Goal: Task Accomplishment & Management: Manage account settings

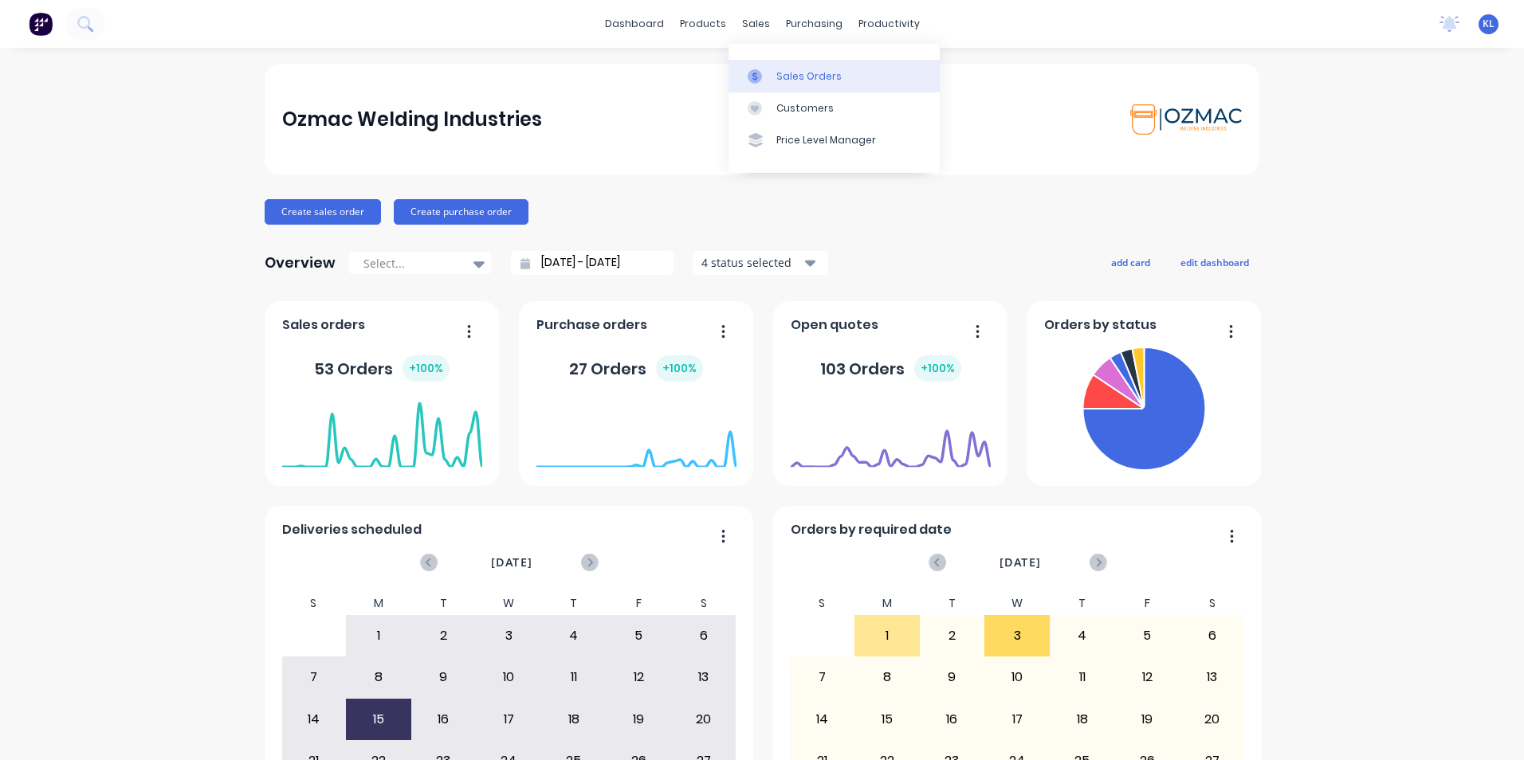
click at [791, 70] on div "Sales Orders" at bounding box center [808, 76] width 65 height 14
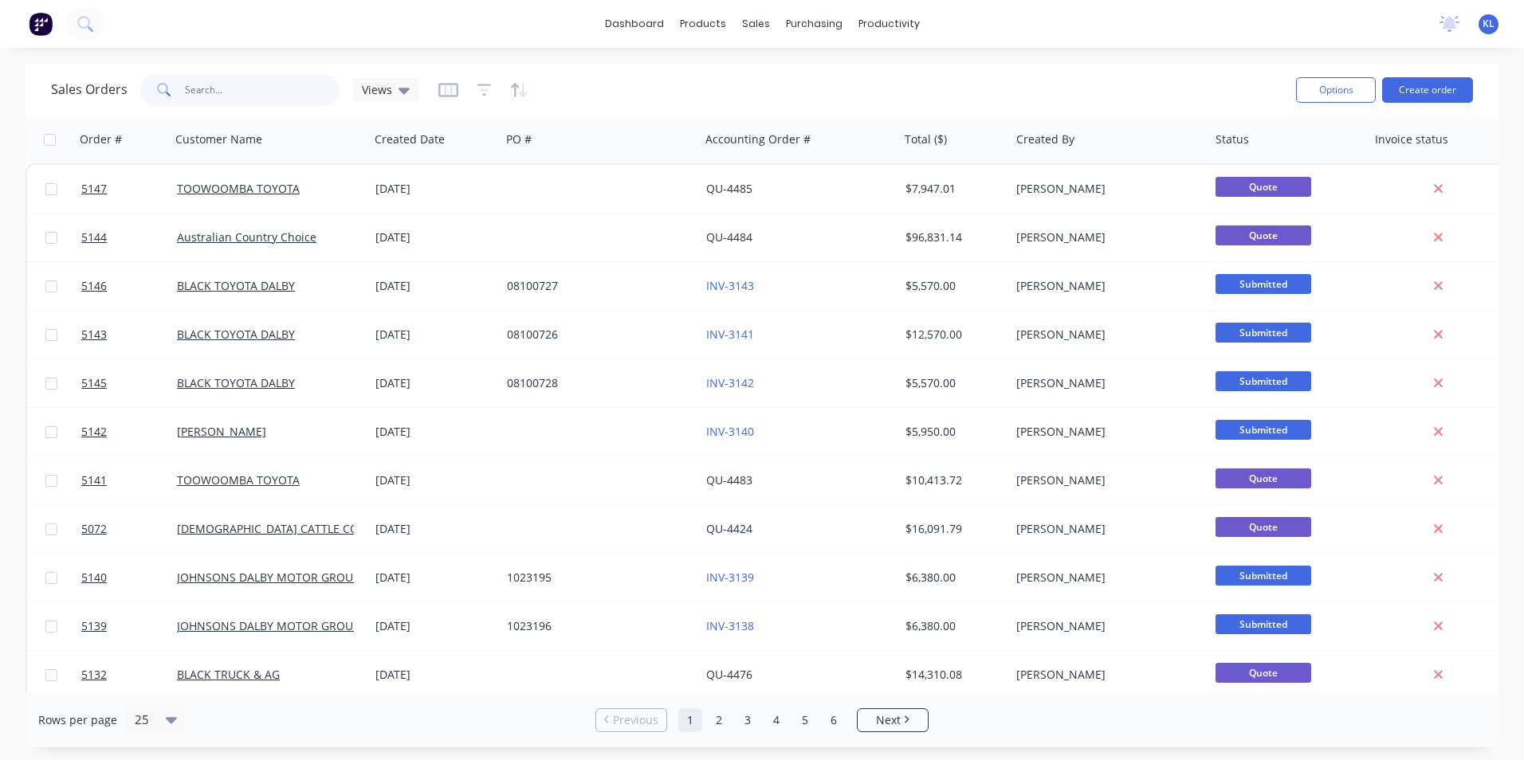
click at [249, 86] on input "text" at bounding box center [262, 90] width 155 height 32
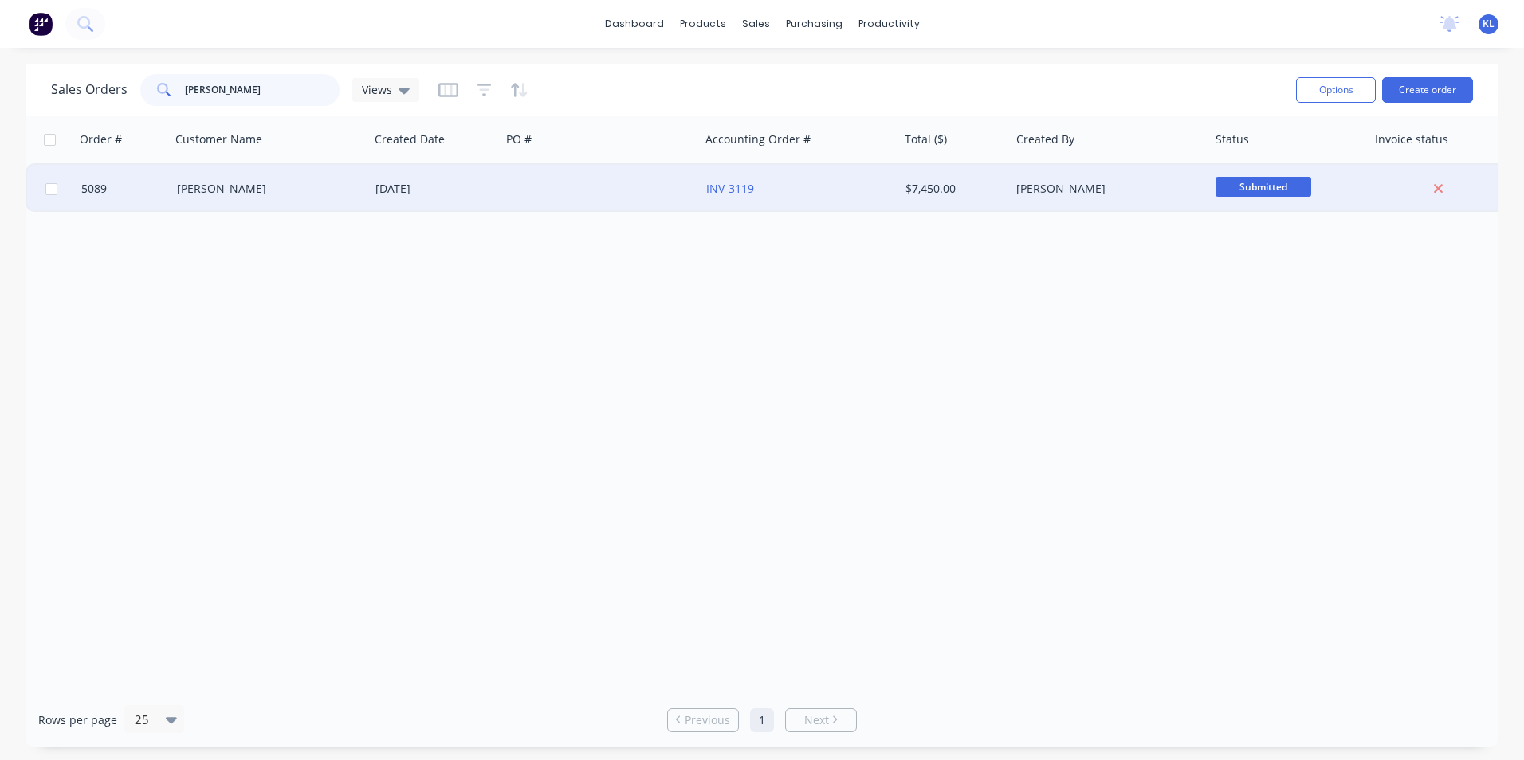
type input "[PERSON_NAME]"
click at [260, 196] on div "[PERSON_NAME]" at bounding box center [265, 189] width 177 height 16
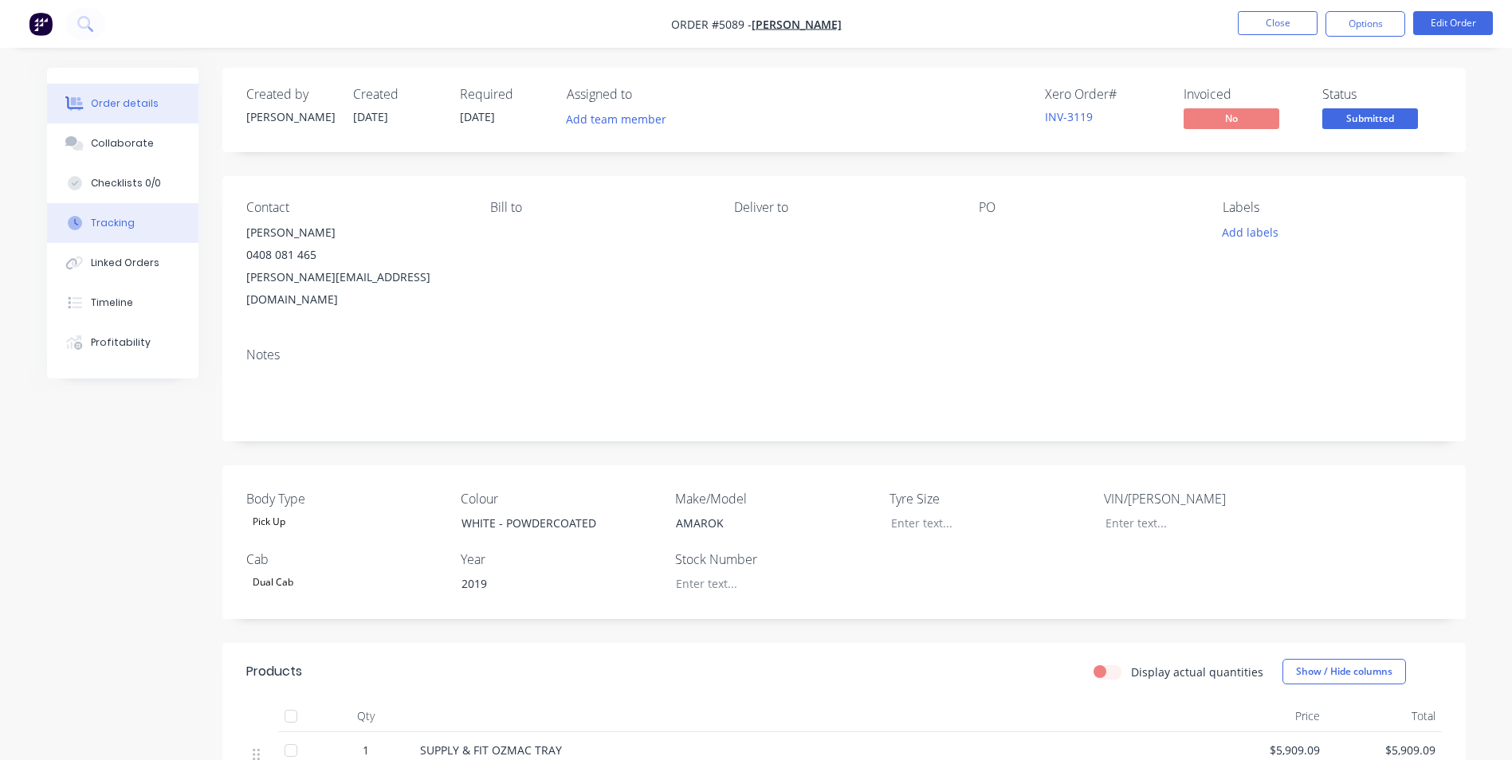
click at [124, 222] on div "Tracking" at bounding box center [113, 223] width 44 height 14
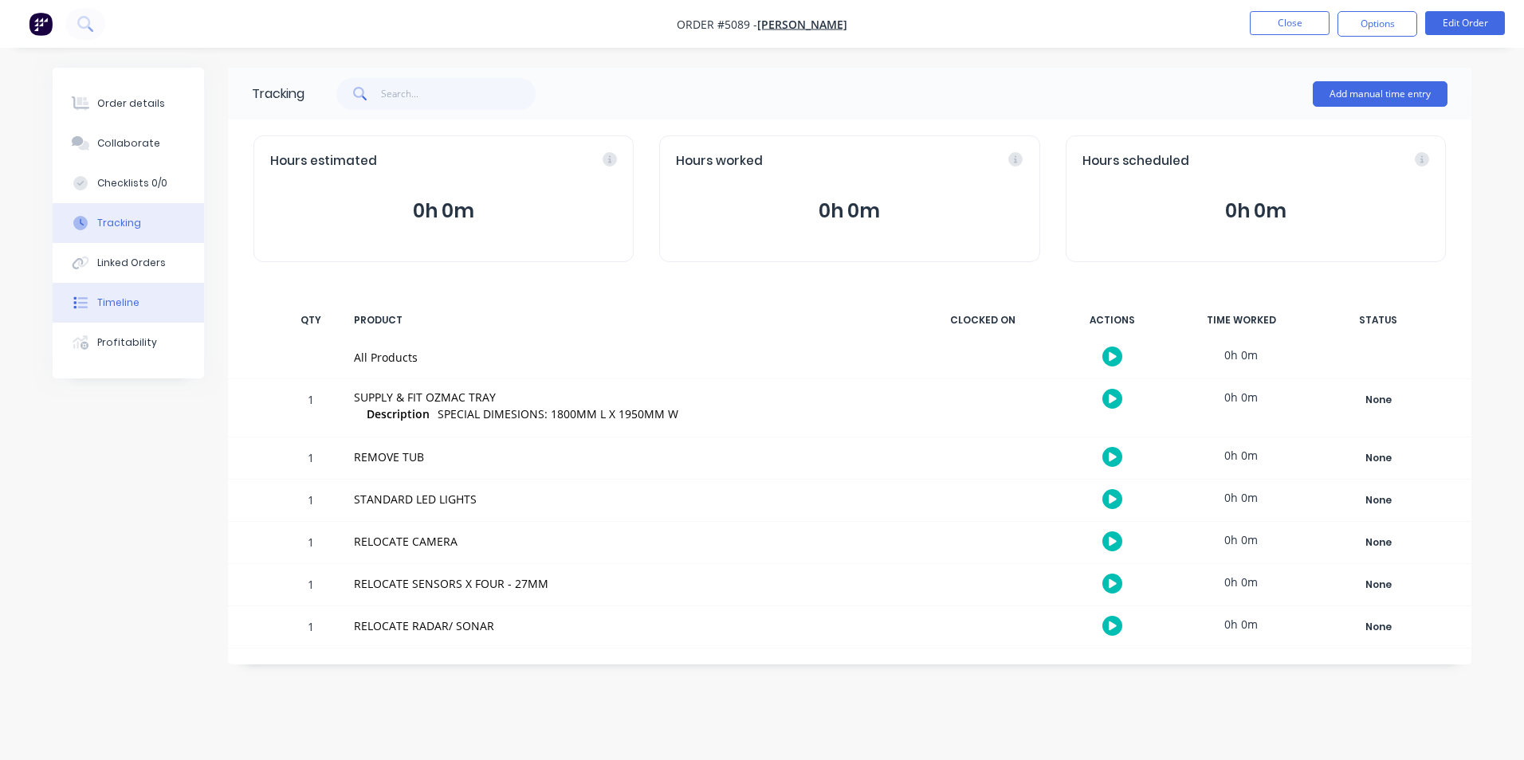
click at [124, 306] on div "Timeline" at bounding box center [118, 303] width 42 height 14
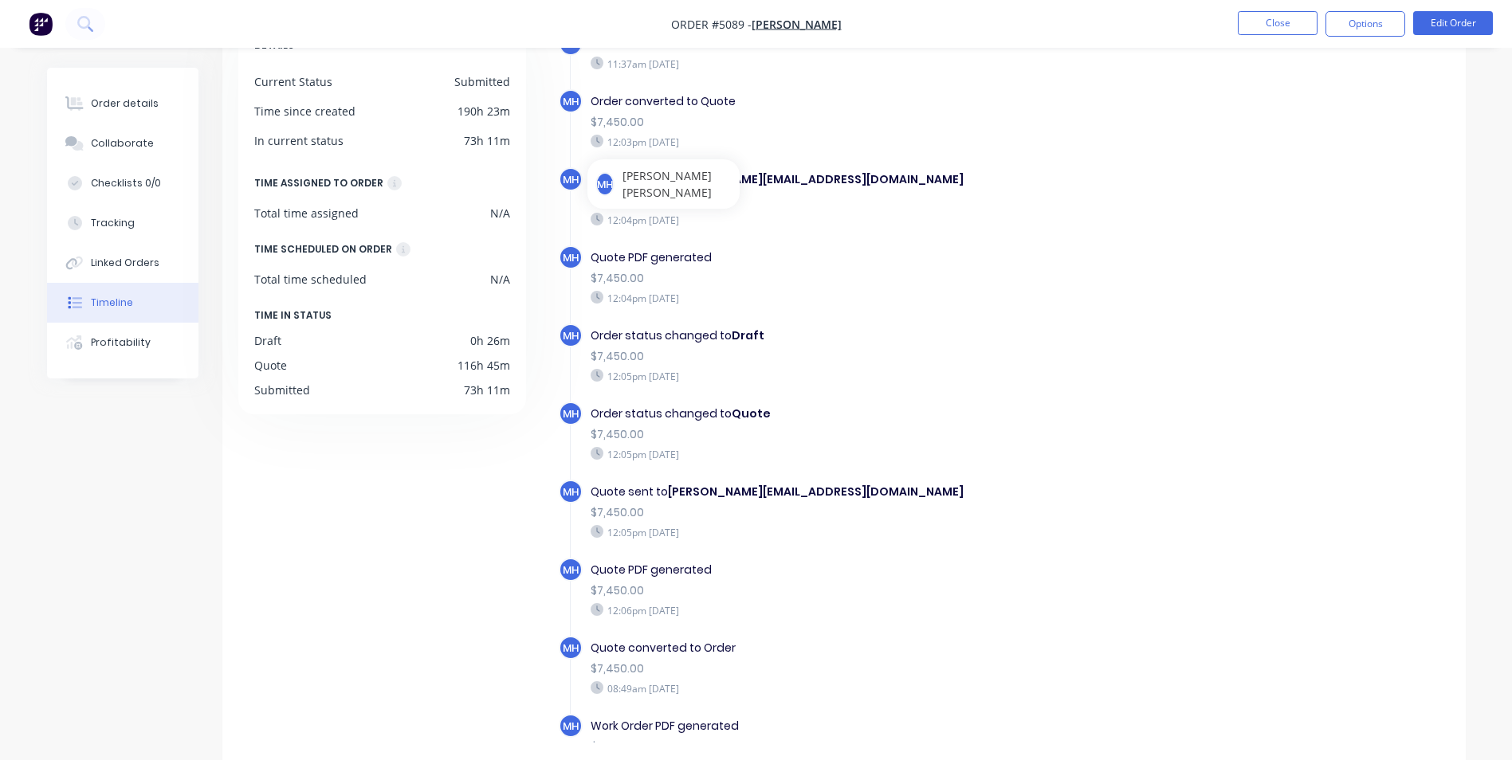
scroll to position [121, 0]
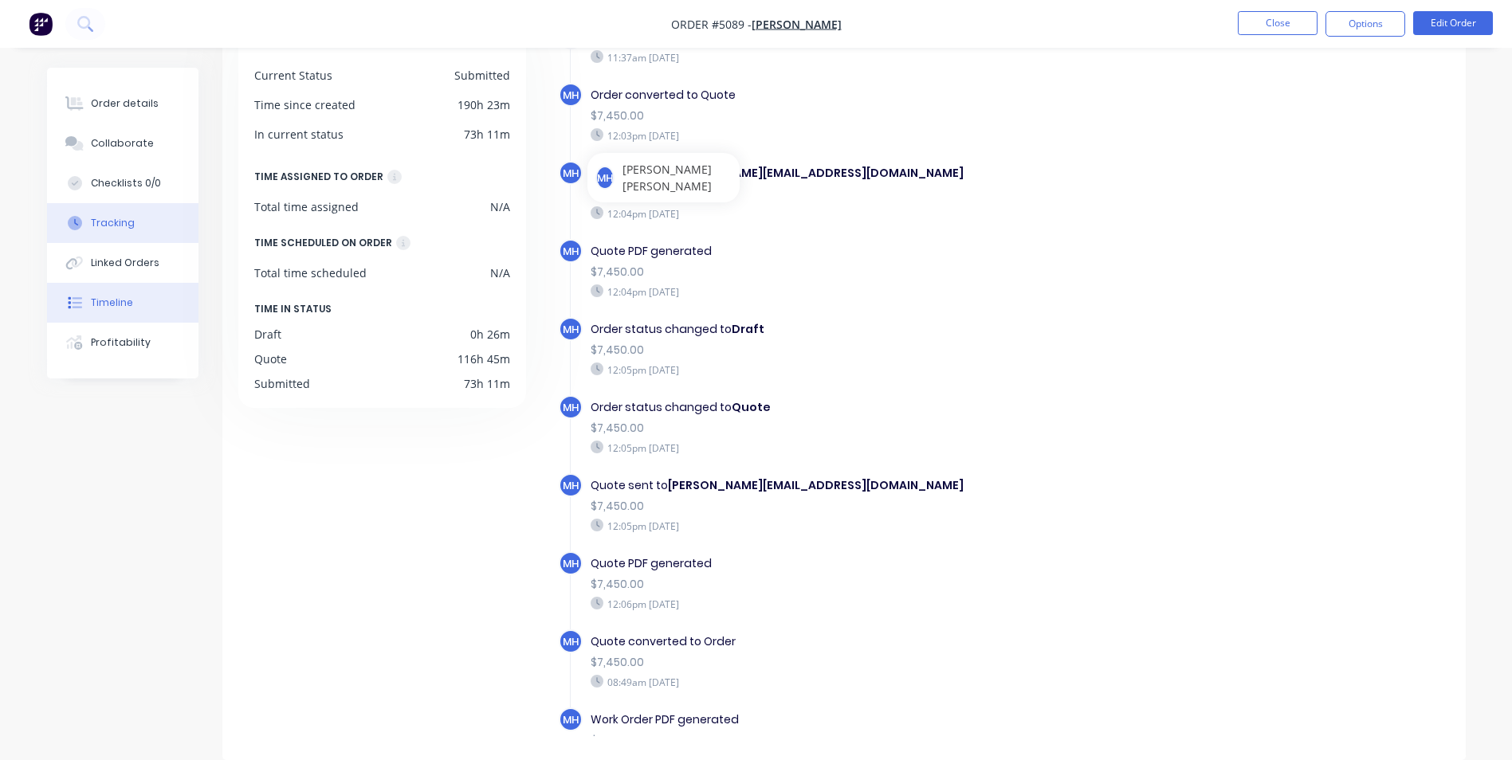
click at [112, 220] on div "Tracking" at bounding box center [113, 223] width 44 height 14
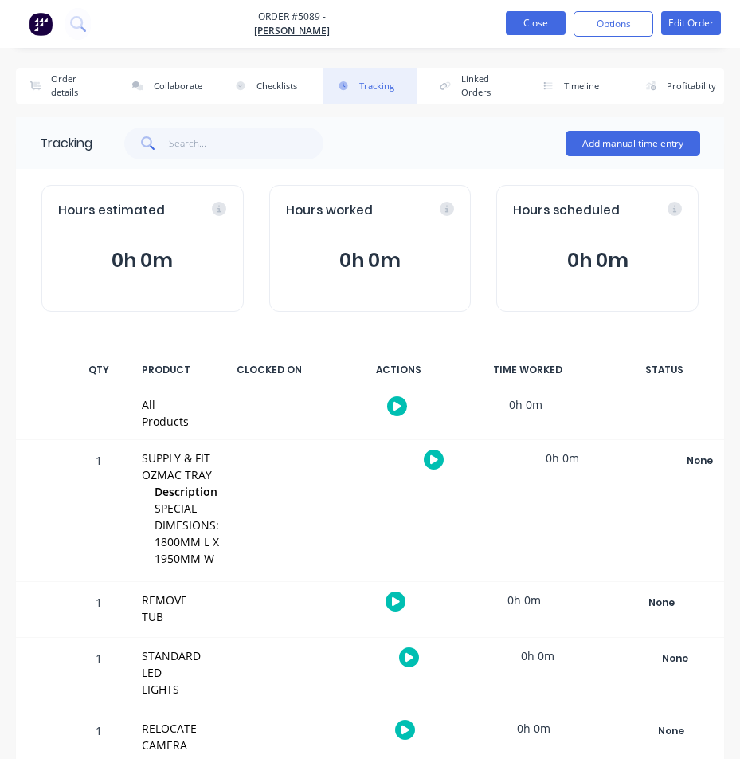
click at [539, 20] on button "Close" at bounding box center [536, 23] width 60 height 24
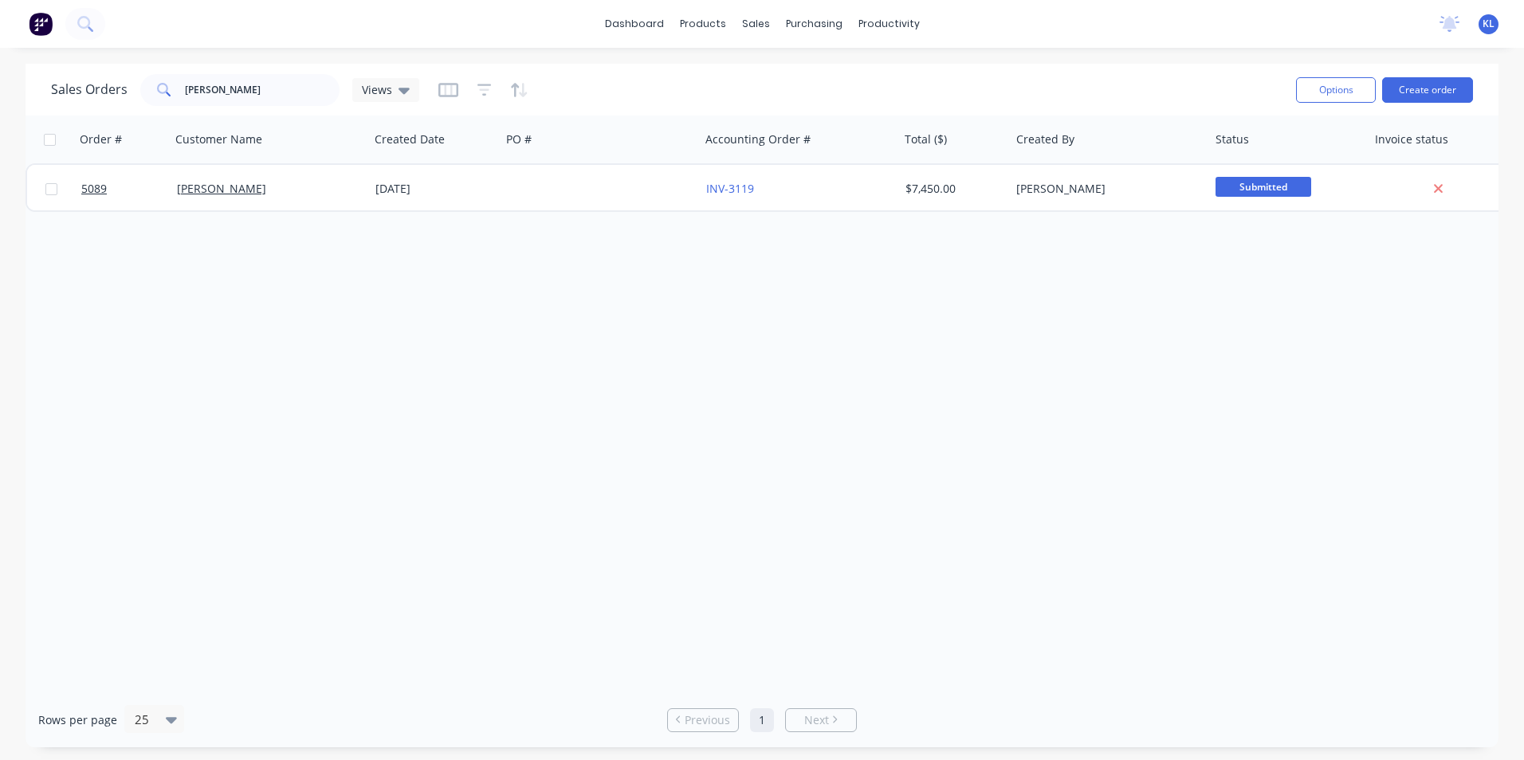
click at [1257, 394] on div "Order # Customer Name Created Date PO # Accounting Order # Total ($) Created By…" at bounding box center [762, 404] width 1473 height 577
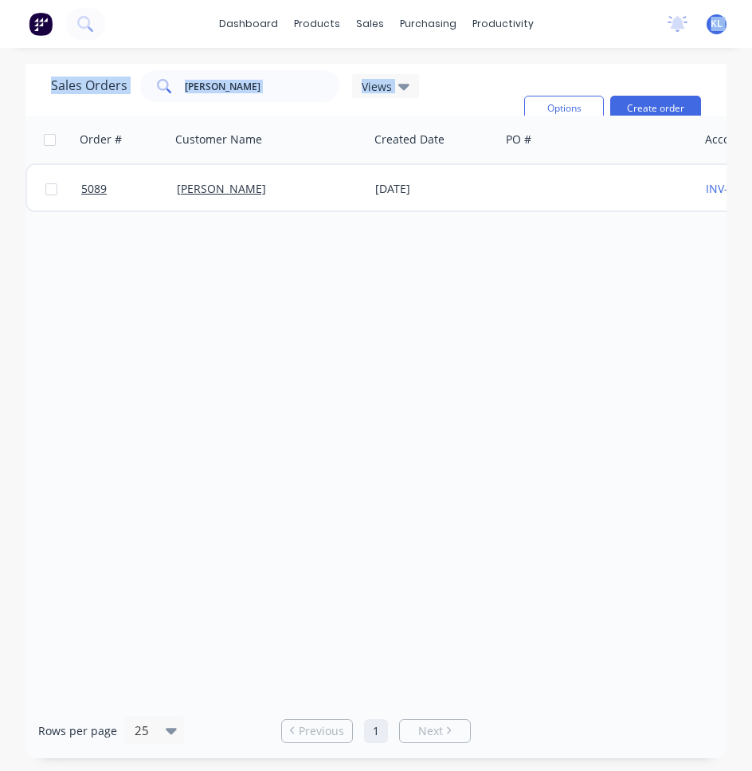
drag, startPoint x: 614, startPoint y: 18, endPoint x: 609, endPoint y: 105, distance: 87.8
click at [609, 105] on div "dashboard products sales purchasing productivity dashboard products Product Cat…" at bounding box center [376, 385] width 752 height 771
drag, startPoint x: 607, startPoint y: 14, endPoint x: 850, endPoint y: 25, distance: 242.5
click at [752, 25] on html "dashboard products sales purchasing productivity dashboard products Product Cat…" at bounding box center [376, 385] width 752 height 771
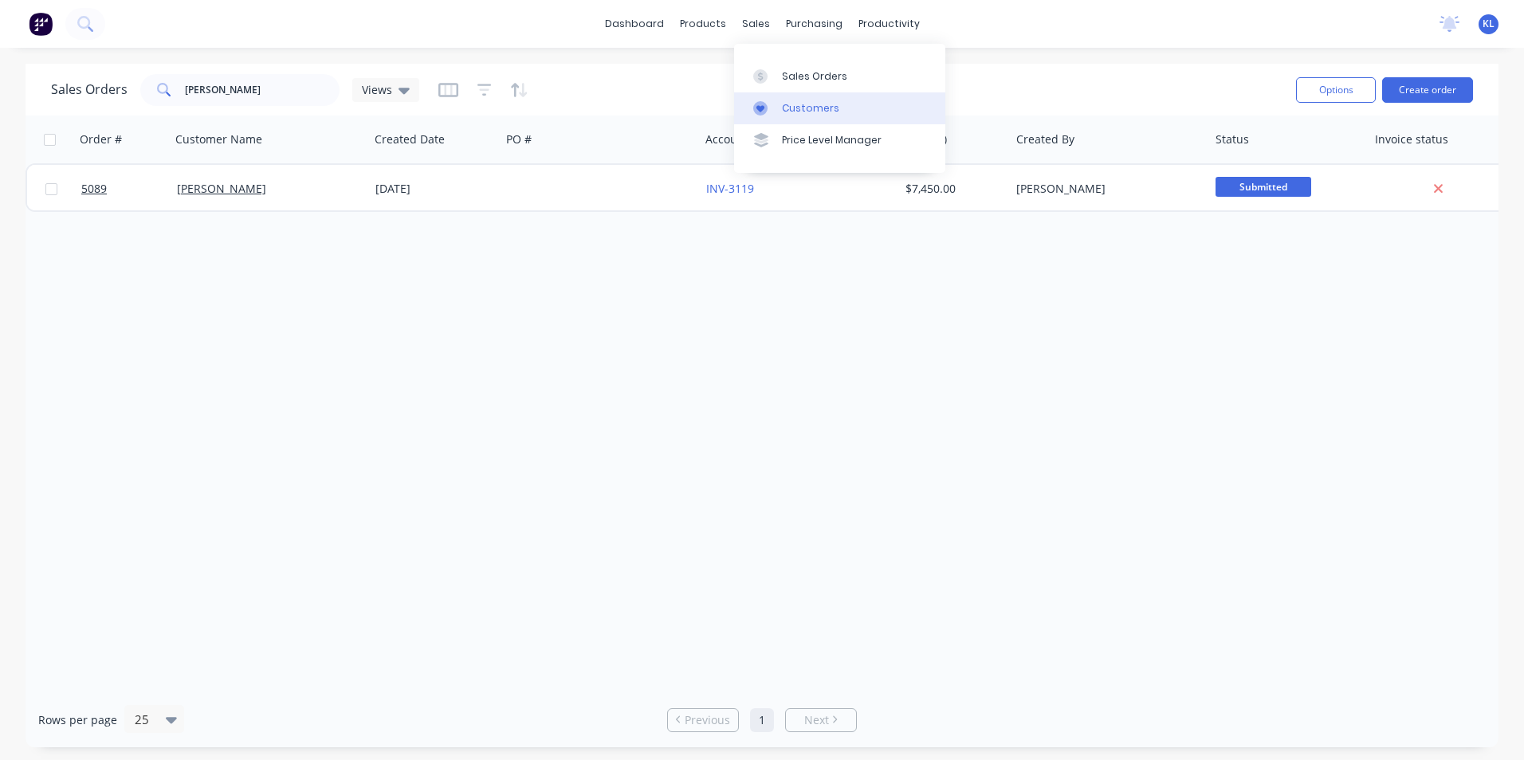
click at [799, 108] on div "Customers" at bounding box center [810, 108] width 57 height 14
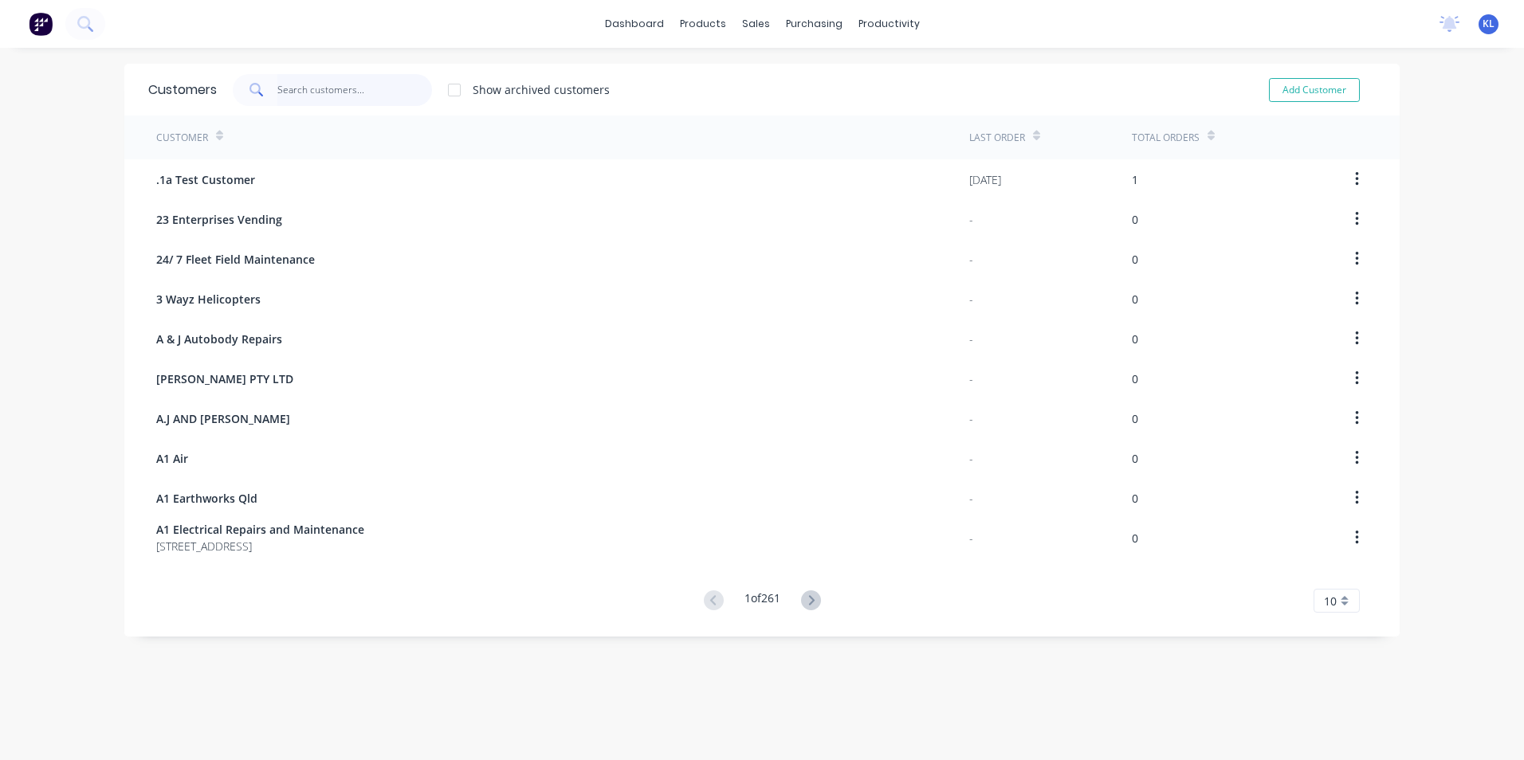
click at [313, 96] on input "text" at bounding box center [354, 90] width 155 height 32
click at [1322, 94] on button "Add Customer" at bounding box center [1314, 90] width 91 height 24
select select "AU"
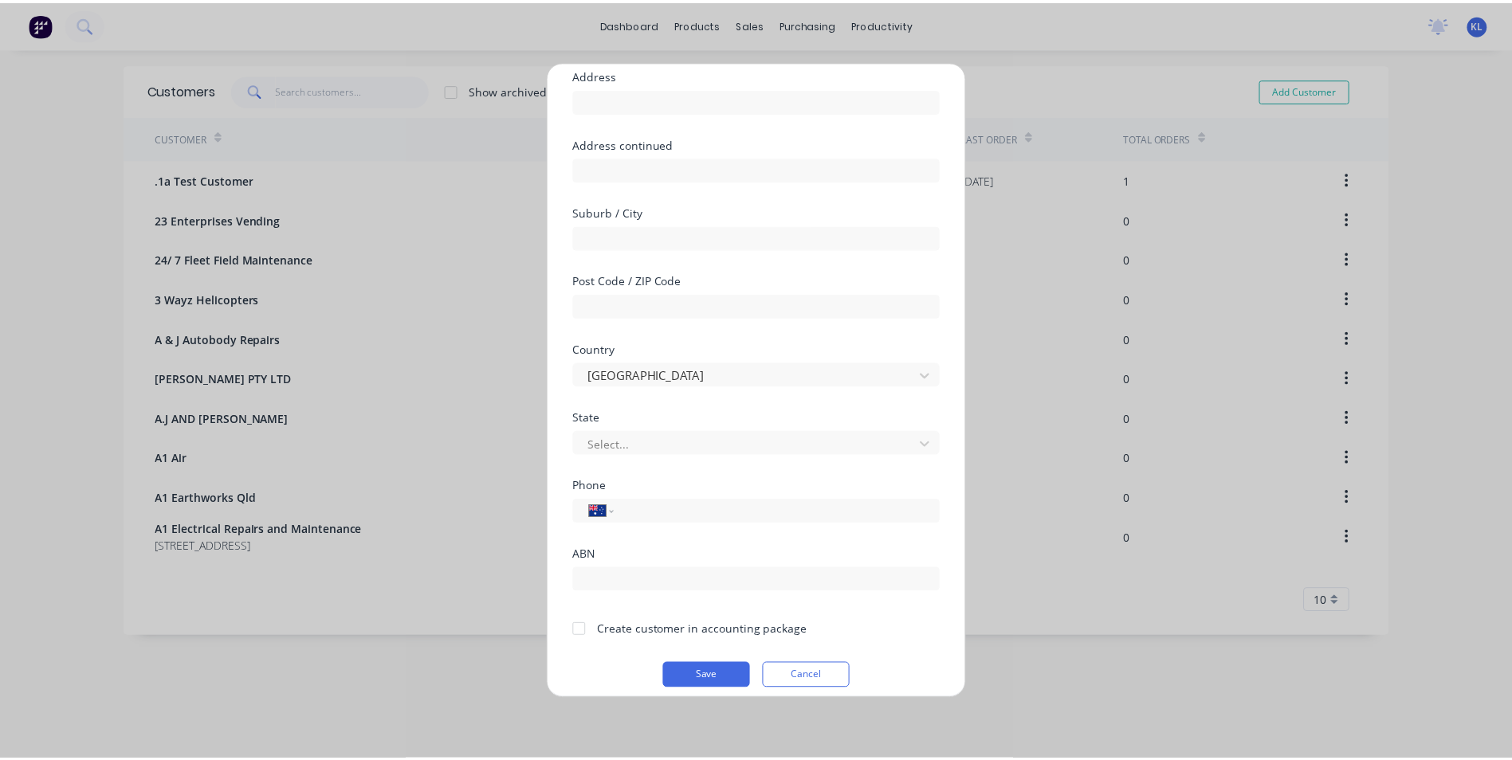
scroll to position [140, 0]
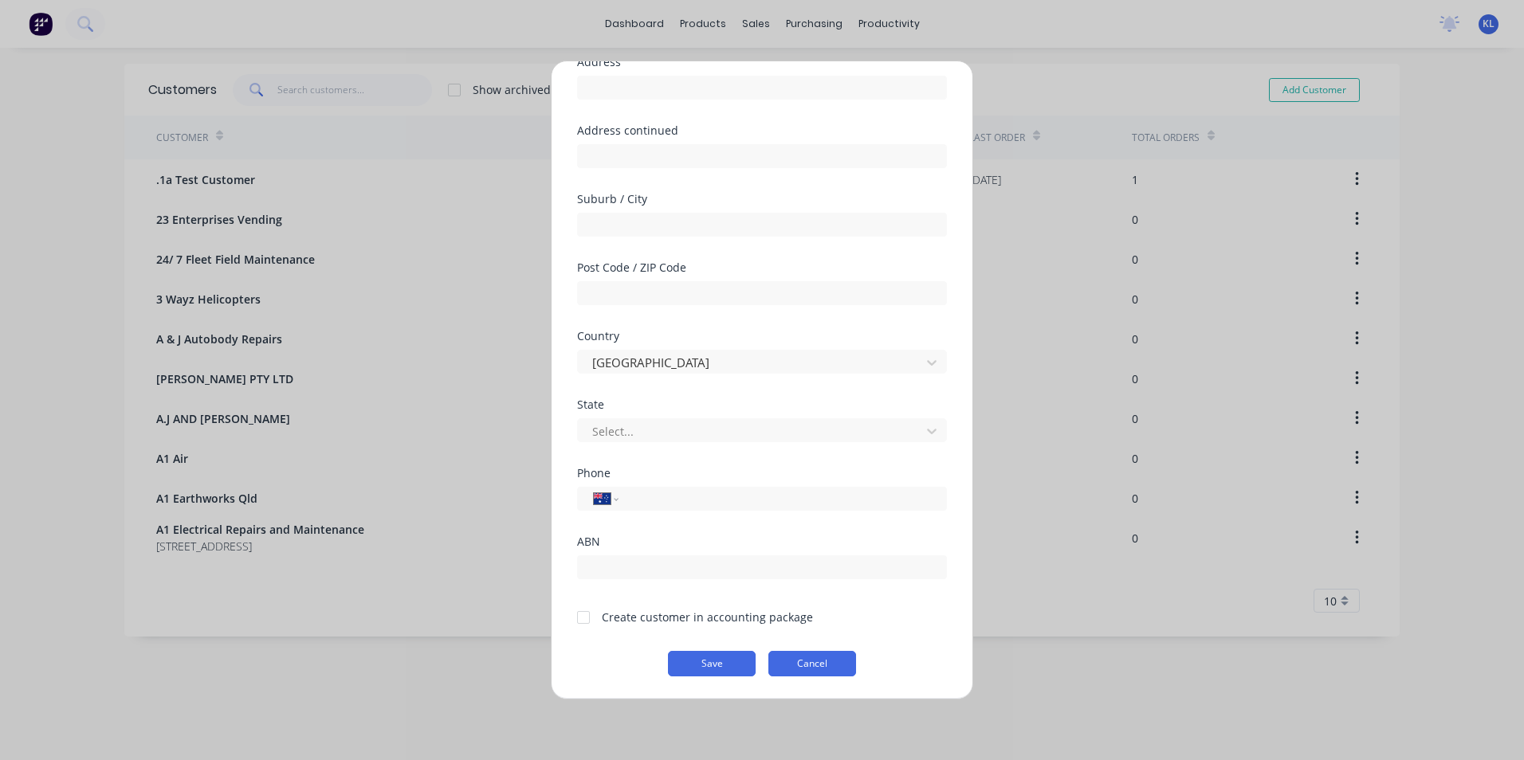
click at [818, 667] on button "Cancel" at bounding box center [812, 664] width 88 height 26
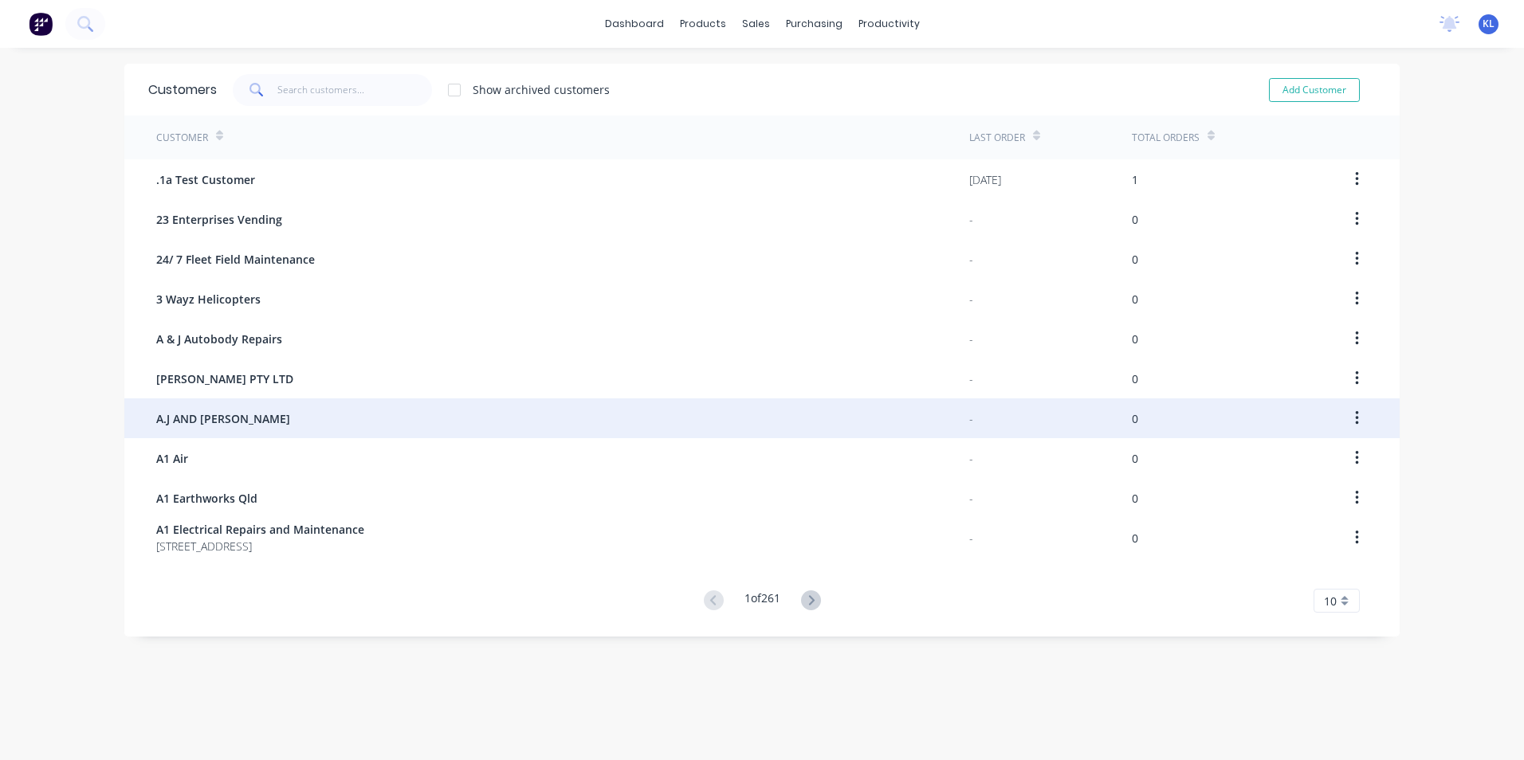
click at [230, 418] on span "A.J AND [PERSON_NAME]" at bounding box center [223, 418] width 134 height 17
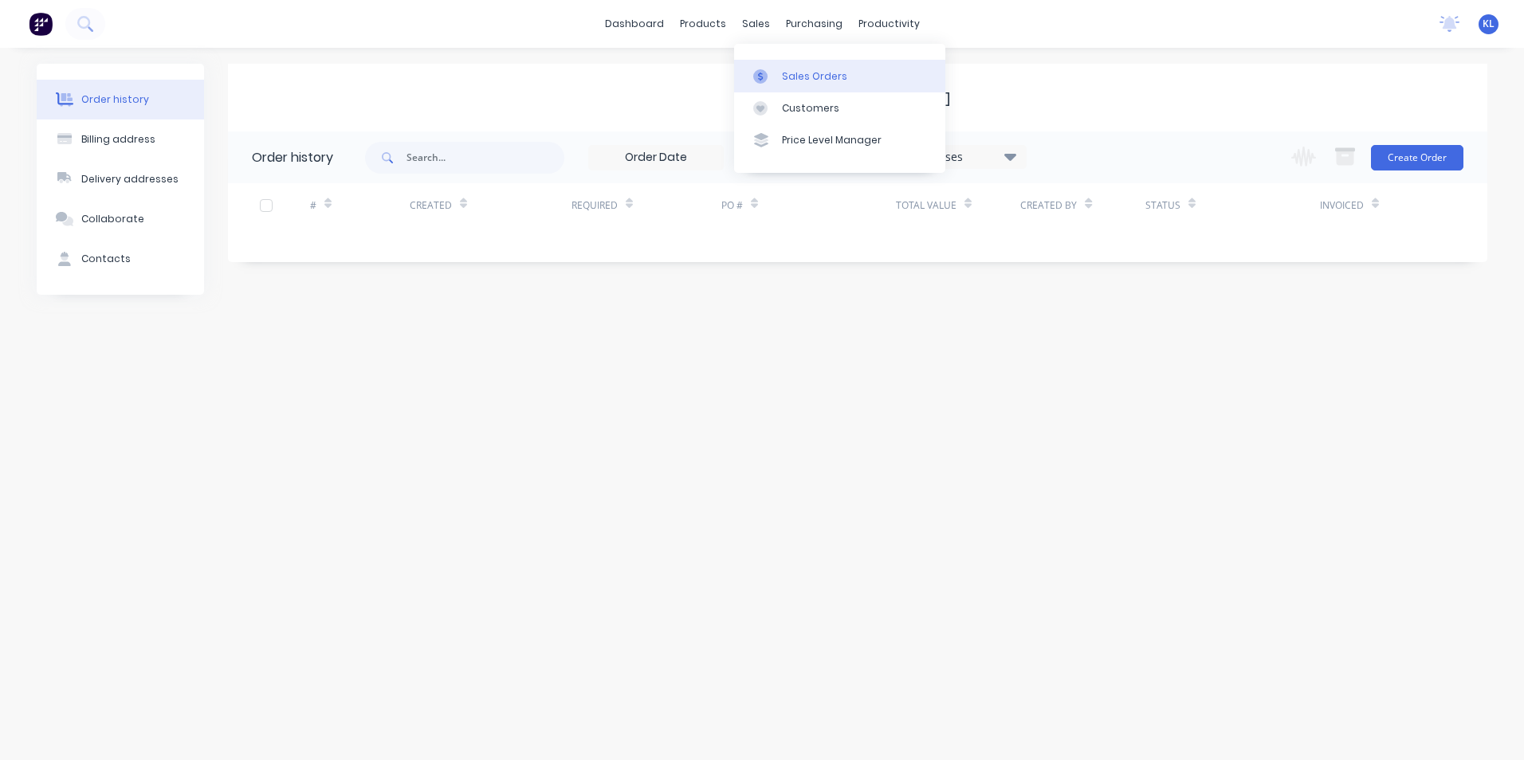
click at [796, 73] on div "Sales Orders" at bounding box center [814, 76] width 65 height 14
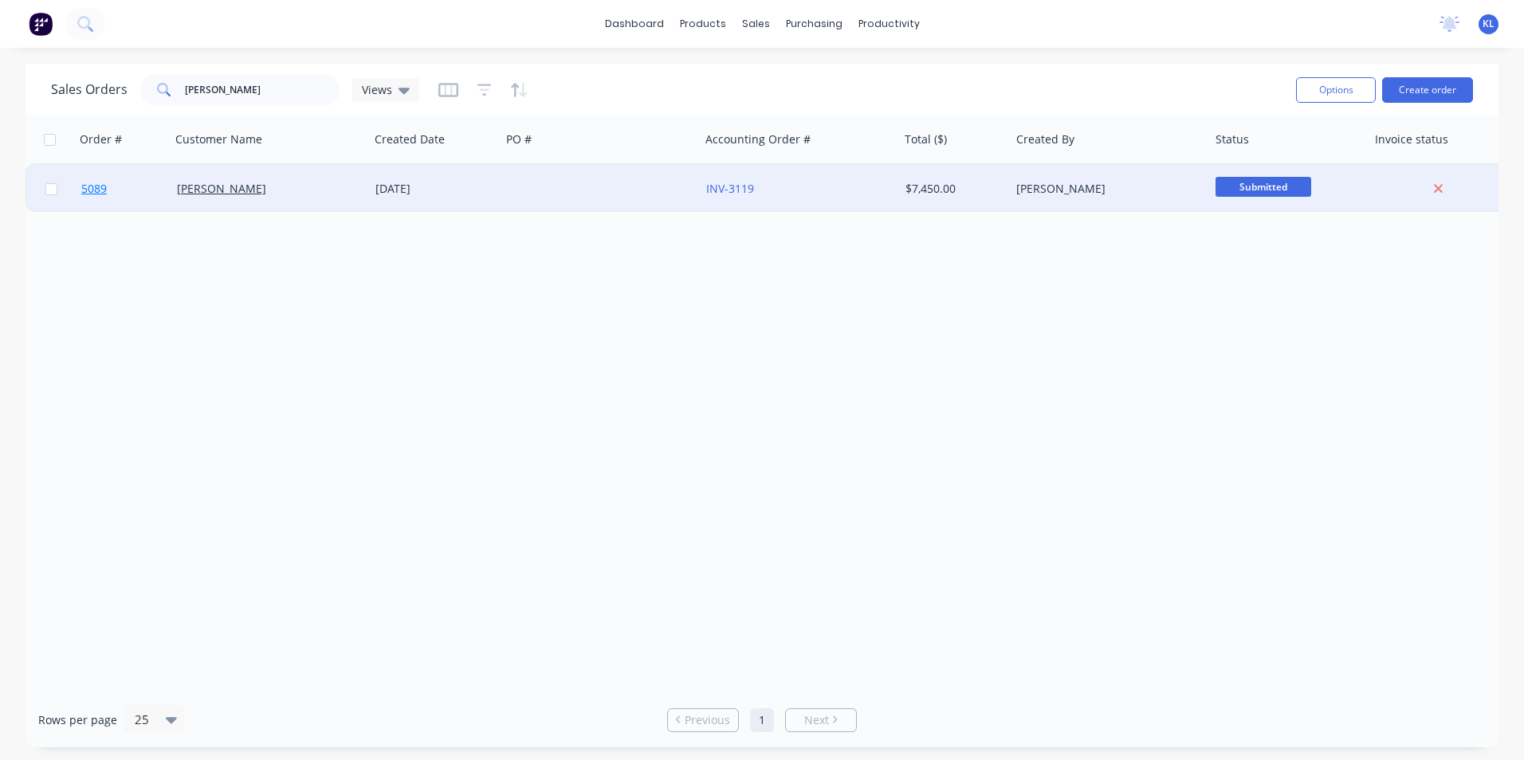
click at [99, 190] on span "5089" at bounding box center [94, 189] width 26 height 16
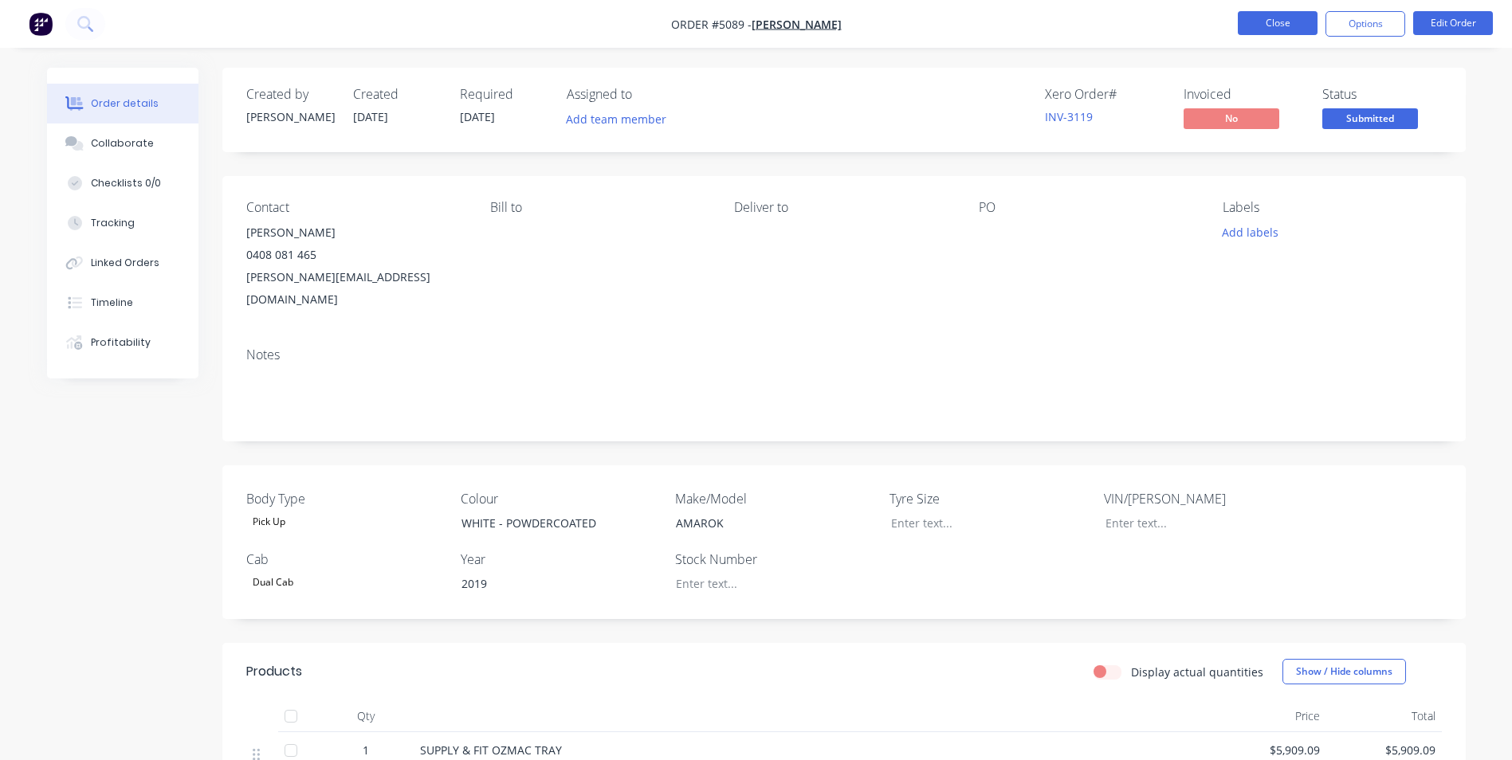
click at [1297, 22] on button "Close" at bounding box center [1278, 23] width 80 height 24
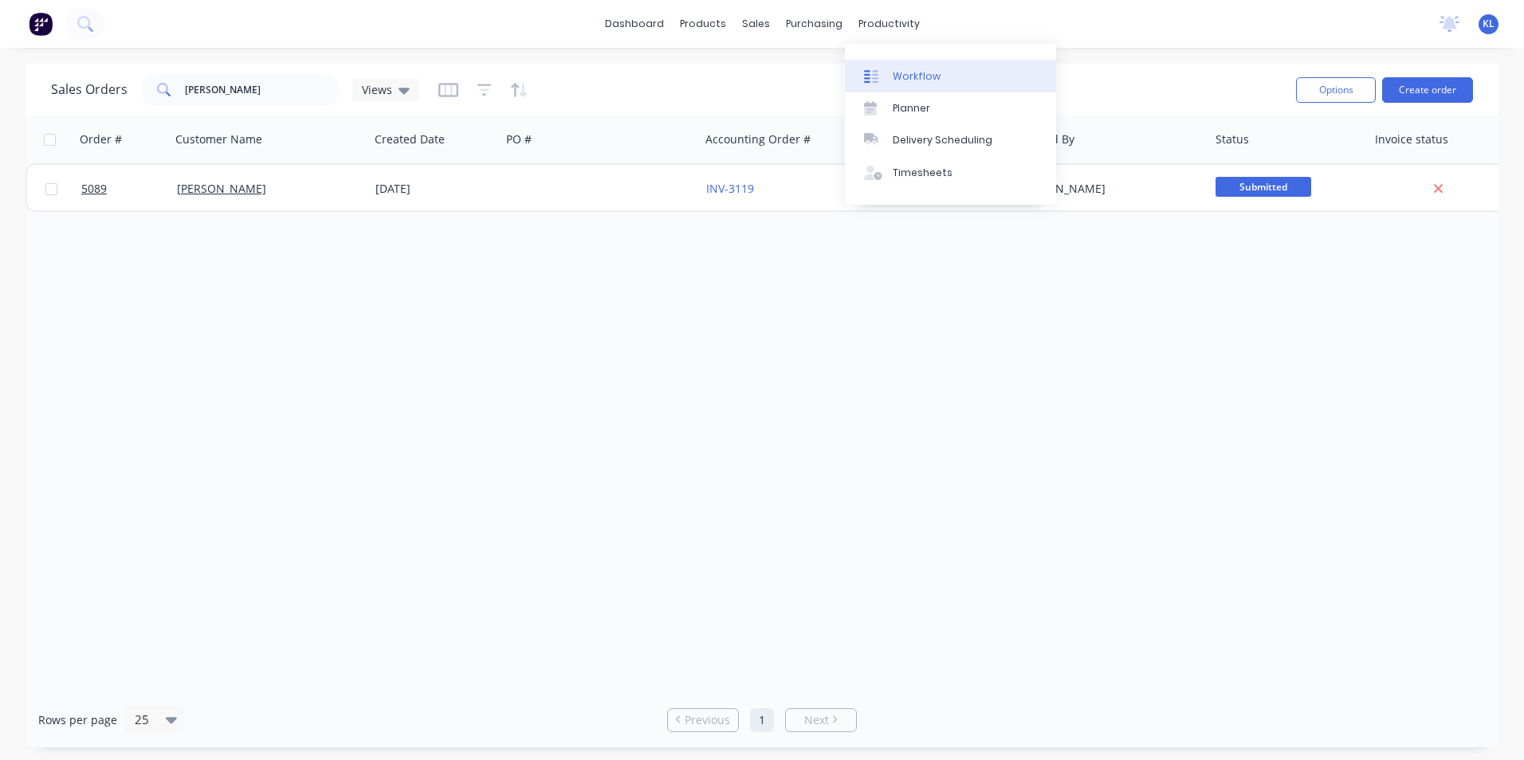
click at [913, 69] on div "Workflow" at bounding box center [917, 76] width 48 height 14
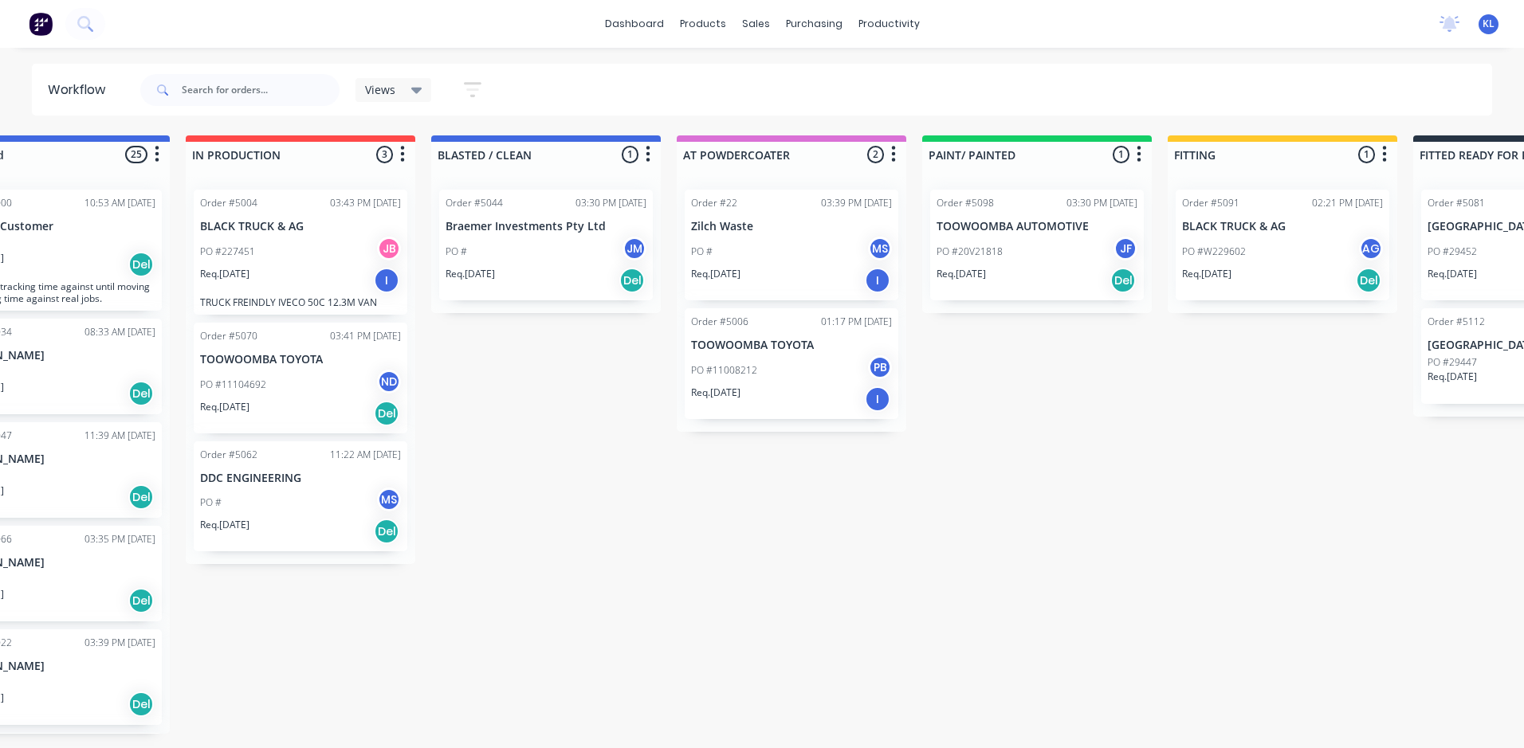
scroll to position [0, 92]
click at [495, 734] on div "Submitted 25 Sort By Created date Required date Order number Customer name Most…" at bounding box center [994, 434] width 2196 height 599
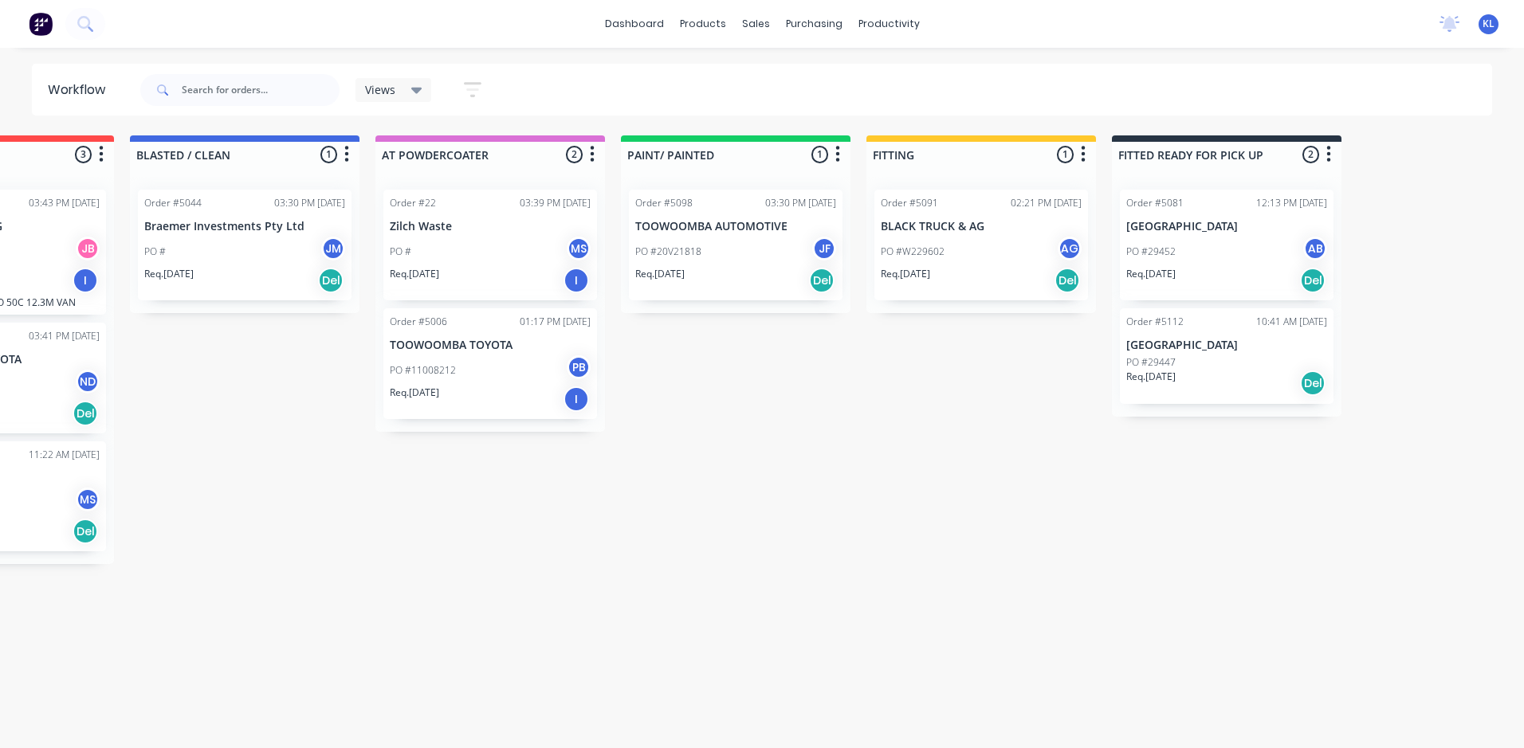
scroll to position [0, 397]
click at [1179, 228] on p "[GEOGRAPHIC_DATA]" at bounding box center [1225, 227] width 201 height 14
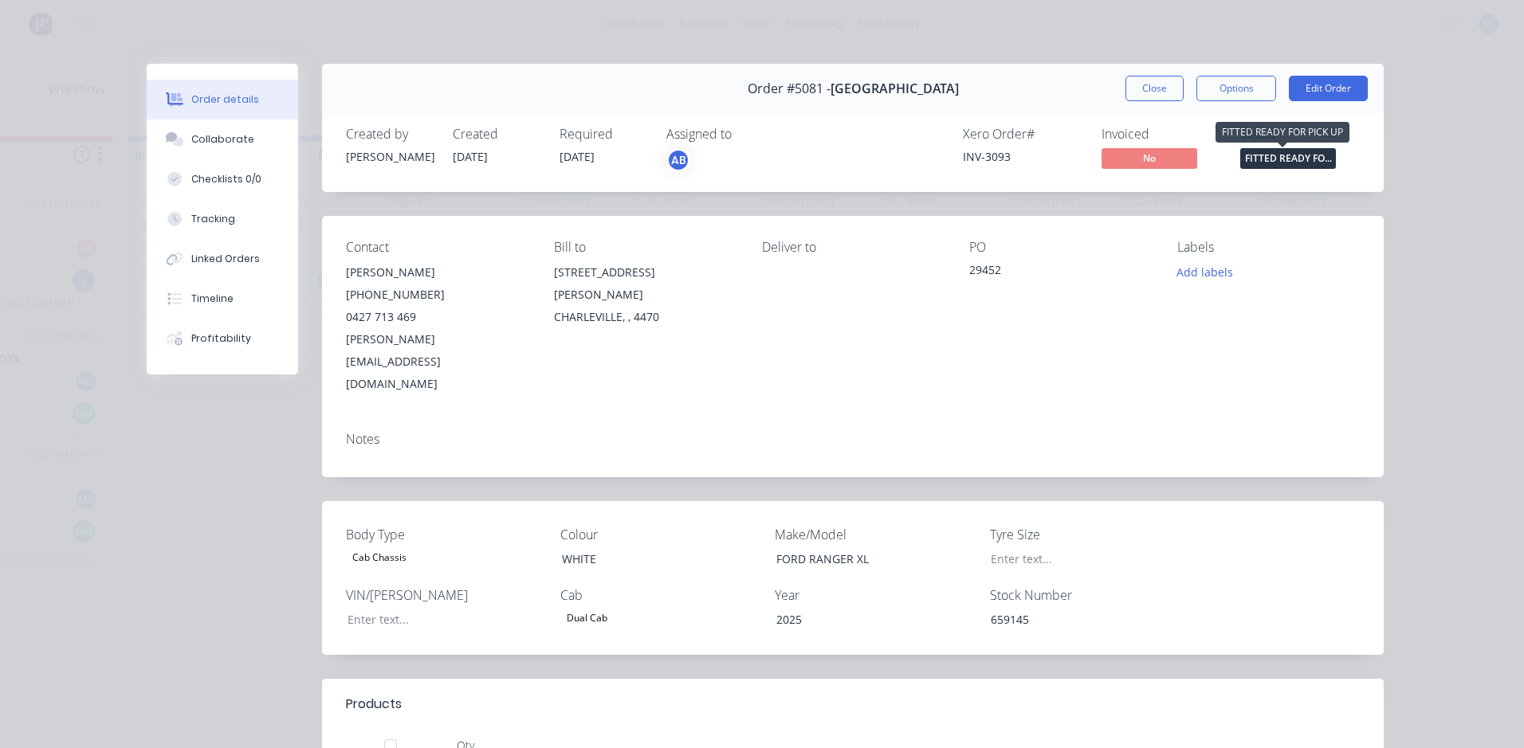
click at [1297, 160] on span "FITTED READY FO..." at bounding box center [1288, 158] width 96 height 20
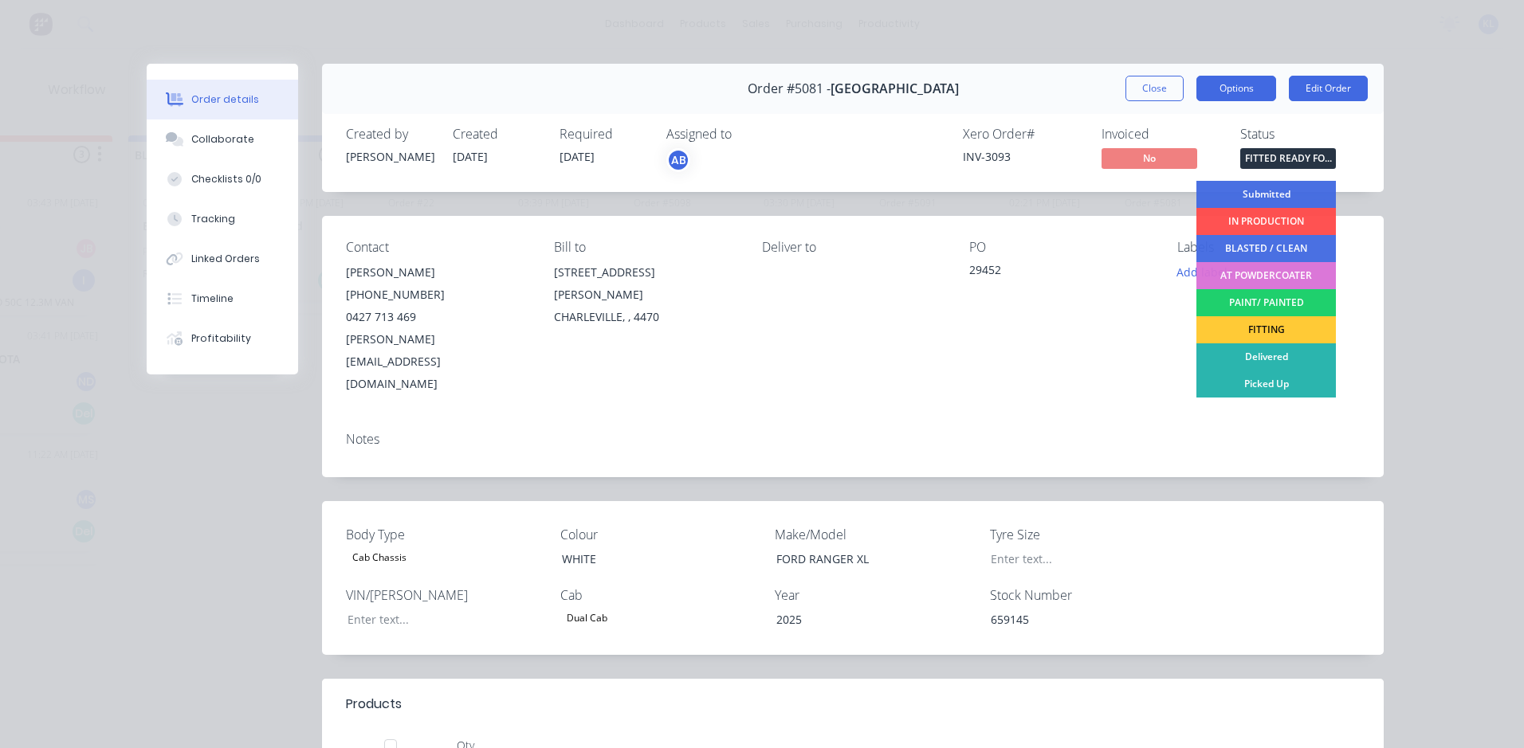
click at [1246, 87] on button "Options" at bounding box center [1236, 89] width 80 height 26
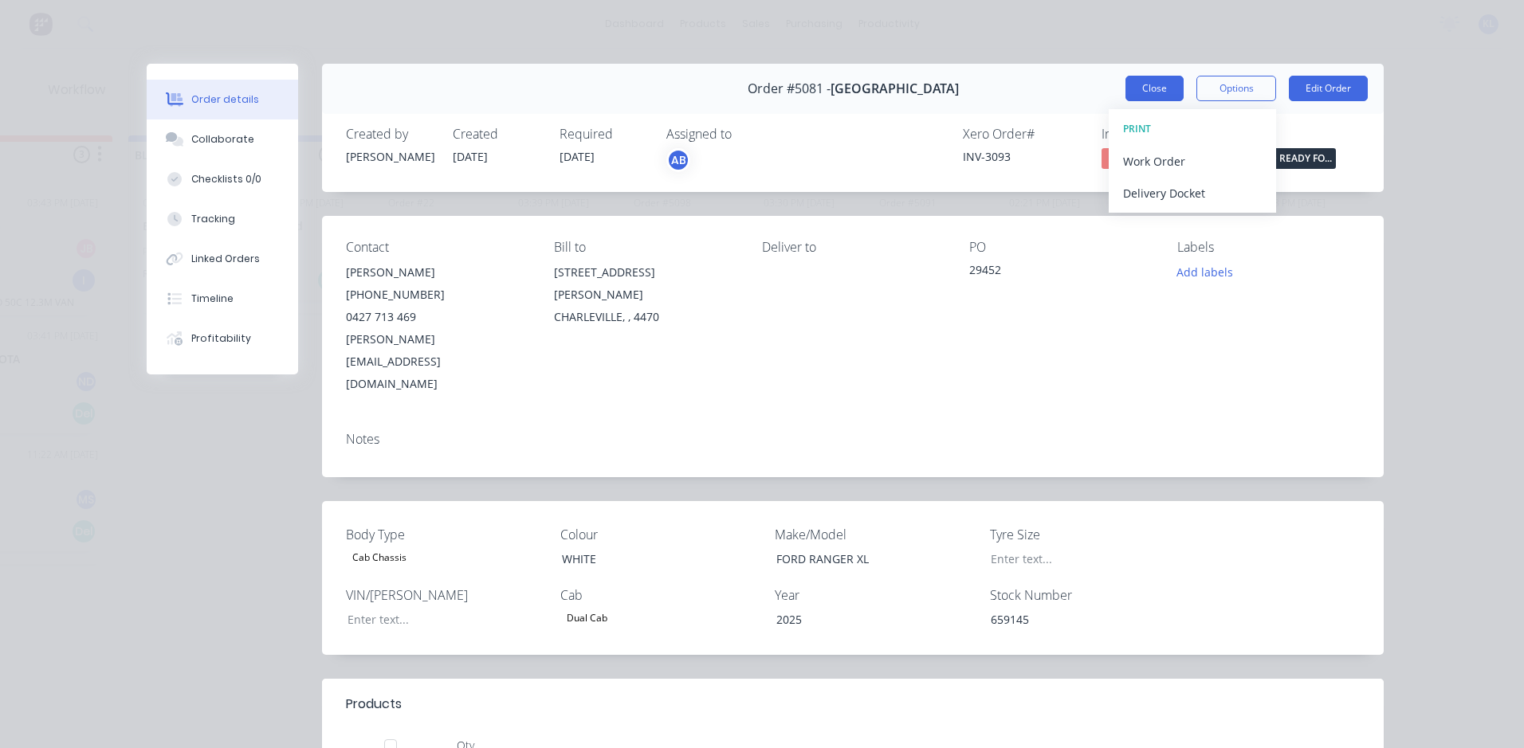
click at [1157, 92] on button "Close" at bounding box center [1154, 89] width 58 height 26
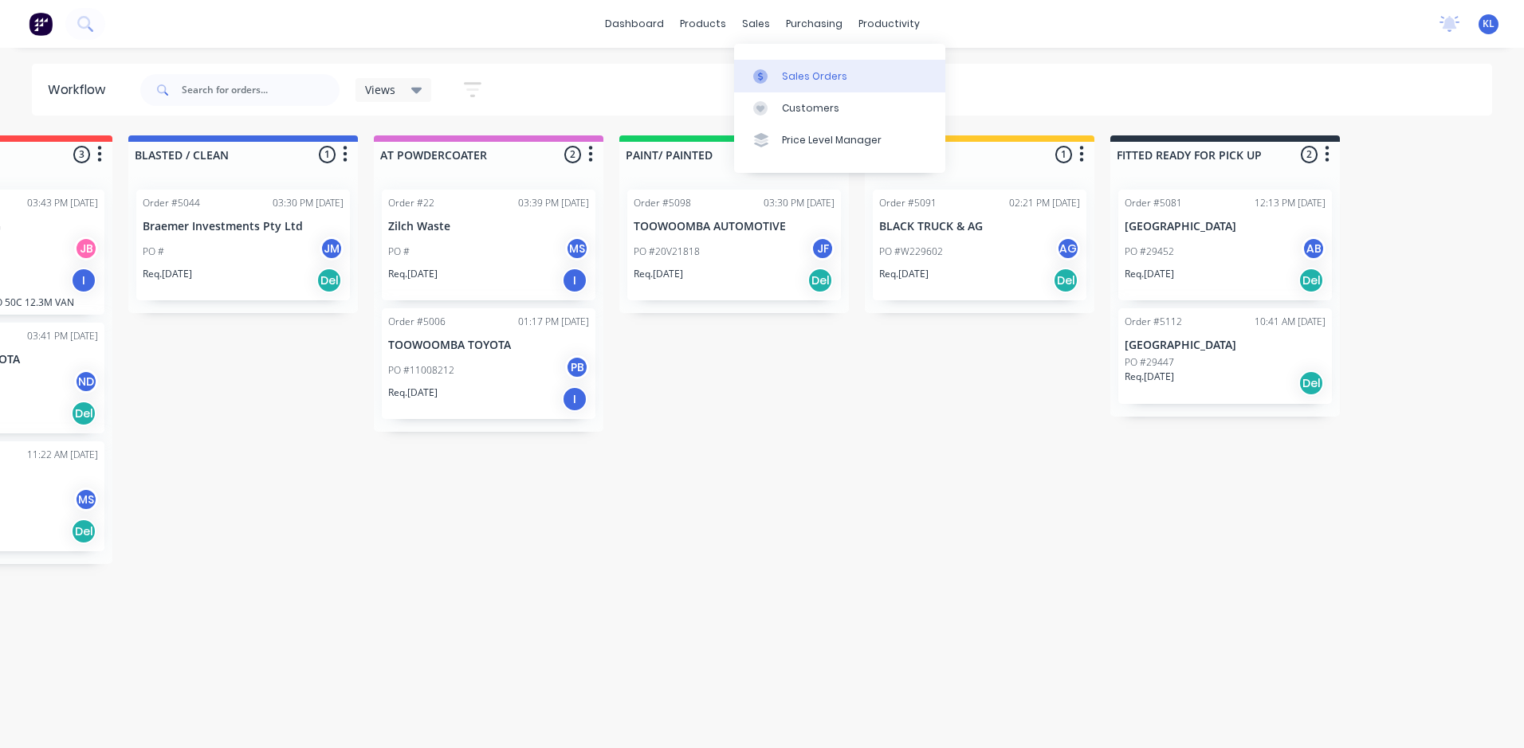
click at [813, 73] on div "Sales Orders" at bounding box center [814, 76] width 65 height 14
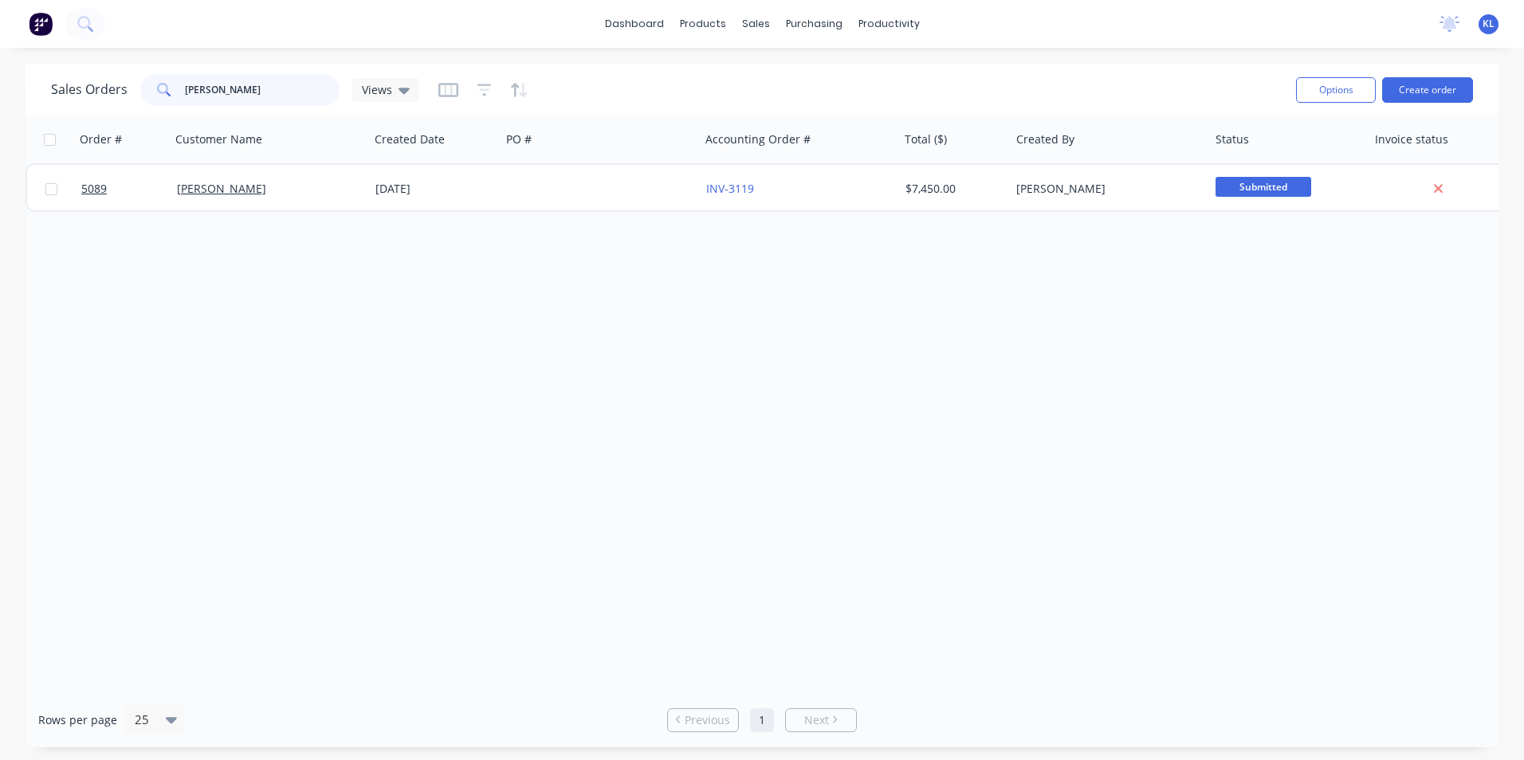
drag, startPoint x: 281, startPoint y: 93, endPoint x: 154, endPoint y: 84, distance: 127.9
click at [154, 84] on div "[PERSON_NAME]" at bounding box center [239, 90] width 199 height 32
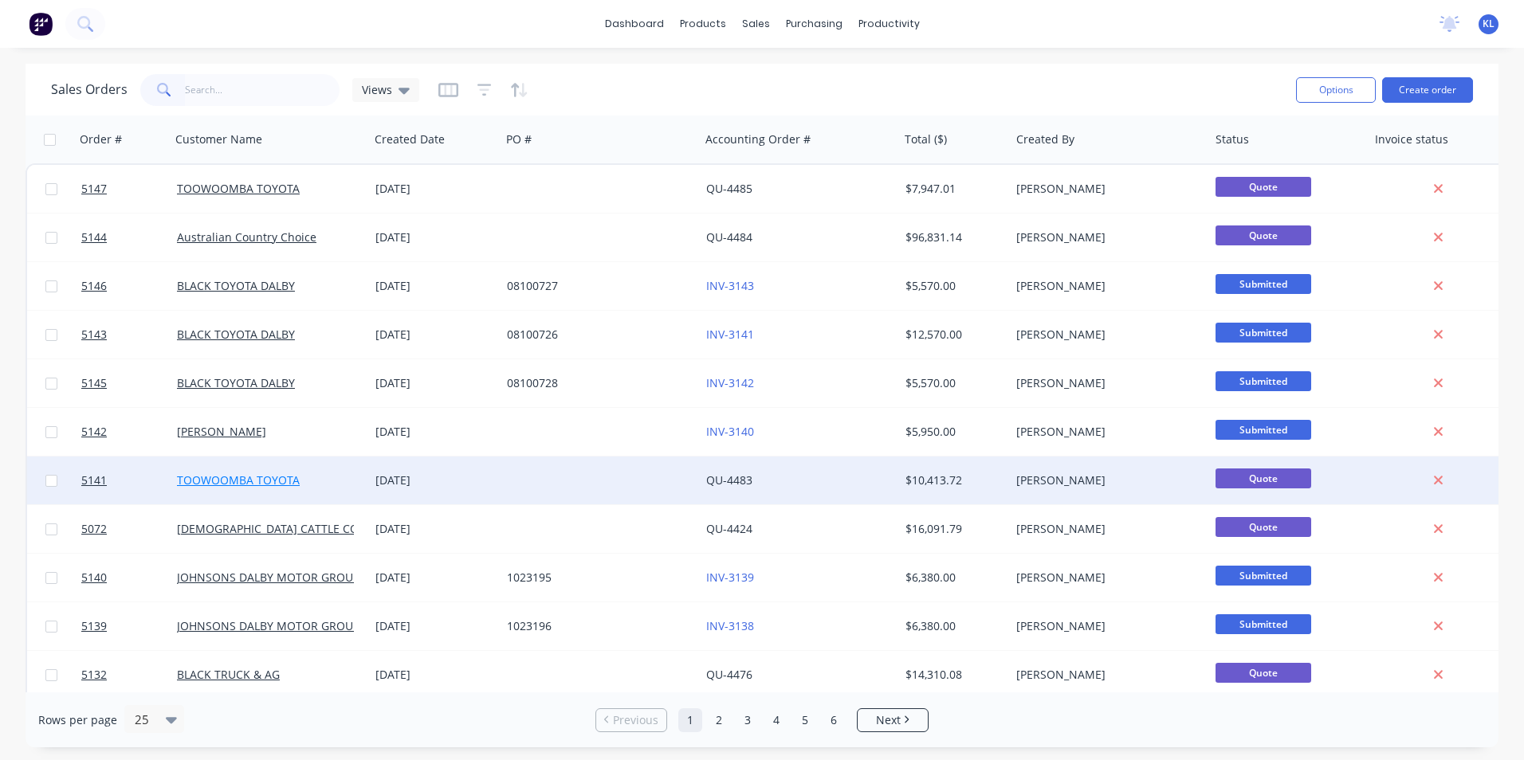
click at [249, 483] on link "TOOWOOMBA TOYOTA" at bounding box center [238, 480] width 123 height 15
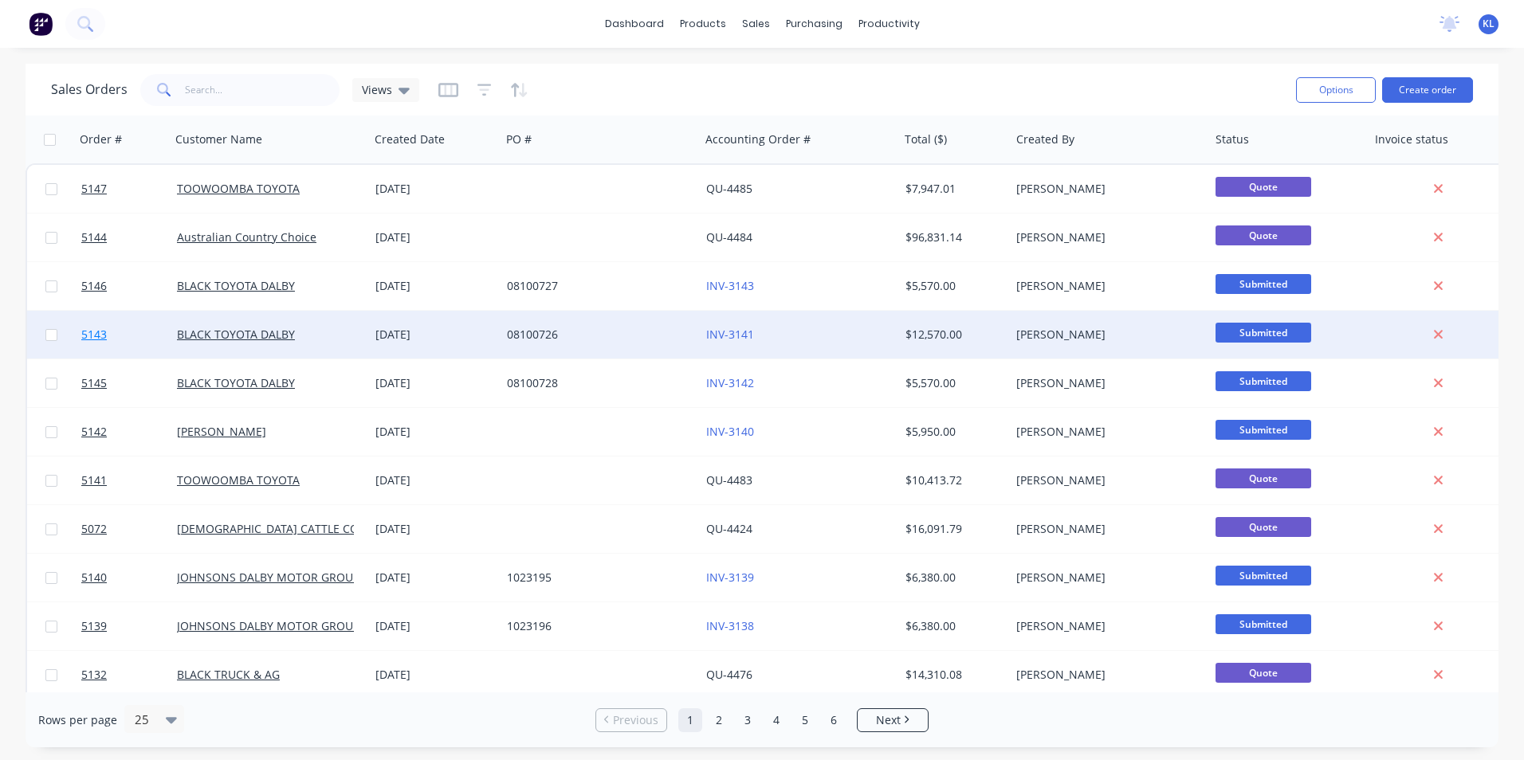
click at [103, 332] on span "5143" at bounding box center [94, 335] width 26 height 16
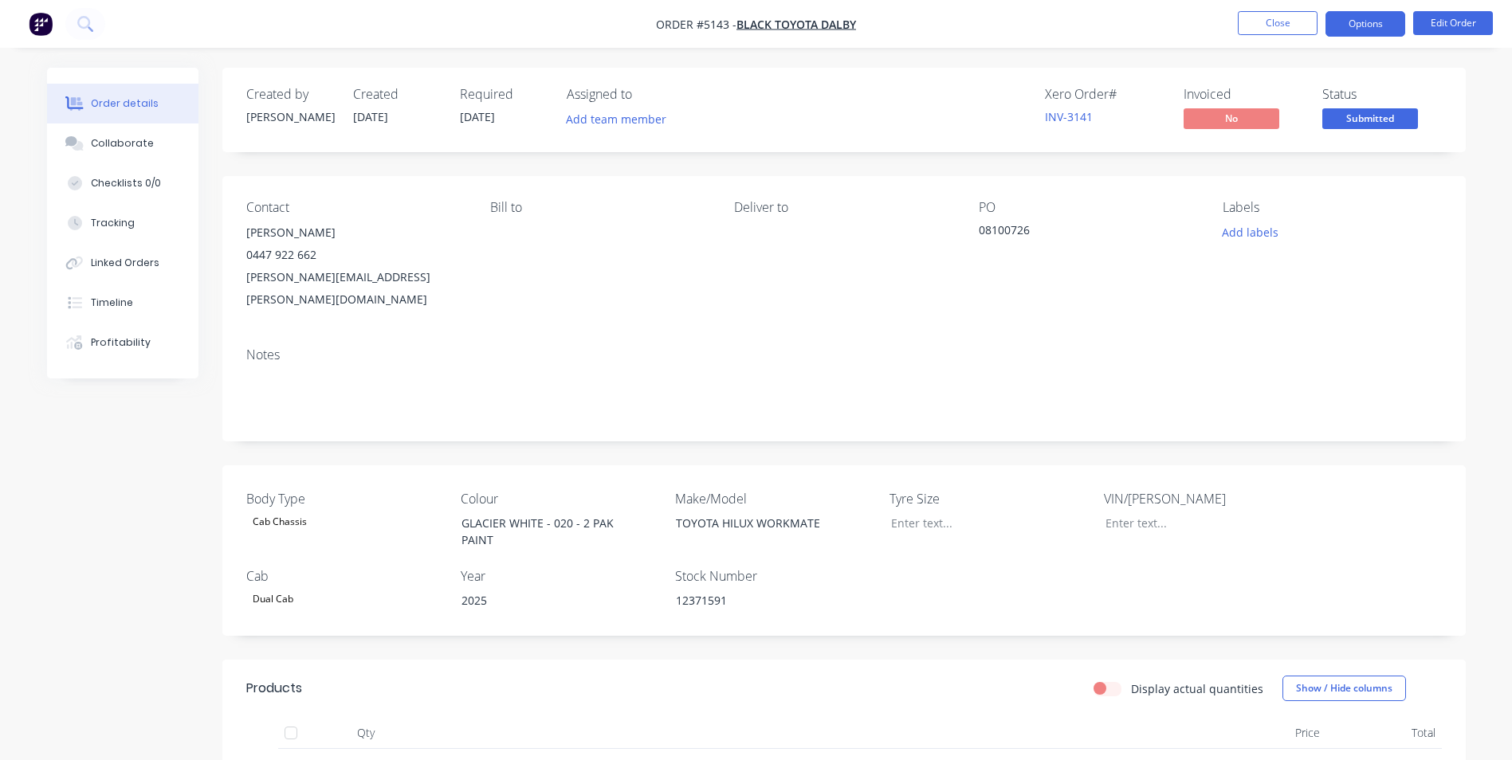
click at [1384, 27] on button "Options" at bounding box center [1365, 24] width 80 height 26
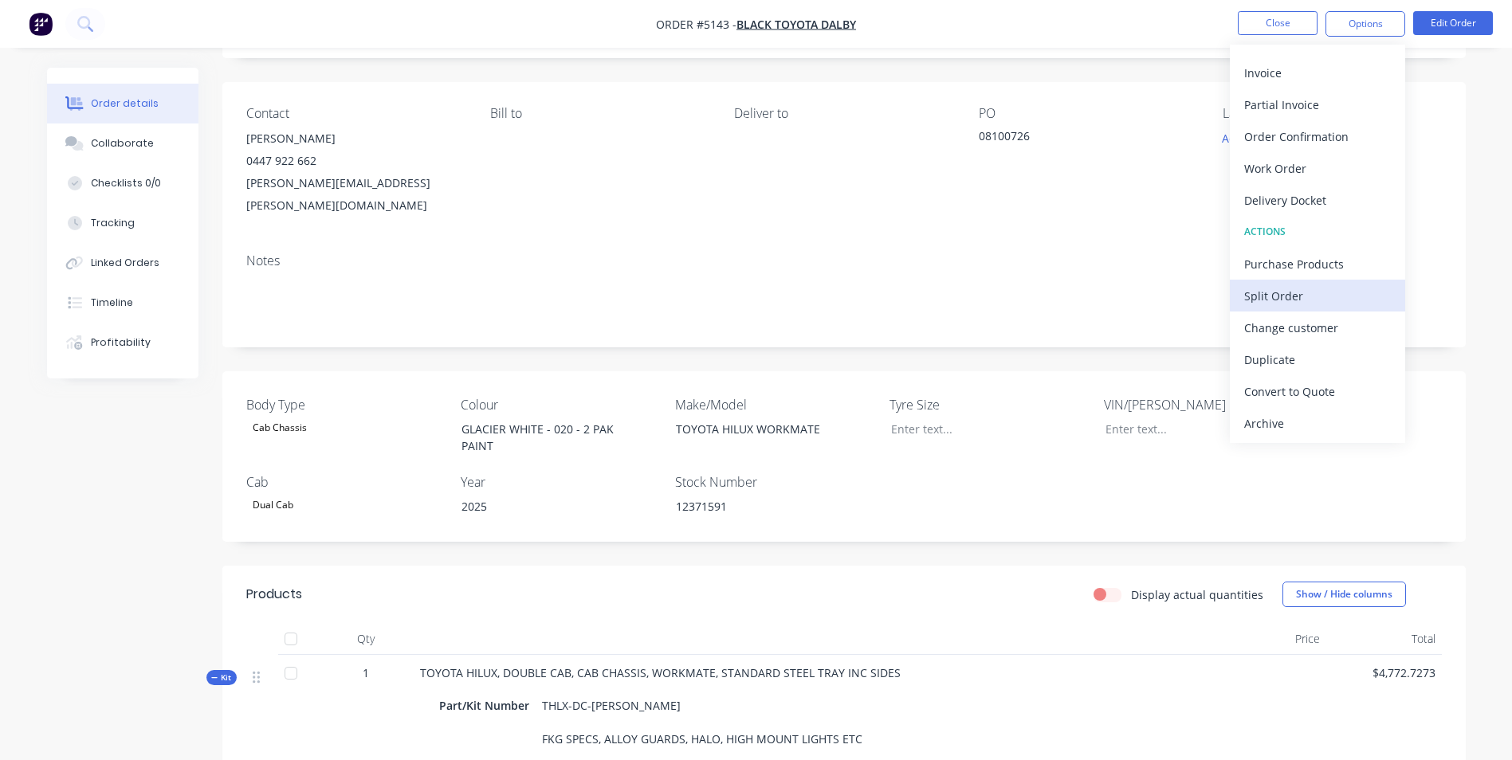
scroll to position [159, 0]
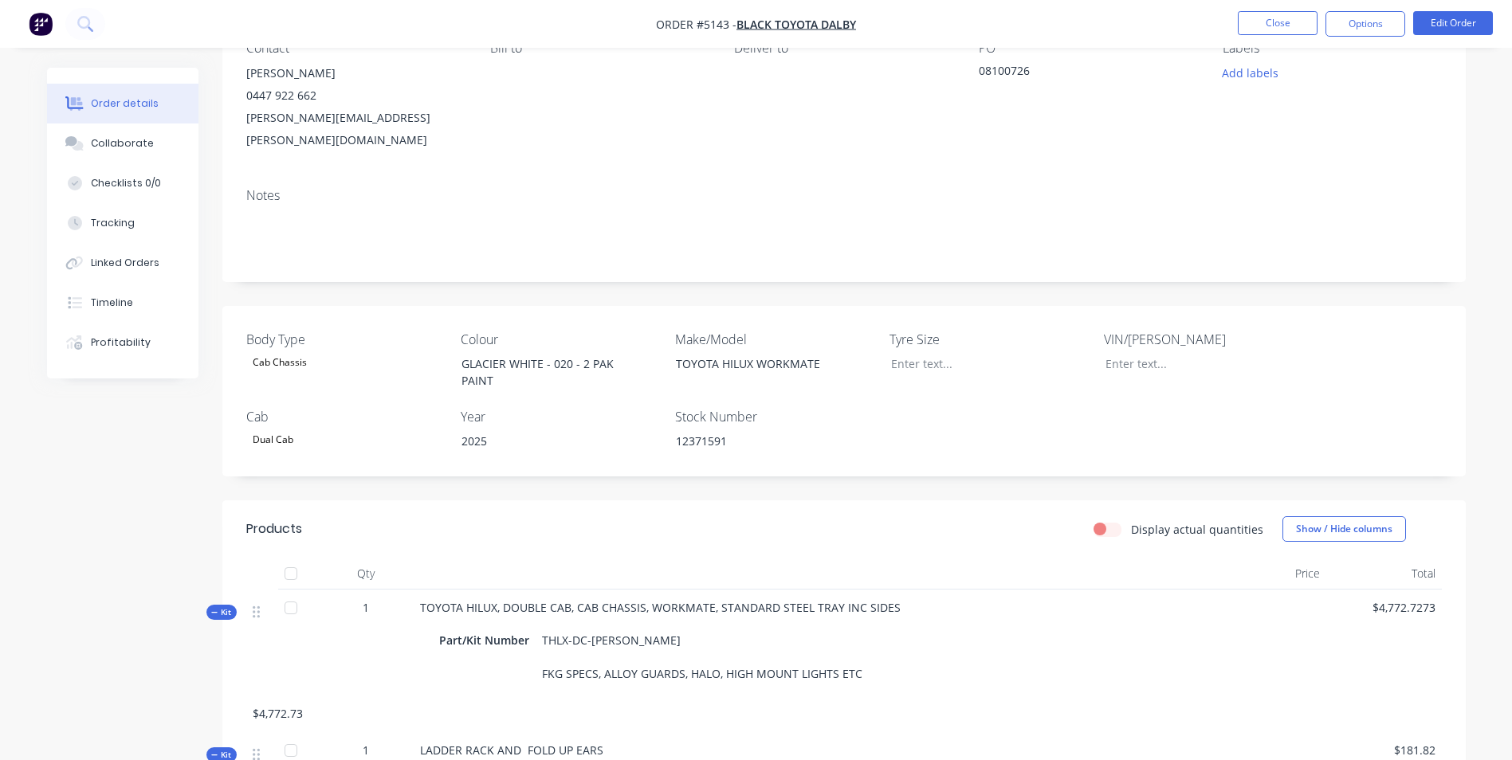
click at [1482, 128] on div "Order details Collaborate Checklists 0/0 Tracking Linked Orders Timeline Profit…" at bounding box center [756, 600] width 1512 height 1518
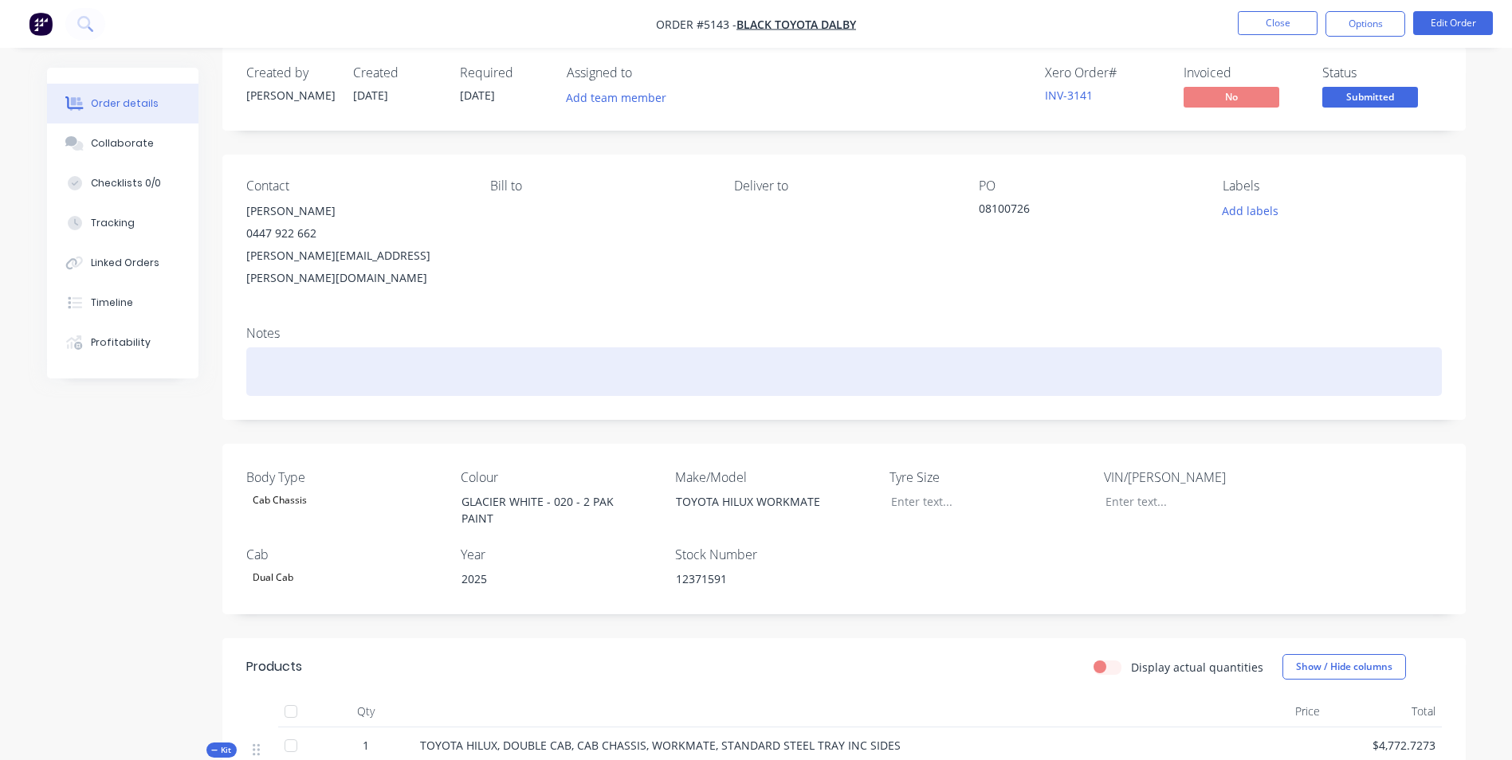
scroll to position [0, 0]
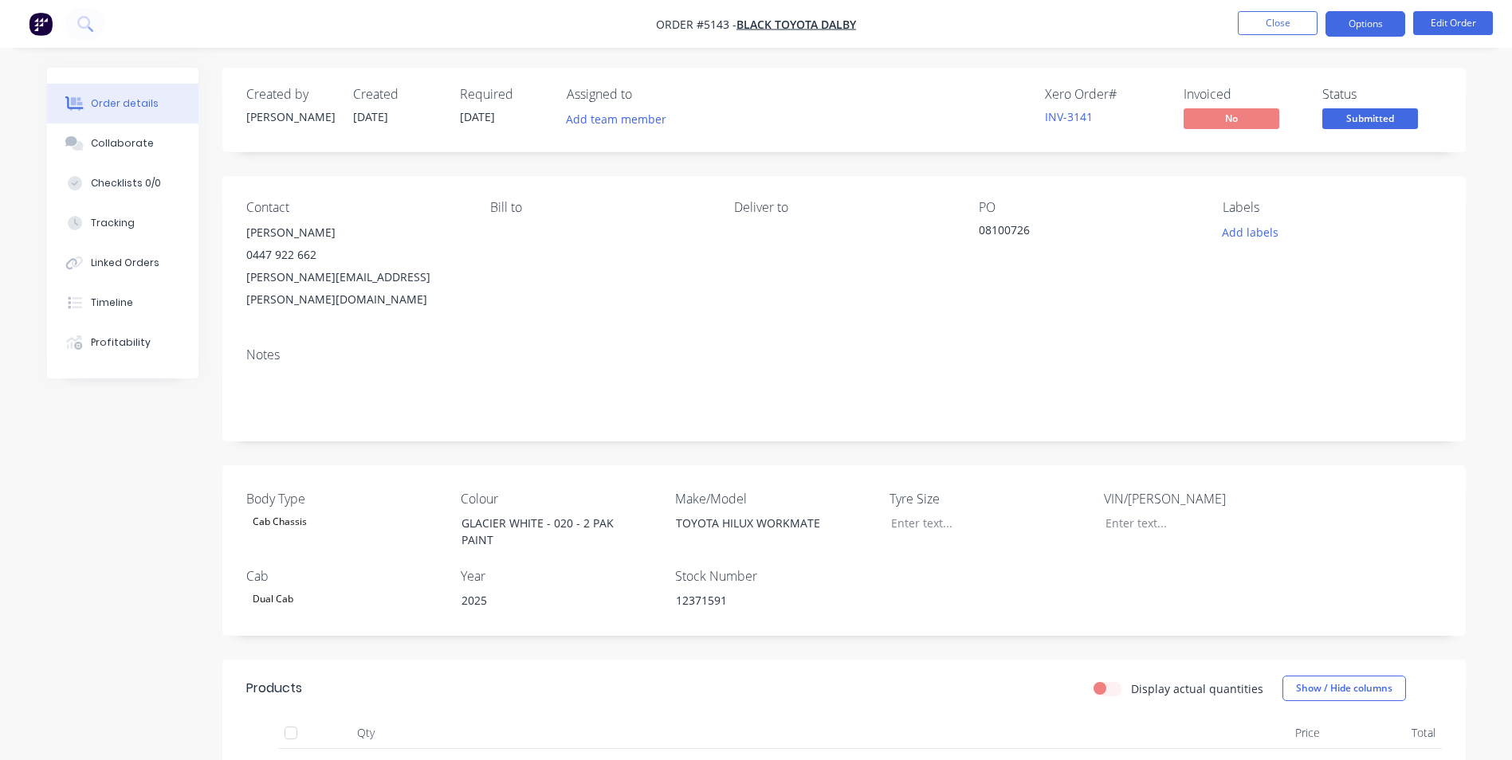
click at [1371, 29] on button "Options" at bounding box center [1365, 24] width 80 height 26
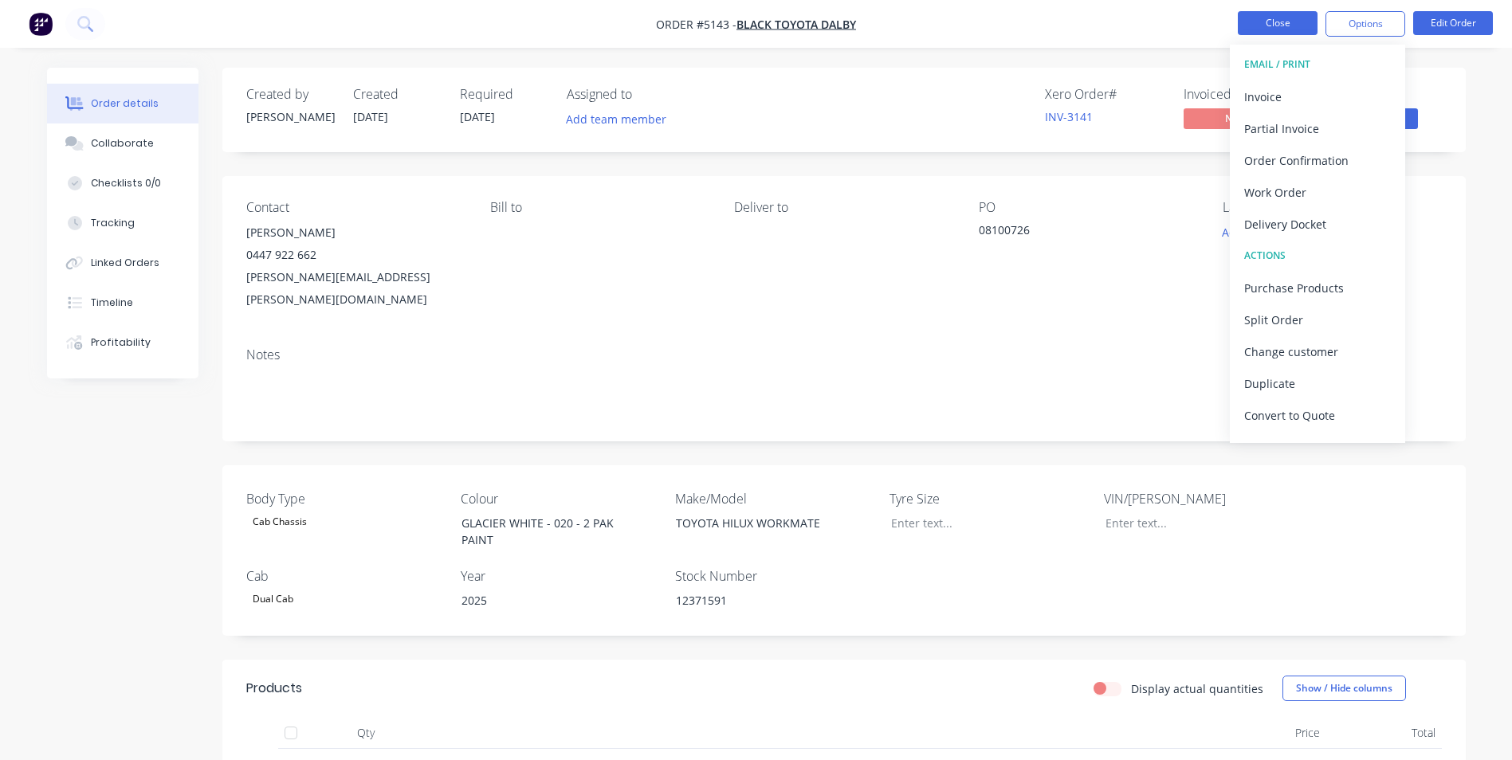
click at [1294, 20] on button "Close" at bounding box center [1278, 23] width 80 height 24
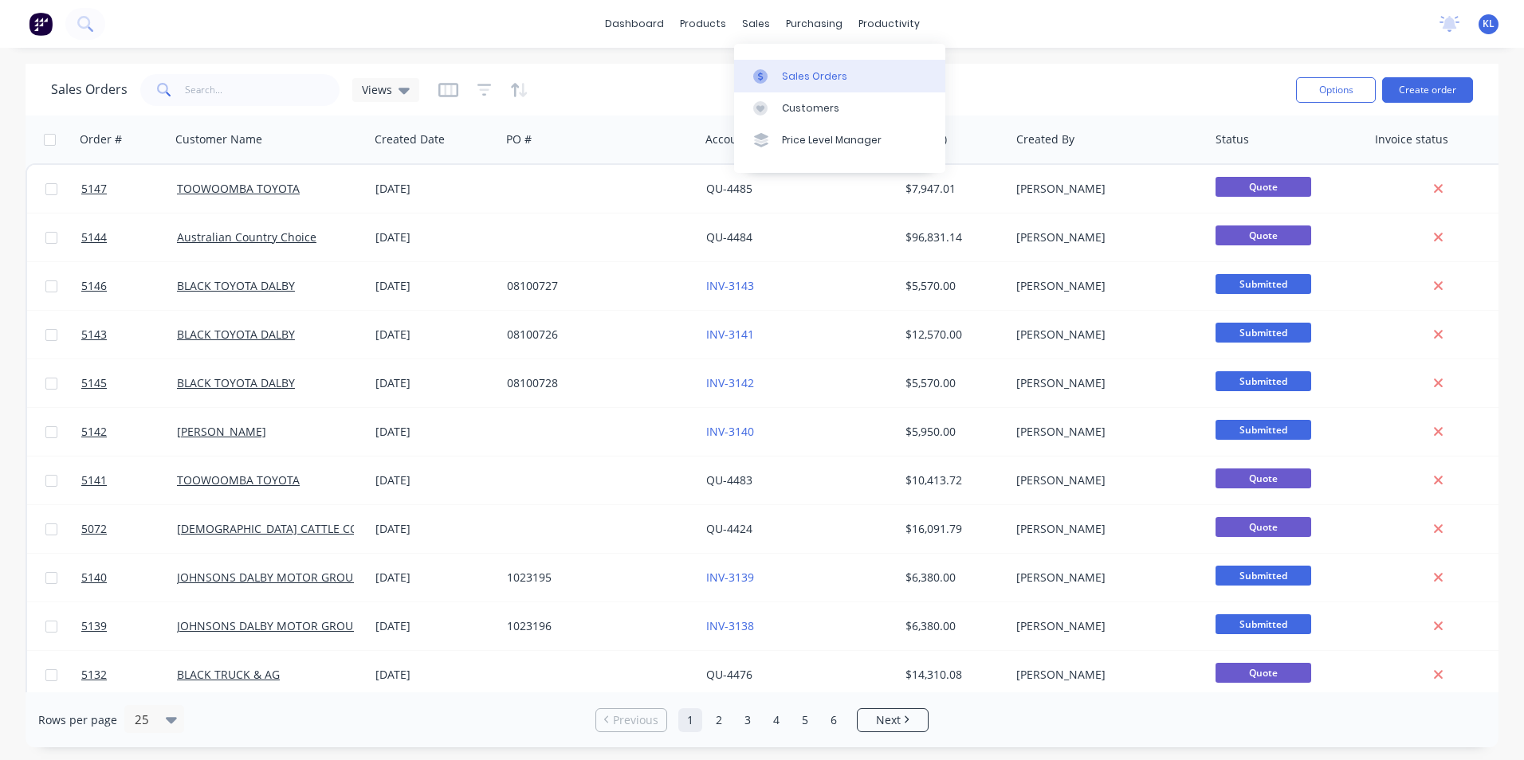
click at [798, 73] on div "Sales Orders" at bounding box center [814, 76] width 65 height 14
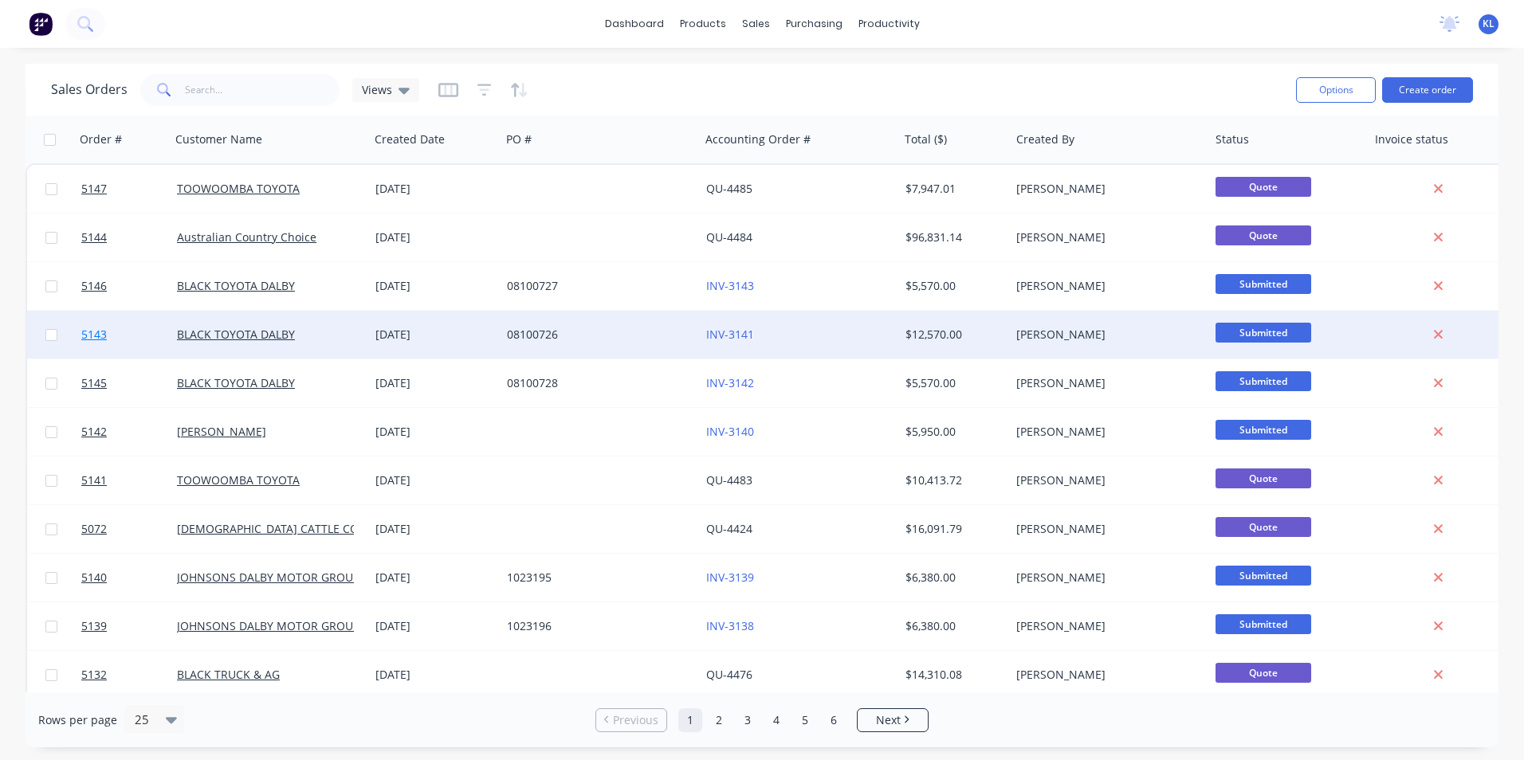
click at [91, 338] on span "5143" at bounding box center [94, 335] width 26 height 16
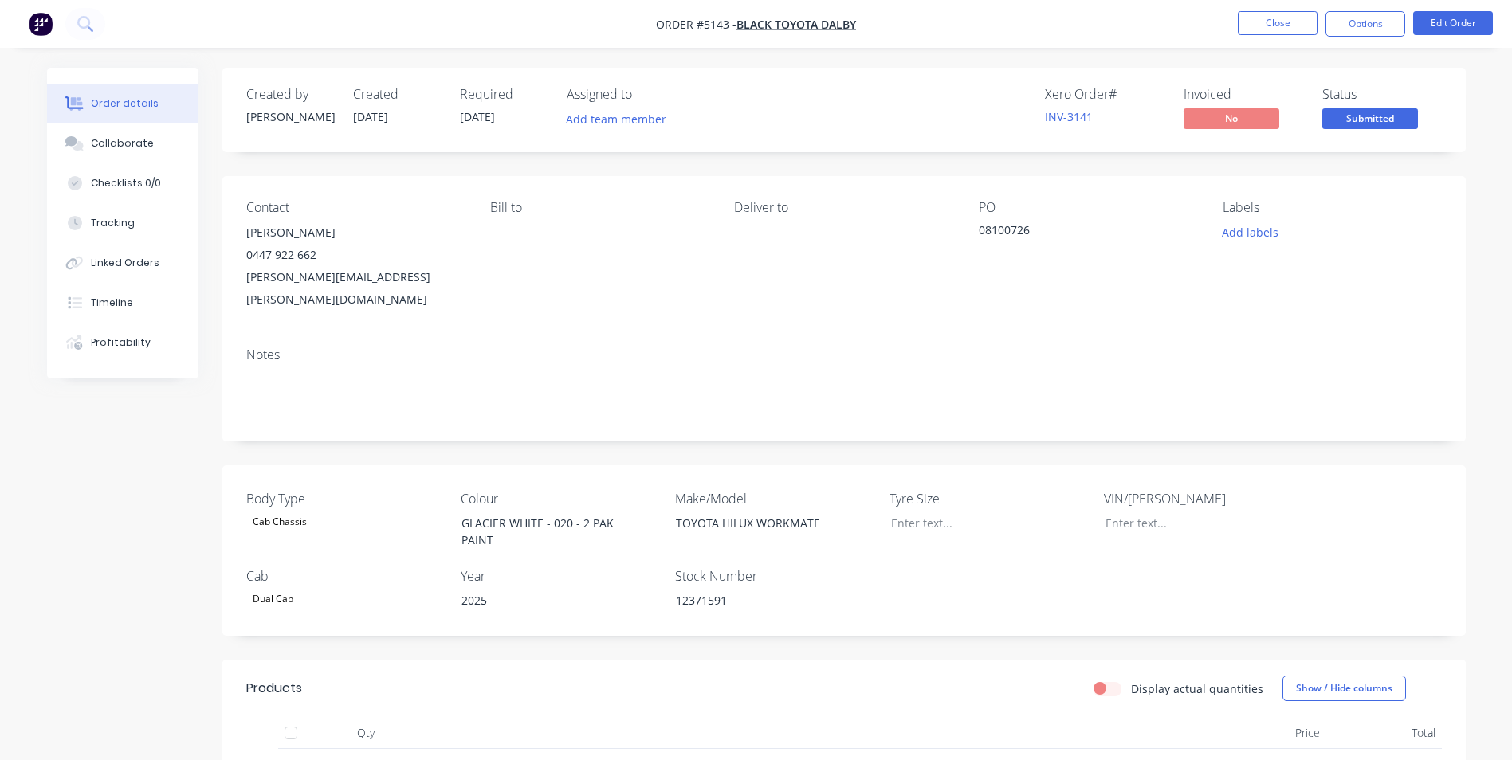
click at [527, 261] on div "Bill to" at bounding box center [599, 255] width 218 height 111
click at [830, 22] on span "BLACK TOYOTA DALBY" at bounding box center [796, 24] width 120 height 15
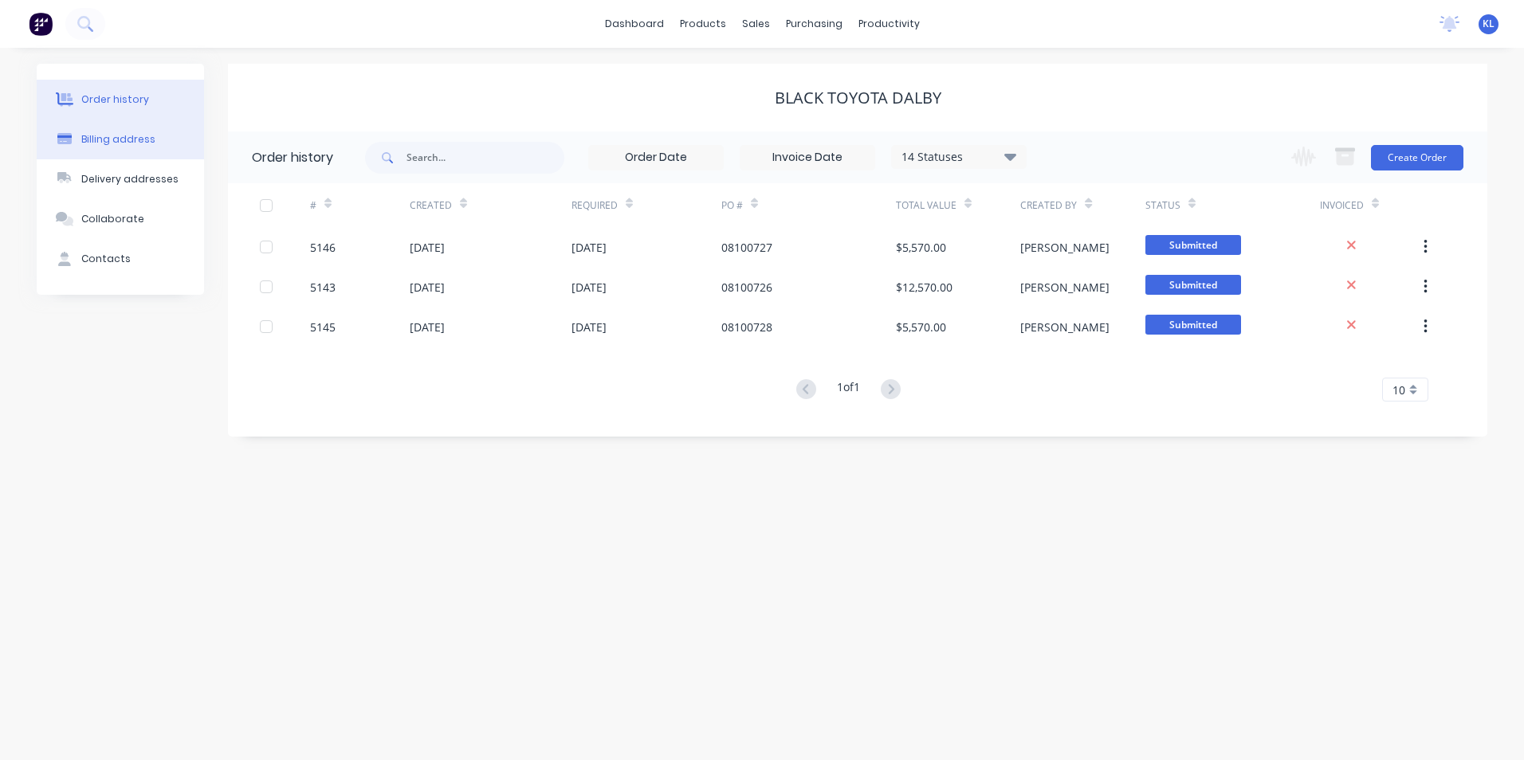
click at [125, 141] on div "Billing address" at bounding box center [118, 139] width 74 height 14
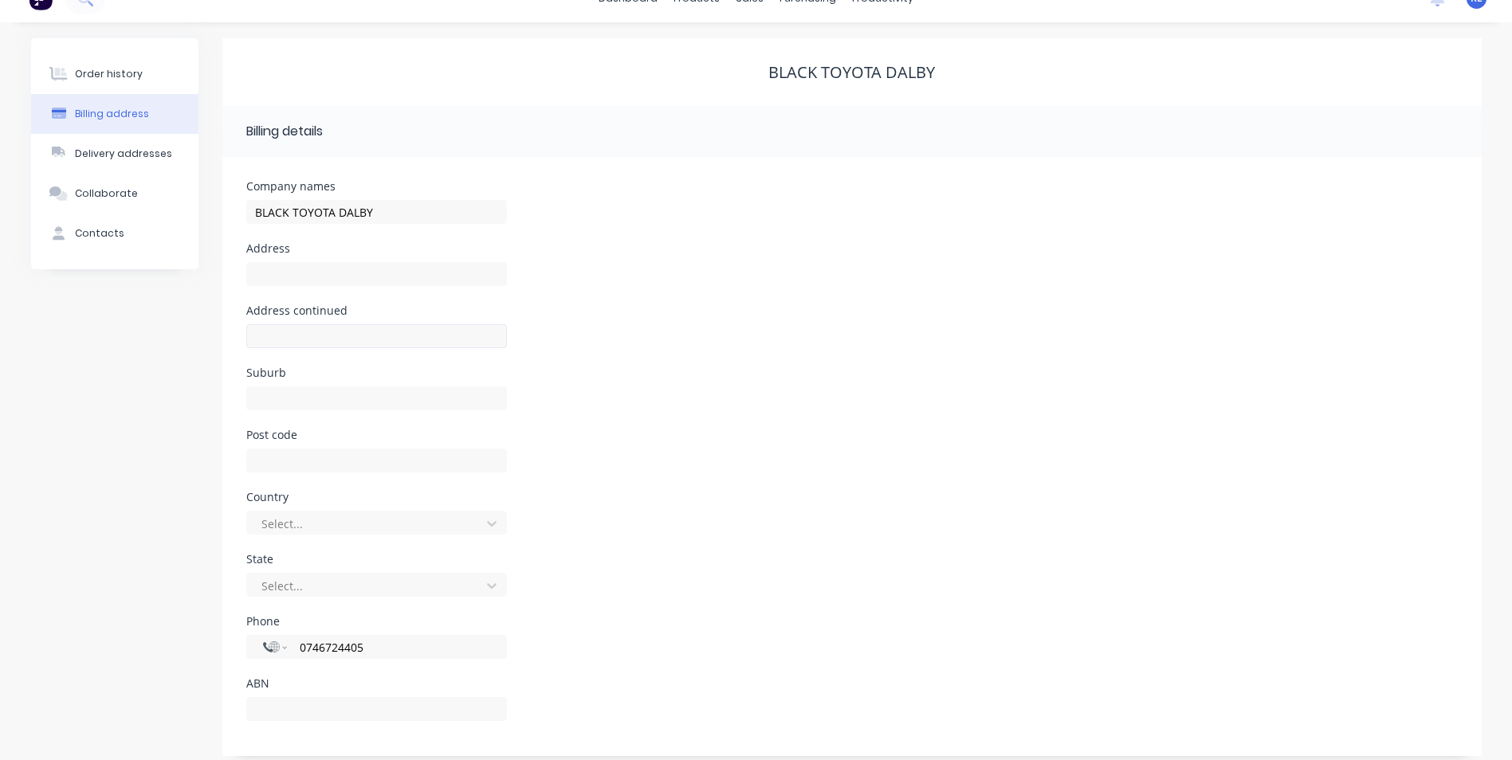
scroll to position [37, 0]
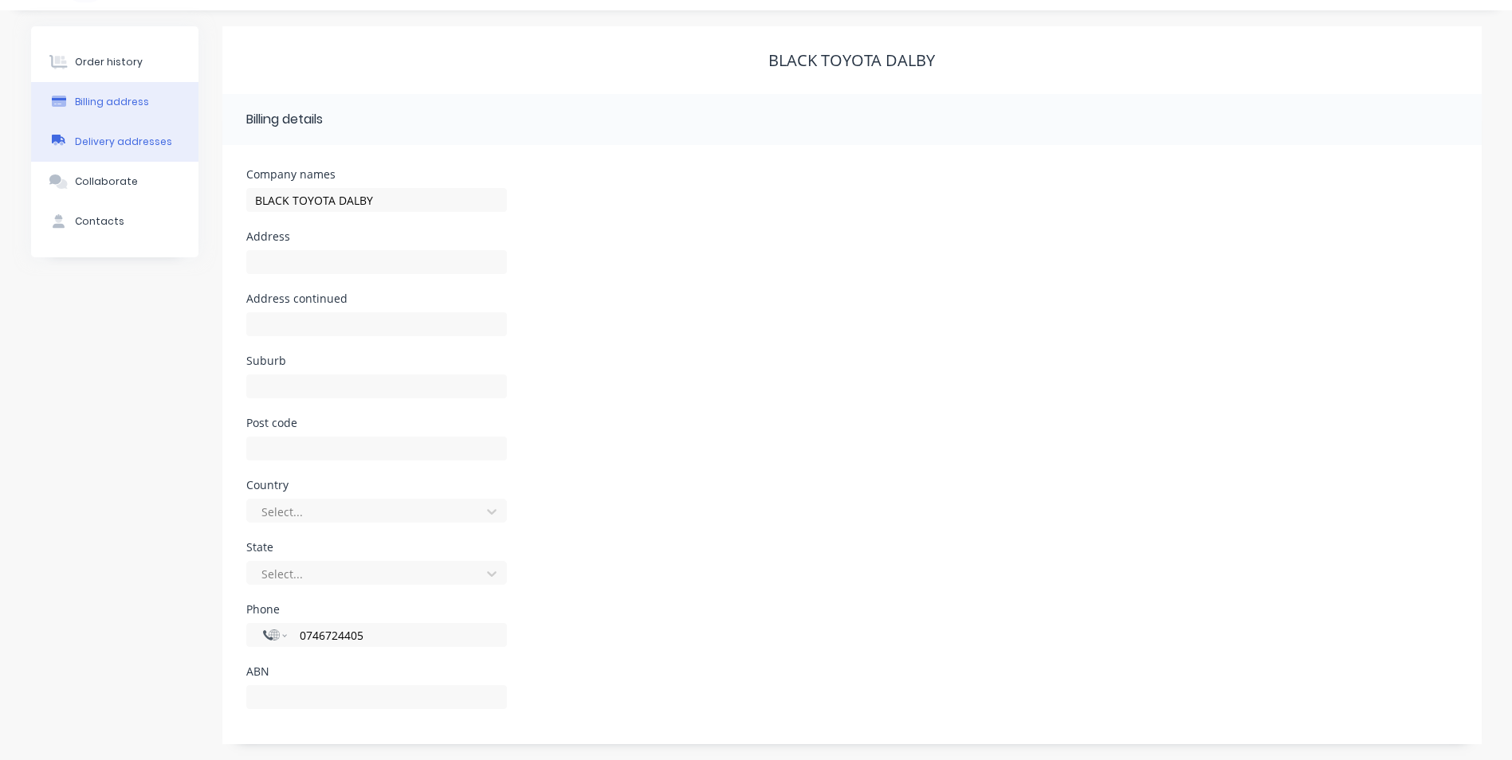
click at [141, 141] on div "Delivery addresses" at bounding box center [123, 142] width 97 height 14
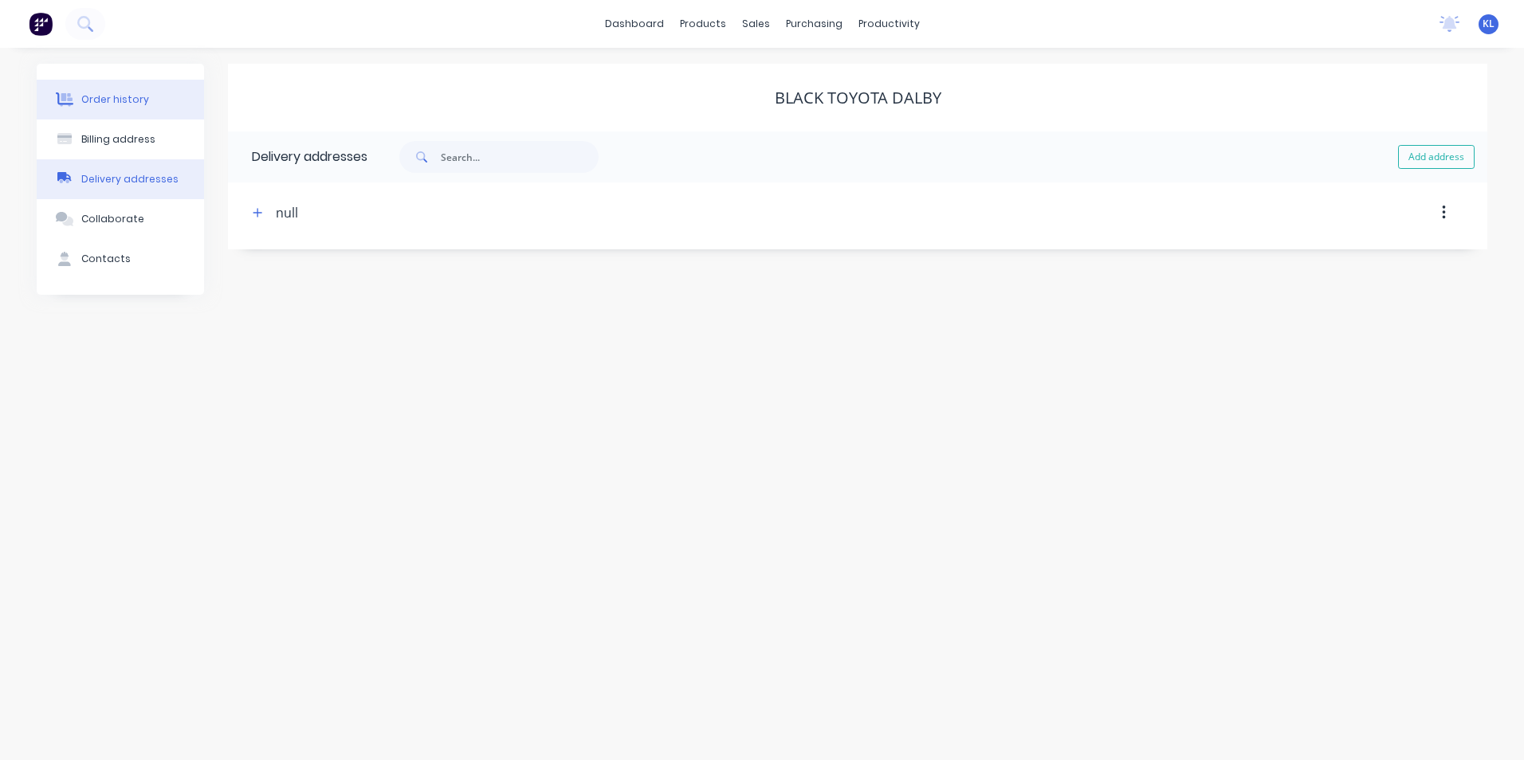
click at [98, 98] on div "Order history" at bounding box center [115, 99] width 68 height 14
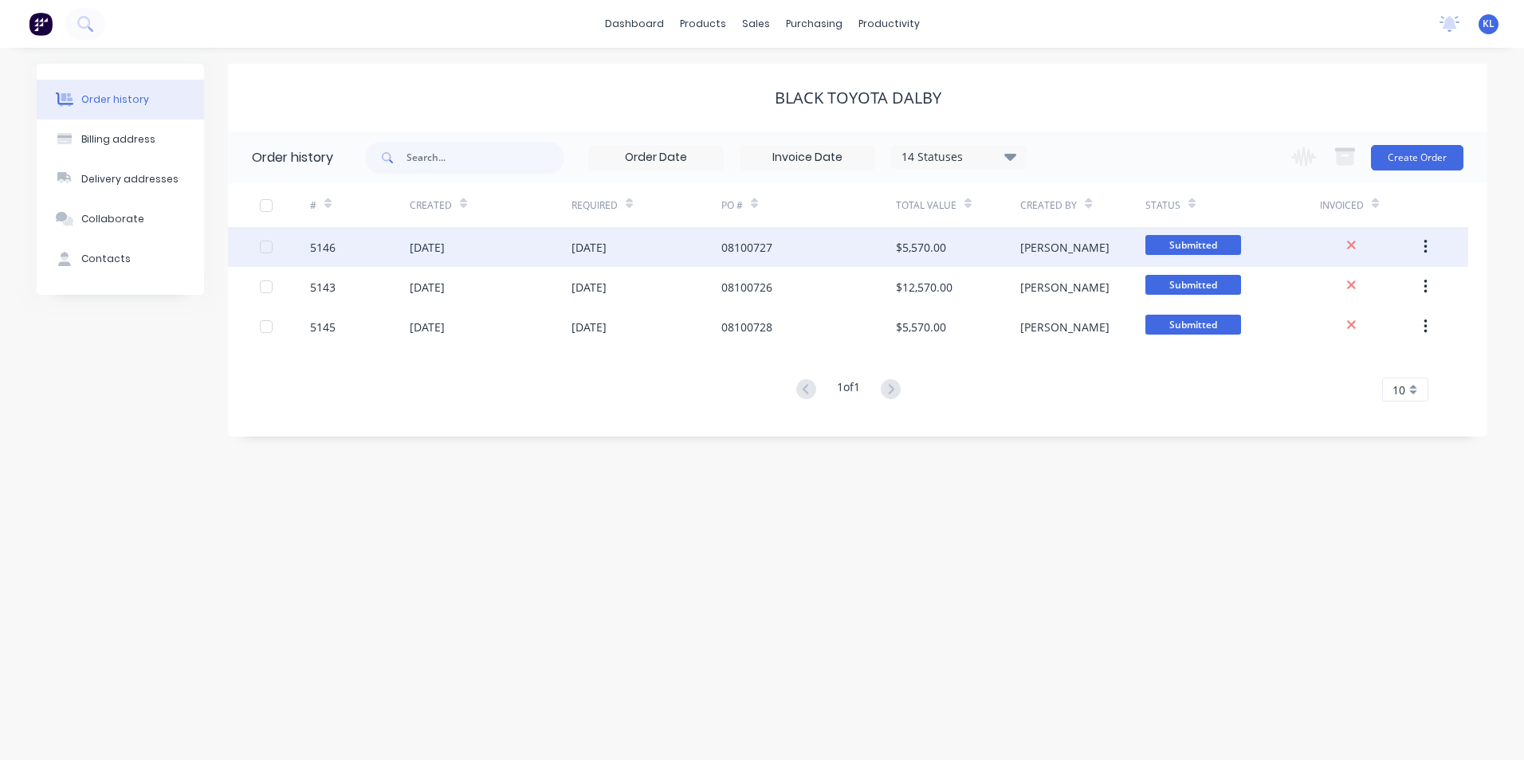
click at [312, 247] on div "5146" at bounding box center [323, 247] width 26 height 17
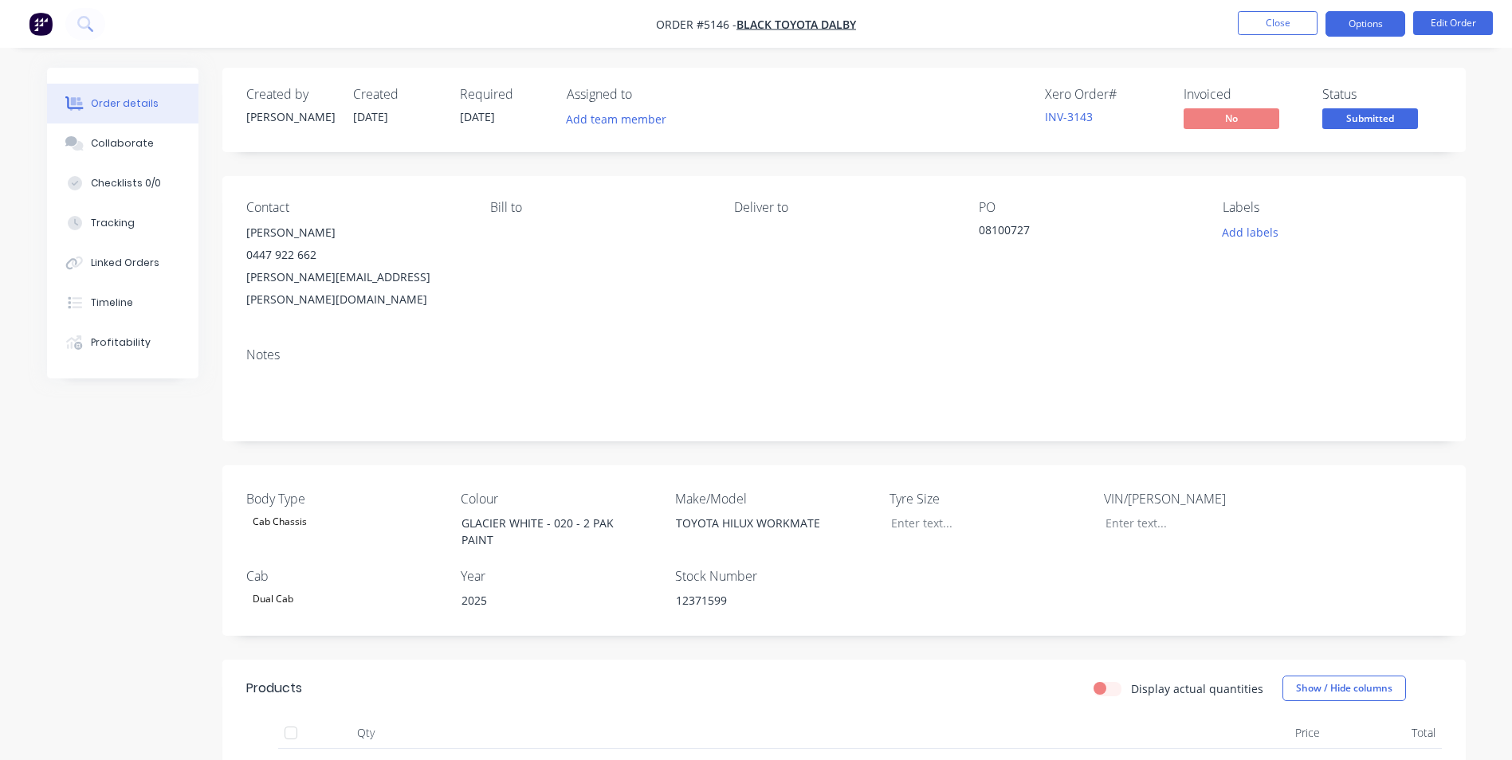
click at [1359, 23] on button "Options" at bounding box center [1365, 24] width 80 height 26
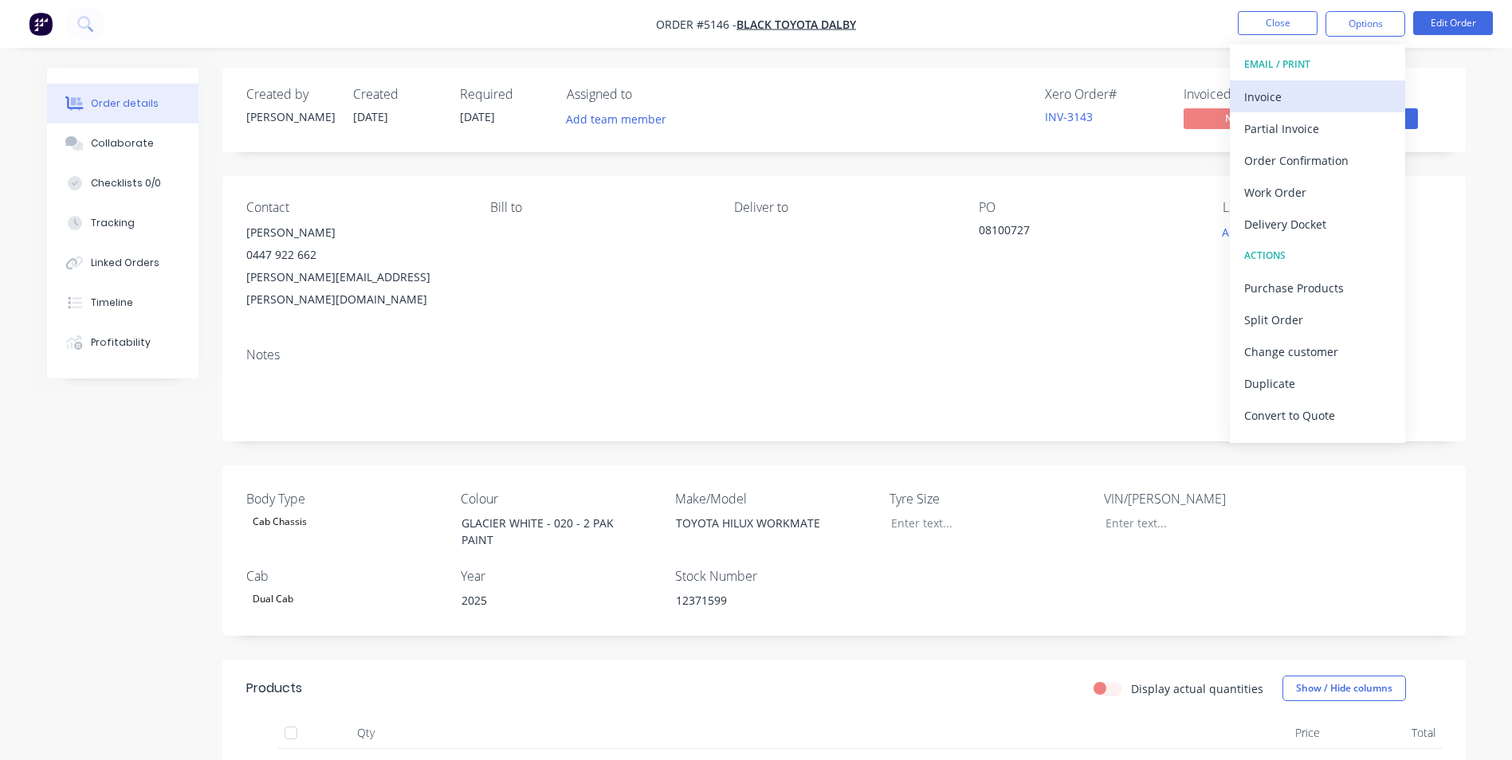
click at [1283, 104] on div "Invoice" at bounding box center [1317, 96] width 147 height 23
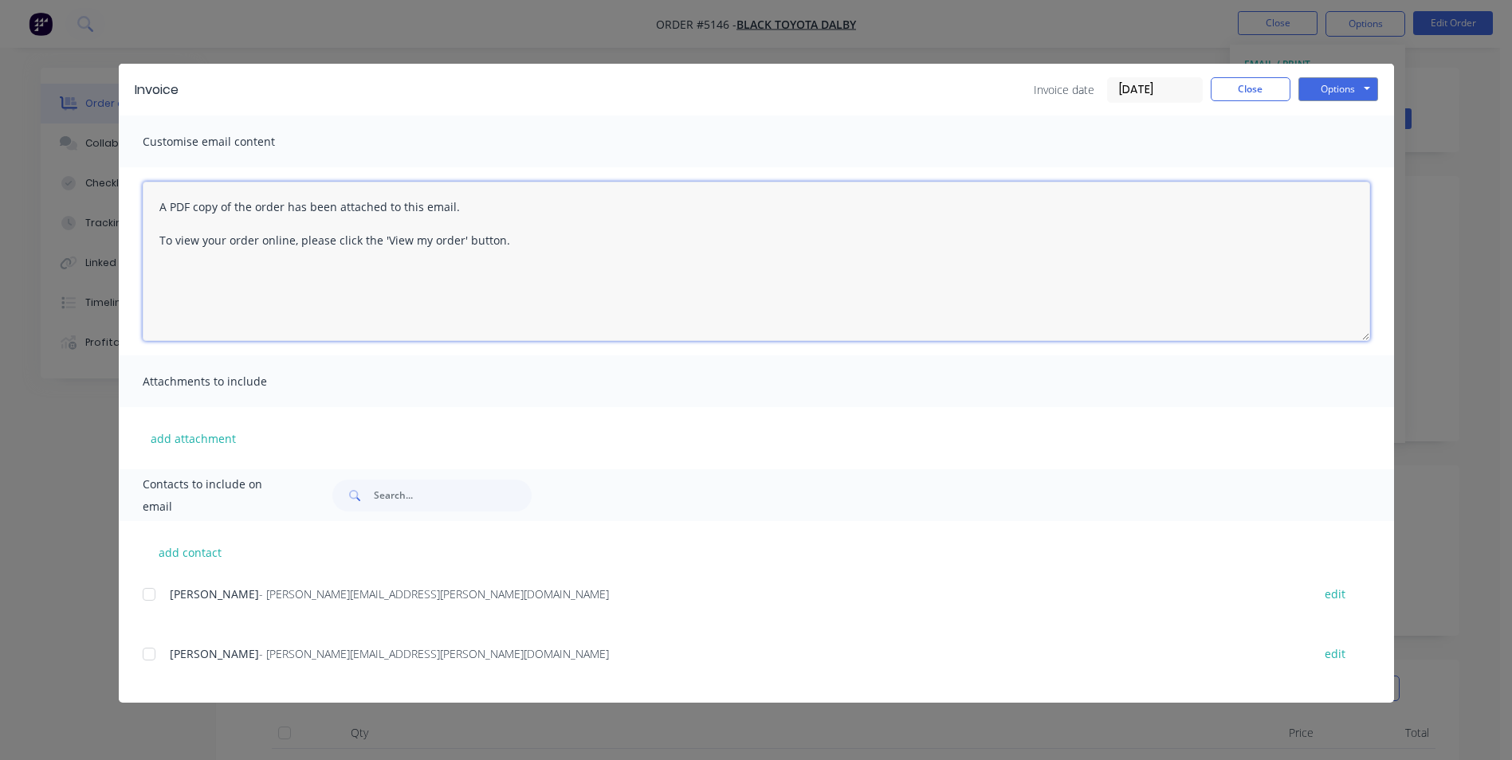
click at [367, 289] on textarea "A PDF copy of the order has been attached to this email. To view your order onl…" at bounding box center [756, 261] width 1227 height 159
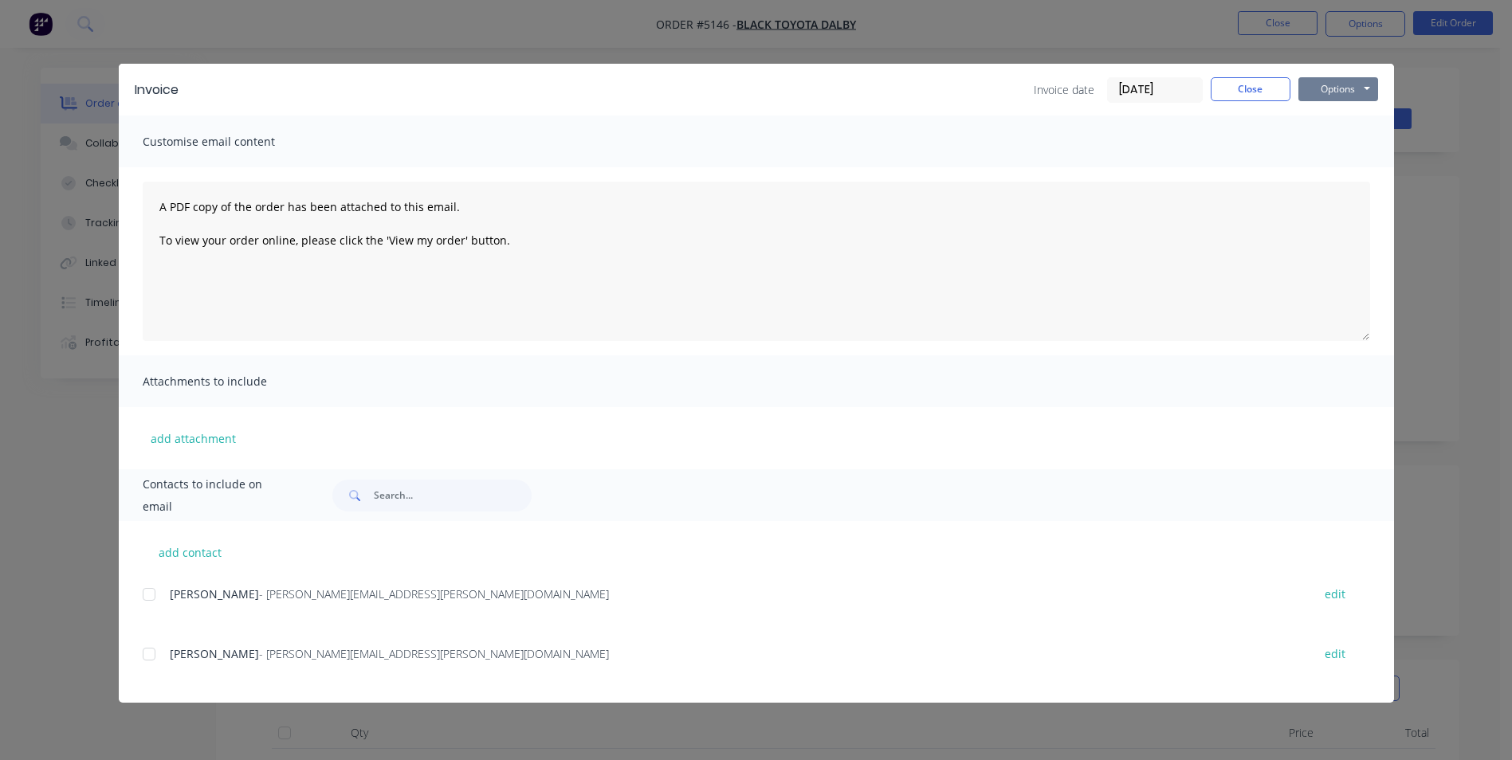
click at [1360, 96] on button "Options" at bounding box center [1338, 89] width 80 height 24
click at [1355, 124] on button "Preview" at bounding box center [1349, 117] width 102 height 26
click at [1267, 92] on button "Close" at bounding box center [1251, 89] width 80 height 24
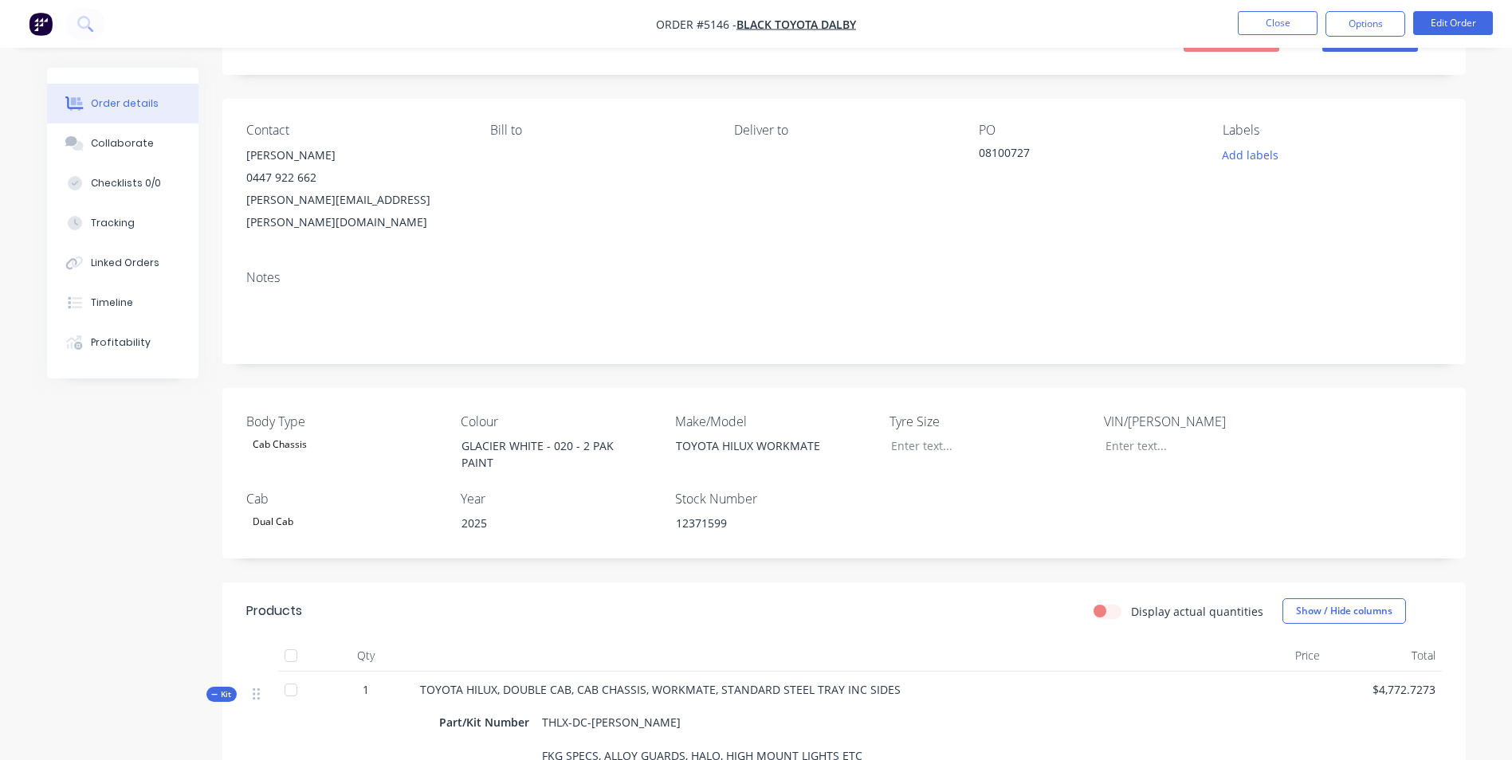
scroll to position [0, 0]
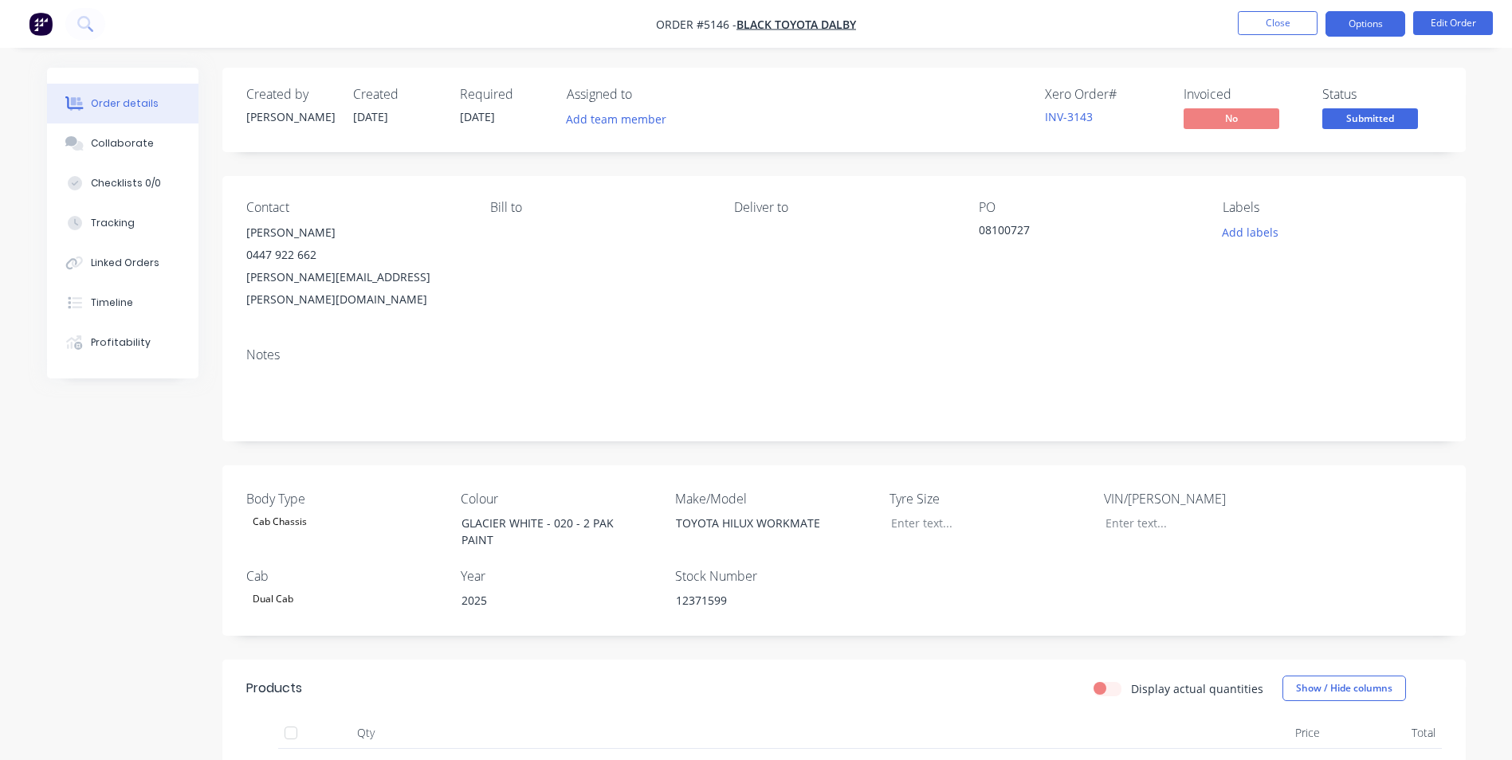
click at [1361, 29] on button "Options" at bounding box center [1365, 24] width 80 height 26
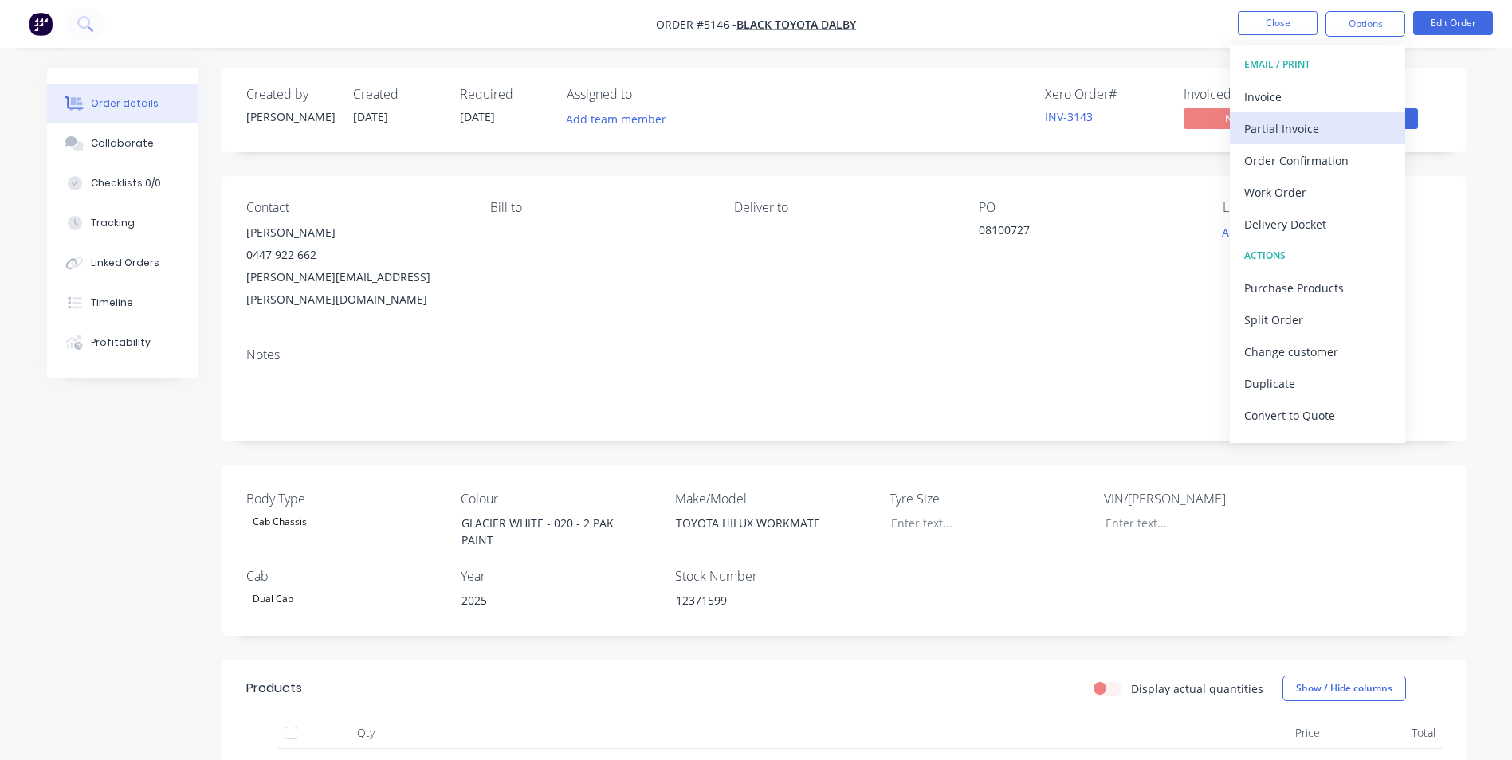
click at [1296, 124] on div "Partial Invoice" at bounding box center [1317, 128] width 147 height 23
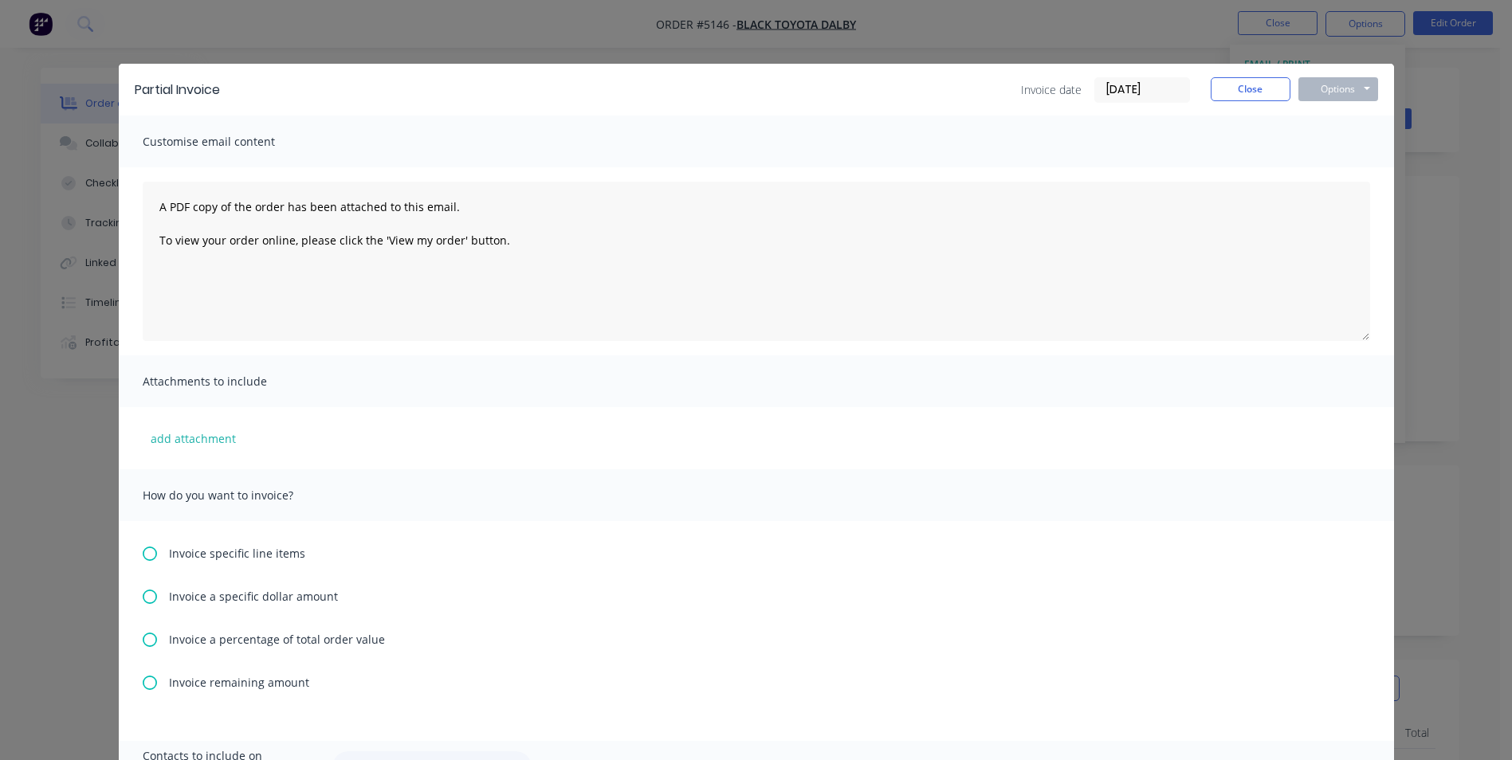
click at [147, 601] on icon at bounding box center [150, 597] width 14 height 14
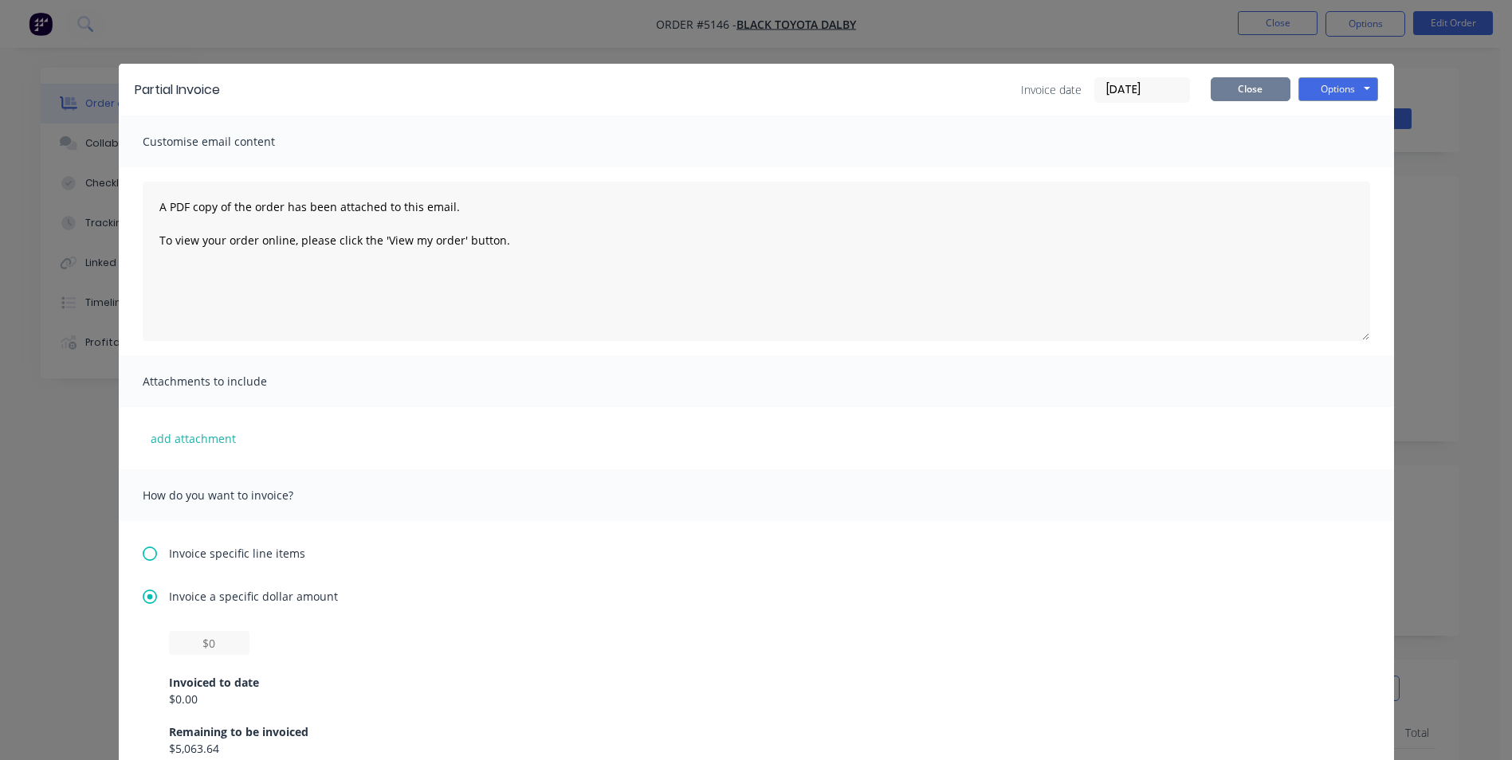
click at [1254, 88] on button "Close" at bounding box center [1251, 89] width 80 height 24
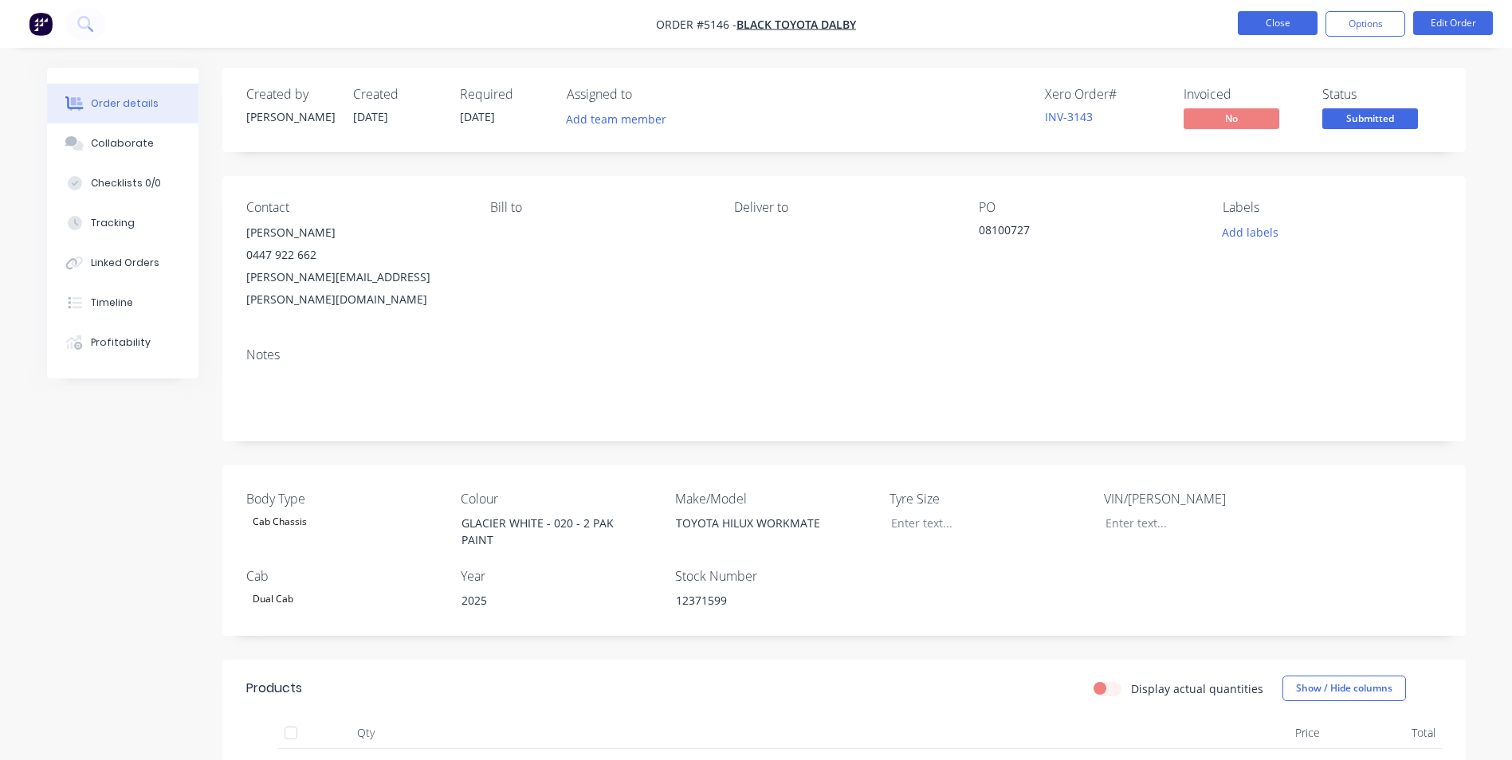
click at [1287, 26] on button "Close" at bounding box center [1278, 23] width 80 height 24
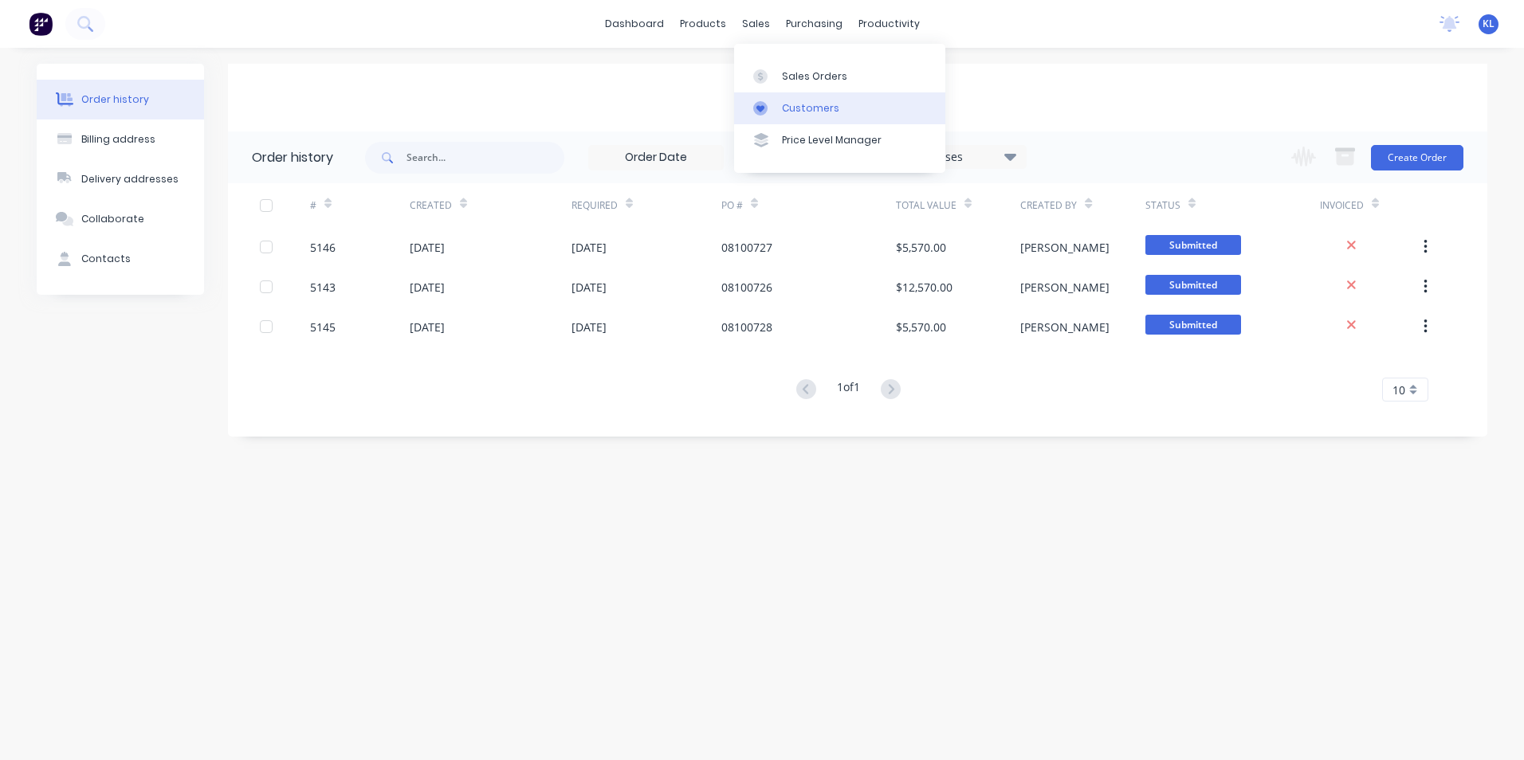
click at [803, 109] on div "Customers" at bounding box center [810, 108] width 57 height 14
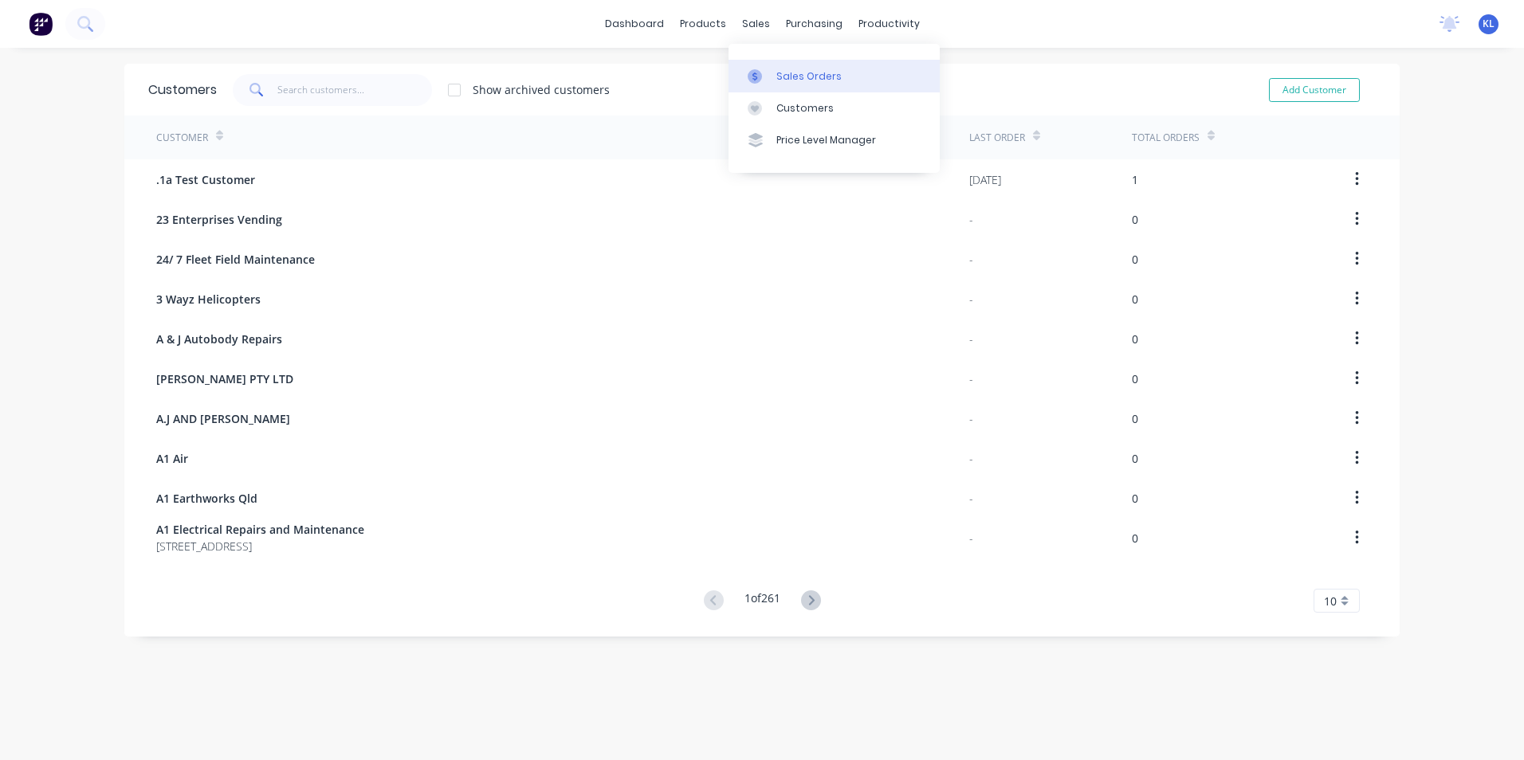
click at [790, 78] on div "Sales Orders" at bounding box center [808, 76] width 65 height 14
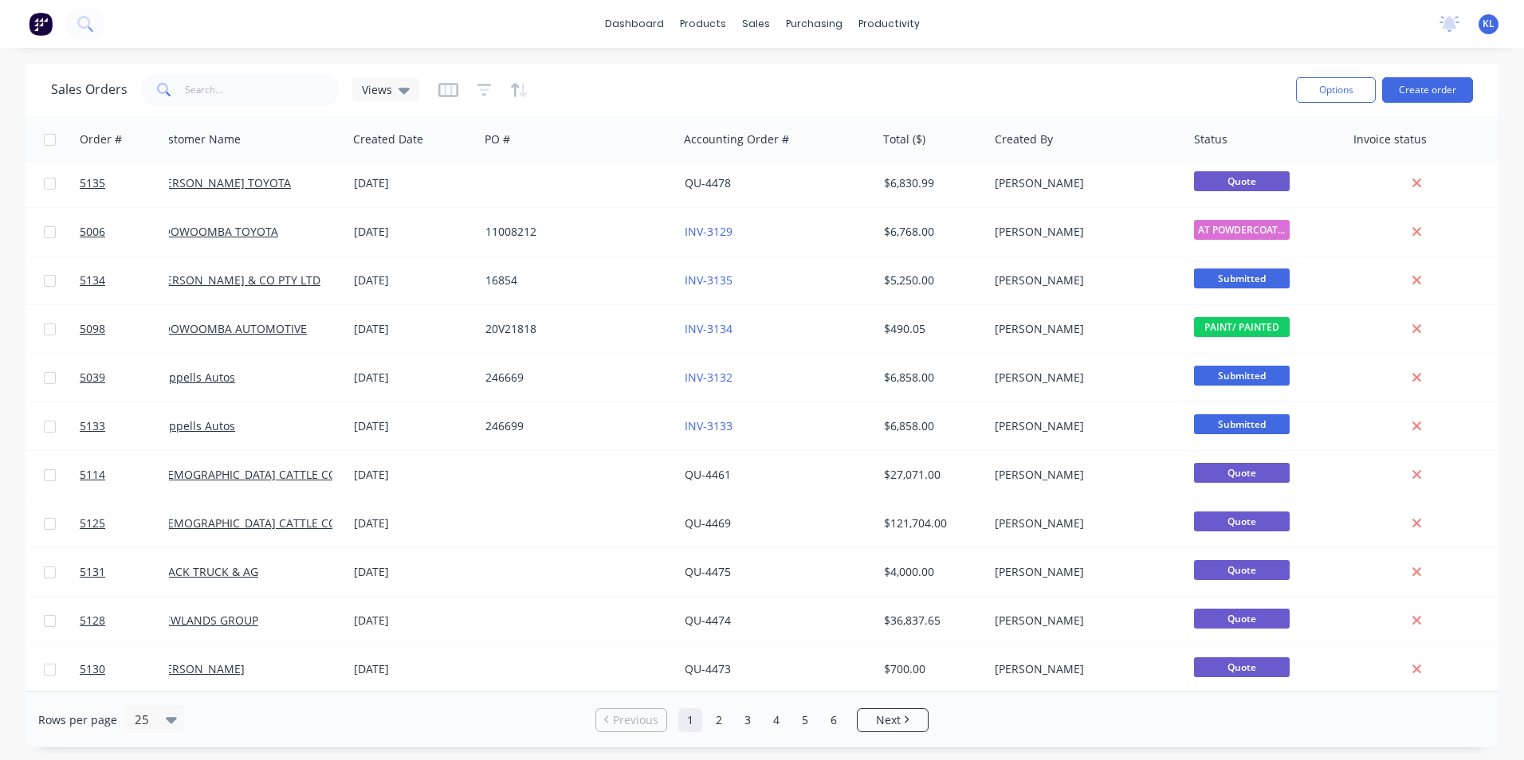
scroll to position [694, 14]
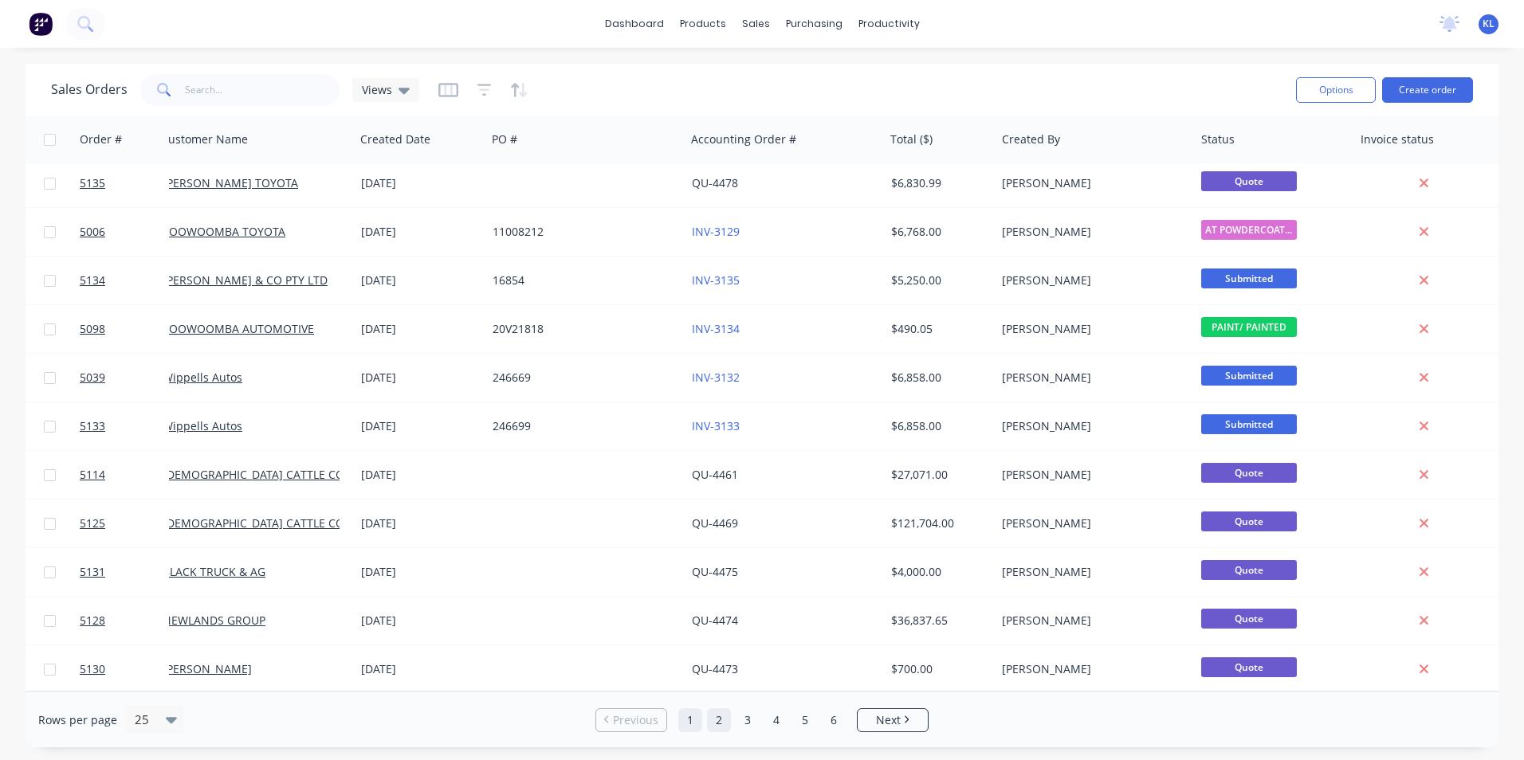
click at [717, 720] on link "2" at bounding box center [719, 721] width 24 height 24
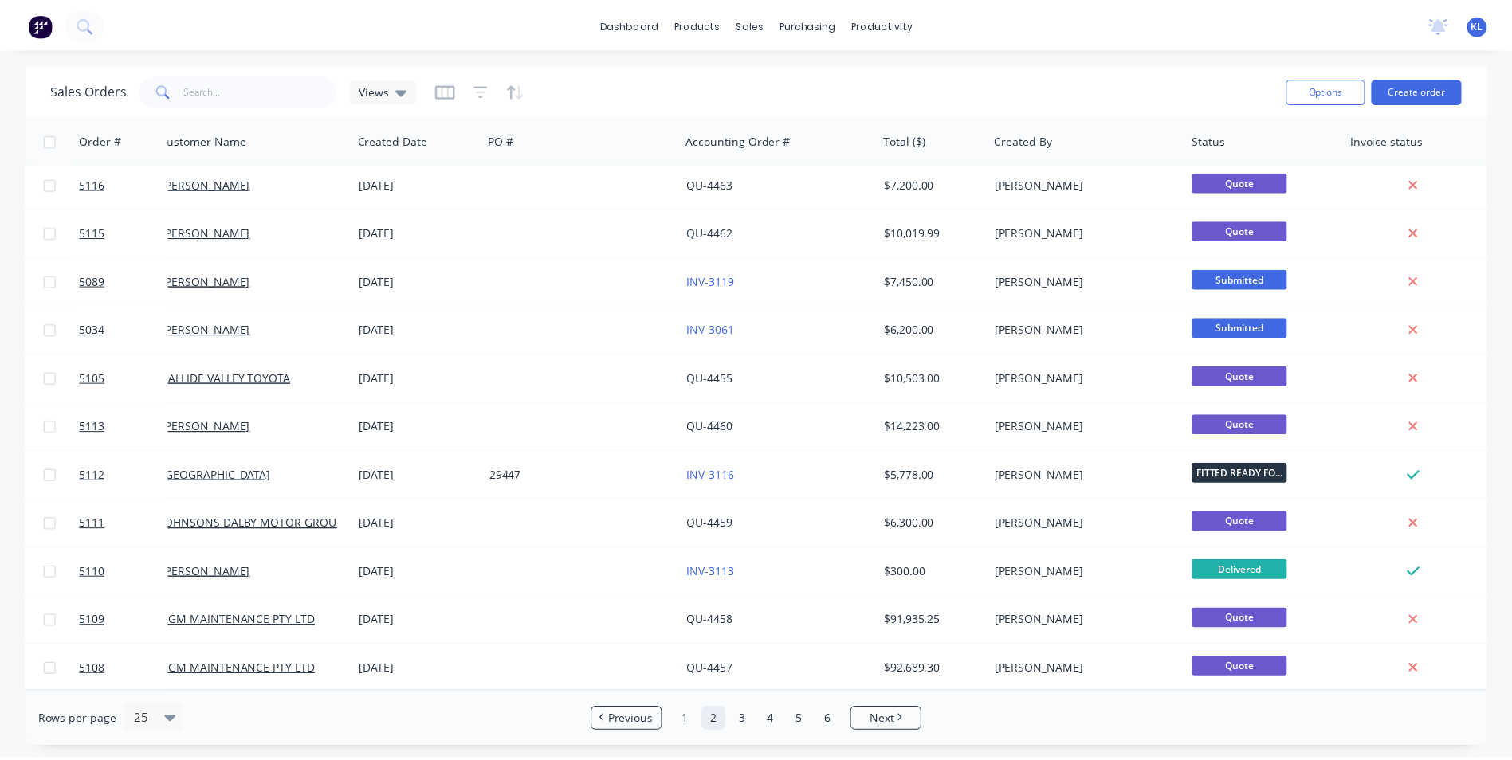
scroll to position [694, 0]
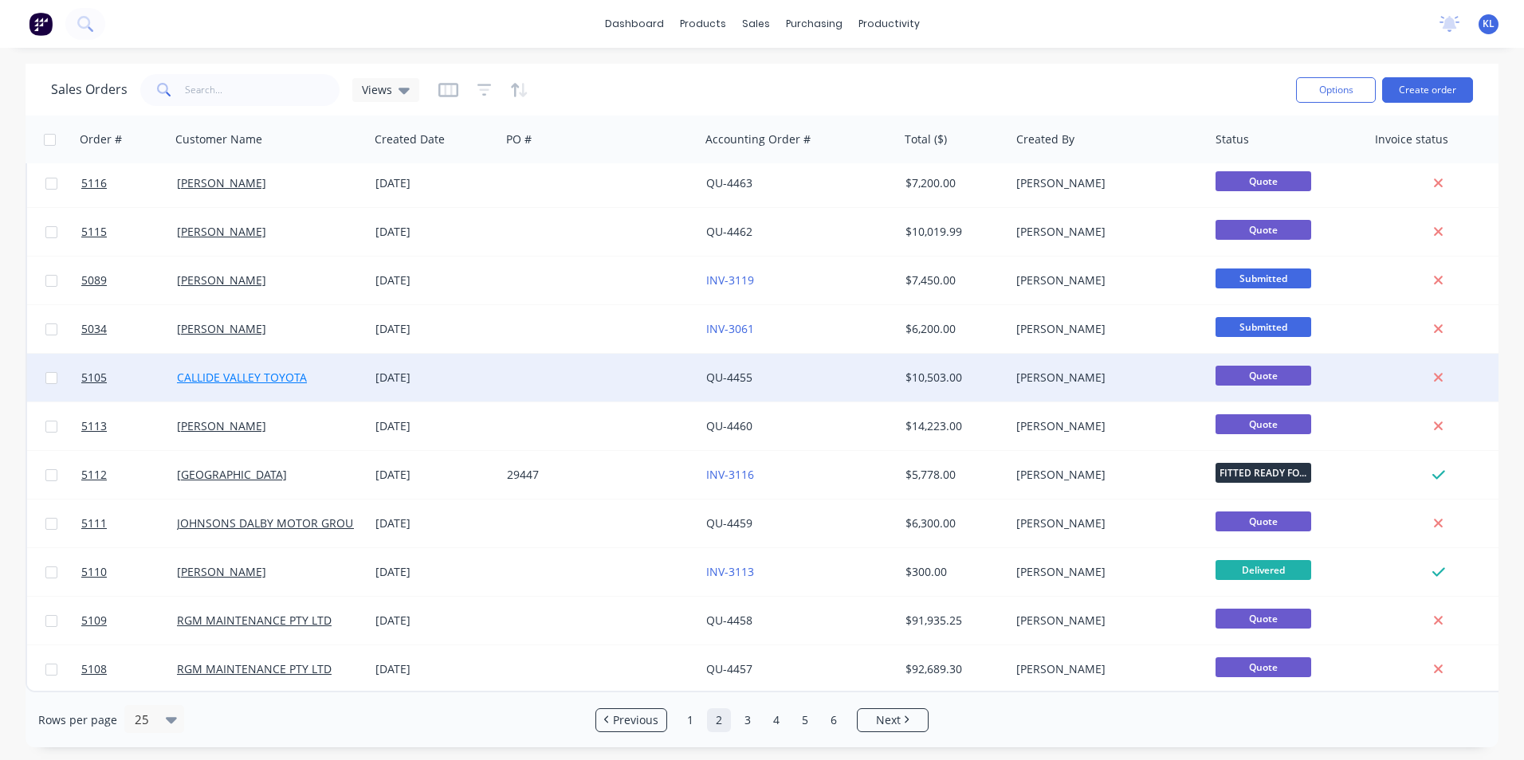
click at [289, 370] on link "CALLIDE VALLEY TOYOTA" at bounding box center [242, 377] width 130 height 15
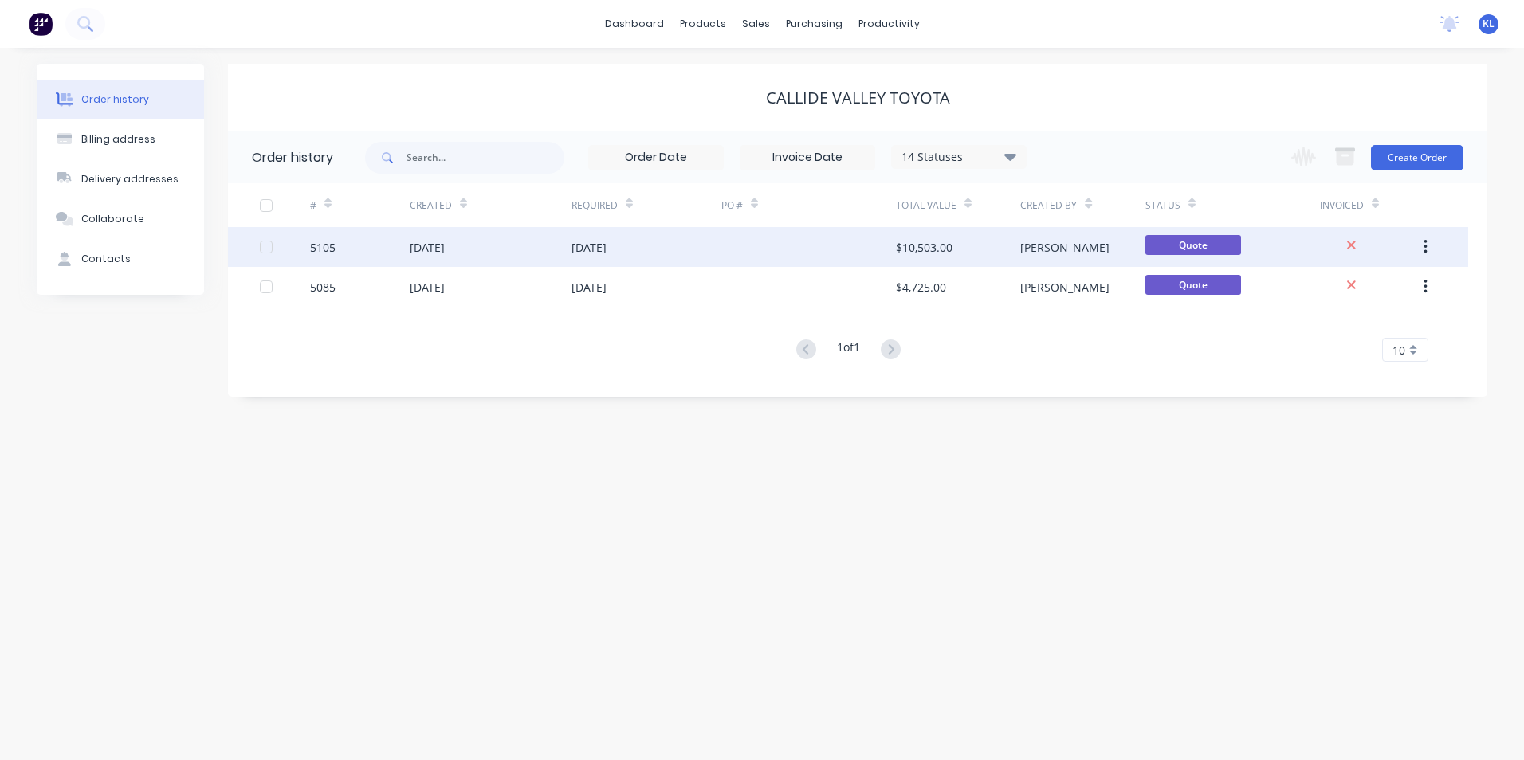
click at [328, 247] on div "5105" at bounding box center [323, 247] width 26 height 17
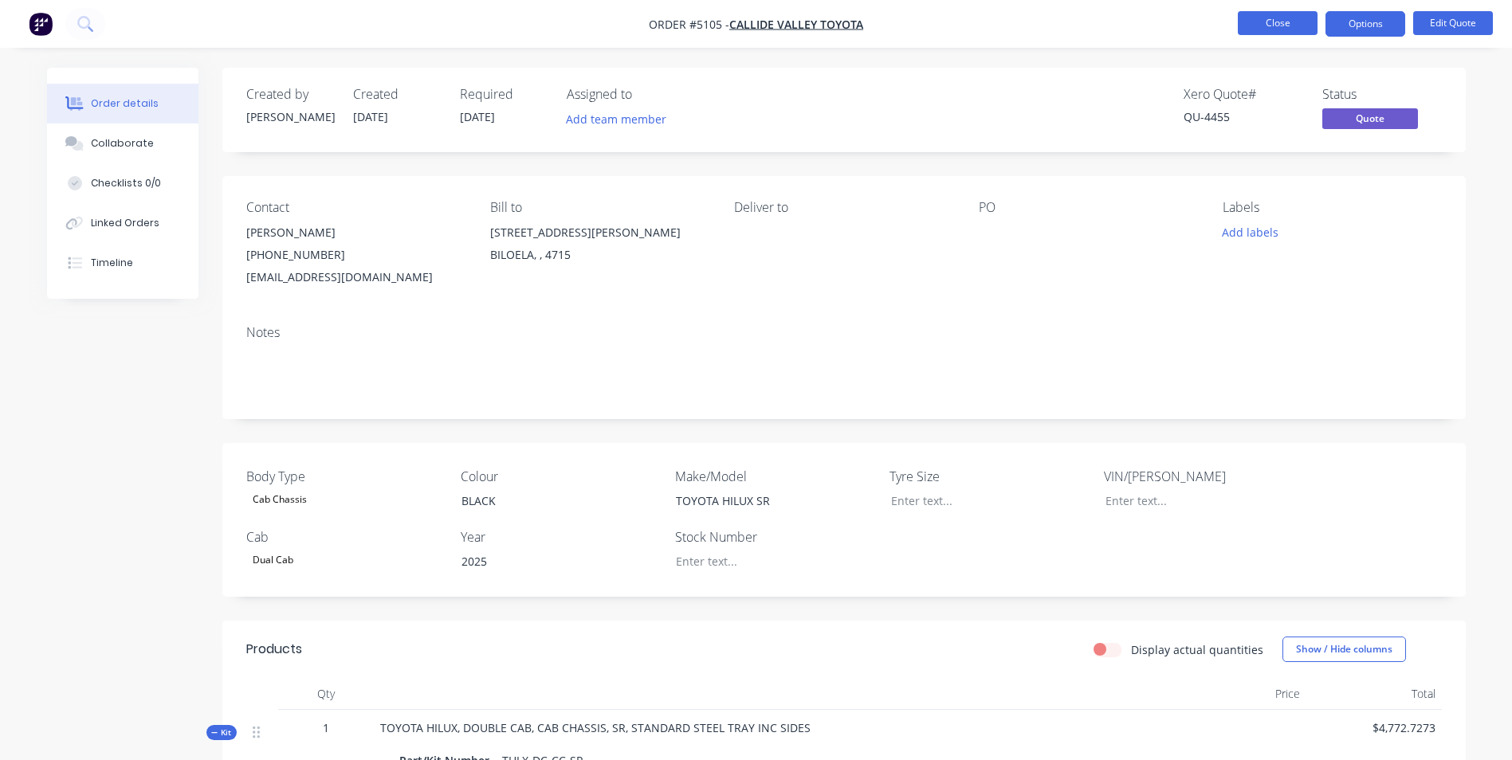
click at [1287, 29] on button "Close" at bounding box center [1278, 23] width 80 height 24
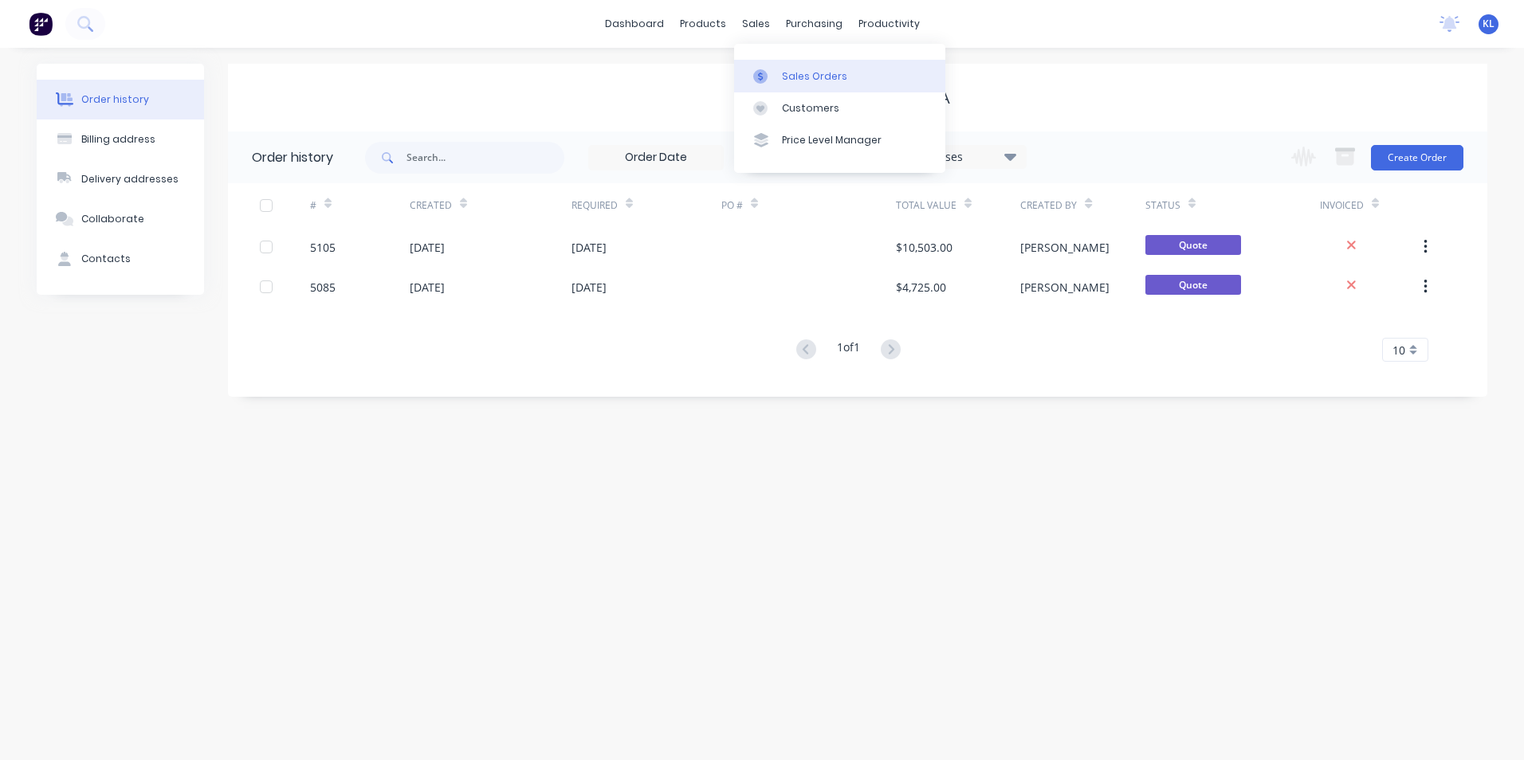
click at [790, 81] on div "Sales Orders" at bounding box center [814, 76] width 65 height 14
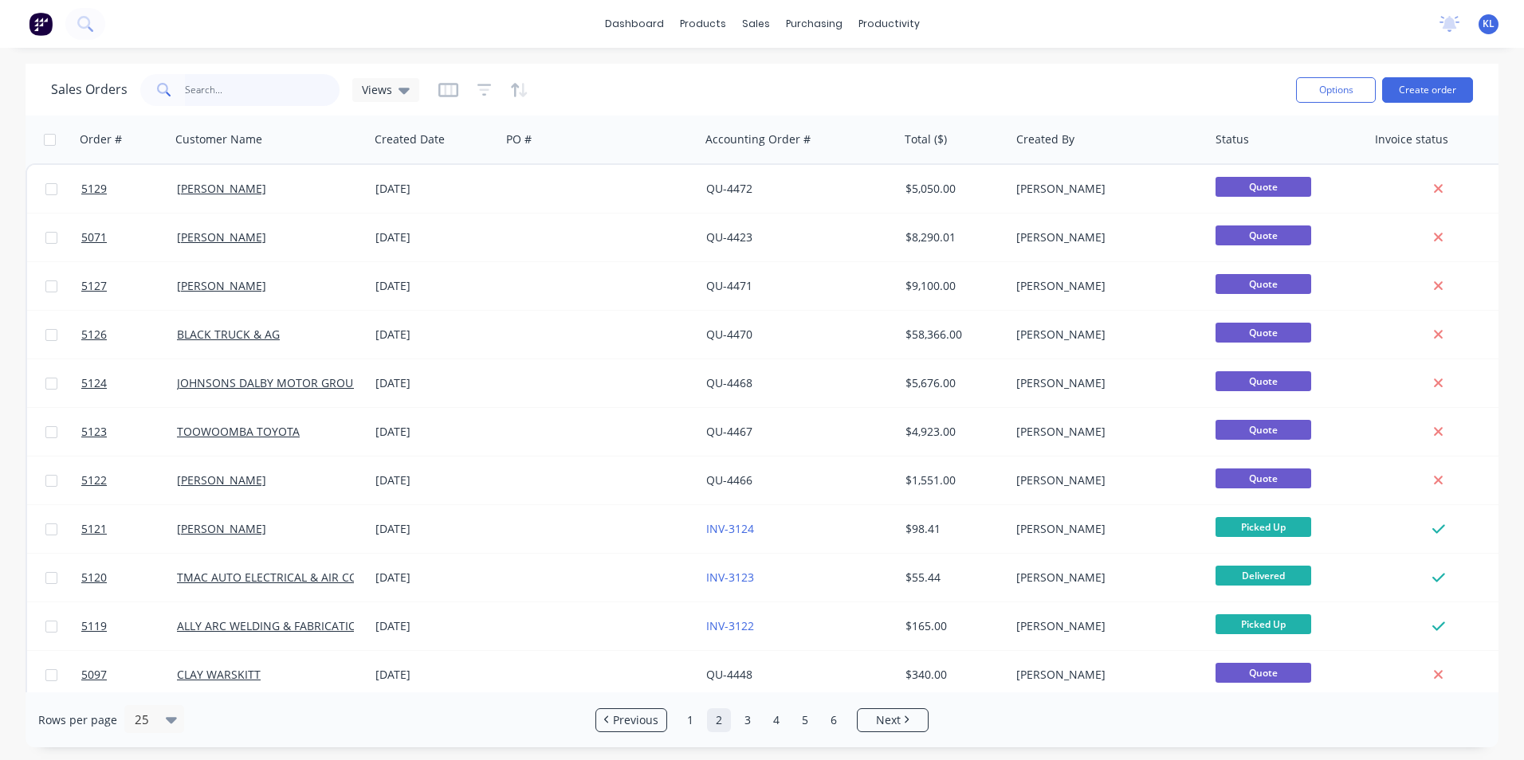
click at [234, 91] on input "text" at bounding box center [262, 90] width 155 height 32
type input "poll"
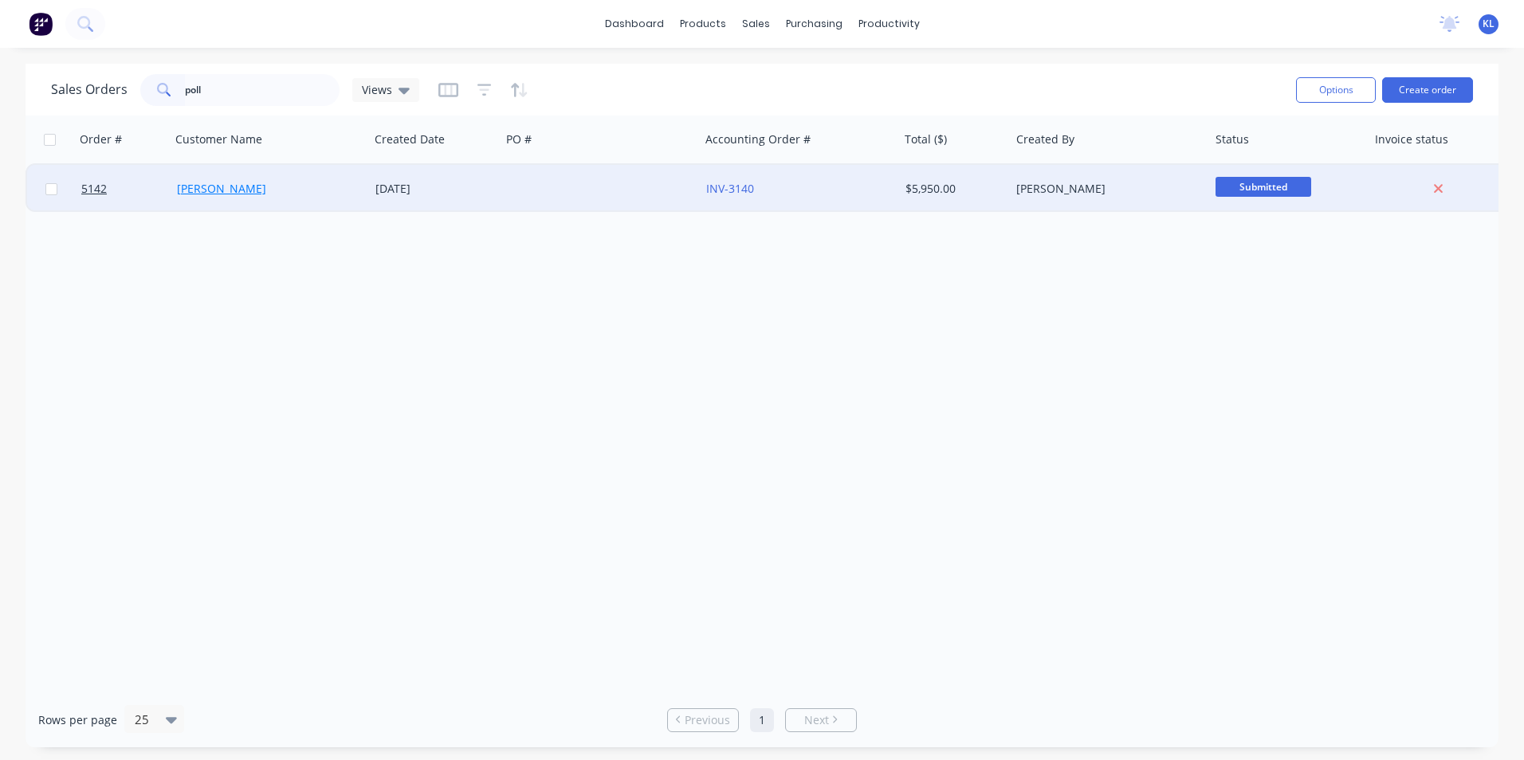
click at [206, 190] on link "[PERSON_NAME]" at bounding box center [221, 188] width 89 height 15
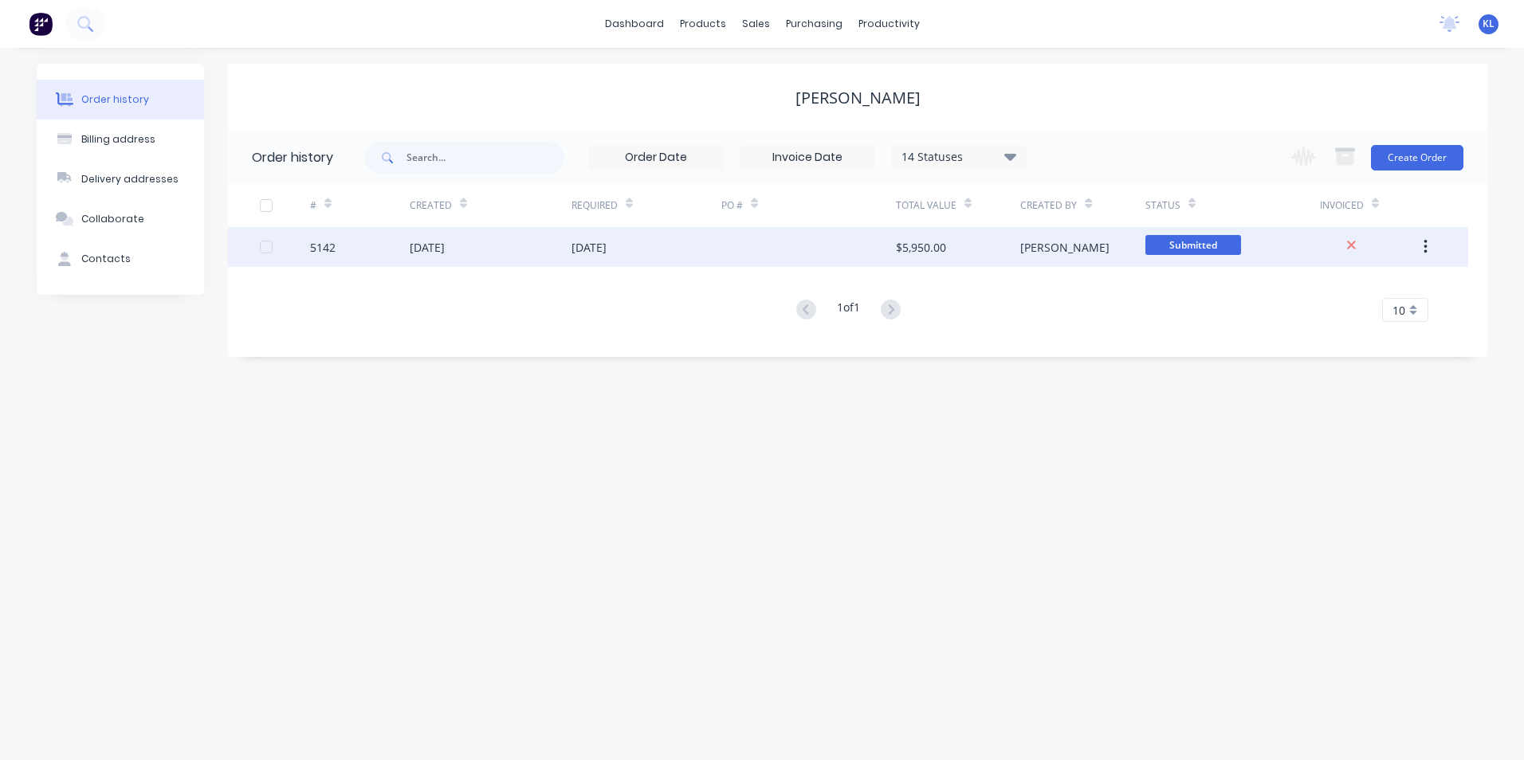
click at [324, 245] on div "5142" at bounding box center [323, 247] width 26 height 17
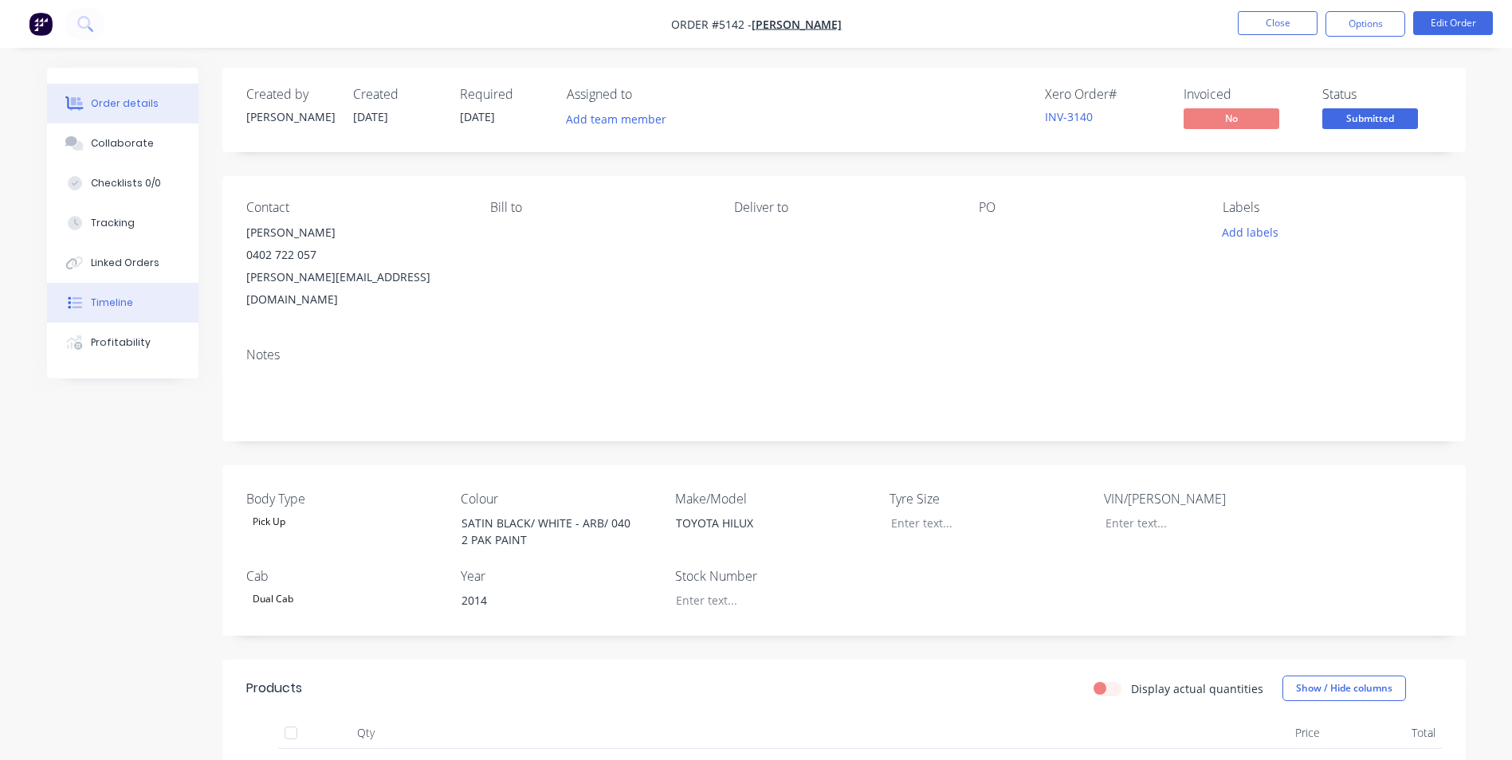
click at [124, 297] on div "Timeline" at bounding box center [112, 303] width 42 height 14
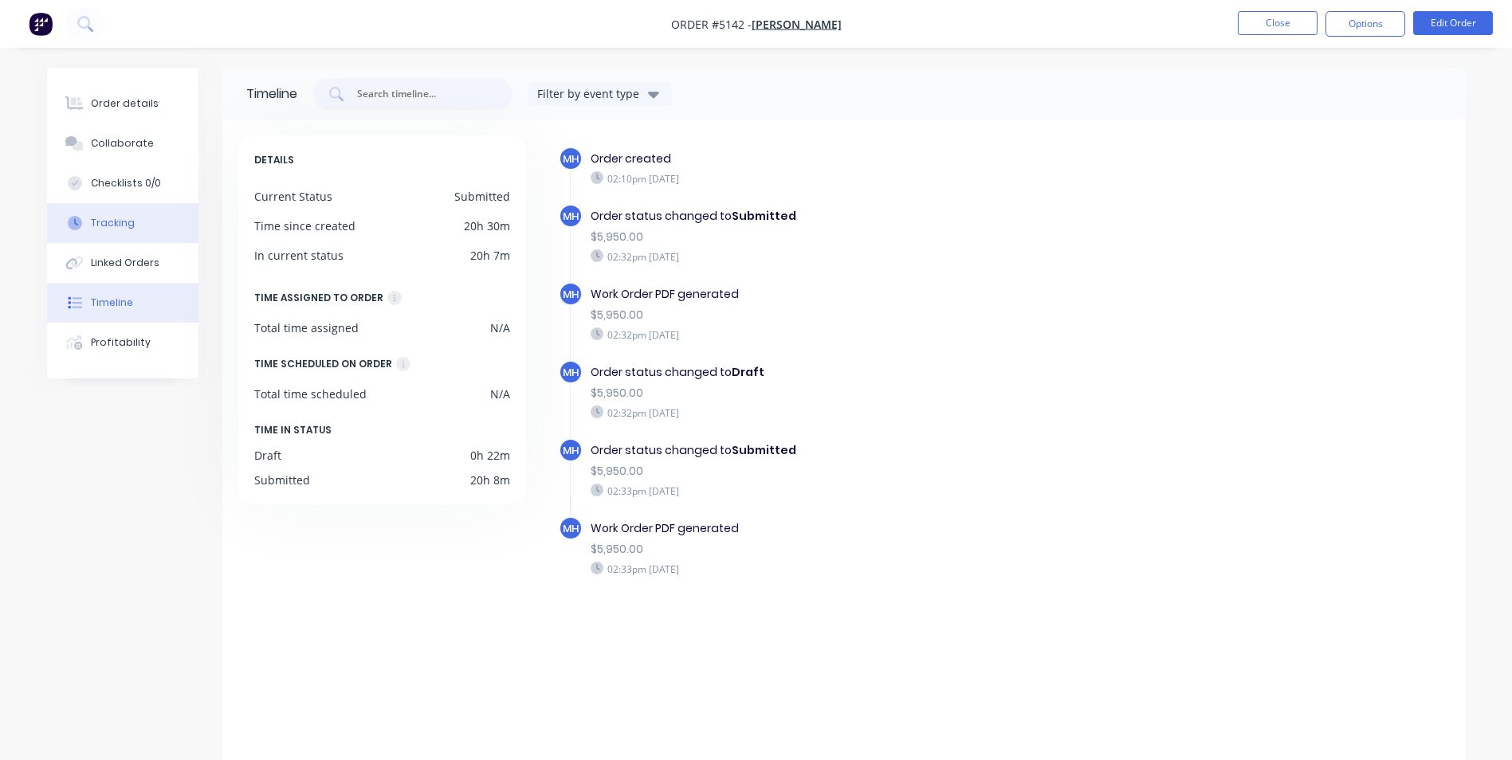
click at [124, 221] on div "Tracking" at bounding box center [113, 223] width 44 height 14
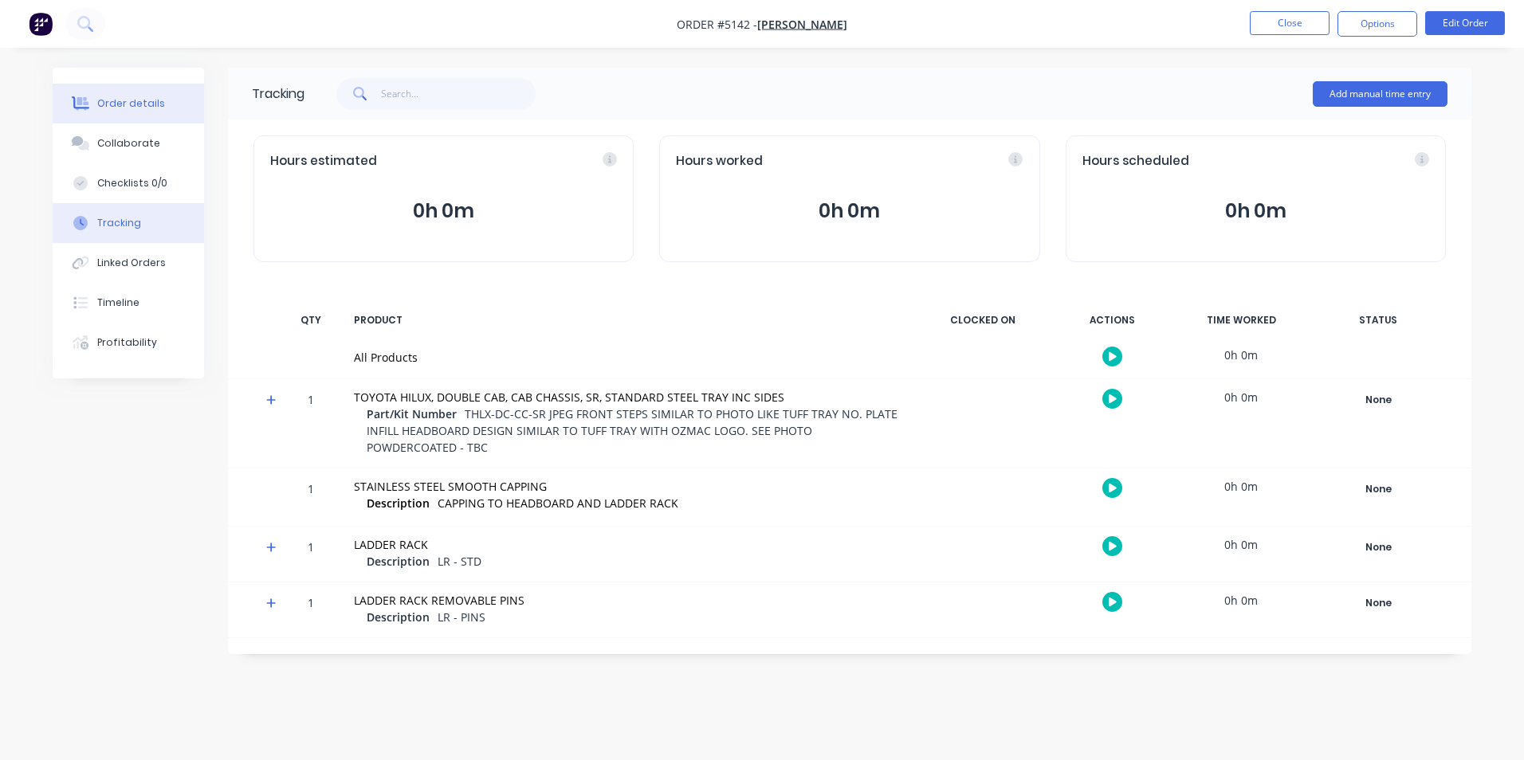
click at [135, 104] on div "Order details" at bounding box center [131, 103] width 68 height 14
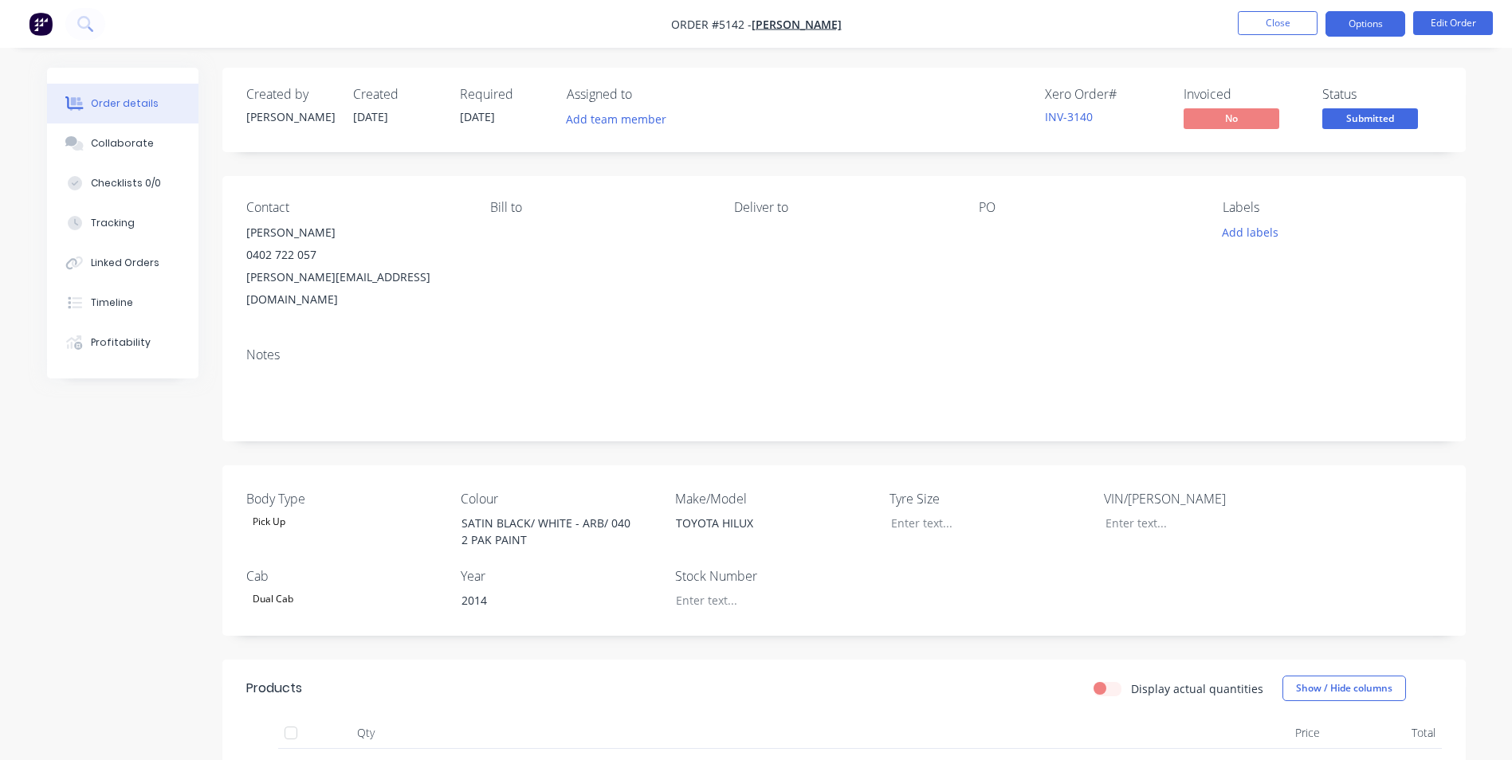
click at [1383, 27] on button "Options" at bounding box center [1365, 24] width 80 height 26
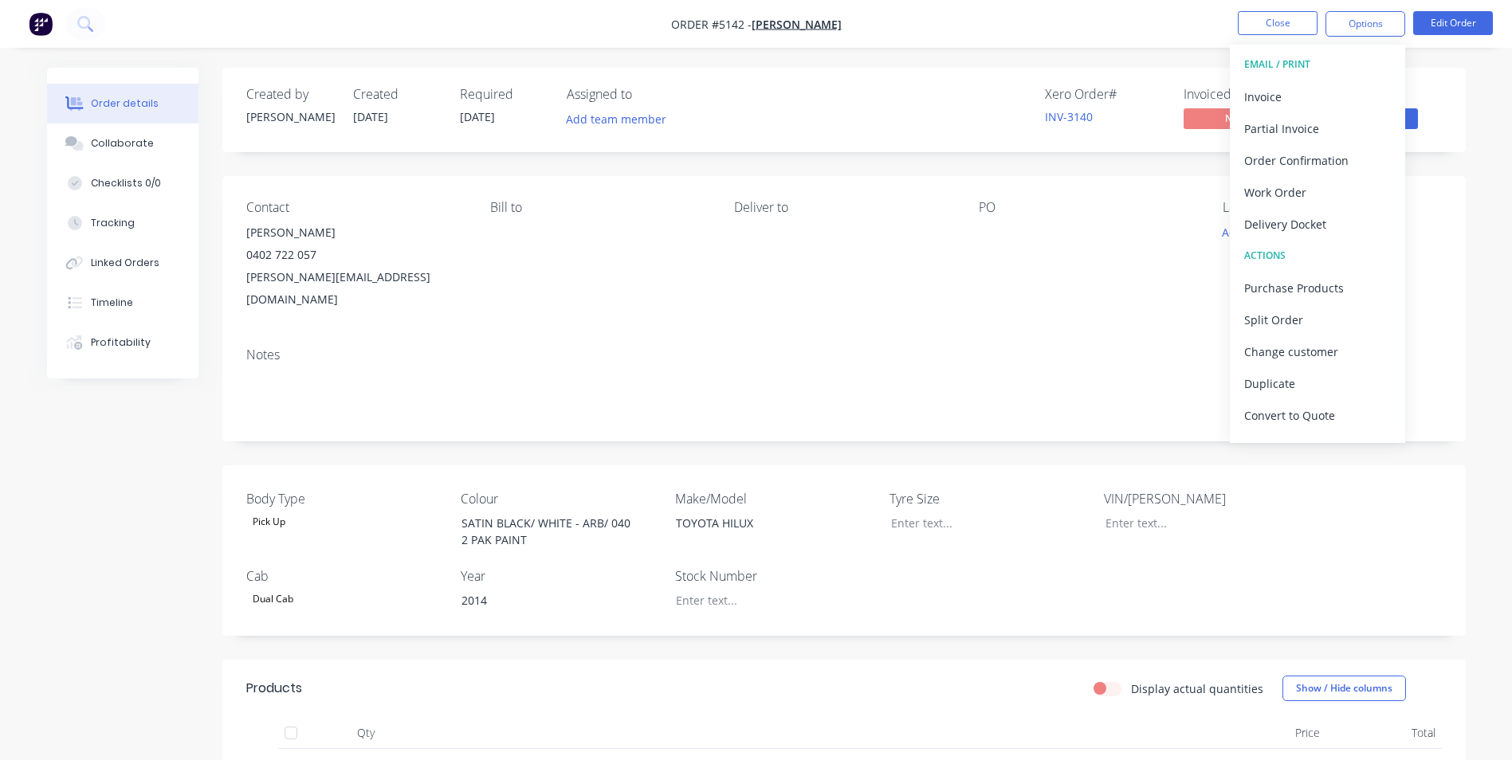
click at [1494, 311] on div "Order details Collaborate Checklists 0/0 Tracking Linked Orders Timeline Profit…" at bounding box center [756, 751] width 1512 height 1502
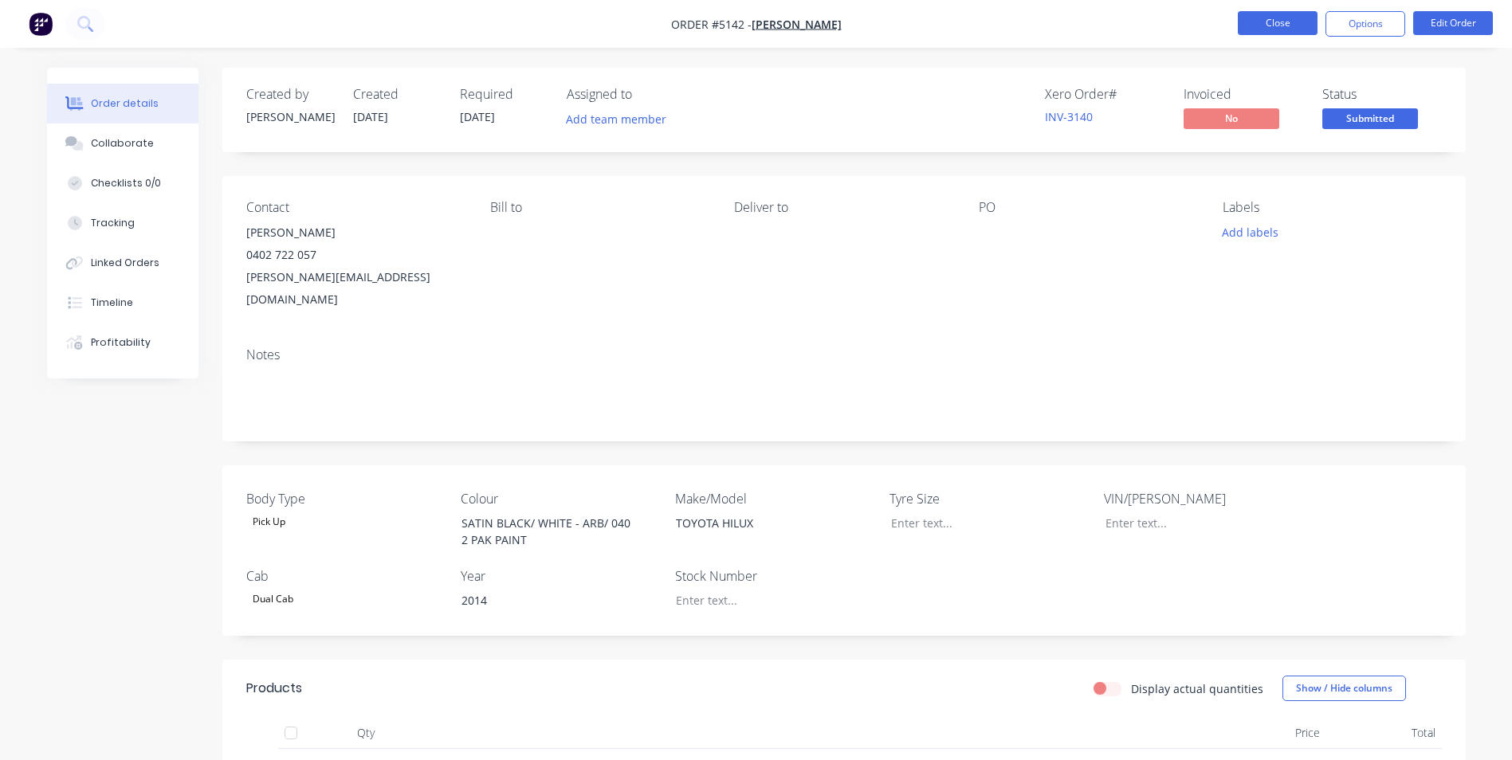
click at [1281, 25] on button "Close" at bounding box center [1278, 23] width 80 height 24
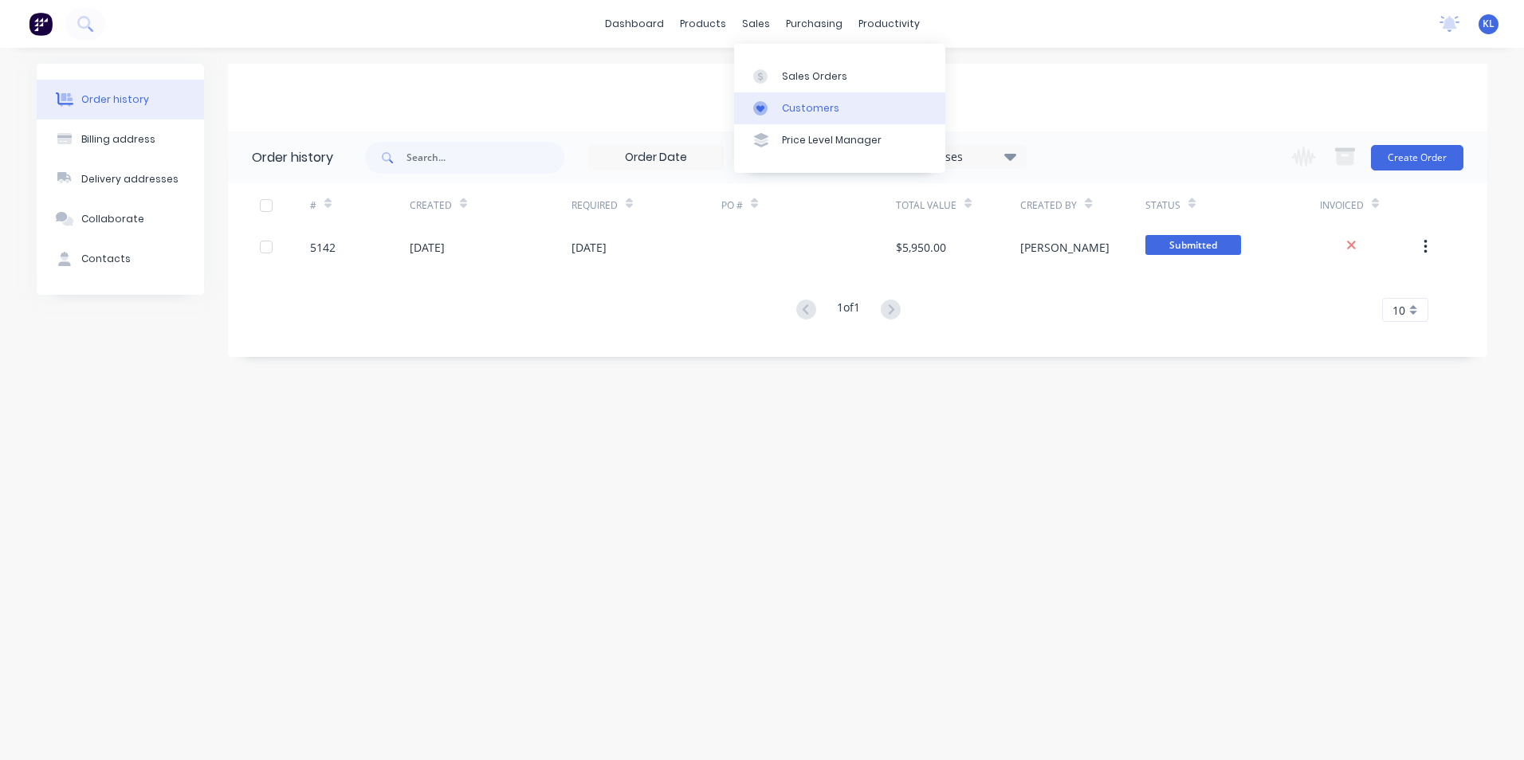
click at [792, 109] on div "Customers" at bounding box center [810, 108] width 57 height 14
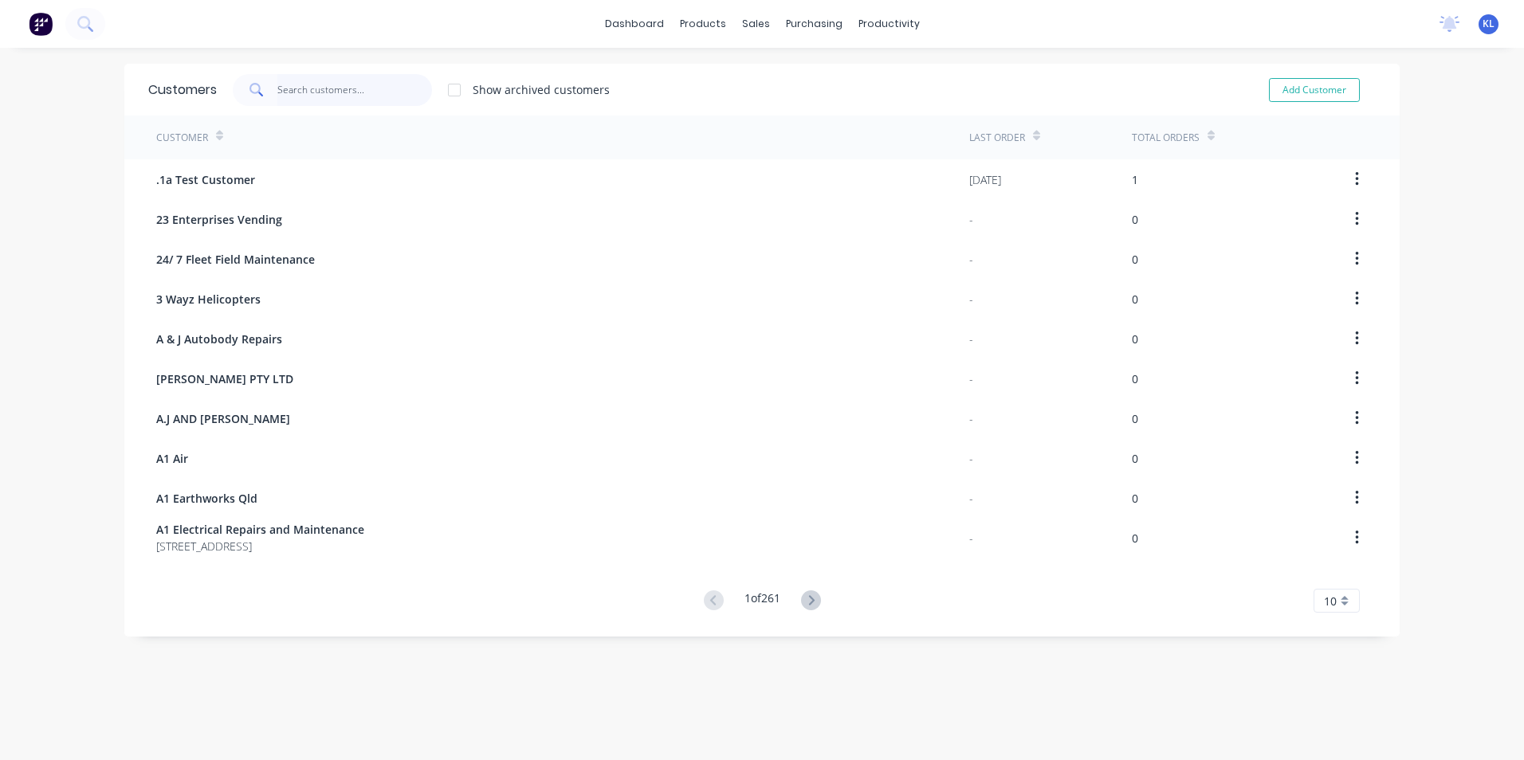
click at [307, 97] on input "text" at bounding box center [354, 90] width 155 height 32
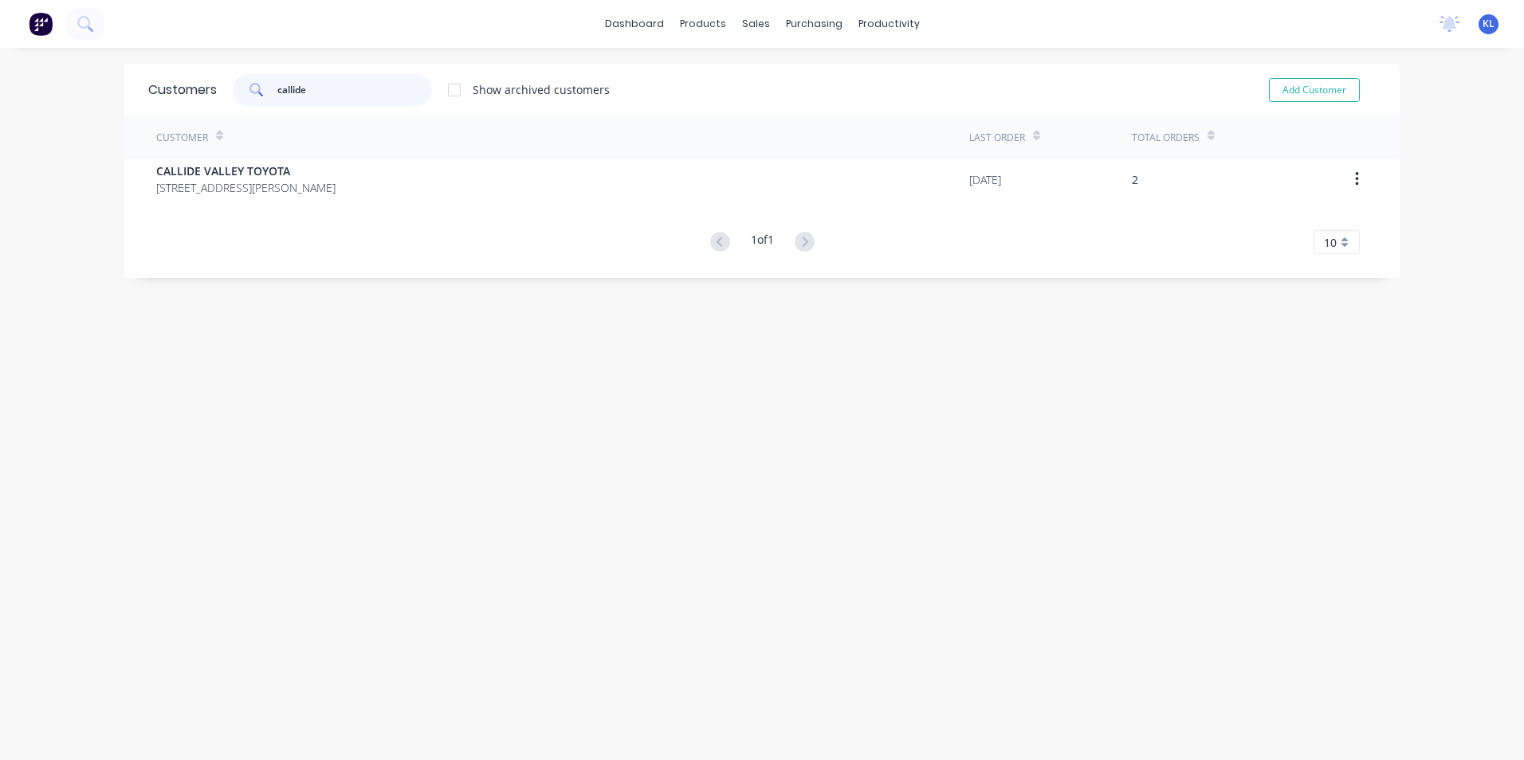
type input "callide"
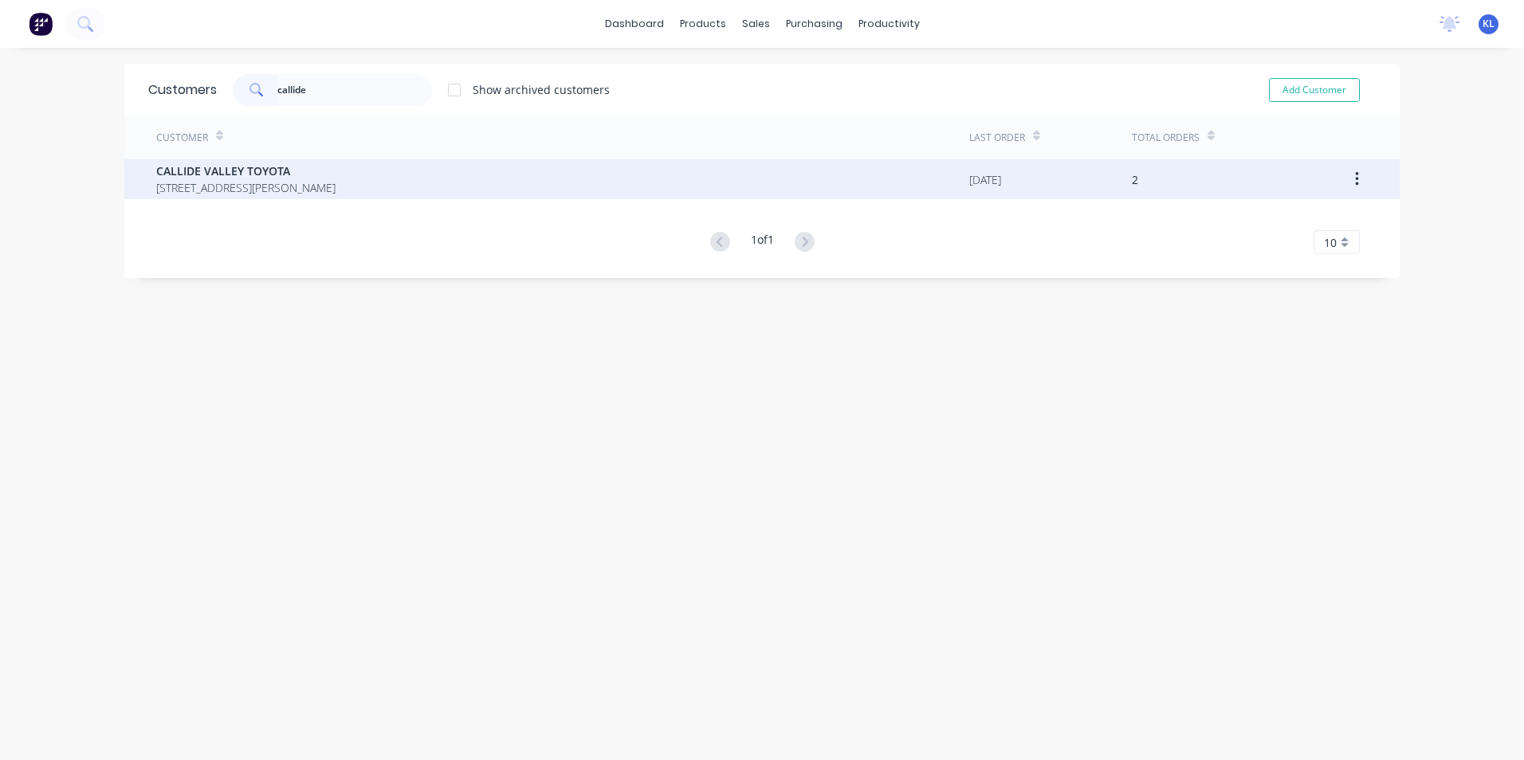
click at [258, 167] on span "CALLIDE VALLEY TOYOTA" at bounding box center [245, 171] width 179 height 17
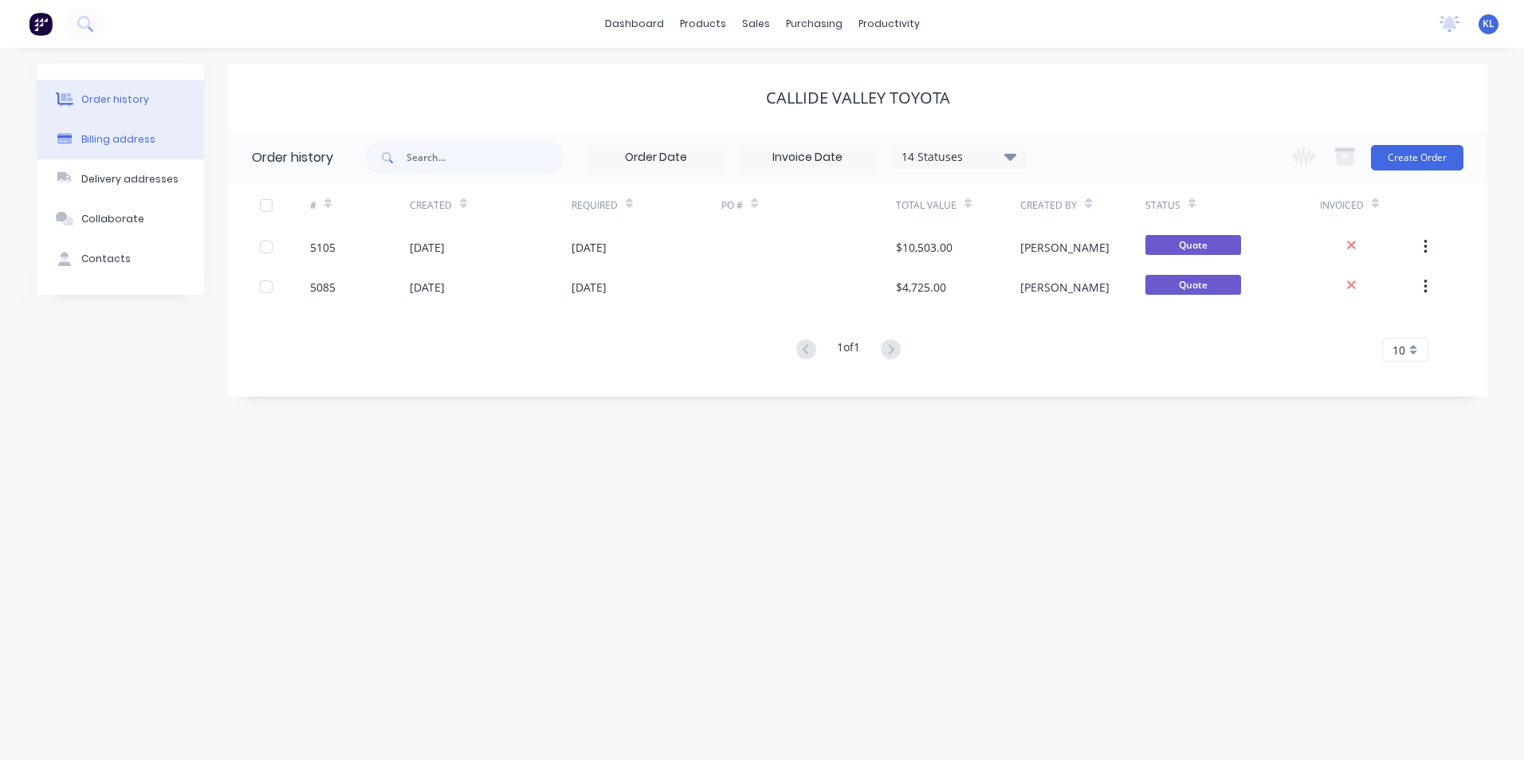
click at [135, 148] on button "Billing address" at bounding box center [120, 140] width 167 height 40
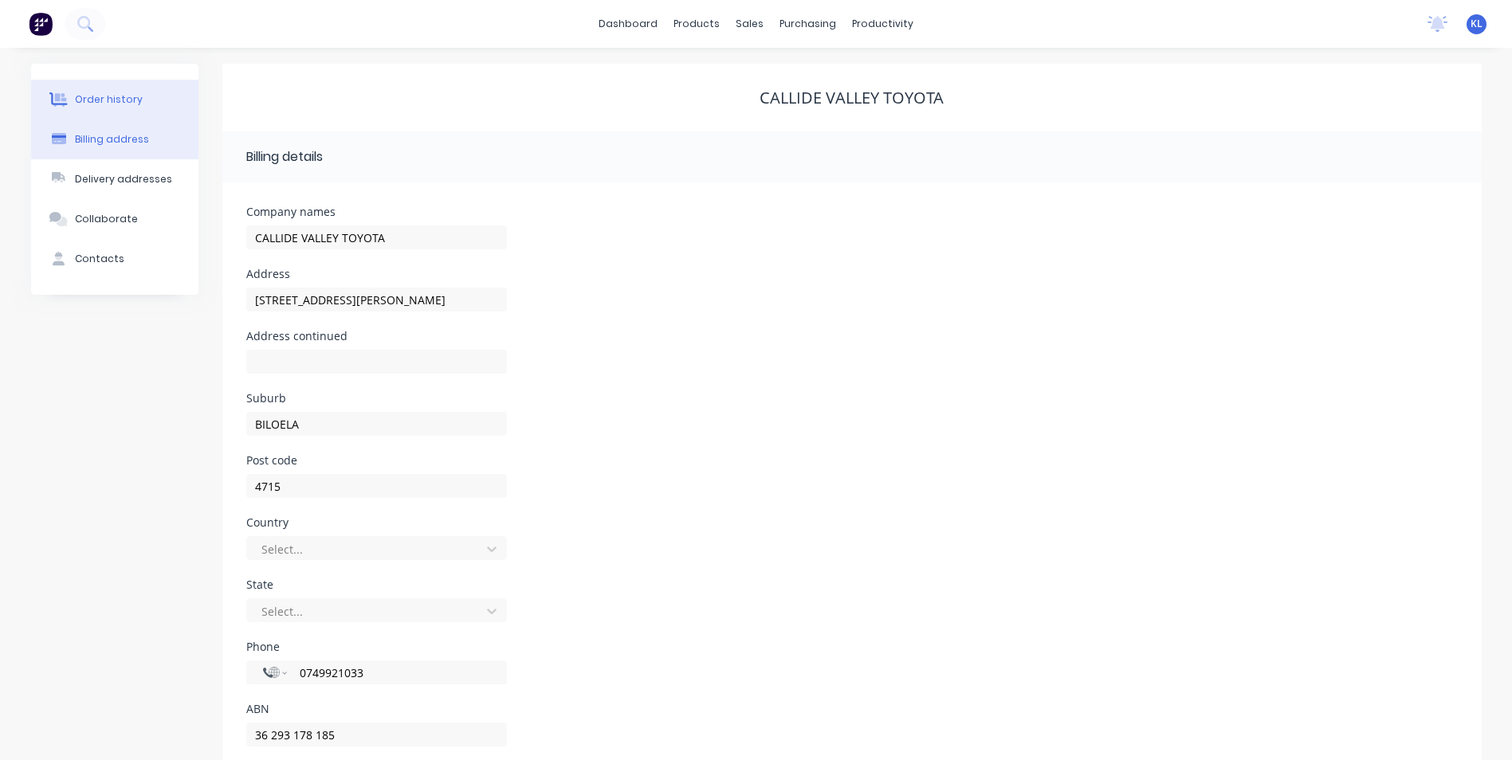
click at [137, 104] on button "Order history" at bounding box center [114, 100] width 167 height 40
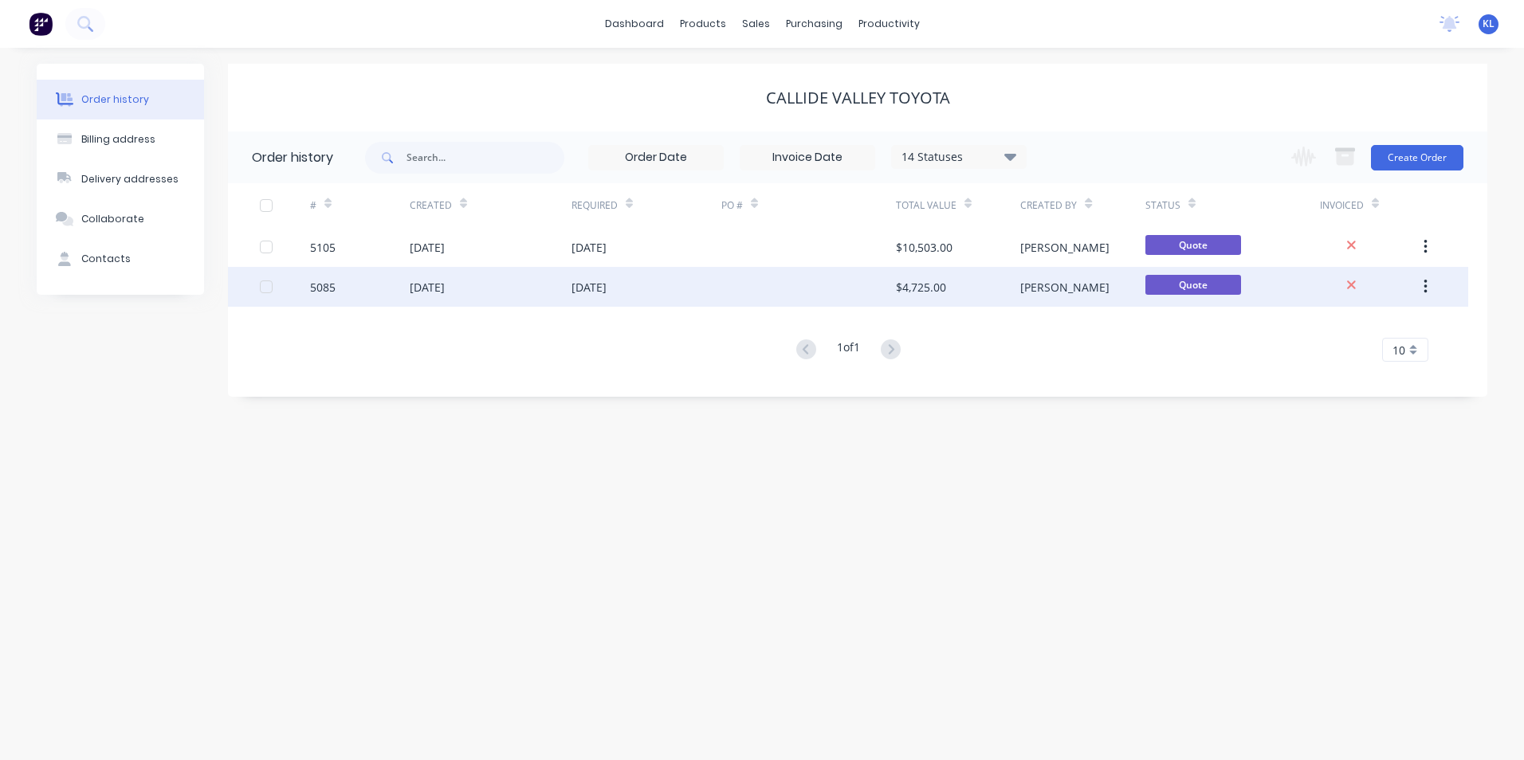
click at [319, 288] on div "5085" at bounding box center [323, 287] width 26 height 17
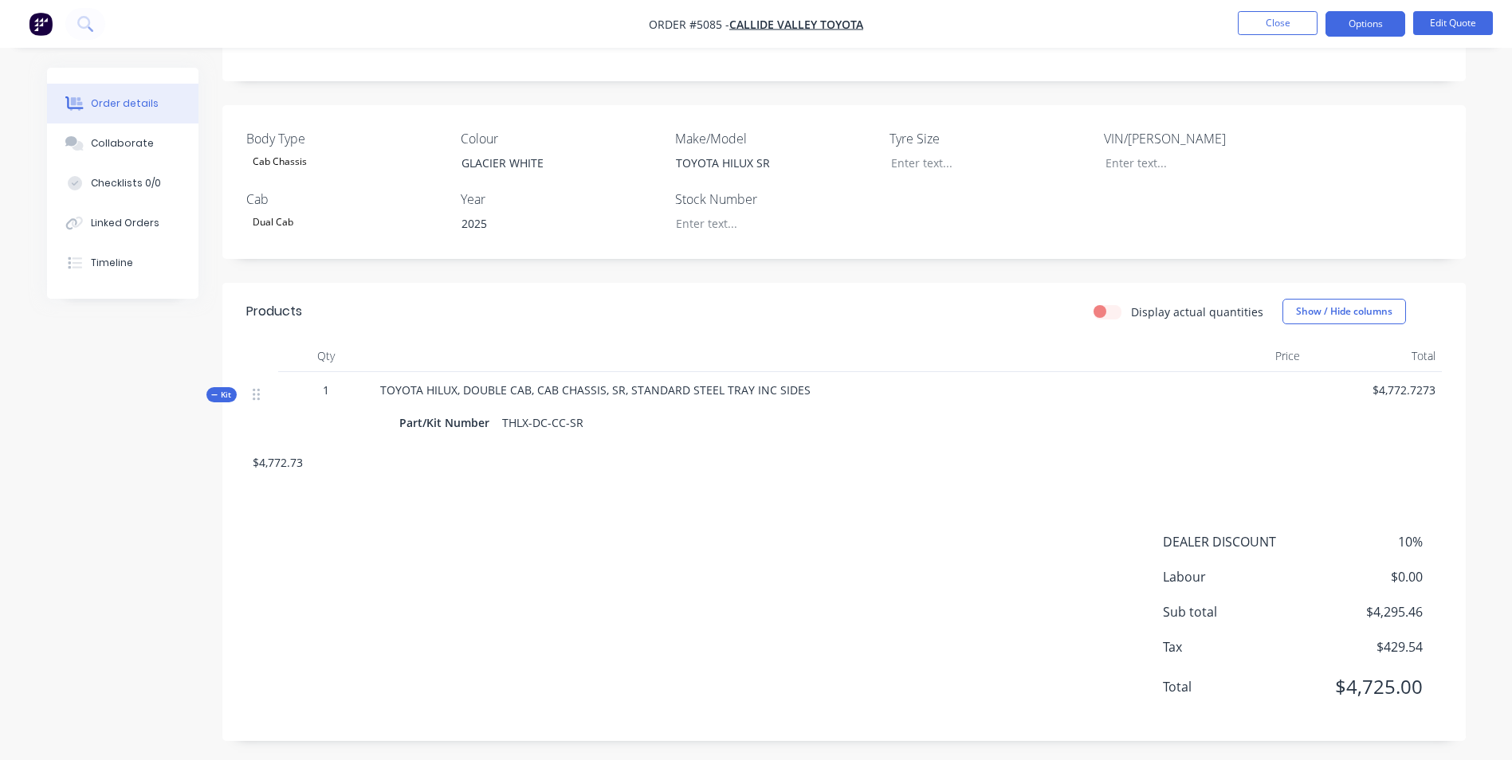
scroll to position [343, 0]
click at [106, 266] on div "Timeline" at bounding box center [112, 263] width 42 height 14
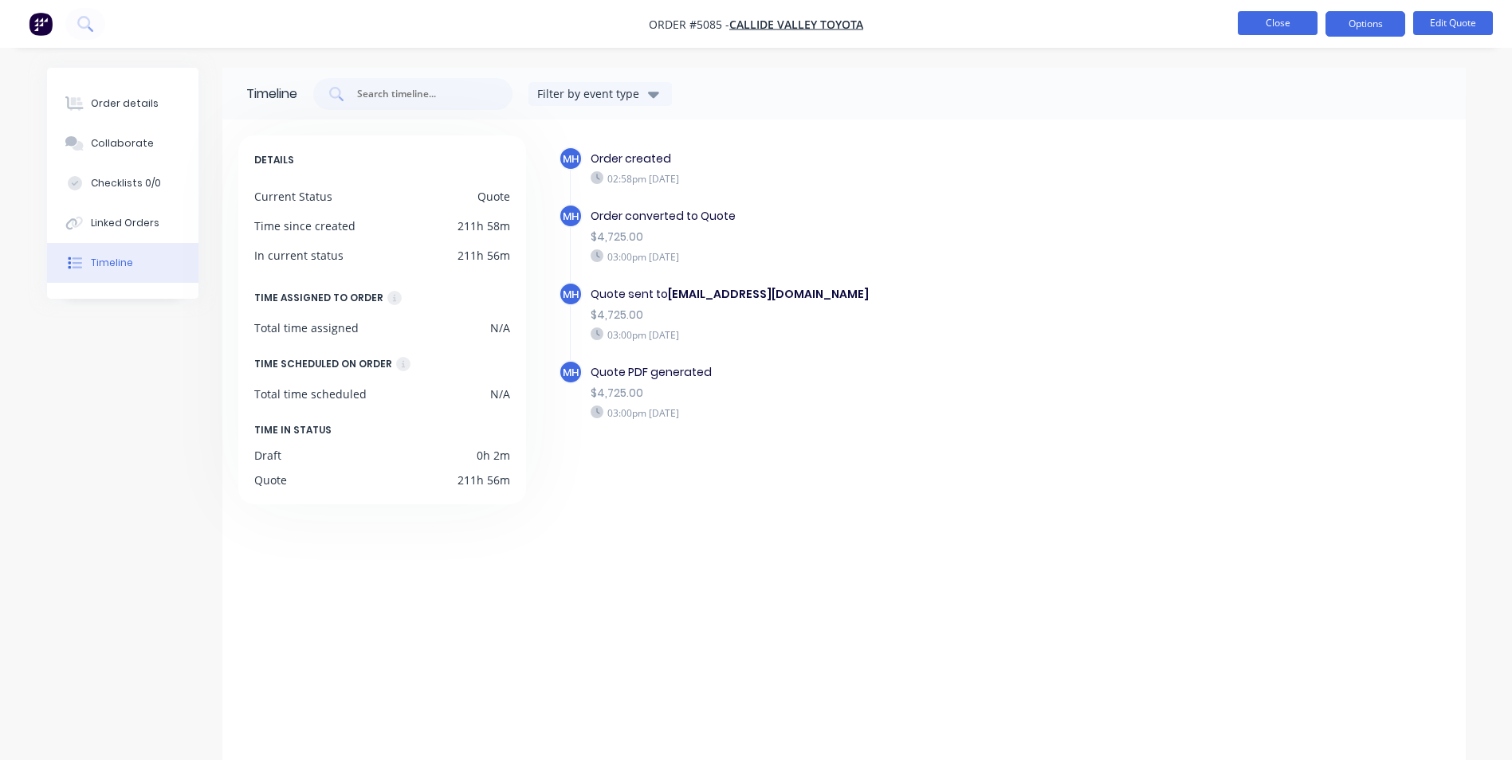
click at [1282, 24] on button "Close" at bounding box center [1278, 23] width 80 height 24
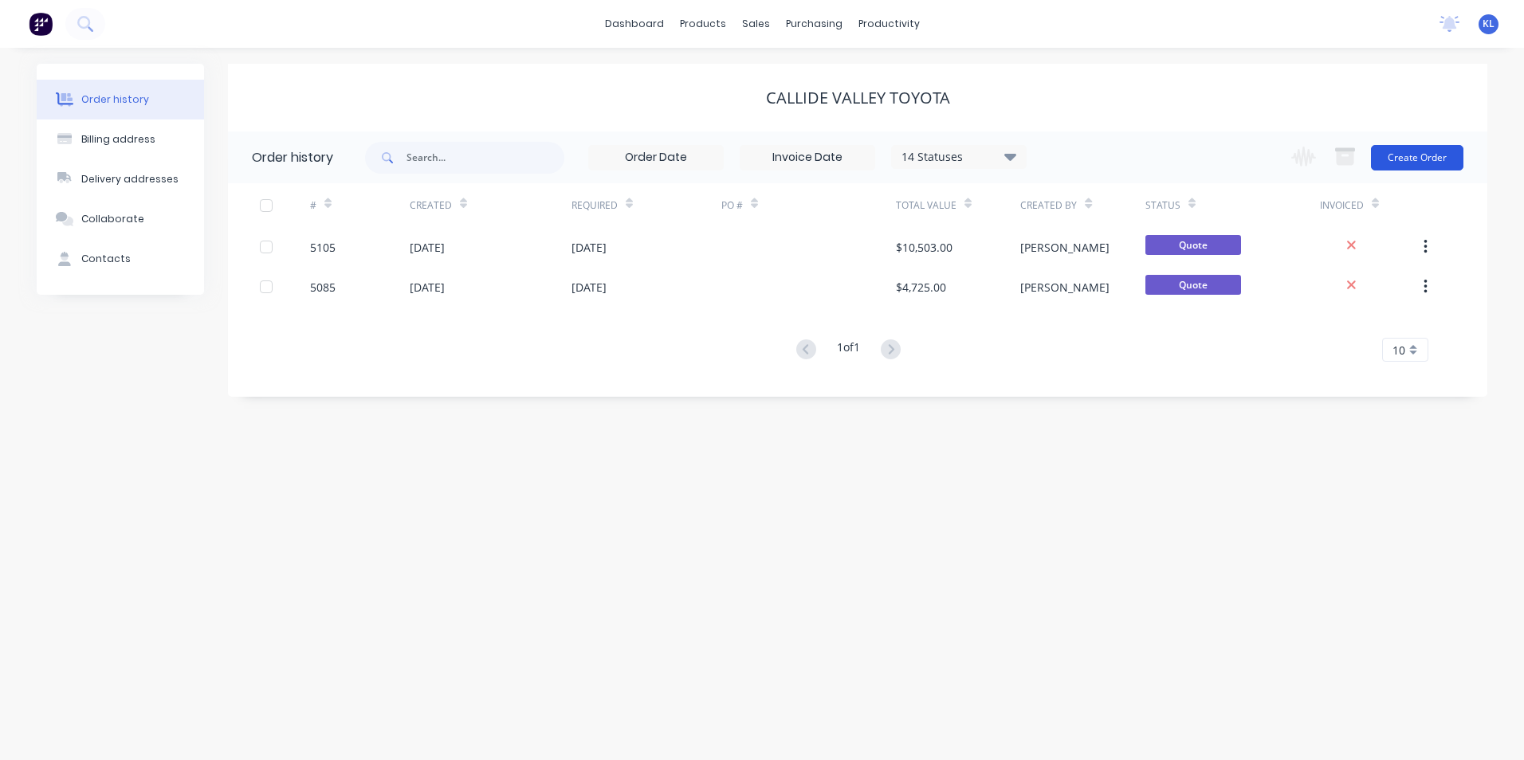
click at [1428, 164] on button "Create Order" at bounding box center [1417, 158] width 92 height 26
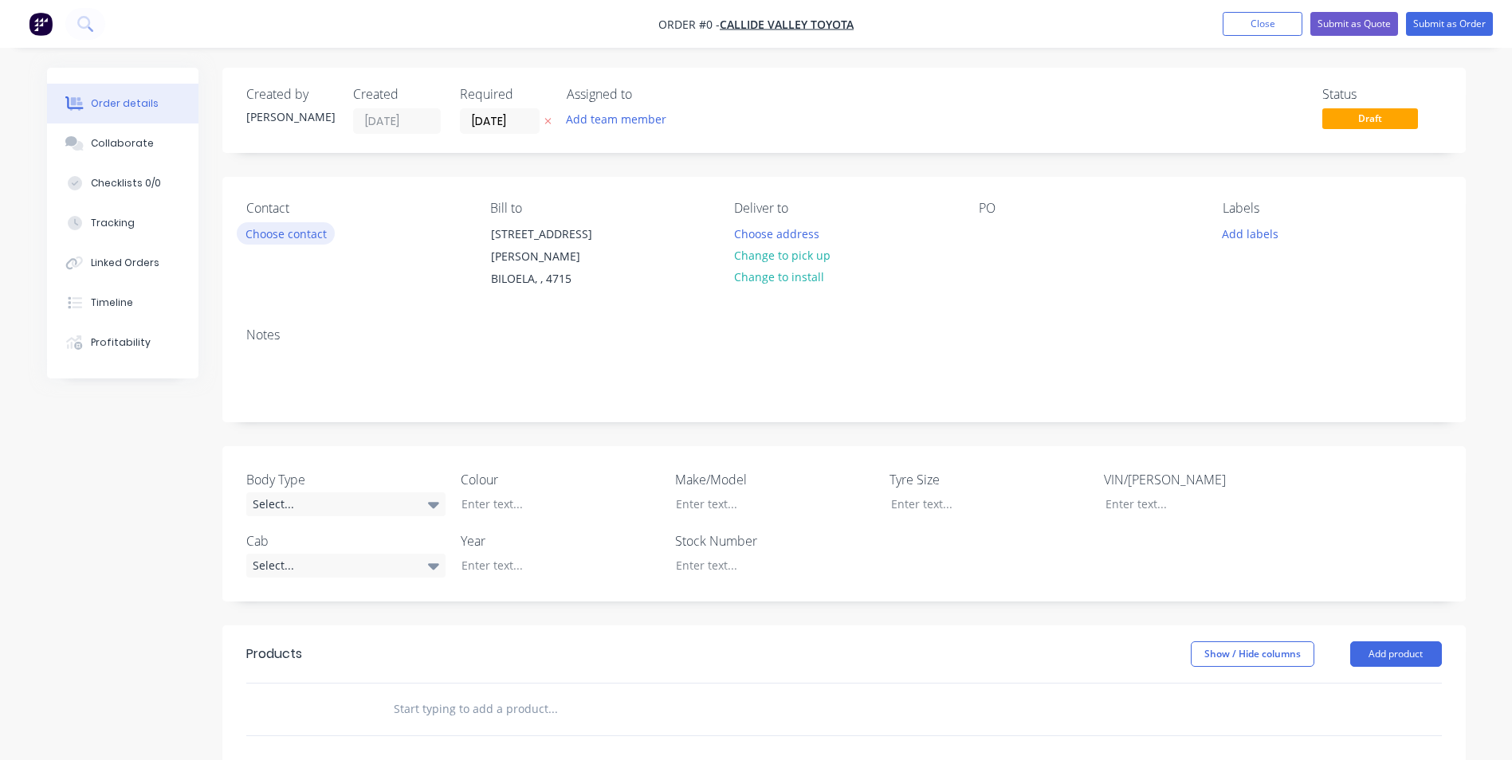
click at [290, 241] on button "Choose contact" at bounding box center [286, 233] width 98 height 22
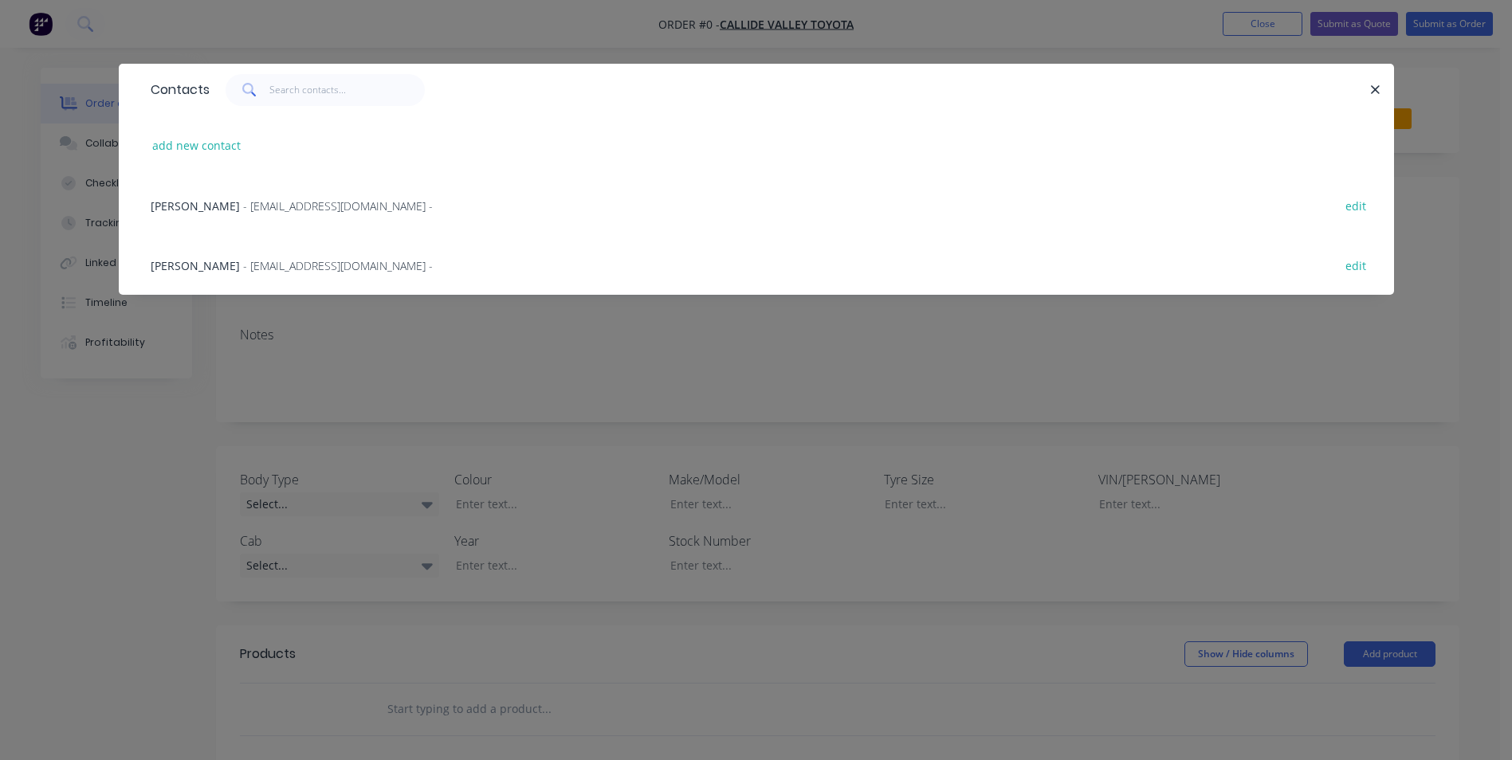
click at [166, 207] on span "[PERSON_NAME]" at bounding box center [195, 205] width 89 height 15
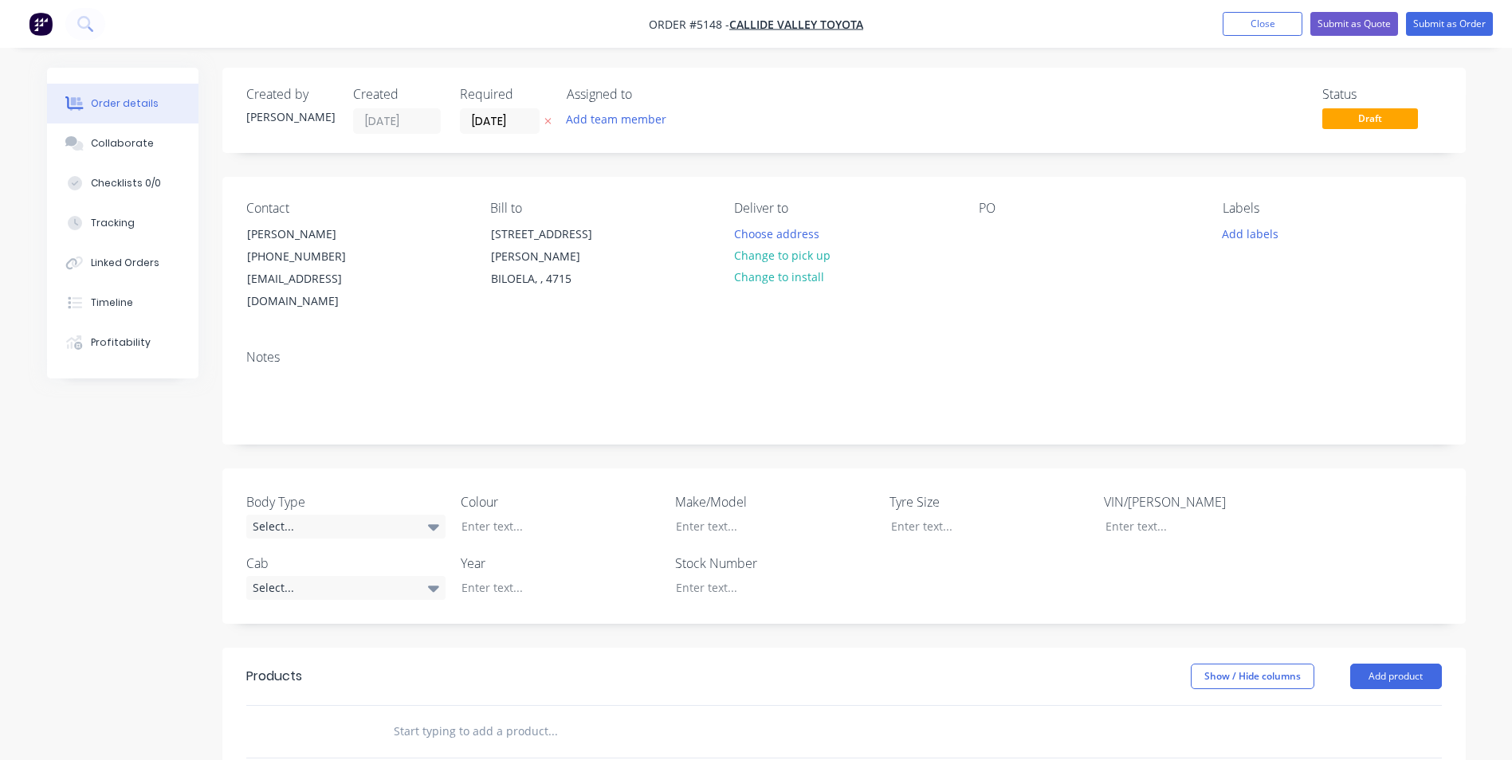
click at [993, 209] on div "PO" at bounding box center [1088, 208] width 218 height 15
click at [995, 208] on div "PO" at bounding box center [1088, 208] width 218 height 15
click at [983, 221] on div "PO" at bounding box center [1088, 257] width 218 height 112
click at [983, 206] on div "PO" at bounding box center [1088, 208] width 218 height 15
click at [987, 234] on div at bounding box center [992, 233] width 26 height 23
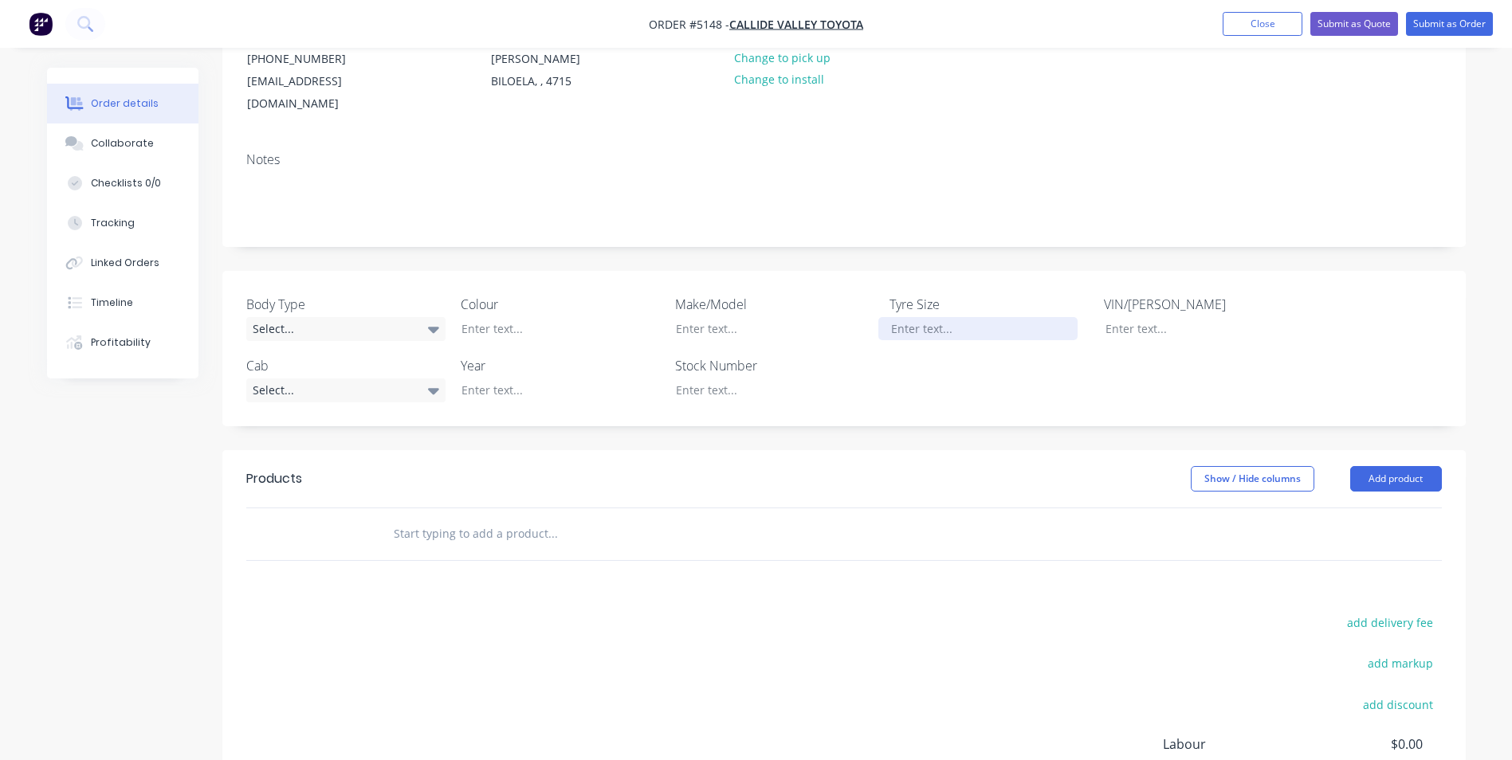
scroll to position [239, 0]
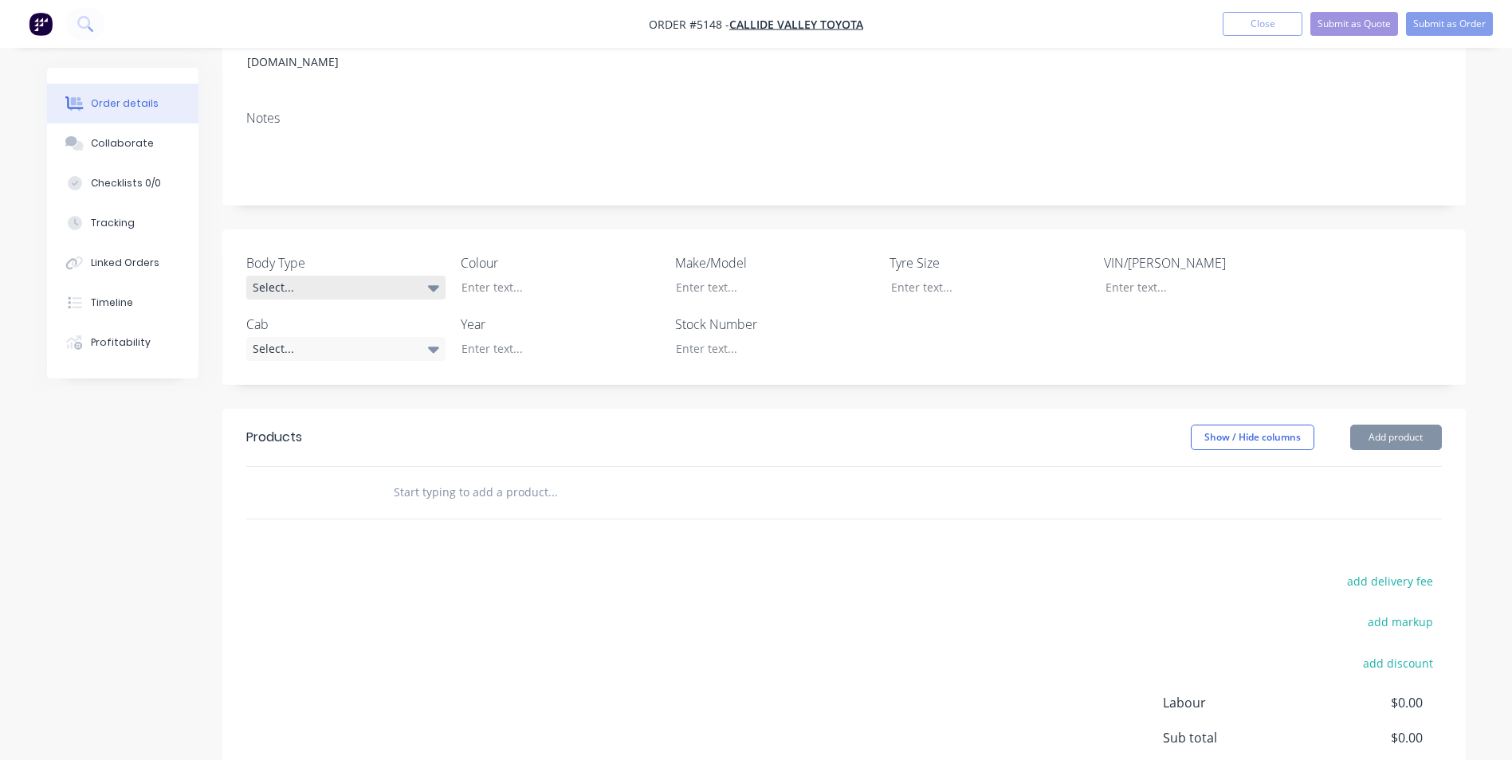
drag, startPoint x: 297, startPoint y: 253, endPoint x: 292, endPoint y: 261, distance: 9.3
click at [297, 276] on div "Select..." at bounding box center [345, 288] width 199 height 24
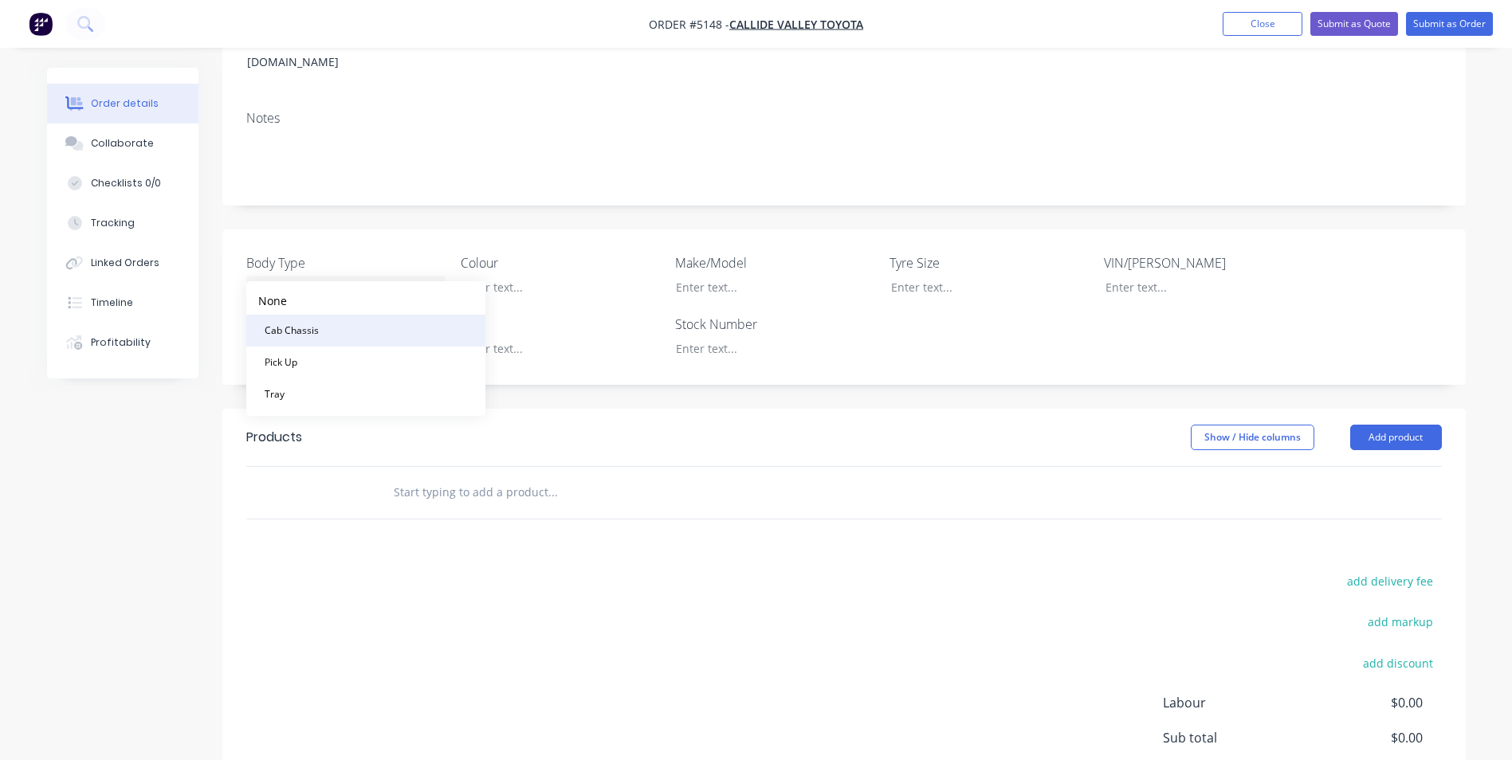
click at [321, 325] on div "Cab Chassis" at bounding box center [291, 330] width 67 height 21
click at [316, 336] on div "Select..." at bounding box center [345, 348] width 199 height 24
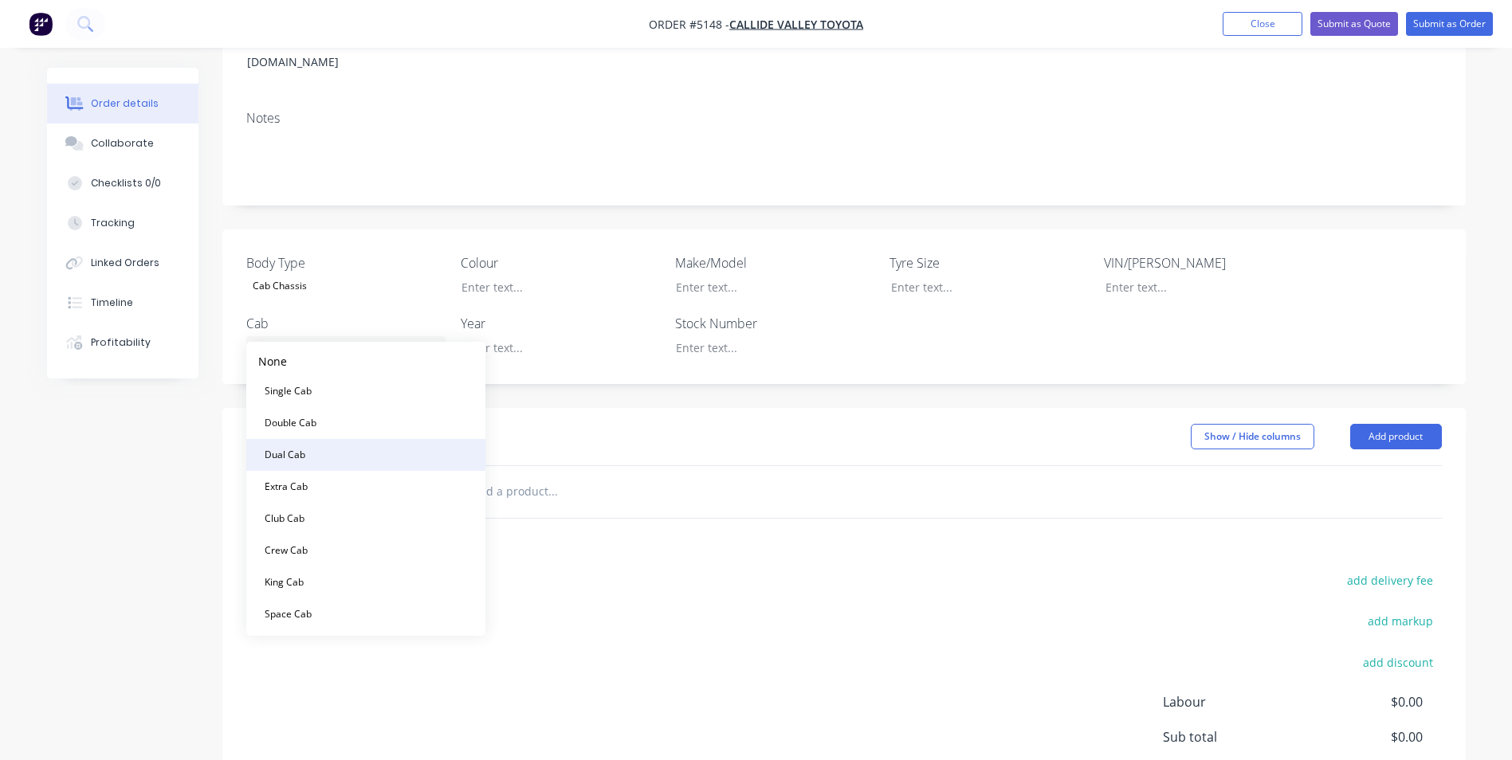
click at [308, 456] on div "Dual Cab" at bounding box center [284, 455] width 53 height 21
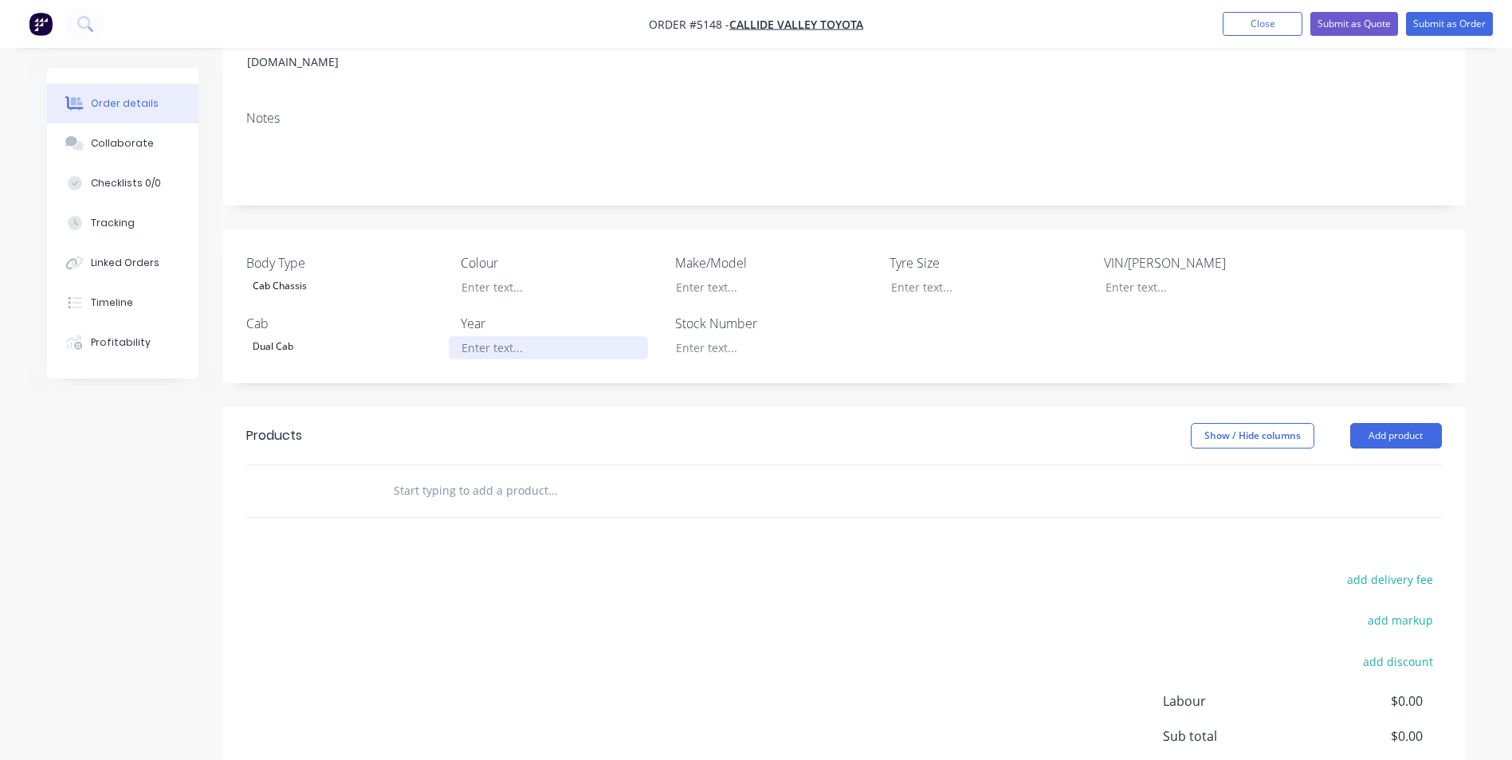
click at [488, 336] on div at bounding box center [548, 347] width 199 height 23
click at [495, 276] on div at bounding box center [548, 287] width 199 height 23
click at [743, 276] on div at bounding box center [762, 287] width 199 height 23
click at [727, 336] on div at bounding box center [762, 347] width 199 height 23
click at [1420, 423] on button "Add product" at bounding box center [1396, 436] width 92 height 26
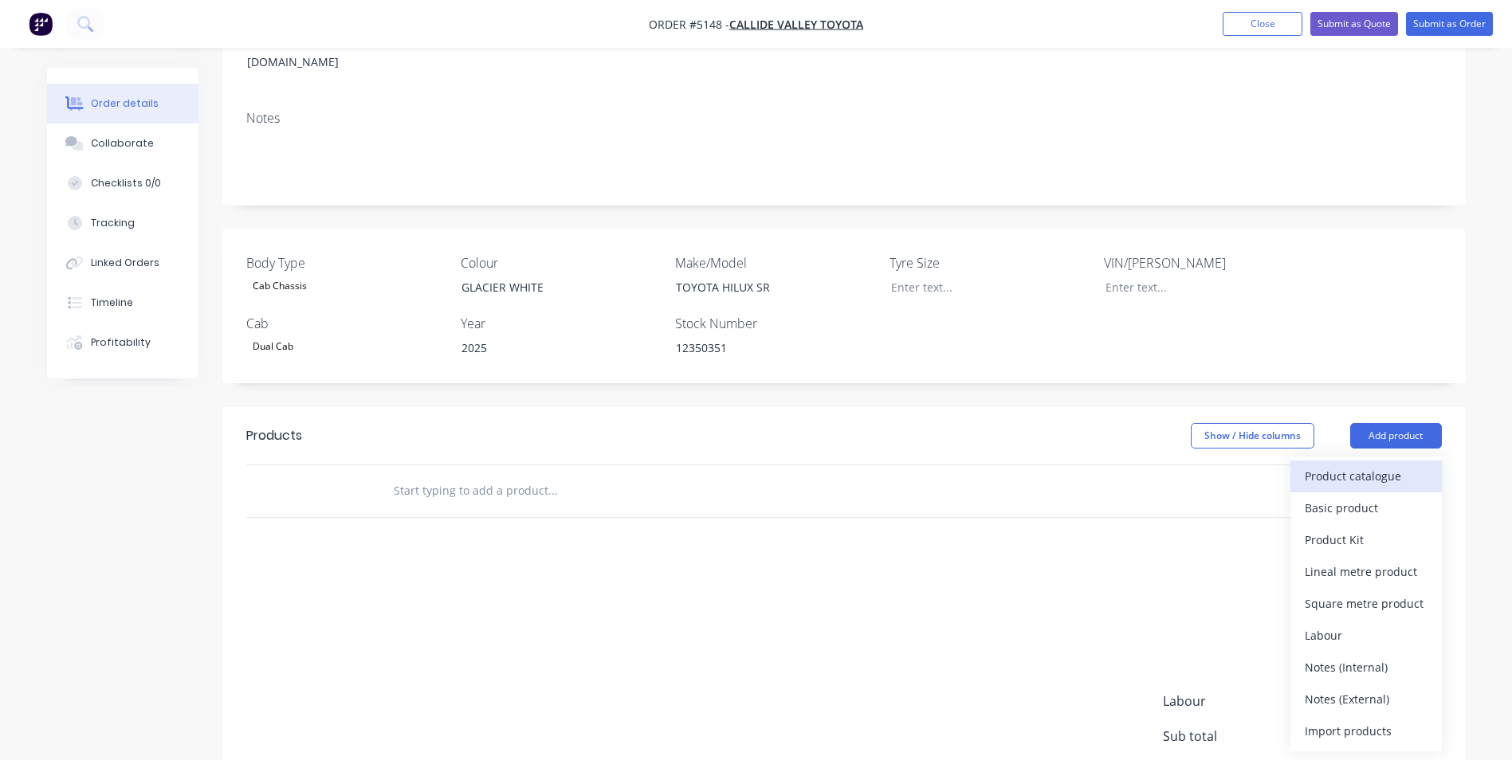
click at [1337, 465] on div "Product catalogue" at bounding box center [1366, 476] width 123 height 23
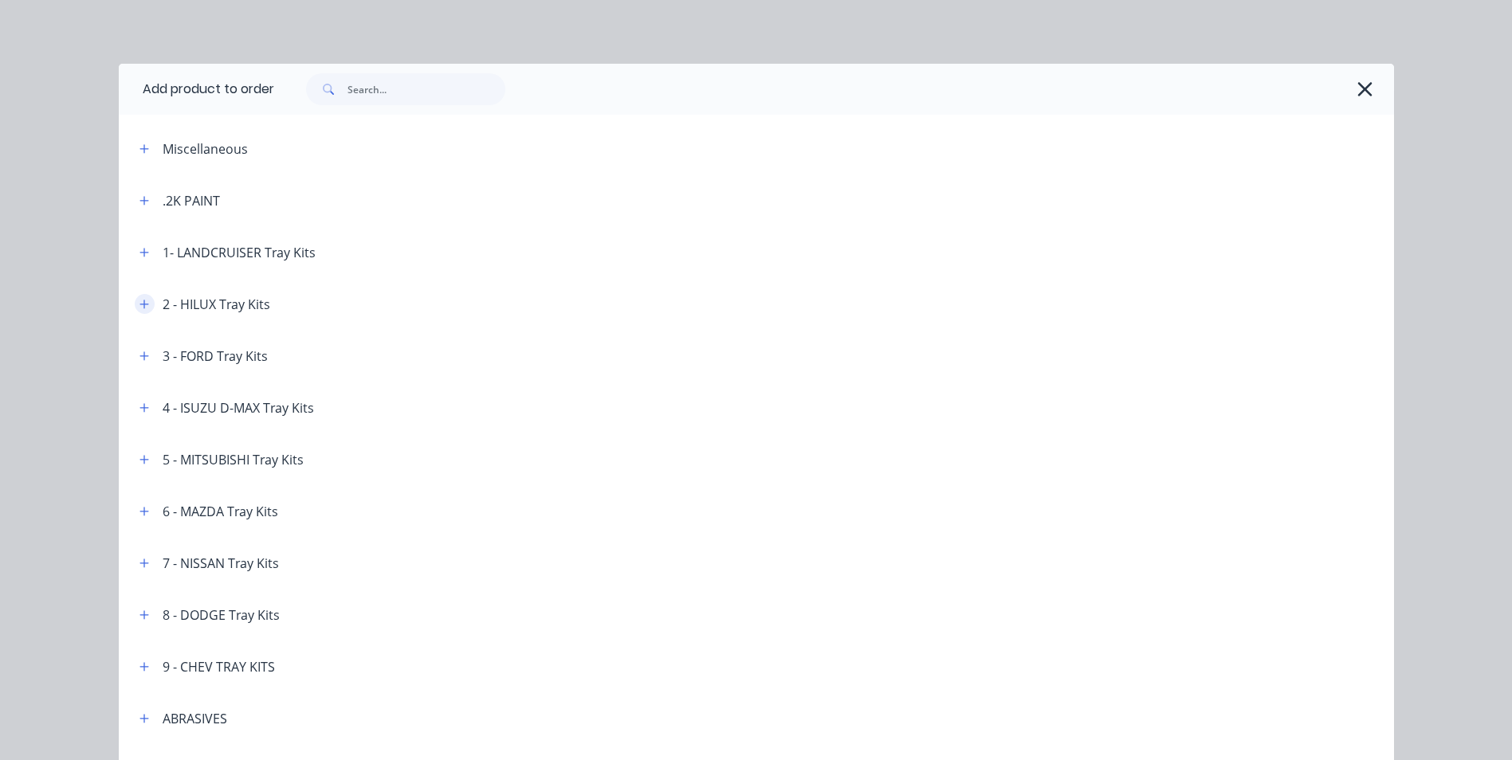
click at [139, 304] on icon "button" at bounding box center [143, 304] width 9 height 9
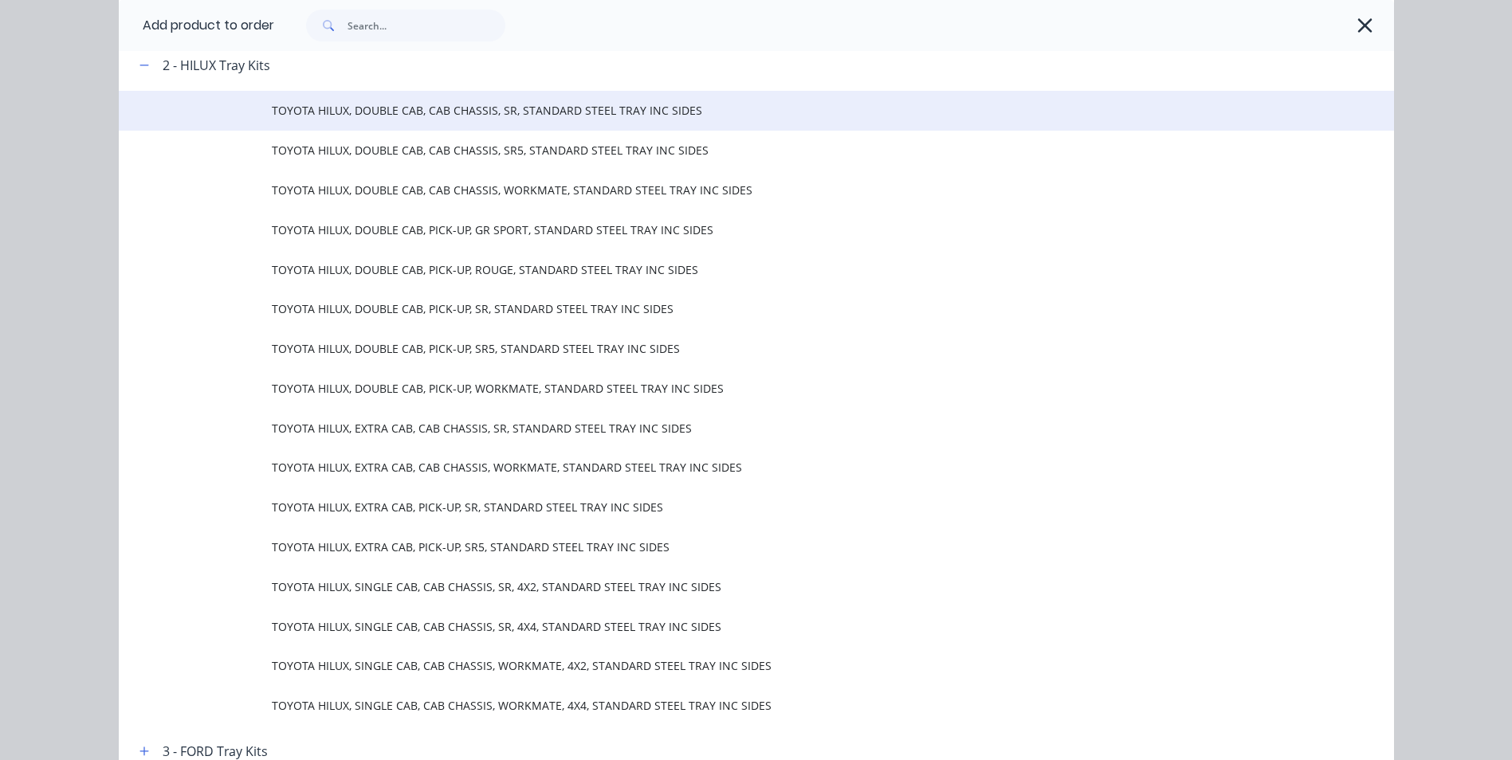
click at [607, 114] on span "TOYOTA HILUX, DOUBLE CAB, CAB CHASSIS, SR, STANDARD STEEL TRAY INC SIDES" at bounding box center [720, 110] width 897 height 17
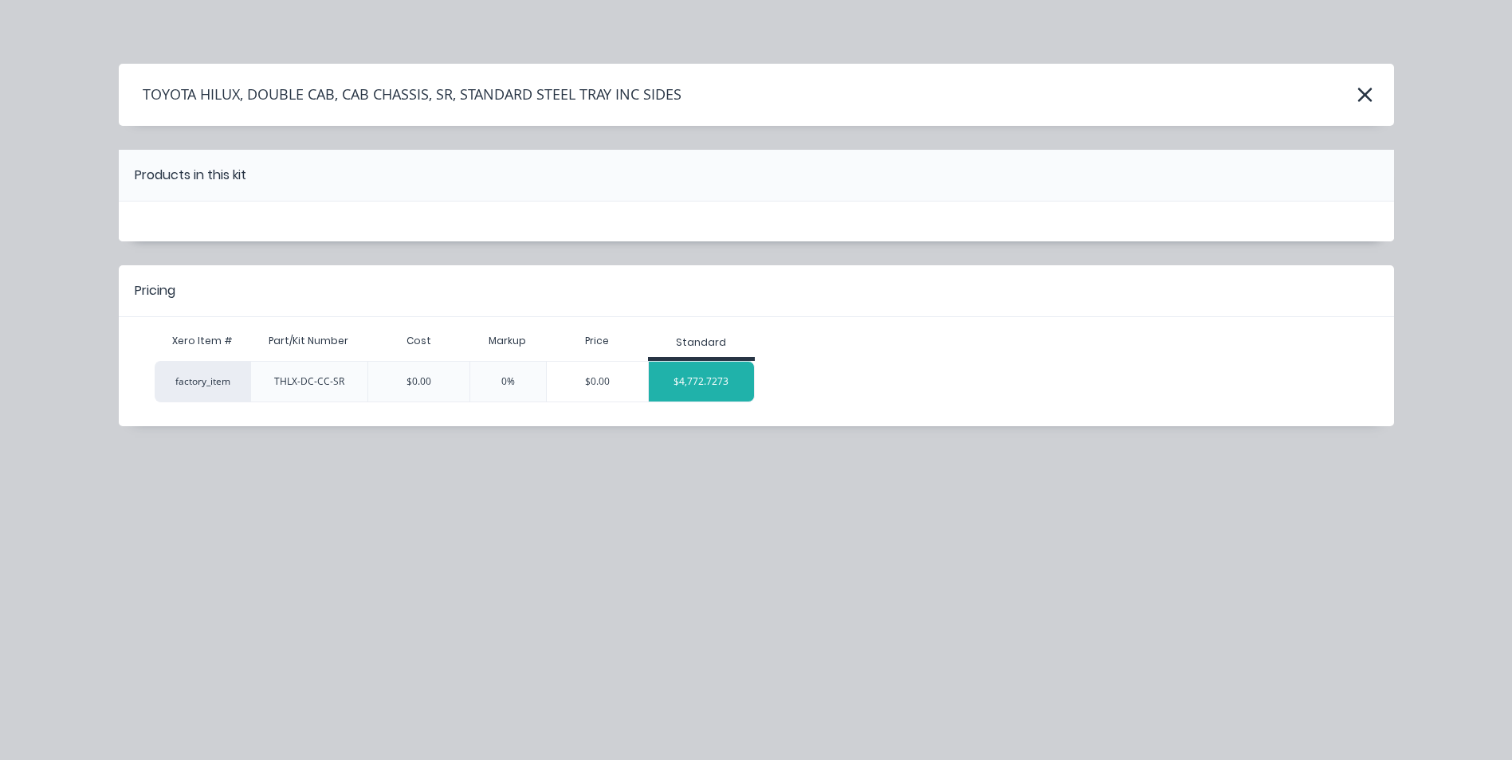
click at [710, 392] on div "$4,772.7273" at bounding box center [702, 382] width 106 height 40
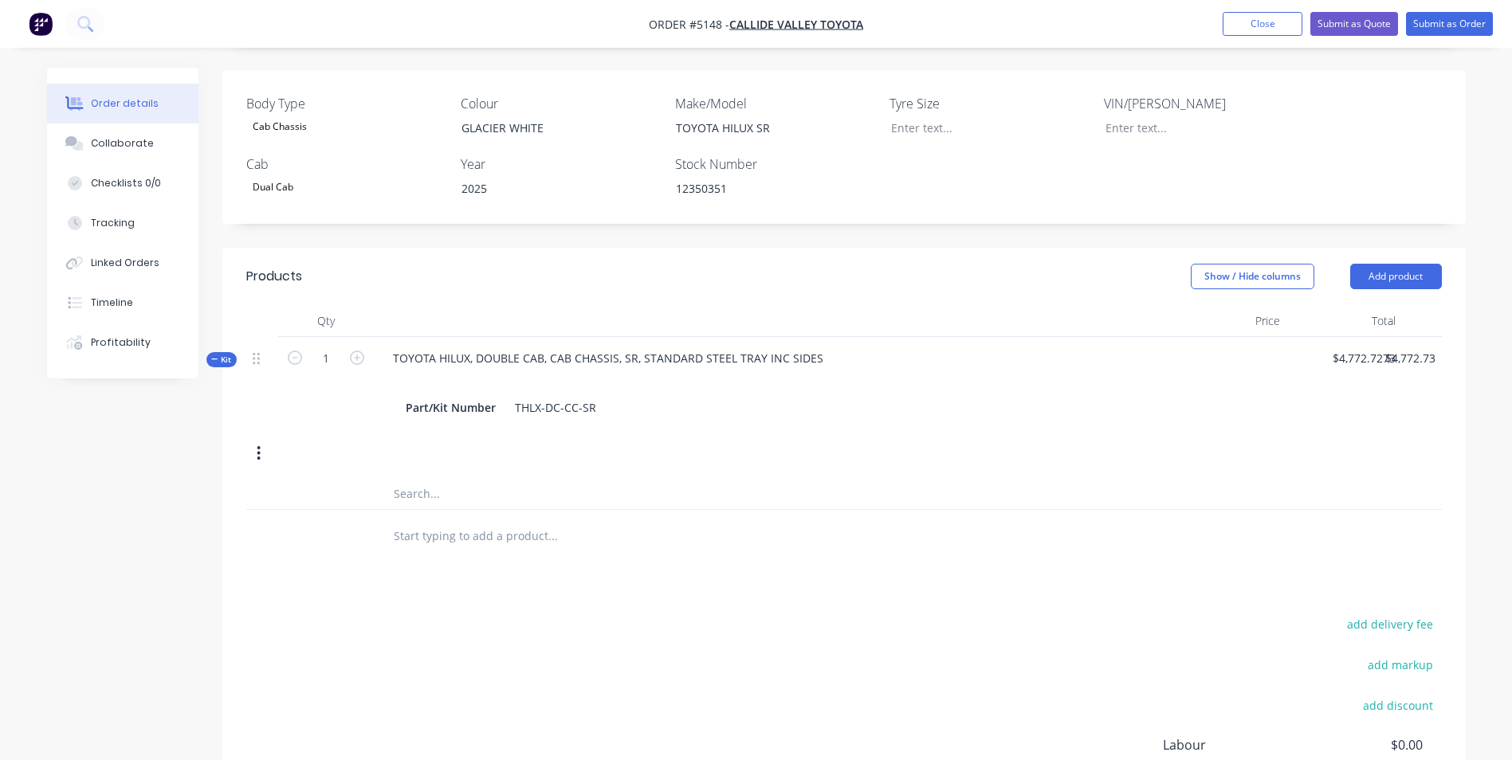
scroll to position [478, 0]
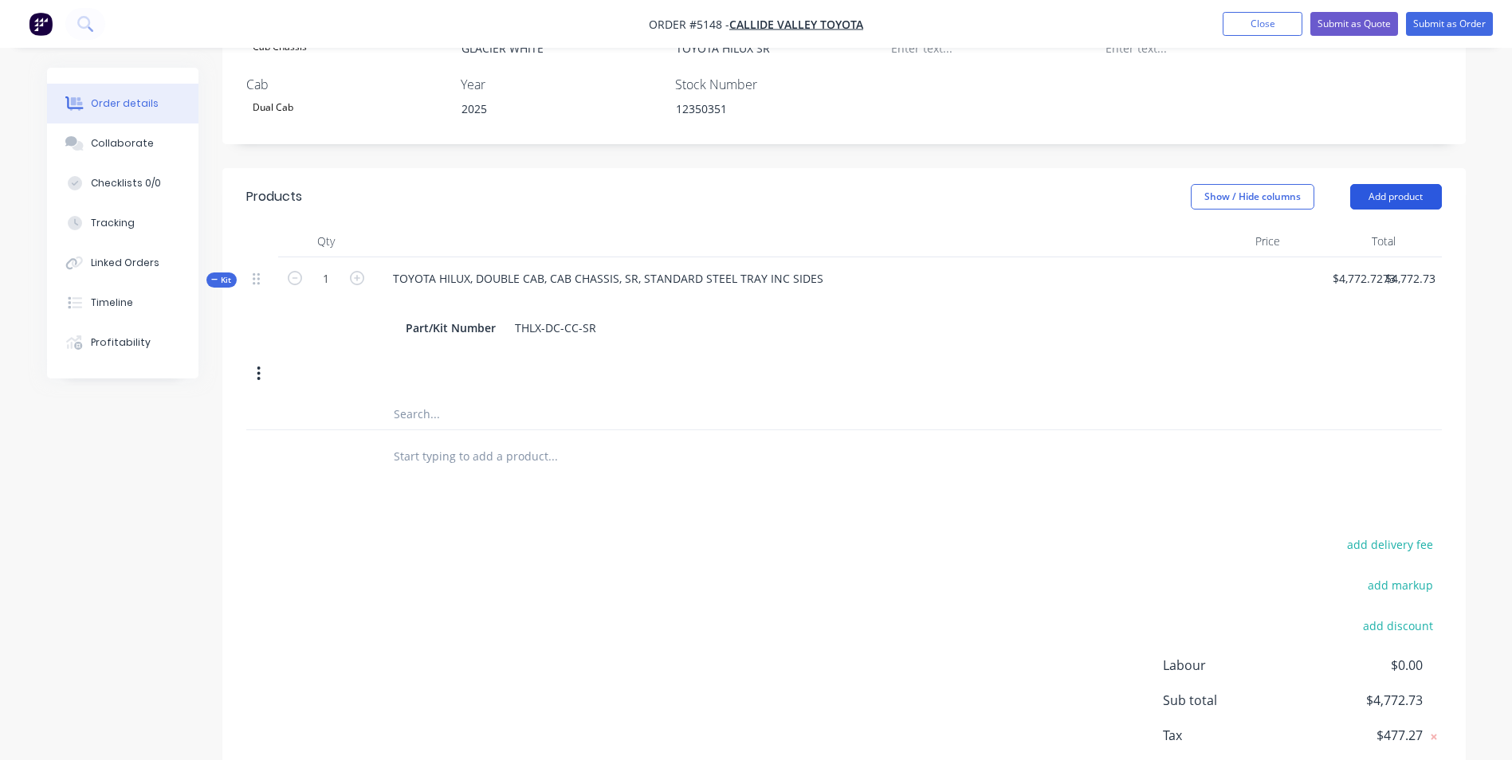
click at [1369, 184] on button "Add product" at bounding box center [1396, 197] width 92 height 26
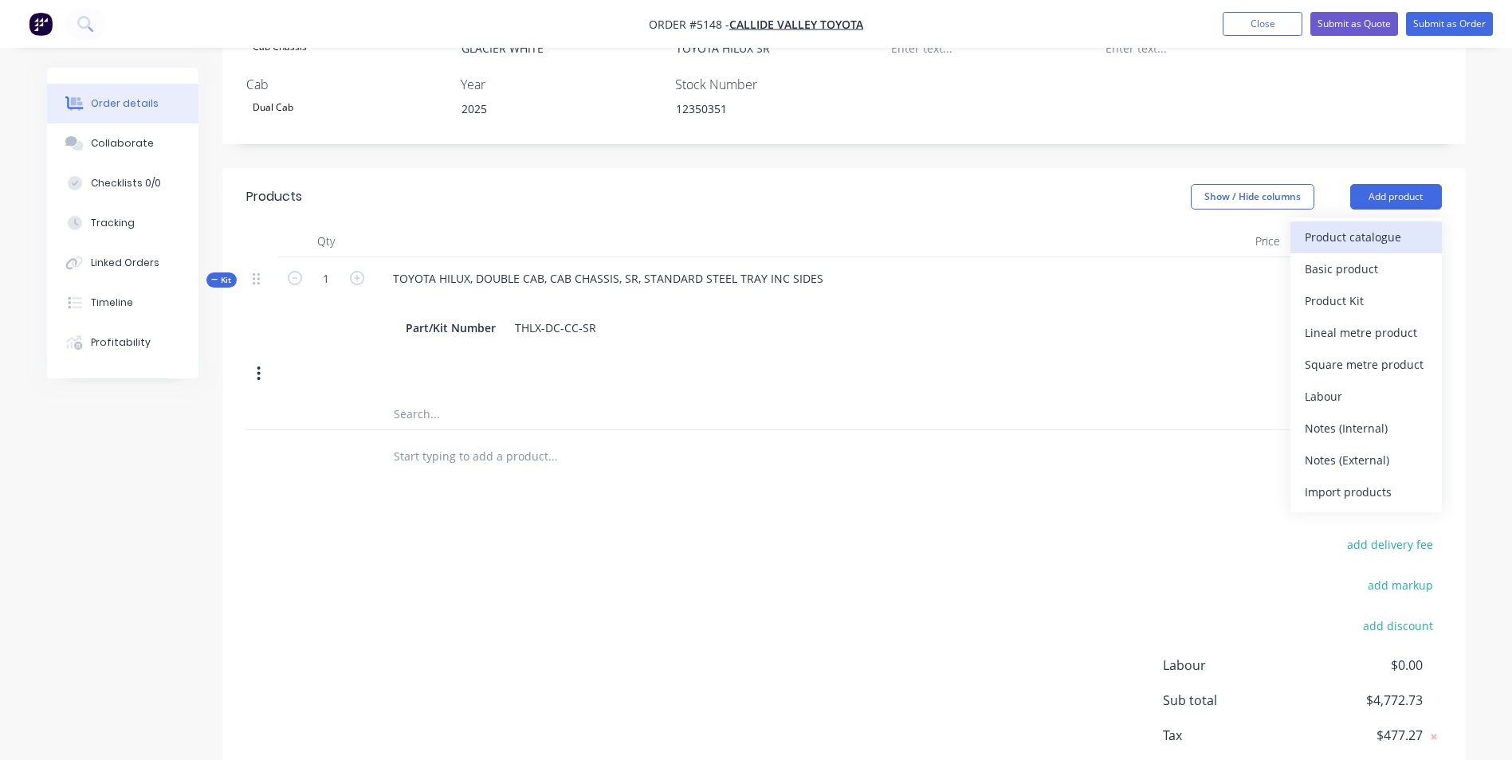
click at [1364, 226] on div "Product catalogue" at bounding box center [1366, 237] width 123 height 23
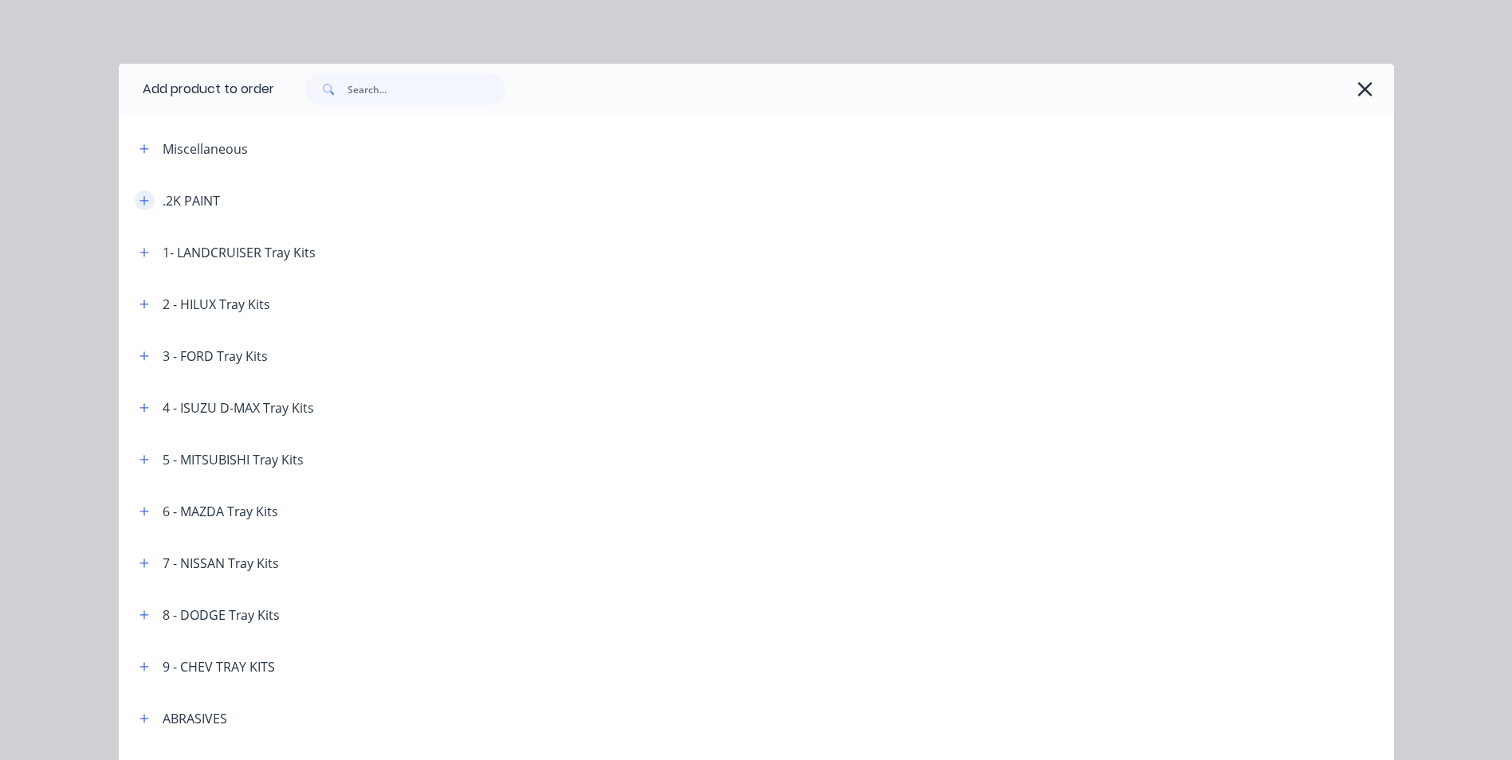
click at [139, 198] on icon "button" at bounding box center [144, 200] width 10 height 11
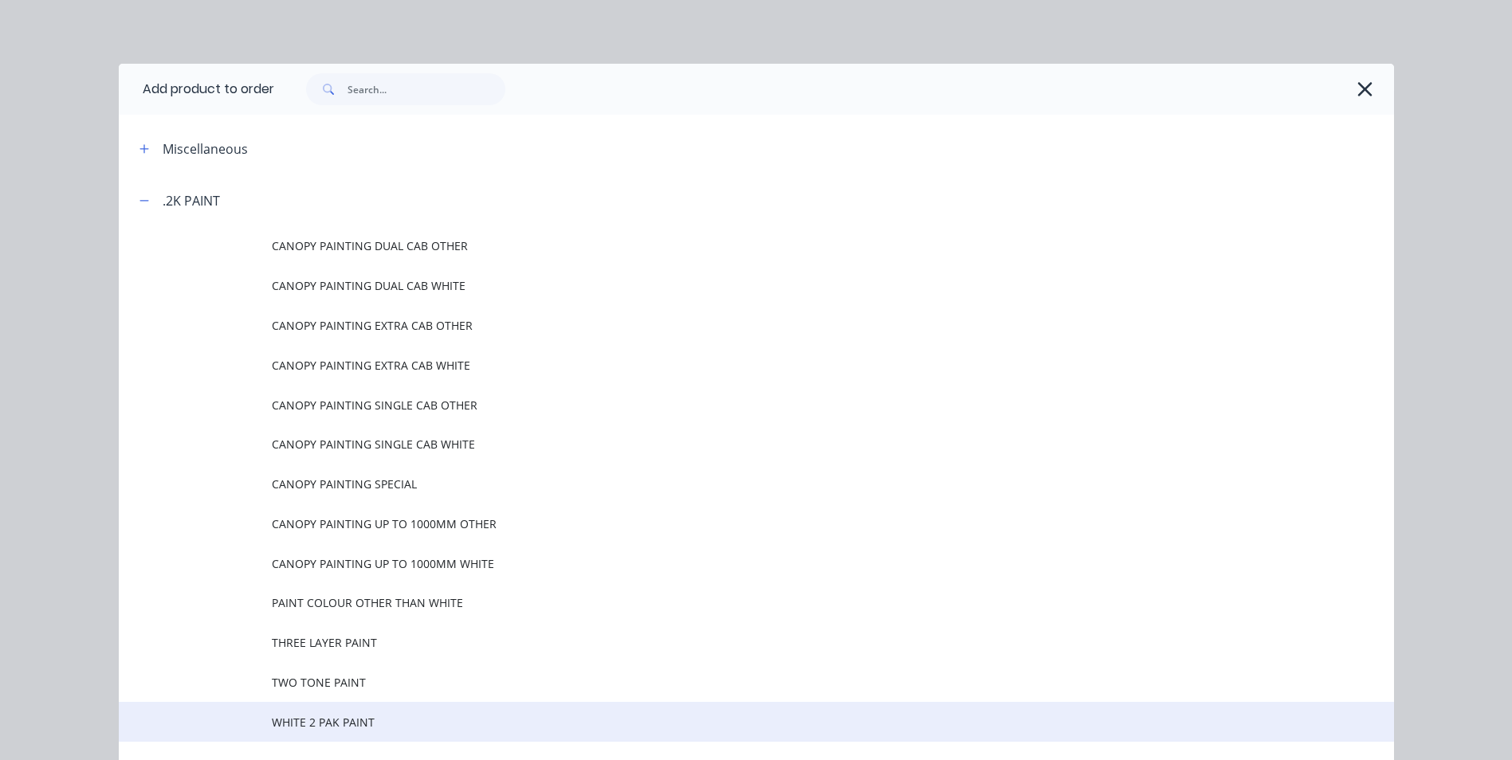
click at [340, 721] on span "WHITE 2 PAK PAINT" at bounding box center [720, 722] width 897 height 17
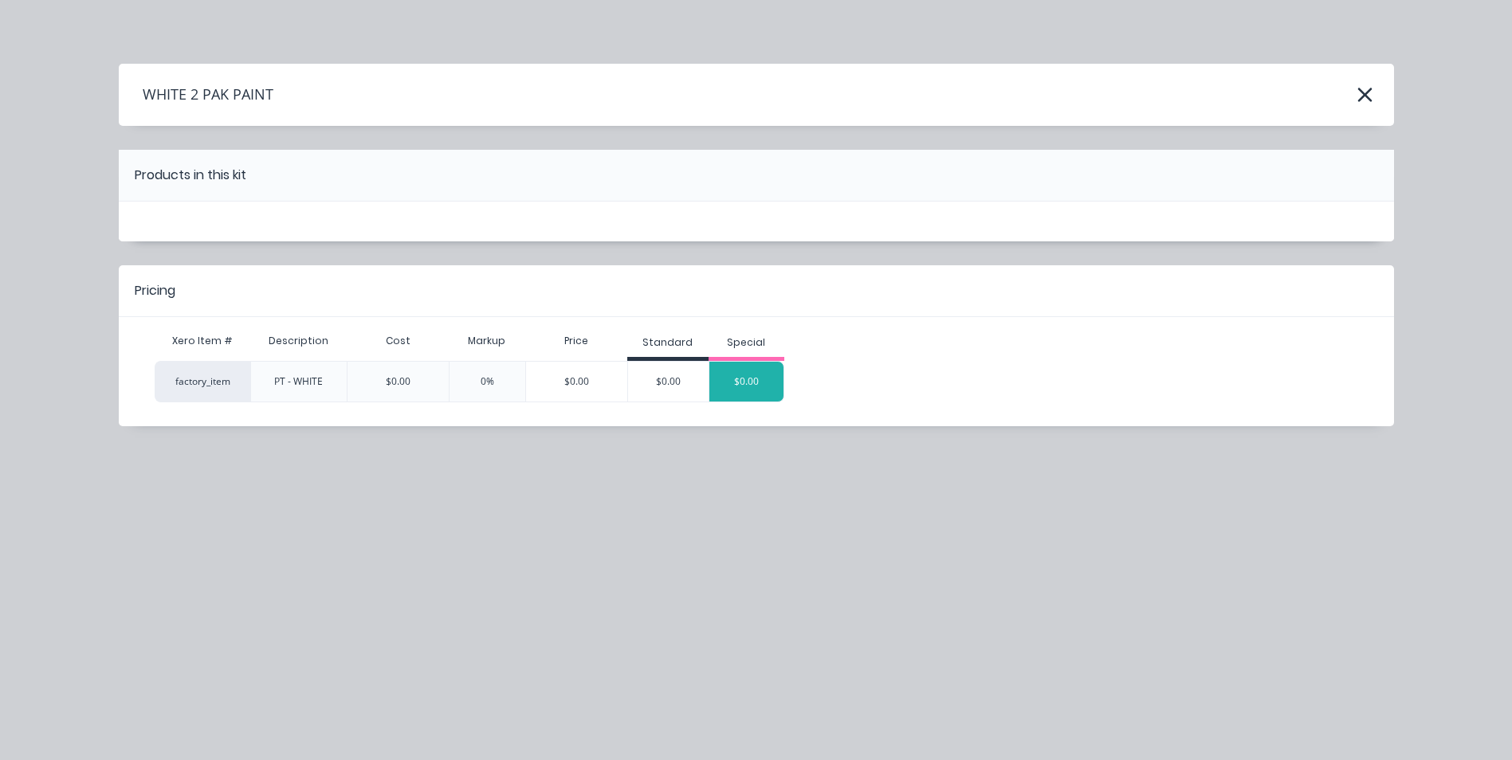
click at [744, 393] on div "$0.00" at bounding box center [746, 382] width 75 height 40
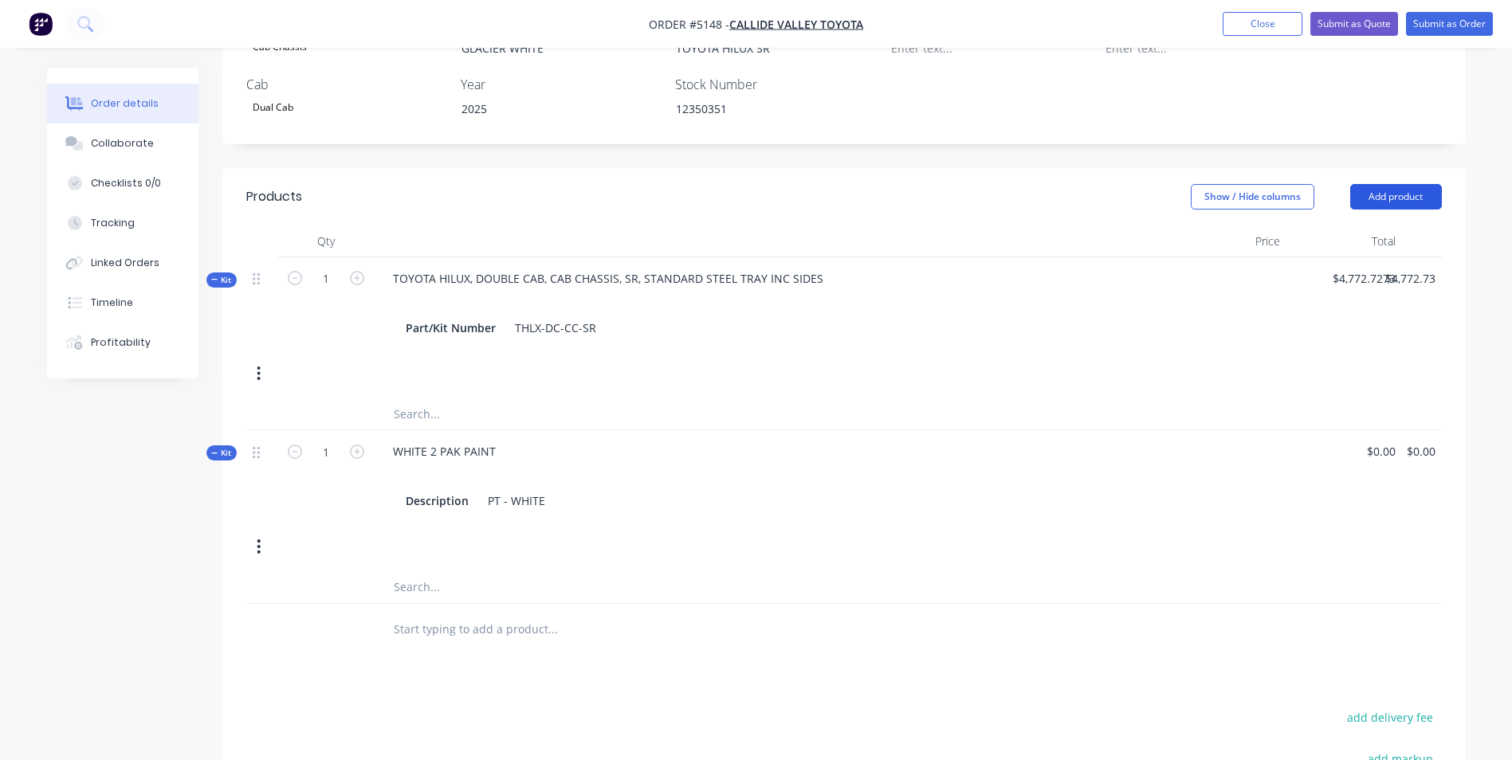
click at [1397, 184] on button "Add product" at bounding box center [1396, 197] width 92 height 26
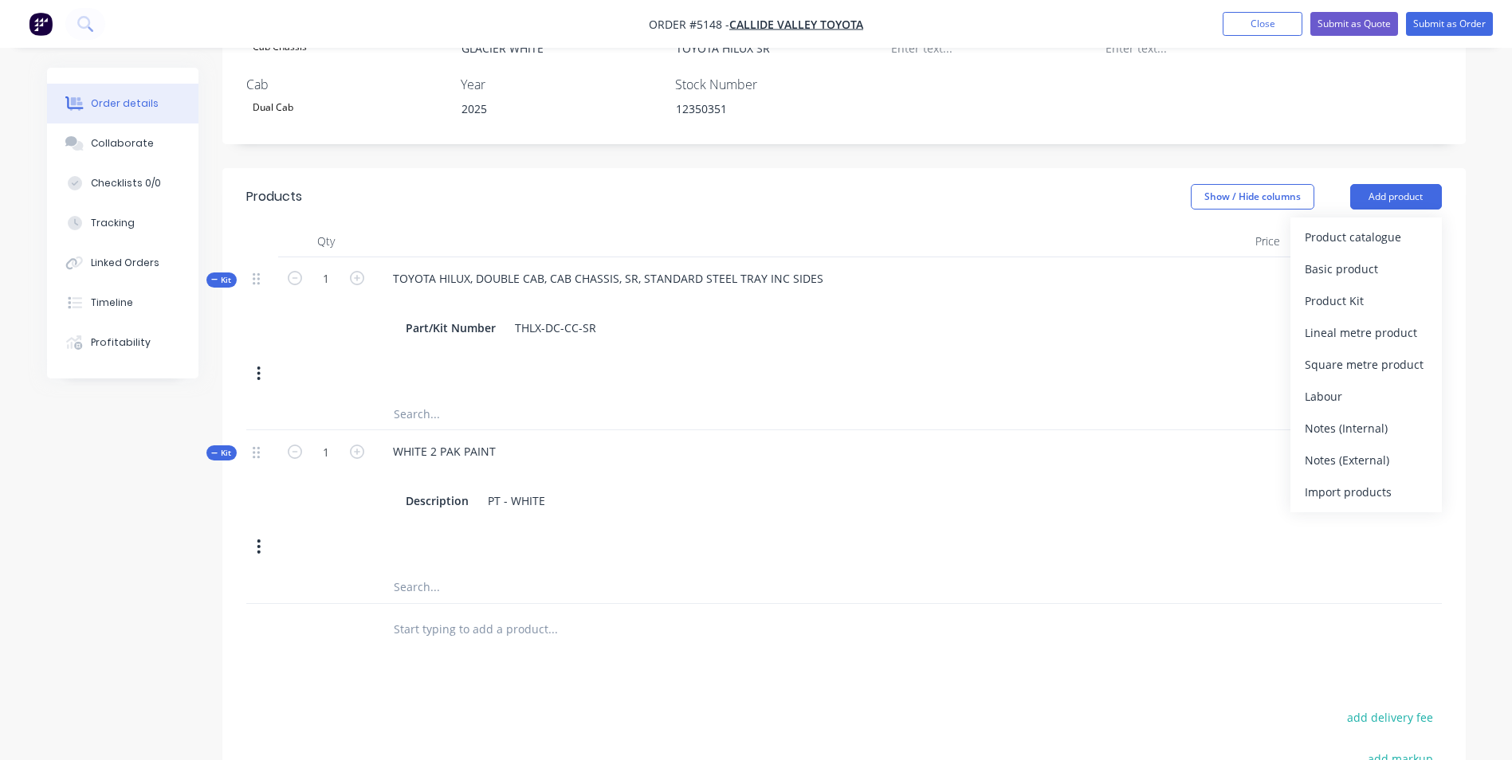
click at [1194, 430] on div at bounding box center [1229, 476] width 116 height 92
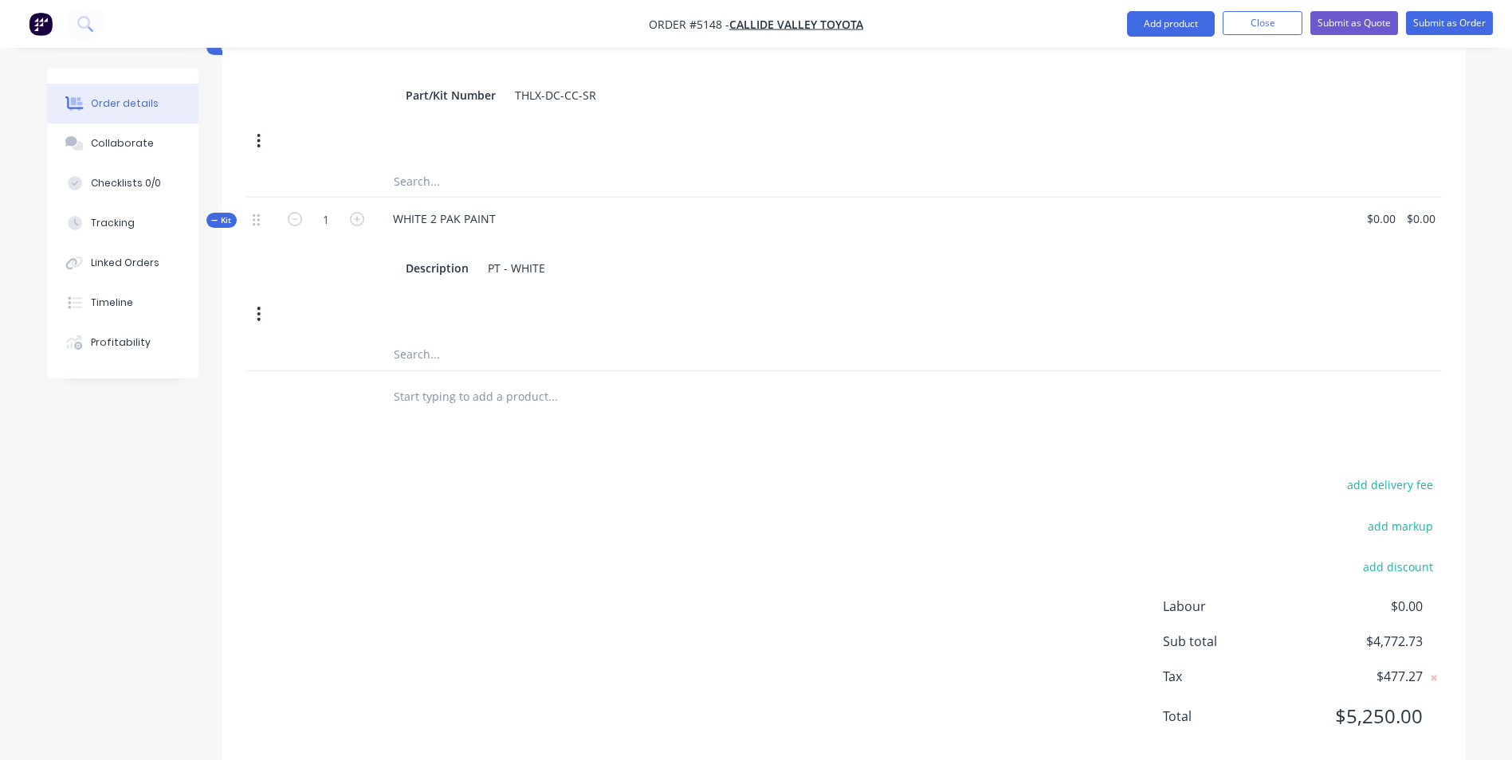
scroll to position [723, 0]
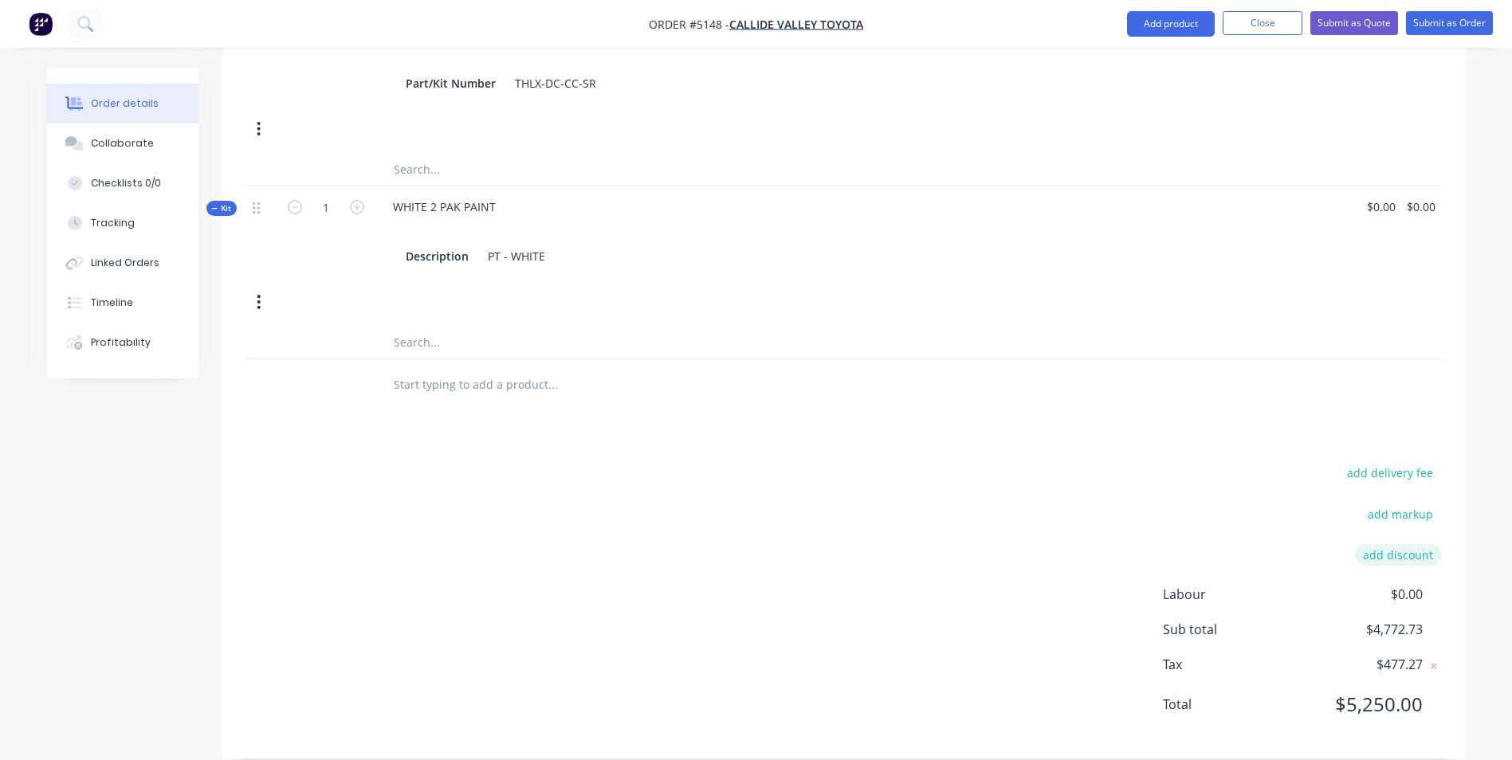
click at [1412, 544] on button "add discount" at bounding box center [1398, 555] width 87 height 22
type input "DEALER DISCOUNT"
type input "10.00%"
click input "submit" at bounding box center [0, 0] width 0 height 0
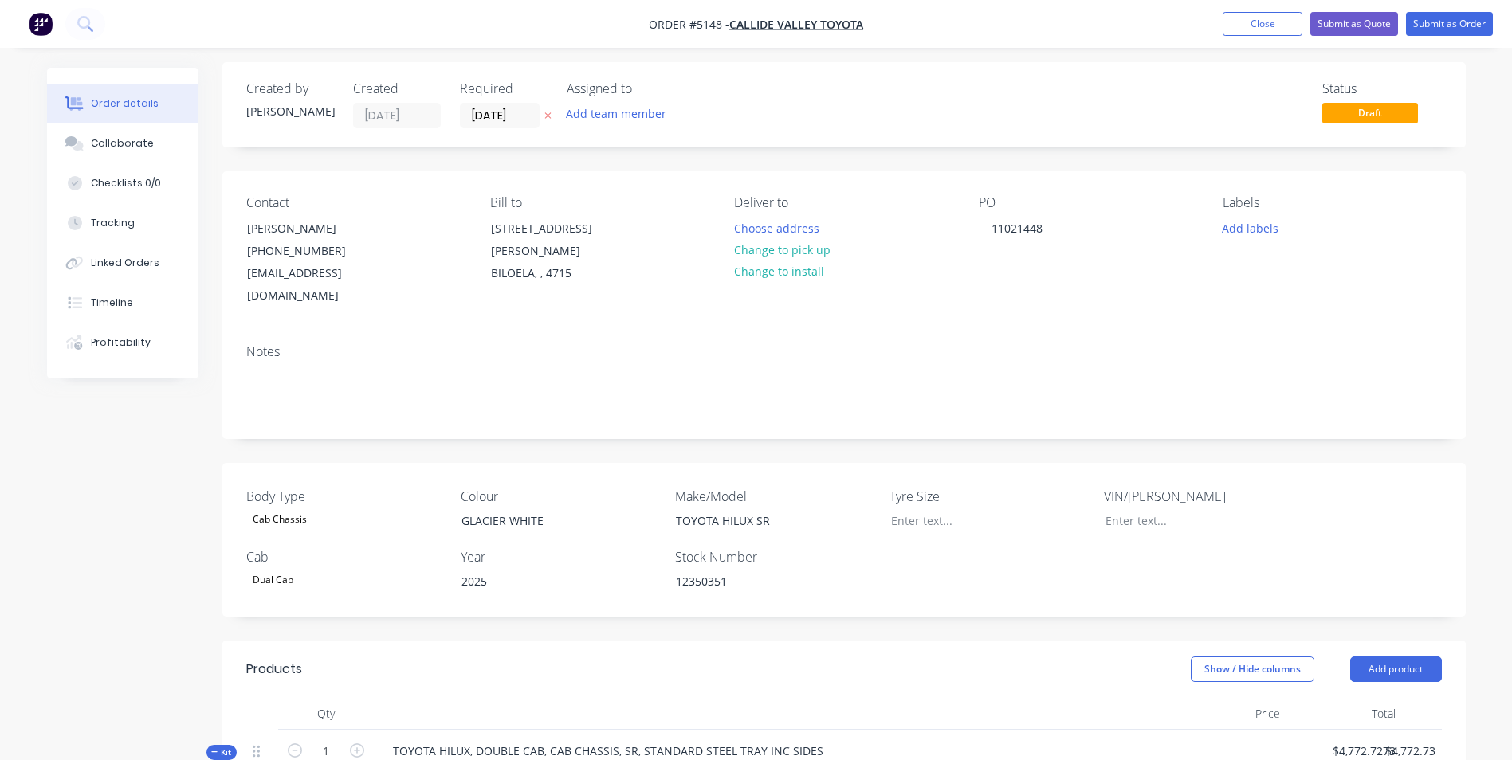
scroll to position [0, 0]
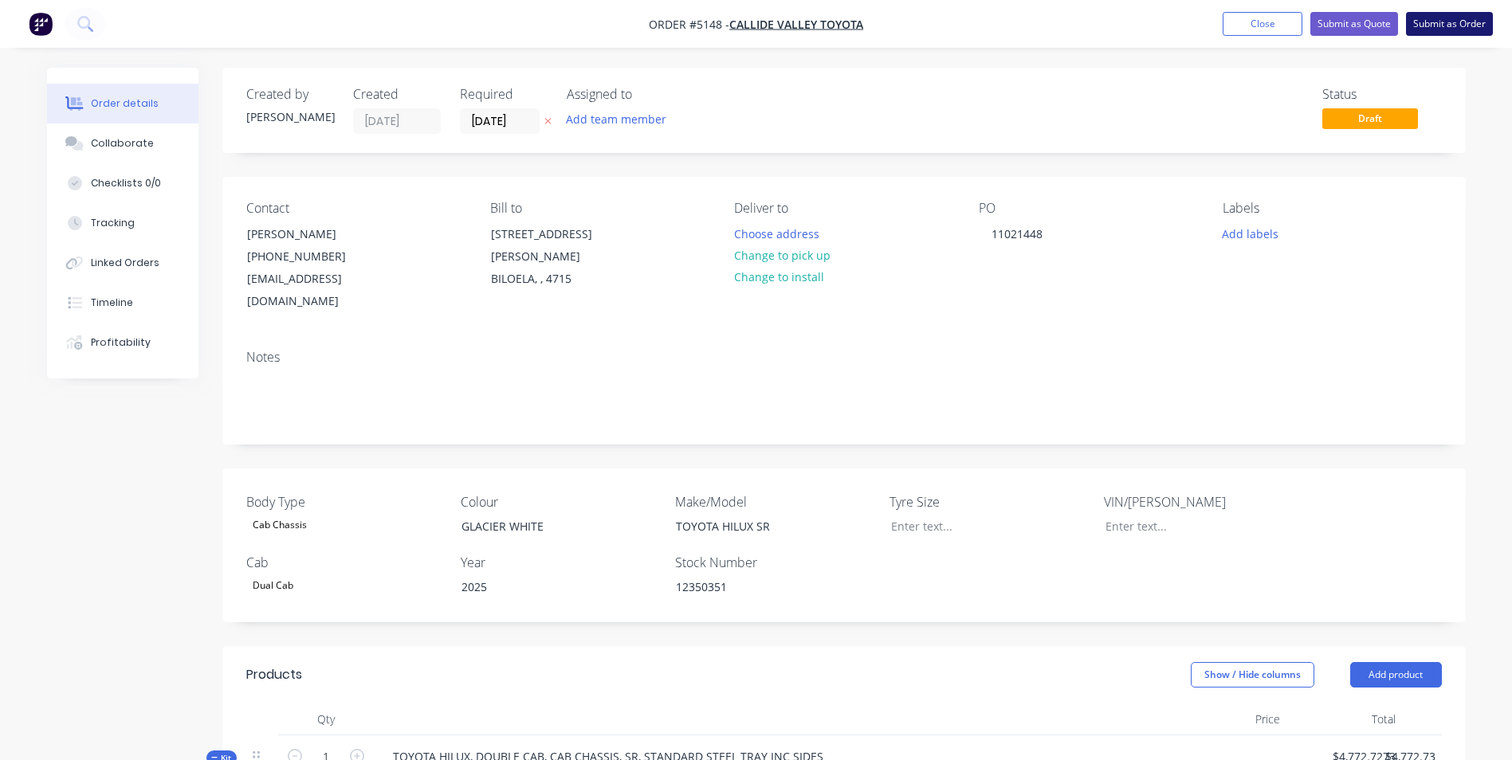
click at [1459, 24] on button "Submit as Order" at bounding box center [1449, 24] width 87 height 24
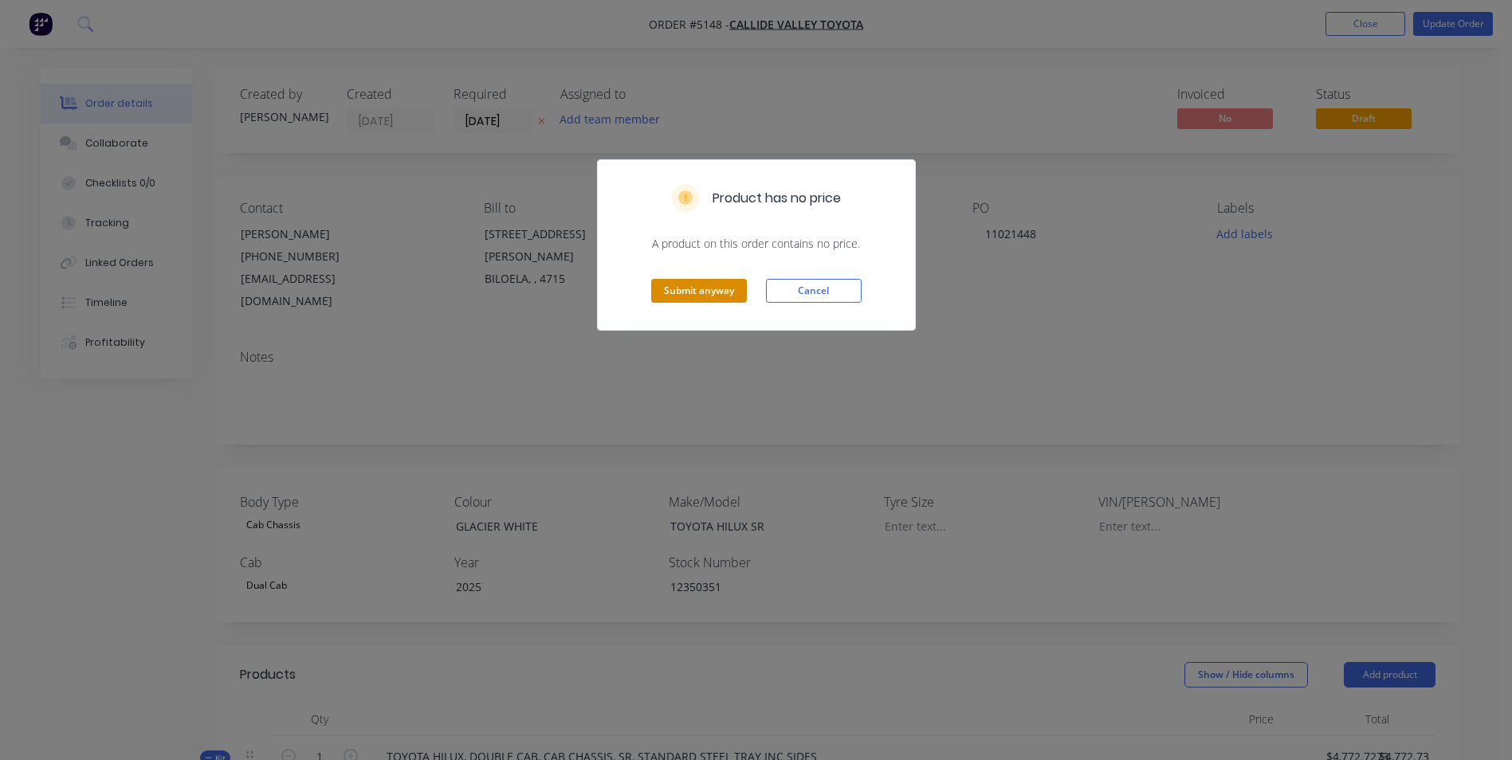
click at [725, 293] on button "Submit anyway" at bounding box center [699, 291] width 96 height 24
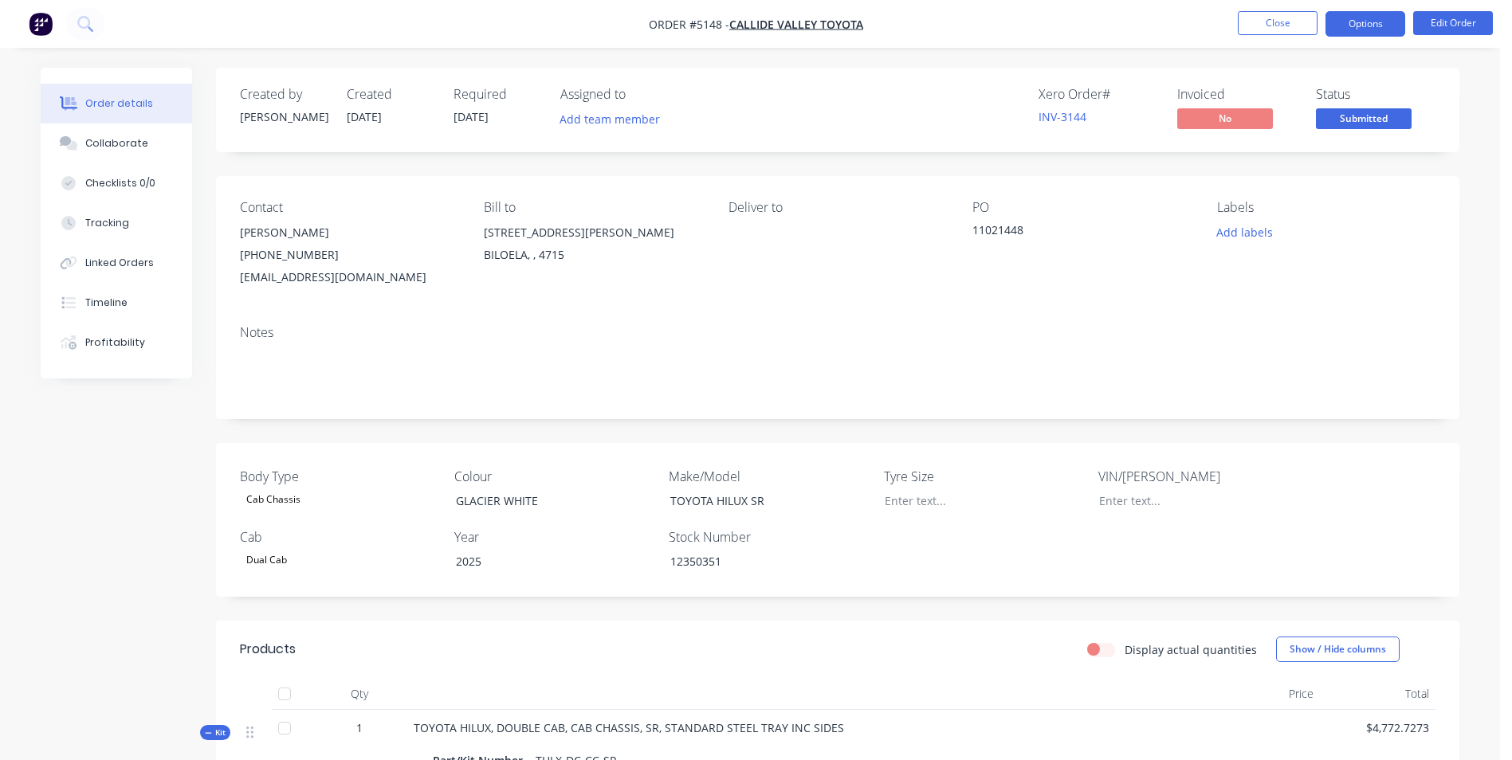
click at [1377, 29] on button "Options" at bounding box center [1365, 24] width 80 height 26
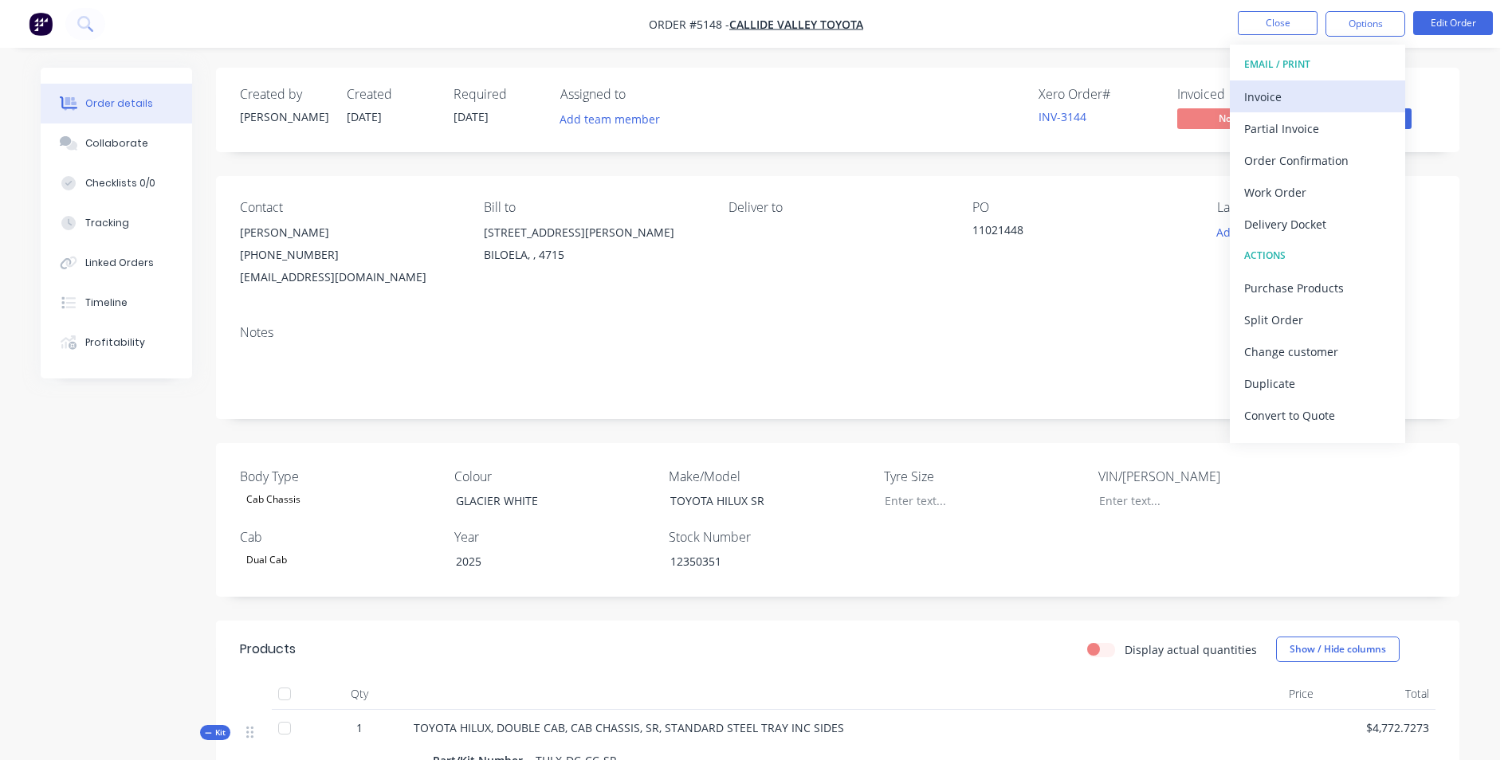
click at [1293, 100] on div "Invoice" at bounding box center [1317, 96] width 147 height 23
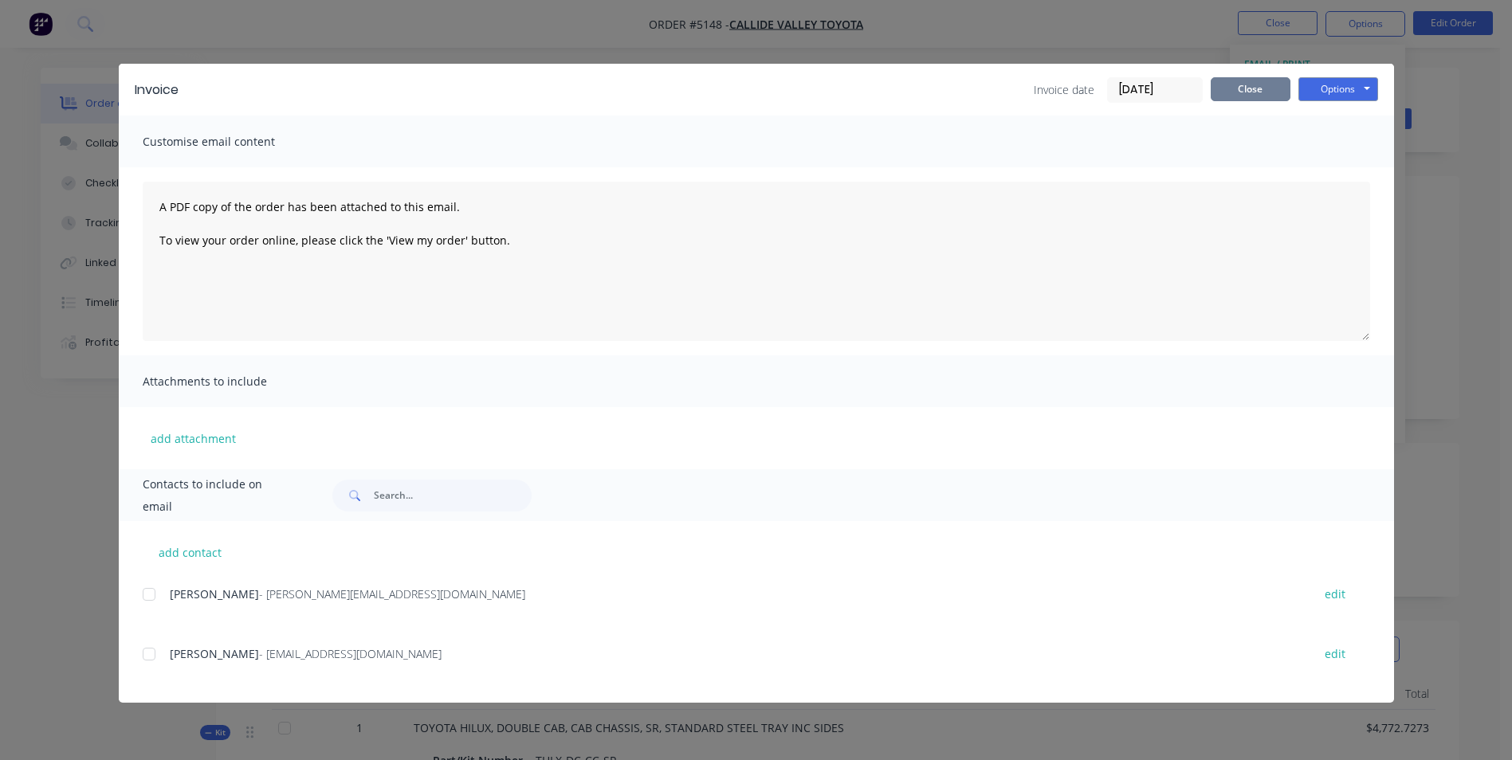
click at [1255, 86] on button "Close" at bounding box center [1251, 89] width 80 height 24
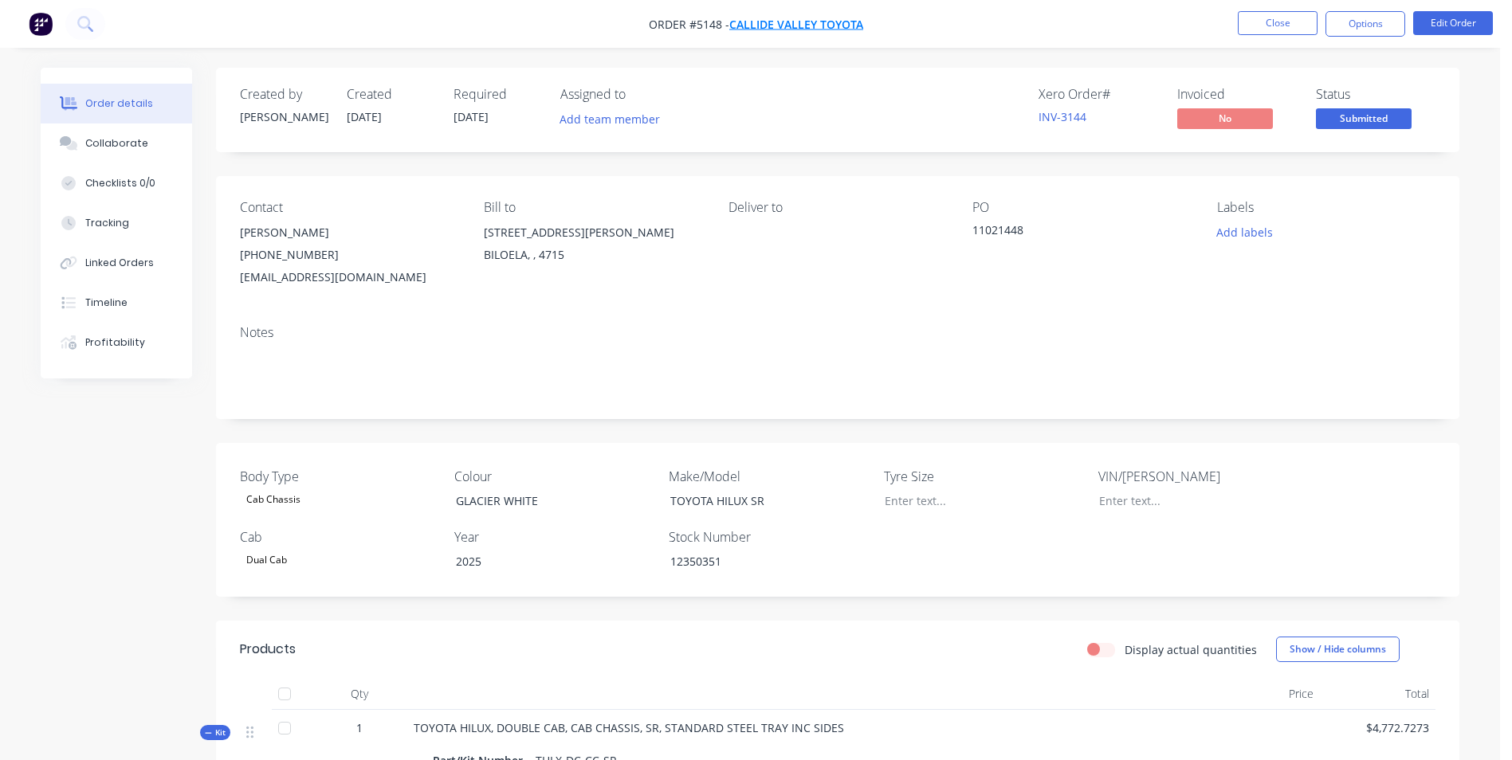
click at [822, 24] on span "CALLIDE VALLEY TOYOTA" at bounding box center [796, 24] width 134 height 15
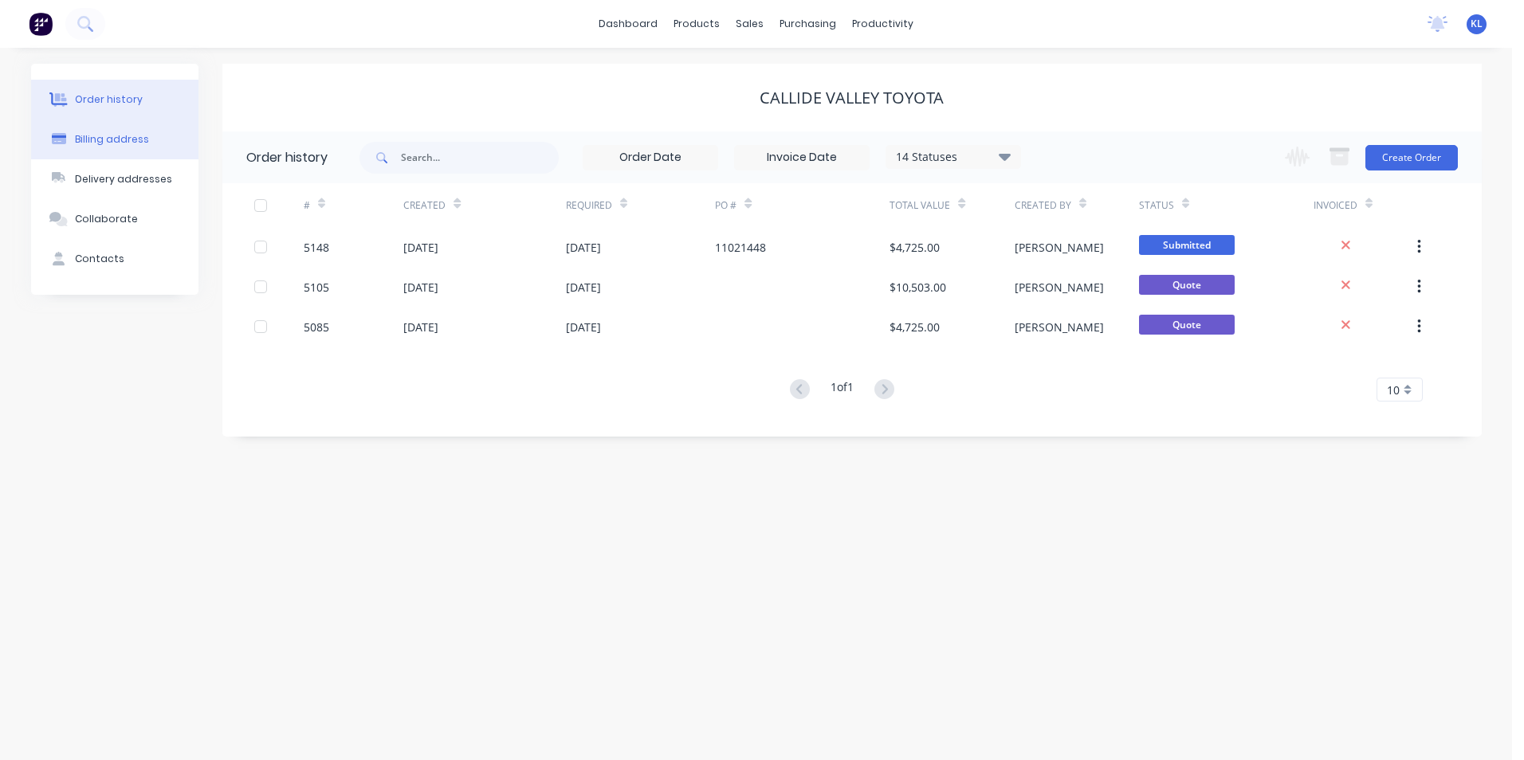
click at [116, 139] on div "Billing address" at bounding box center [112, 139] width 74 height 14
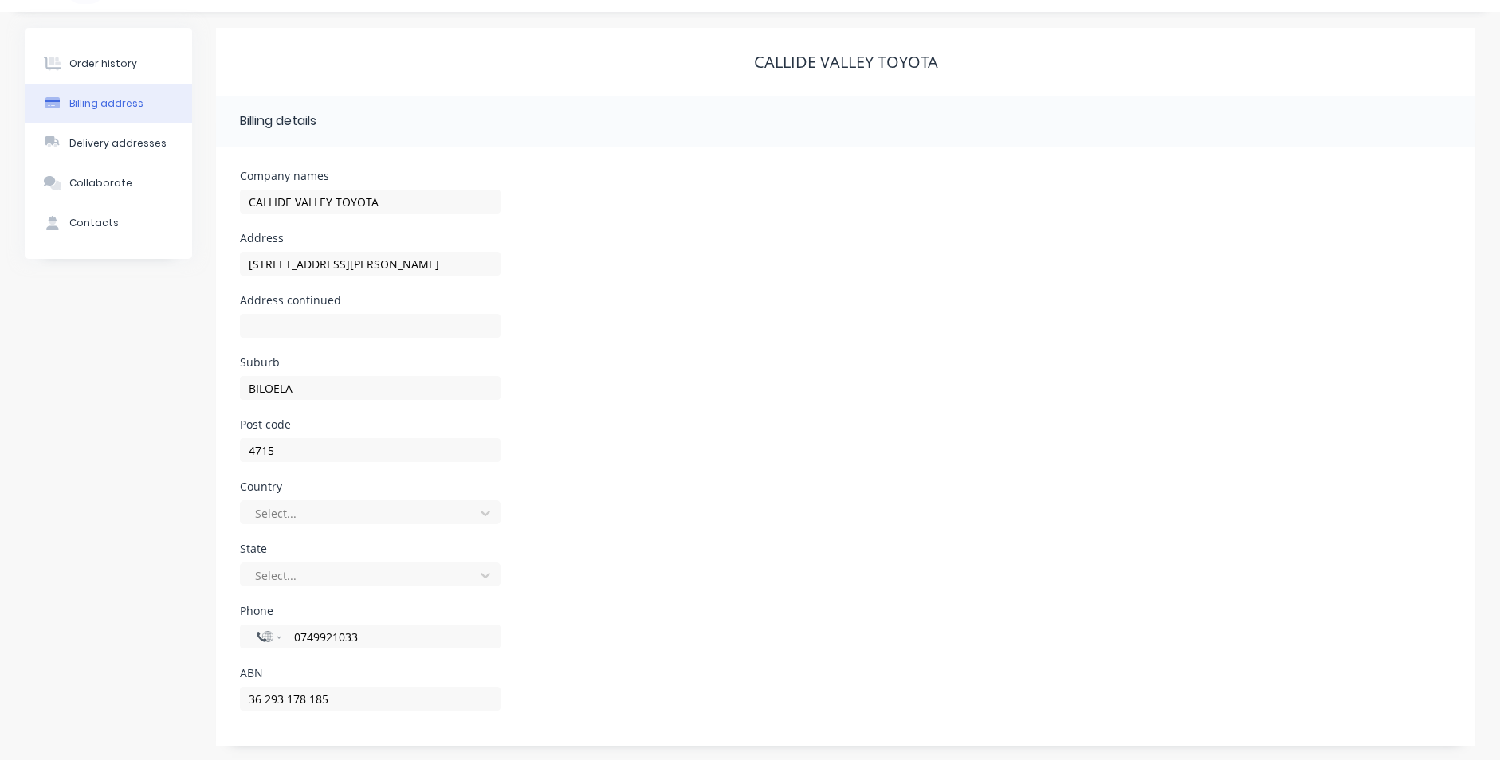
scroll to position [37, 0]
click at [138, 134] on button "Delivery addresses" at bounding box center [108, 142] width 167 height 40
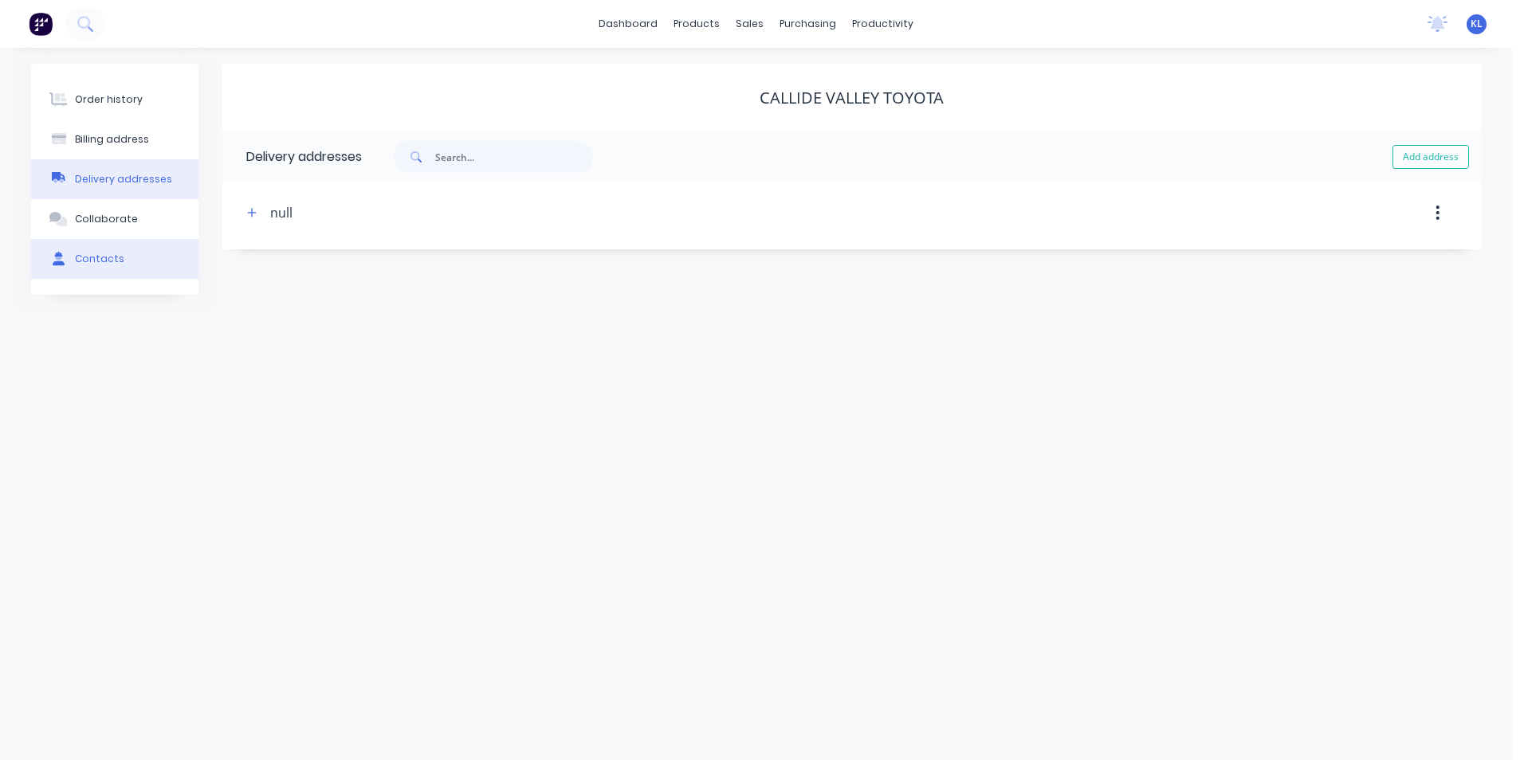
click at [106, 263] on div "Contacts" at bounding box center [99, 259] width 49 height 14
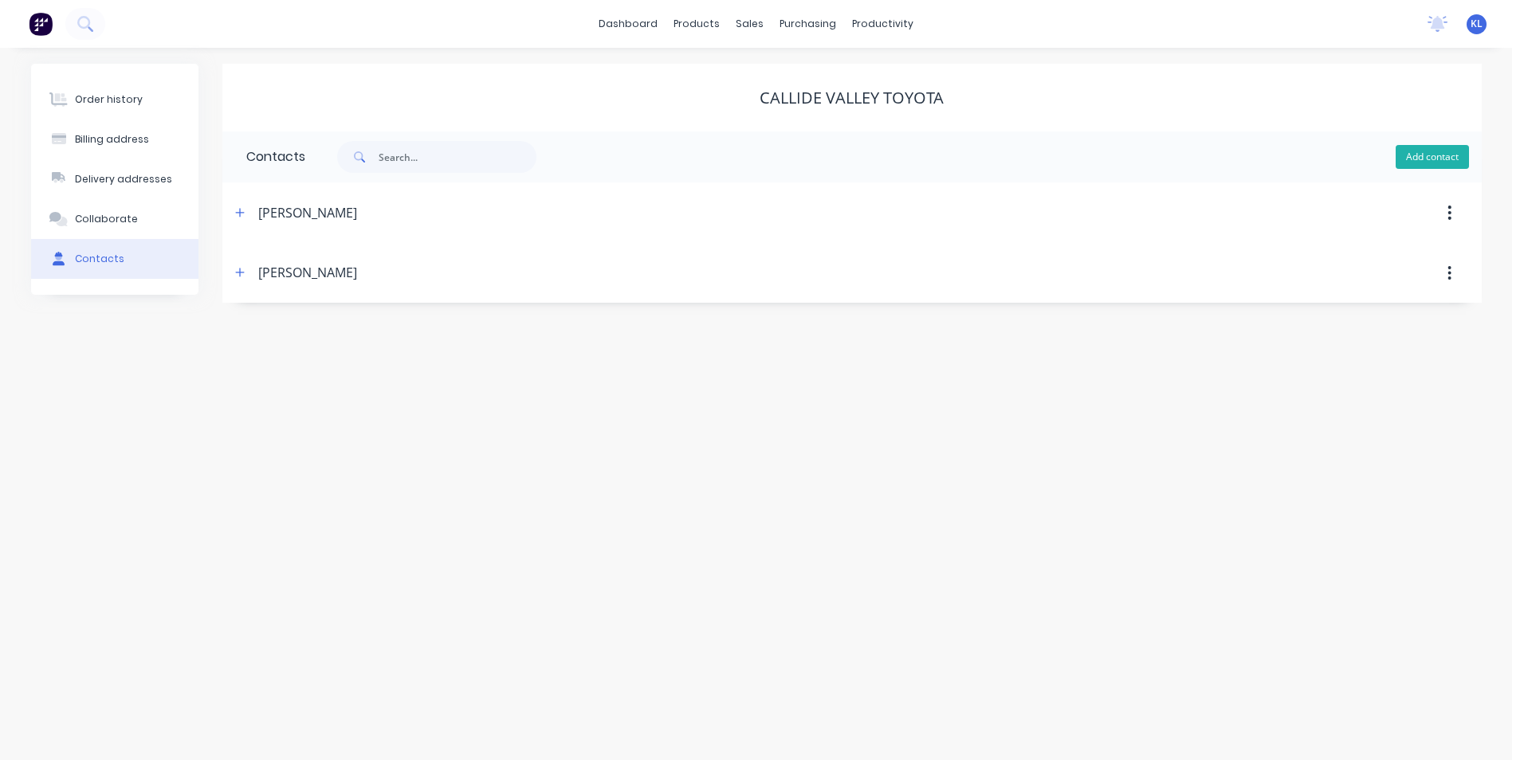
drag, startPoint x: 1427, startPoint y: 156, endPoint x: 1403, endPoint y: 166, distance: 25.8
click at [1427, 156] on button "Add contact" at bounding box center [1432, 157] width 73 height 24
select select "AU"
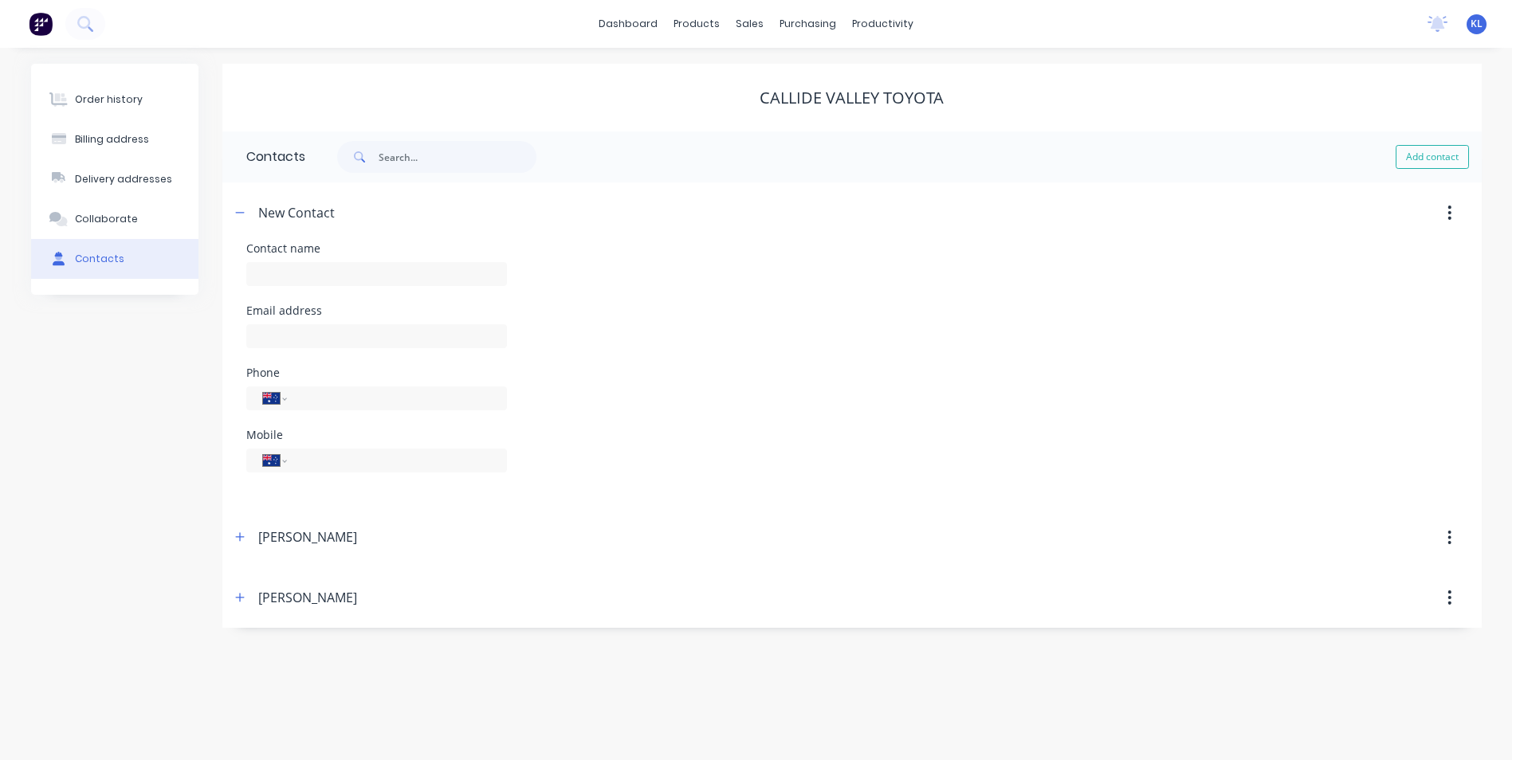
click at [298, 252] on div "Contact name" at bounding box center [376, 248] width 261 height 11
click at [300, 247] on div "Contact name" at bounding box center [376, 248] width 261 height 11
click at [318, 273] on input "text" at bounding box center [376, 274] width 261 height 24
type input "a"
type input "ACCOUNTS"
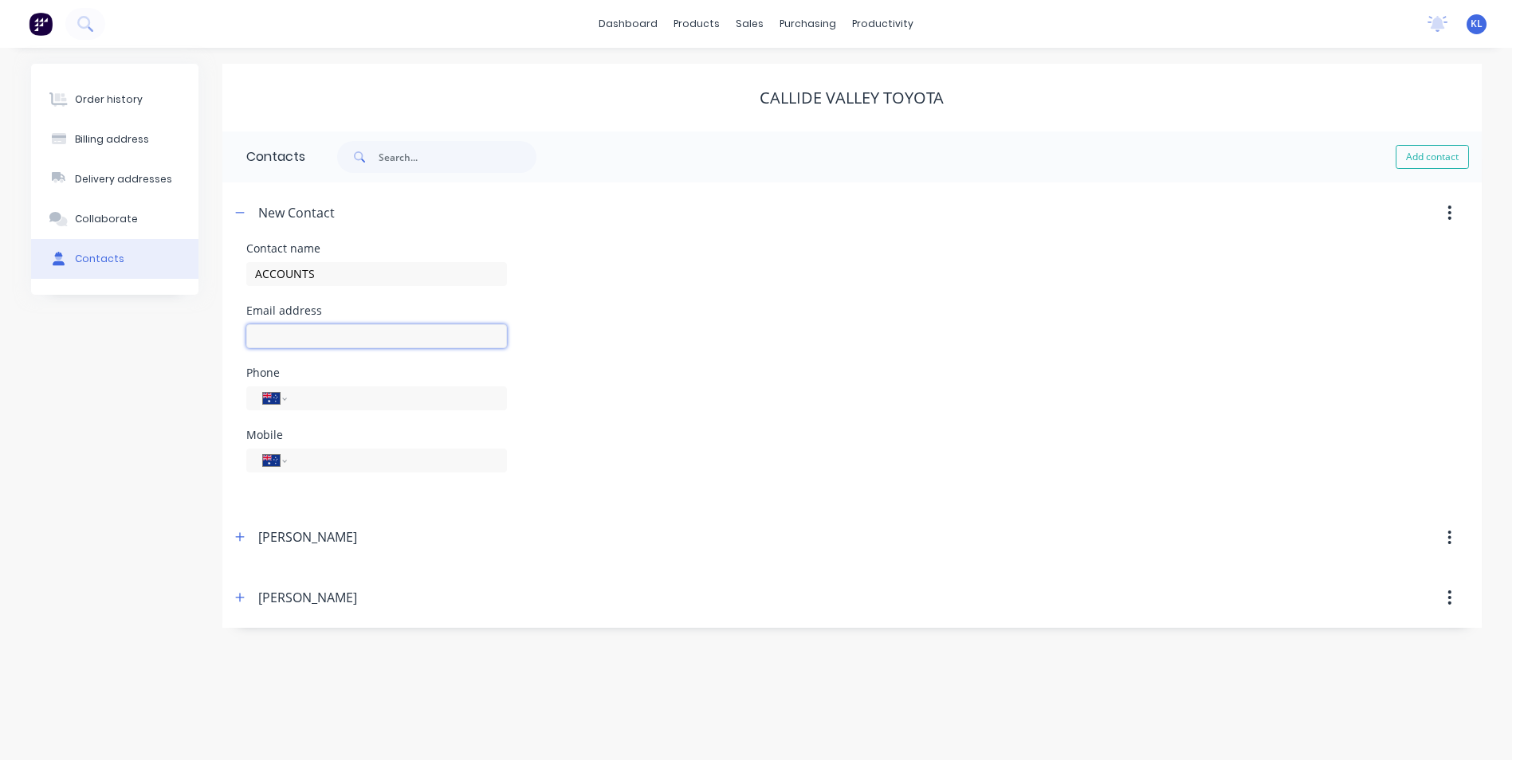
click at [294, 339] on input "text" at bounding box center [376, 336] width 261 height 24
select select "AU"
click at [294, 339] on input "text" at bounding box center [376, 336] width 261 height 24
type input "[EMAIL_ADDRESS][DOMAIN_NAME]"
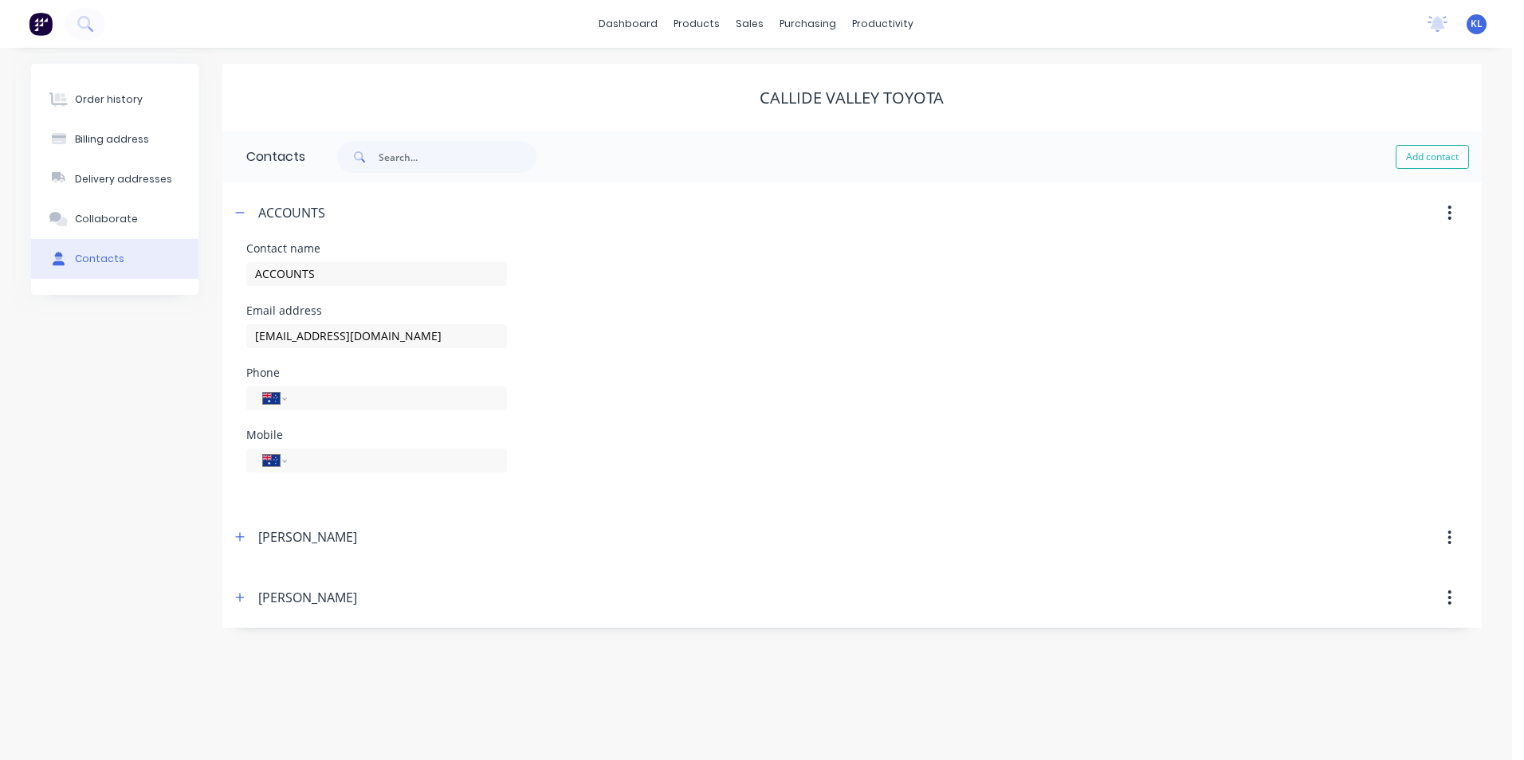
click at [808, 552] on div "[PERSON_NAME]" at bounding box center [699, 538] width 939 height 29
click at [418, 690] on div "Order history Billing address Delivery addresses Collaborate Contacts [GEOGRAPH…" at bounding box center [756, 404] width 1512 height 713
click at [240, 212] on icon "button" at bounding box center [240, 212] width 10 height 11
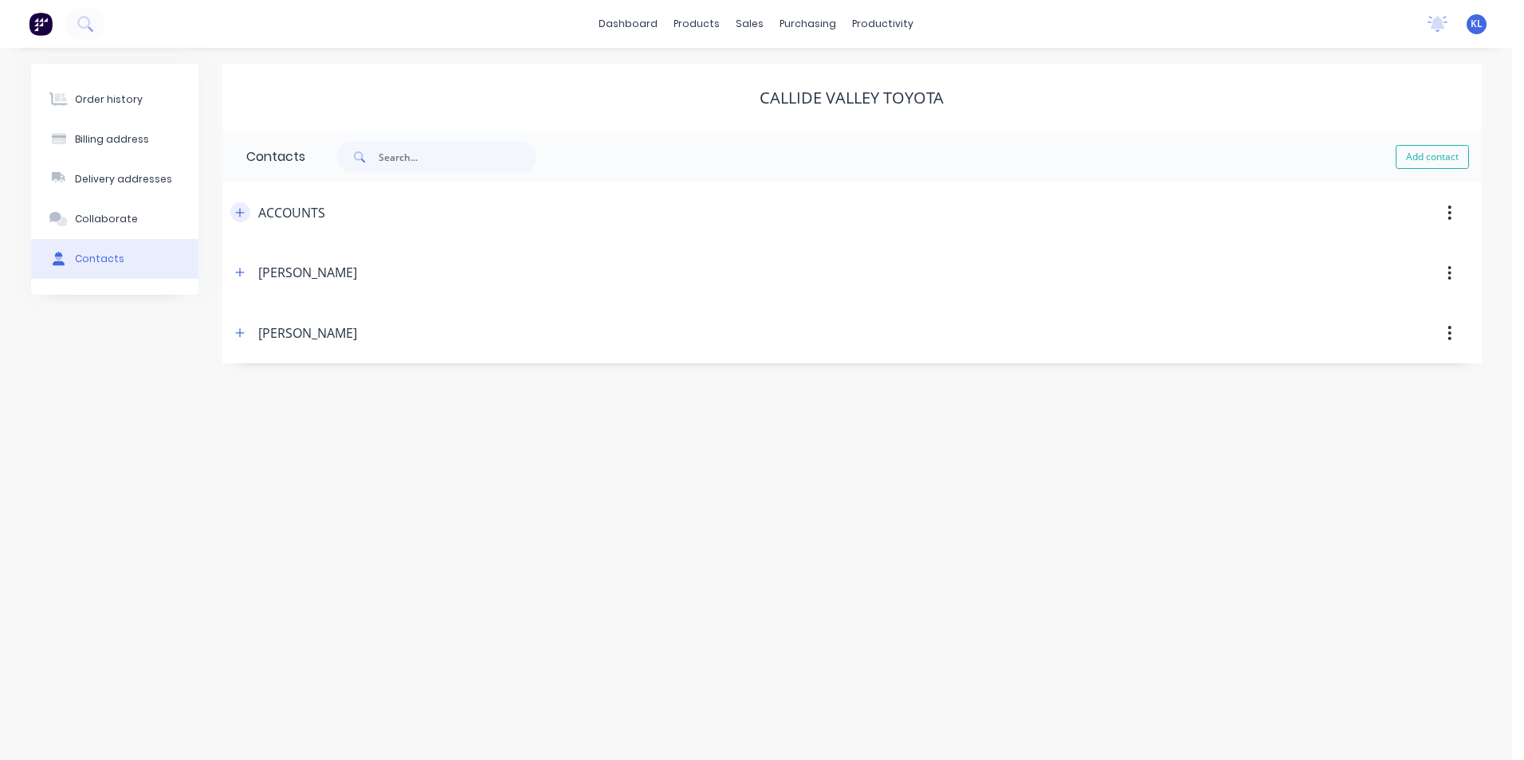
click at [240, 212] on icon "button" at bounding box center [239, 212] width 9 height 9
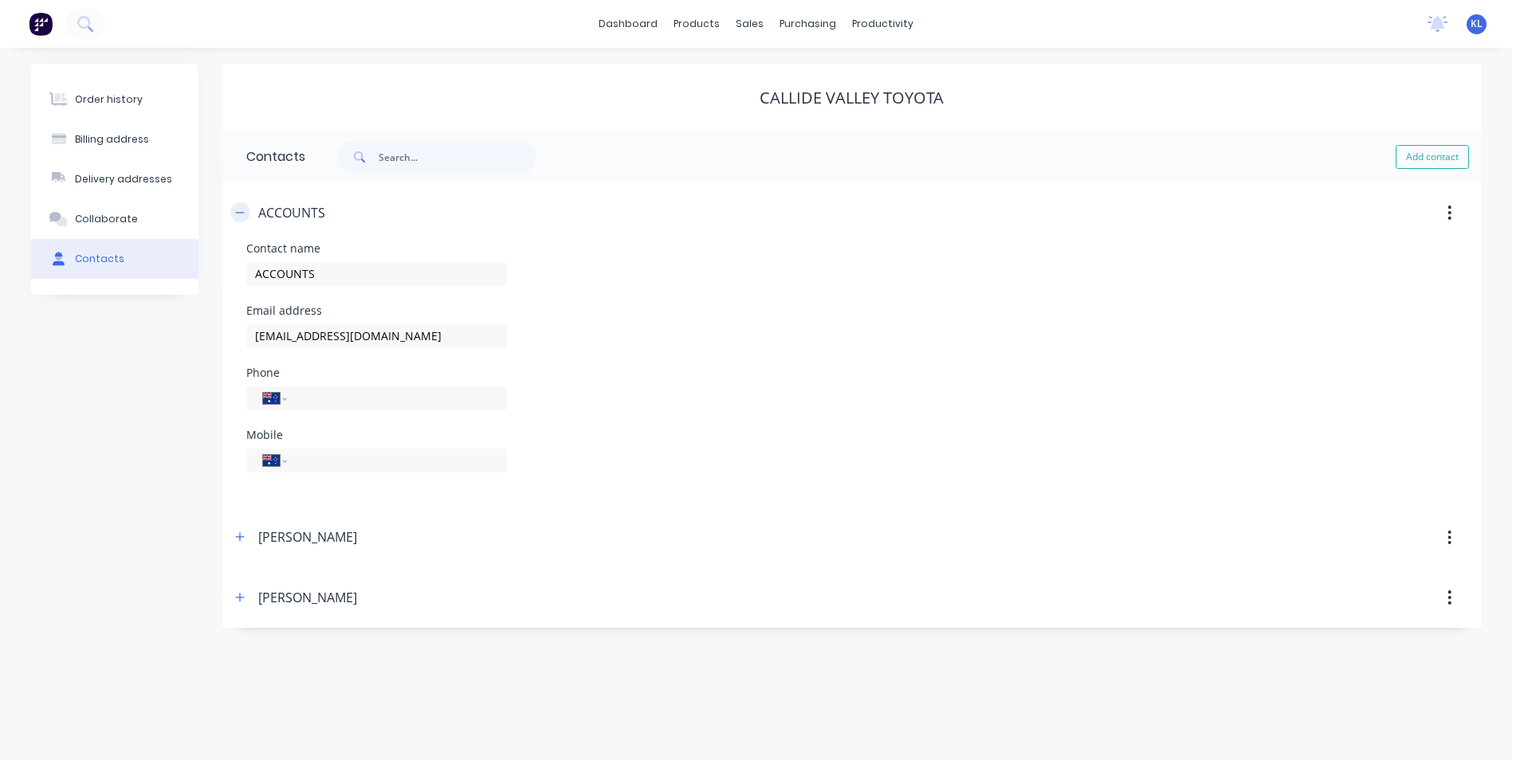
click at [240, 212] on icon "button" at bounding box center [240, 212] width 10 height 11
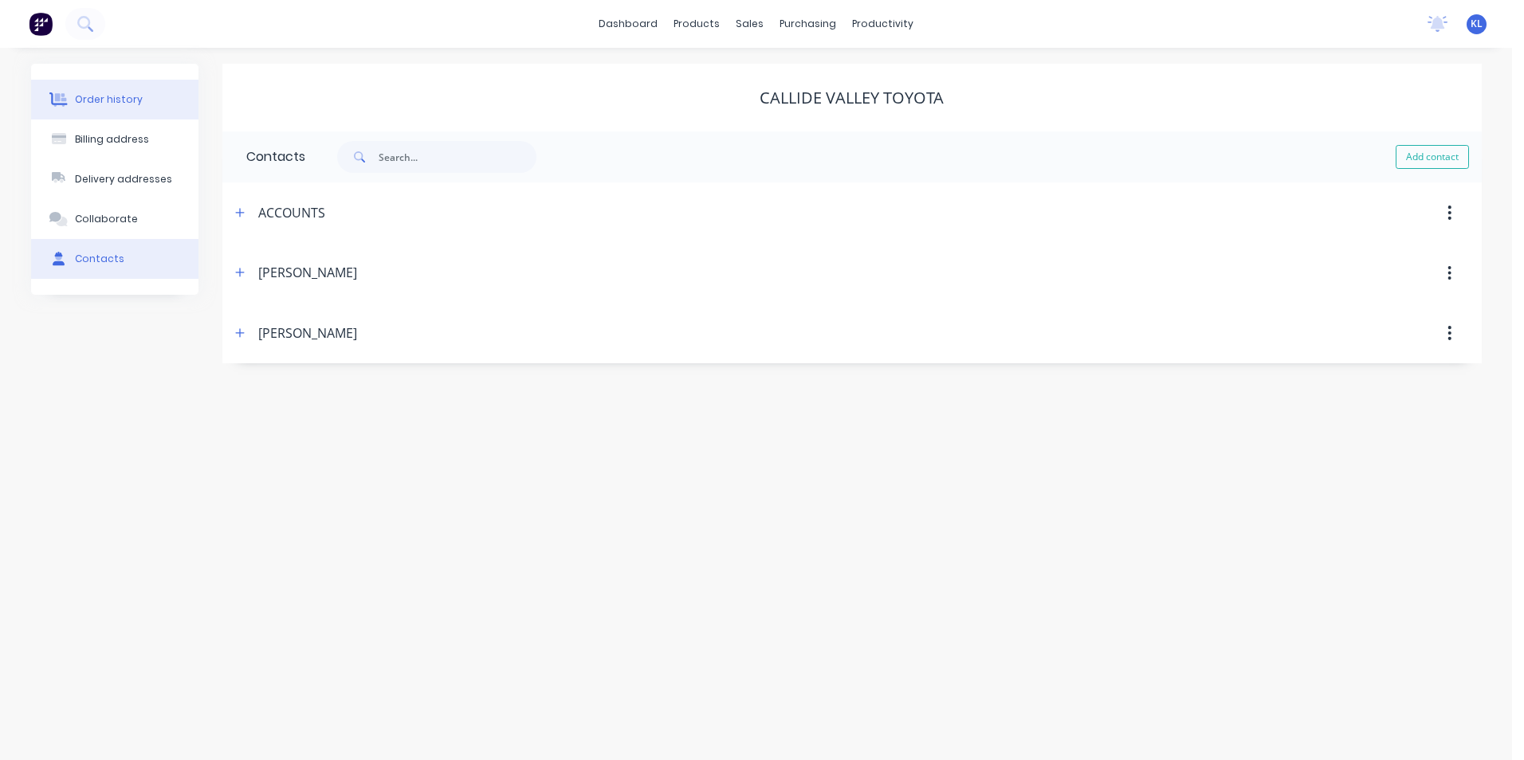
click at [122, 104] on div "Order history" at bounding box center [109, 99] width 68 height 14
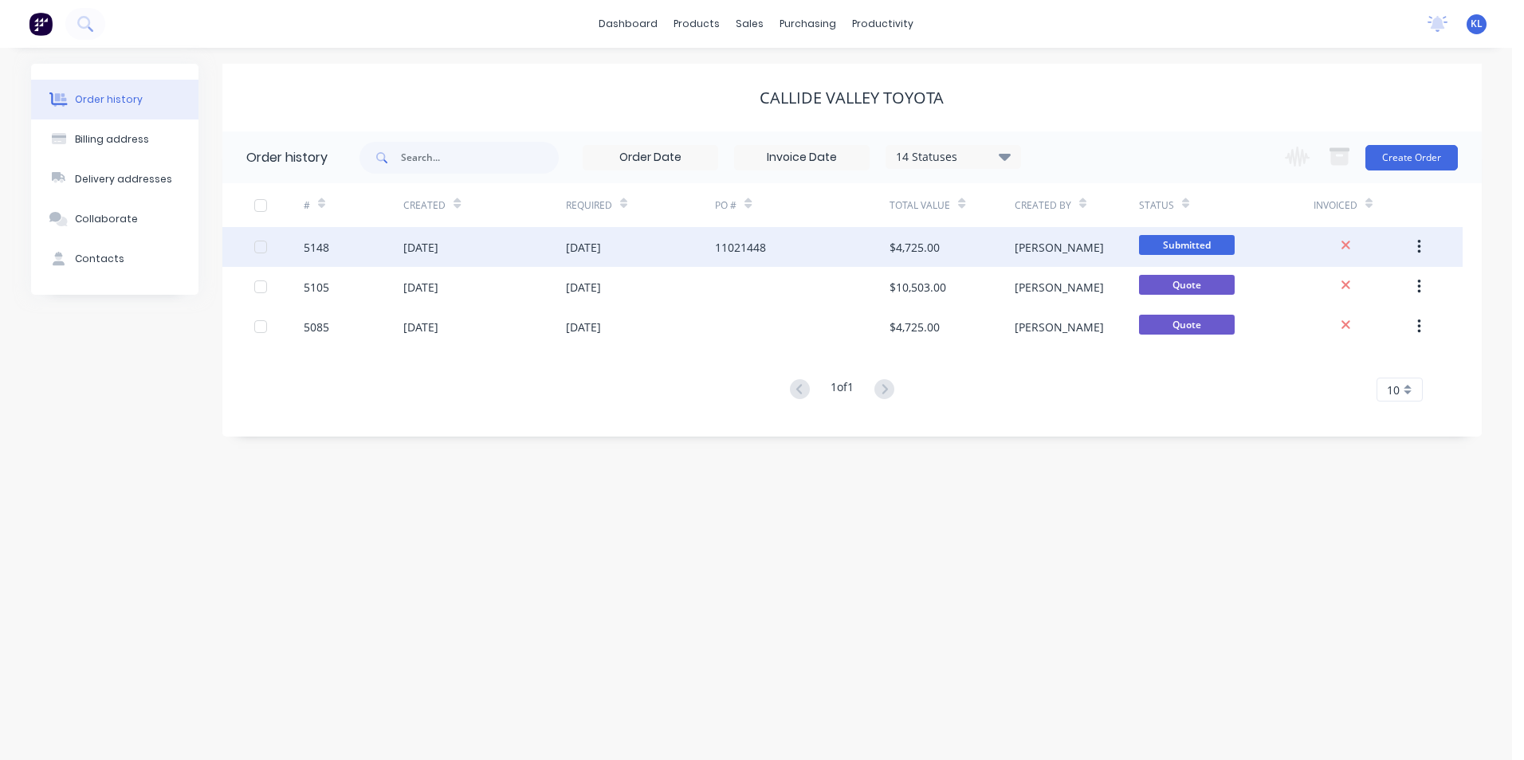
click at [312, 246] on div "5148" at bounding box center [317, 247] width 26 height 17
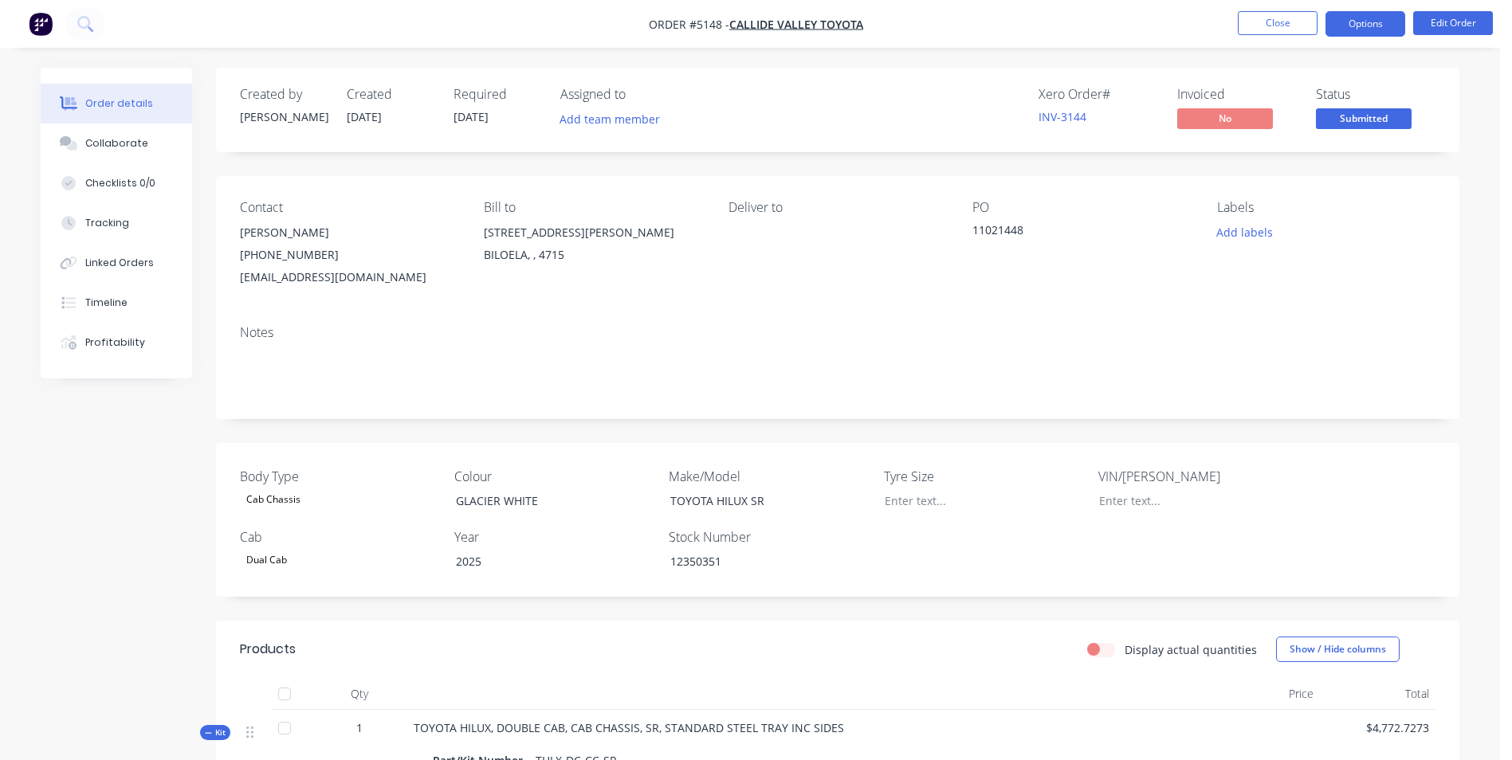
click at [1375, 19] on button "Options" at bounding box center [1365, 24] width 80 height 26
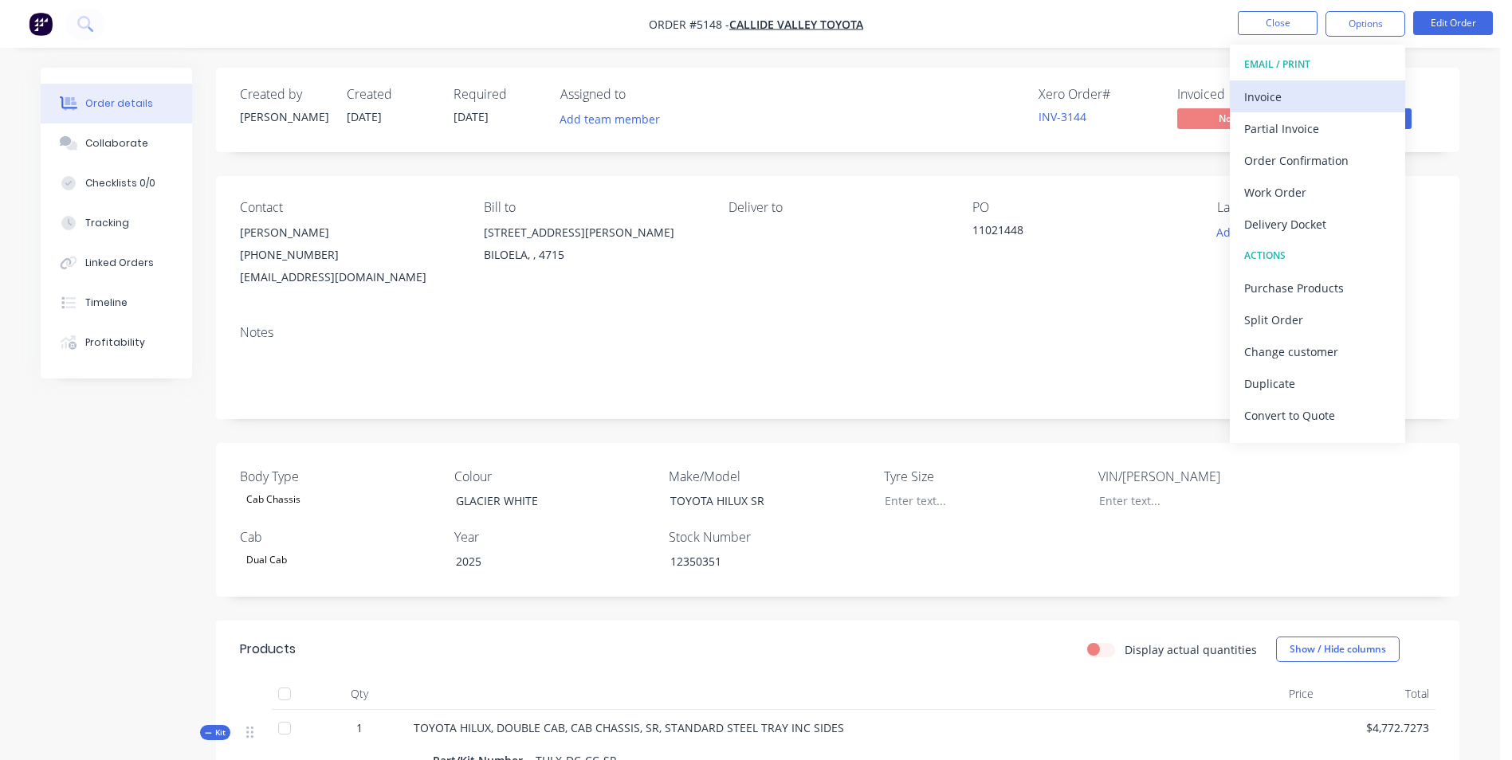
click at [1310, 96] on div "Invoice" at bounding box center [1317, 96] width 147 height 23
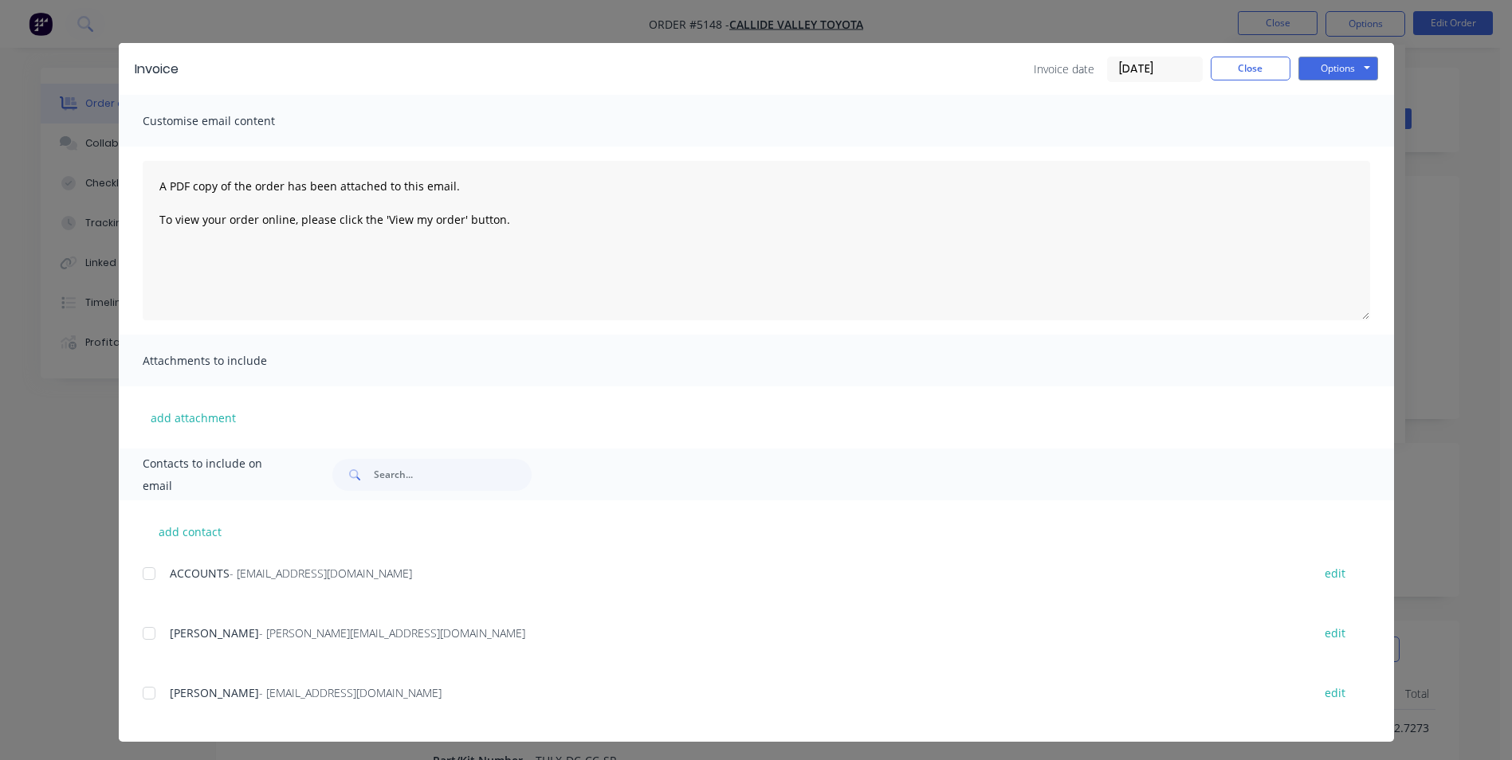
scroll to position [25, 0]
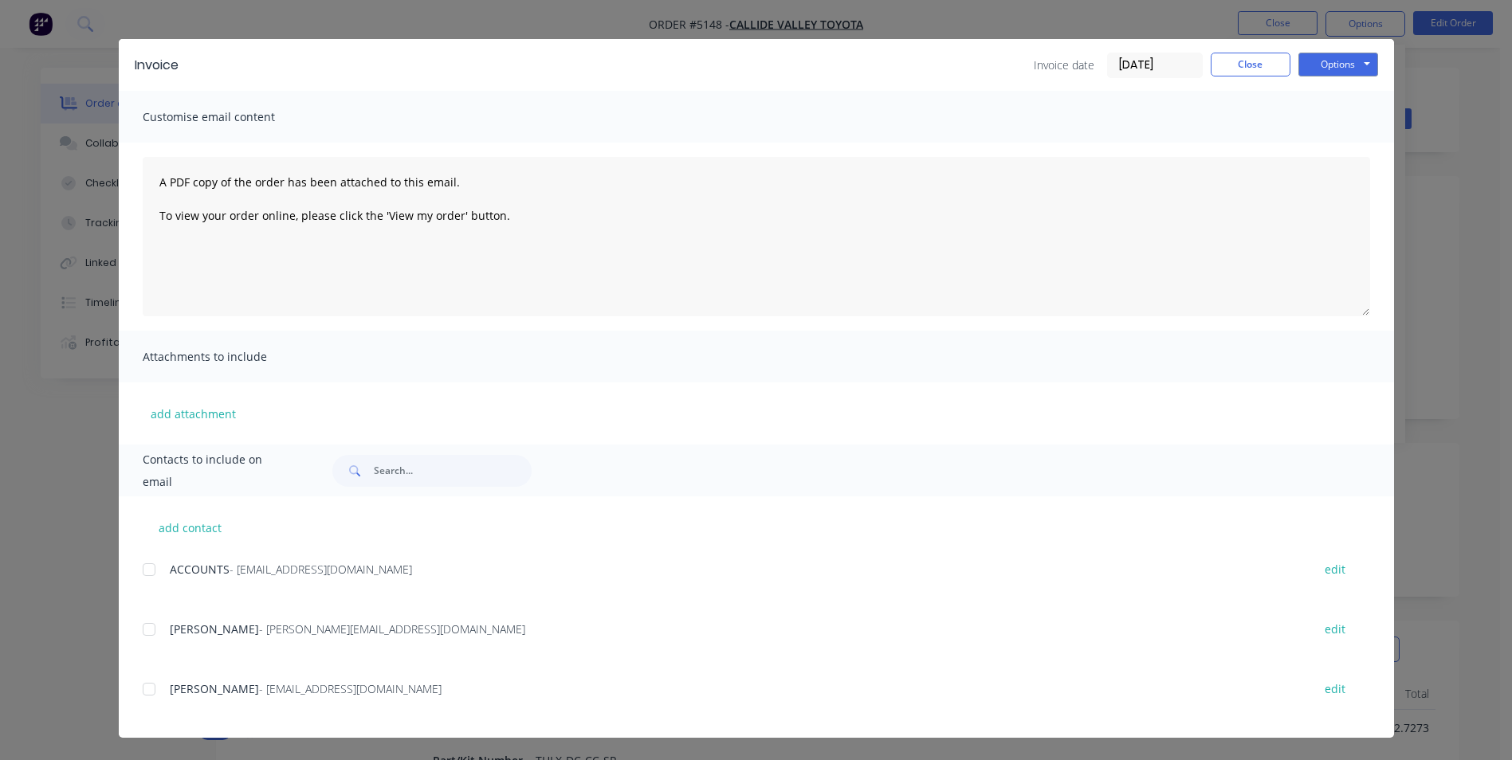
click at [143, 572] on div at bounding box center [149, 570] width 32 height 32
click at [1345, 65] on button "Options" at bounding box center [1338, 65] width 80 height 24
click at [1355, 91] on button "Preview" at bounding box center [1349, 93] width 102 height 26
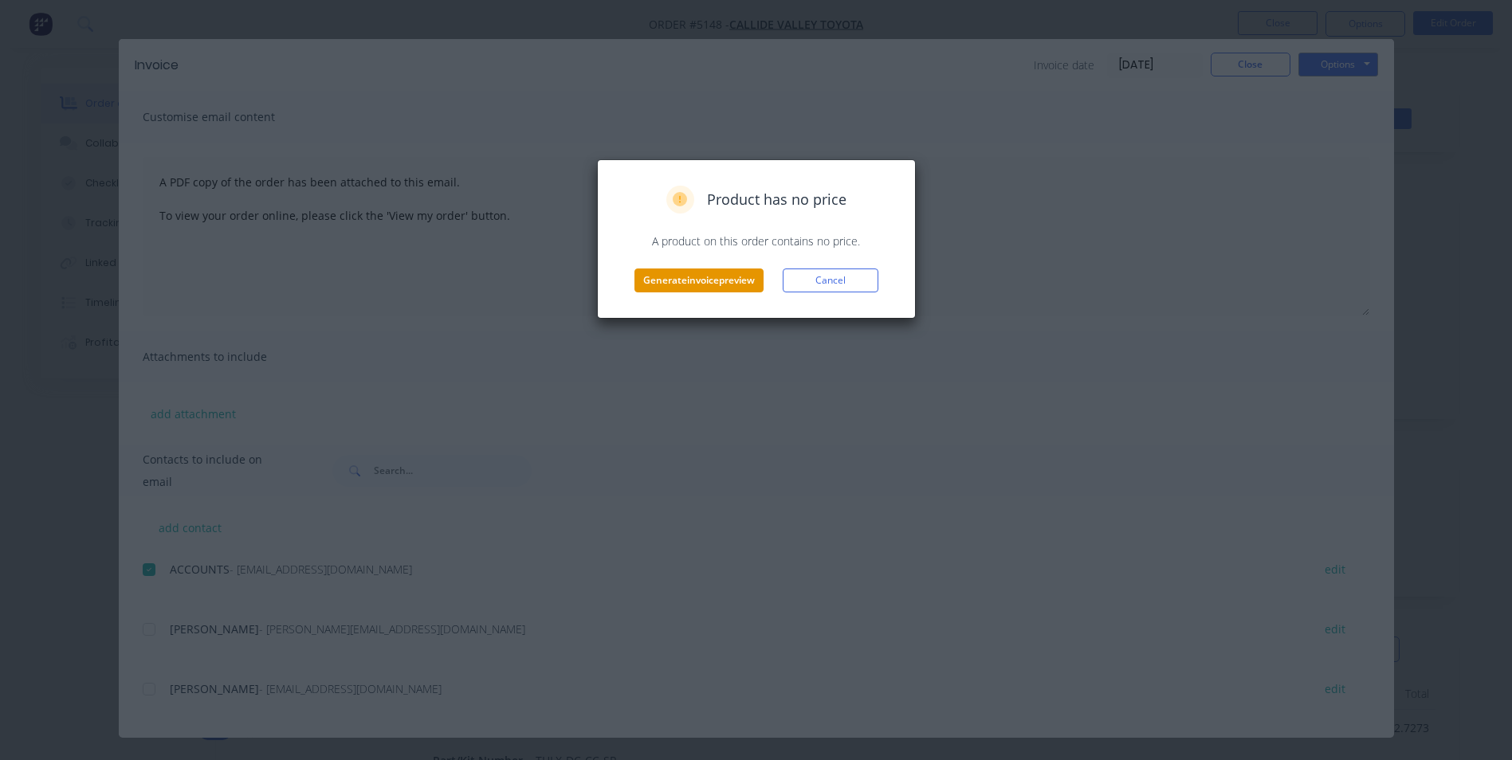
click at [717, 279] on button "Generate invoice preview" at bounding box center [698, 281] width 129 height 24
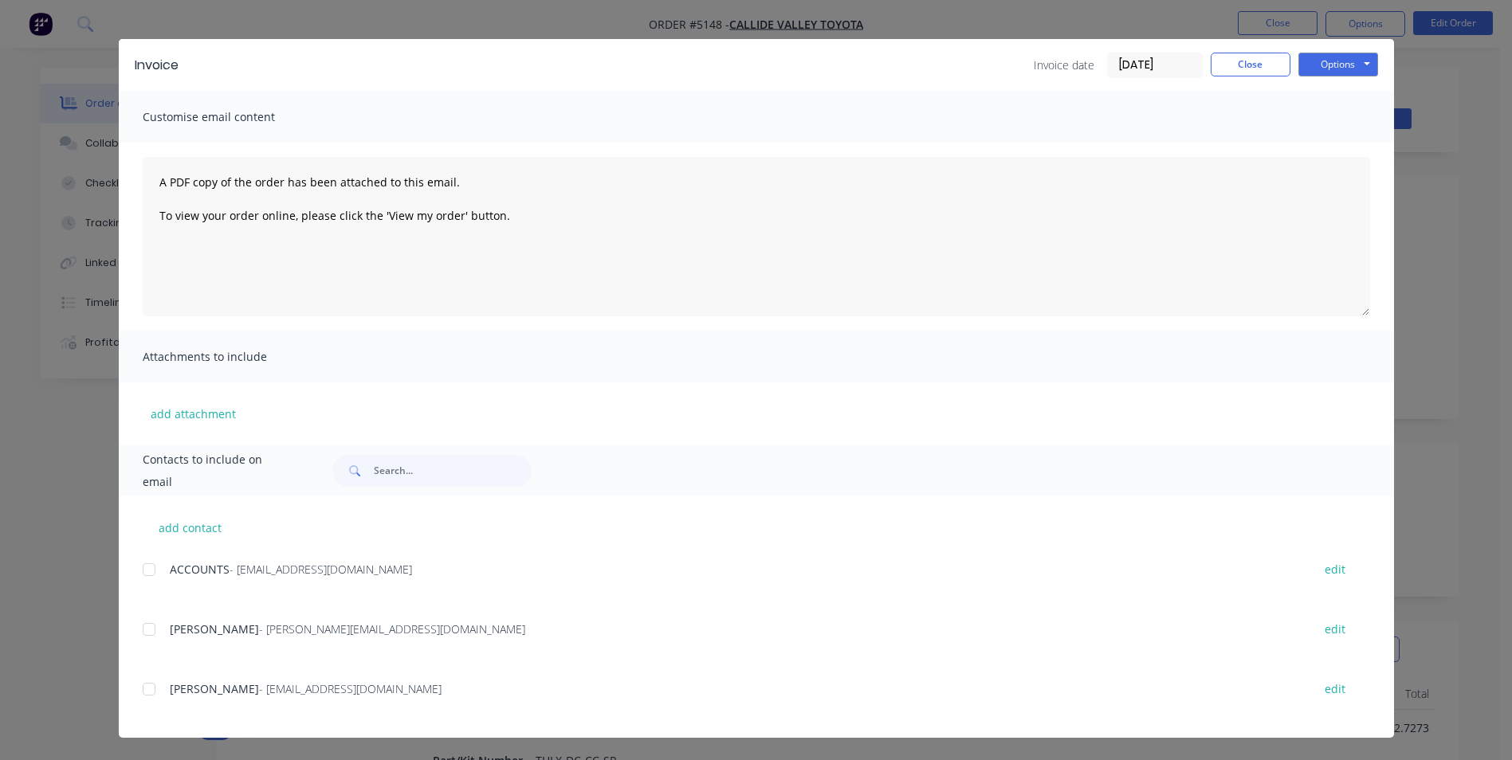
scroll to position [0, 0]
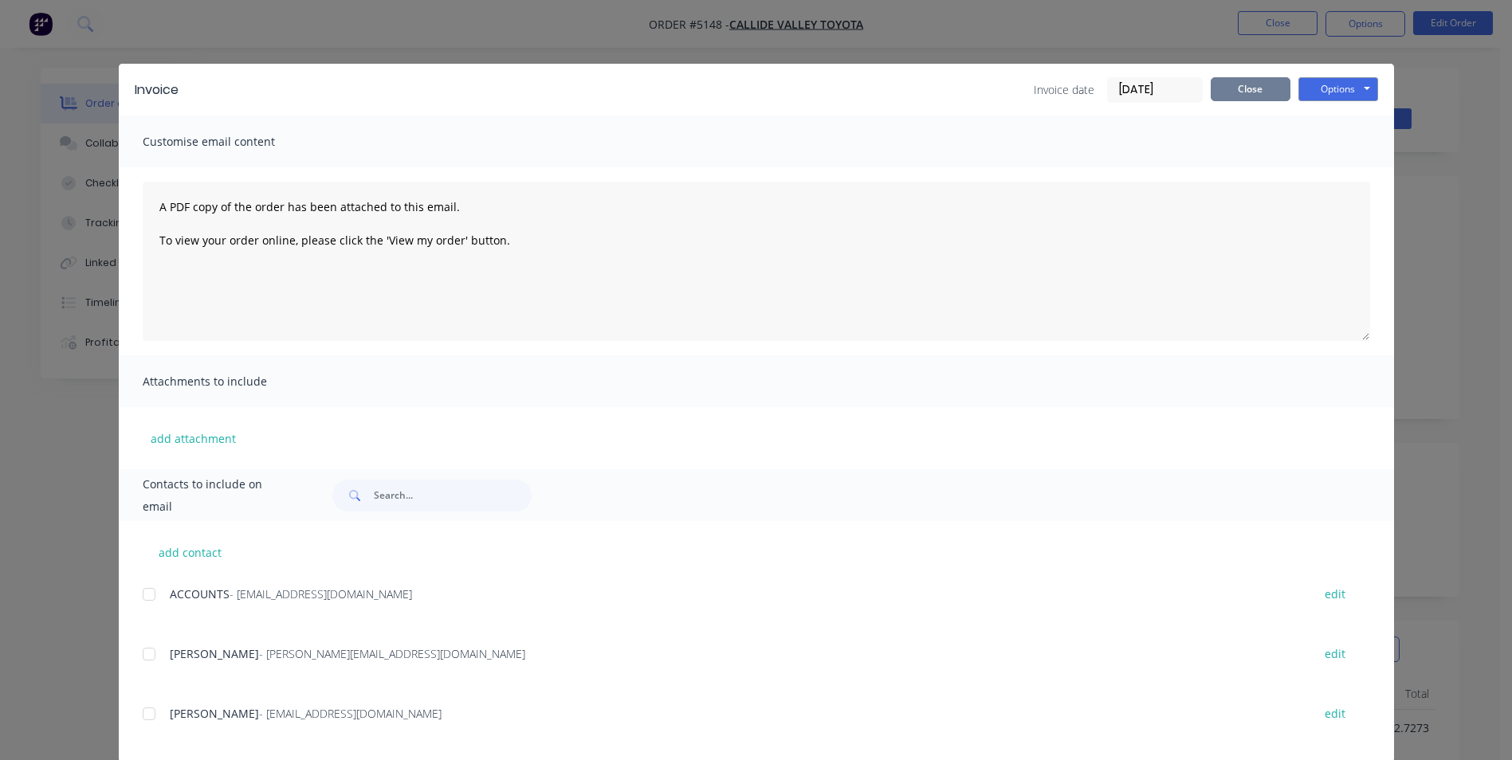
click at [1248, 93] on button "Close" at bounding box center [1251, 89] width 80 height 24
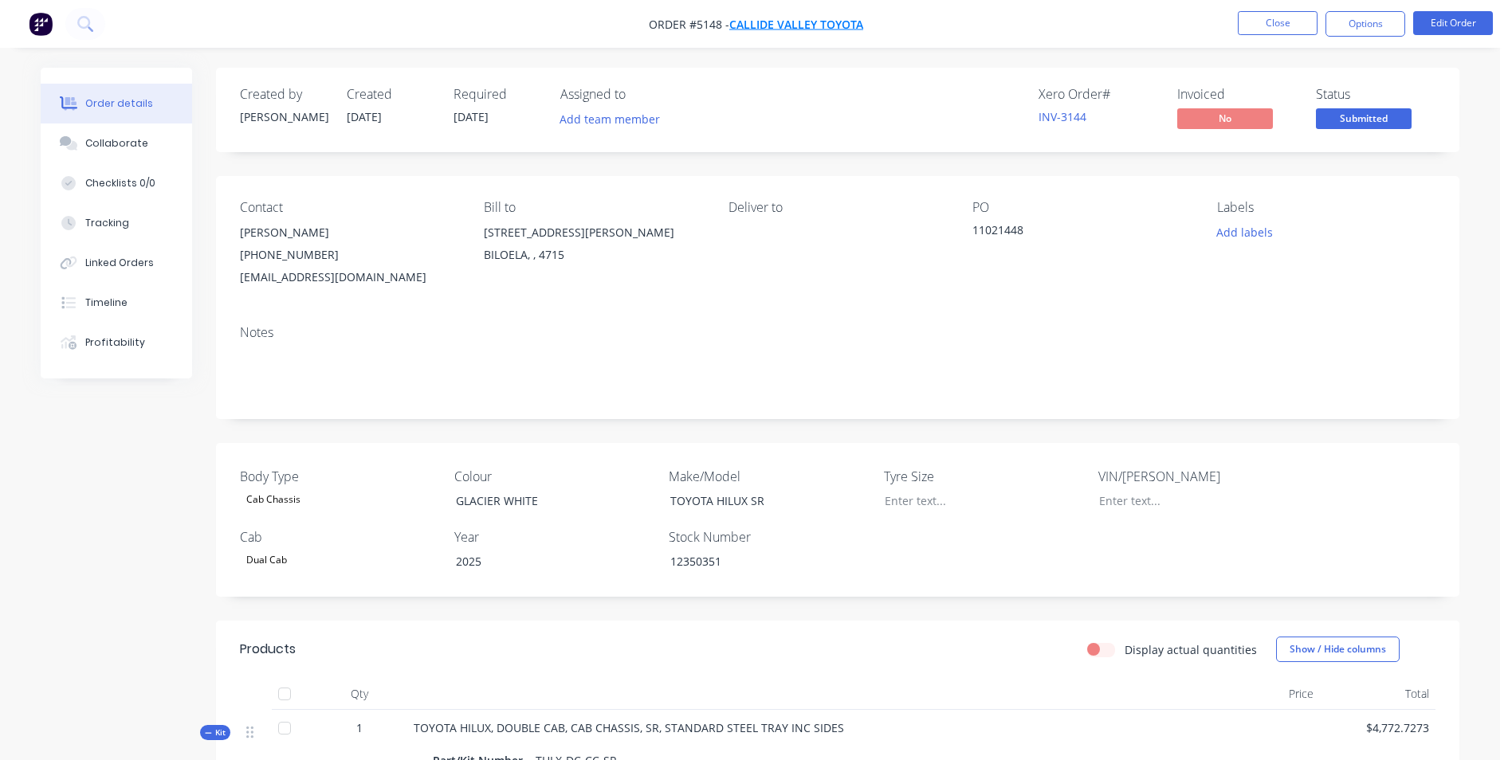
click at [771, 22] on span "CALLIDE VALLEY TOYOTA" at bounding box center [796, 24] width 134 height 15
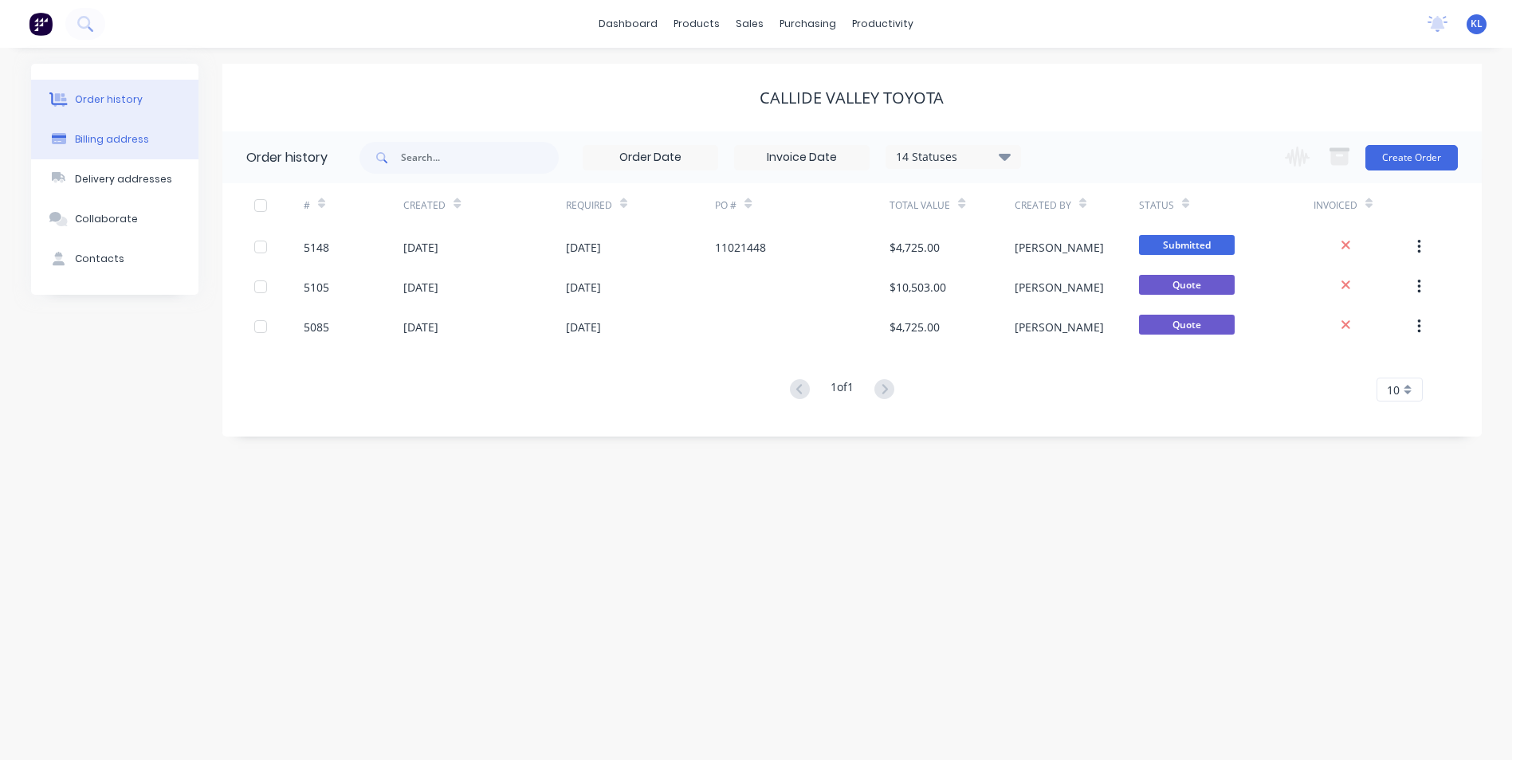
click at [131, 141] on div "Billing address" at bounding box center [112, 139] width 74 height 14
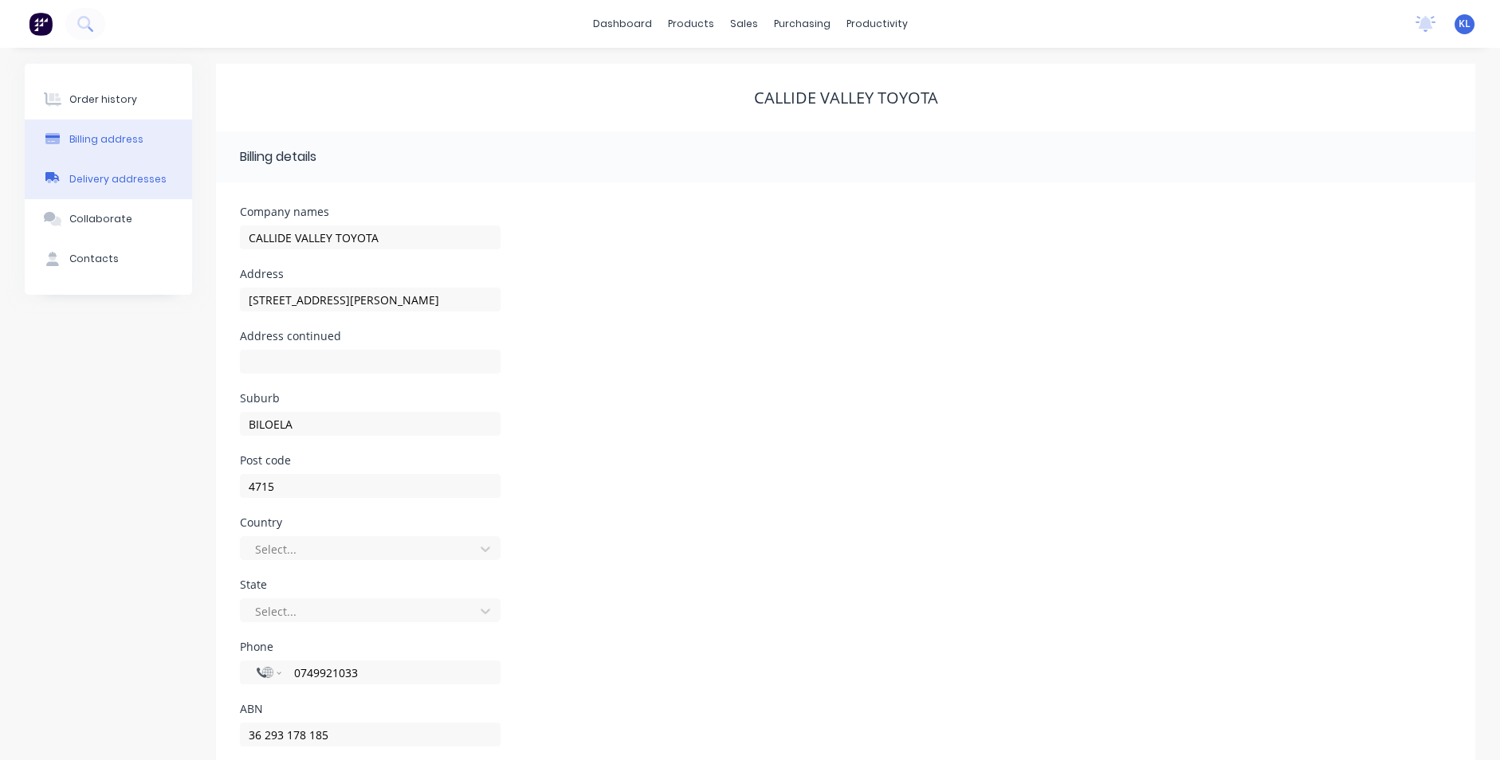
click at [127, 179] on div "Delivery addresses" at bounding box center [117, 179] width 97 height 14
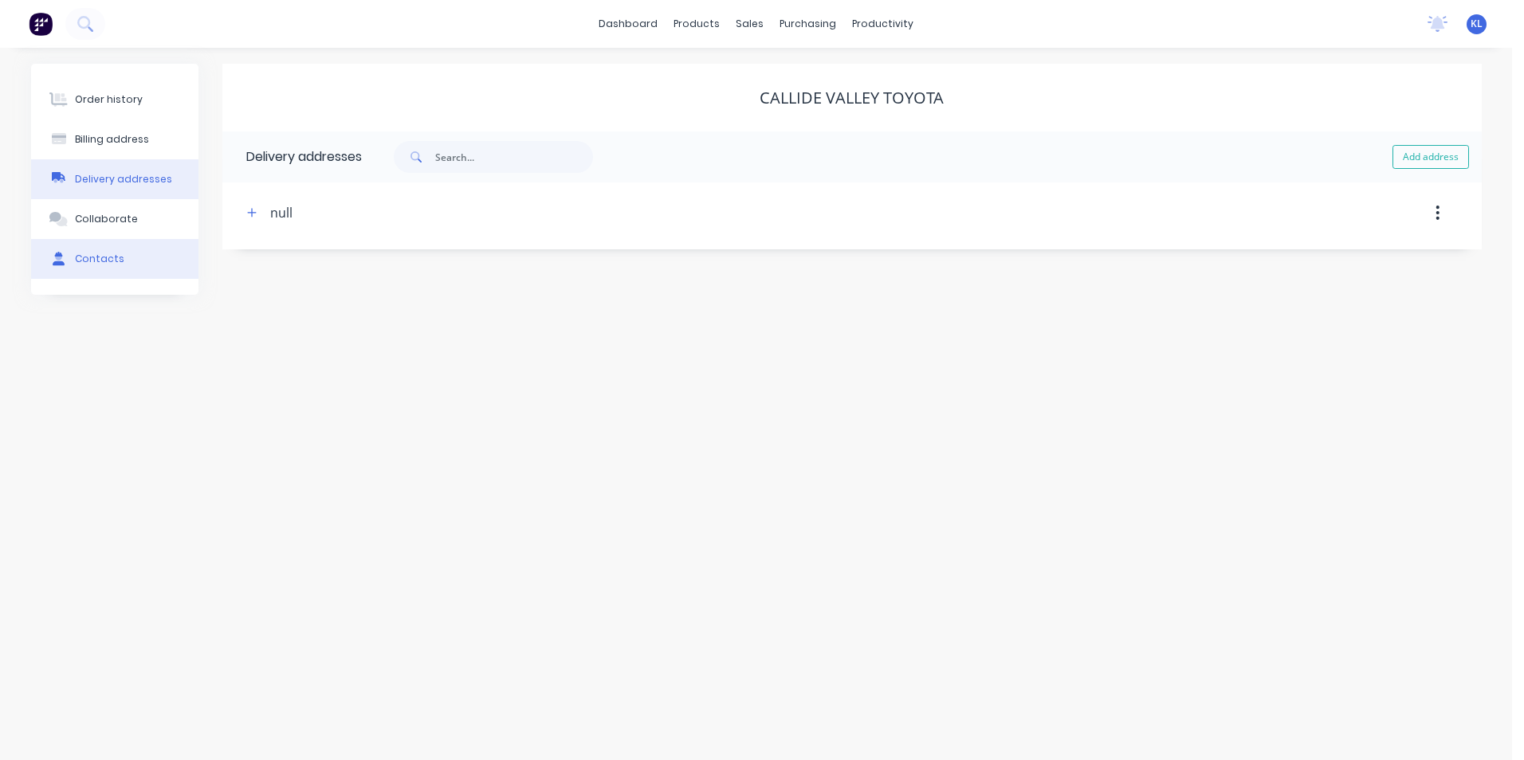
click at [97, 257] on div "Contacts" at bounding box center [99, 259] width 49 height 14
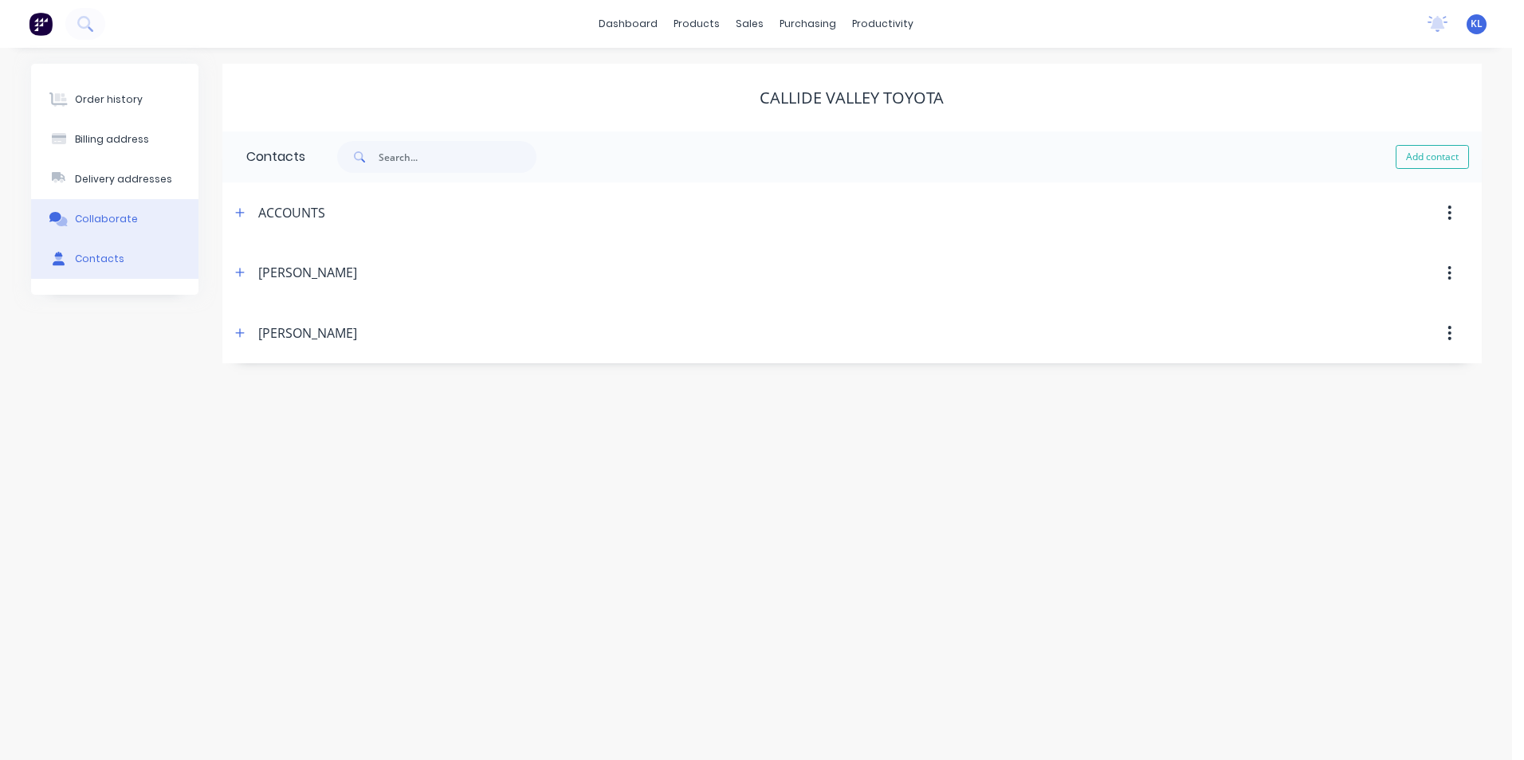
click at [117, 215] on div "Collaborate" at bounding box center [106, 219] width 63 height 14
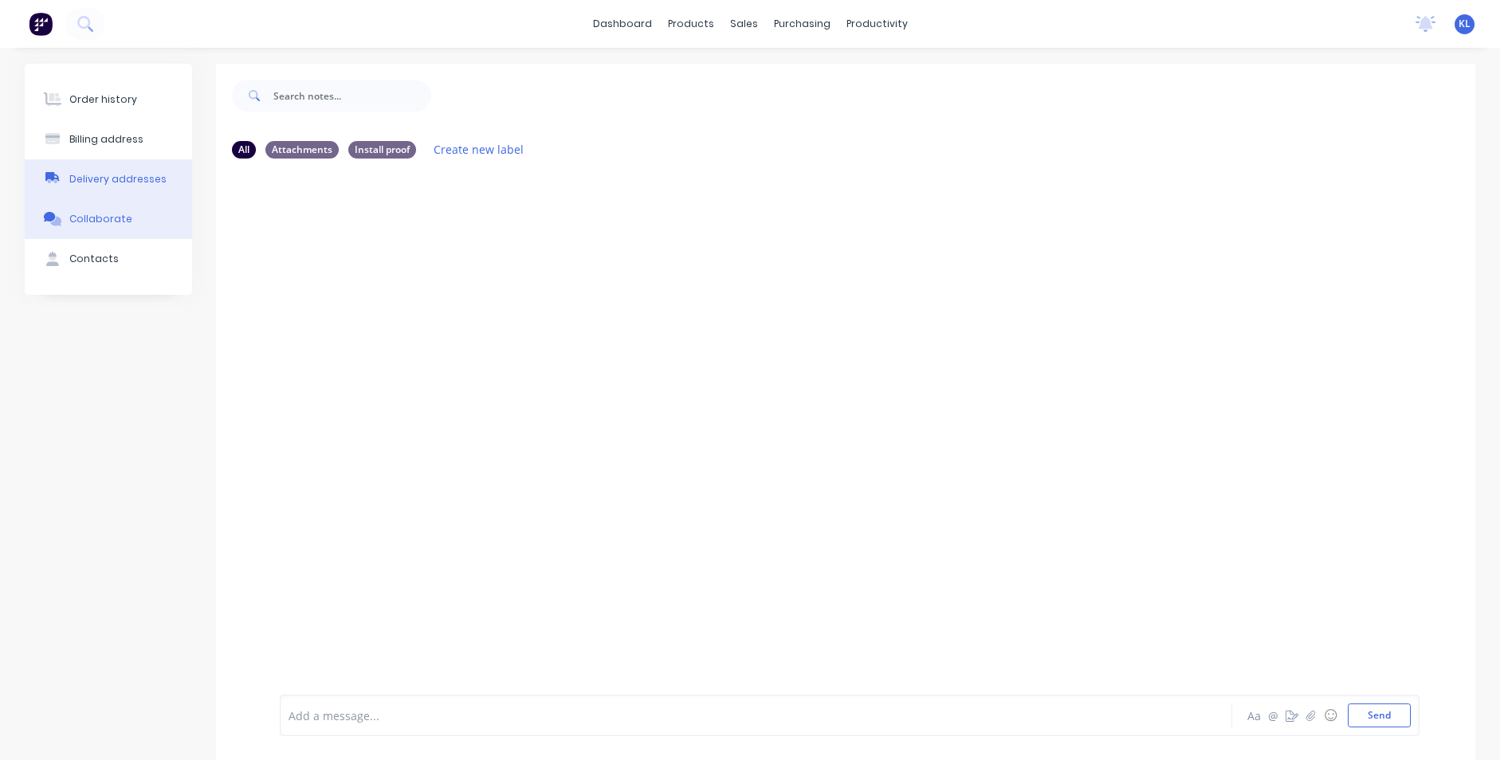
click at [122, 178] on div "Delivery addresses" at bounding box center [117, 179] width 97 height 14
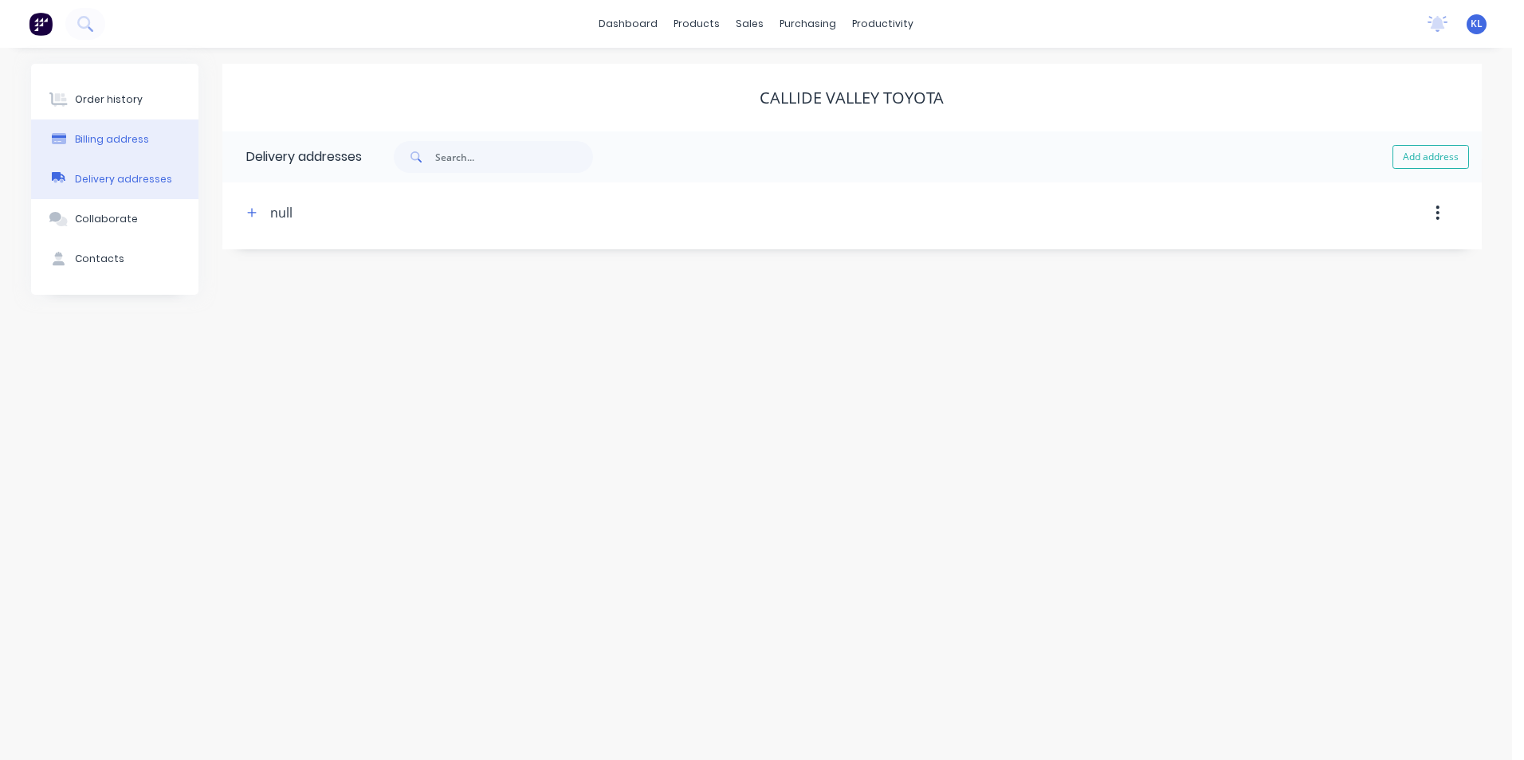
click at [124, 137] on div "Billing address" at bounding box center [112, 139] width 74 height 14
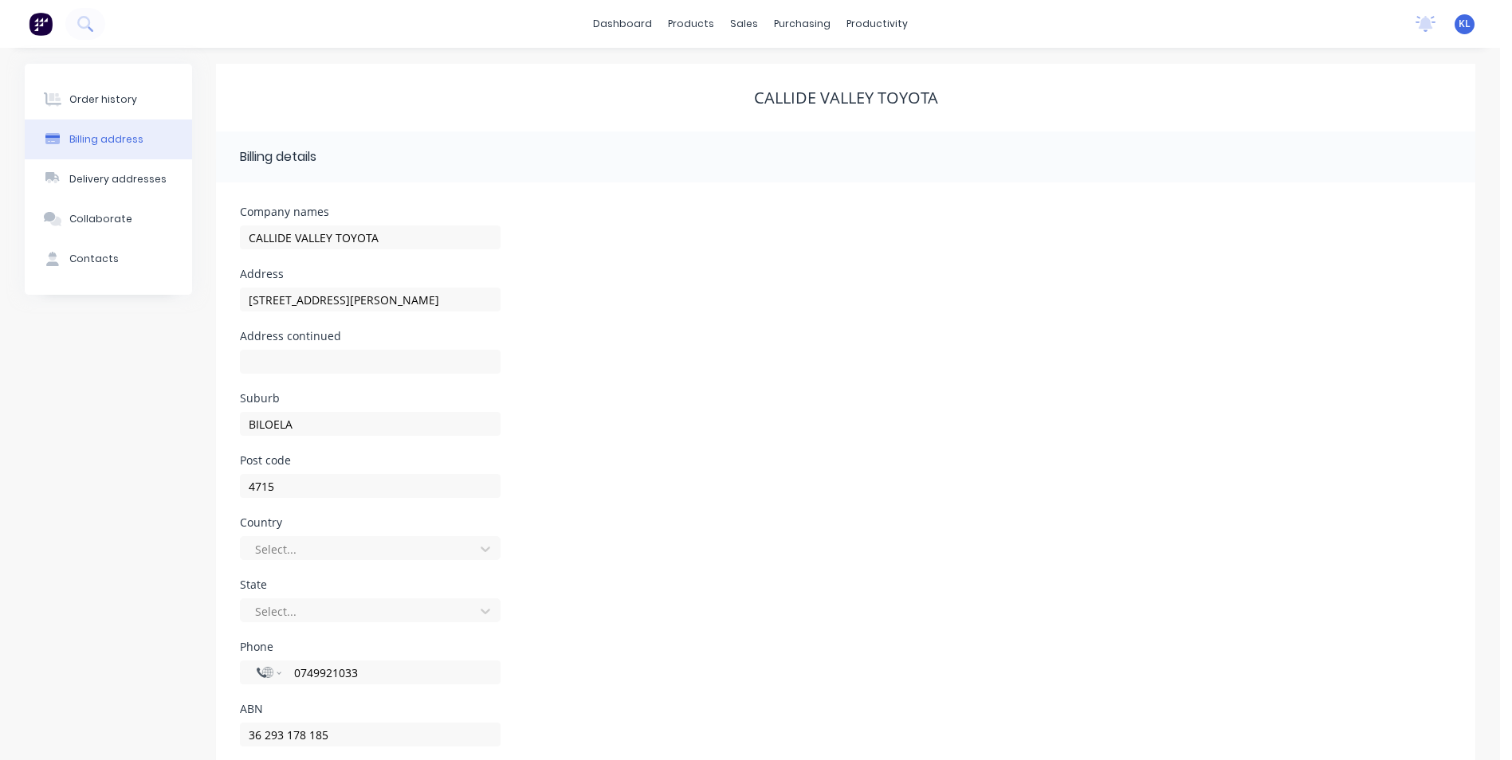
click at [101, 139] on div "Billing address" at bounding box center [106, 139] width 74 height 14
click at [897, 73] on div "Workflow" at bounding box center [905, 76] width 48 height 14
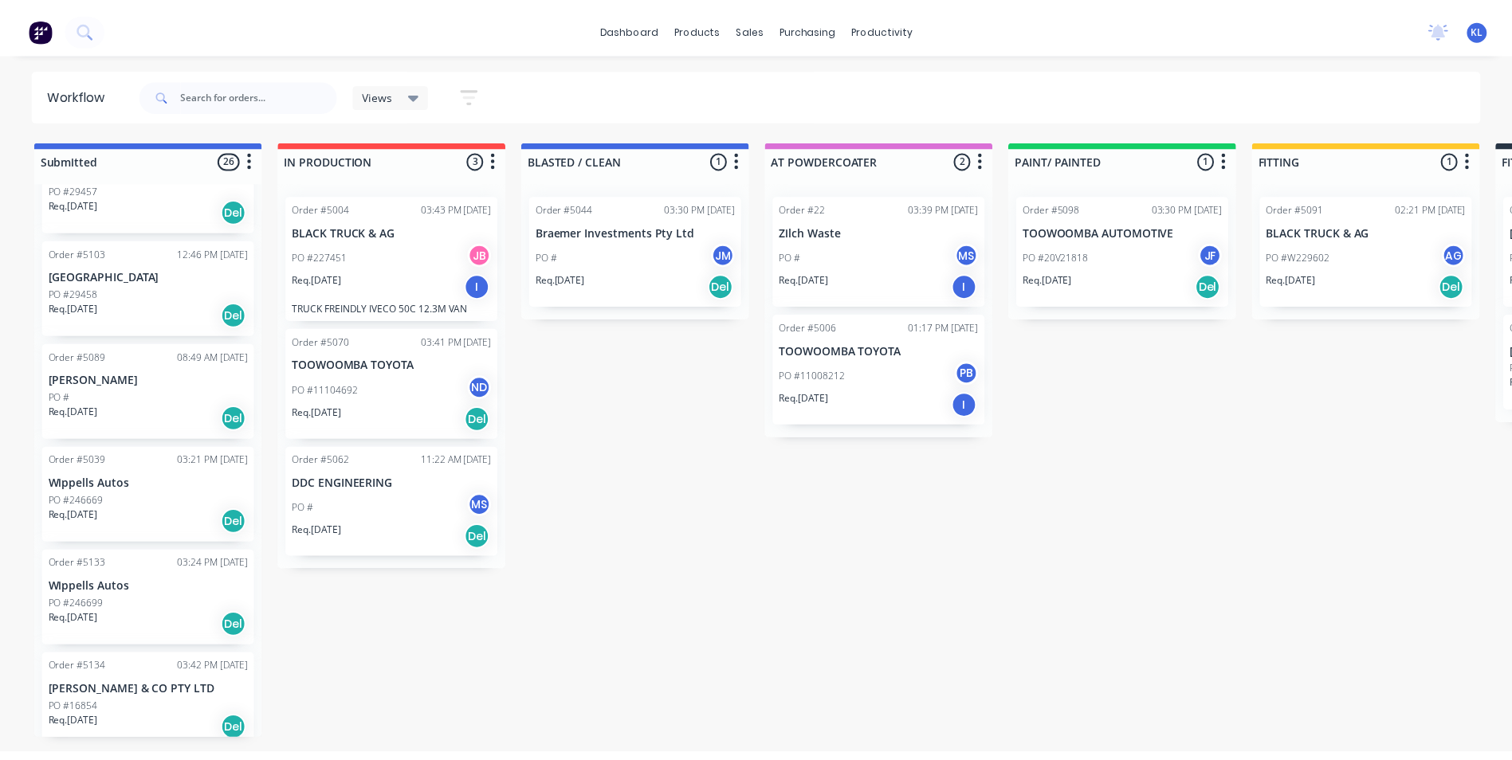
scroll to position [1435, 0]
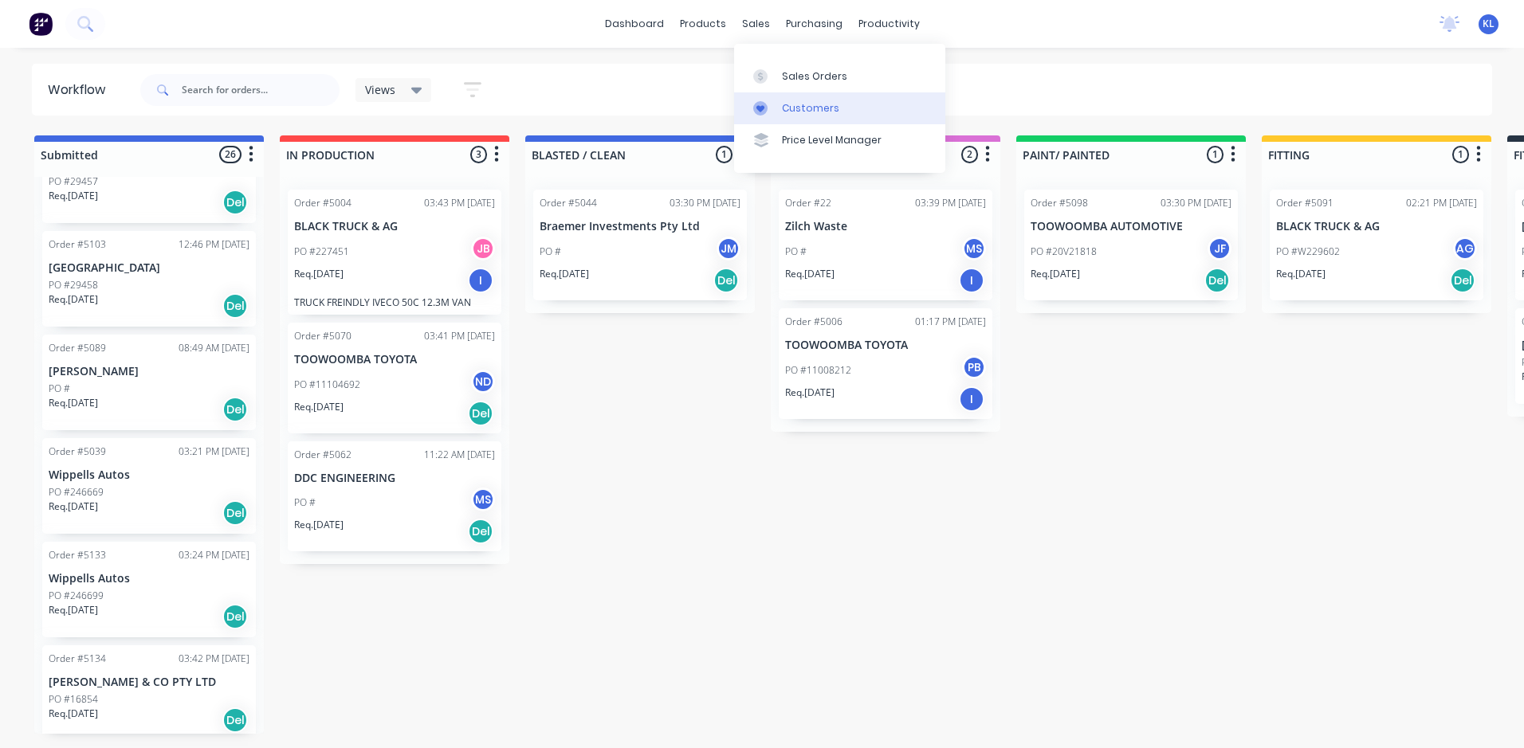
click at [803, 104] on div "Customers" at bounding box center [810, 108] width 57 height 14
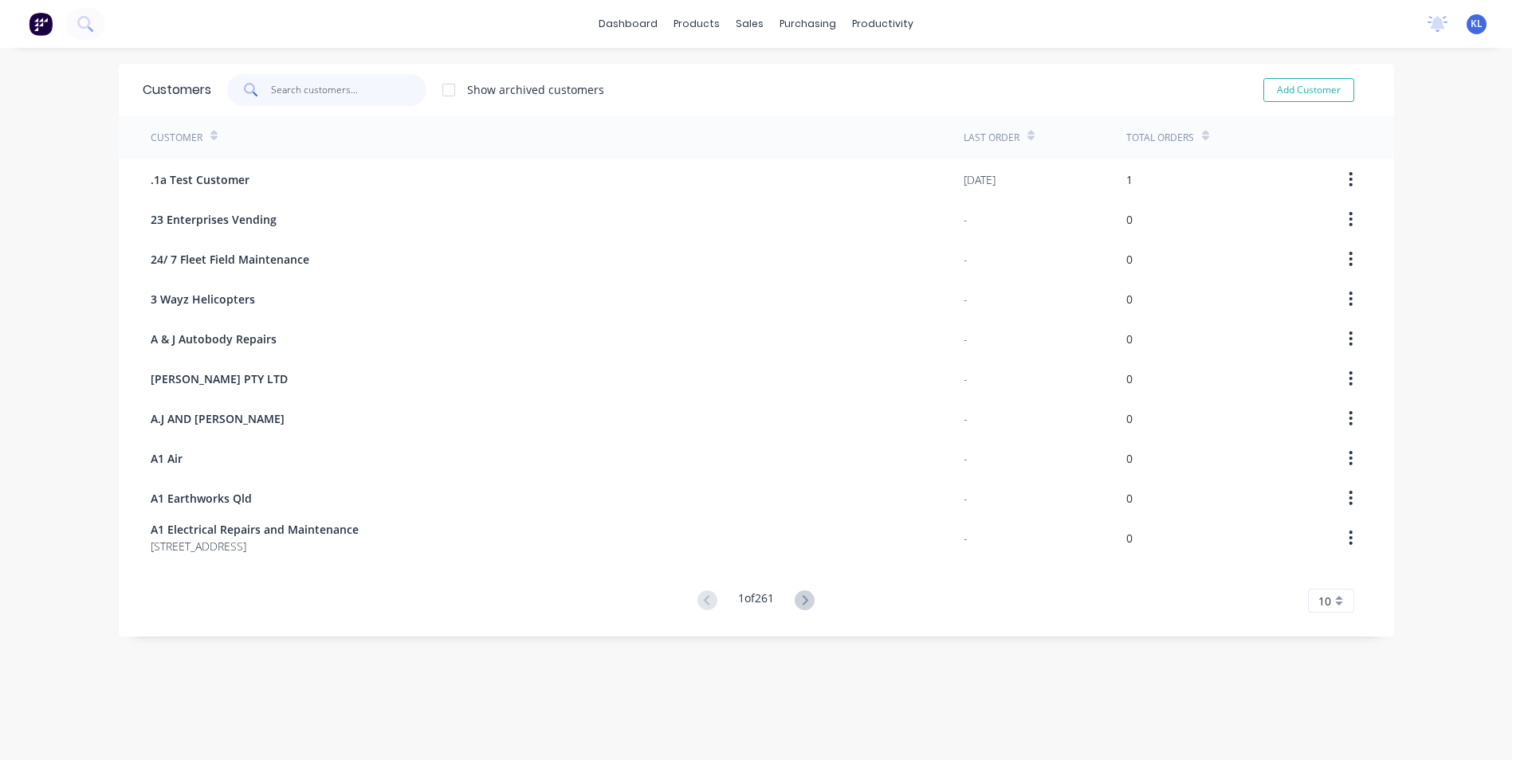
click at [356, 86] on input "text" at bounding box center [348, 90] width 155 height 32
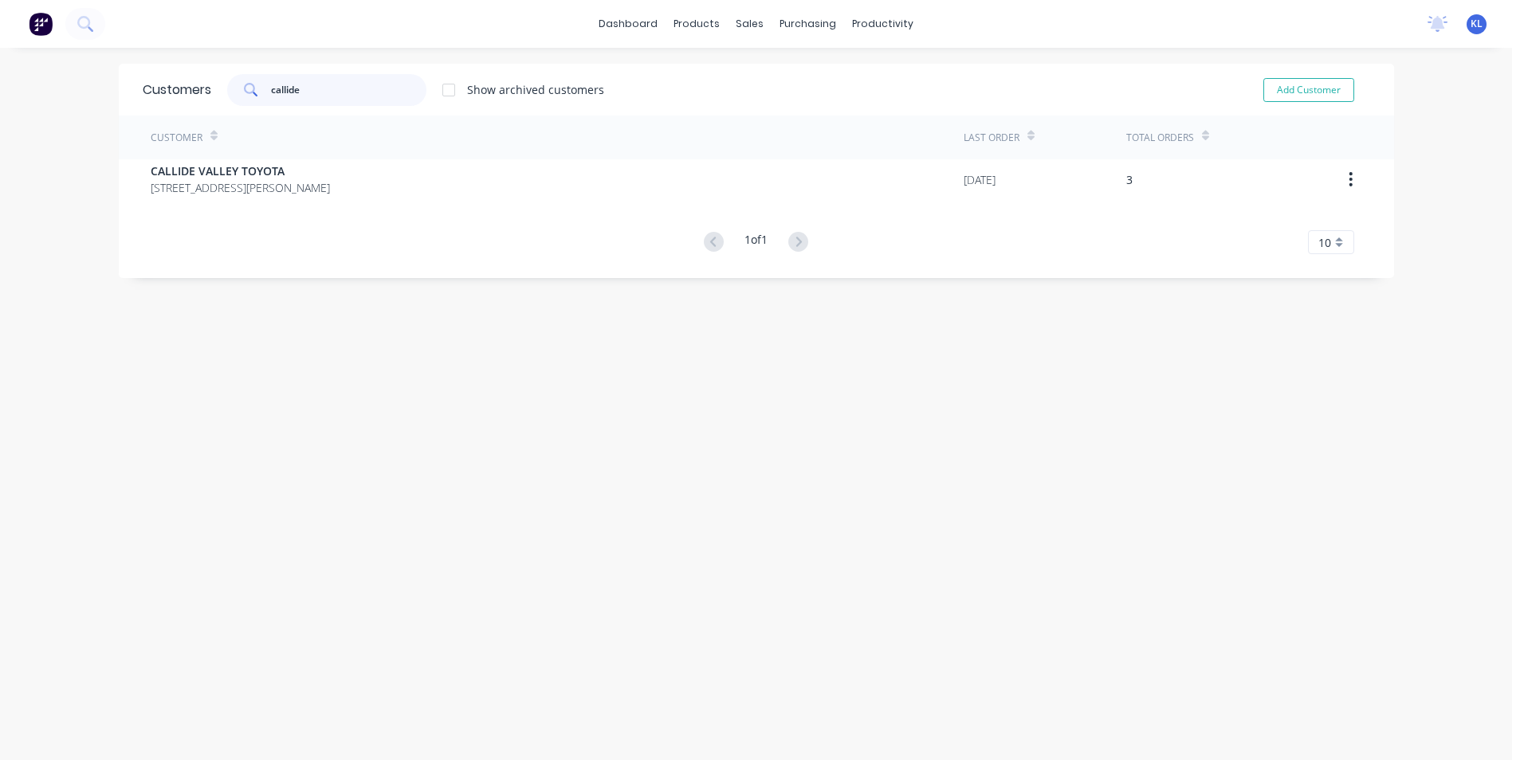
type input "callide"
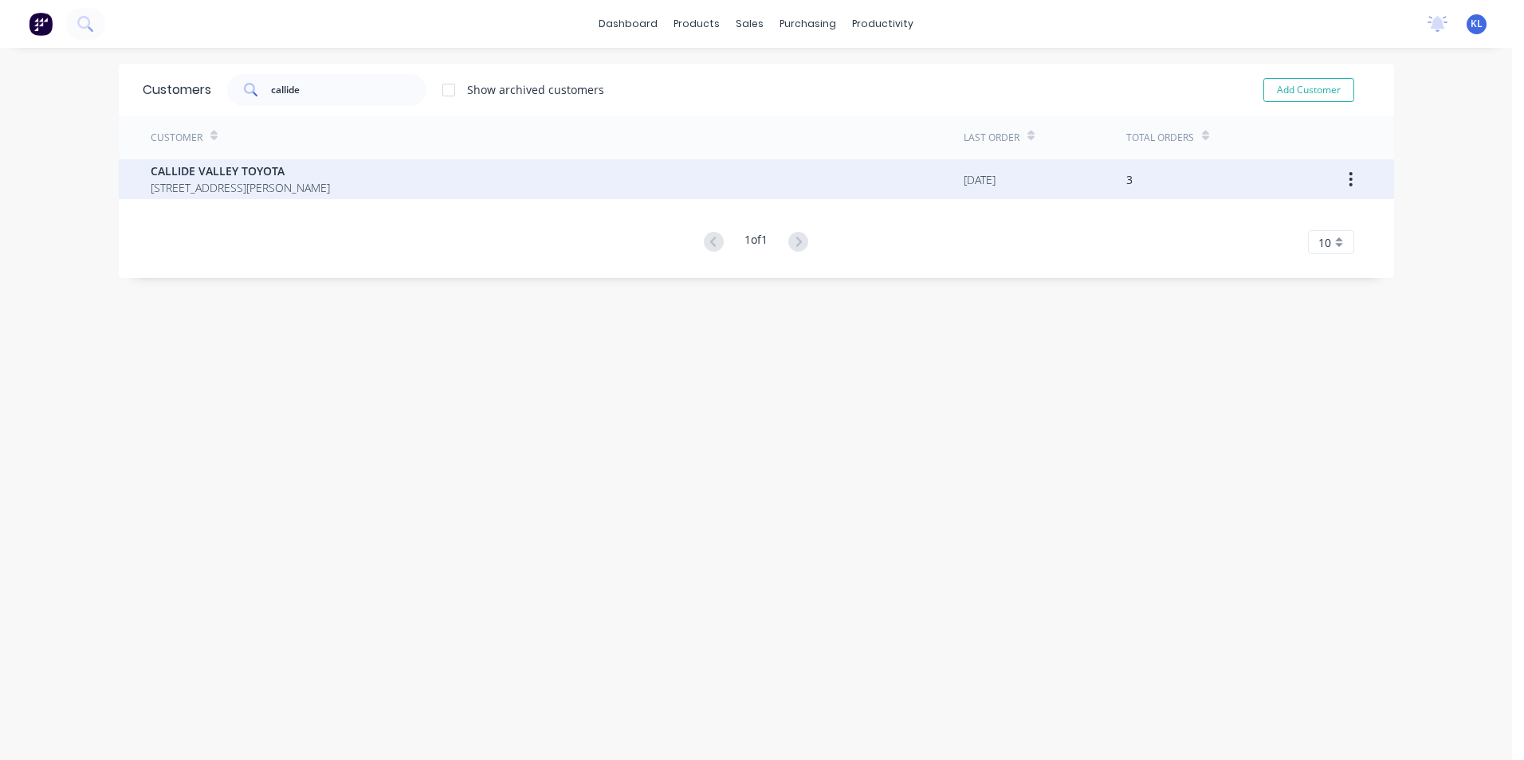
click at [226, 171] on span "CALLIDE VALLEY TOYOTA" at bounding box center [240, 171] width 179 height 17
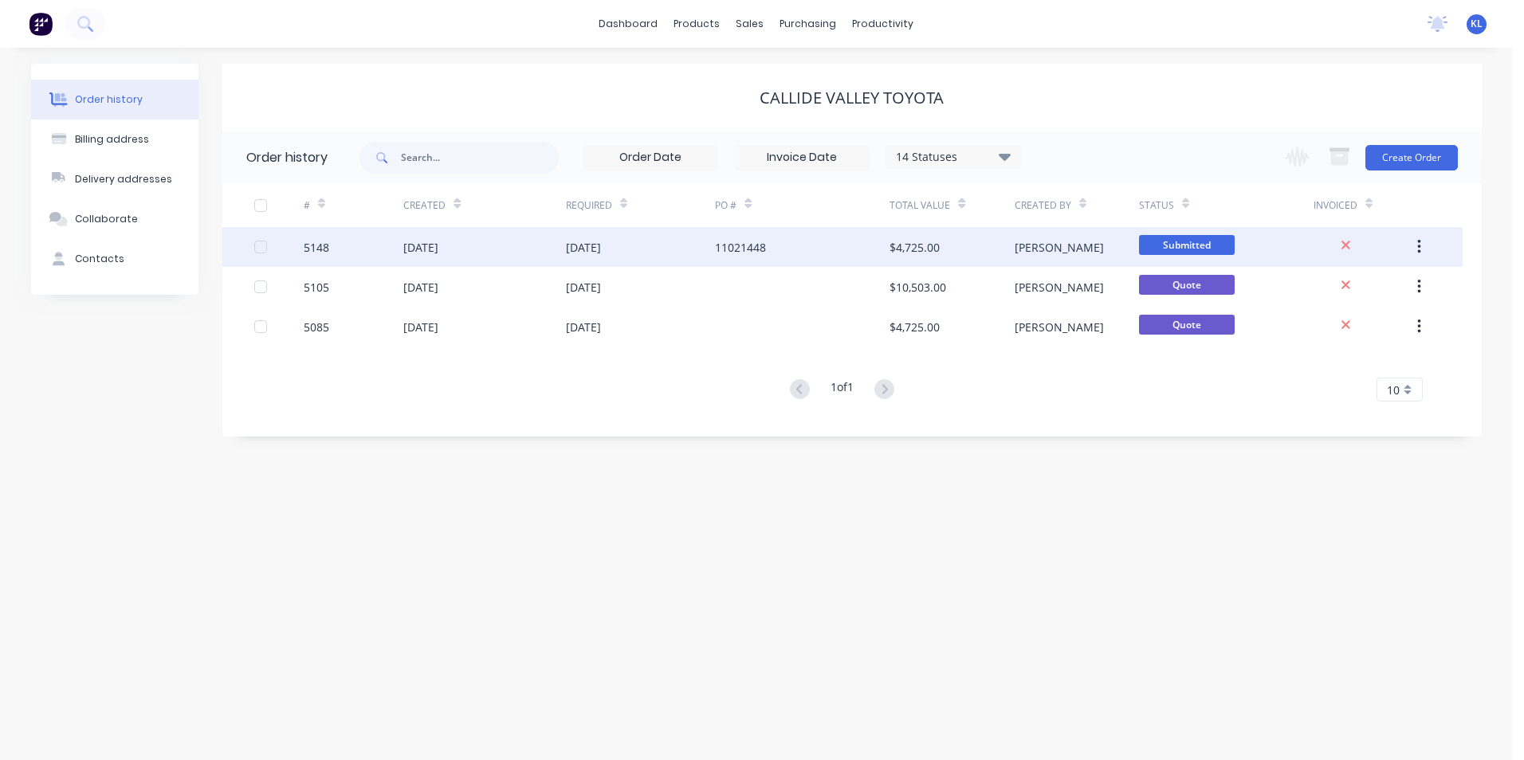
click at [423, 245] on div "[DATE]" at bounding box center [420, 247] width 35 height 17
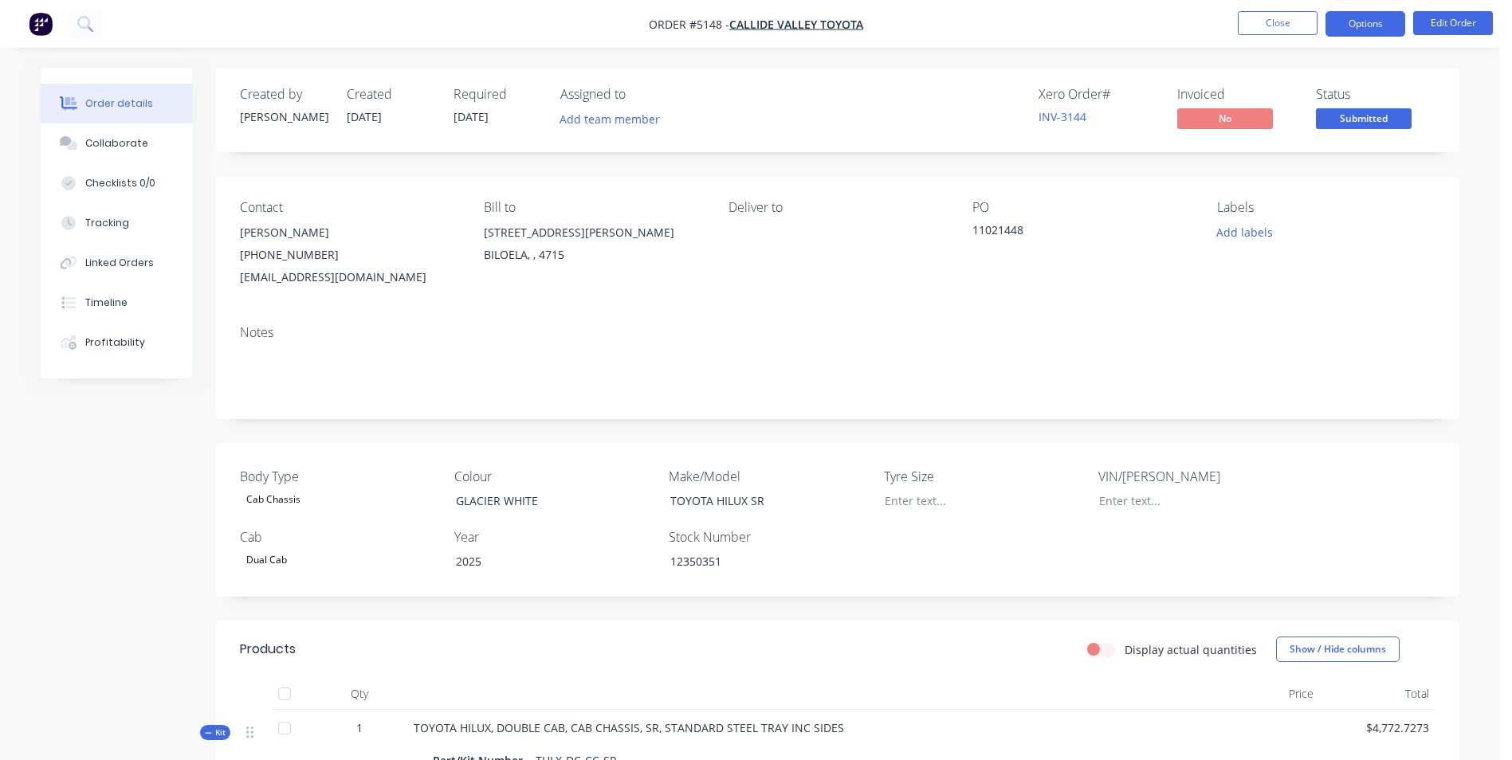
click at [1369, 18] on button "Options" at bounding box center [1365, 24] width 80 height 26
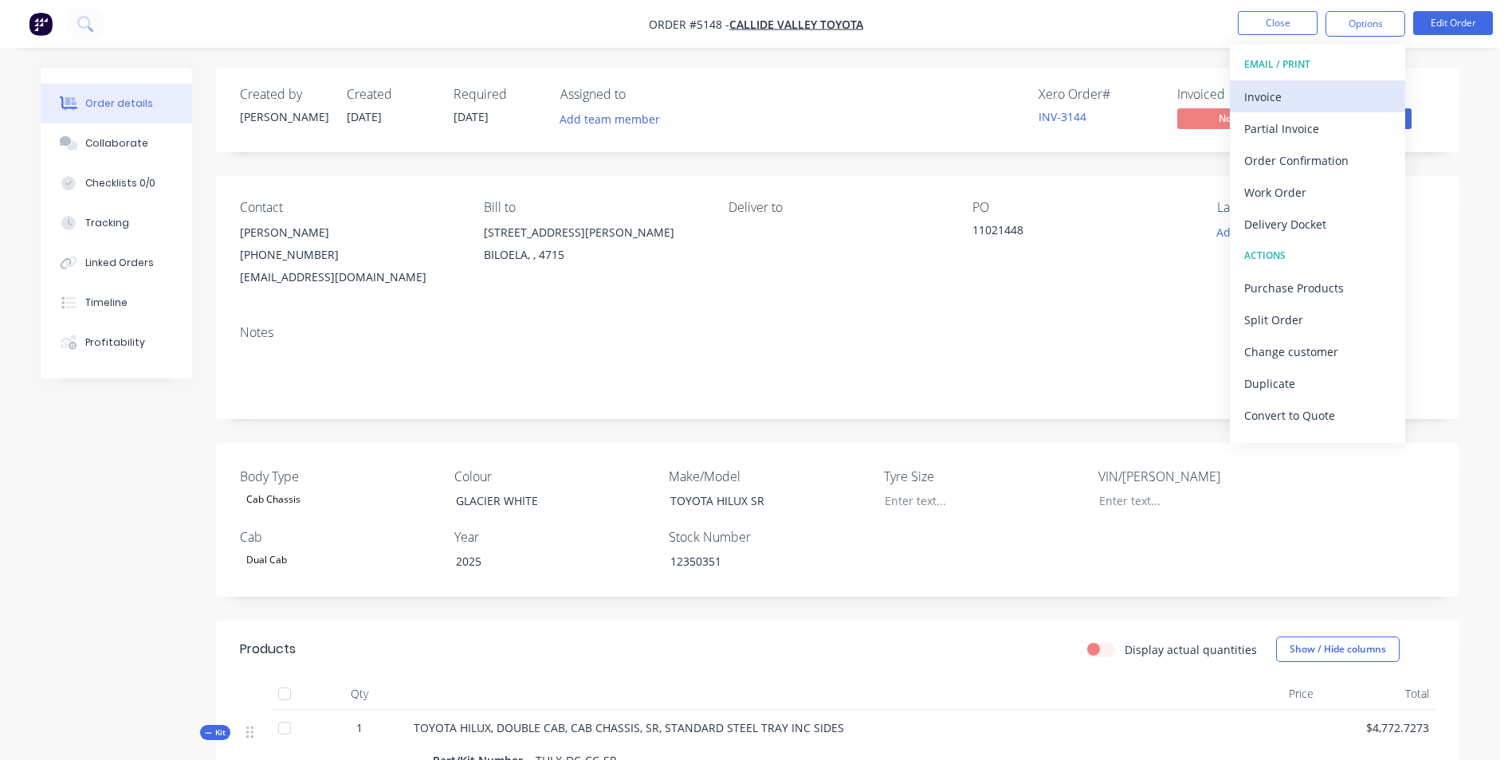
click at [1320, 100] on div "Invoice" at bounding box center [1317, 96] width 147 height 23
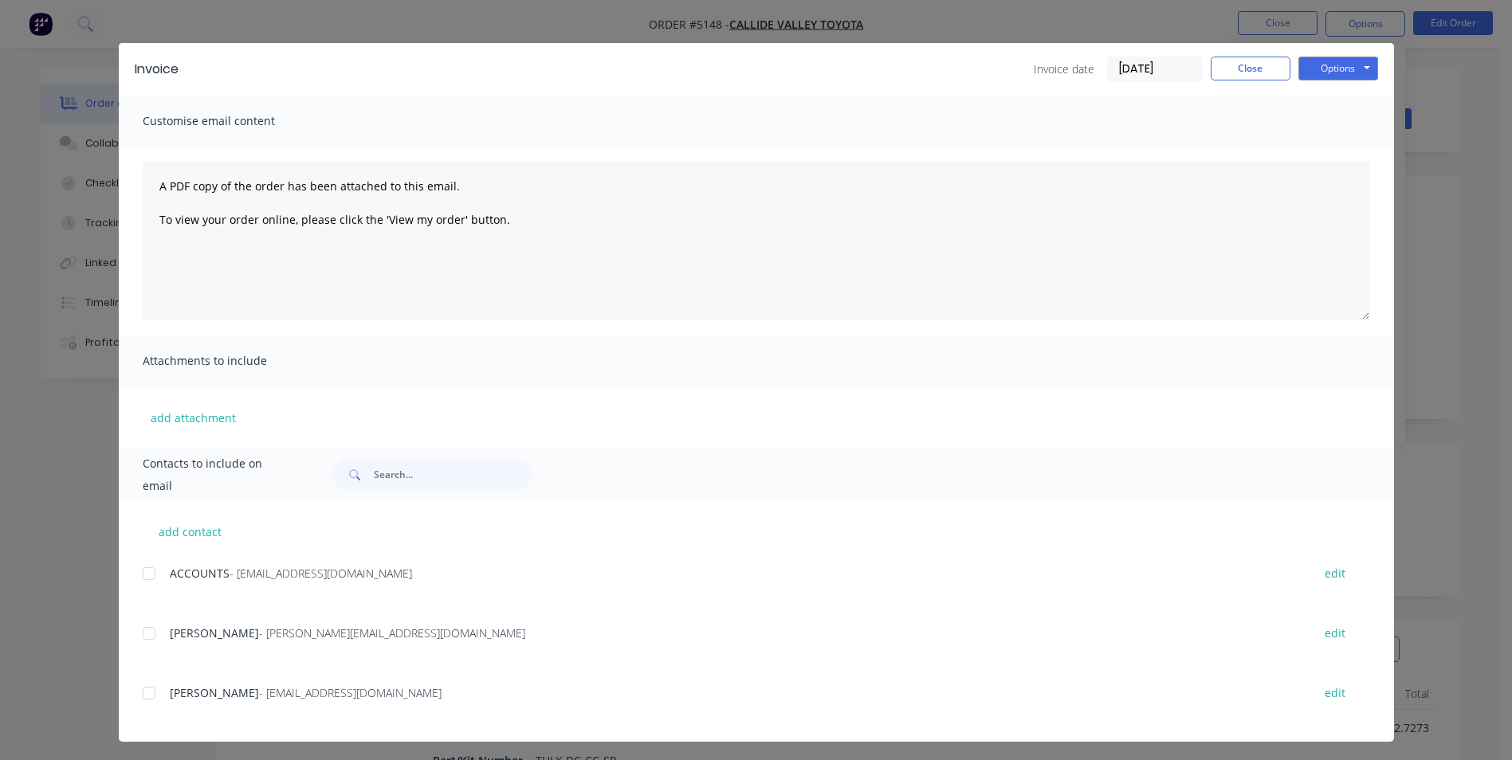
scroll to position [25, 0]
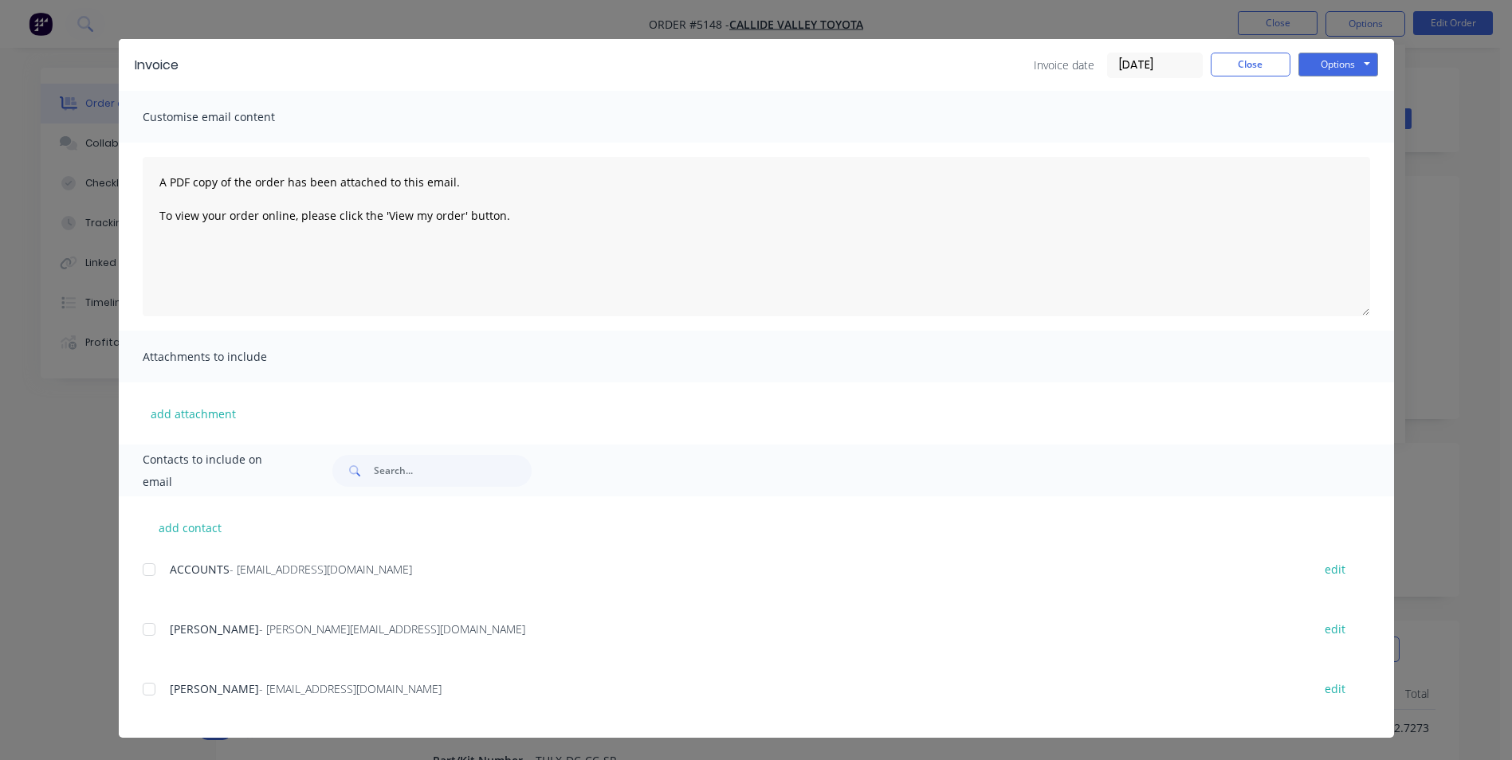
click at [139, 571] on div at bounding box center [149, 570] width 32 height 32
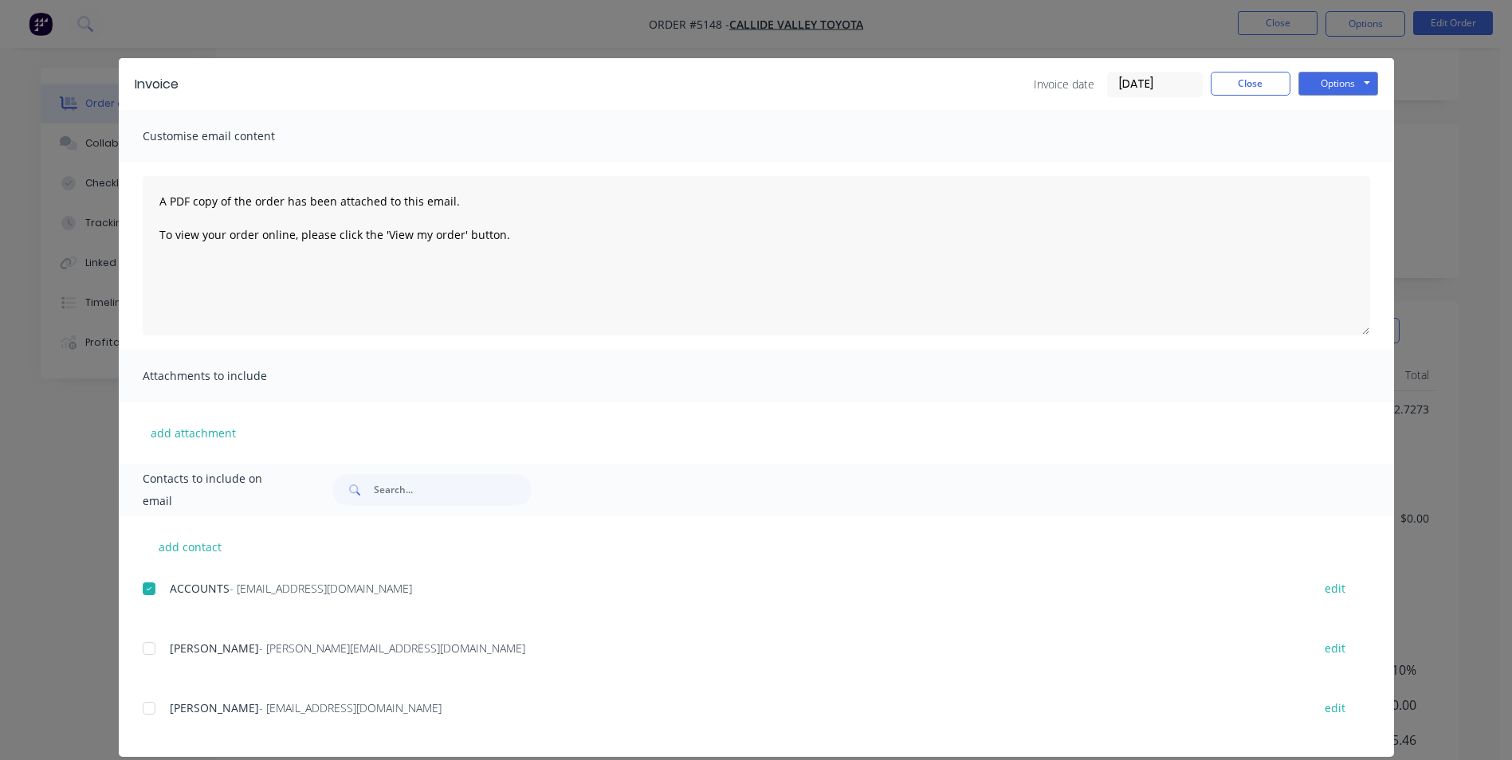
scroll to position [0, 0]
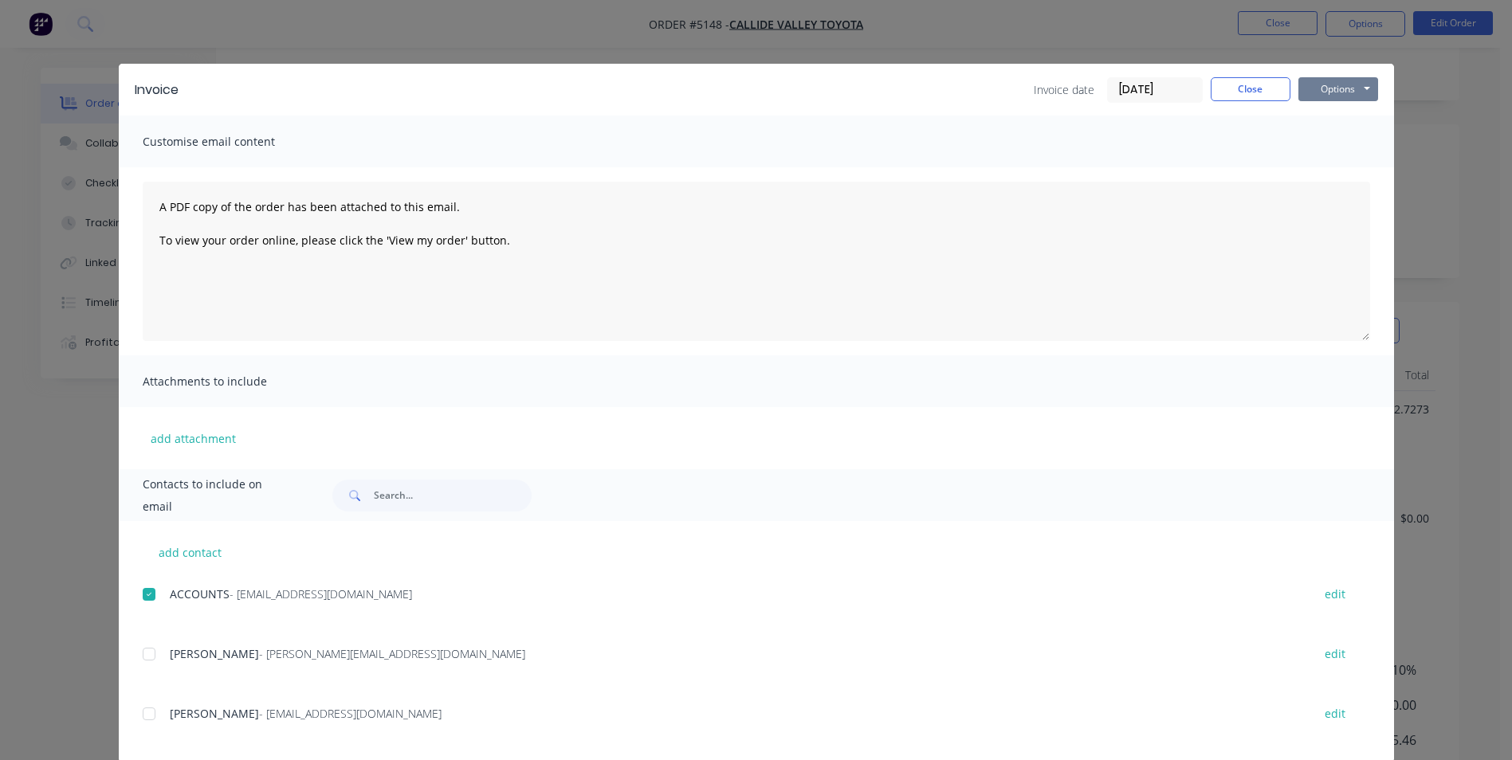
click at [1345, 94] on button "Options" at bounding box center [1338, 89] width 80 height 24
click at [1346, 175] on button "Email" at bounding box center [1349, 170] width 102 height 26
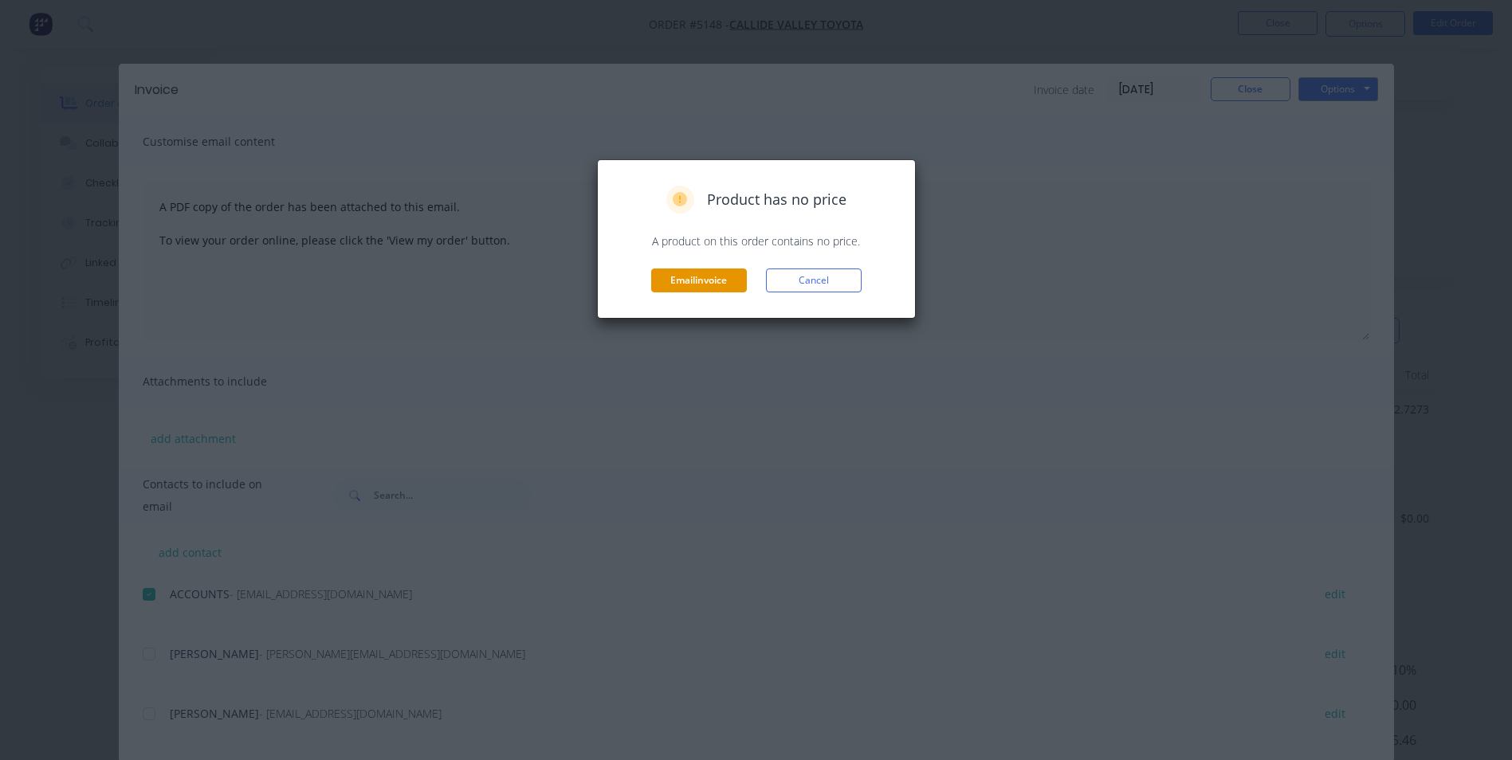
click at [693, 282] on button "Email invoice" at bounding box center [699, 281] width 96 height 24
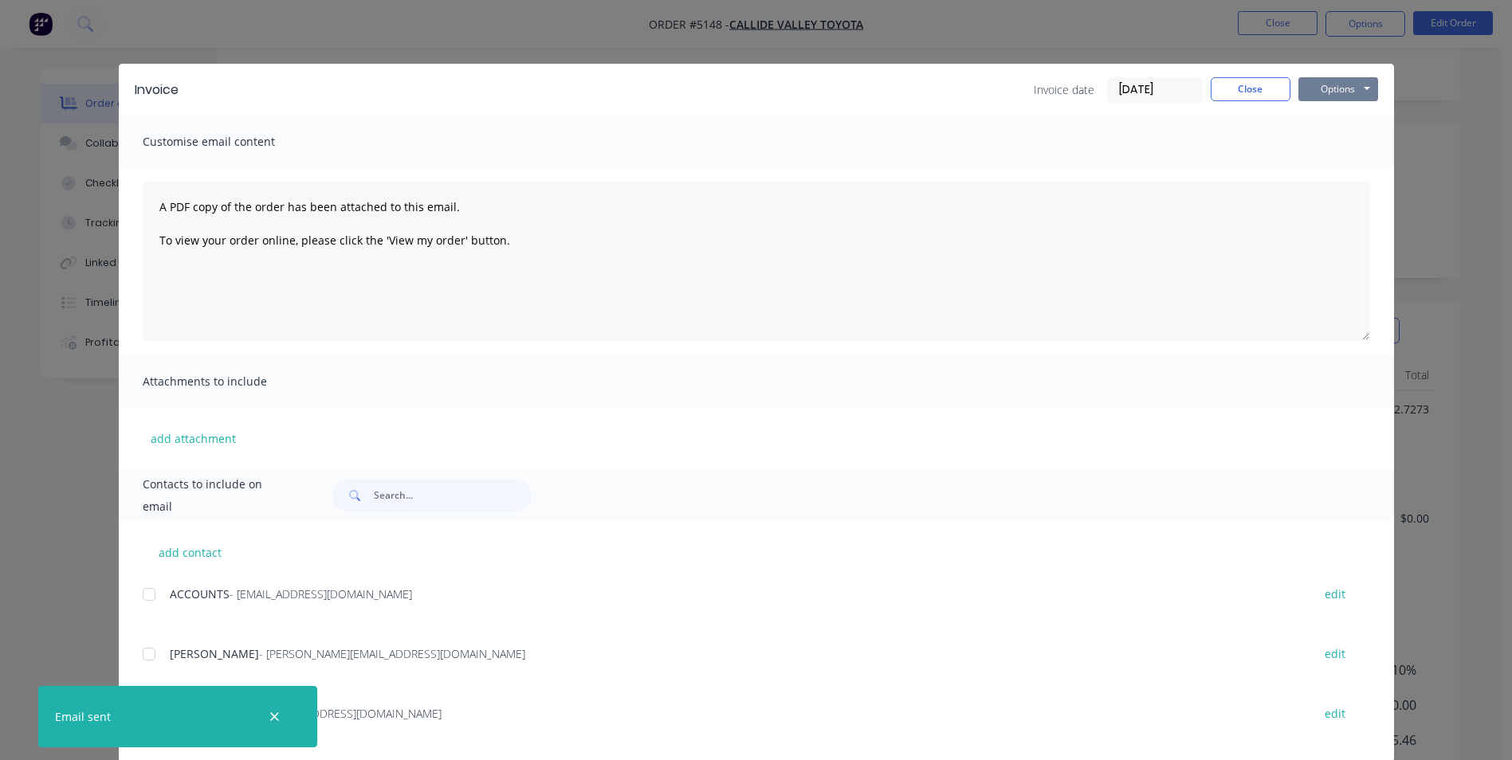
click at [1361, 93] on button "Options" at bounding box center [1338, 89] width 80 height 24
click at [1352, 151] on button "Print" at bounding box center [1349, 144] width 102 height 26
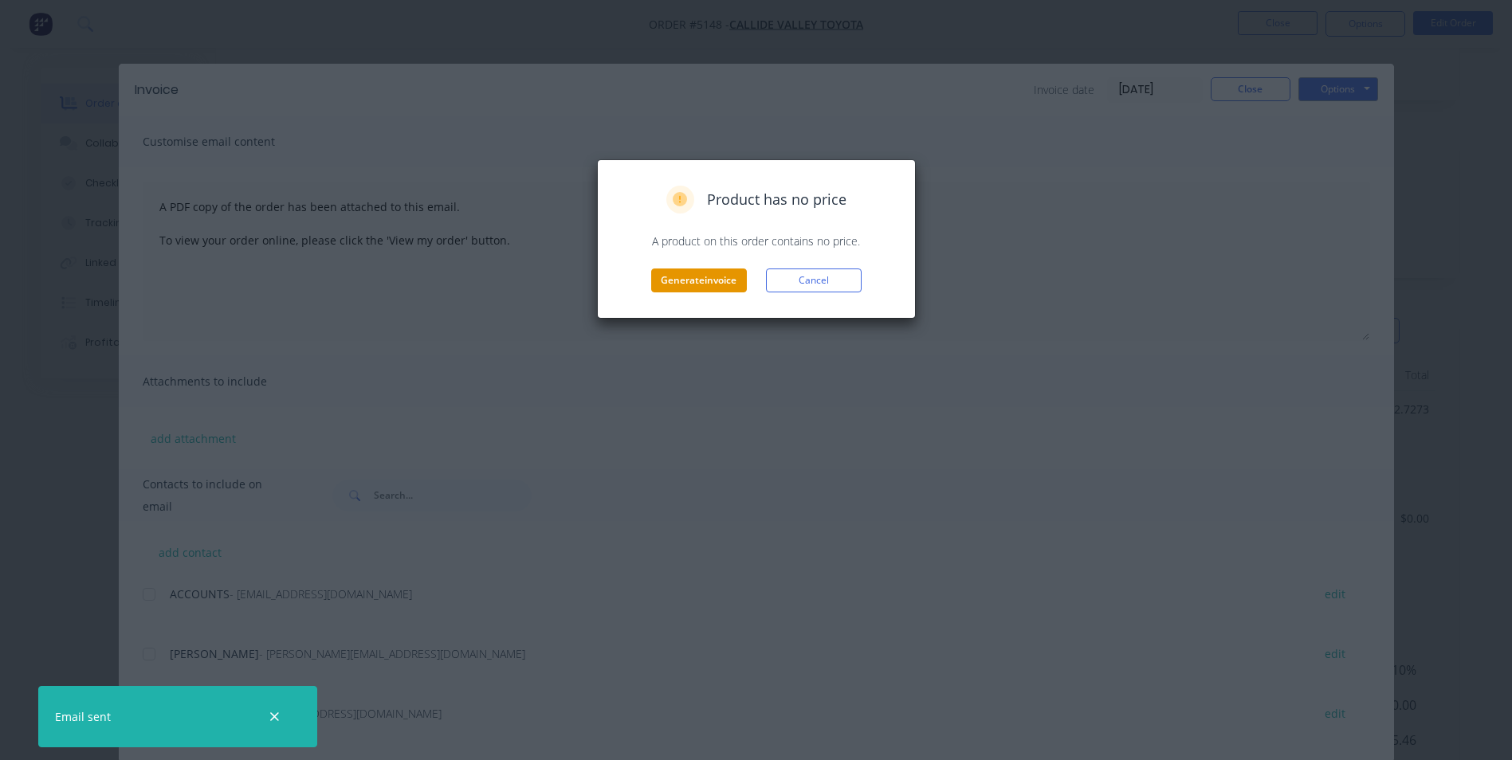
click at [715, 285] on button "Generate invoice" at bounding box center [699, 281] width 96 height 24
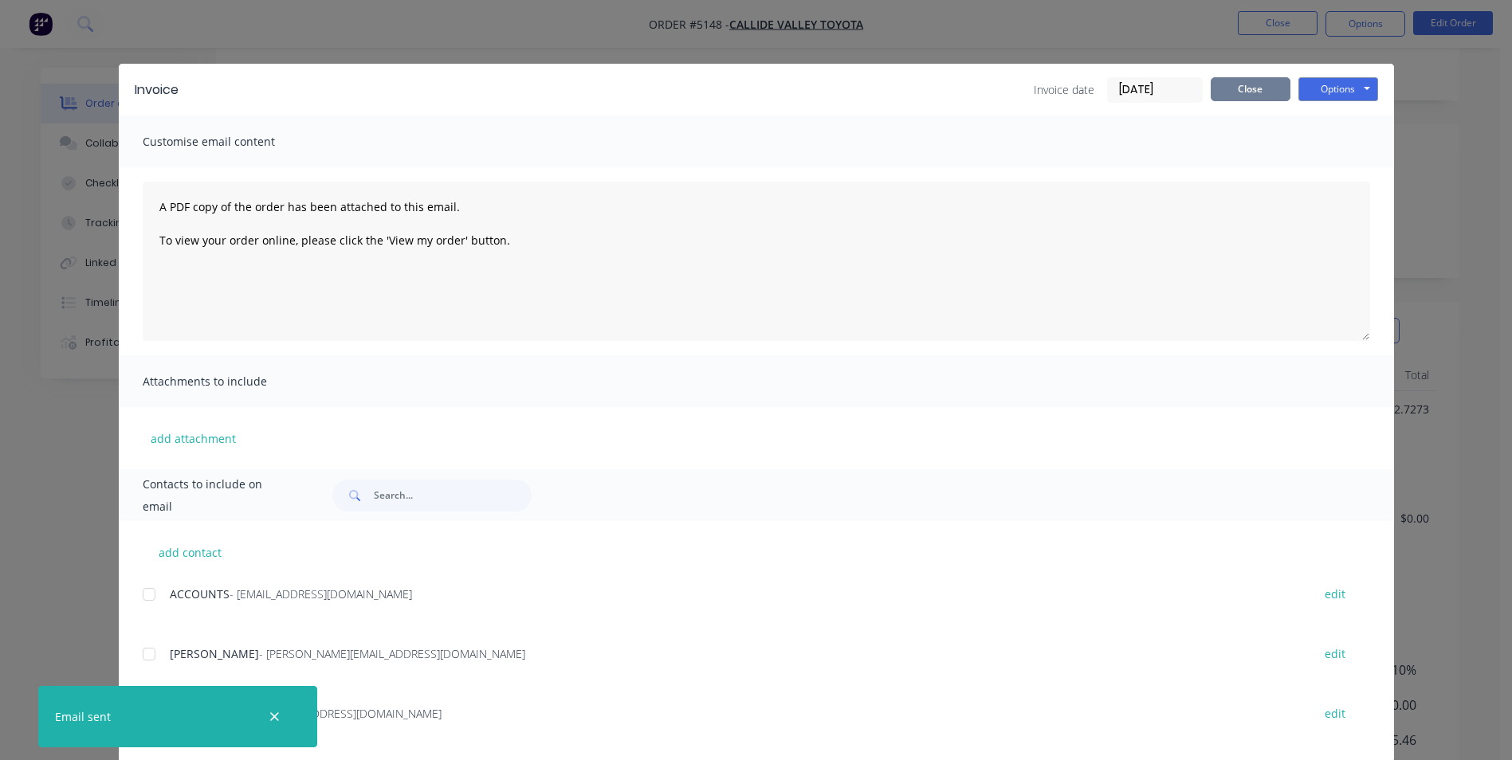
click at [1259, 88] on button "Close" at bounding box center [1251, 89] width 80 height 24
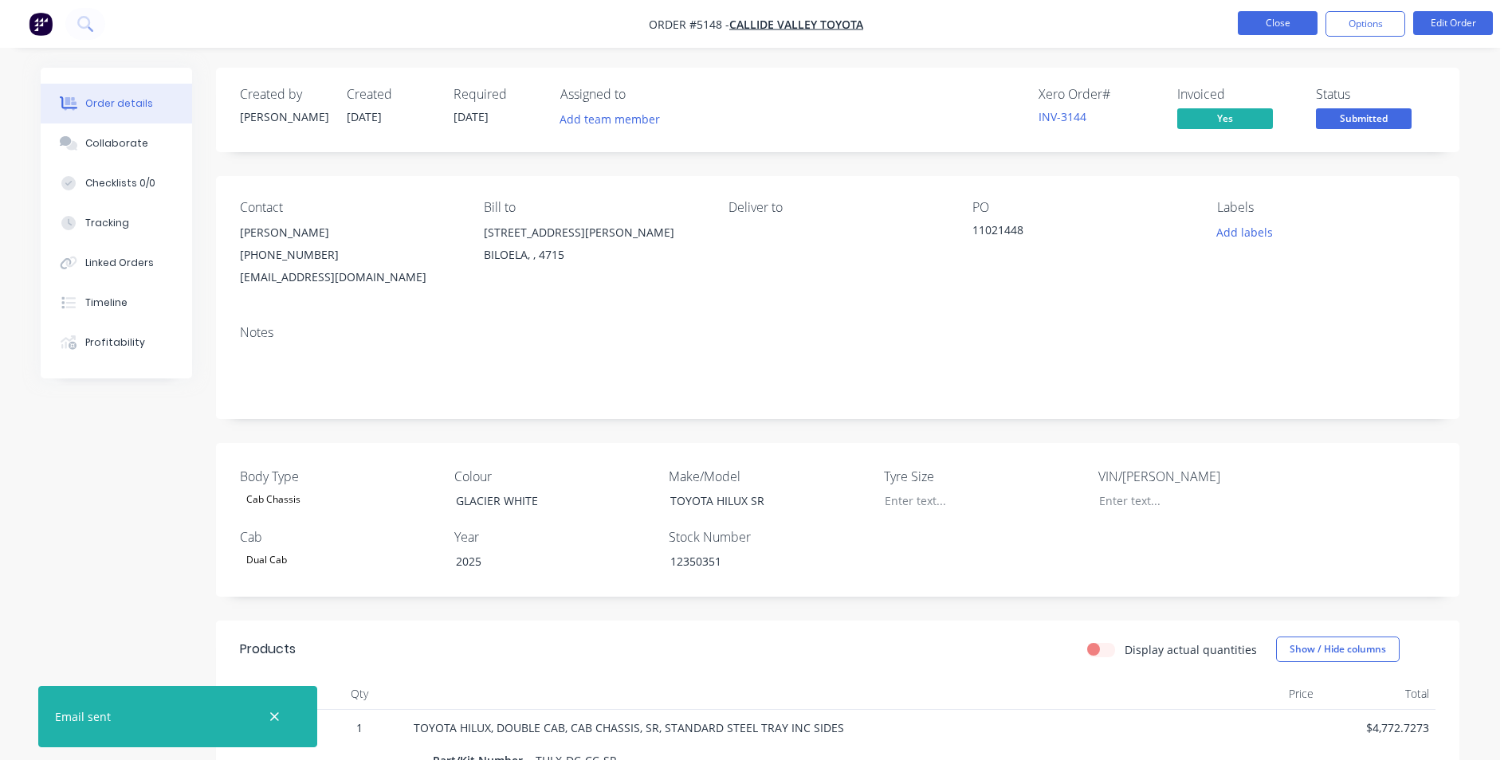
click at [1281, 29] on button "Close" at bounding box center [1278, 23] width 80 height 24
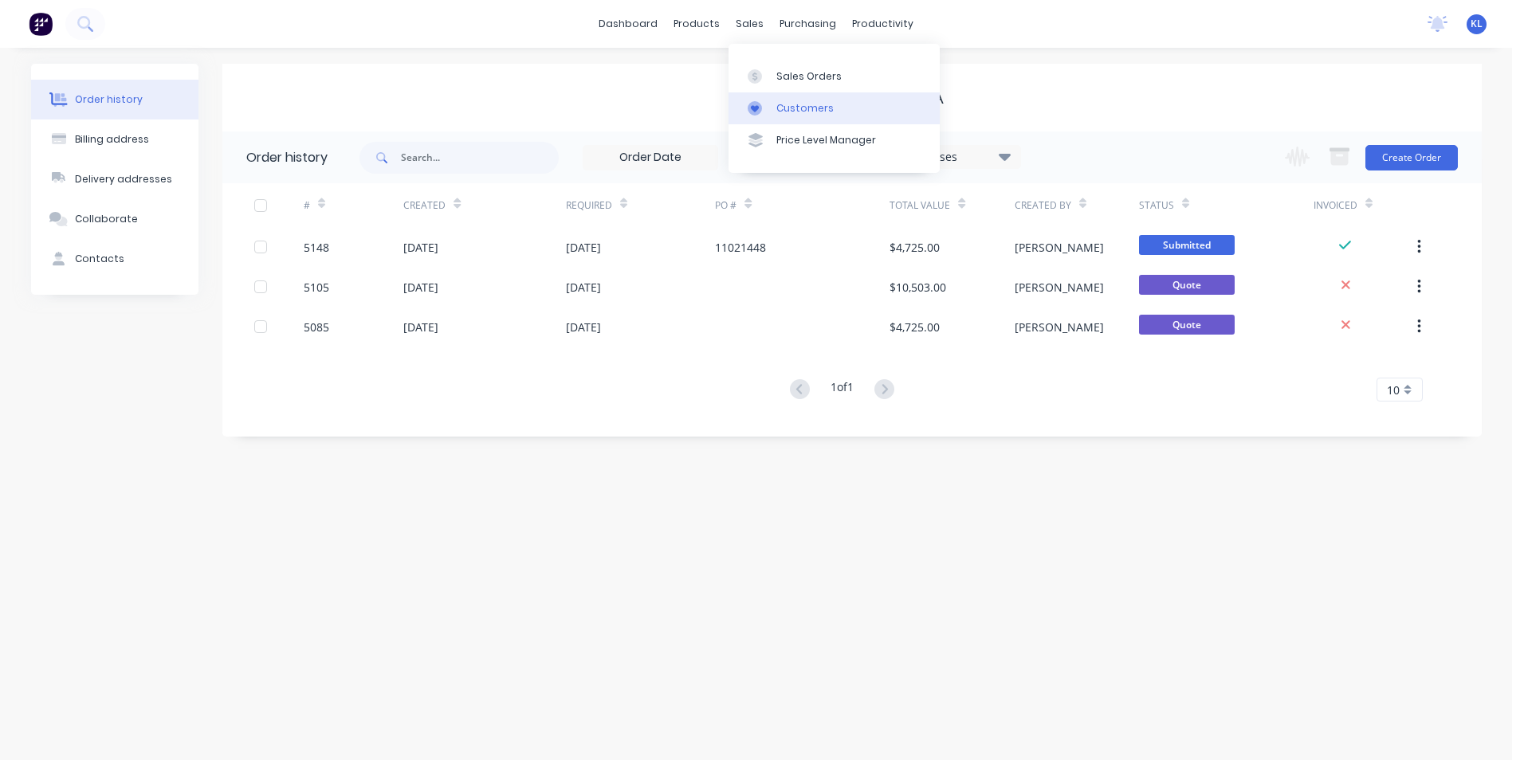
click at [799, 107] on div "Customers" at bounding box center [804, 108] width 57 height 14
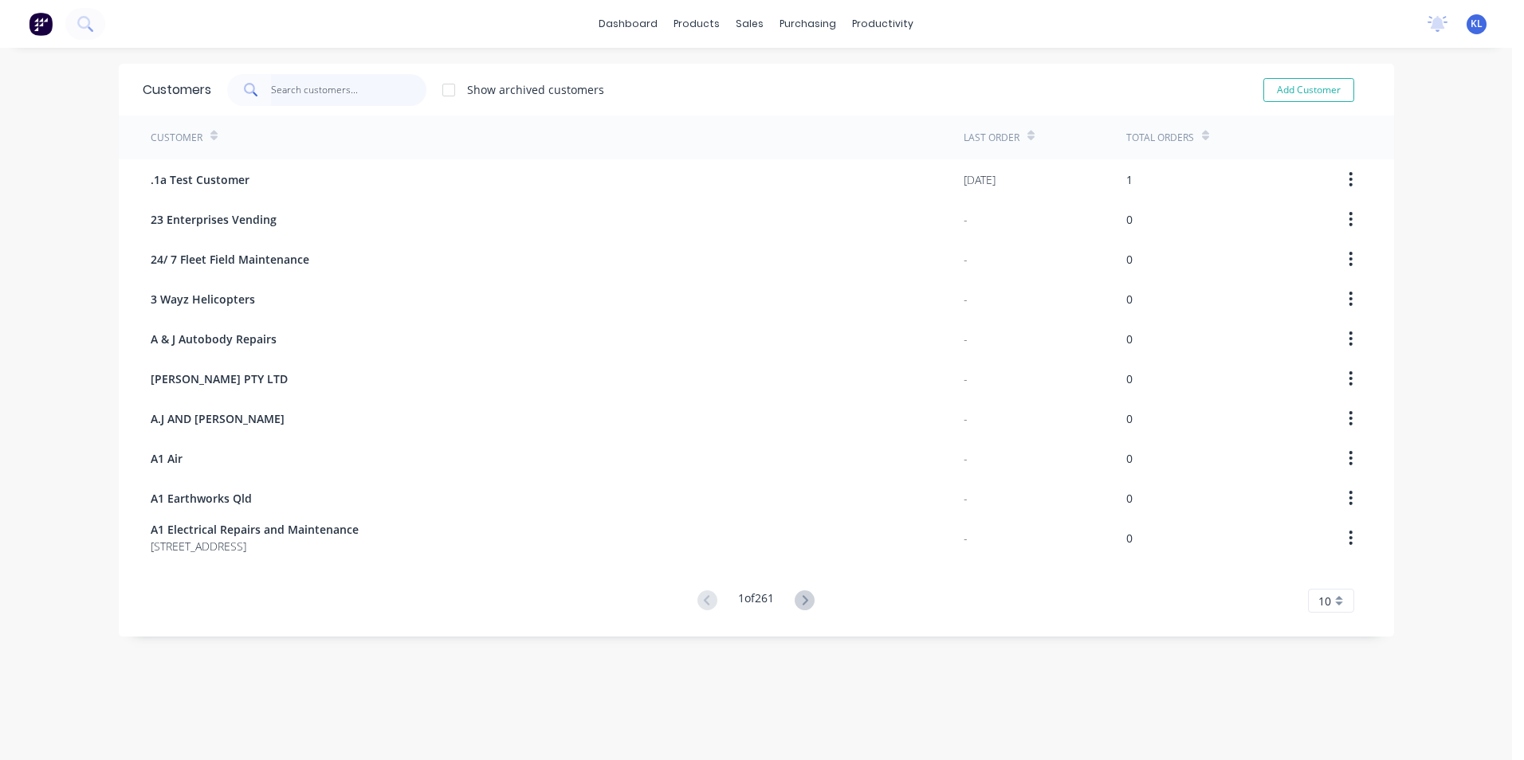
click at [336, 95] on input "text" at bounding box center [348, 90] width 155 height 32
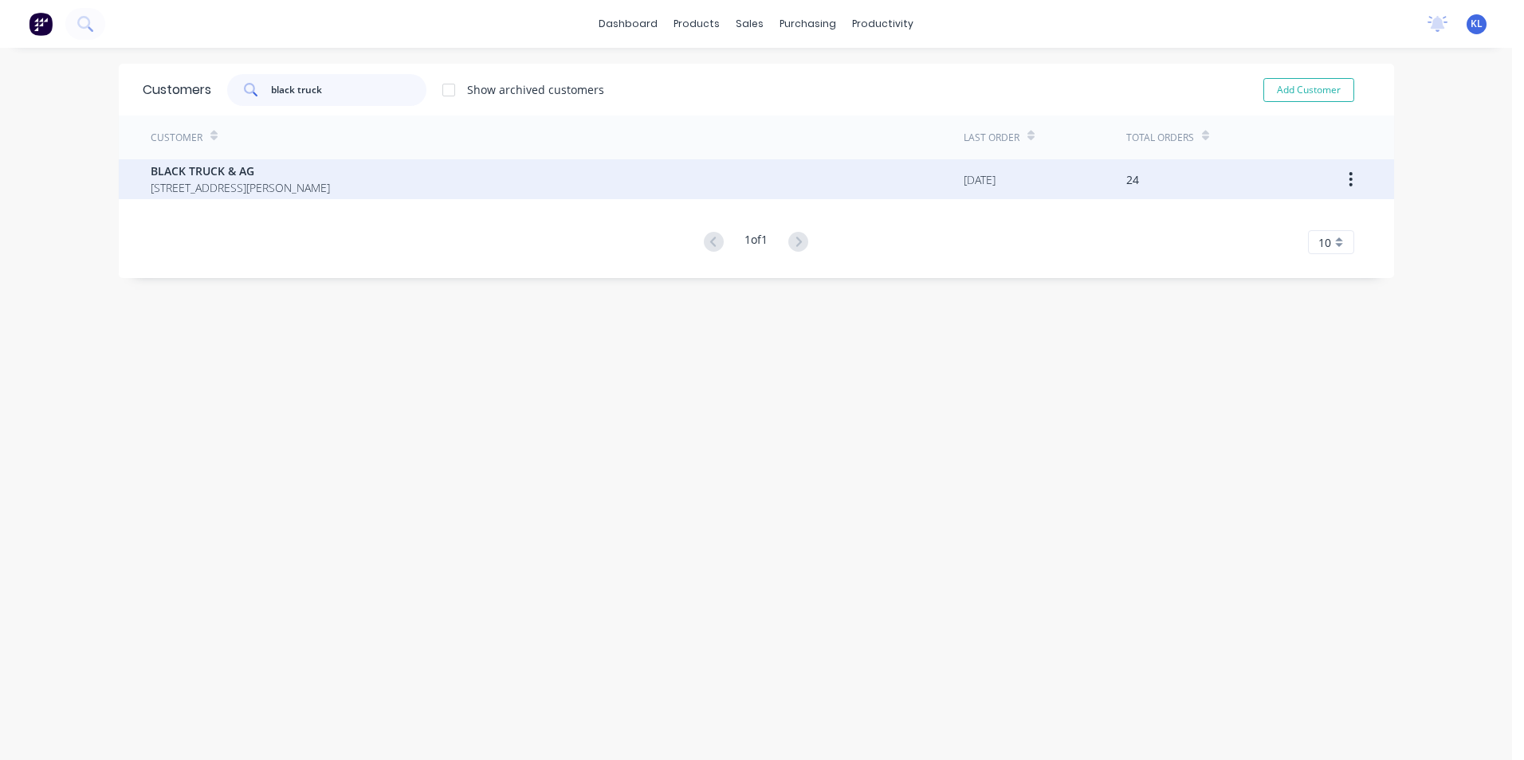
type input "black truck"
click at [225, 168] on span "BLACK TRUCK & AG" at bounding box center [240, 171] width 179 height 17
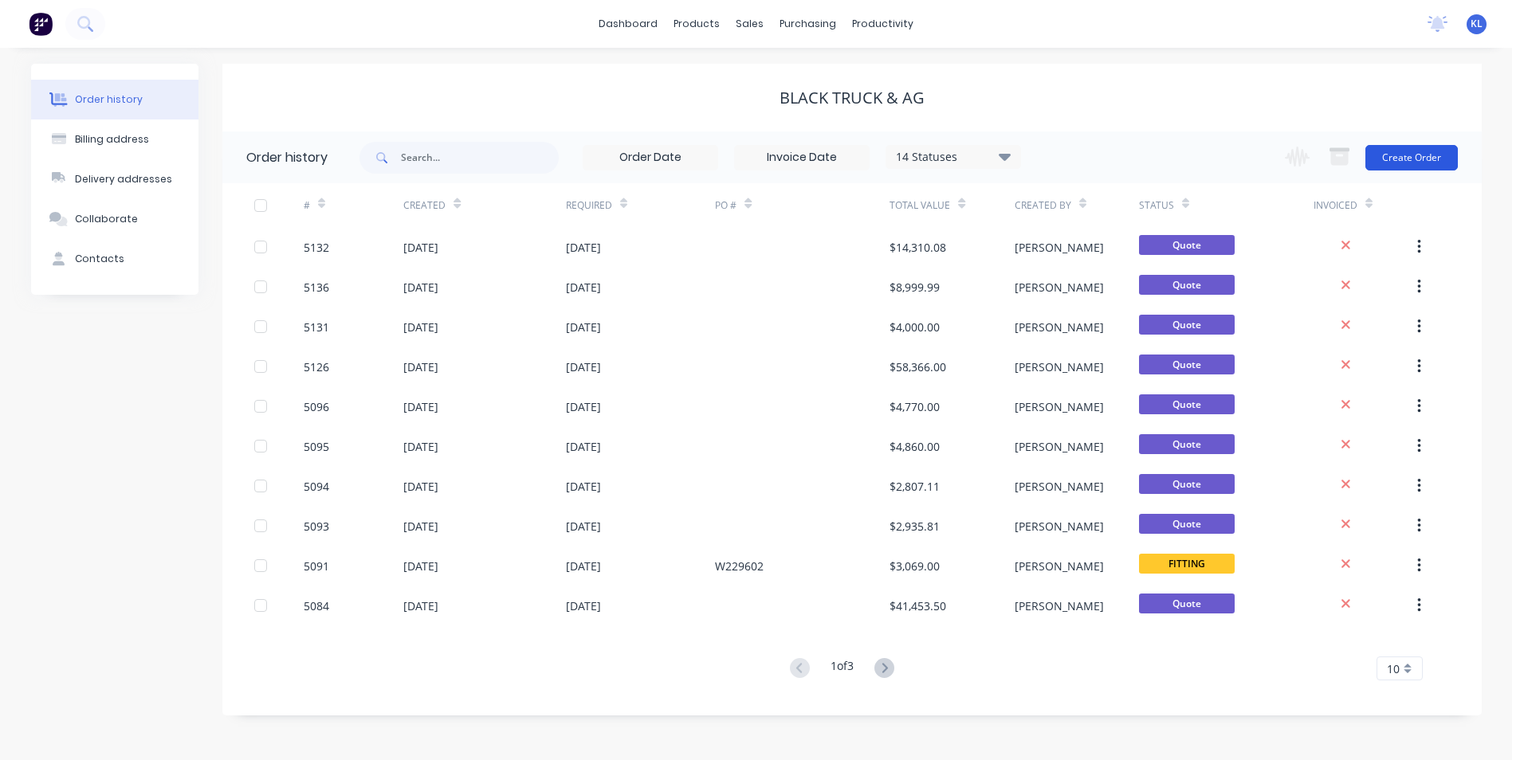
click at [1447, 158] on button "Create Order" at bounding box center [1411, 158] width 92 height 26
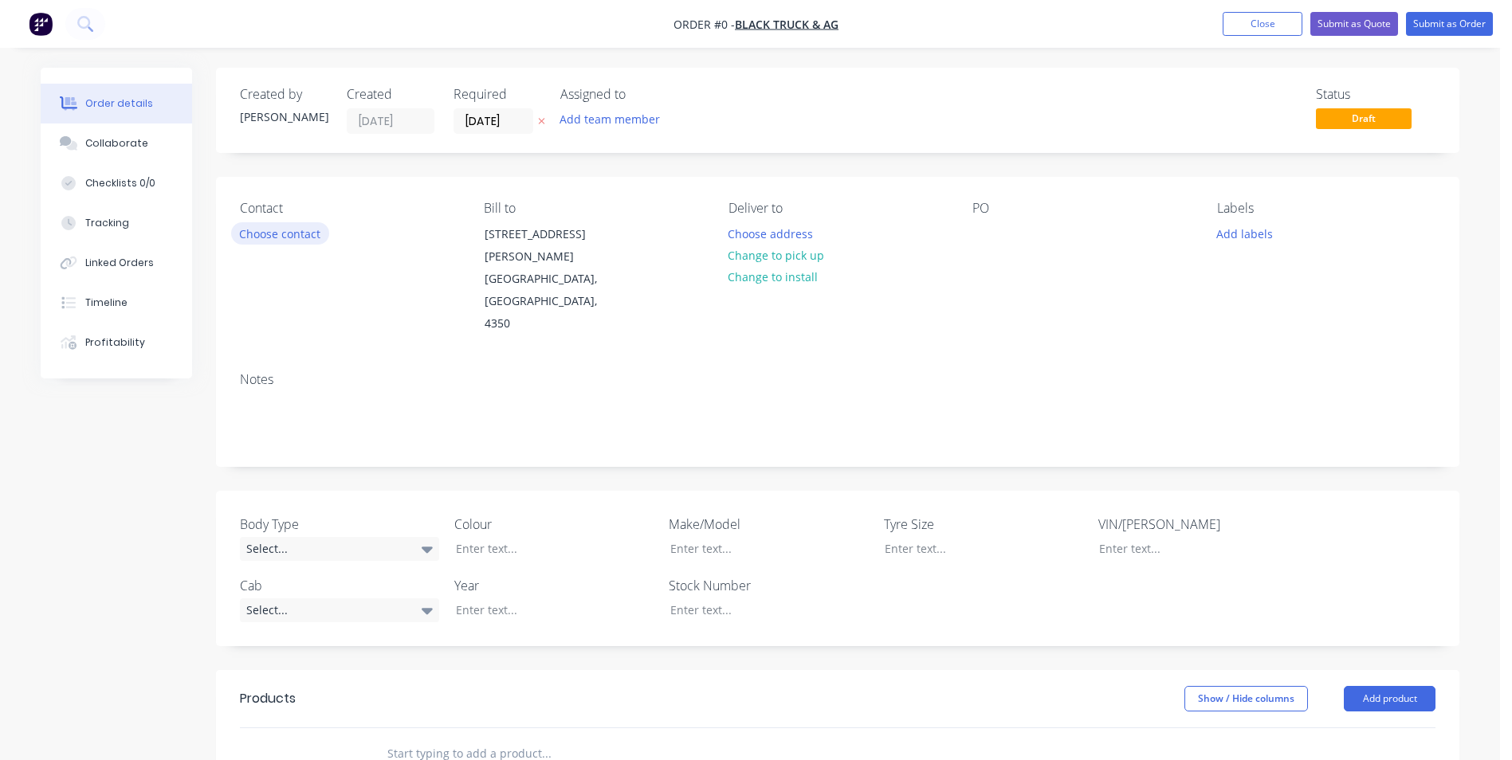
click at [262, 230] on button "Choose contact" at bounding box center [280, 233] width 98 height 22
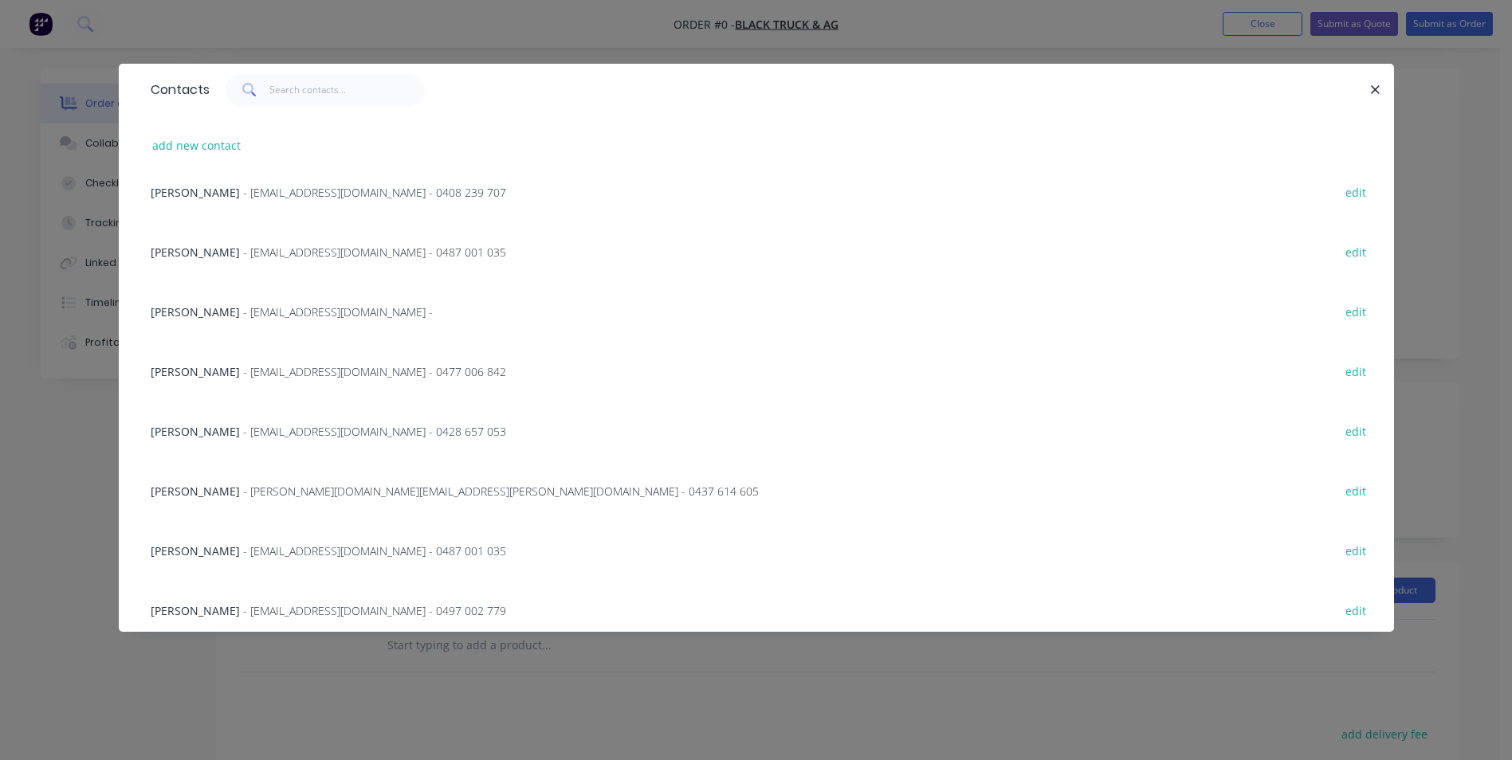
scroll to position [261, 0]
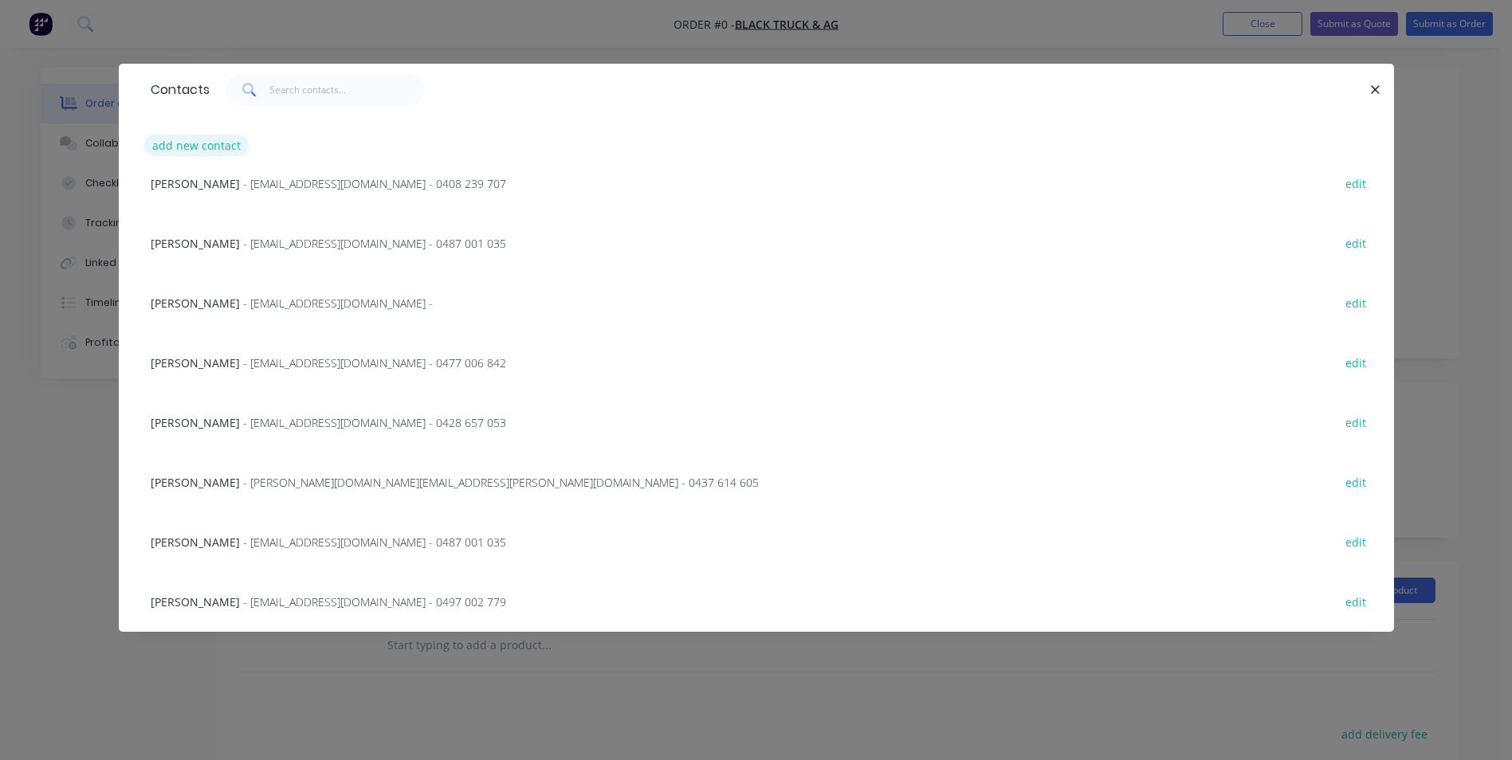
click at [212, 149] on button "add new contact" at bounding box center [196, 146] width 105 height 22
select select "AU"
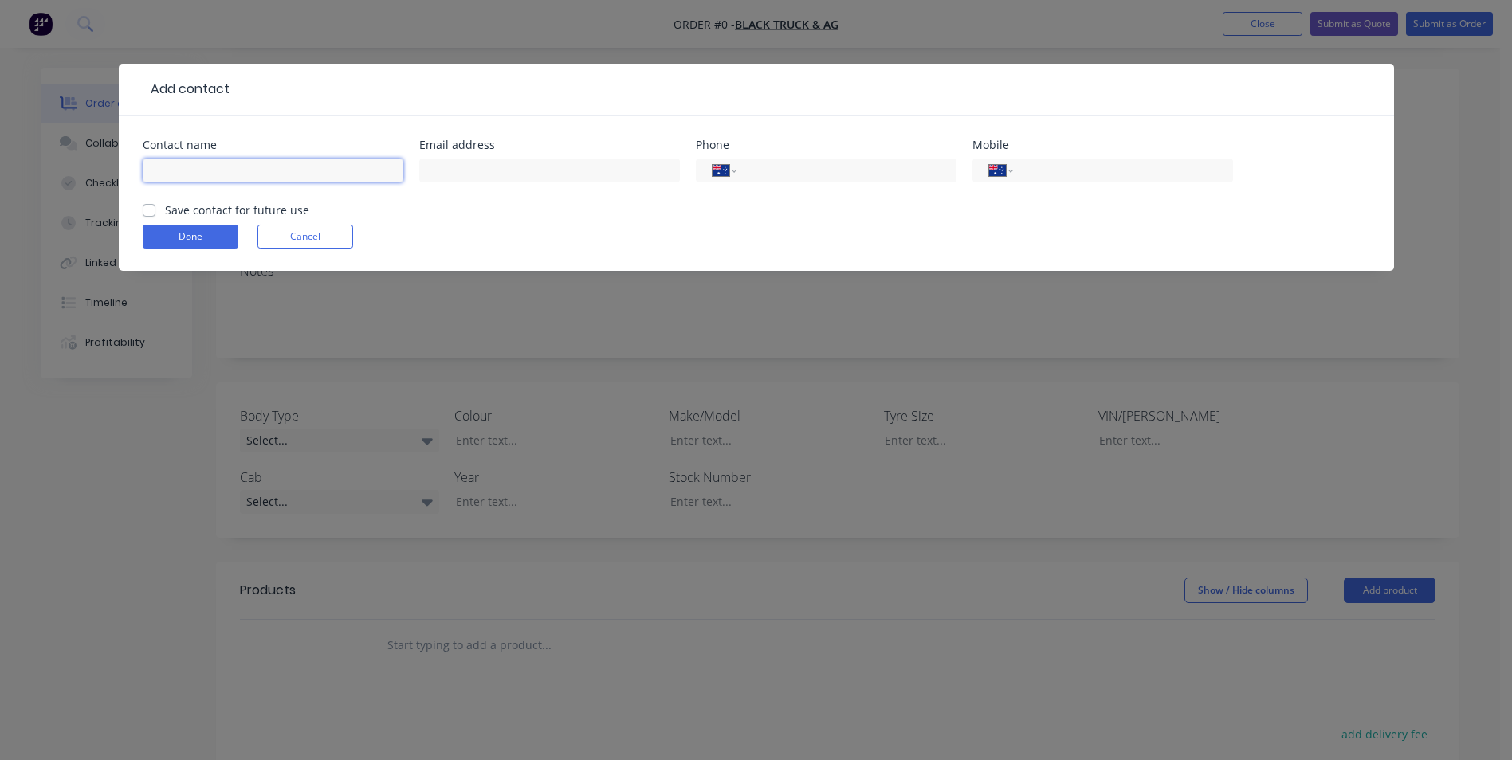
click at [247, 177] on input "text" at bounding box center [273, 171] width 261 height 24
type input "[PERSON_NAME]"
click at [165, 210] on label "Save contact for future use" at bounding box center [237, 210] width 144 height 17
click at [143, 210] on input "Save contact for future use" at bounding box center [149, 209] width 13 height 15
checkbox input "true"
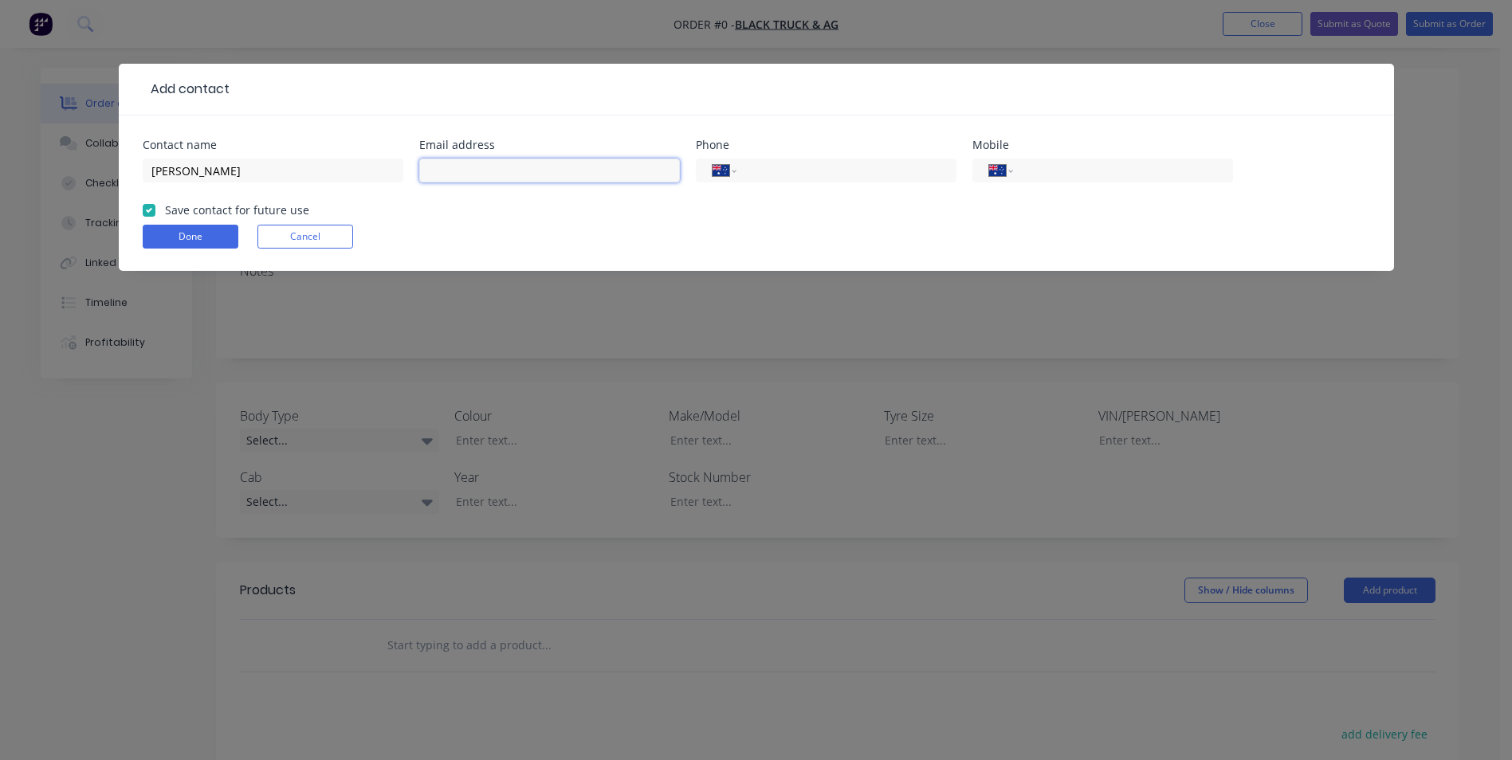
click at [496, 169] on input "text" at bounding box center [549, 171] width 261 height 24
type input "[EMAIL_ADDRESS][DOMAIN_NAME]"
type input "0428 100 164"
click at [196, 232] on button "Done" at bounding box center [191, 237] width 96 height 24
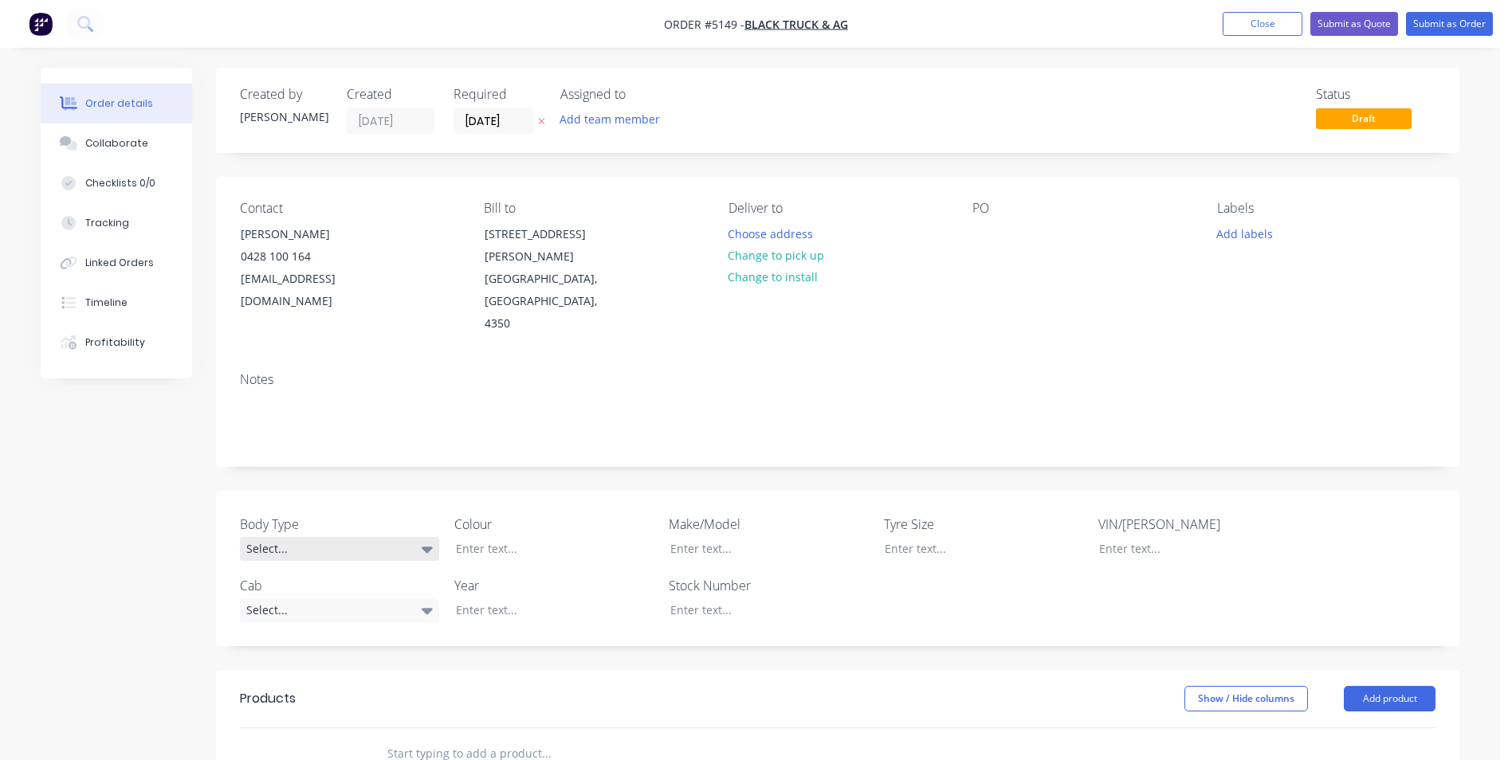
click at [346, 537] on div "Select..." at bounding box center [339, 549] width 199 height 24
click at [307, 567] on div "Cab Chassis" at bounding box center [285, 570] width 67 height 21
click at [317, 598] on div "Select..." at bounding box center [339, 610] width 199 height 24
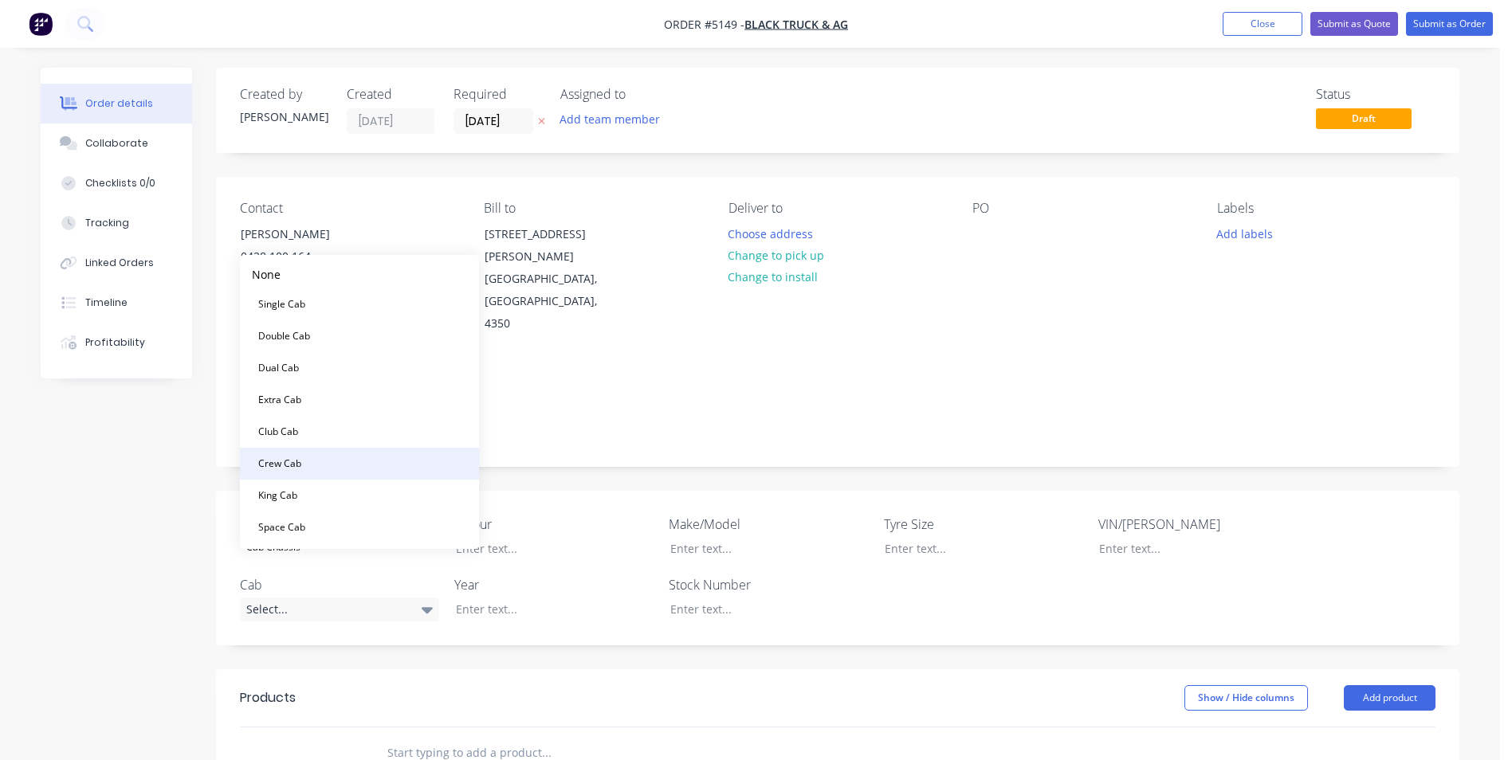
click at [307, 458] on button "Crew Cab" at bounding box center [359, 464] width 239 height 32
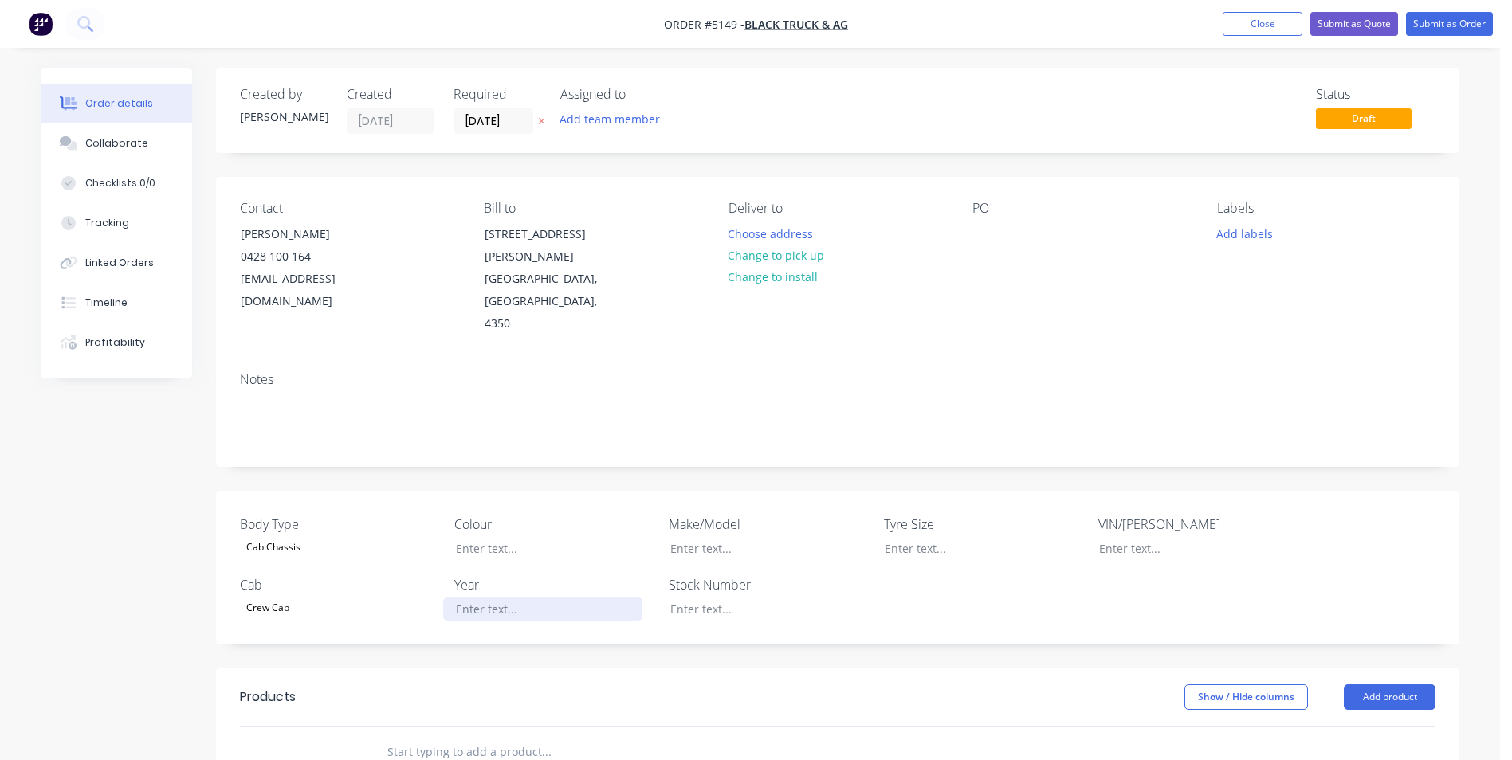
click at [509, 598] on div at bounding box center [542, 609] width 199 height 23
click at [510, 537] on div at bounding box center [542, 548] width 199 height 23
click at [705, 537] on div at bounding box center [757, 548] width 199 height 23
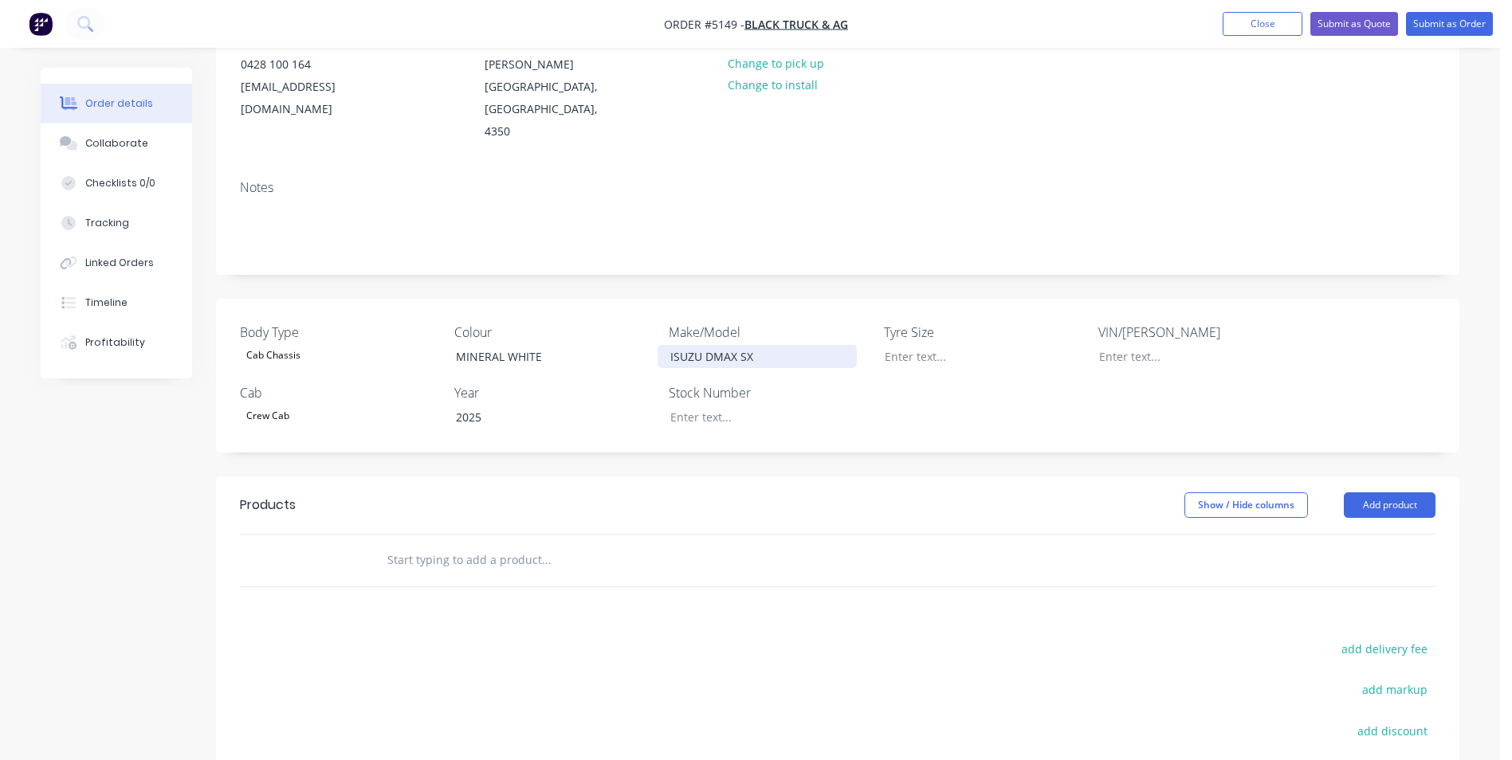
scroll to position [239, 0]
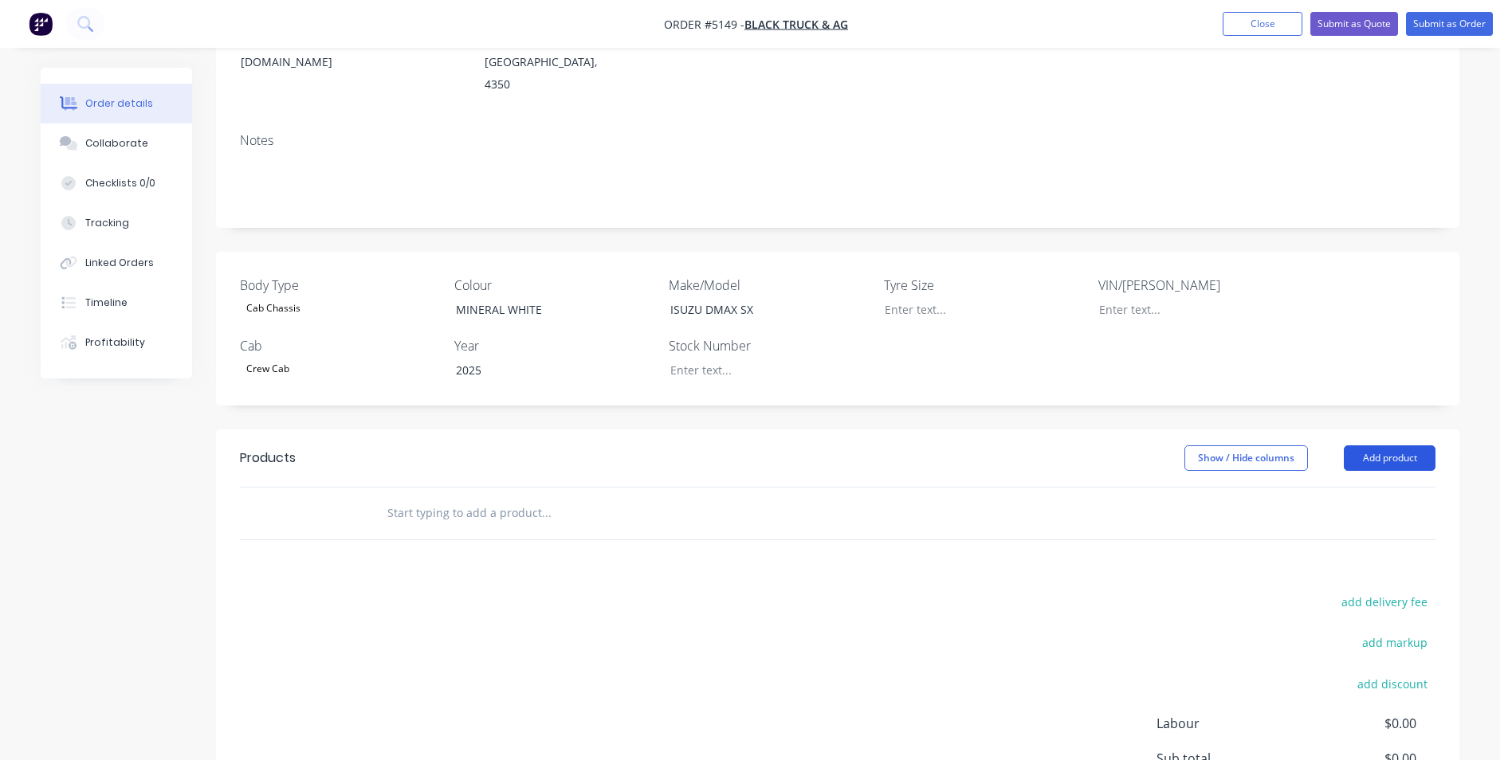
click at [1398, 446] on button "Add product" at bounding box center [1390, 459] width 92 height 26
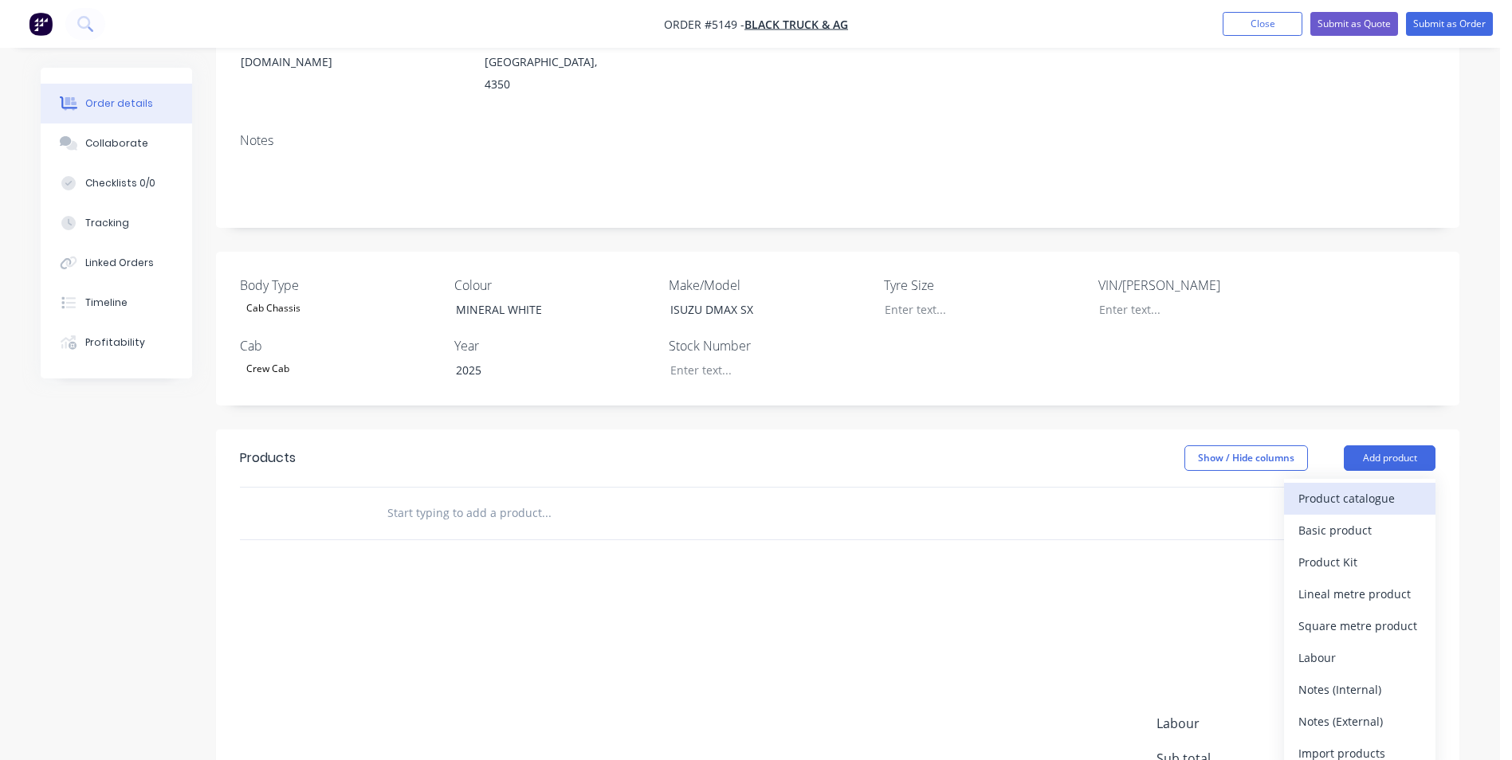
click at [1396, 487] on div "Product catalogue" at bounding box center [1359, 498] width 123 height 23
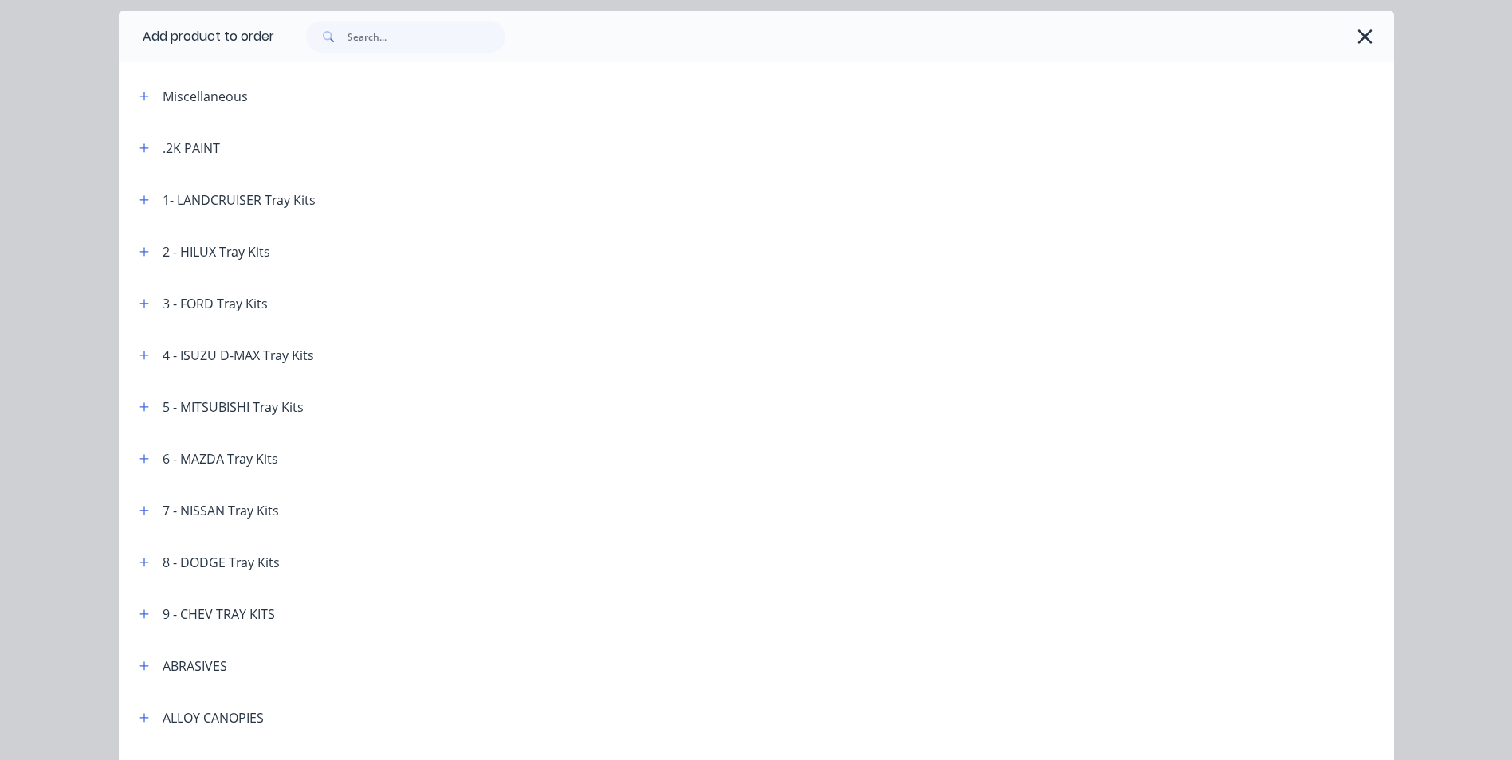
scroll to position [80, 0]
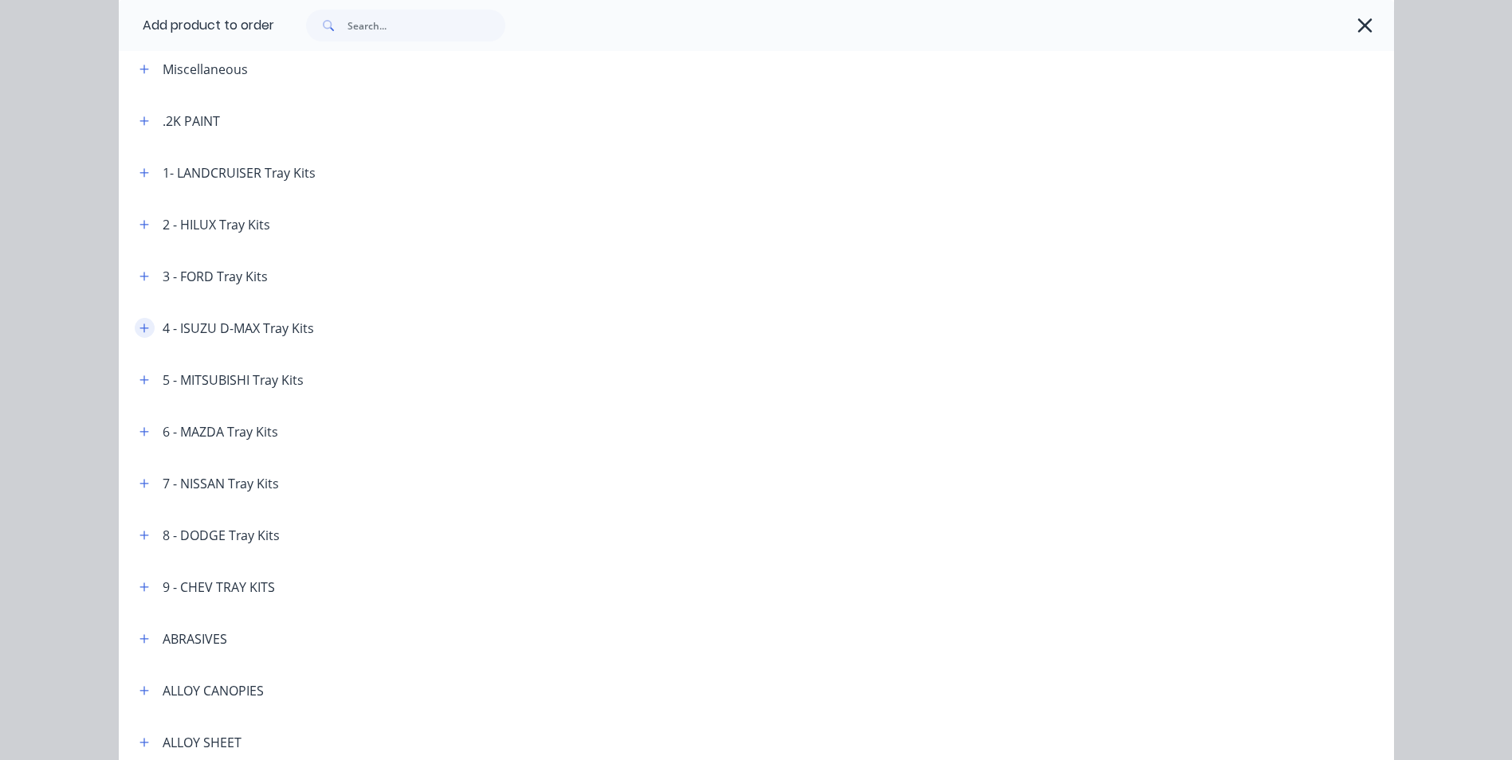
click at [139, 323] on icon "button" at bounding box center [144, 328] width 10 height 11
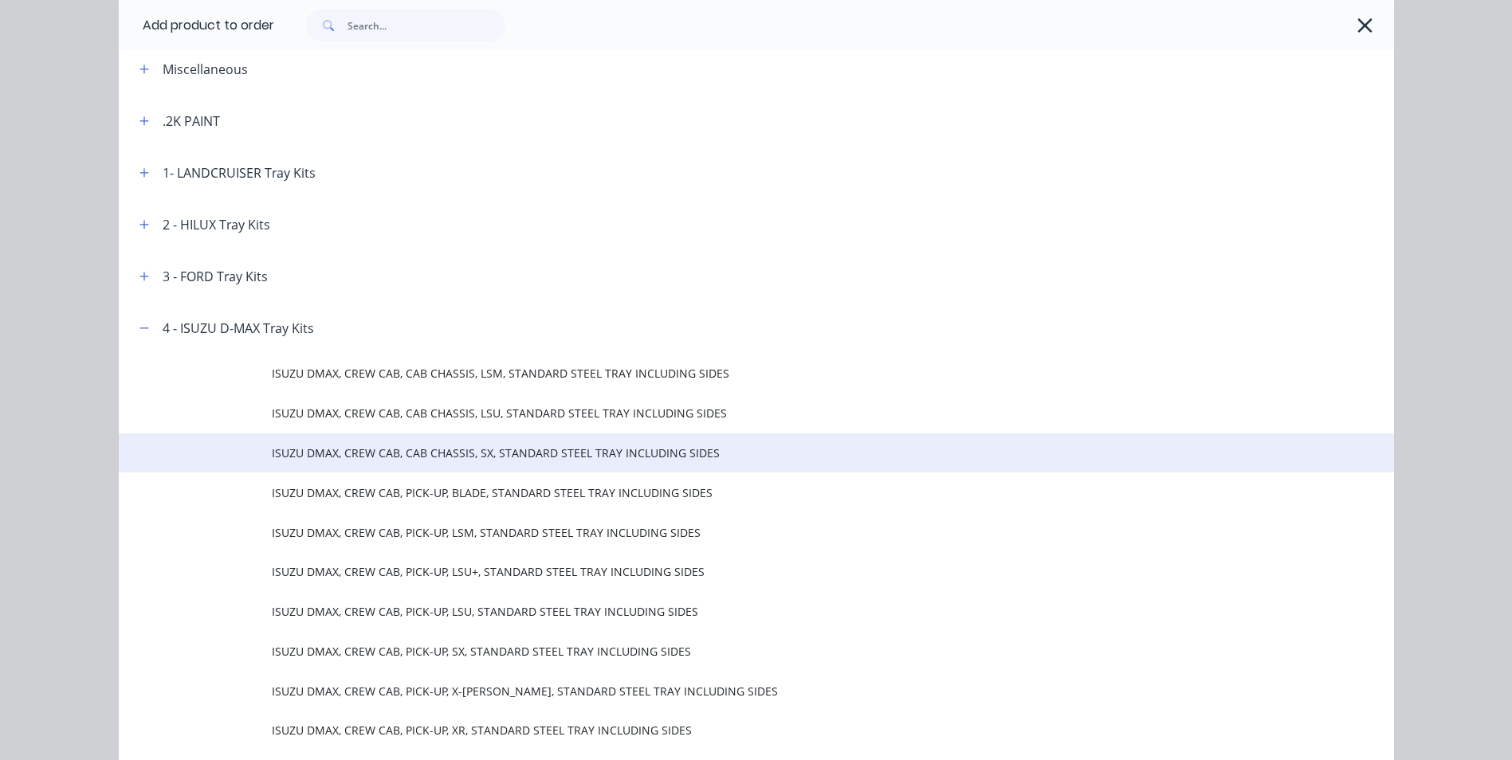
click at [451, 458] on span "ISUZU DMAX, CREW CAB, CAB CHASSIS, SX, STANDARD STEEL TRAY INCLUDING SIDES" at bounding box center [720, 453] width 897 height 17
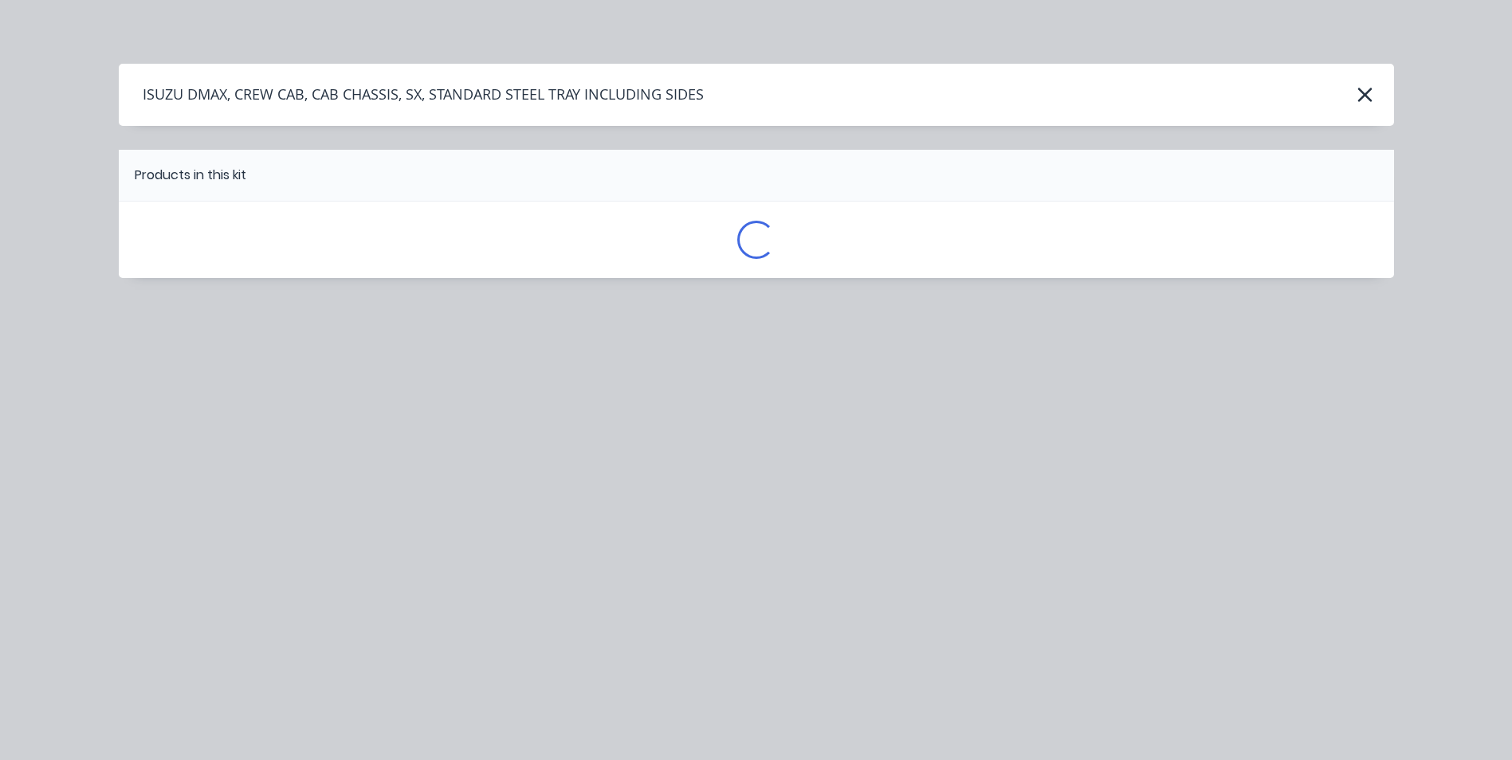
scroll to position [0, 0]
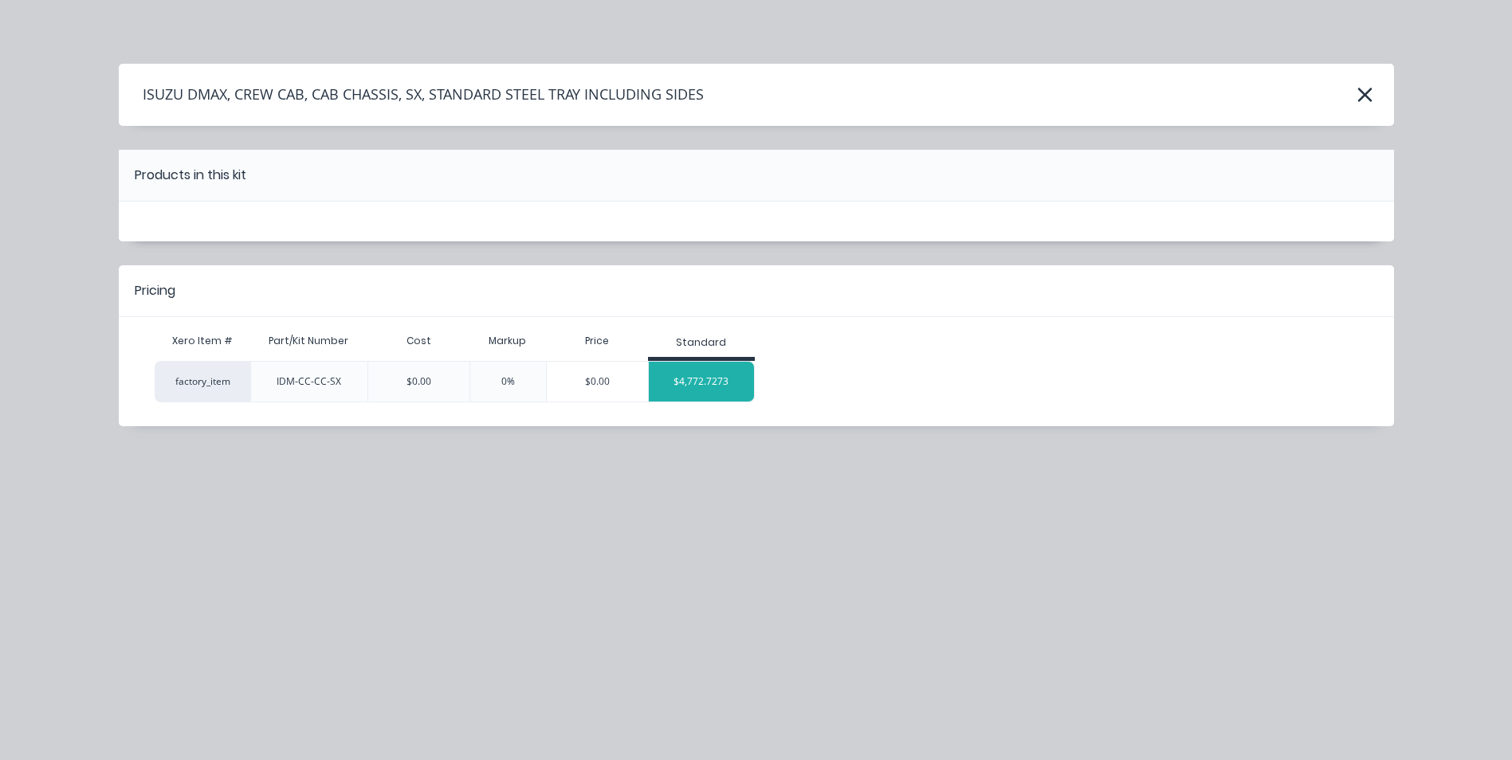
click at [688, 382] on div "$4,772.7273" at bounding box center [702, 382] width 106 height 40
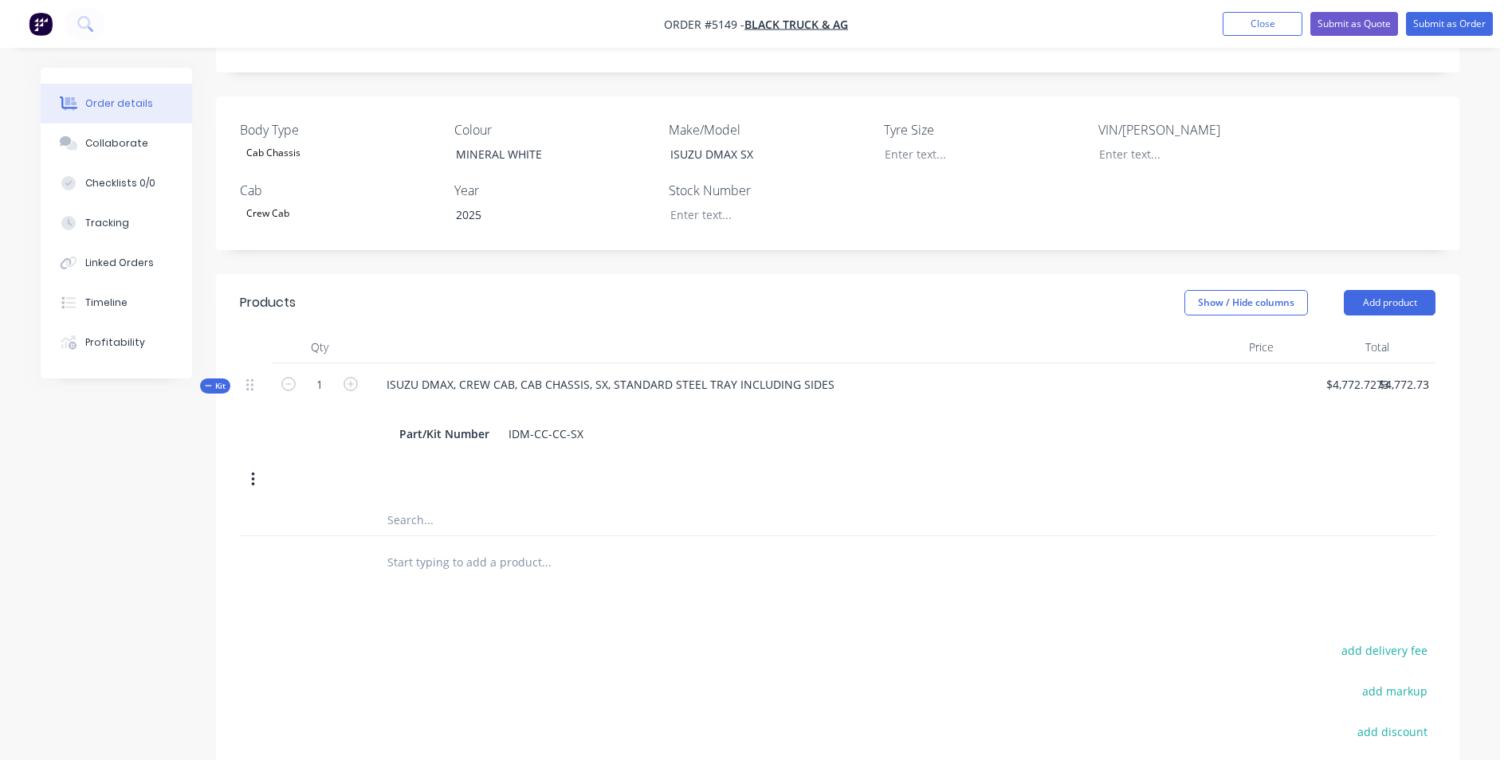
scroll to position [399, 0]
click at [1377, 286] on button "Add product" at bounding box center [1390, 299] width 92 height 26
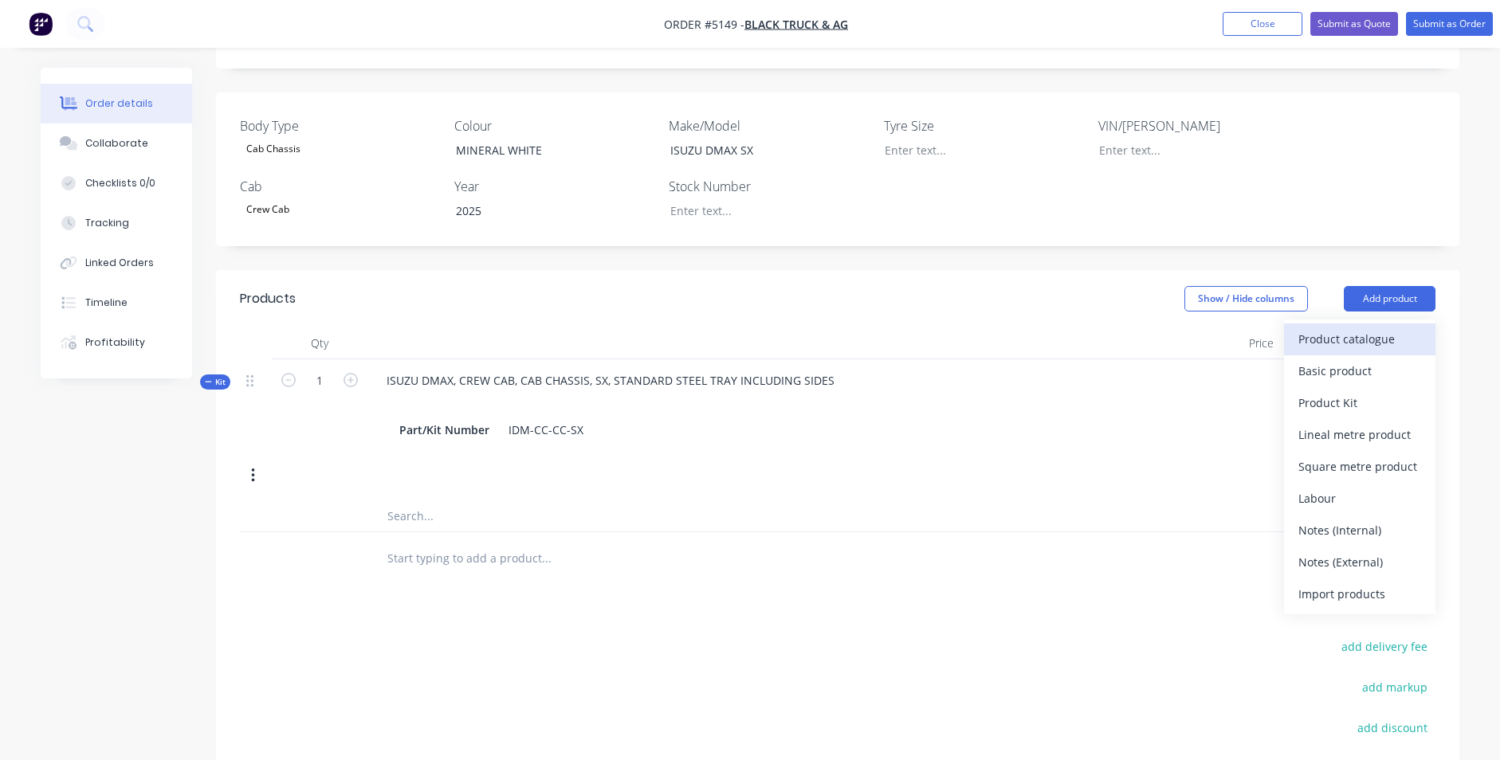
click at [1389, 328] on div "Product catalogue" at bounding box center [1359, 339] width 123 height 23
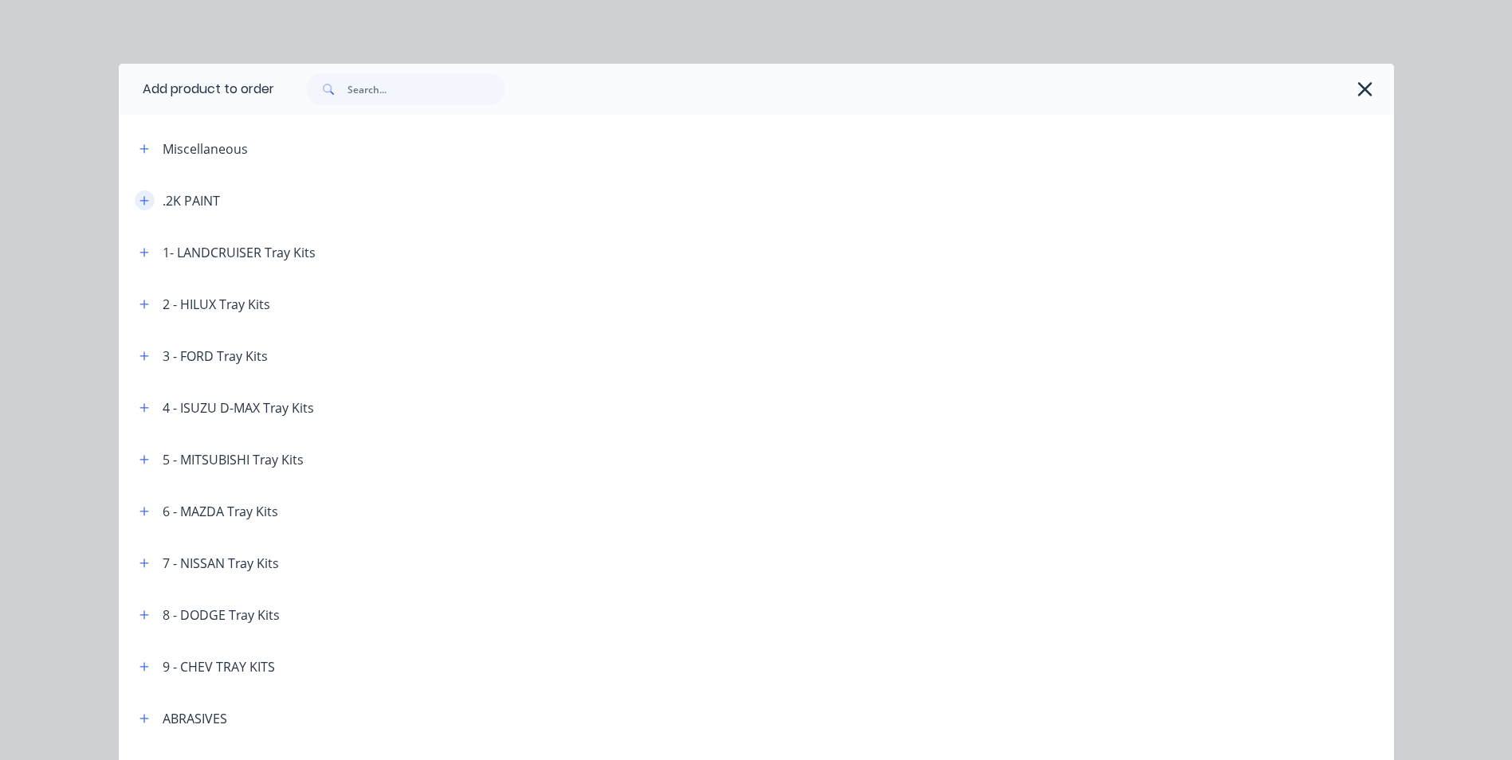
click at [139, 196] on icon "button" at bounding box center [144, 200] width 10 height 11
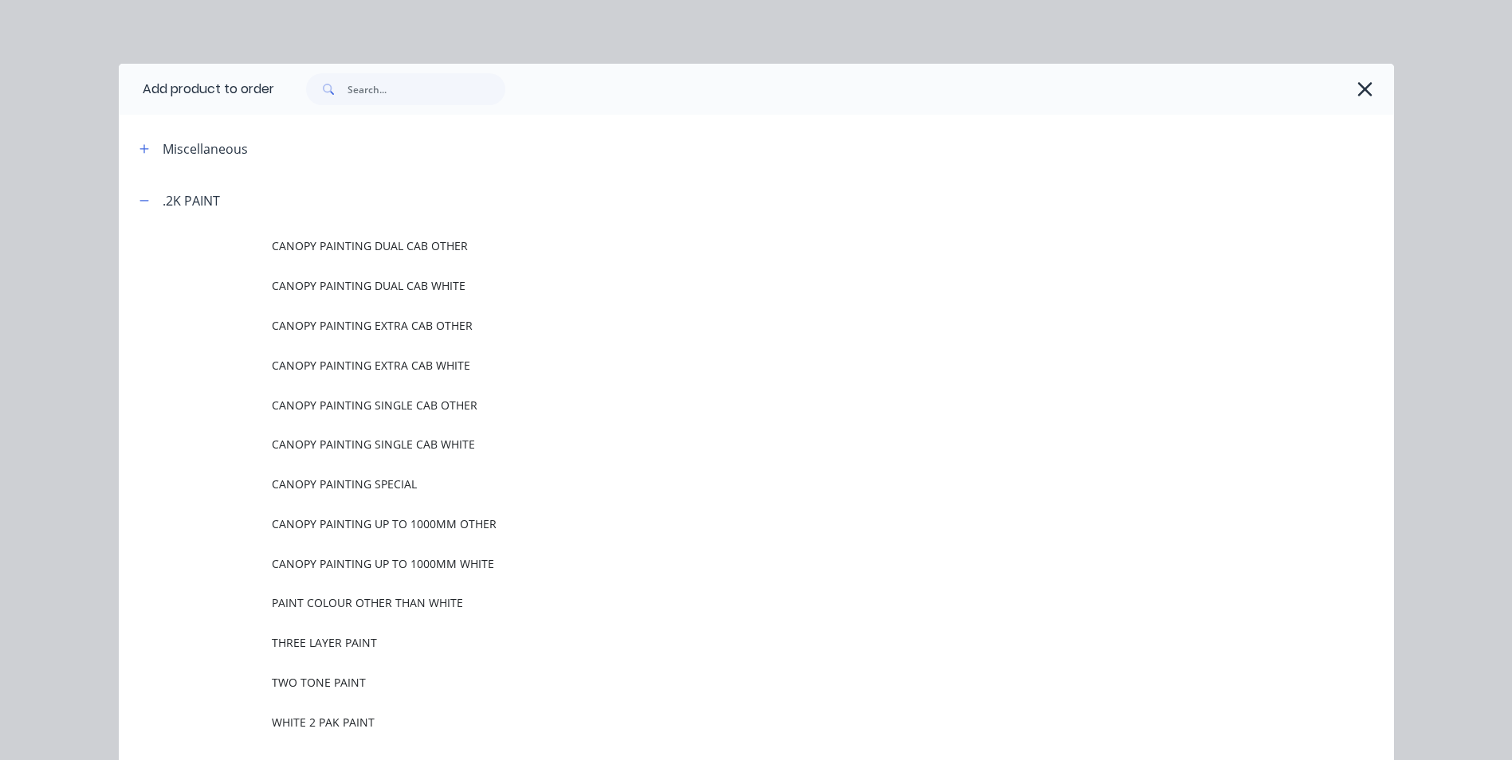
click at [322, 723] on span "WHITE 2 PAK PAINT" at bounding box center [720, 722] width 897 height 17
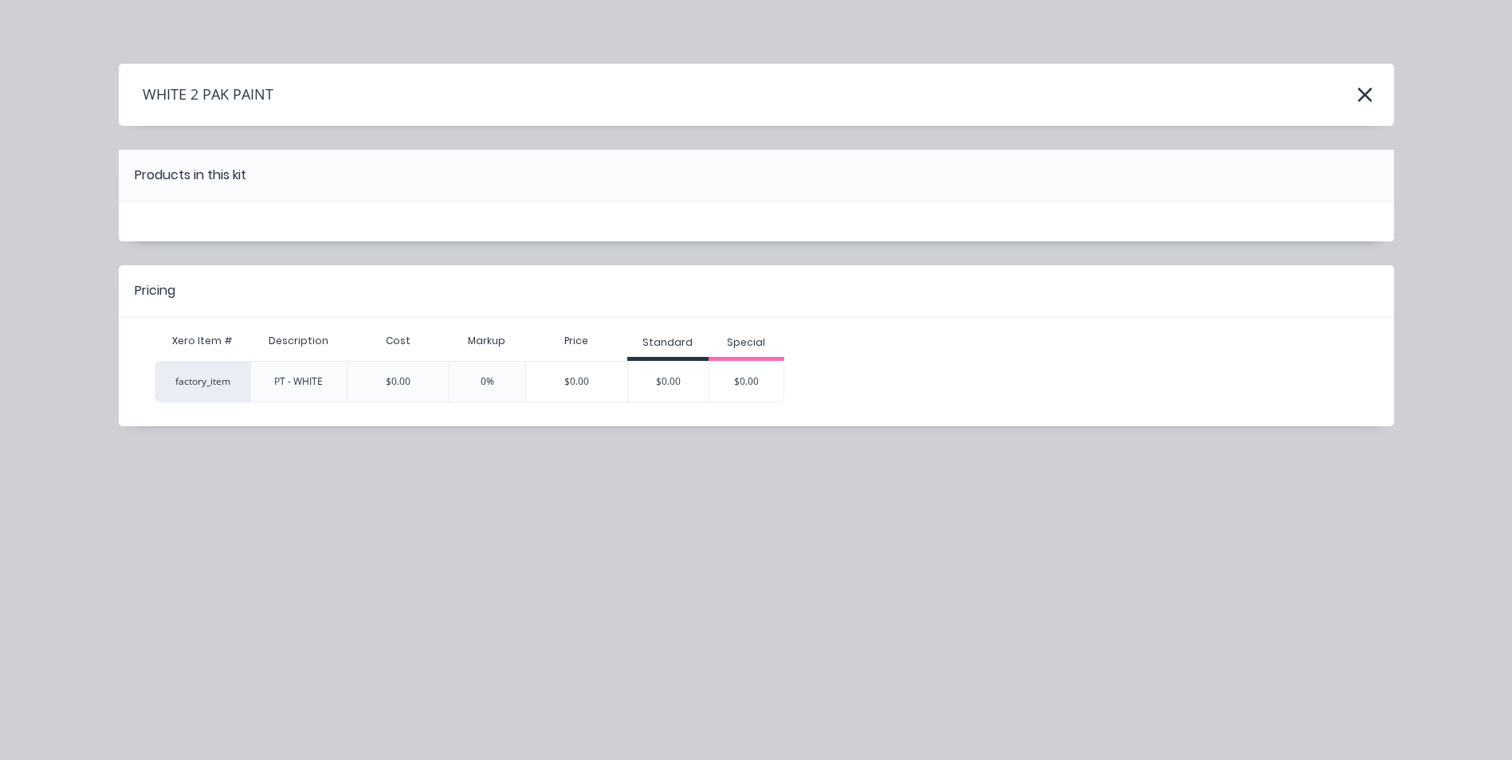
click at [748, 382] on div "$0.00" at bounding box center [746, 382] width 75 height 40
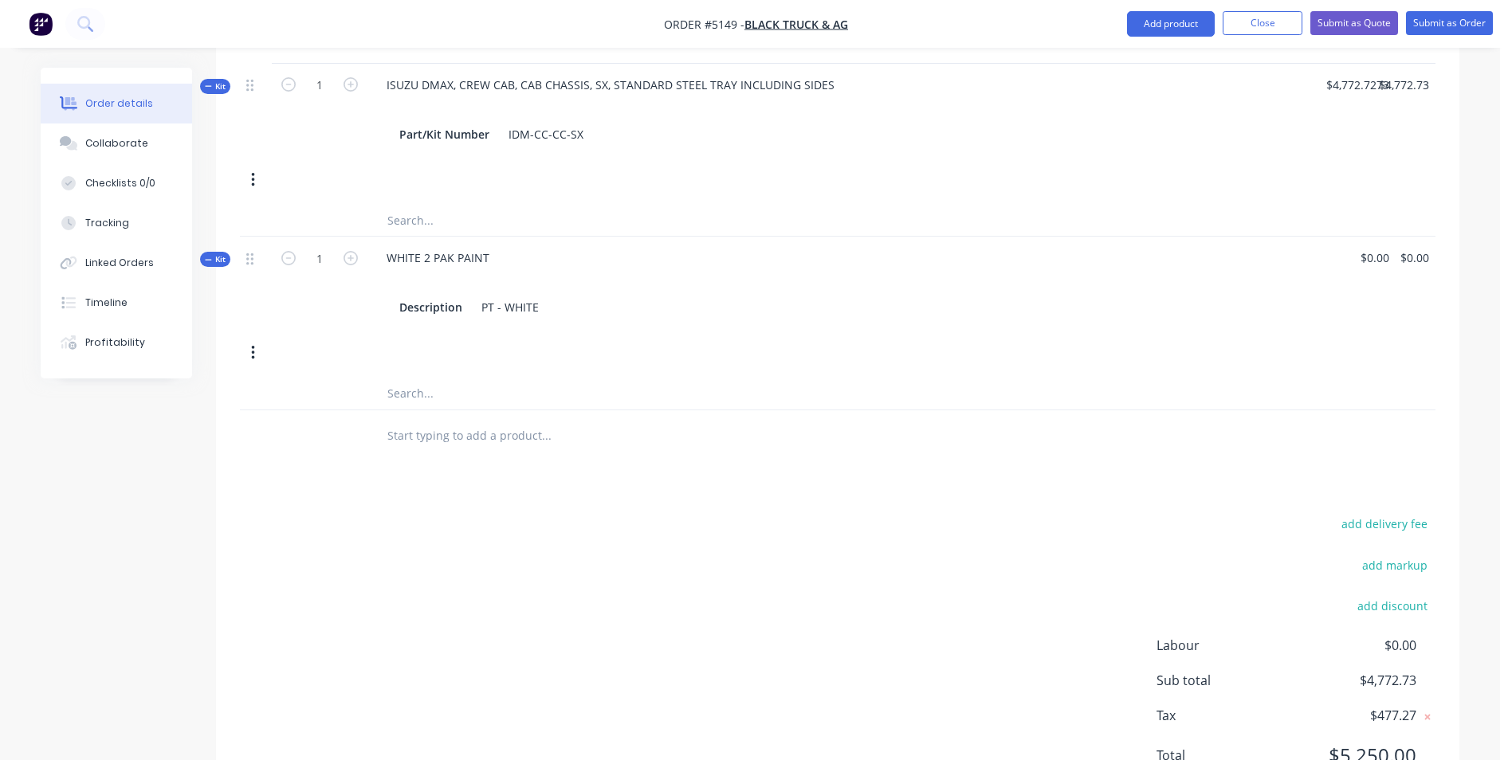
scroll to position [723, 0]
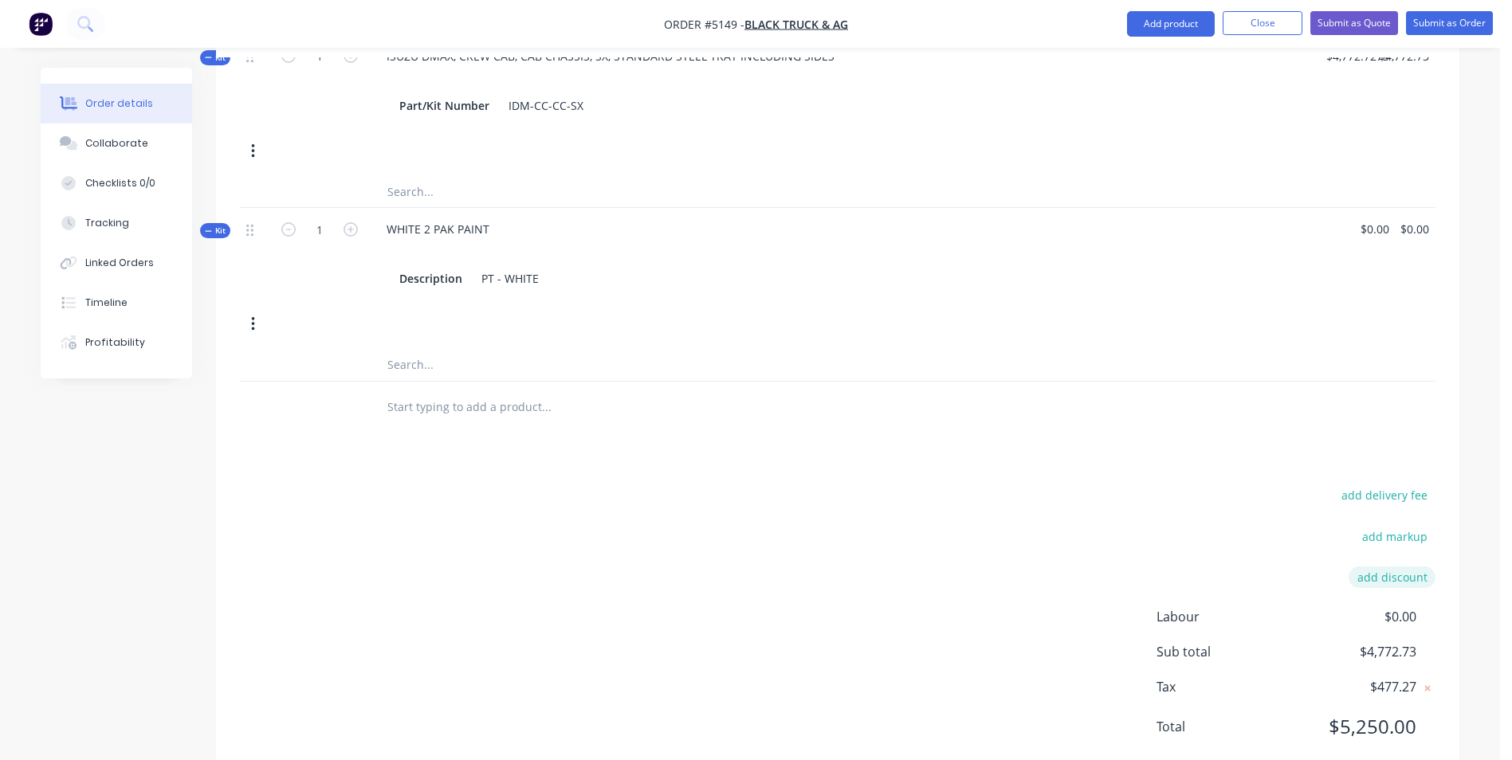
click at [1417, 567] on button "add discount" at bounding box center [1392, 578] width 87 height 22
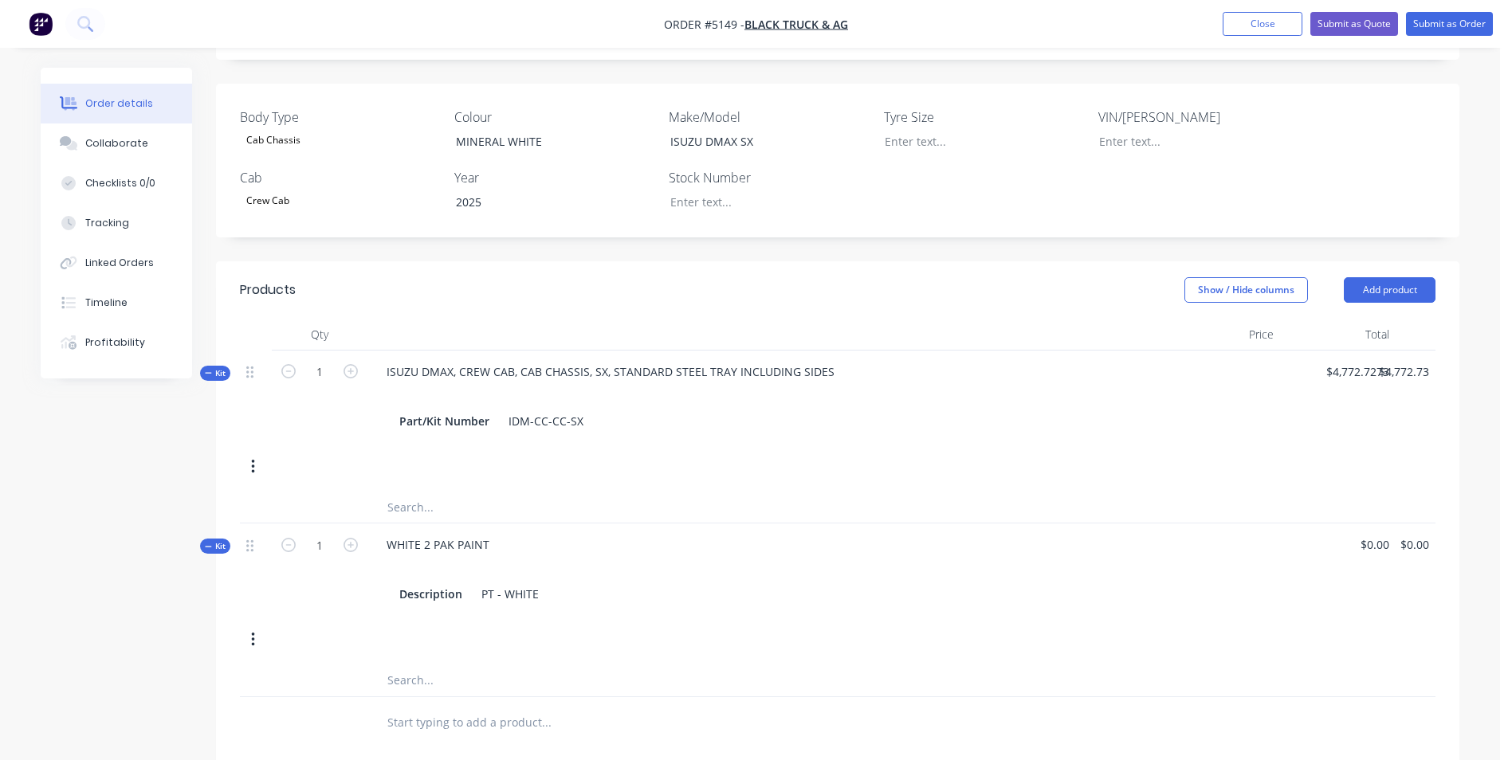
scroll to position [400, 0]
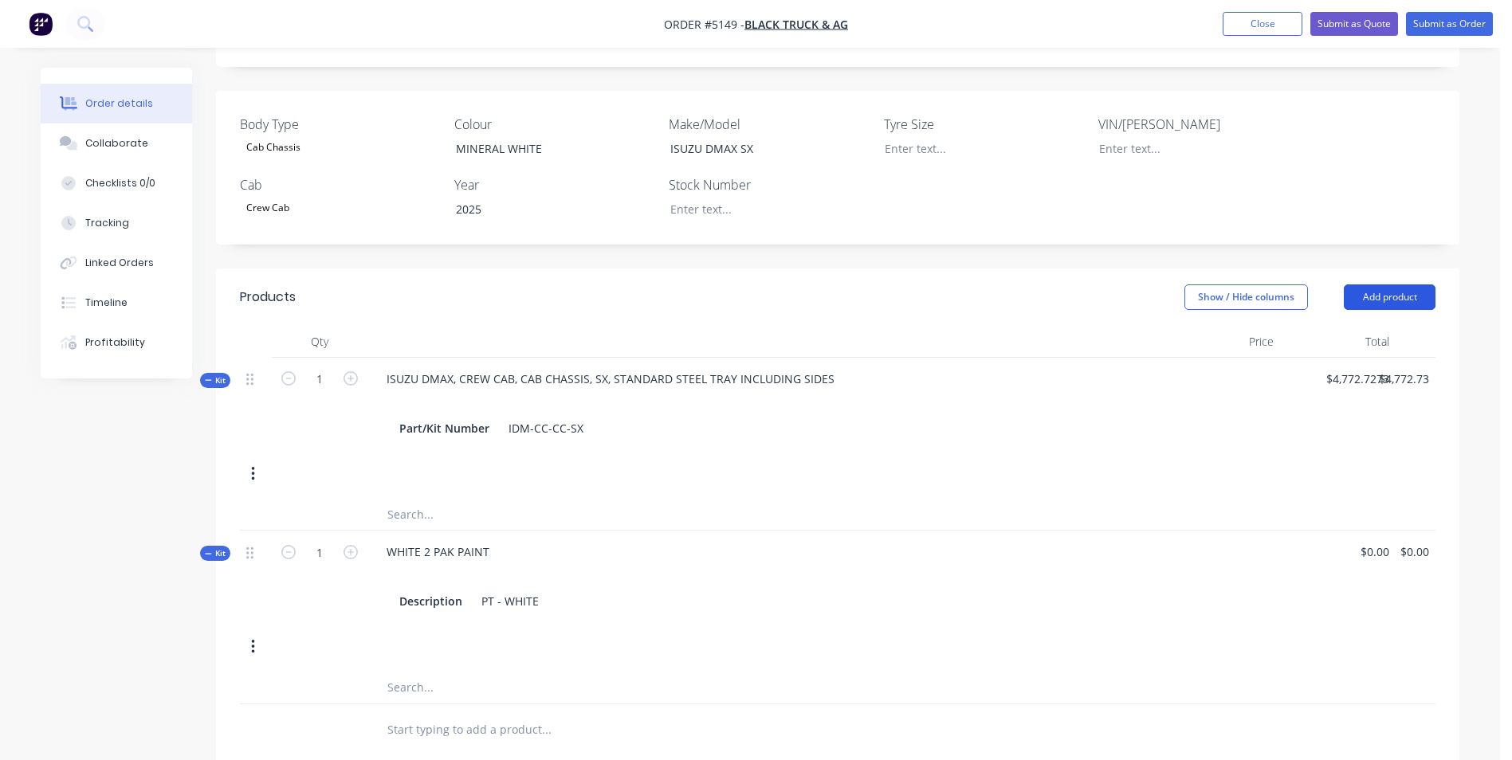
click at [1385, 285] on button "Add product" at bounding box center [1390, 298] width 92 height 26
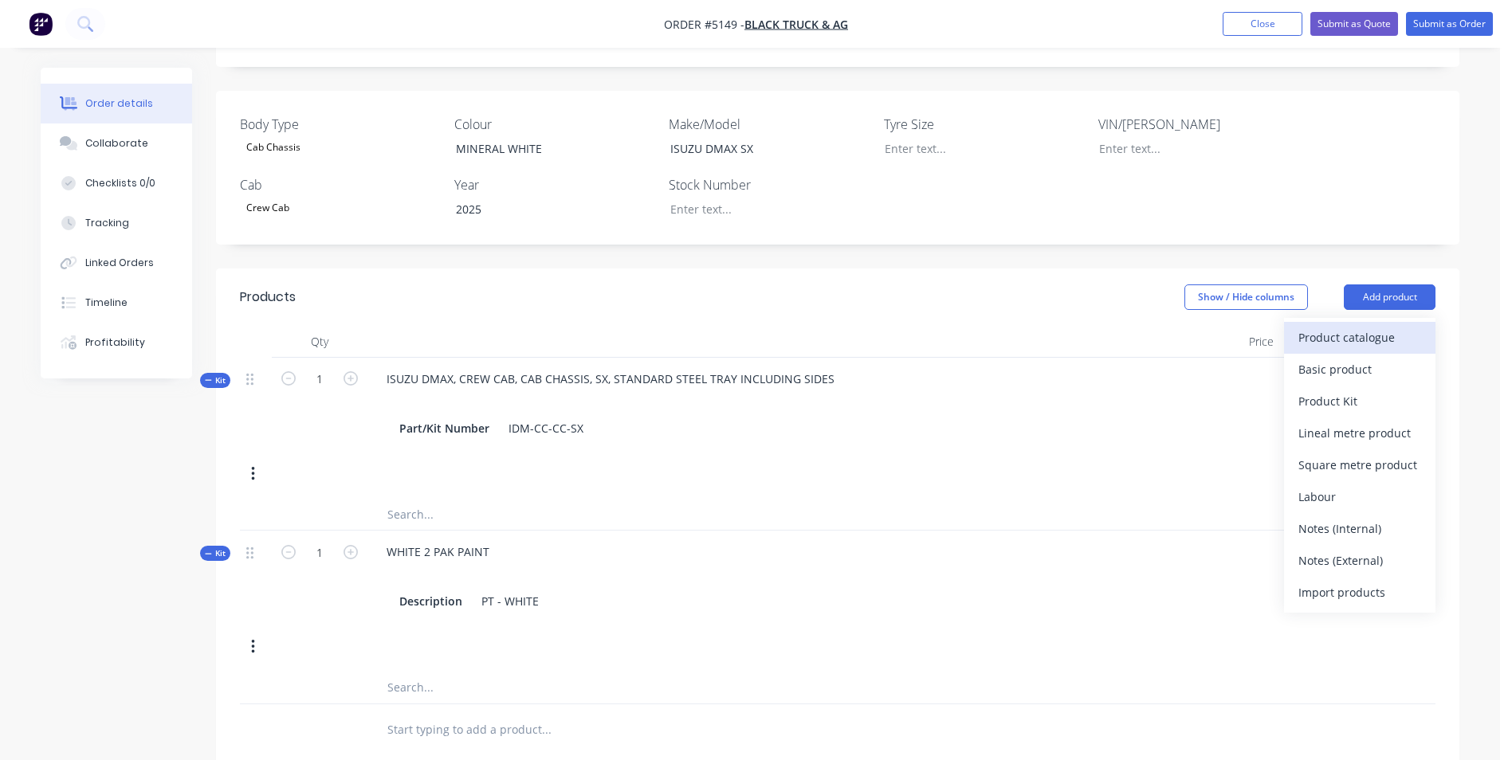
click at [1314, 326] on div "Product catalogue" at bounding box center [1359, 337] width 123 height 23
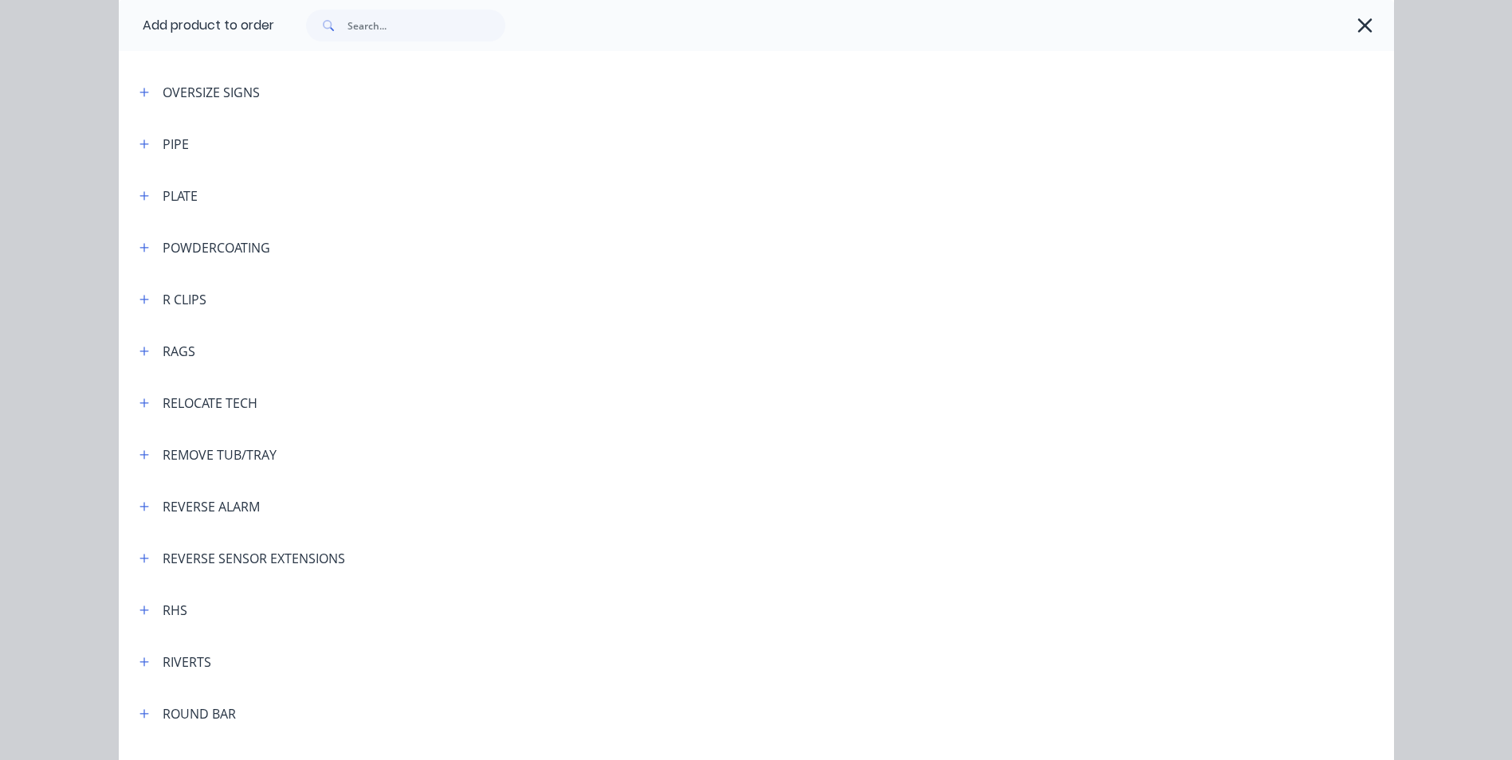
scroll to position [3746, 0]
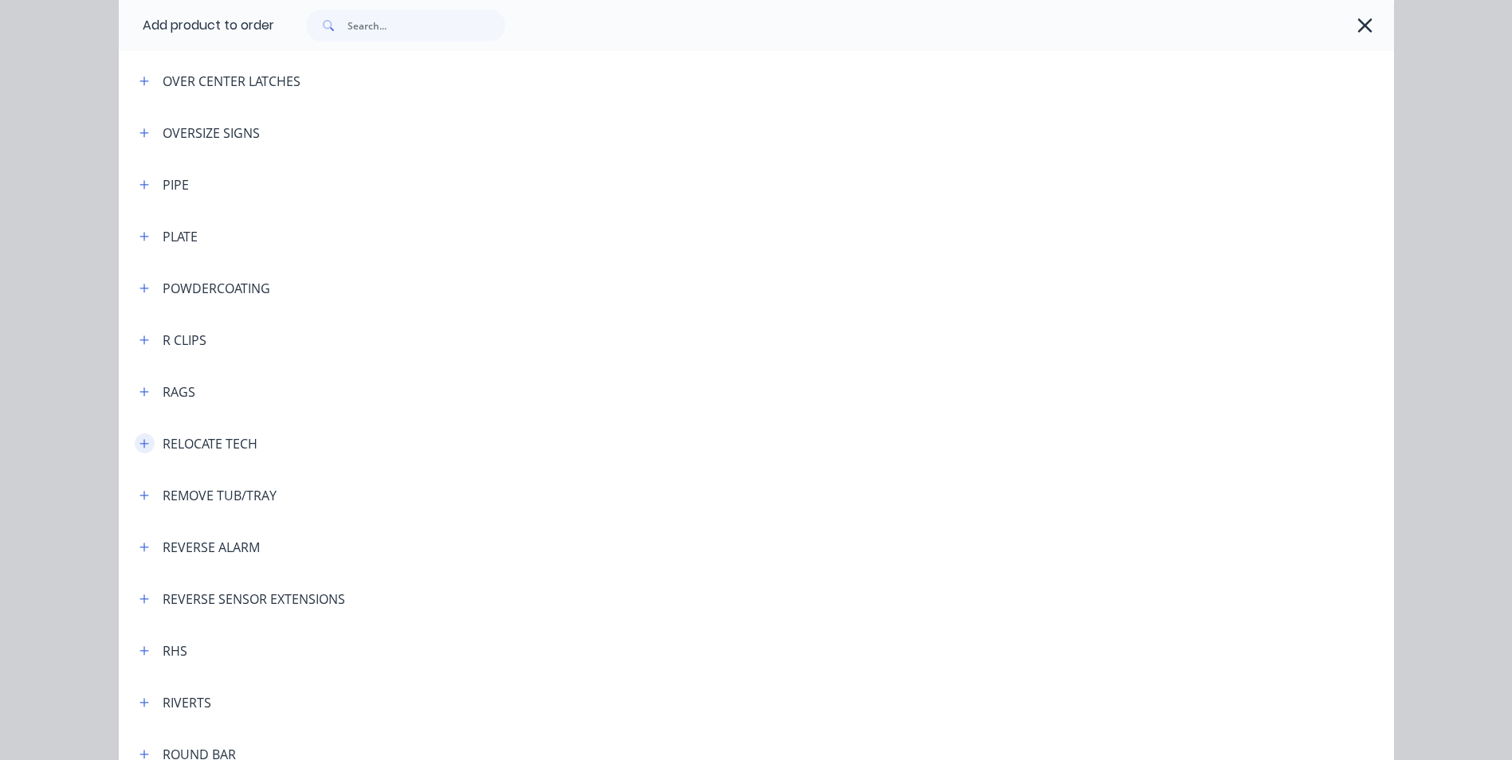
click at [140, 446] on icon "button" at bounding box center [144, 443] width 10 height 11
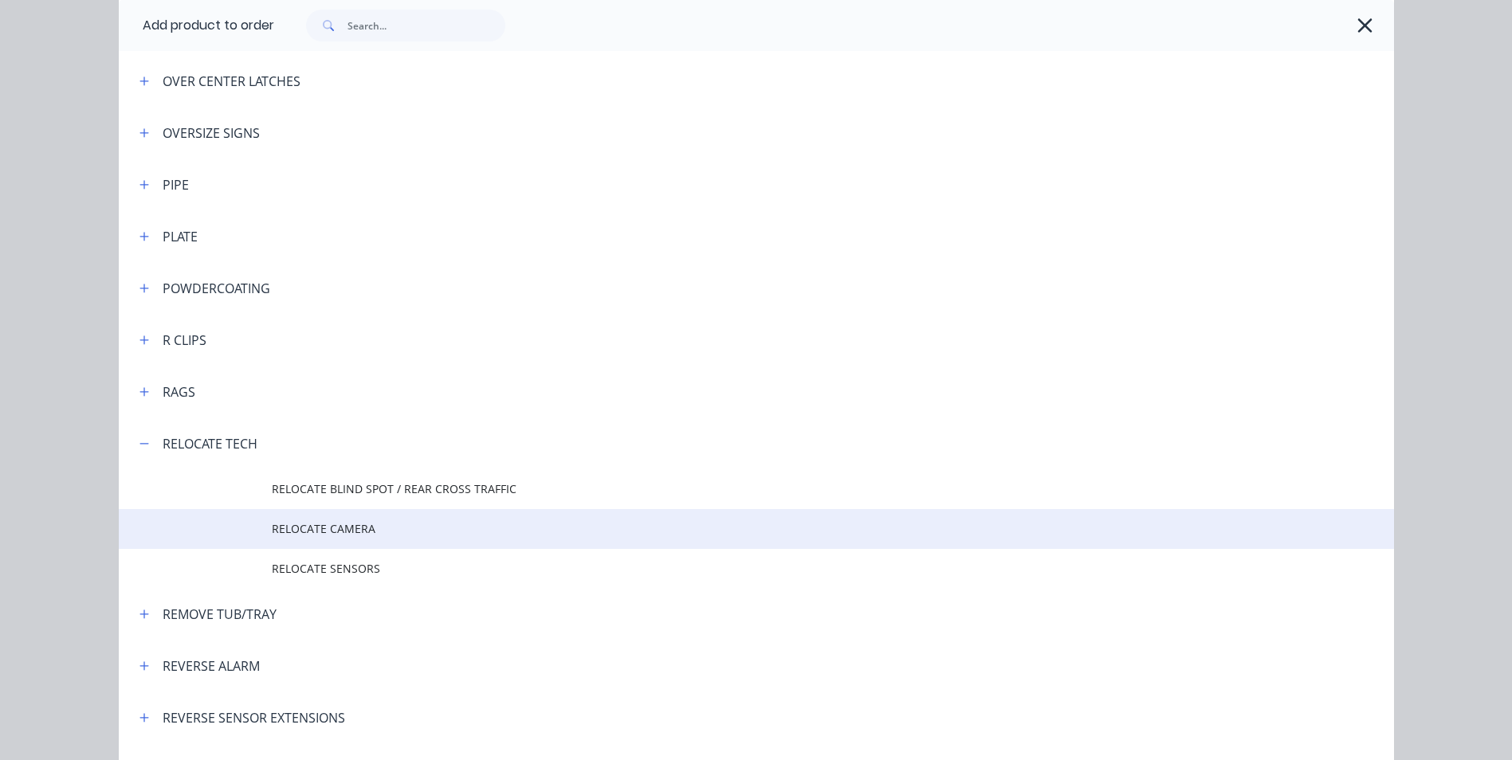
click at [345, 529] on span "RELOCATE CAMERA" at bounding box center [720, 528] width 897 height 17
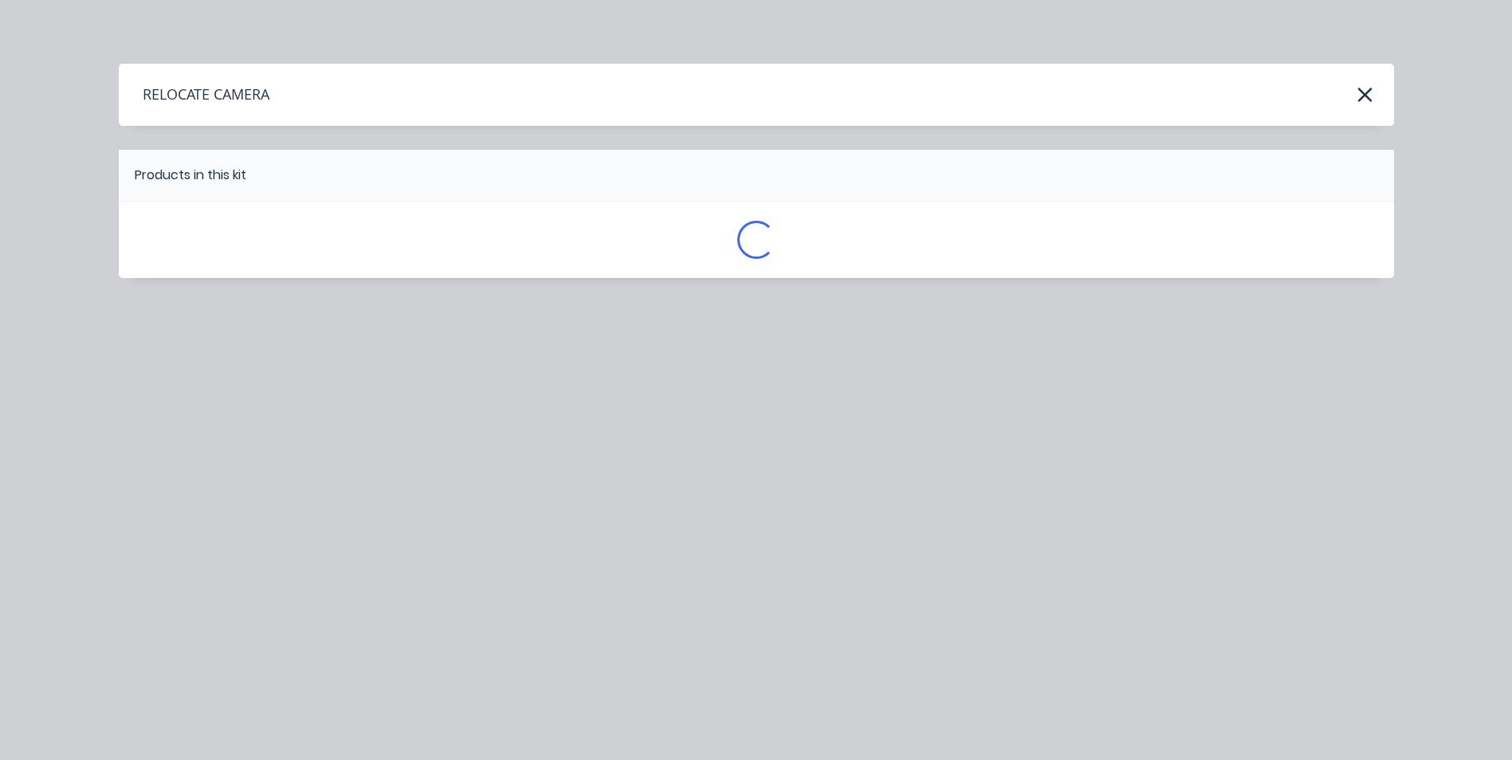
scroll to position [0, 0]
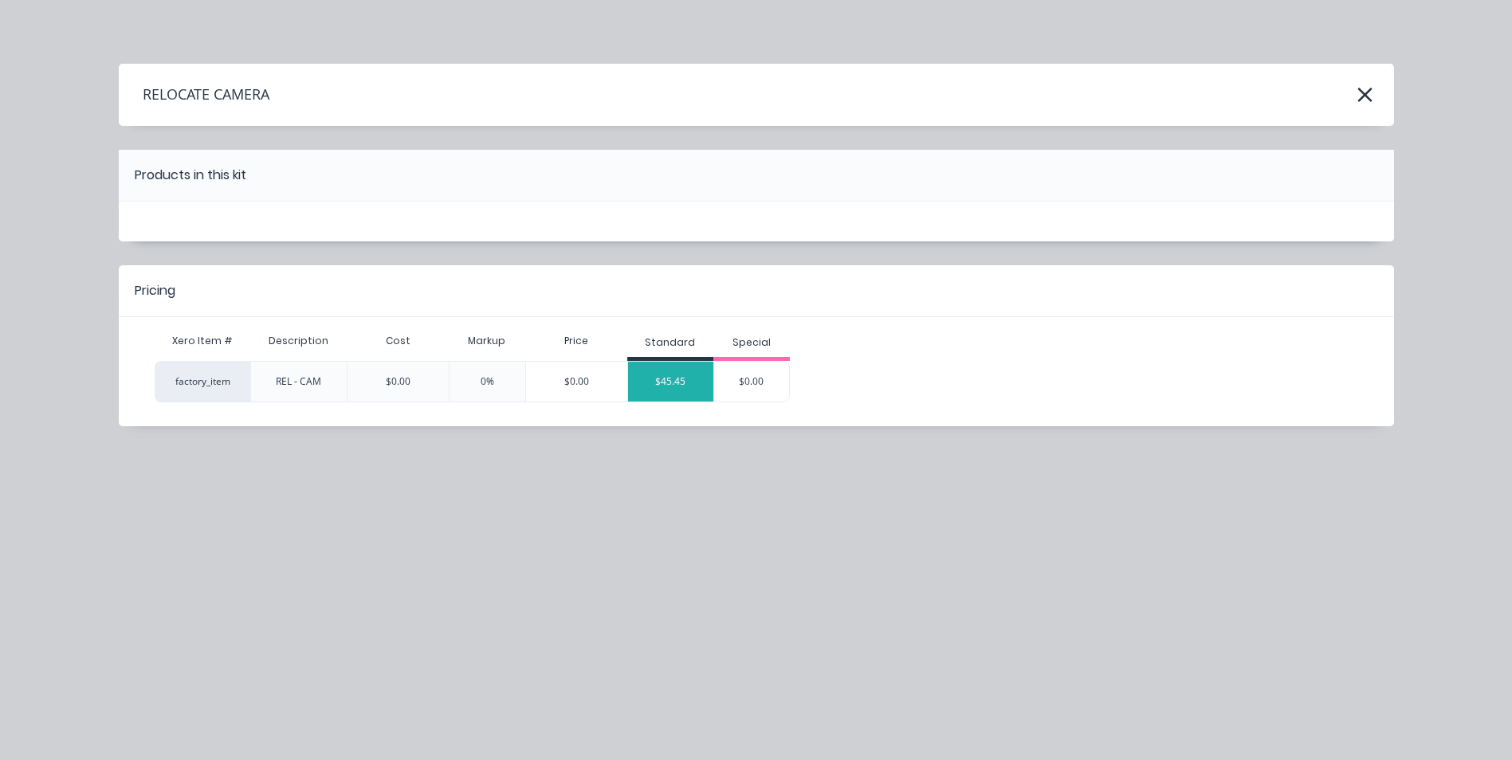
click at [683, 381] on div "$45.45" at bounding box center [671, 382] width 86 height 40
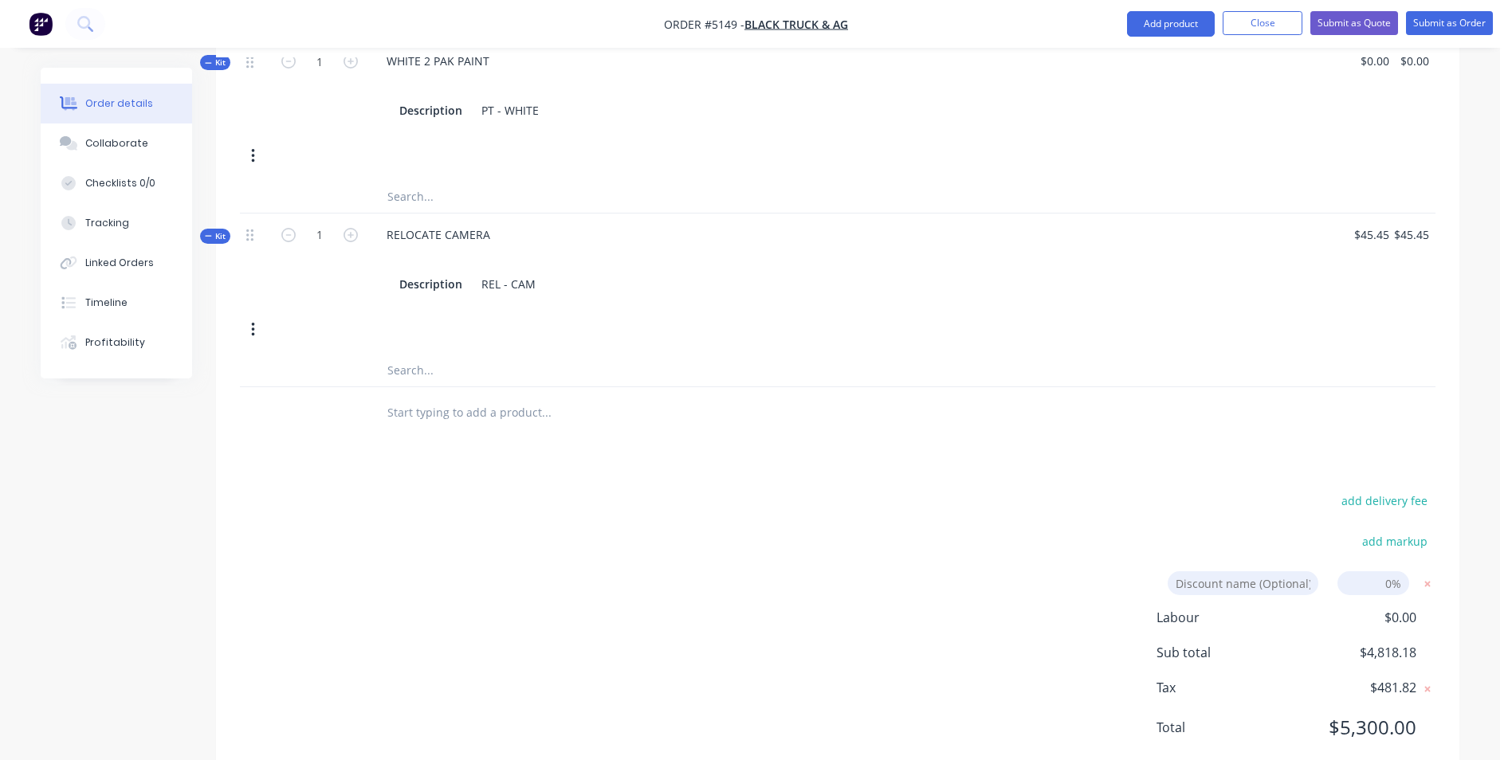
scroll to position [892, 0]
click at [1276, 571] on input at bounding box center [1243, 583] width 151 height 24
type input "DEALER DISCOUNT"
type input "10.00%"
click input "submit" at bounding box center [0, 0] width 0 height 0
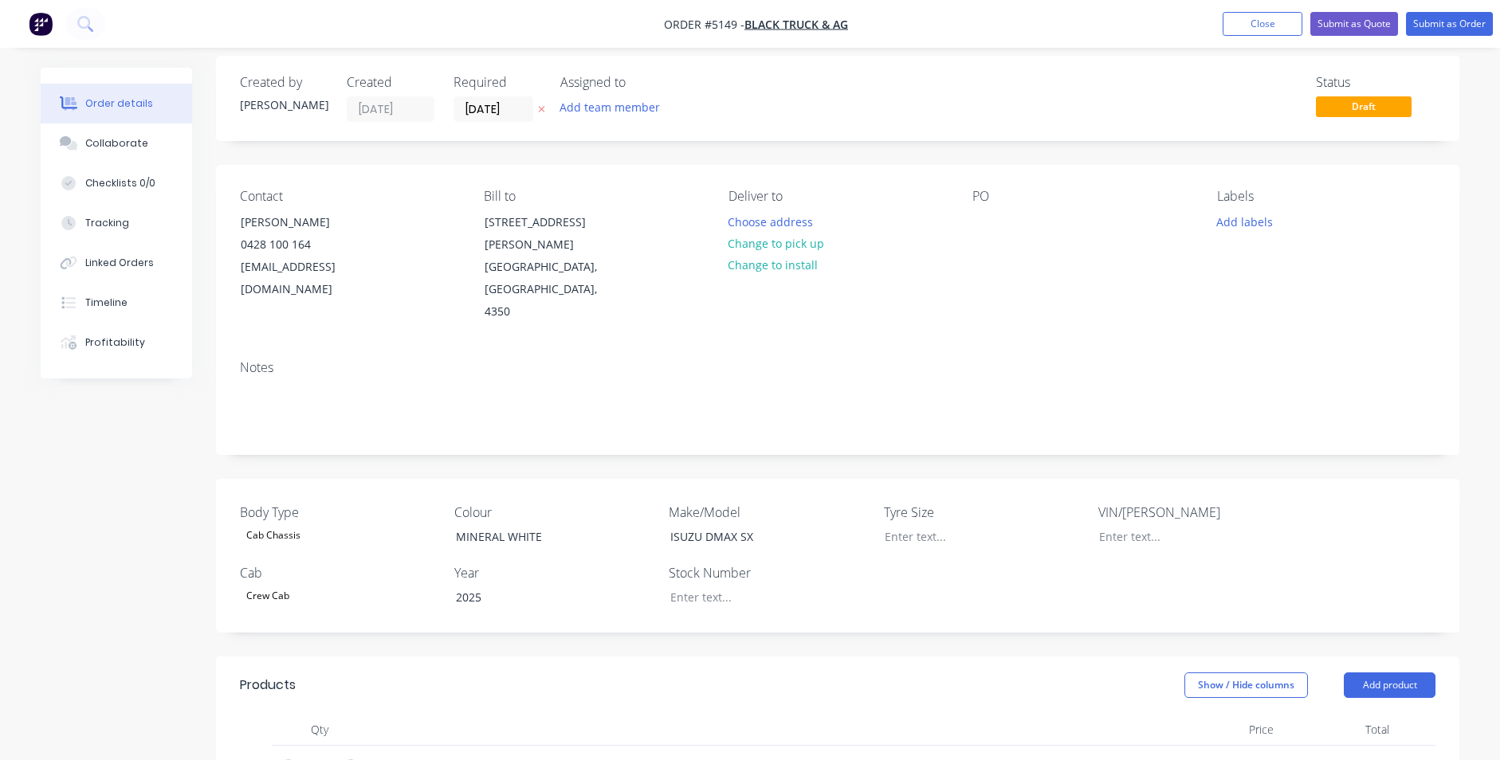
scroll to position [0, 0]
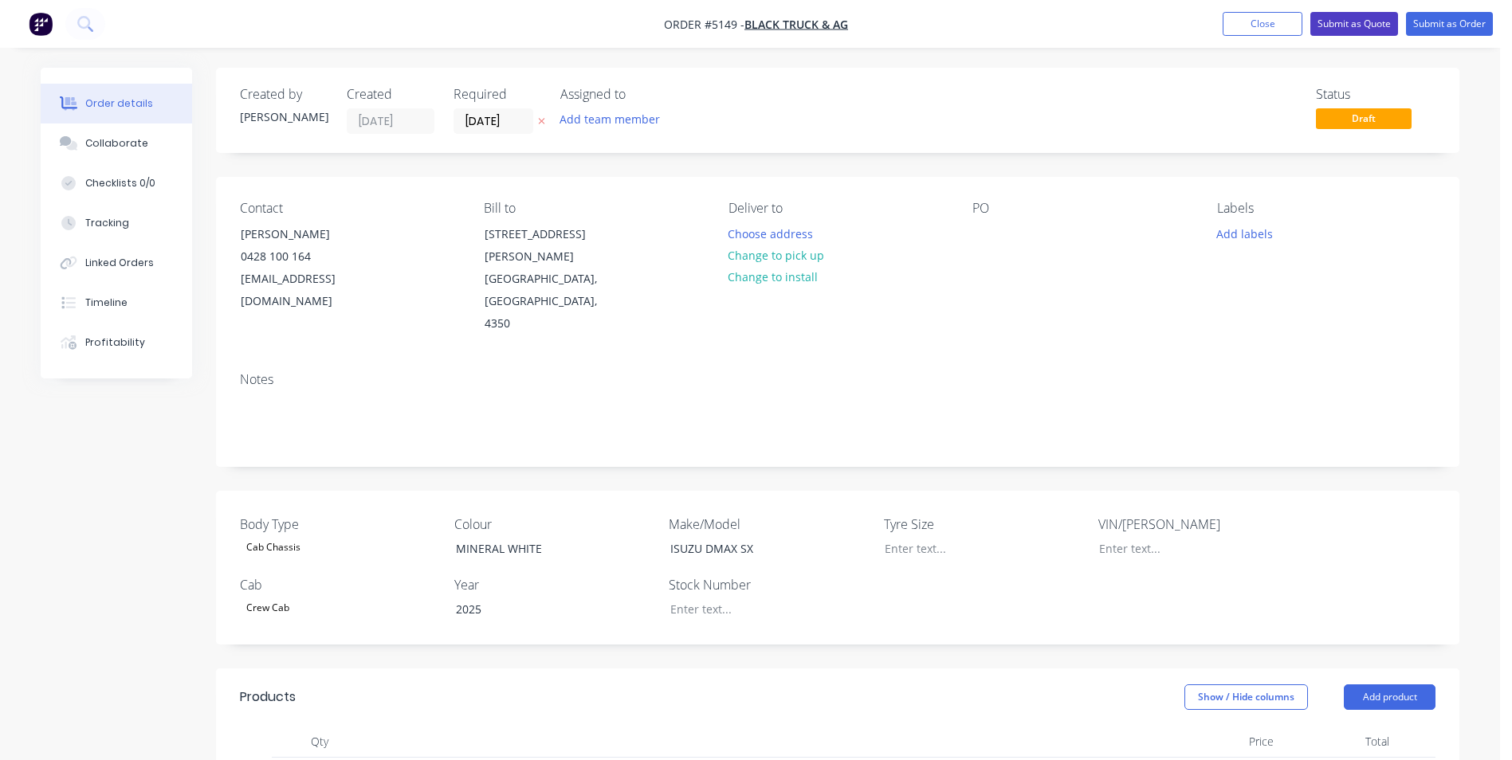
click at [1353, 26] on button "Submit as Quote" at bounding box center [1354, 24] width 88 height 24
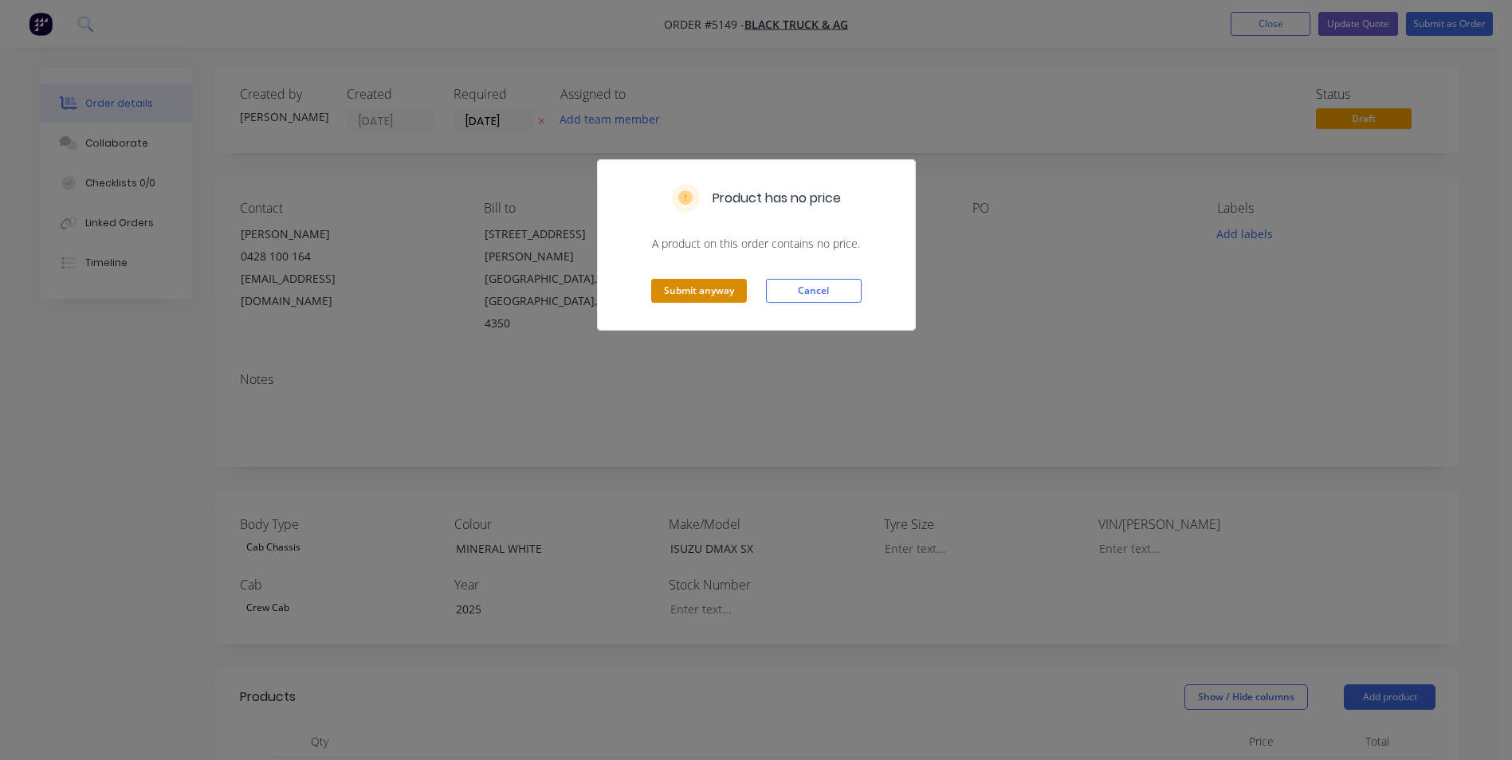
click at [728, 296] on button "Submit anyway" at bounding box center [699, 291] width 96 height 24
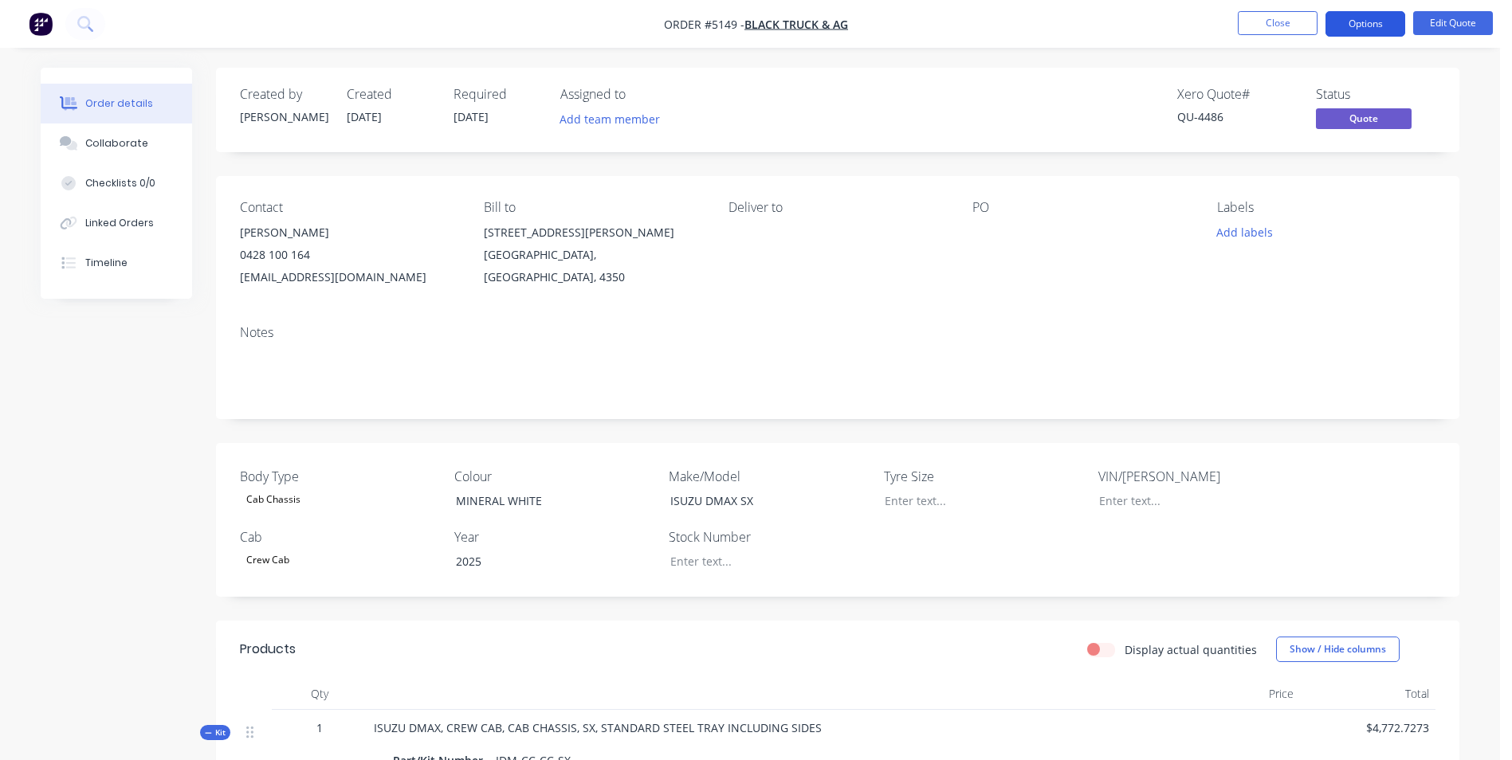
click at [1382, 23] on button "Options" at bounding box center [1365, 24] width 80 height 26
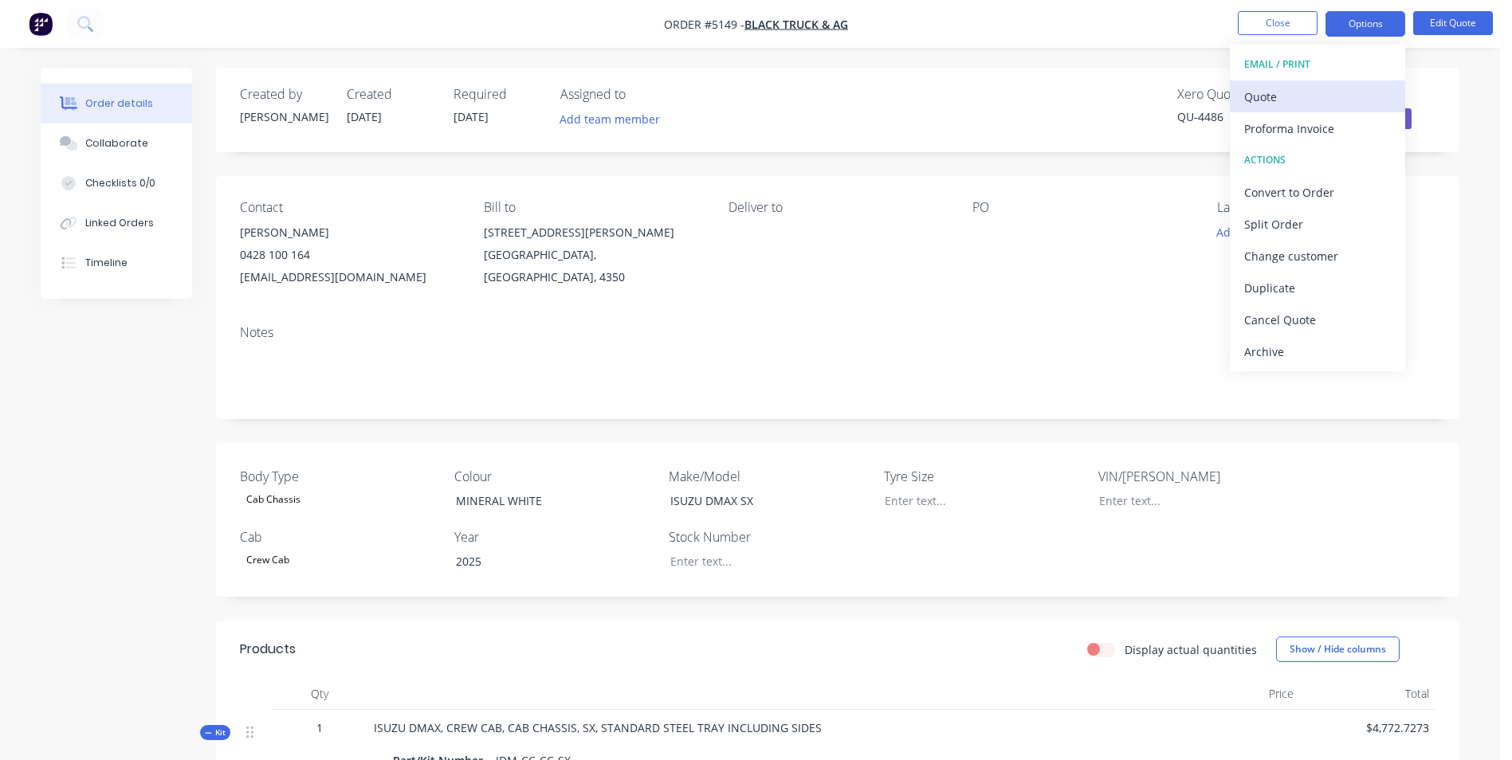
click at [1282, 97] on div "Quote" at bounding box center [1317, 96] width 147 height 23
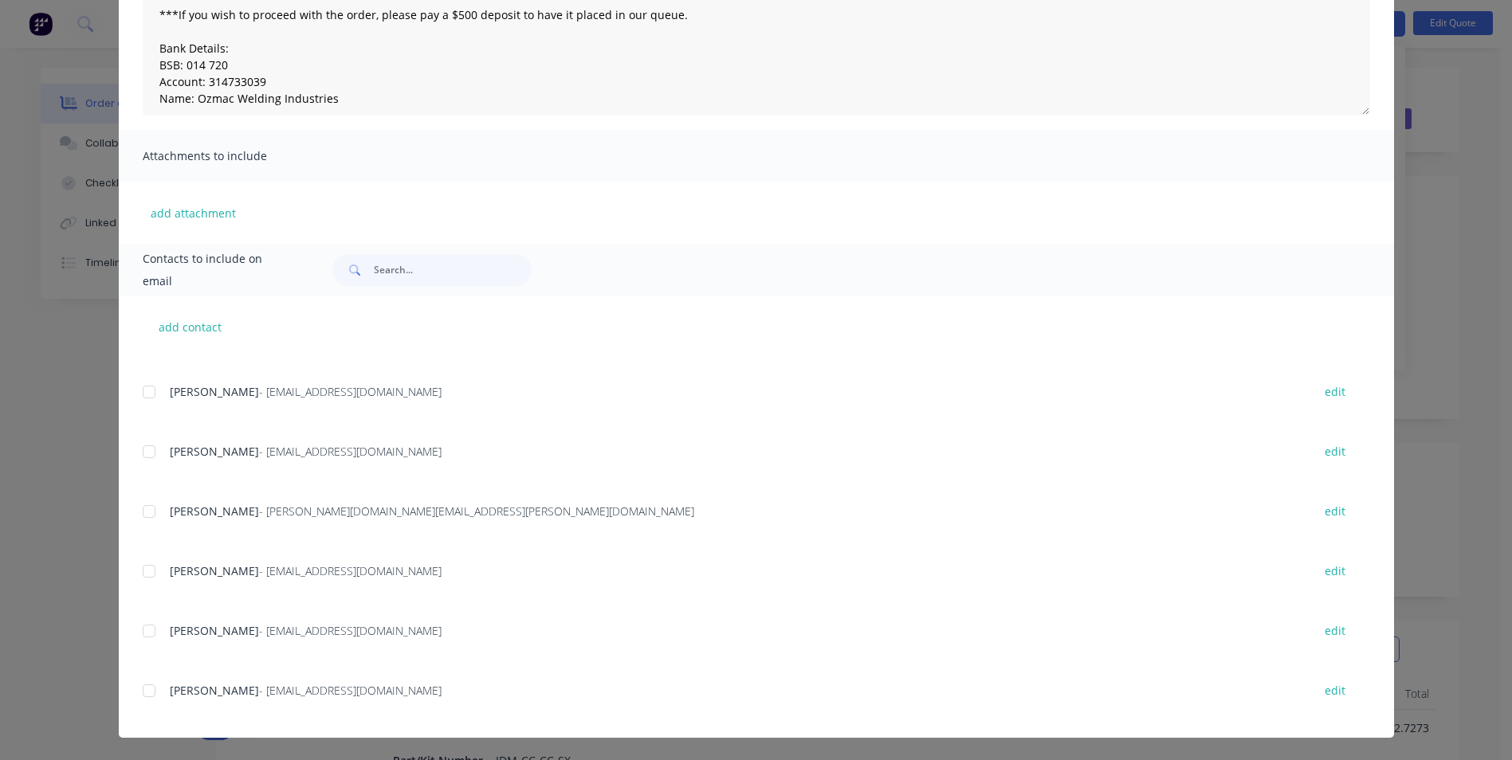
scroll to position [397, 0]
click at [142, 690] on div at bounding box center [149, 690] width 32 height 32
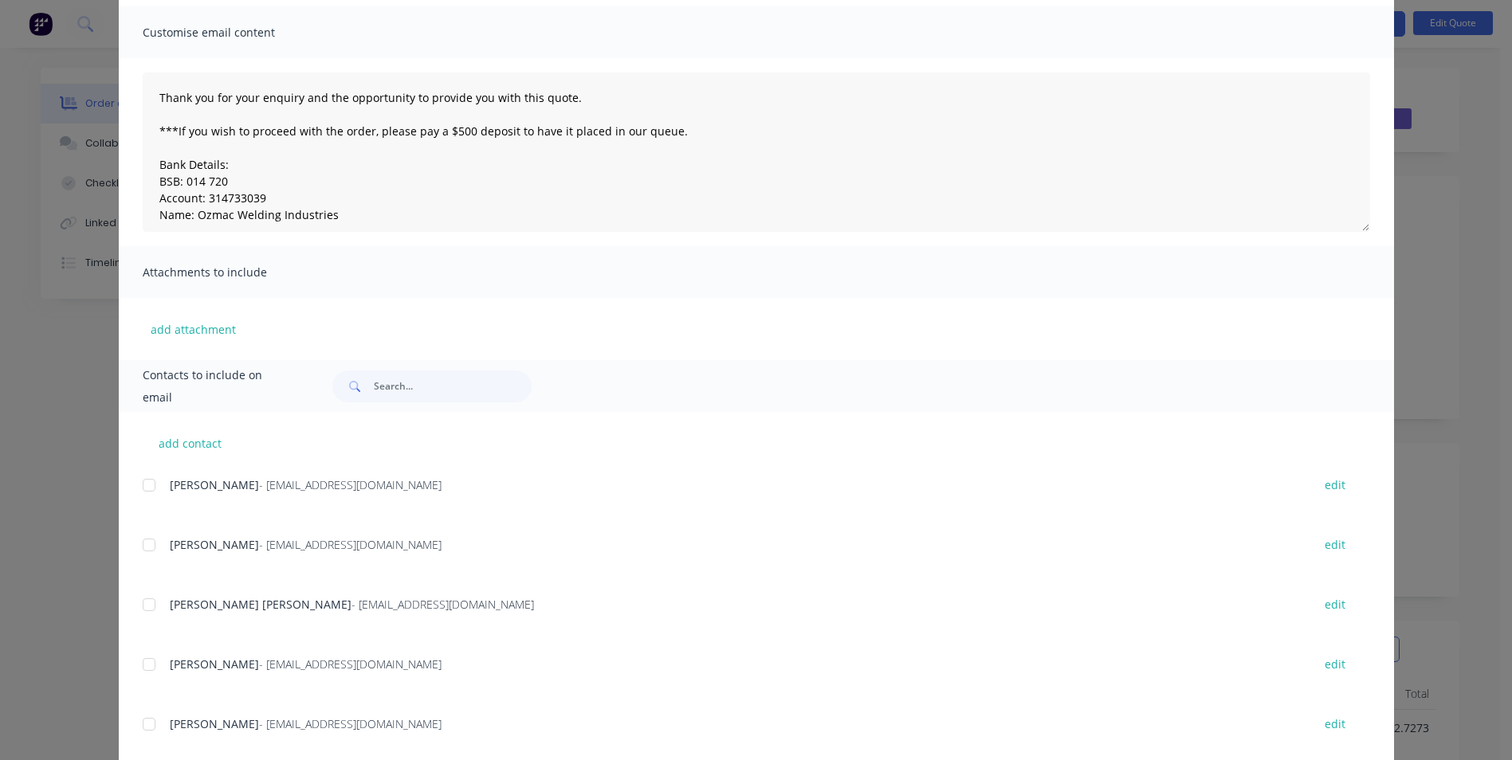
scroll to position [0, 0]
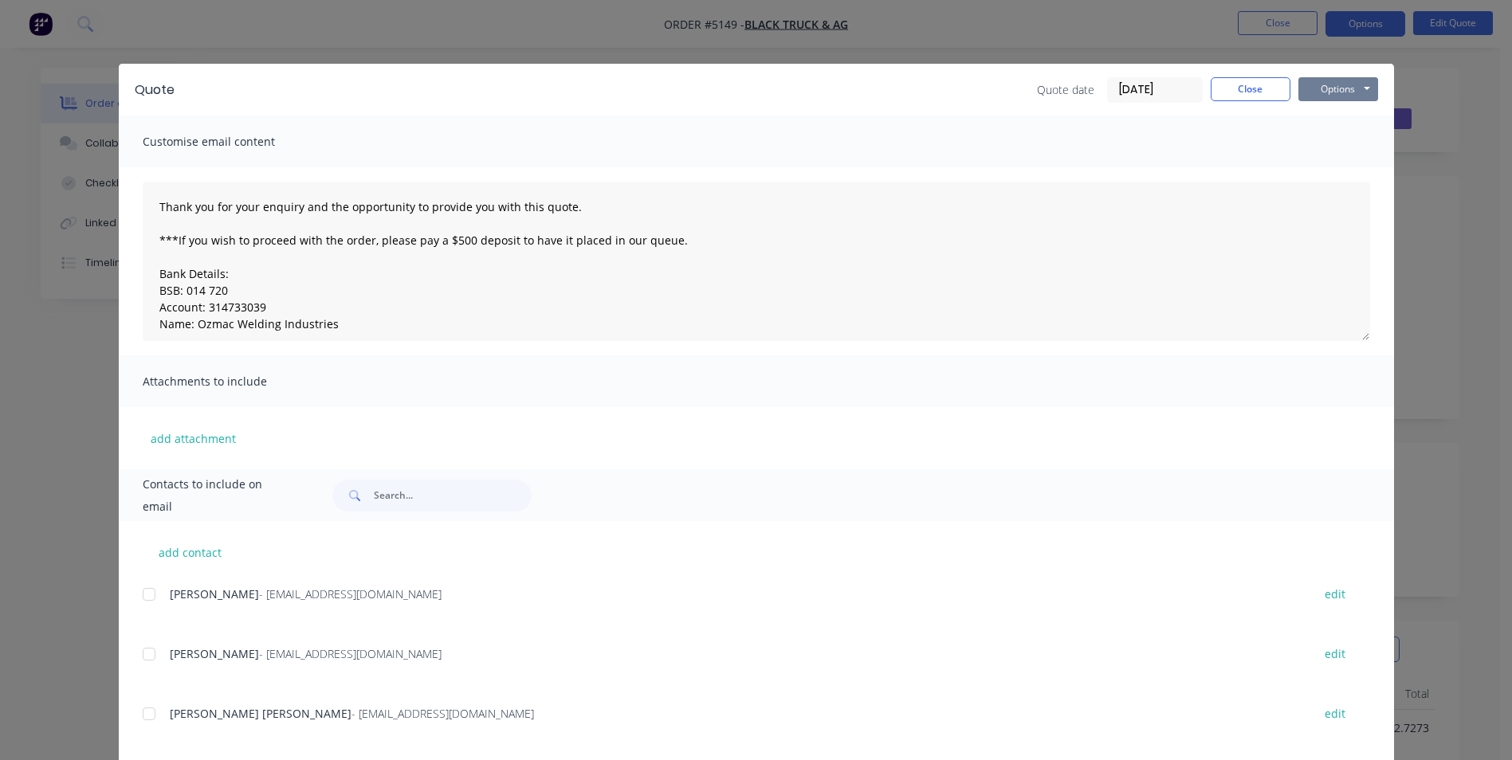
click at [1361, 87] on button "Options" at bounding box center [1338, 89] width 80 height 24
click at [1337, 176] on button "Email" at bounding box center [1349, 170] width 102 height 26
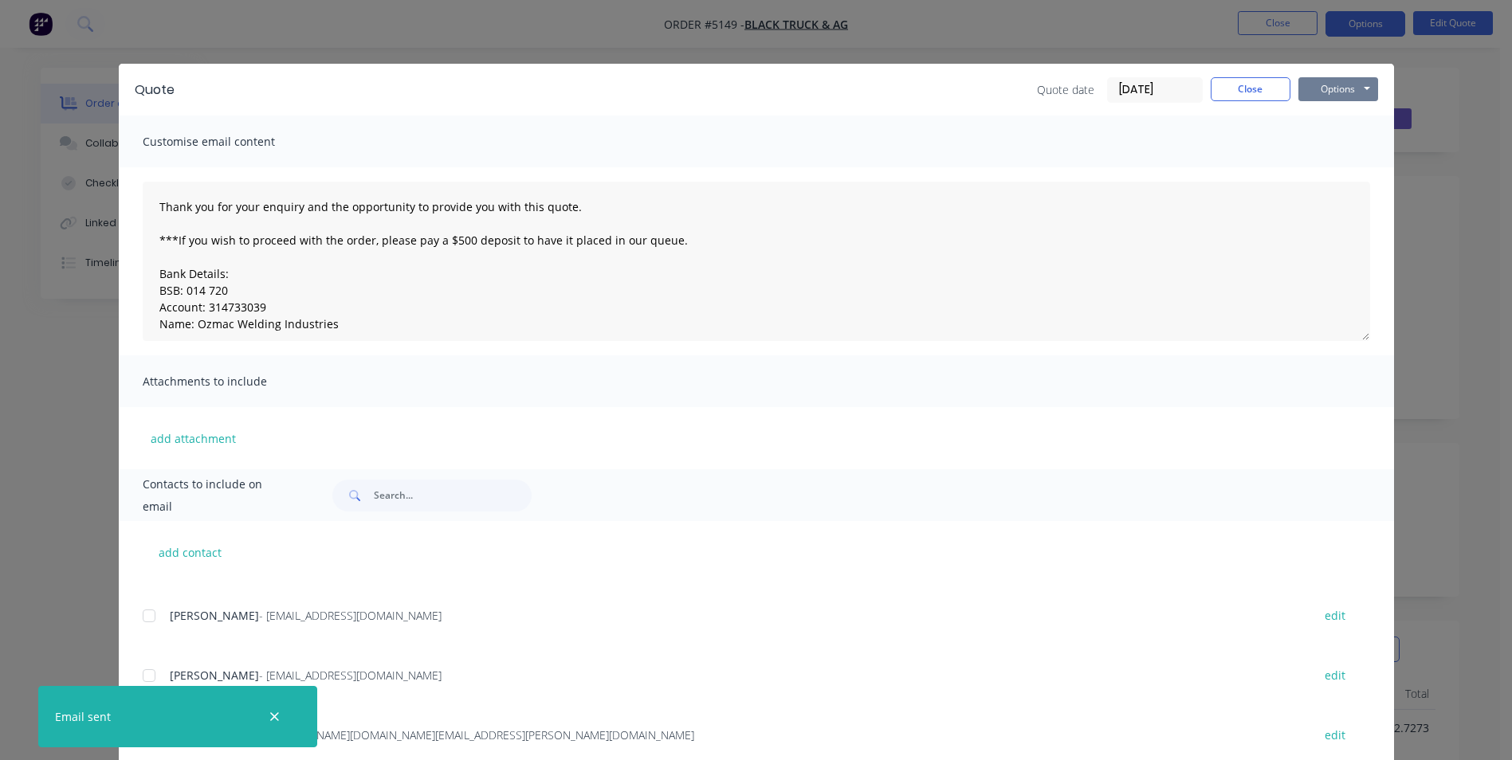
click at [1347, 86] on button "Options" at bounding box center [1338, 89] width 80 height 24
click at [1335, 148] on button "Print" at bounding box center [1349, 144] width 102 height 26
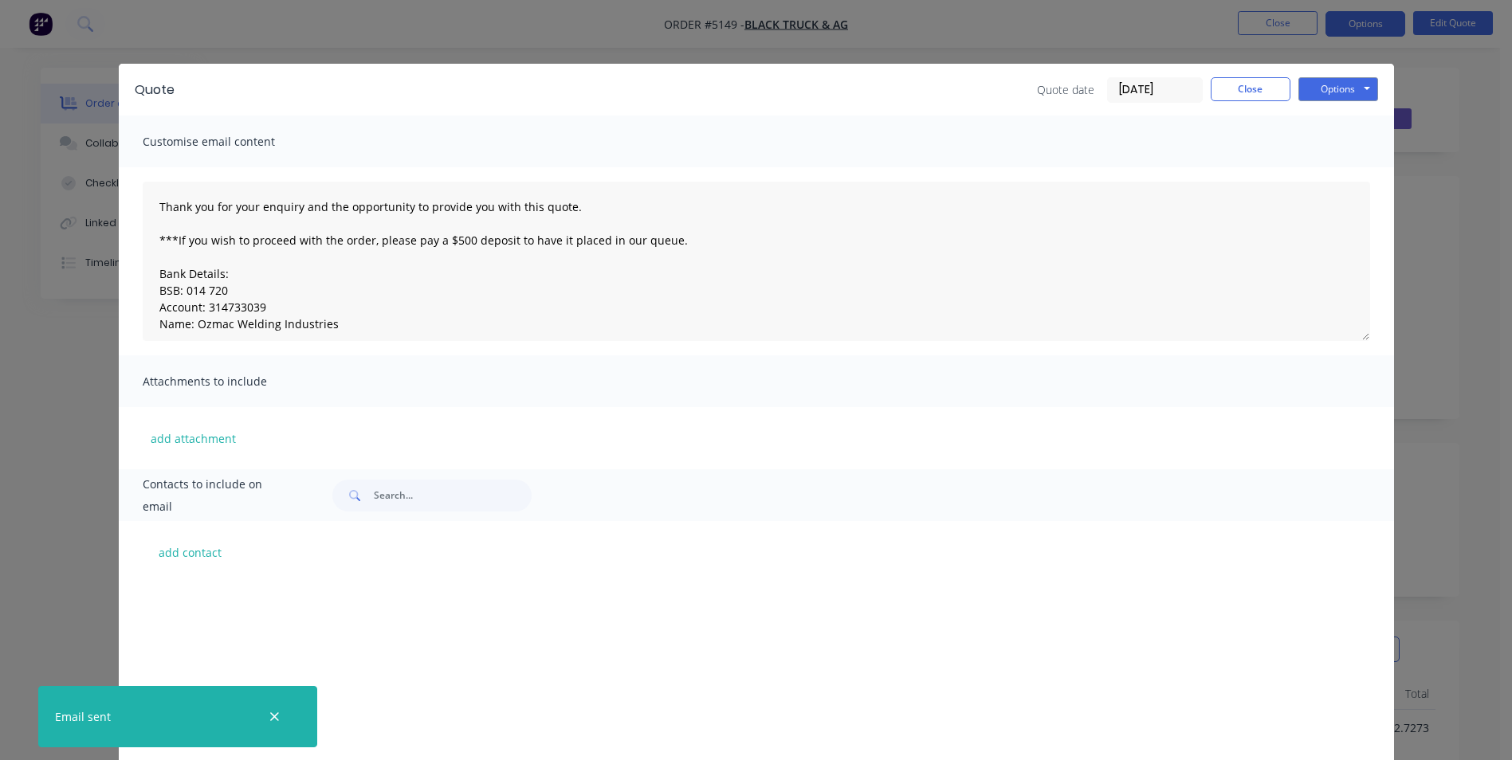
scroll to position [397, 0]
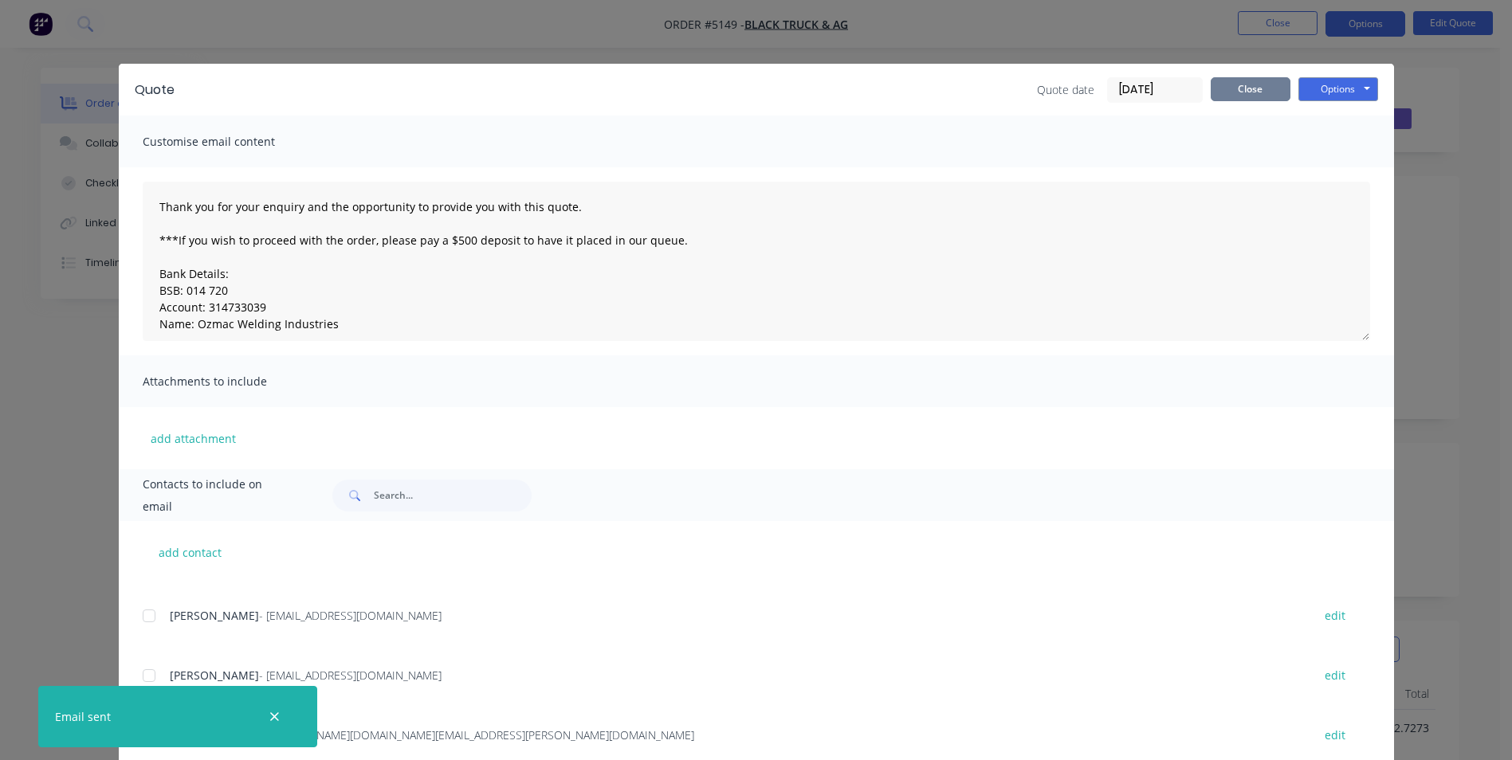
click at [1256, 92] on button "Close" at bounding box center [1251, 89] width 80 height 24
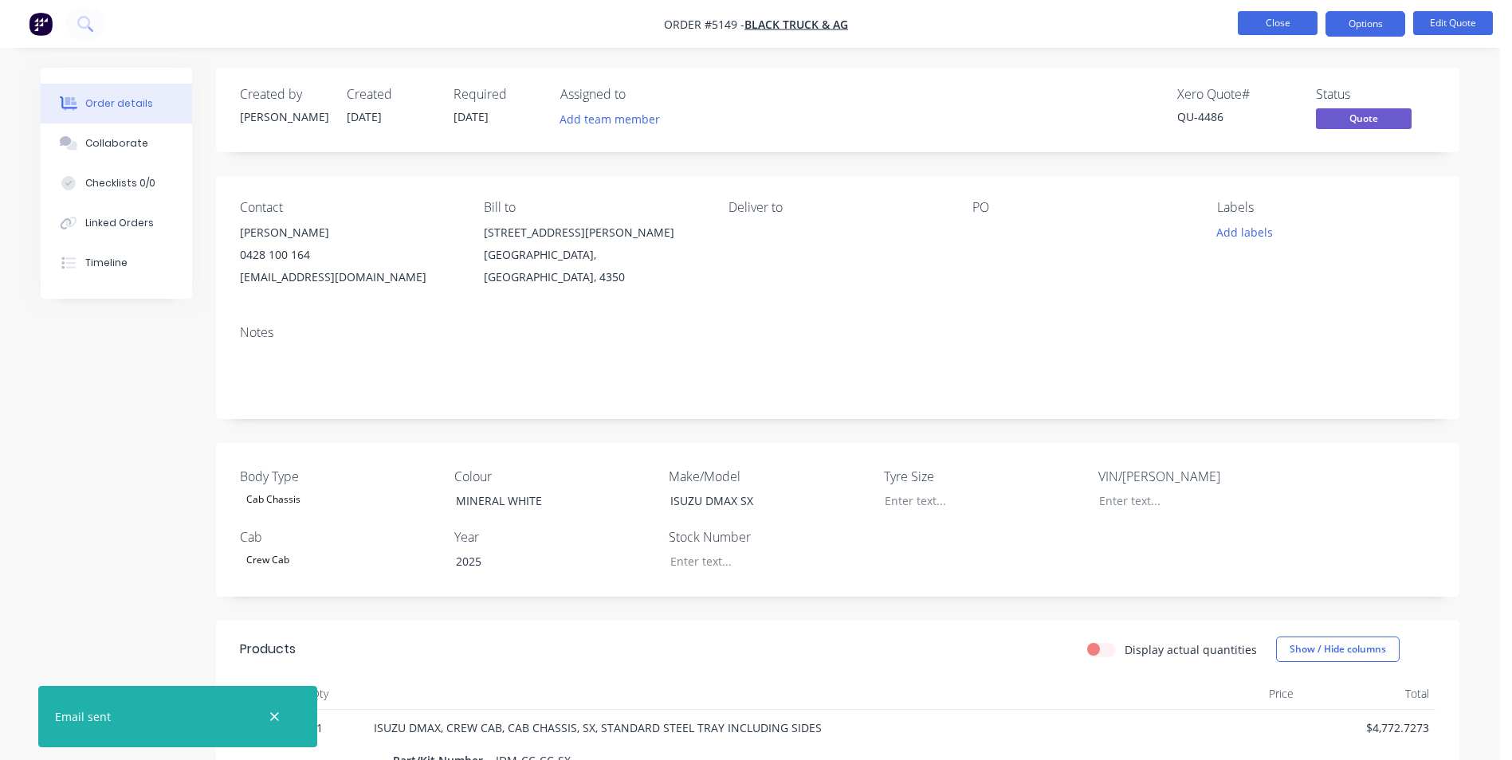
click at [1292, 29] on button "Close" at bounding box center [1278, 23] width 80 height 24
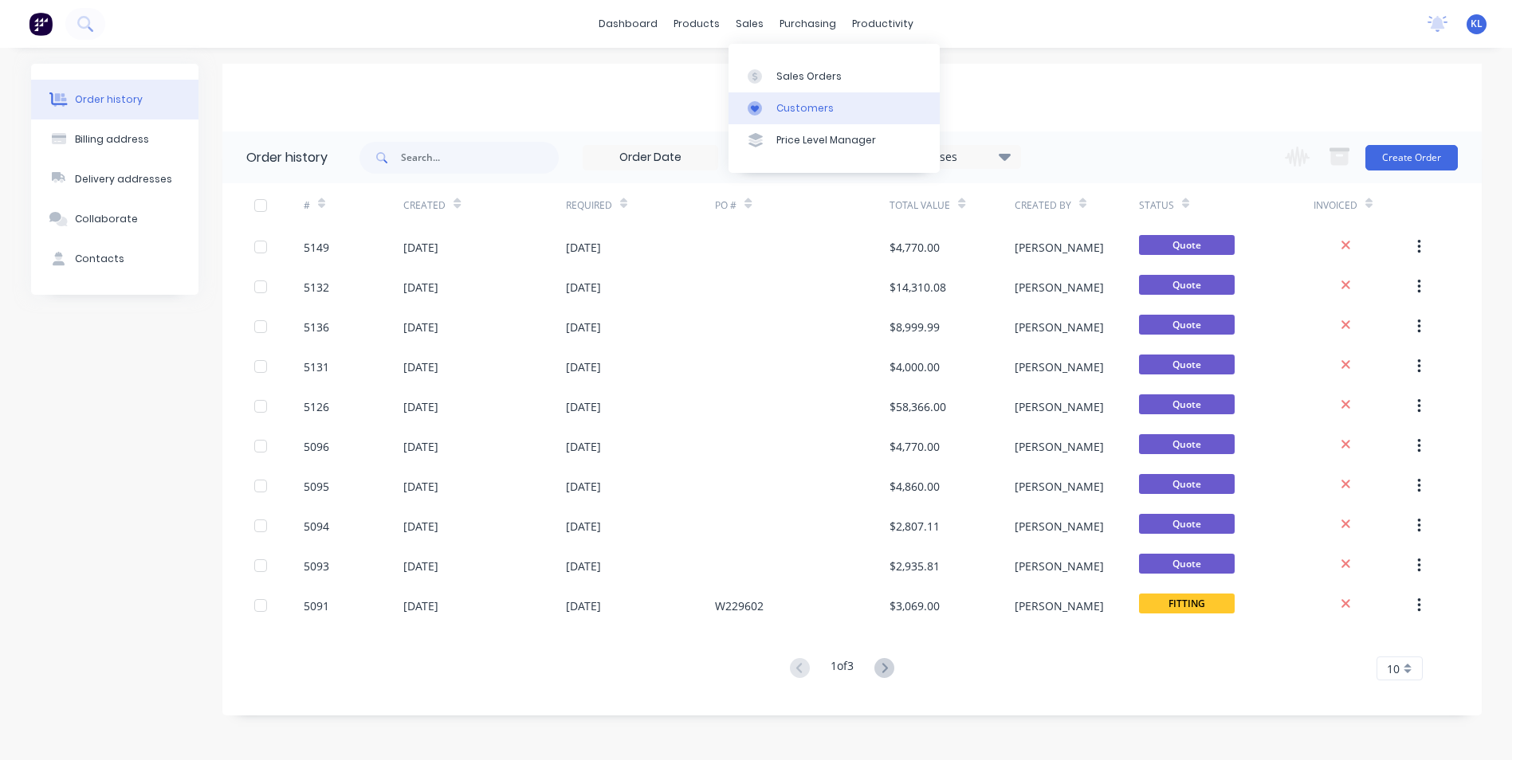
click at [789, 111] on div "Customers" at bounding box center [804, 108] width 57 height 14
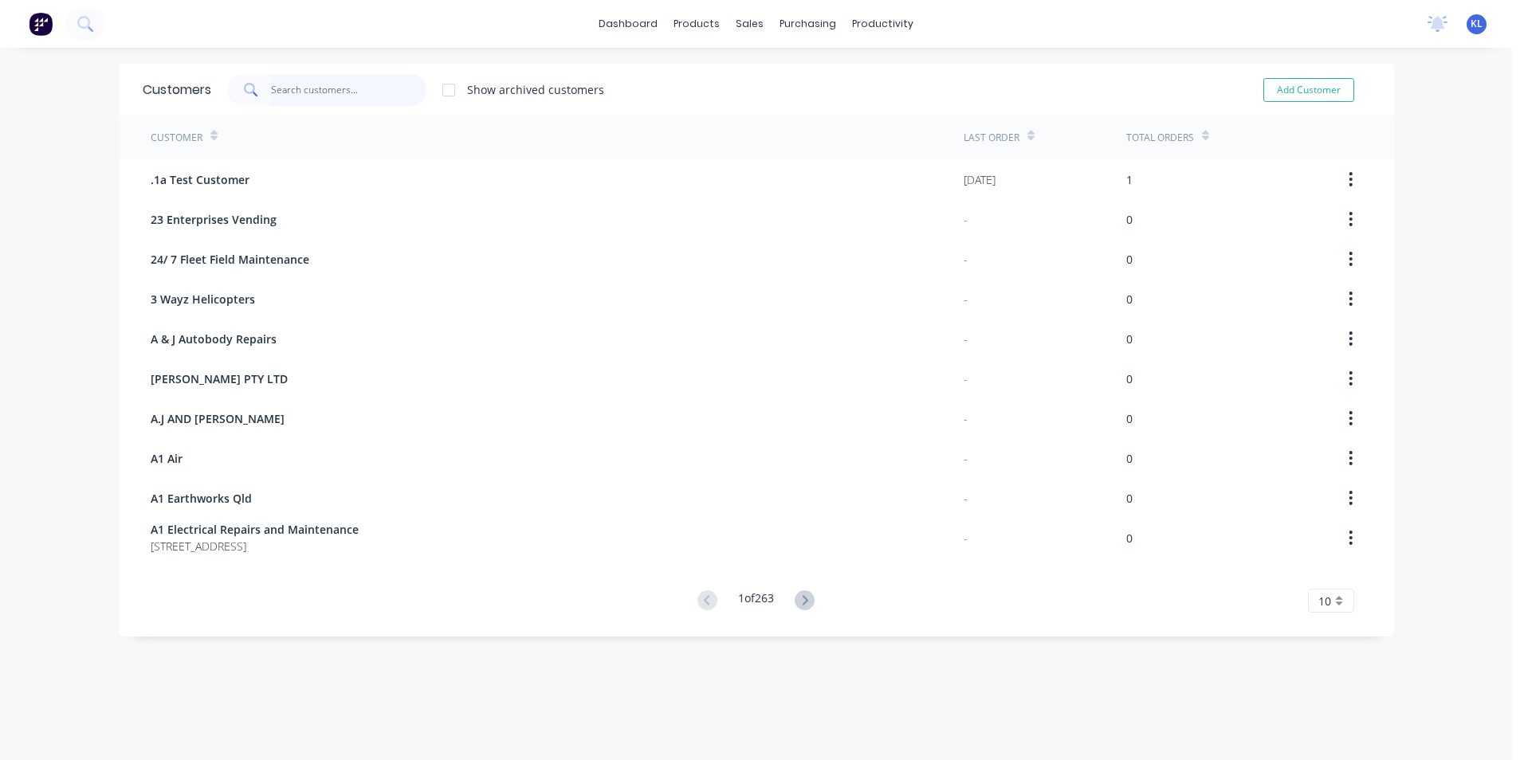
click at [289, 85] on input "text" at bounding box center [348, 90] width 155 height 32
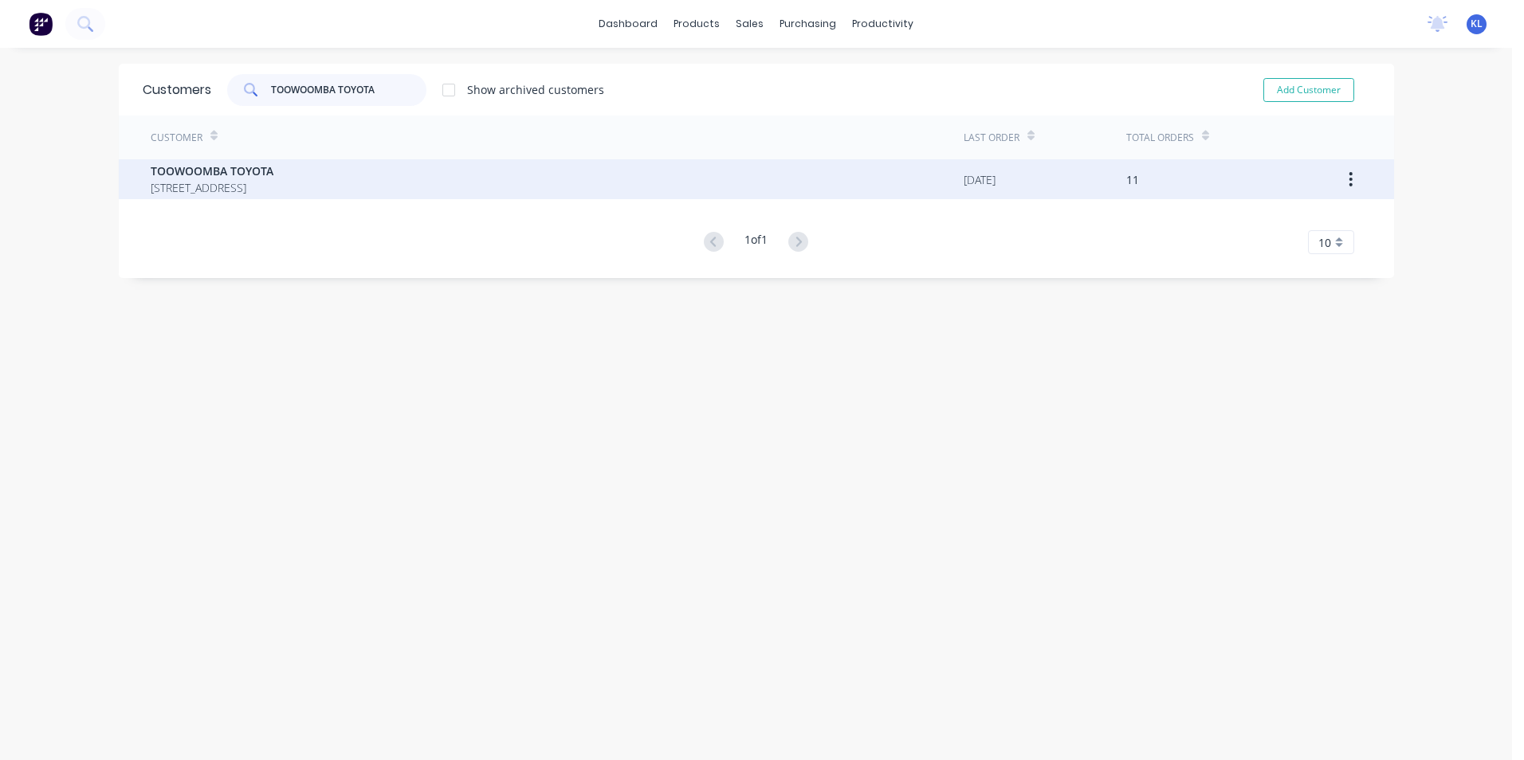
type input "TOOWOOMBA TOYOTA"
click at [225, 163] on span "TOOWOOMBA TOYOTA" at bounding box center [212, 171] width 123 height 17
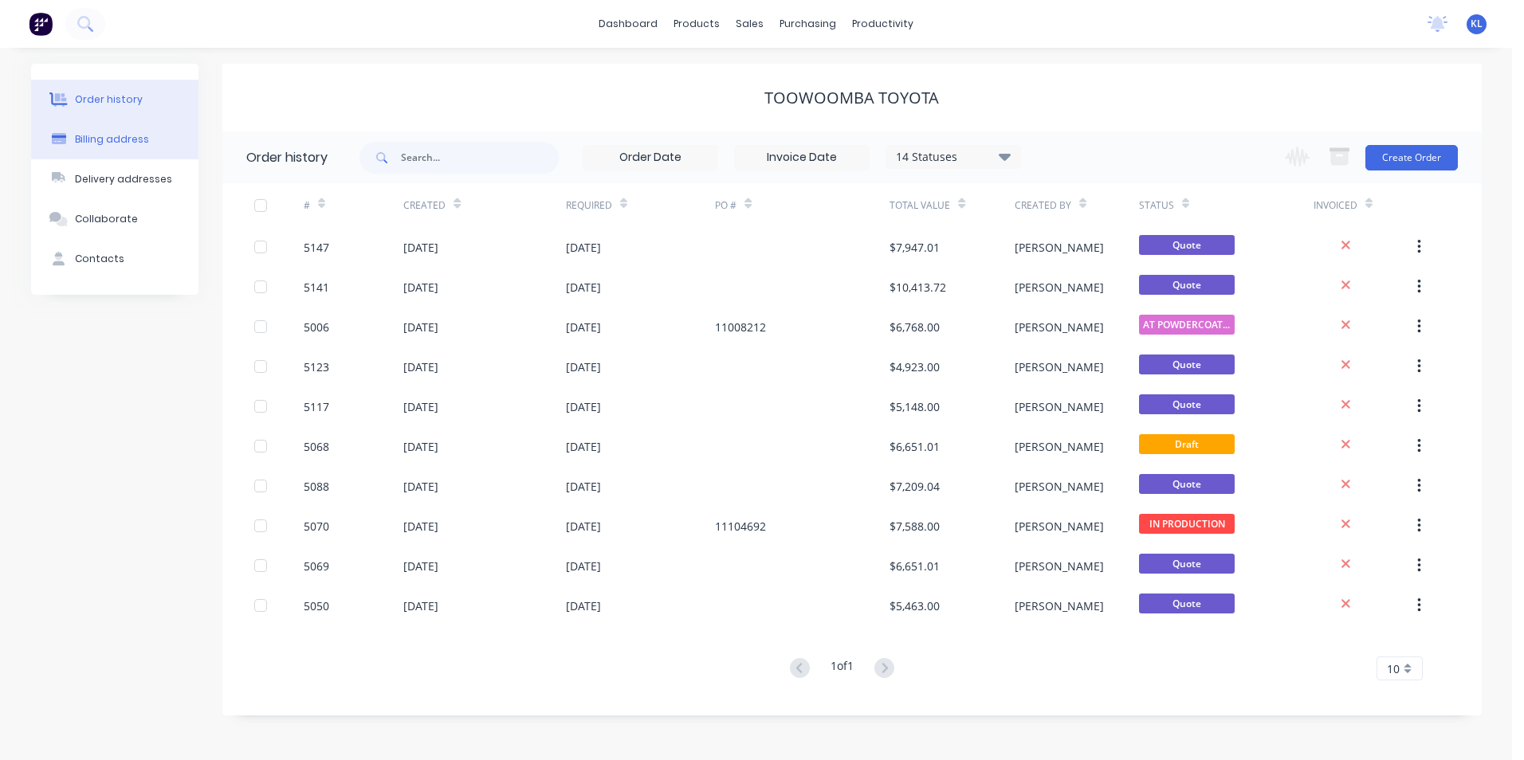
click at [147, 145] on button "Billing address" at bounding box center [114, 140] width 167 height 40
select select "AU"
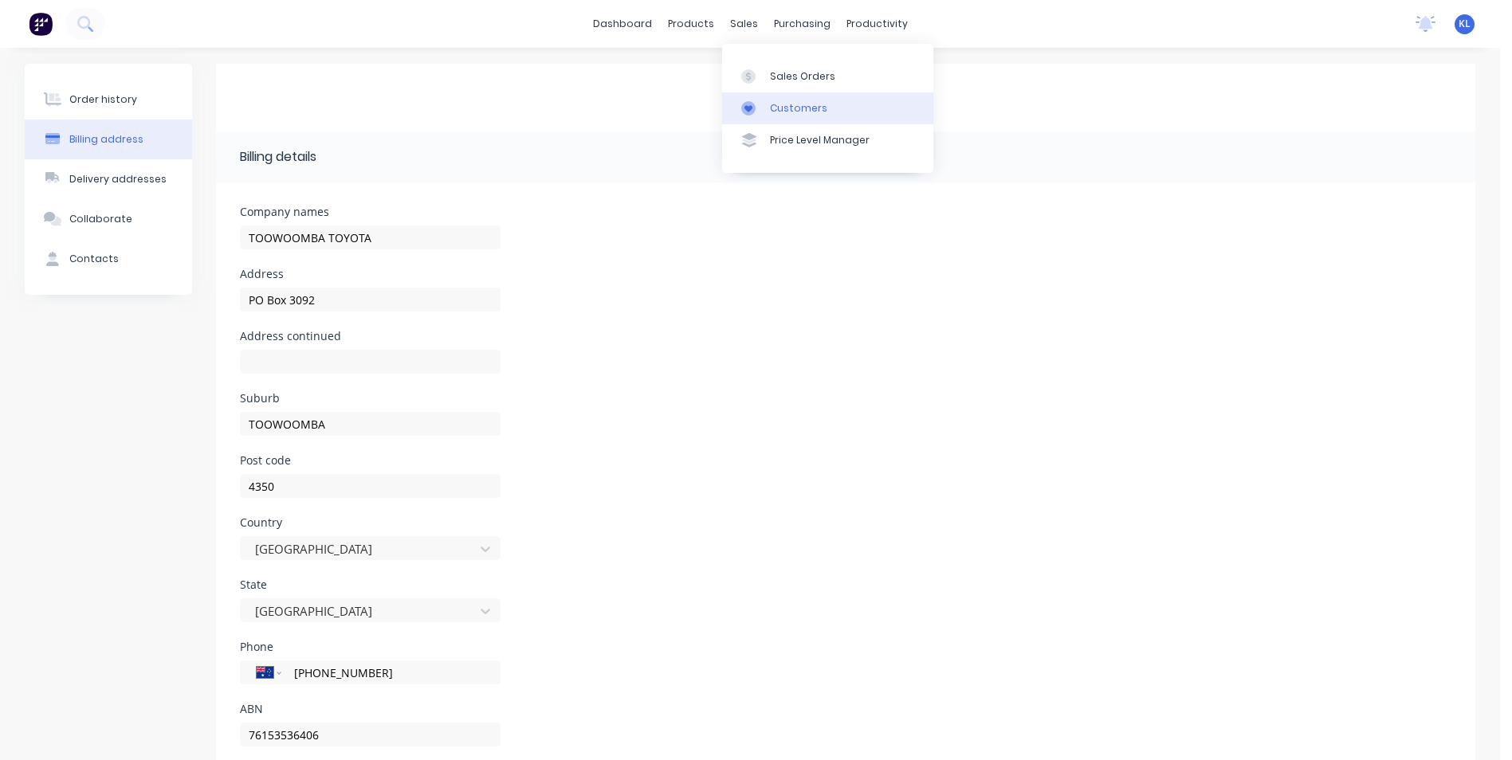
click at [796, 112] on div "Customers" at bounding box center [798, 108] width 57 height 14
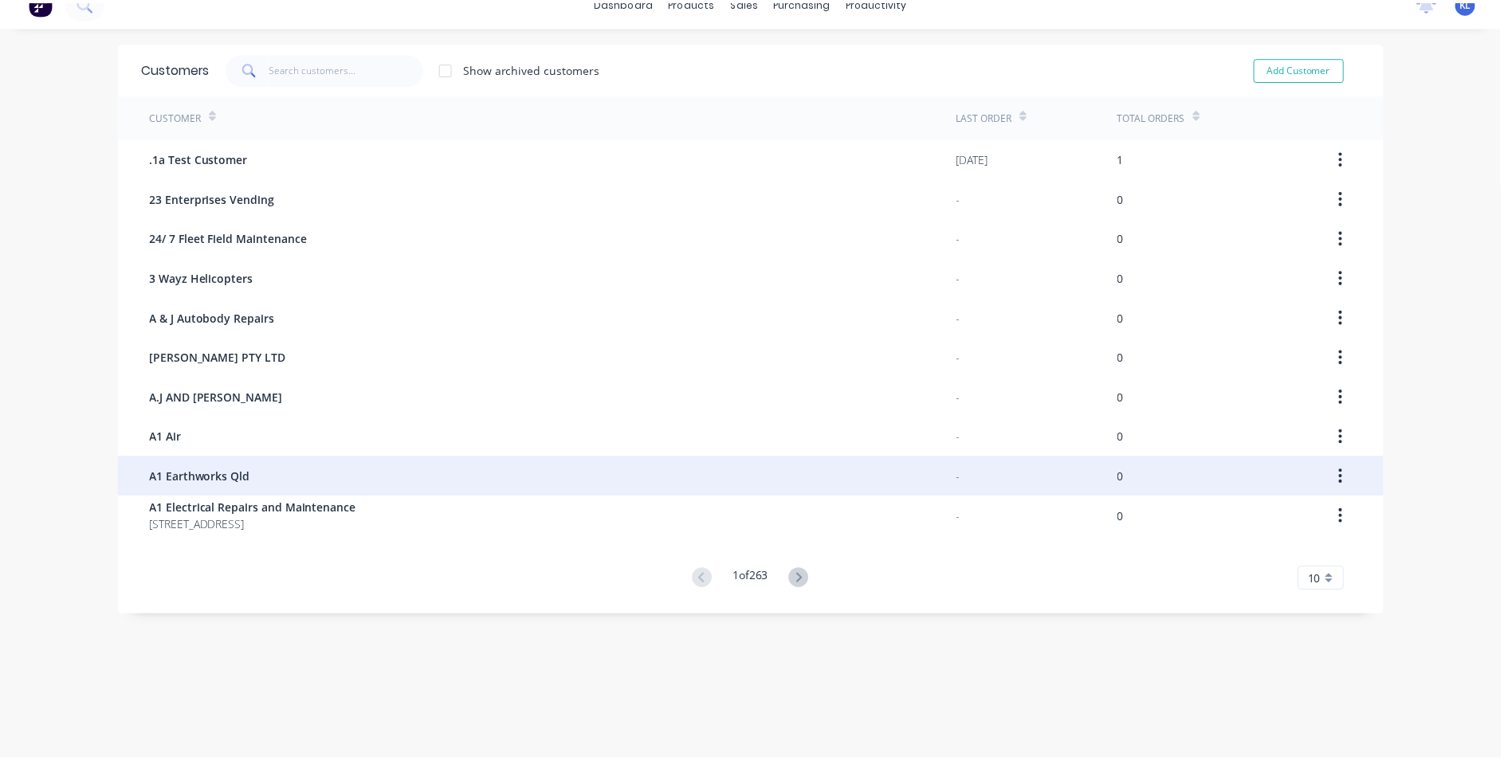
scroll to position [32, 0]
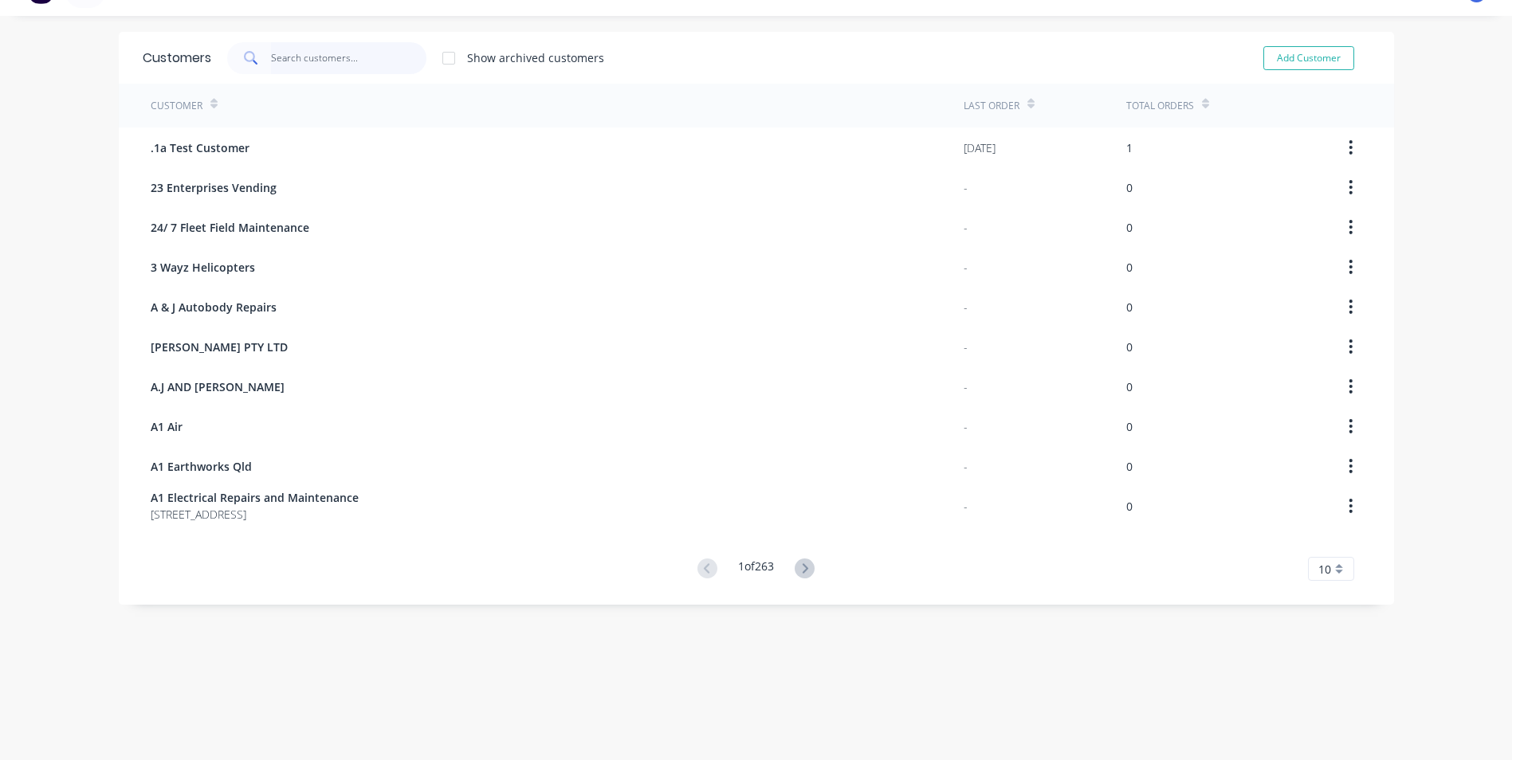
click at [295, 71] on input "text" at bounding box center [348, 58] width 155 height 32
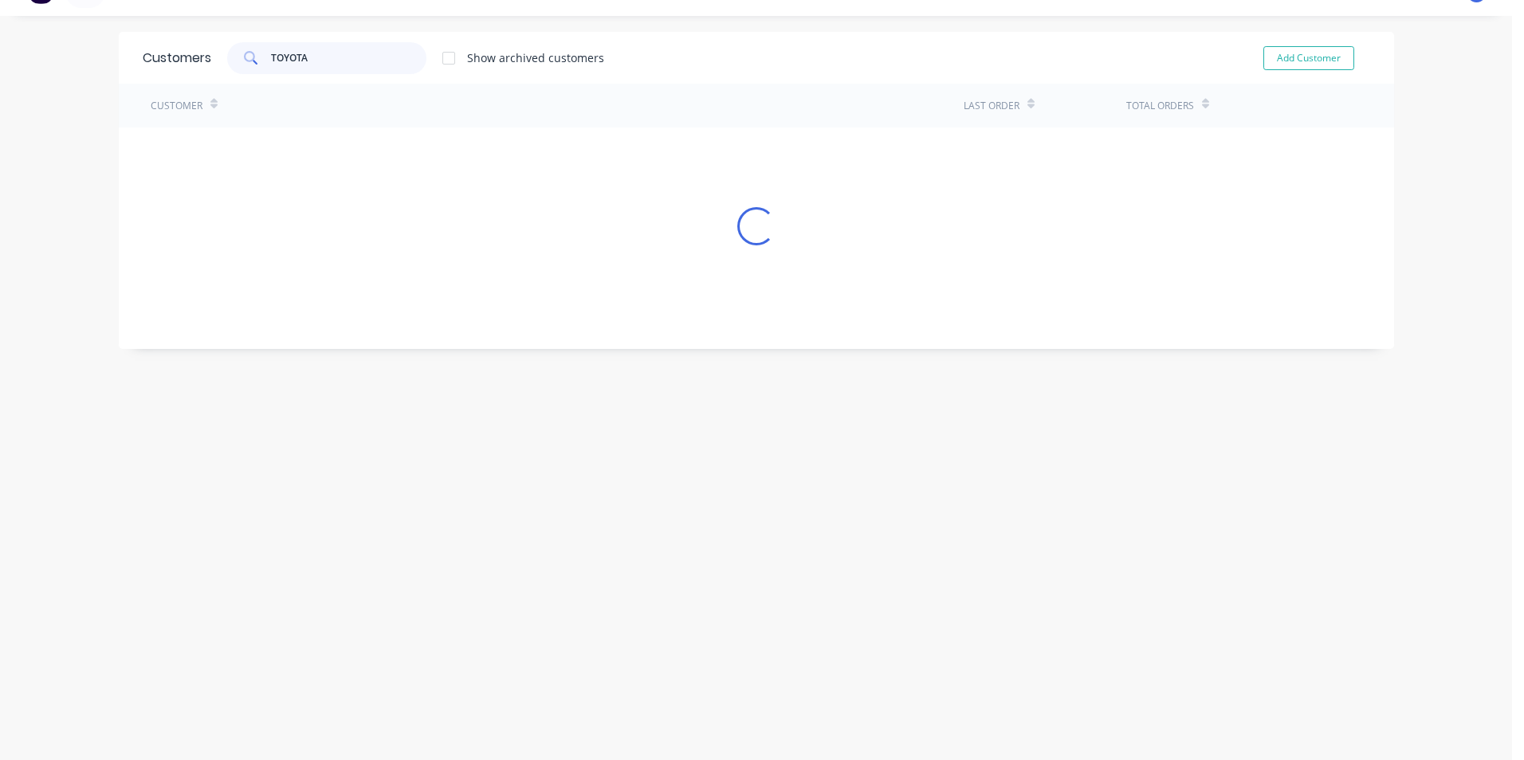
type input "TOYOTA"
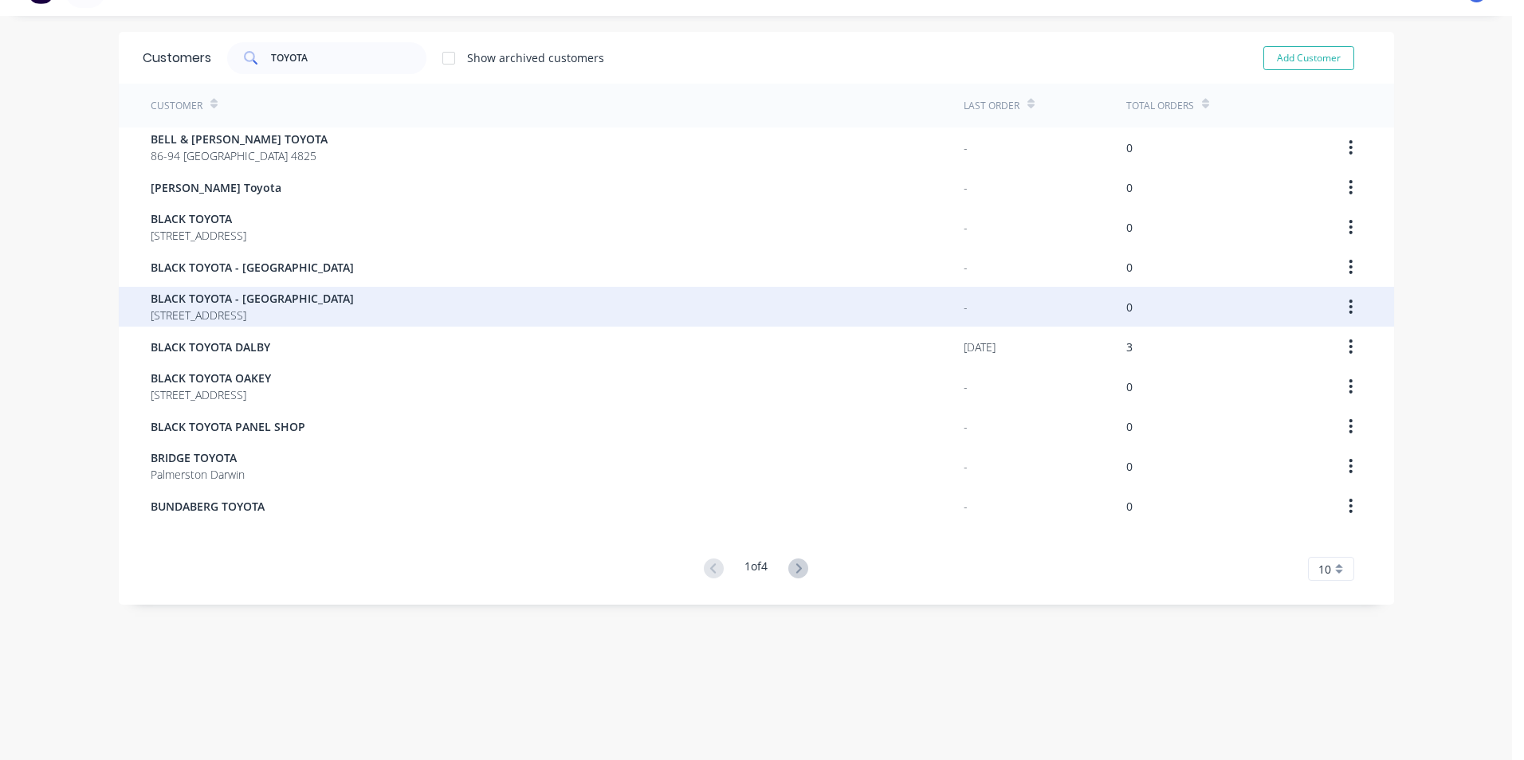
click at [215, 303] on span "BLACK TOYOTA - [GEOGRAPHIC_DATA]" at bounding box center [252, 298] width 203 height 17
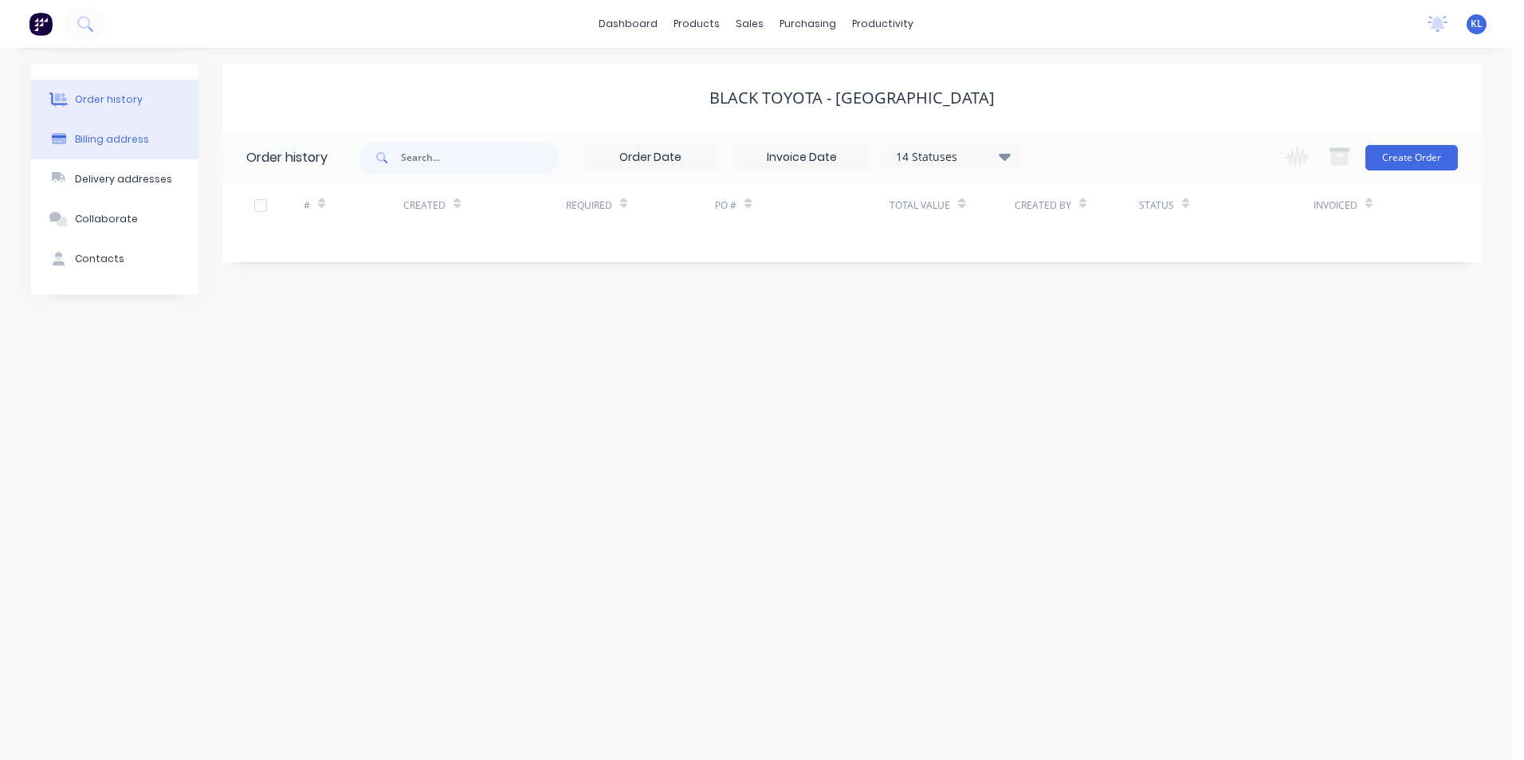
click at [103, 130] on button "Billing address" at bounding box center [114, 140] width 167 height 40
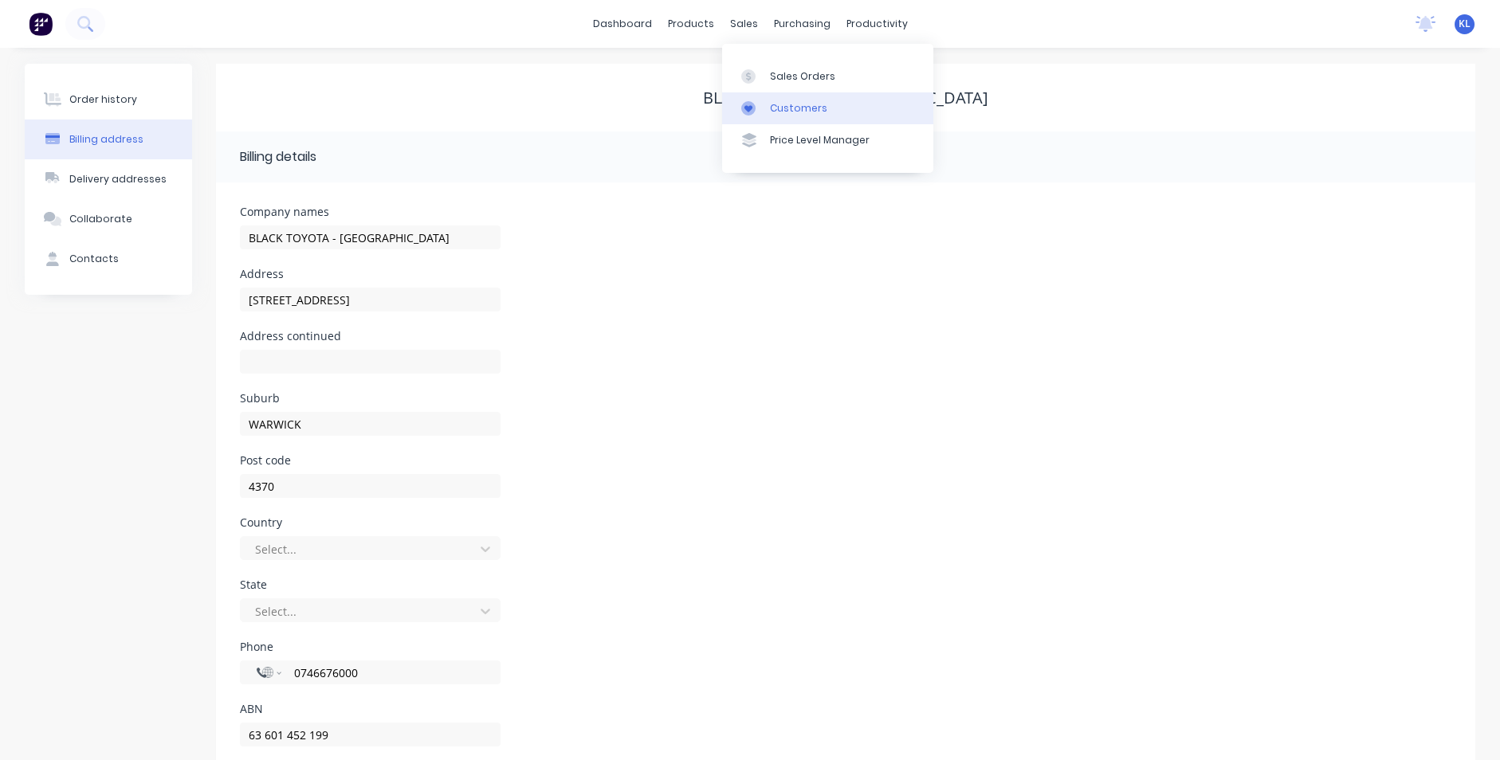
click at [795, 110] on div "Customers" at bounding box center [798, 108] width 57 height 14
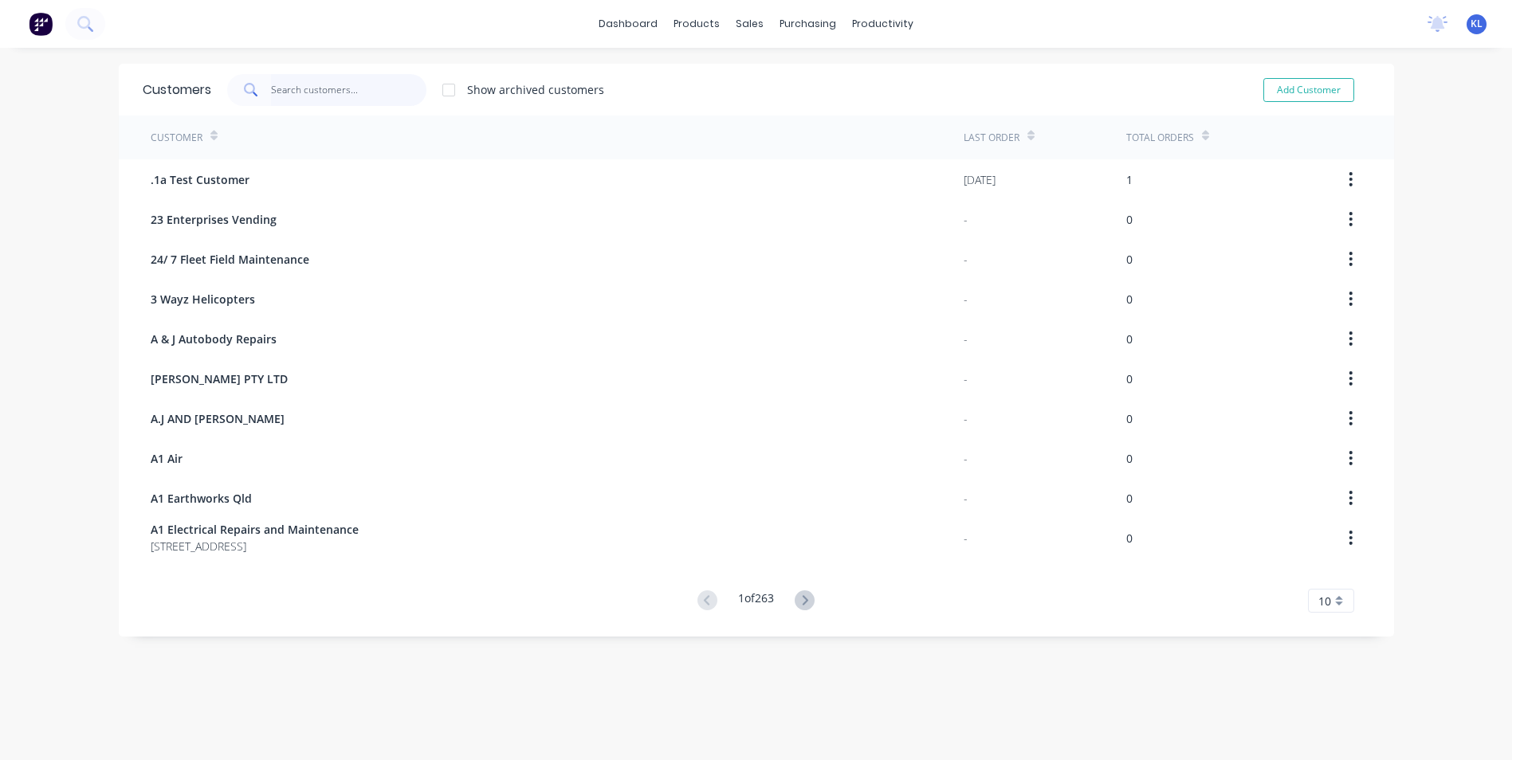
click at [330, 88] on input "text" at bounding box center [348, 90] width 155 height 32
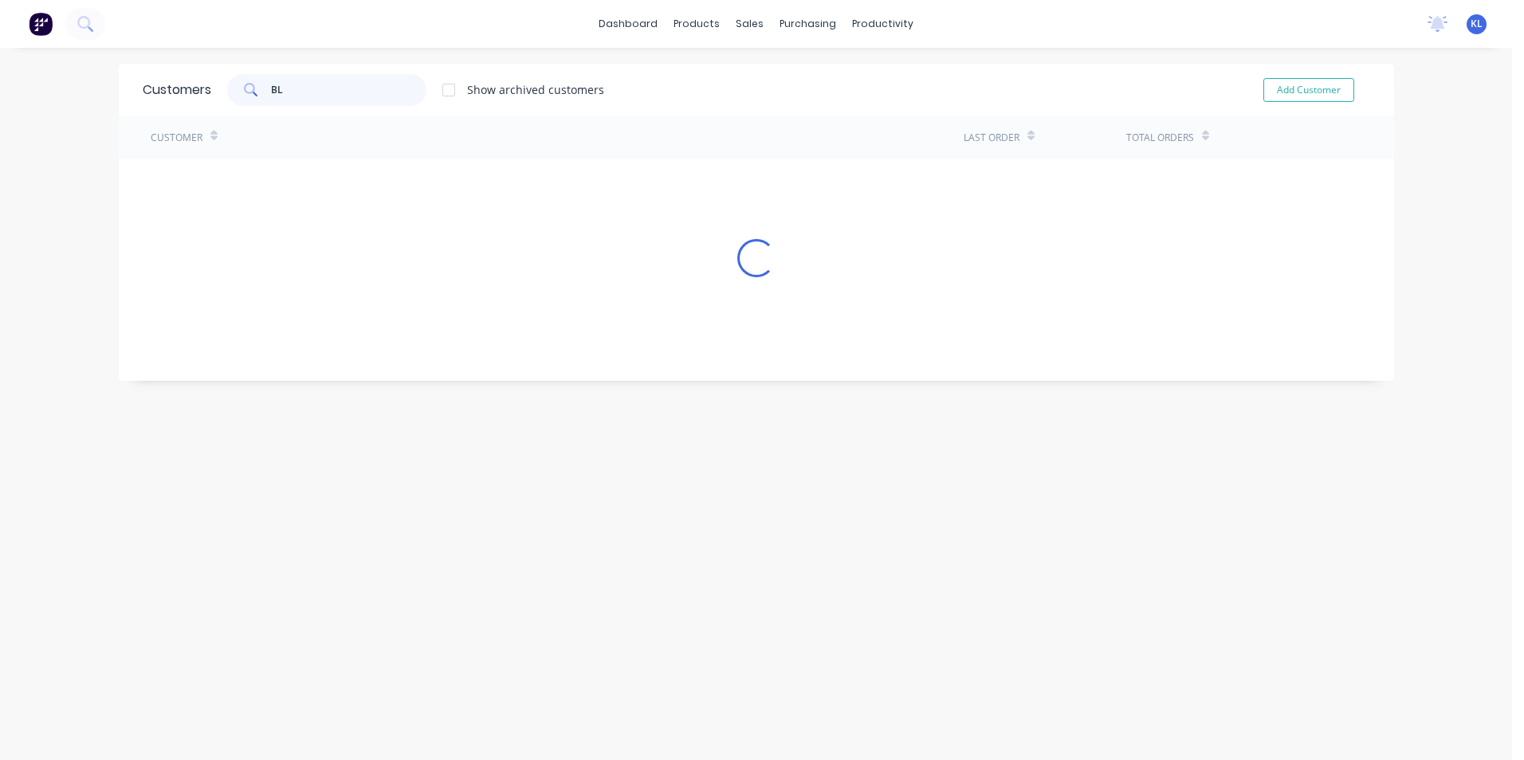
type input "B"
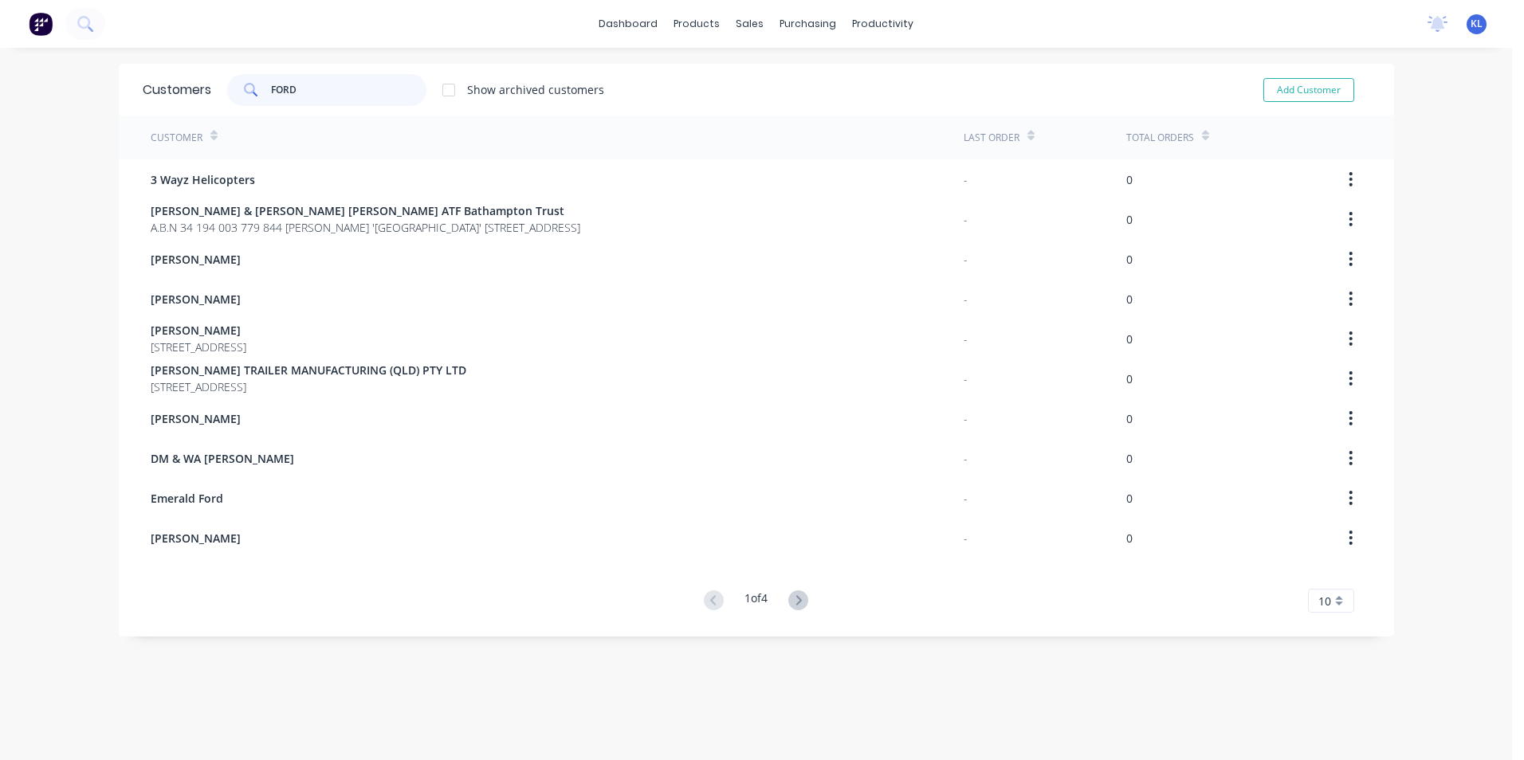
type input "FORD"
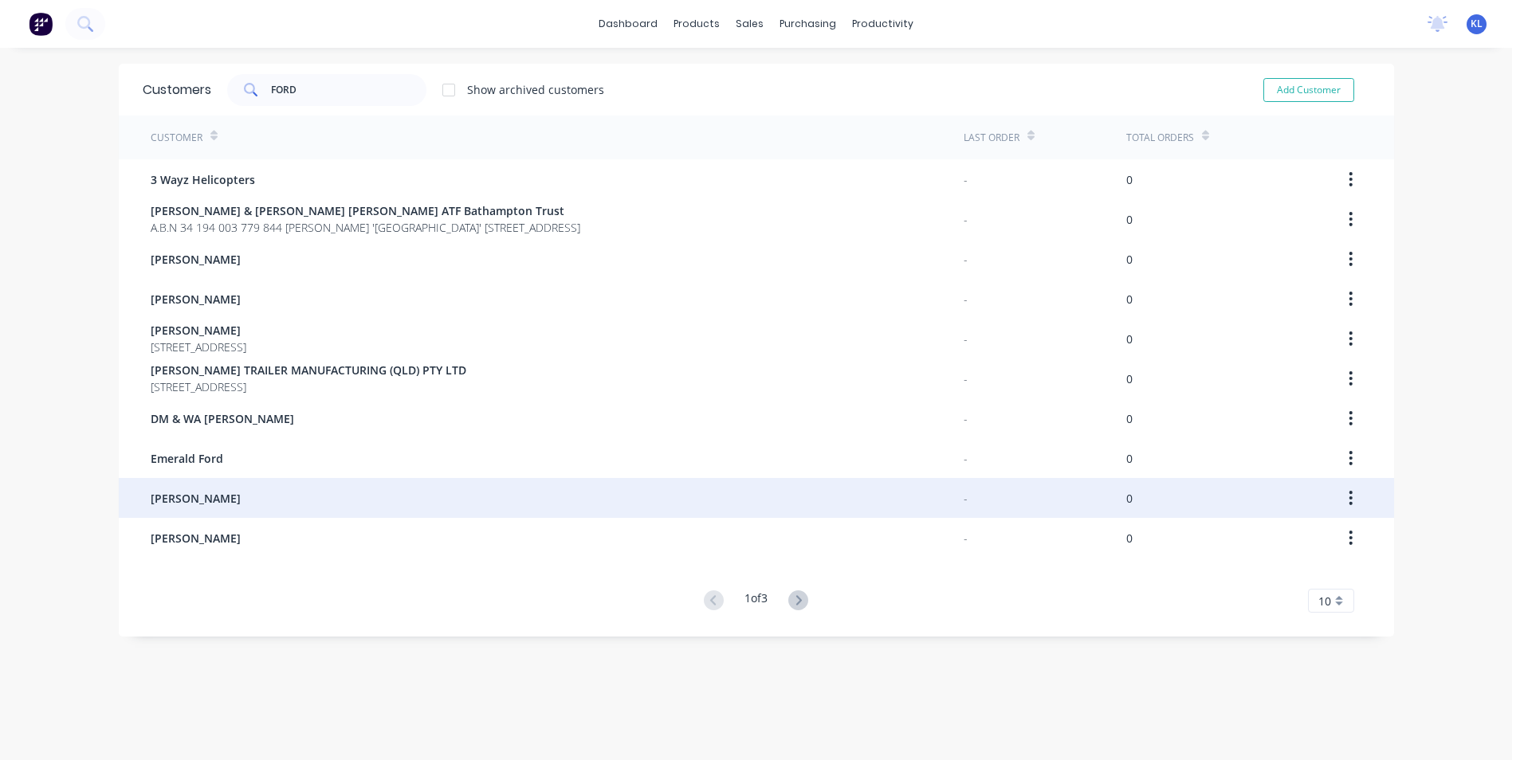
click at [167, 500] on span "[PERSON_NAME]" at bounding box center [196, 498] width 90 height 17
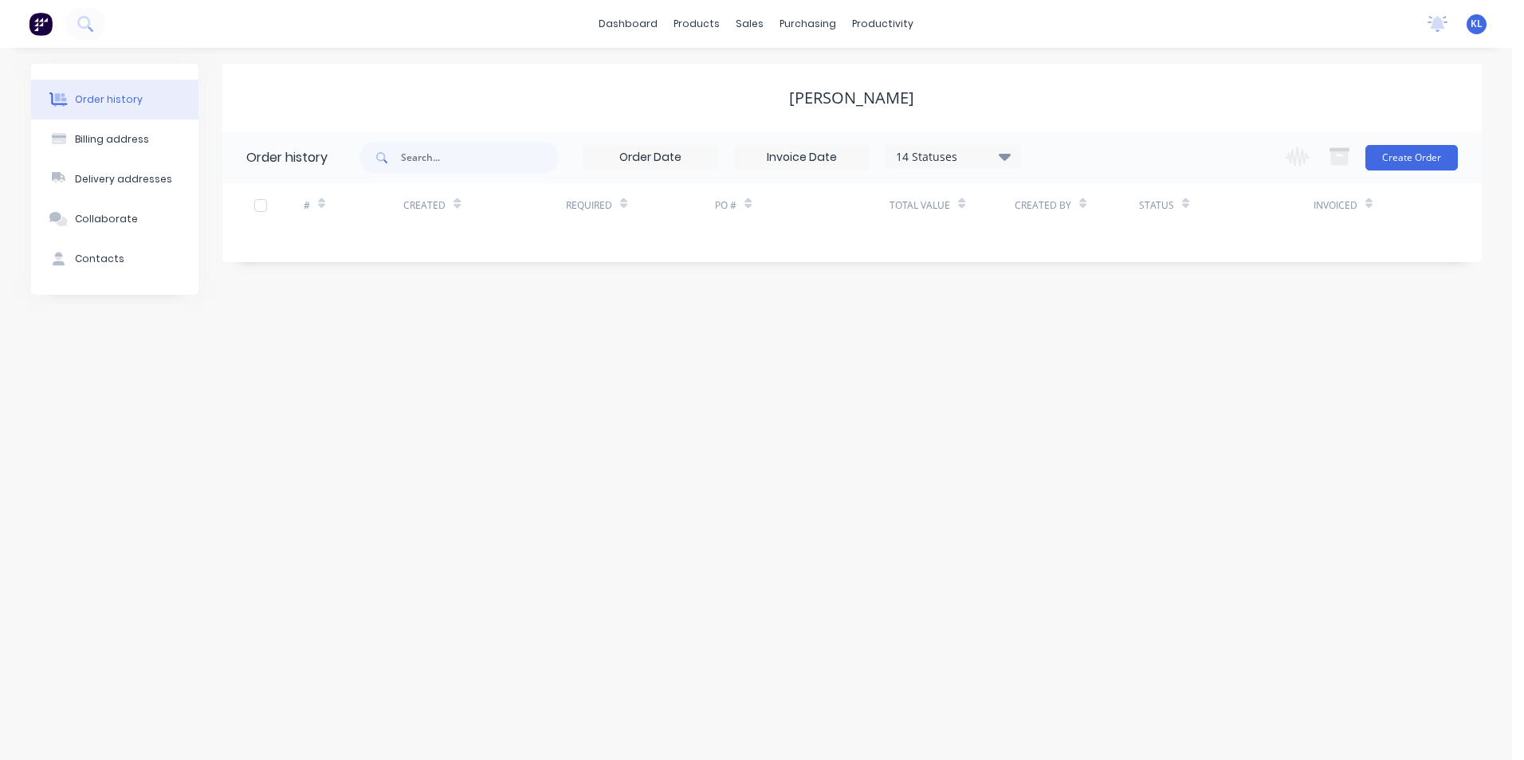
click at [1016, 153] on div "14 Statuses" at bounding box center [953, 157] width 134 height 18
click at [1012, 155] on div "14 Statuses" at bounding box center [953, 157] width 134 height 18
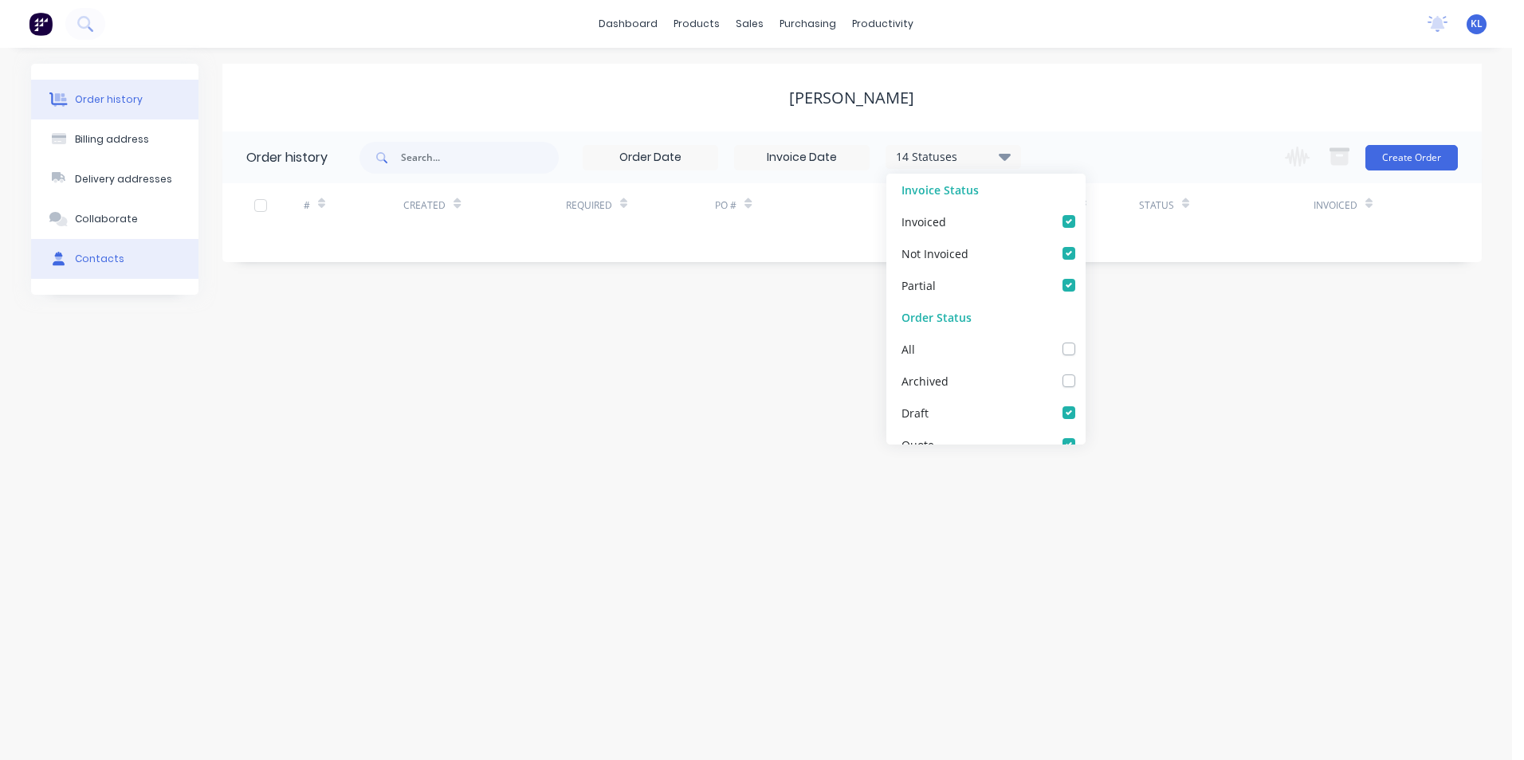
click at [108, 257] on div "Contacts" at bounding box center [99, 259] width 49 height 14
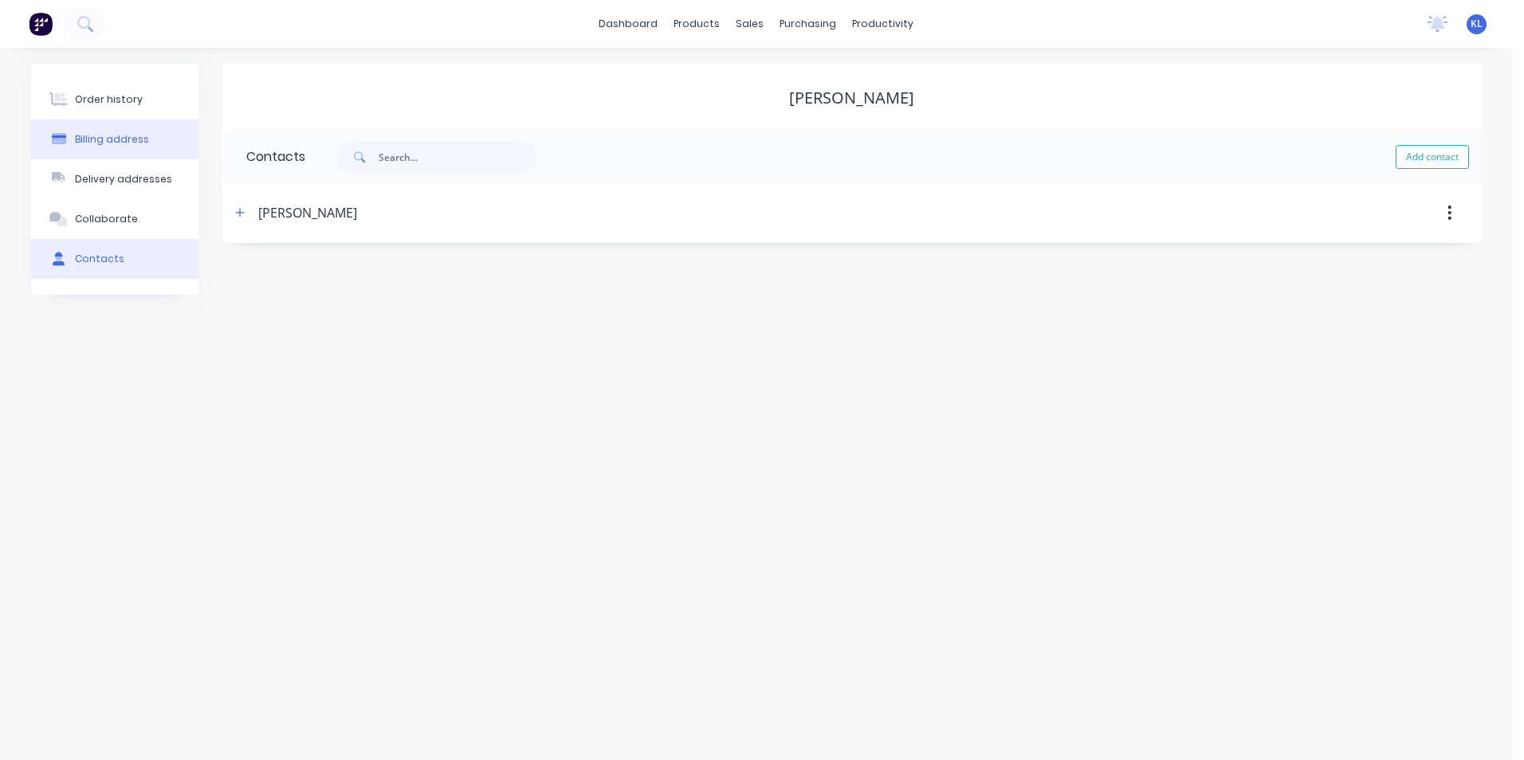
click at [98, 139] on div "Billing address" at bounding box center [112, 139] width 74 height 14
select select "AU"
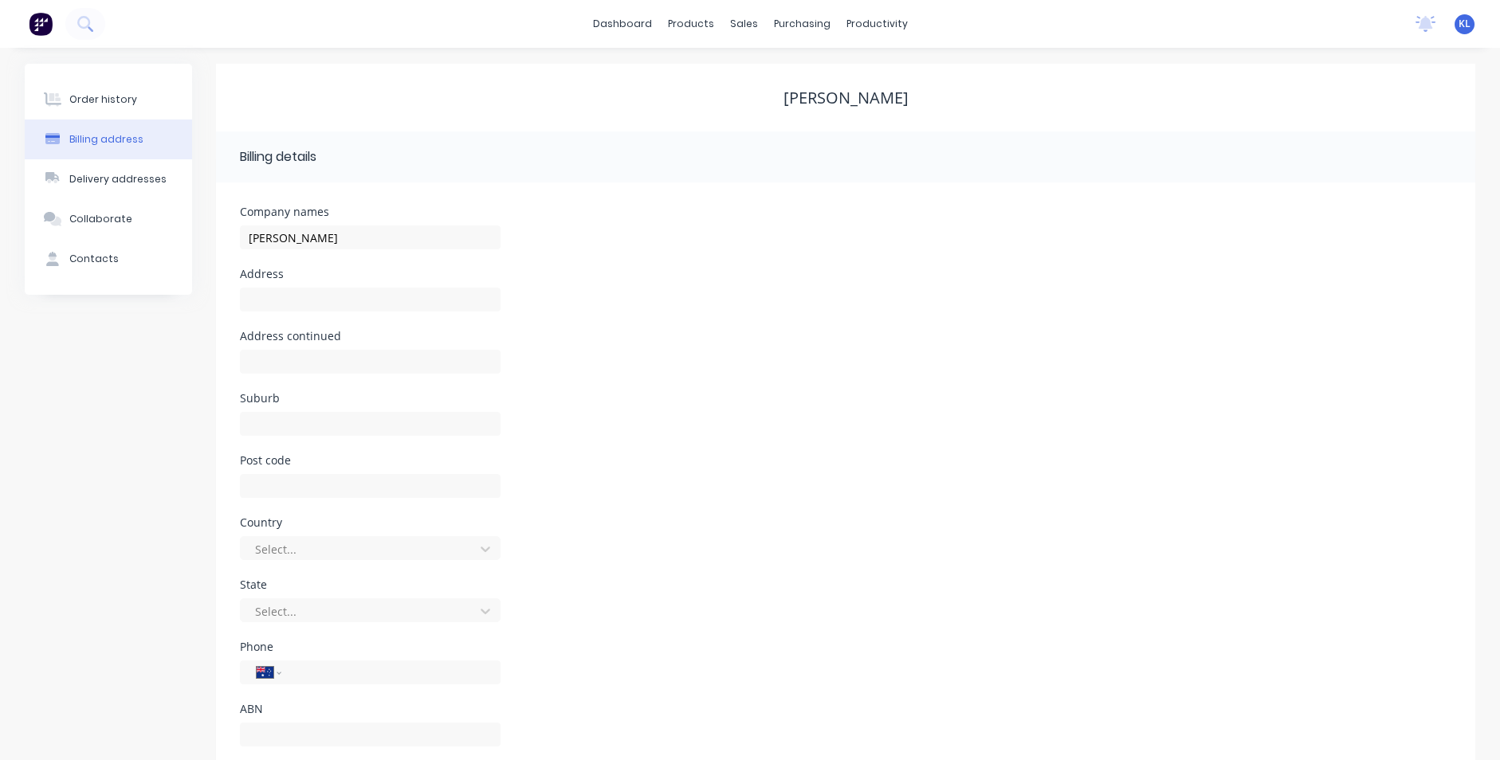
click at [138, 23] on div "dashboard products sales purchasing productivity dashboard products Product Cat…" at bounding box center [750, 24] width 1500 height 48
click at [801, 110] on div "Customers" at bounding box center [798, 108] width 57 height 14
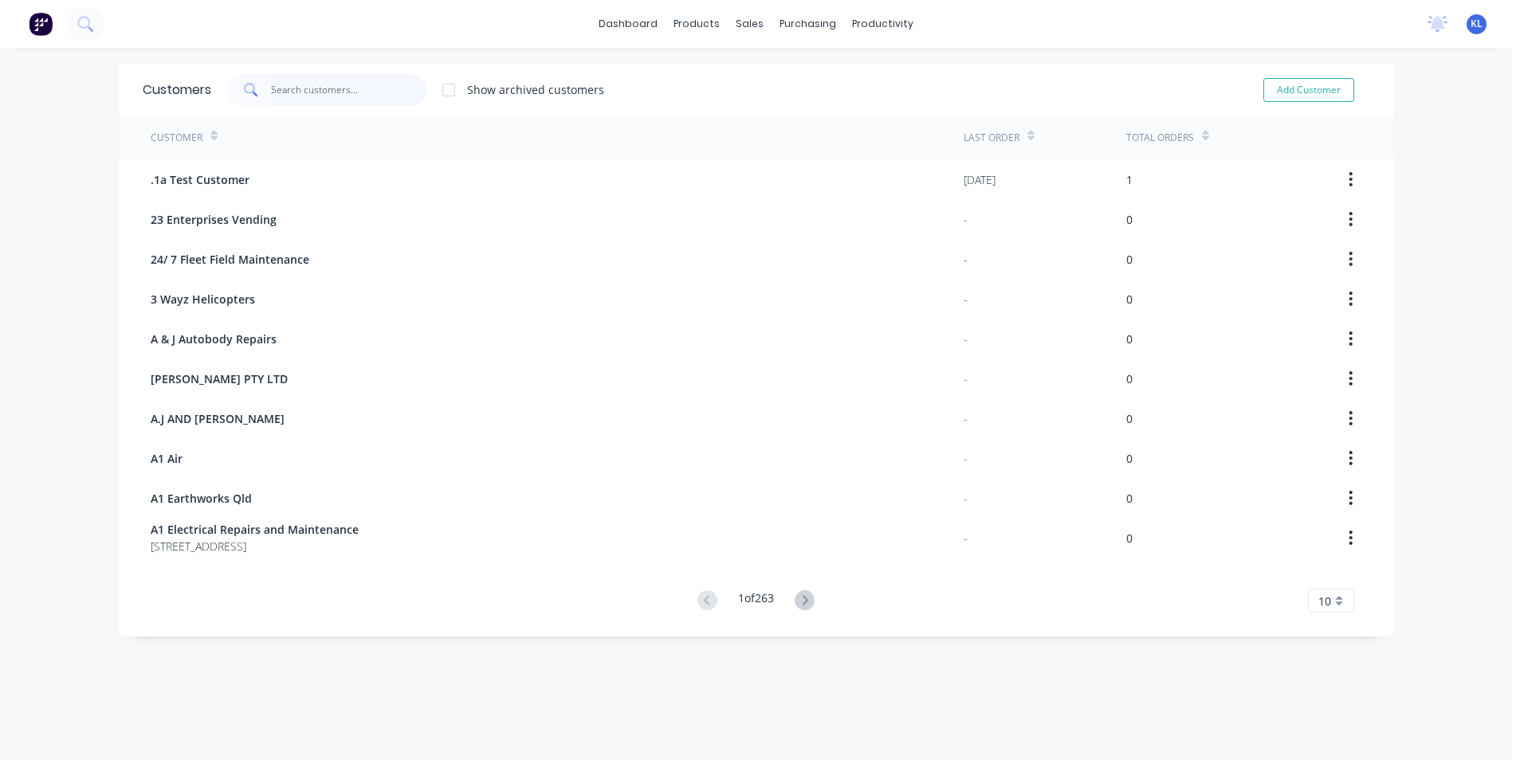
click at [350, 86] on input "text" at bounding box center [348, 90] width 155 height 32
type input "S"
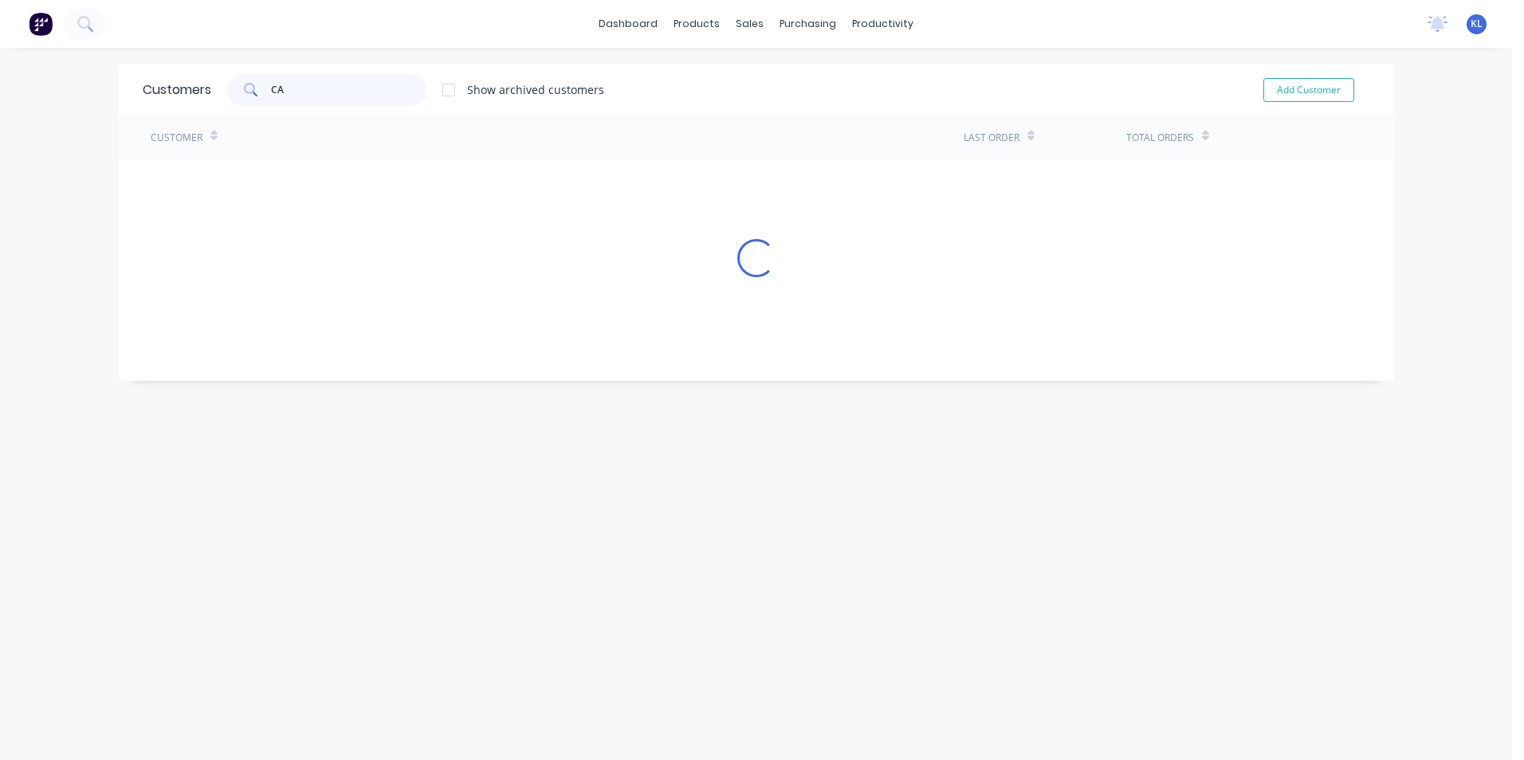
type input "C"
type input "L"
type input "TOOWOOMBA TOYOTA"
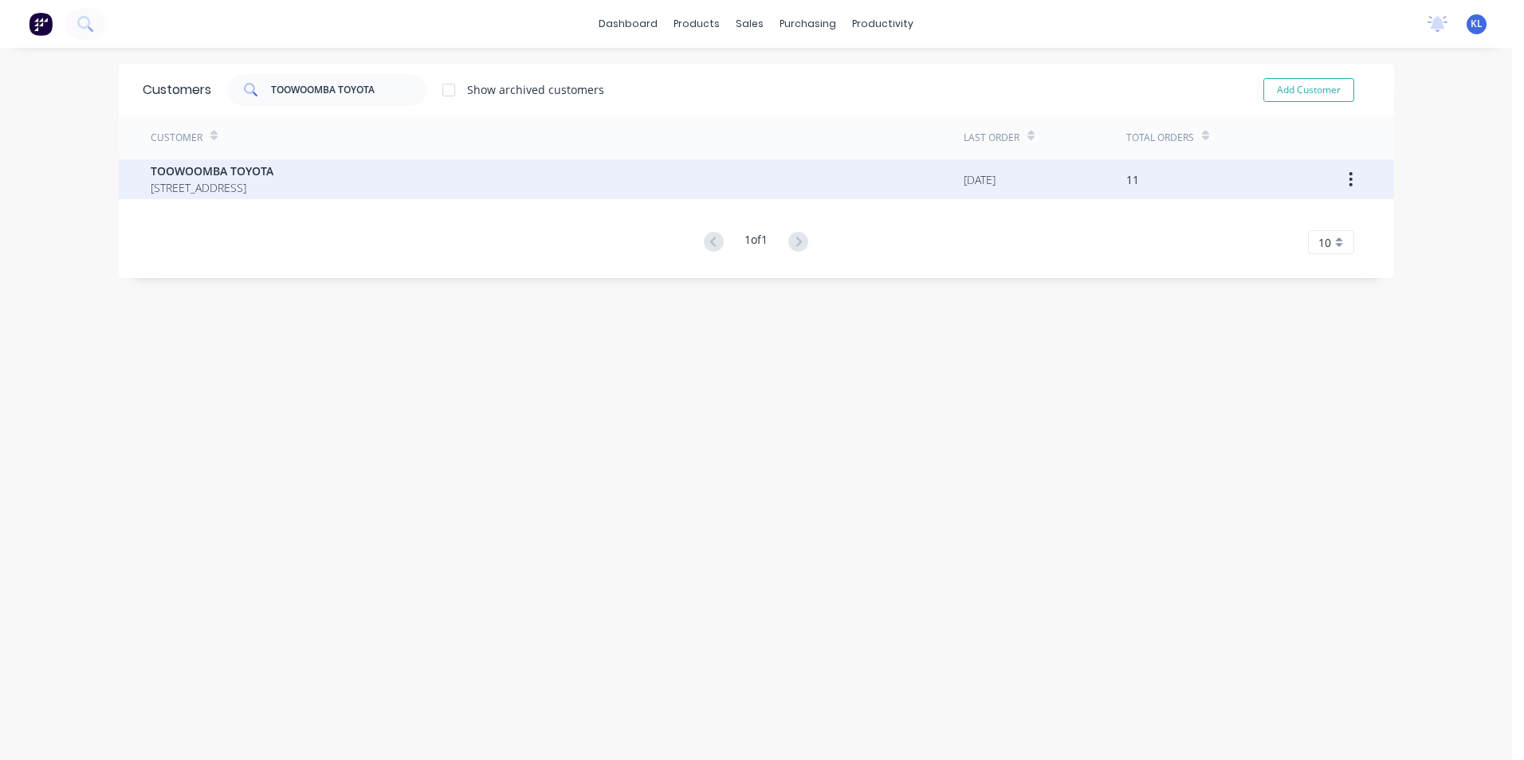
click at [246, 175] on span "TOOWOOMBA TOYOTA" at bounding box center [212, 171] width 123 height 17
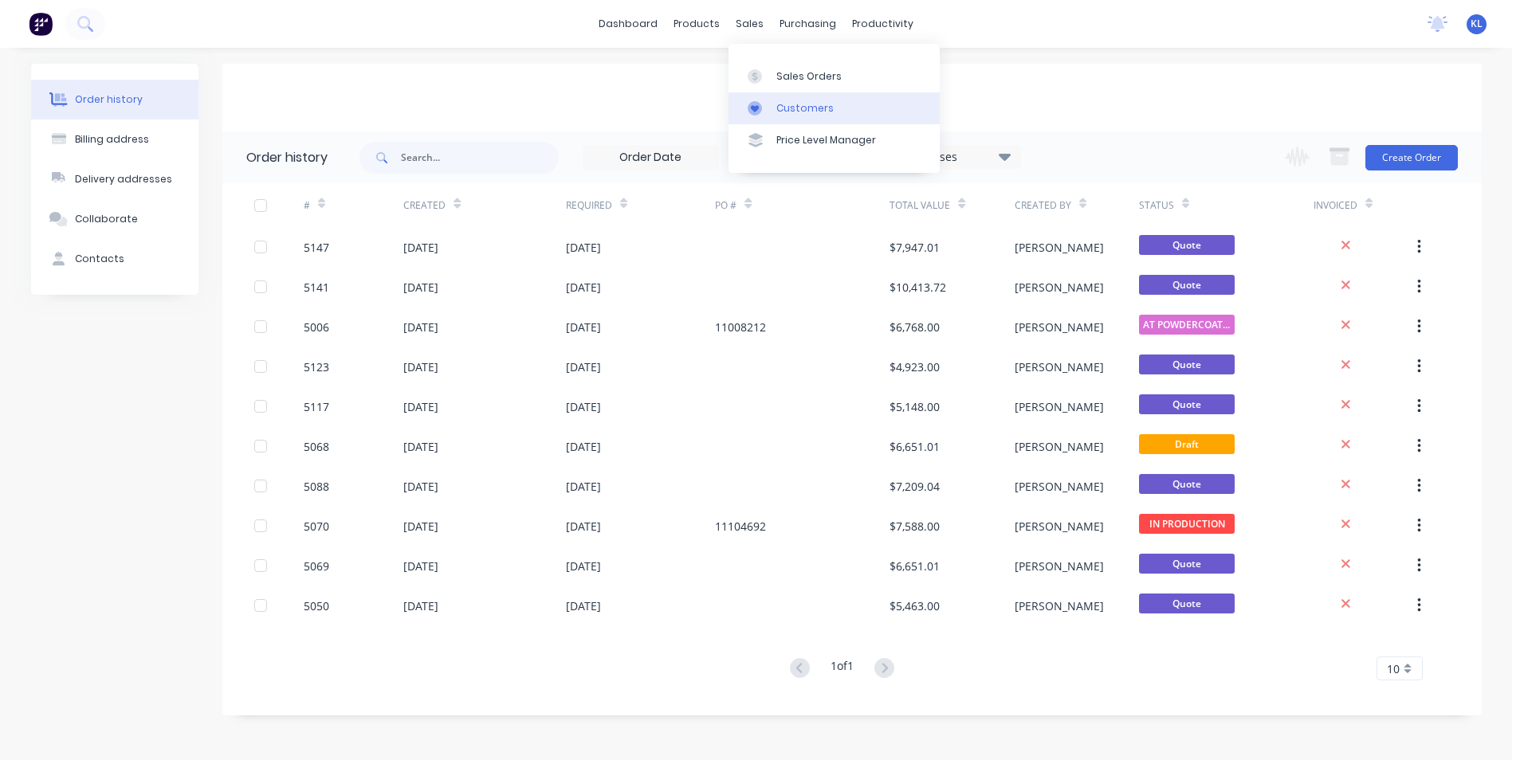
click at [799, 108] on div "Customers" at bounding box center [804, 108] width 57 height 14
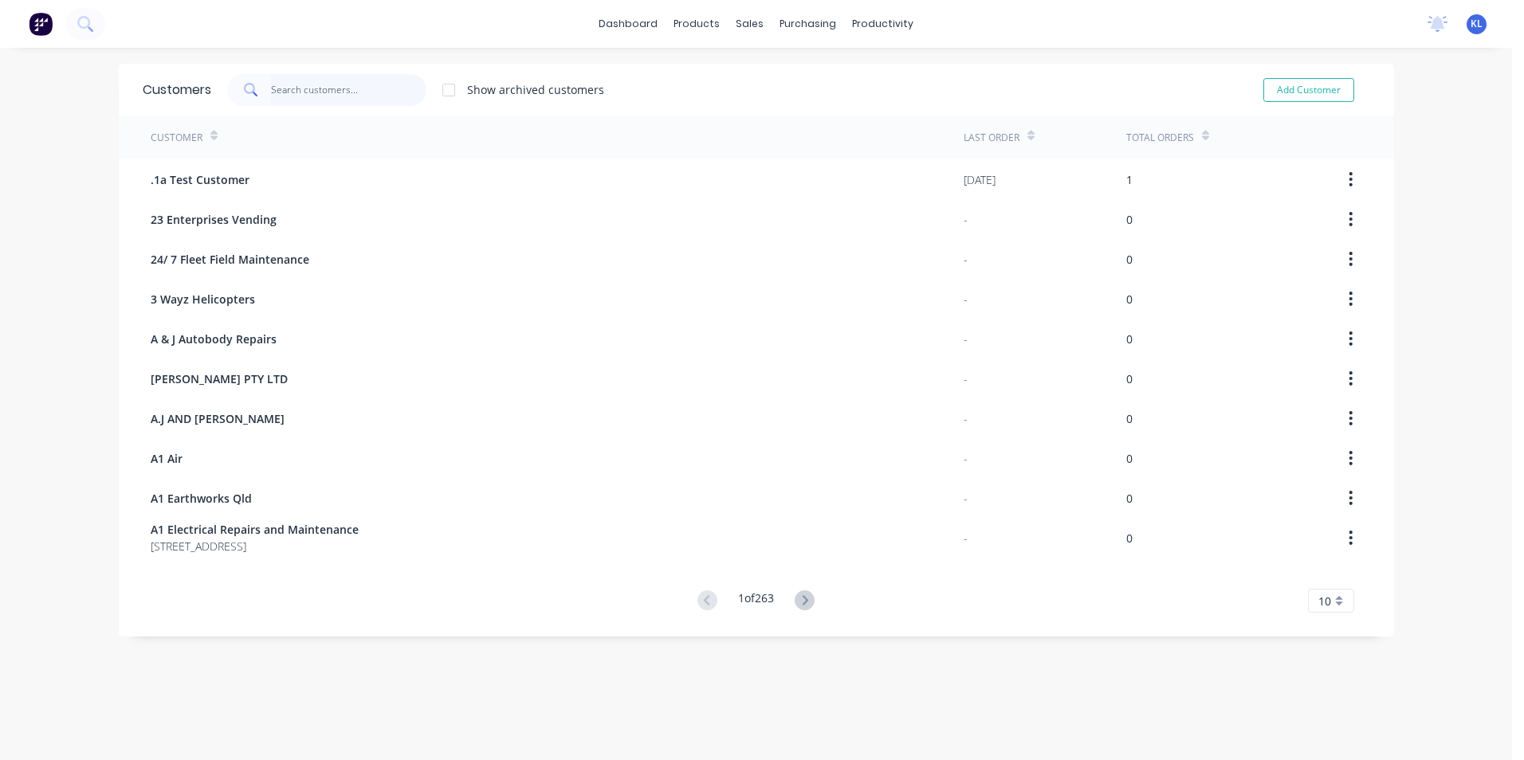
click at [332, 86] on input "text" at bounding box center [348, 90] width 155 height 32
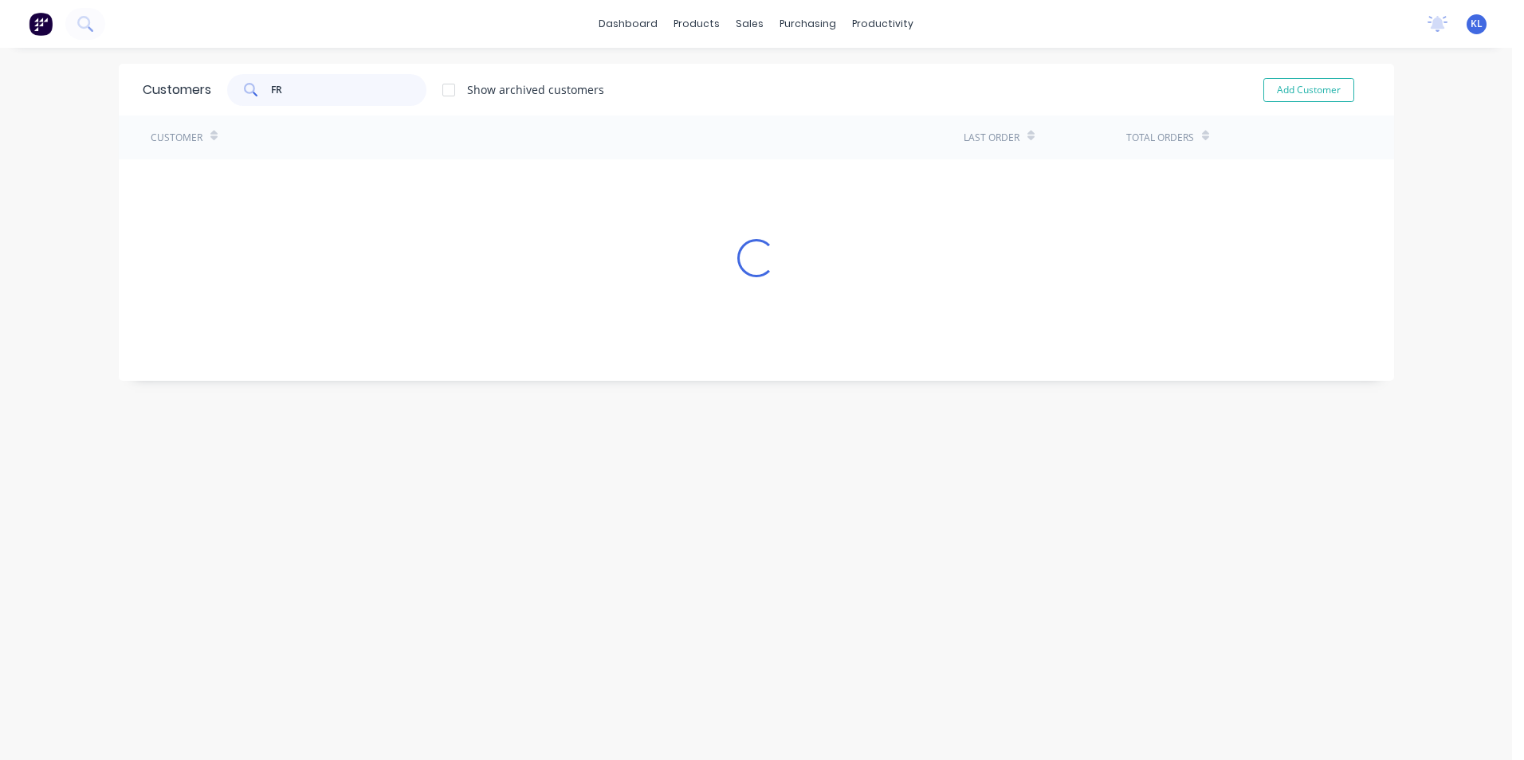
type input "F"
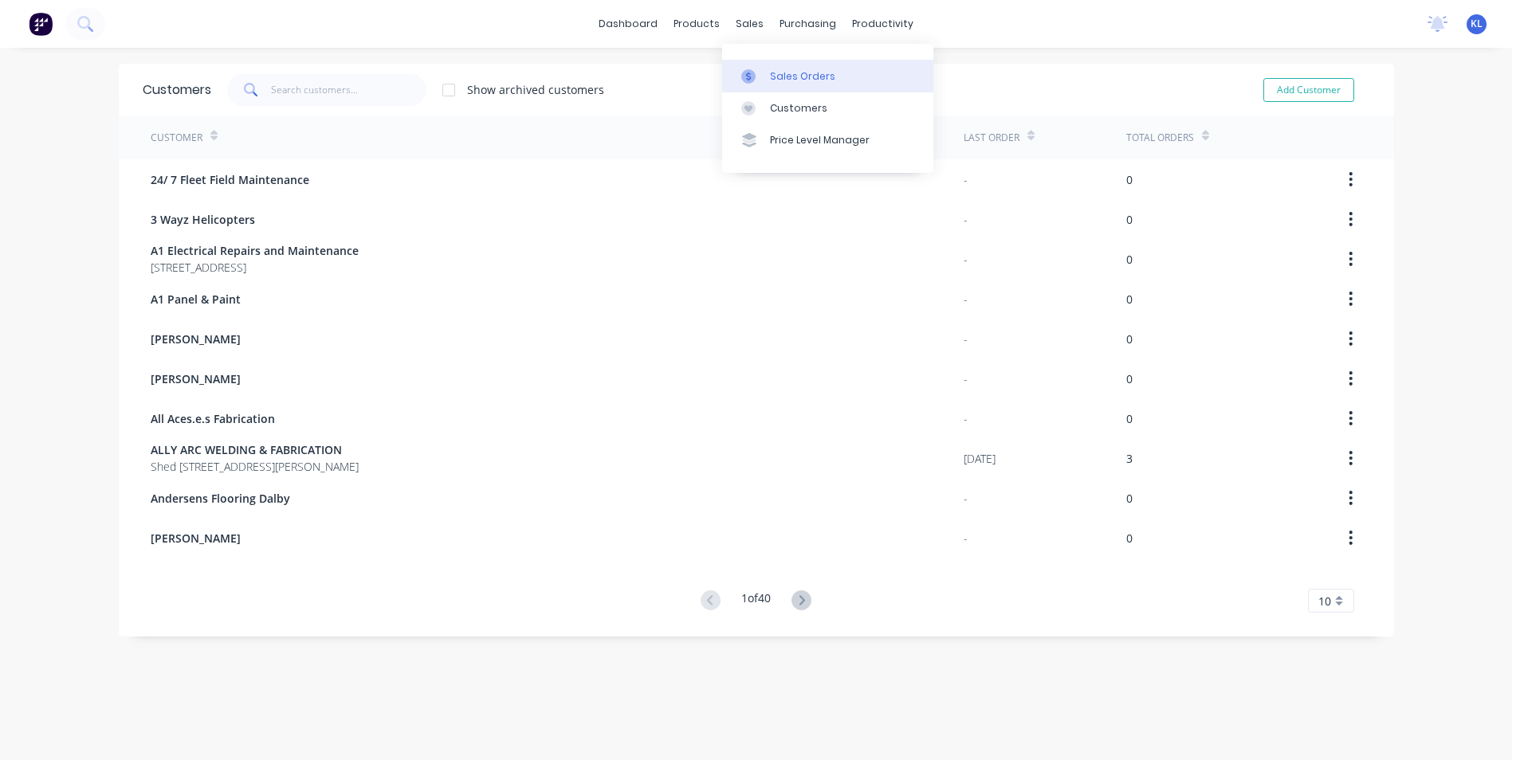
click at [796, 81] on div "Sales Orders" at bounding box center [802, 76] width 65 height 14
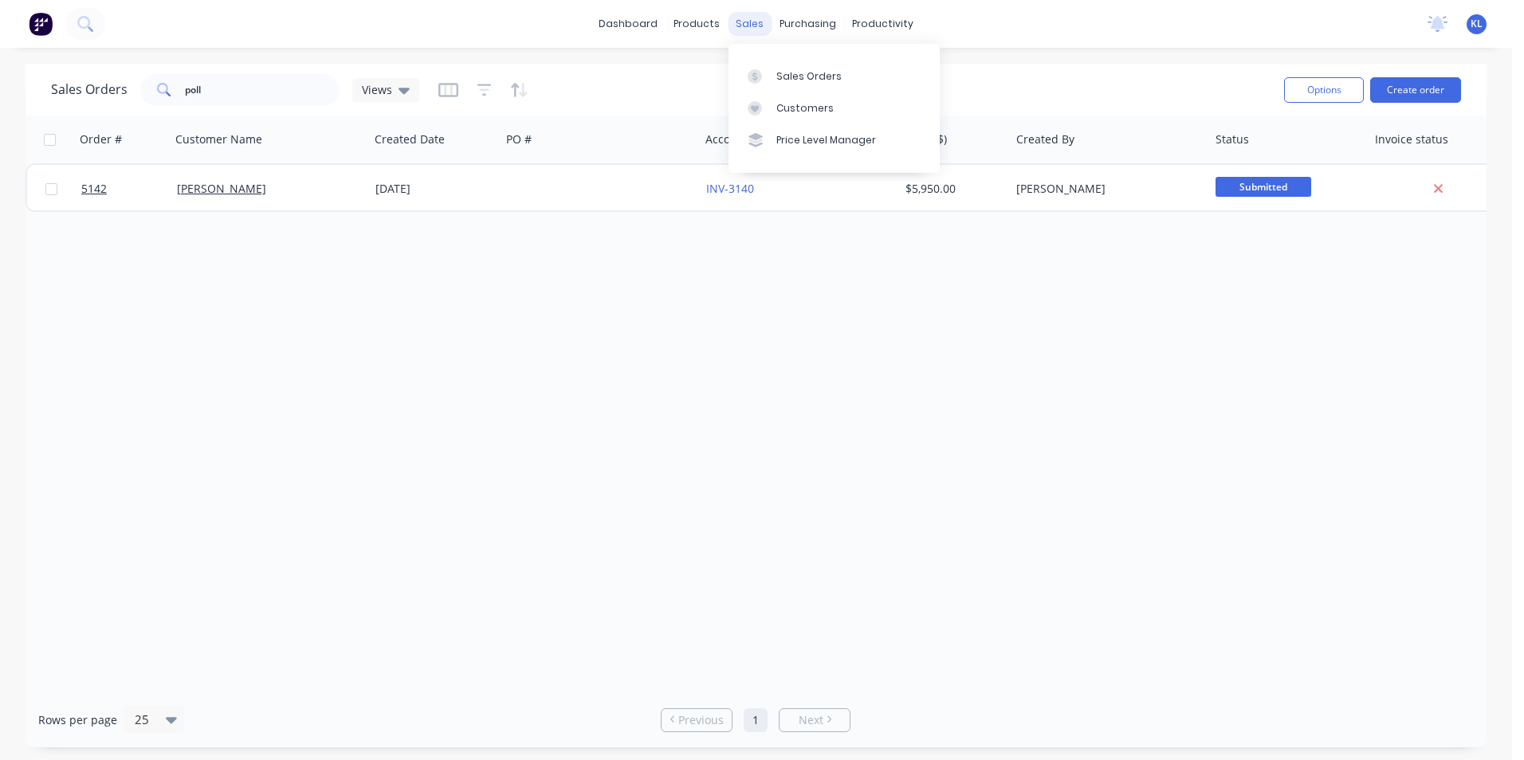
click at [757, 27] on div "sales" at bounding box center [750, 24] width 44 height 24
click at [795, 109] on div "Customers" at bounding box center [804, 108] width 57 height 14
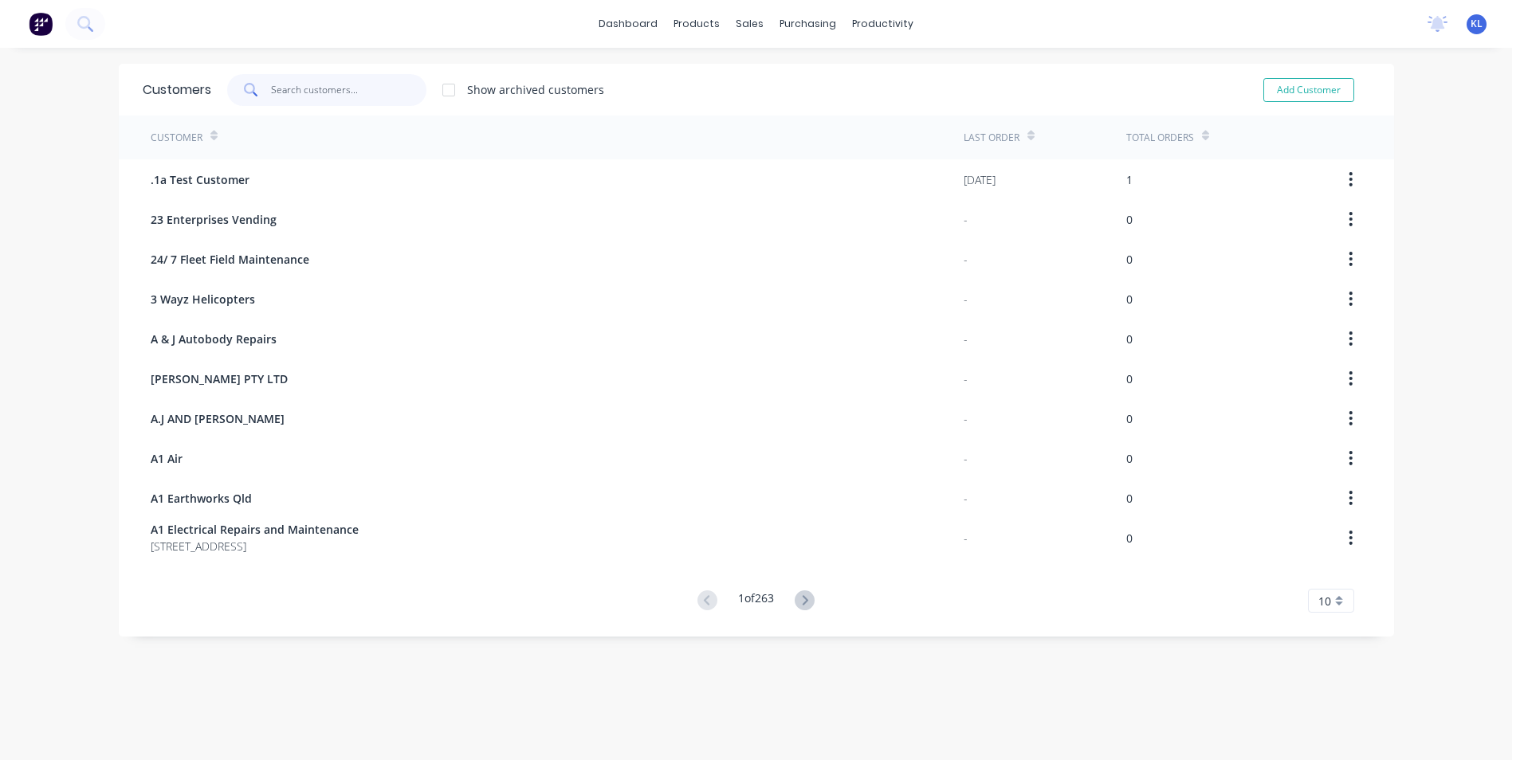
click at [368, 91] on input "text" at bounding box center [348, 90] width 155 height 32
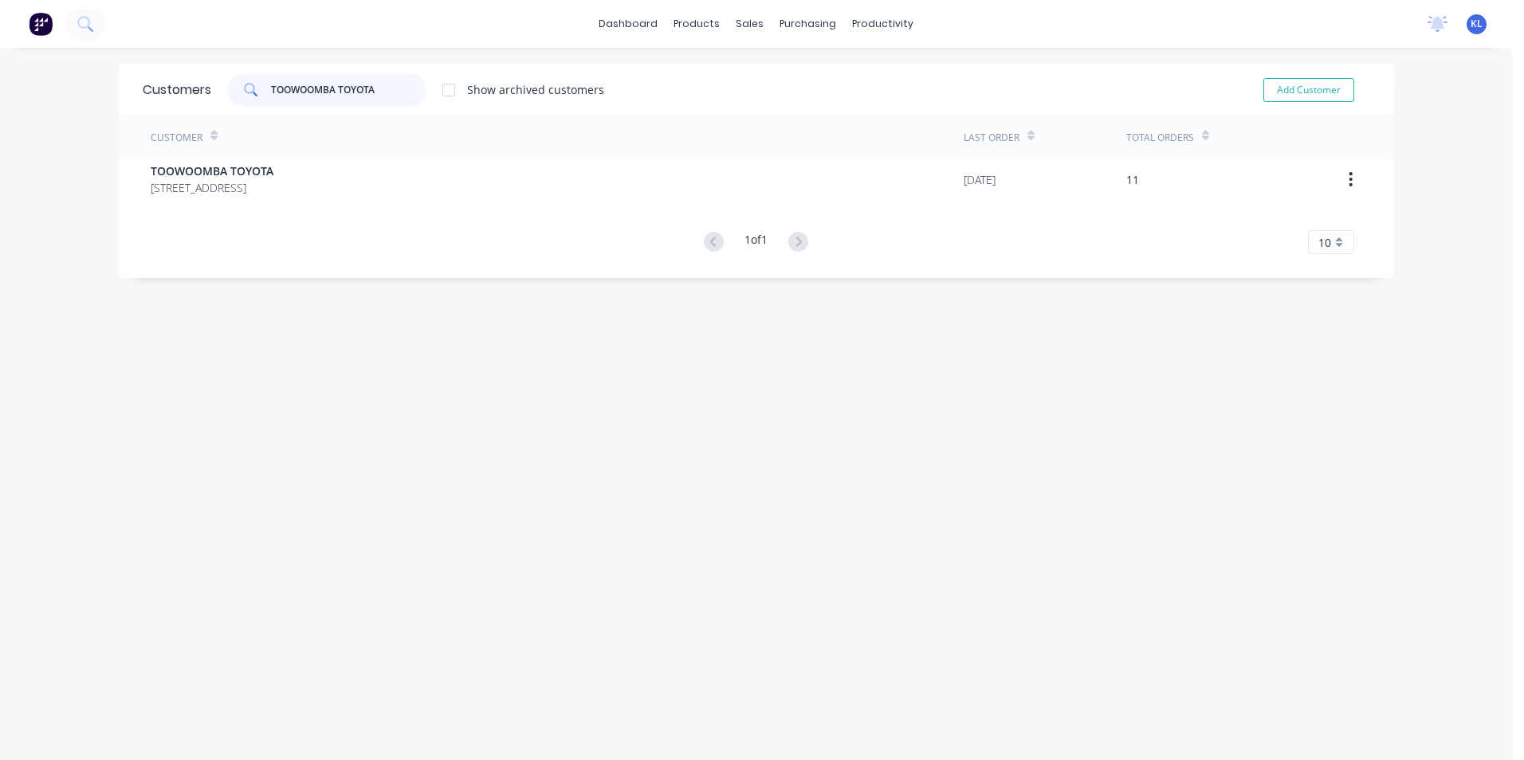
type input "TOOWOOMBA TOYOTA"
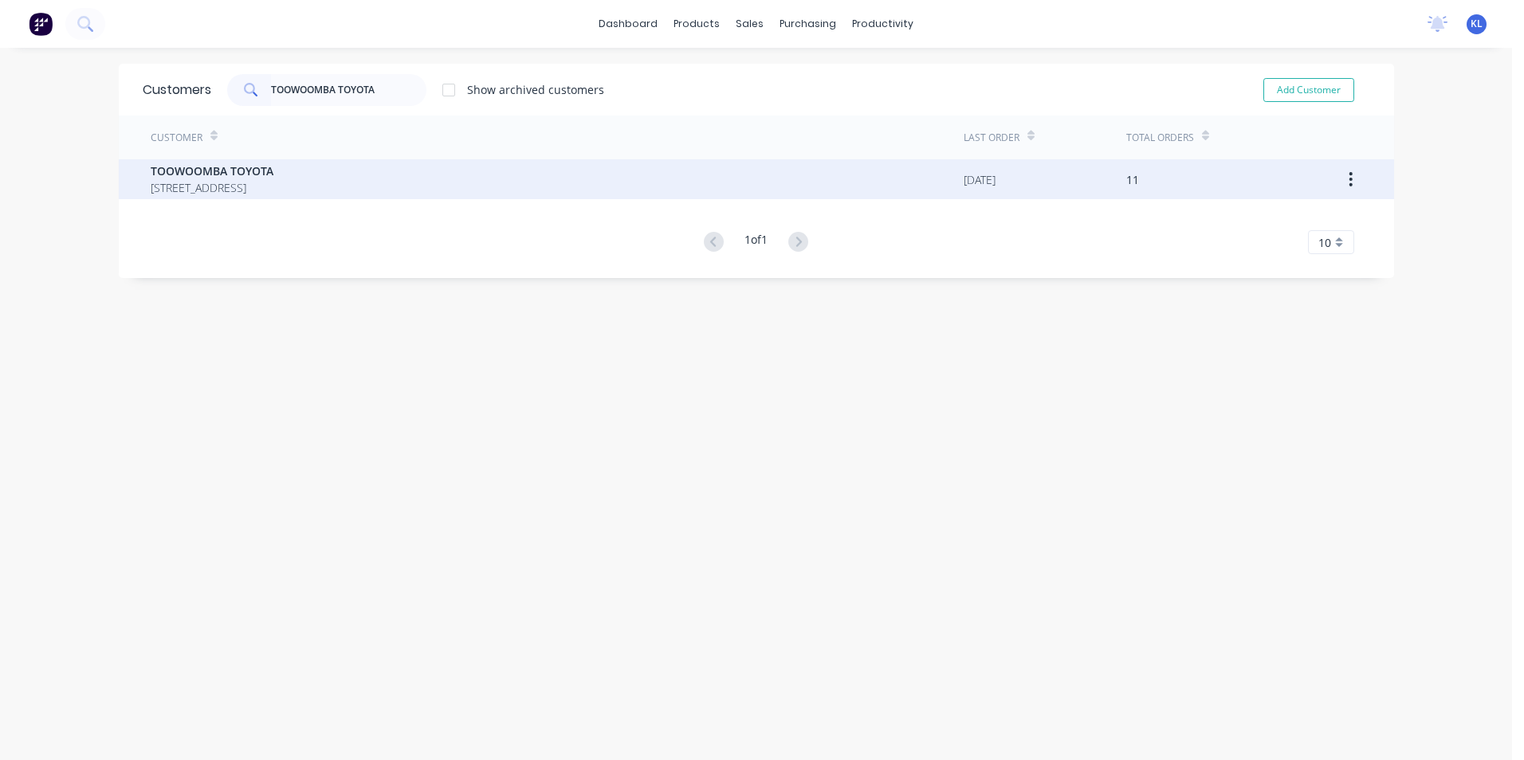
click at [230, 177] on span "TOOWOOMBA TOYOTA" at bounding box center [212, 171] width 123 height 17
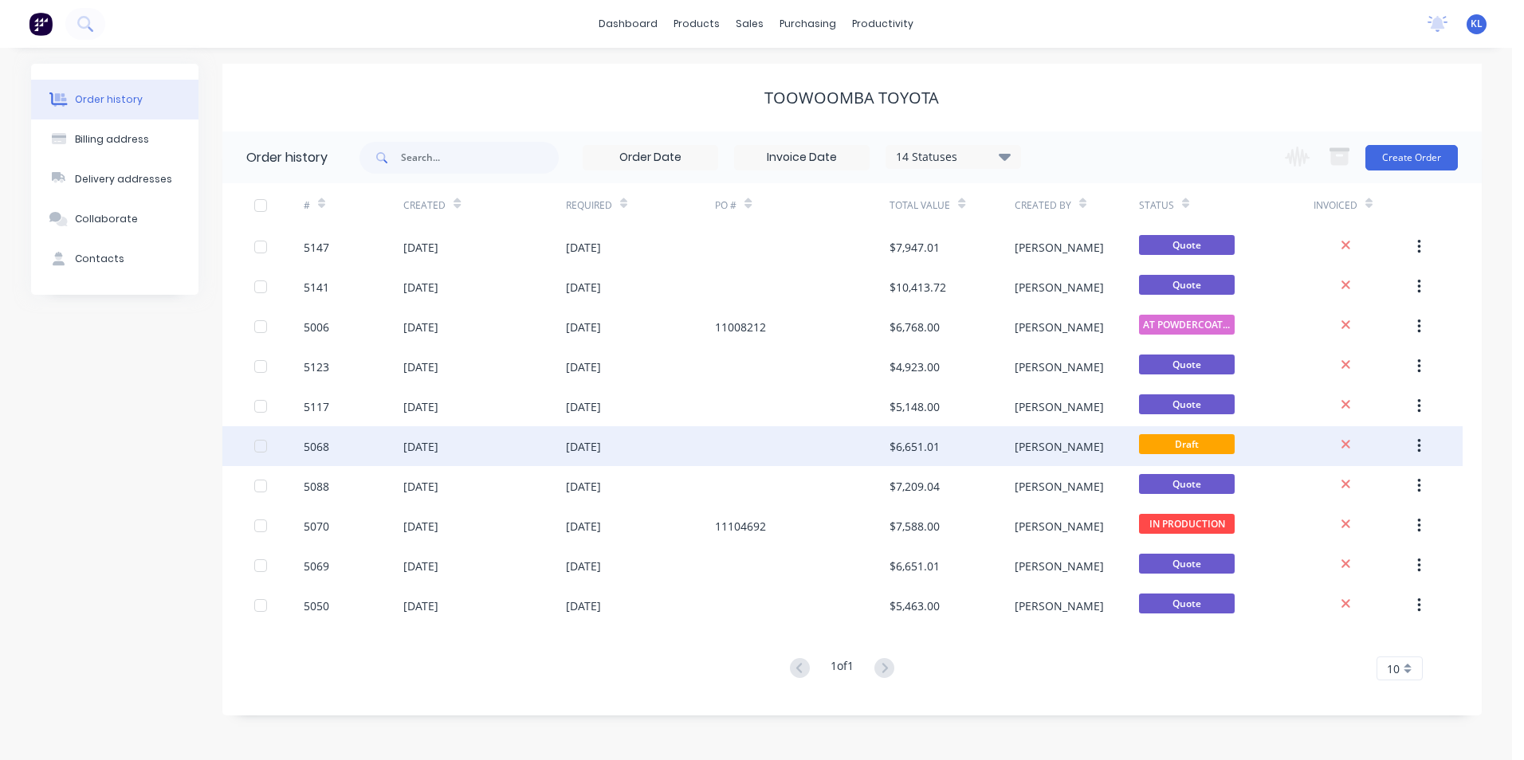
click at [317, 446] on div "5068" at bounding box center [317, 446] width 26 height 17
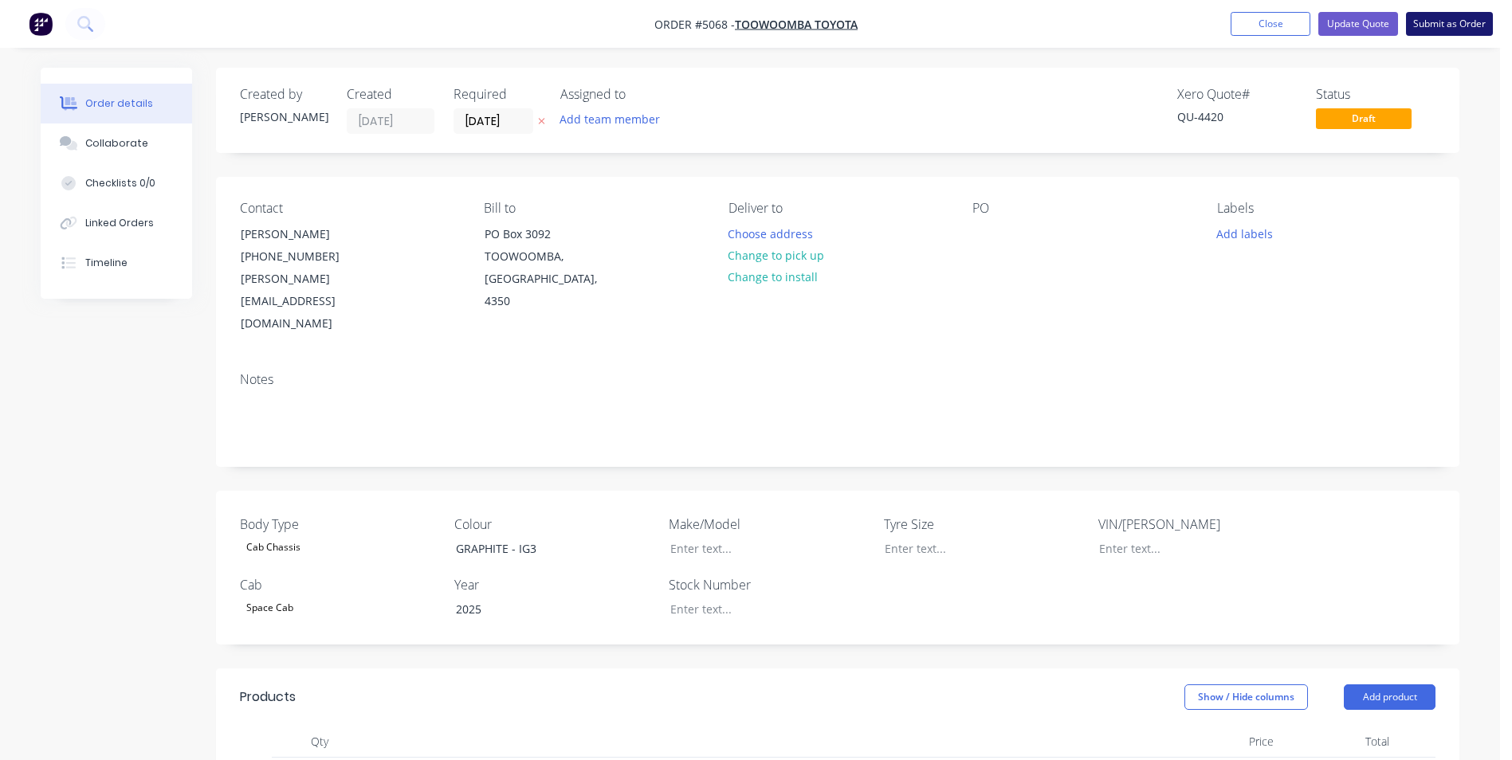
click at [1474, 28] on button "Submit as Order" at bounding box center [1449, 24] width 87 height 24
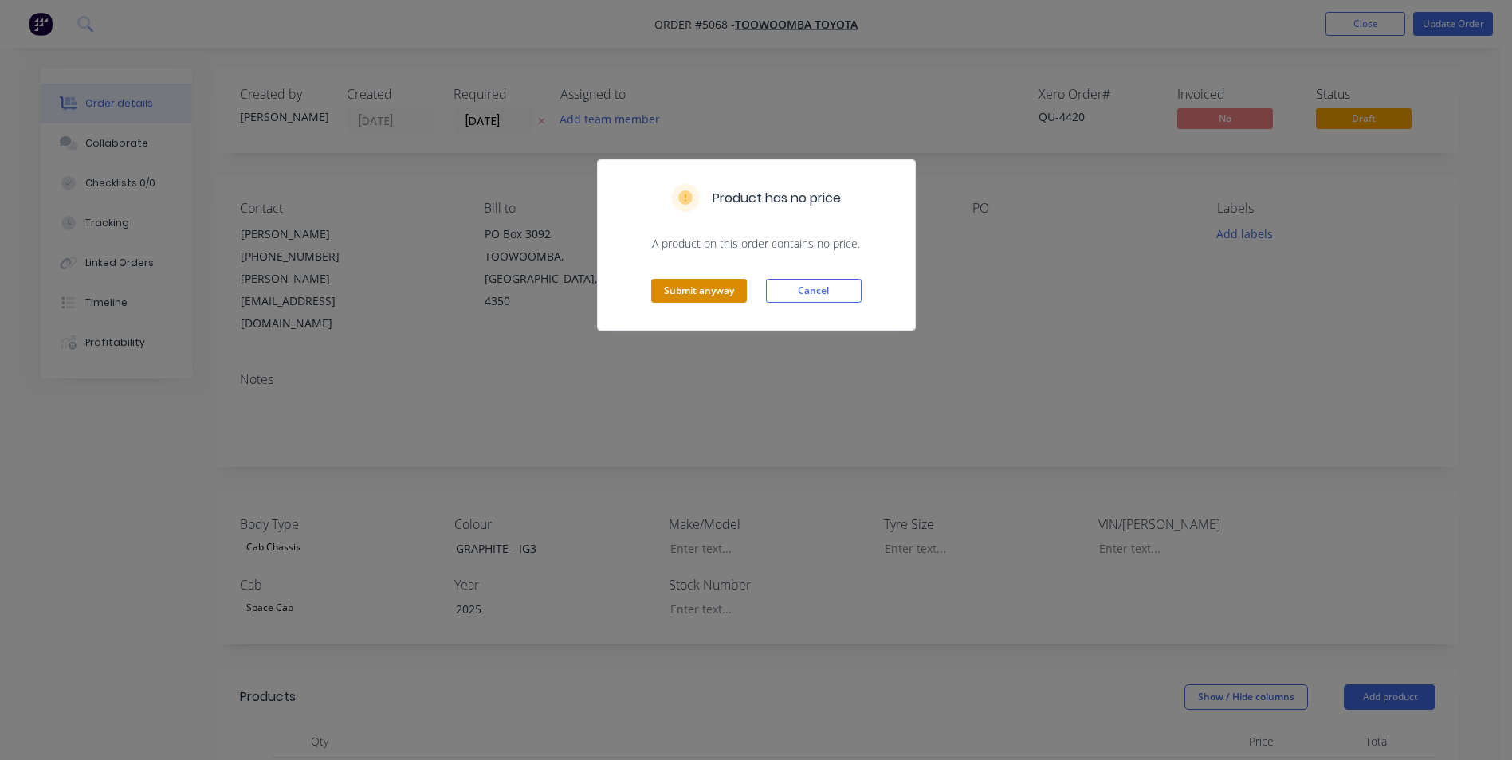
click at [709, 293] on button "Submit anyway" at bounding box center [699, 291] width 96 height 24
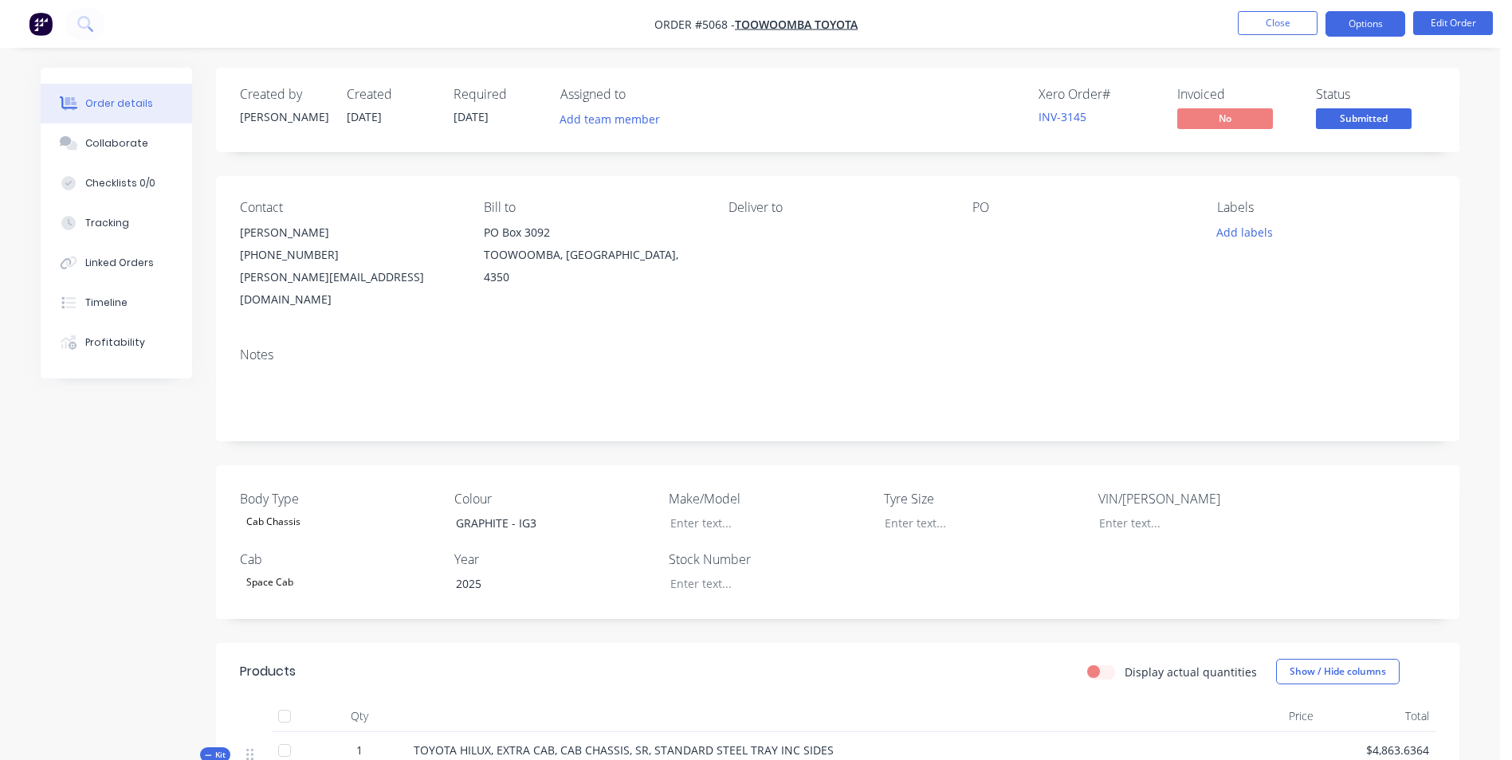
click at [1364, 27] on button "Options" at bounding box center [1365, 24] width 80 height 26
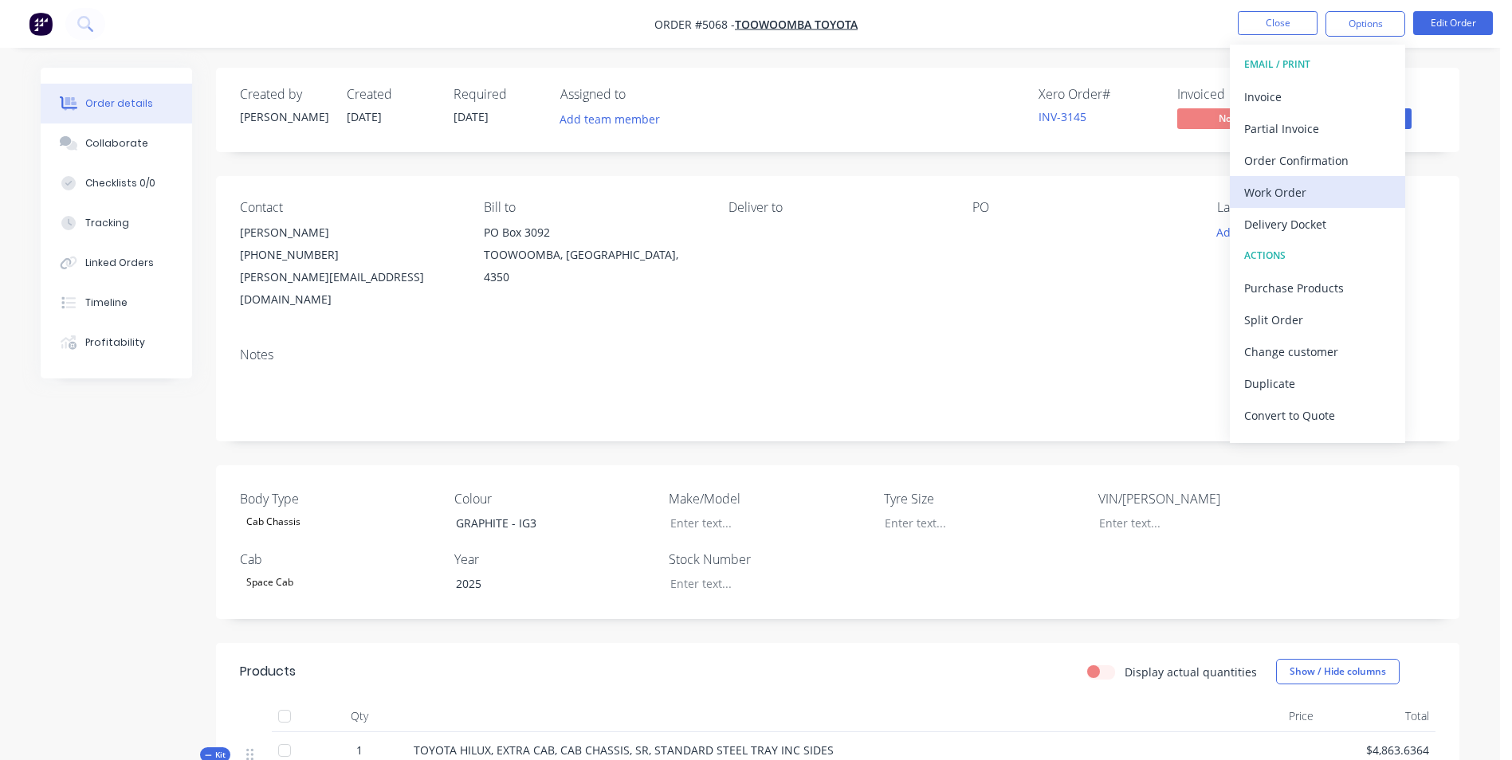
click at [1310, 195] on div "Work Order" at bounding box center [1317, 192] width 147 height 23
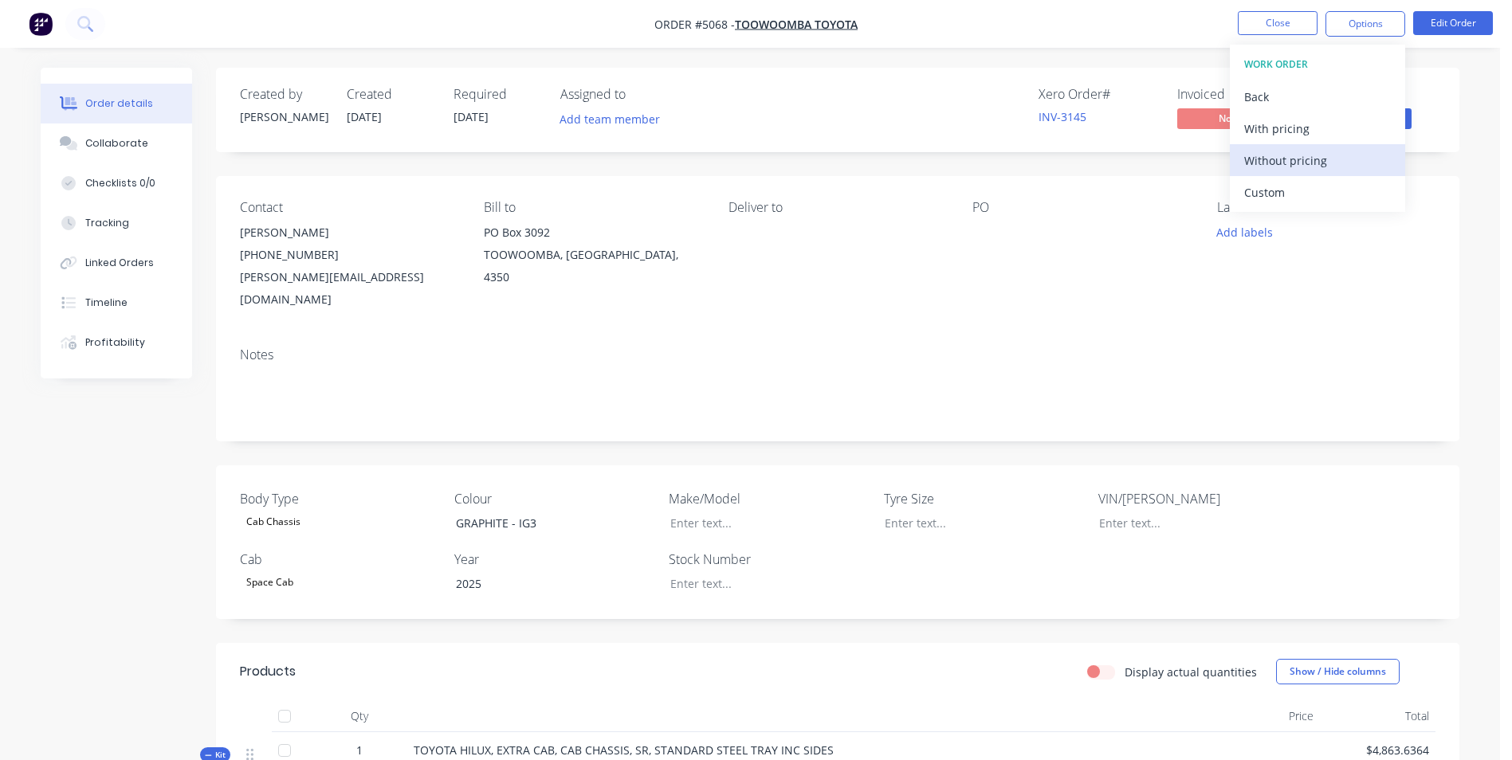
click at [1293, 157] on div "Without pricing" at bounding box center [1317, 160] width 147 height 23
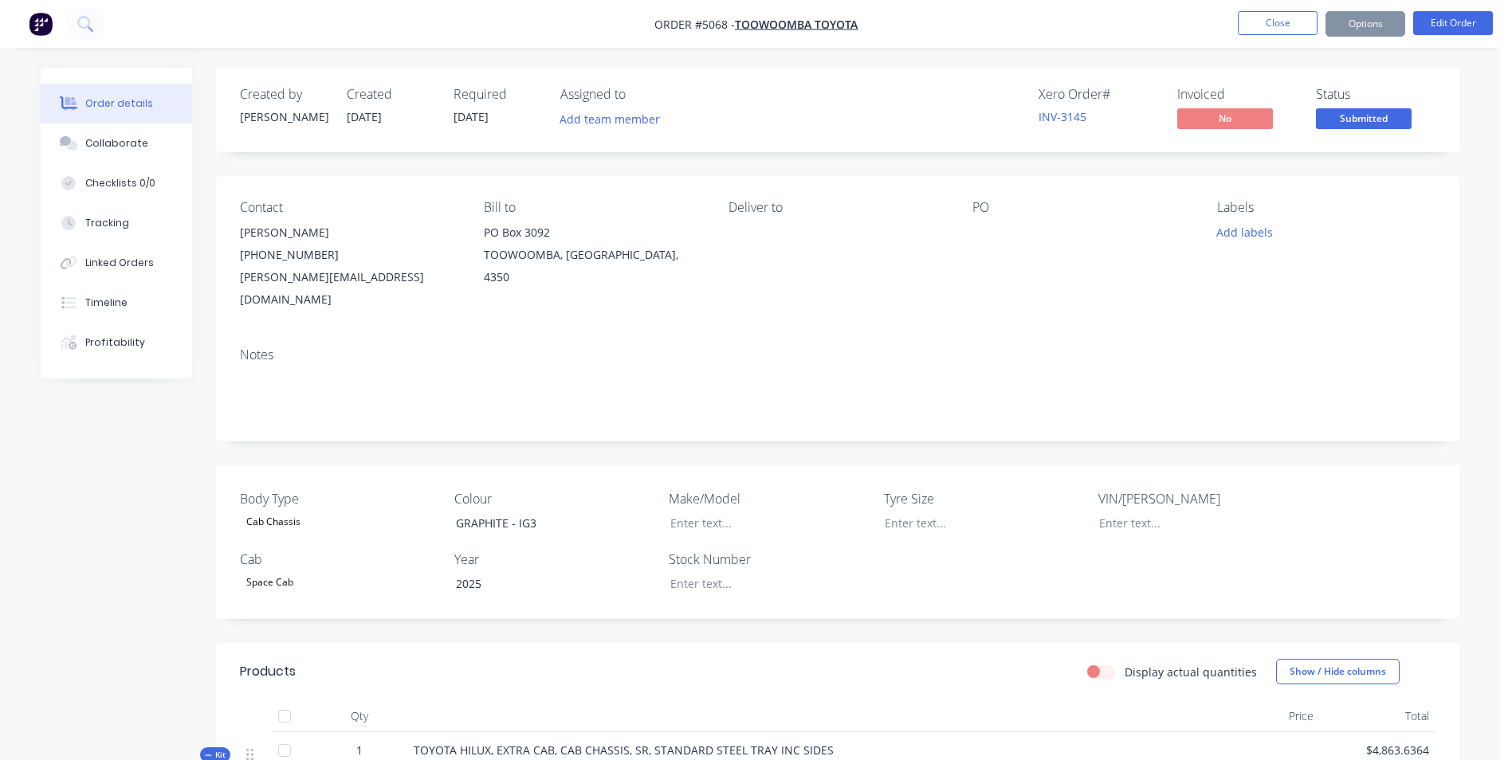
click at [371, 119] on span "[DATE]" at bounding box center [364, 116] width 35 height 15
click at [990, 210] on div "PO" at bounding box center [1081, 207] width 218 height 15
click at [988, 226] on div at bounding box center [1071, 233] width 199 height 22
click at [976, 228] on div at bounding box center [1071, 233] width 199 height 22
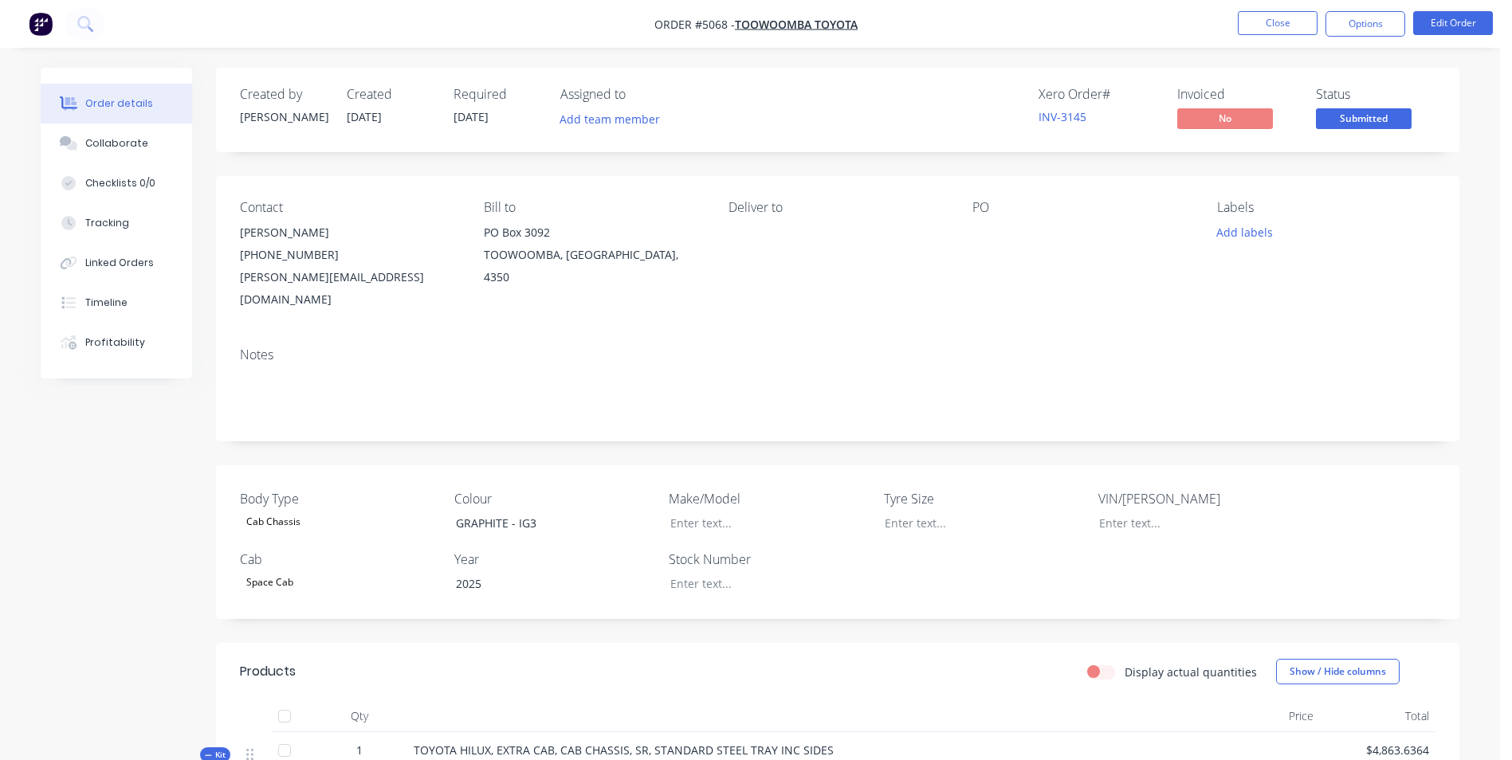
click at [977, 218] on div "PO" at bounding box center [1081, 255] width 218 height 111
click at [984, 209] on div "PO" at bounding box center [1081, 207] width 218 height 15
click at [984, 235] on div at bounding box center [1071, 233] width 199 height 22
click at [1470, 22] on button "Edit Order" at bounding box center [1453, 23] width 80 height 24
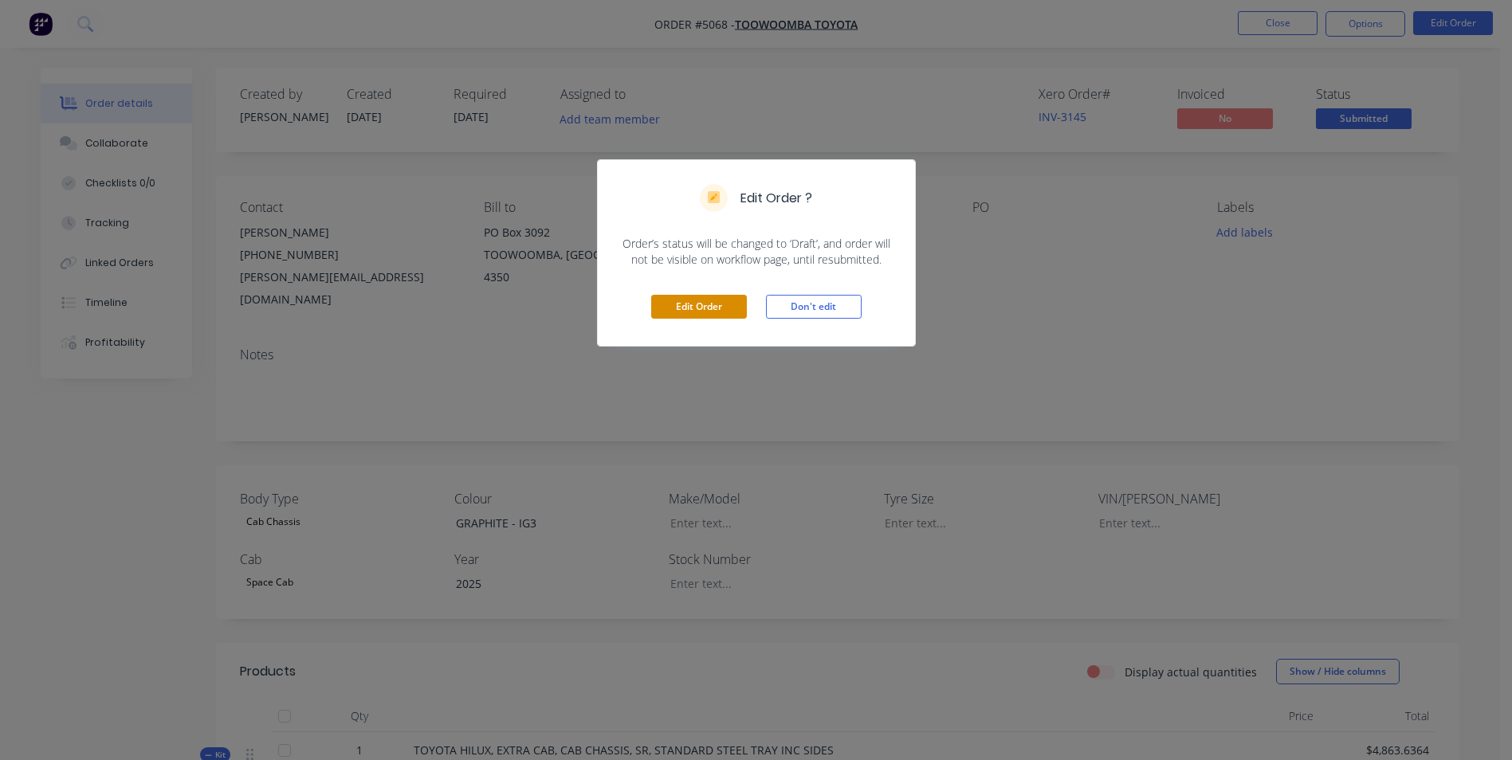
click at [740, 305] on button "Edit Order" at bounding box center [699, 307] width 96 height 24
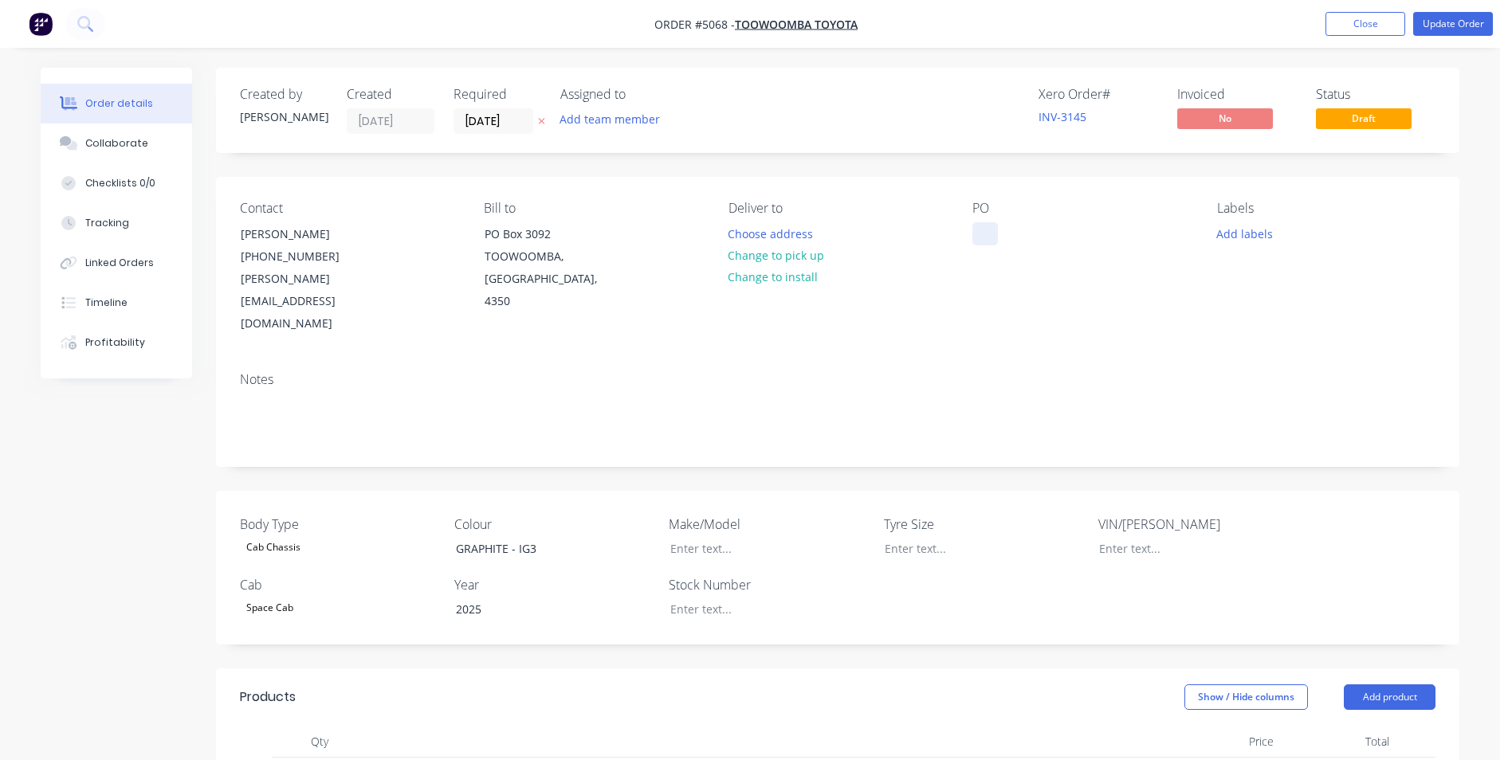
click at [984, 238] on div at bounding box center [985, 233] width 26 height 23
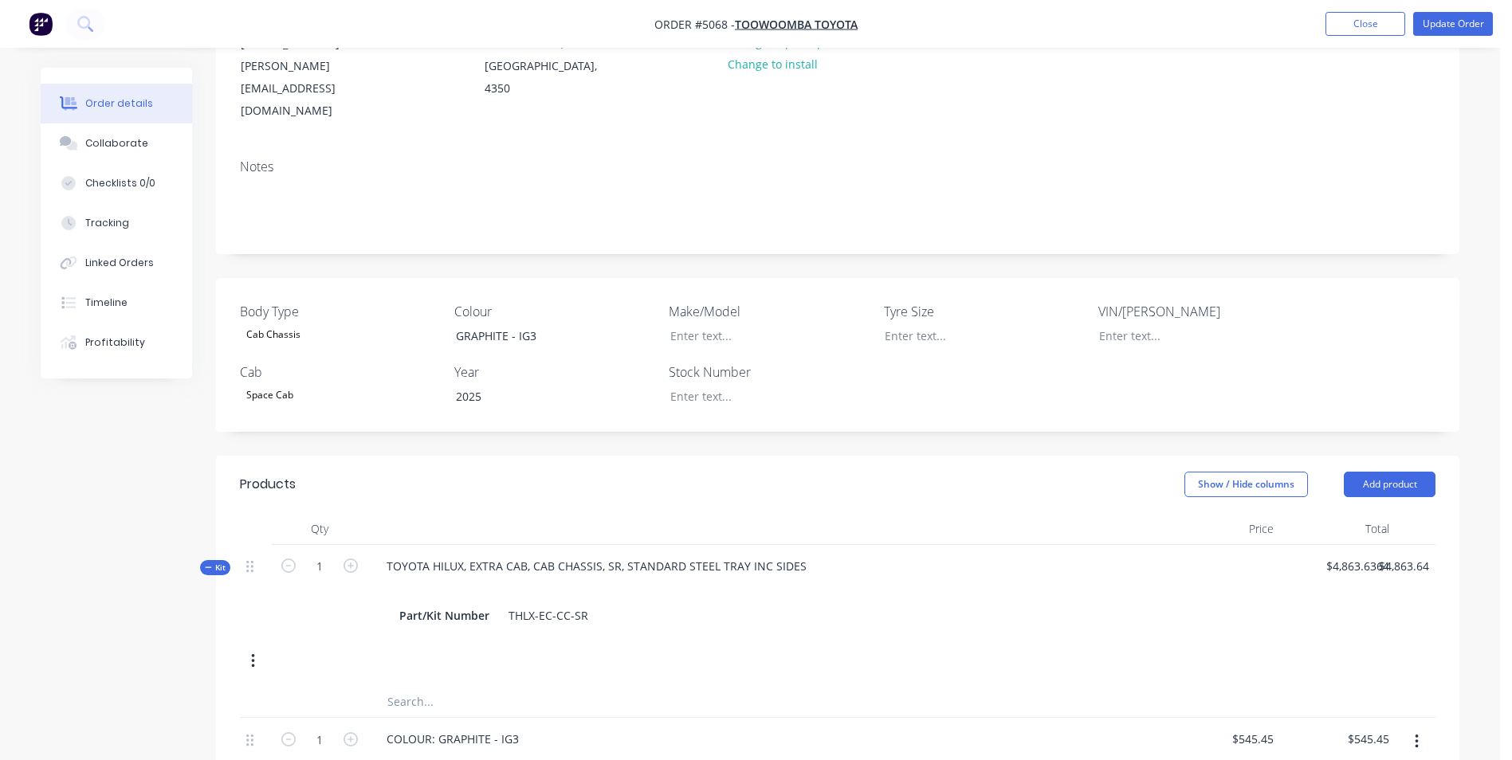
scroll to position [239, 0]
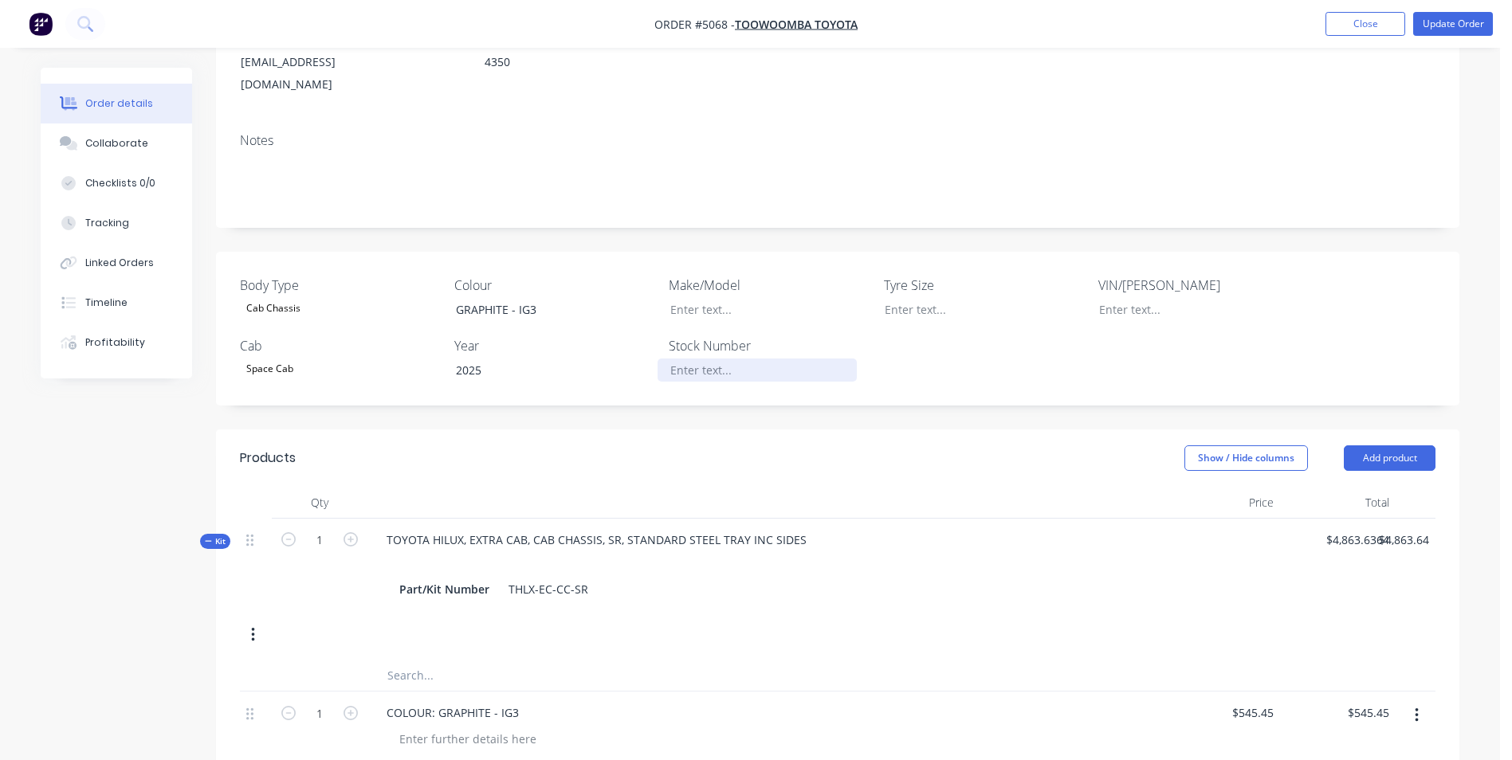
click at [704, 359] on div at bounding box center [757, 370] width 199 height 23
click at [729, 298] on div at bounding box center [757, 309] width 199 height 23
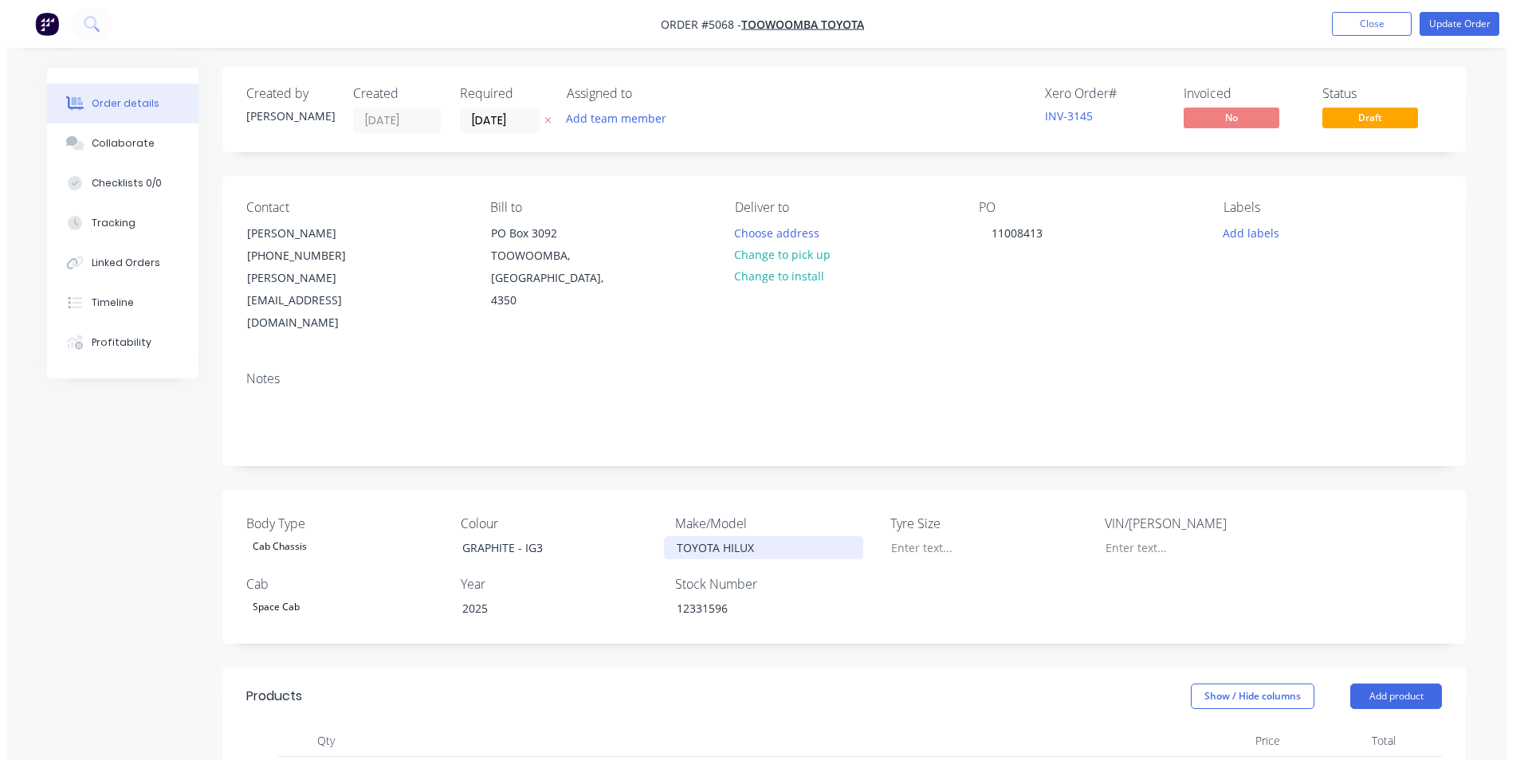
scroll to position [0, 0]
click at [1445, 24] on button "Update Order" at bounding box center [1453, 24] width 80 height 24
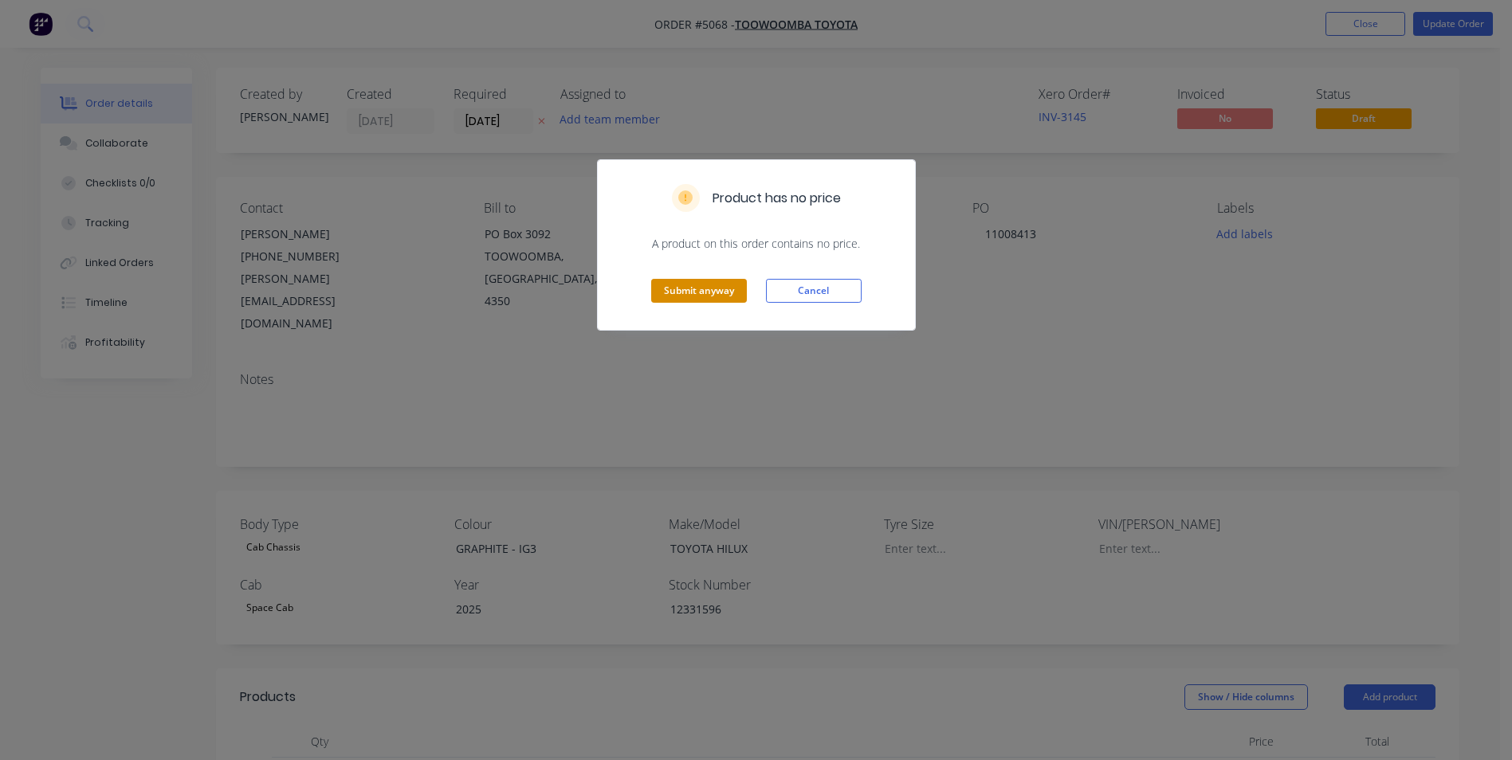
click at [713, 289] on button "Submit anyway" at bounding box center [699, 291] width 96 height 24
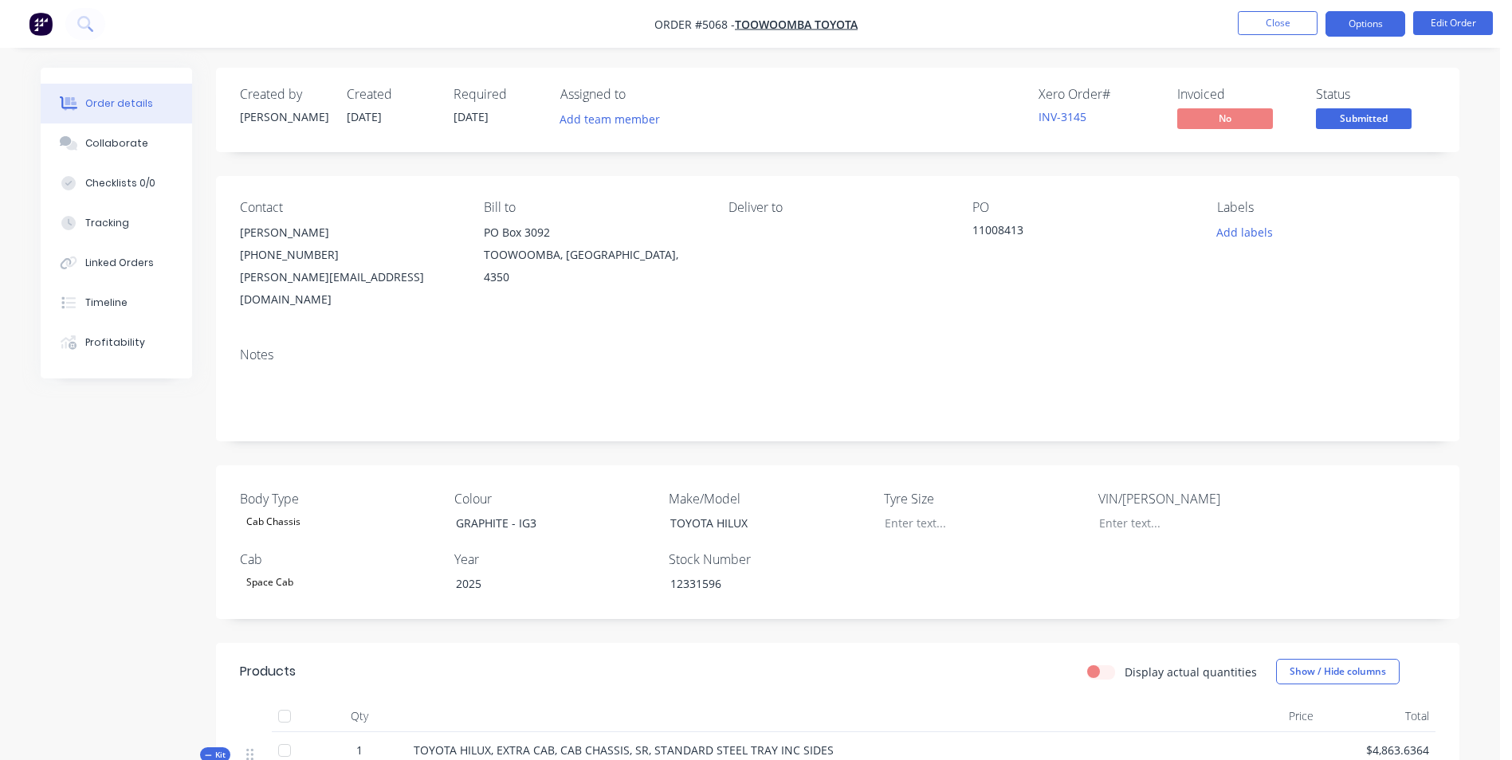
click at [1359, 22] on button "Options" at bounding box center [1365, 24] width 80 height 26
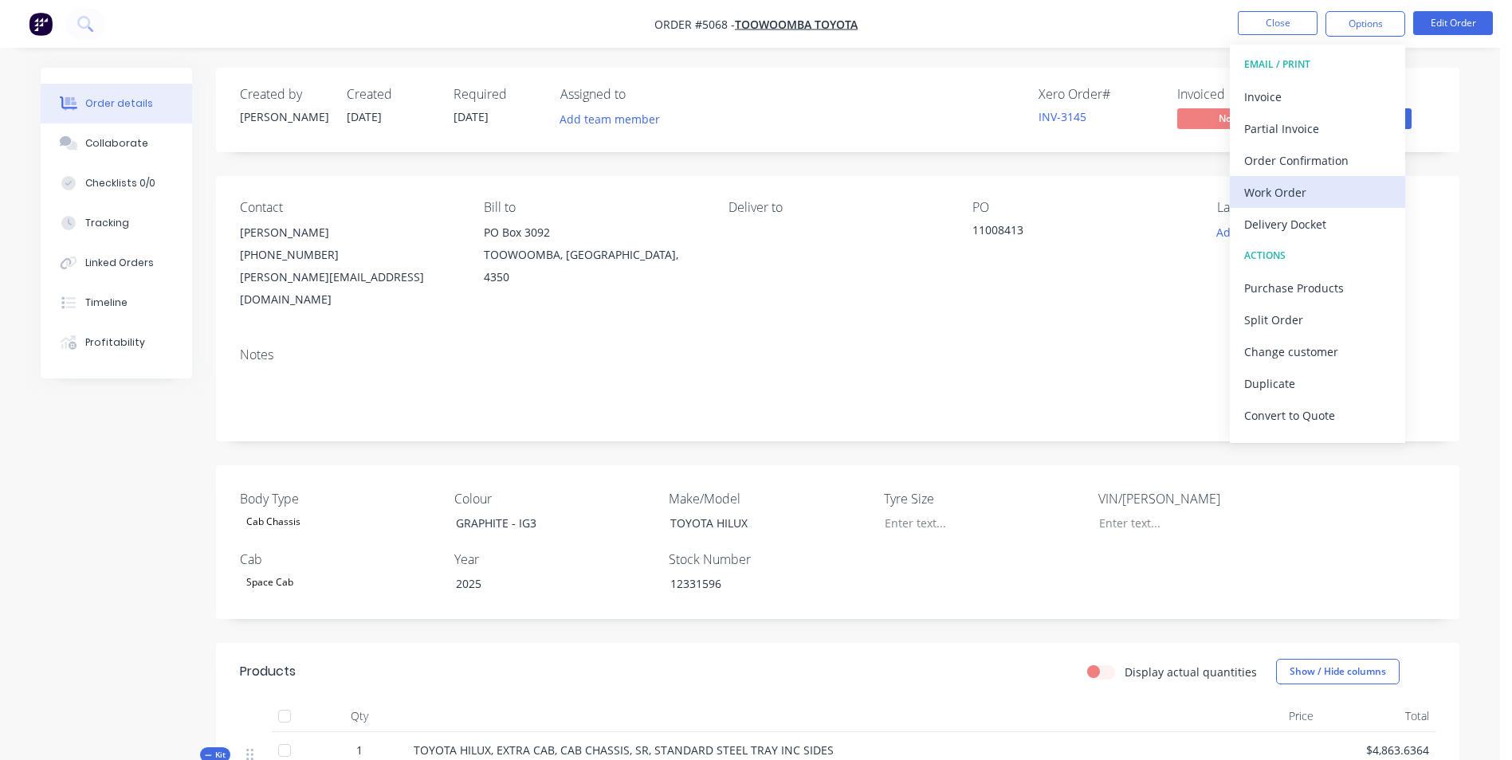
click at [1306, 191] on div "Work Order" at bounding box center [1317, 192] width 147 height 23
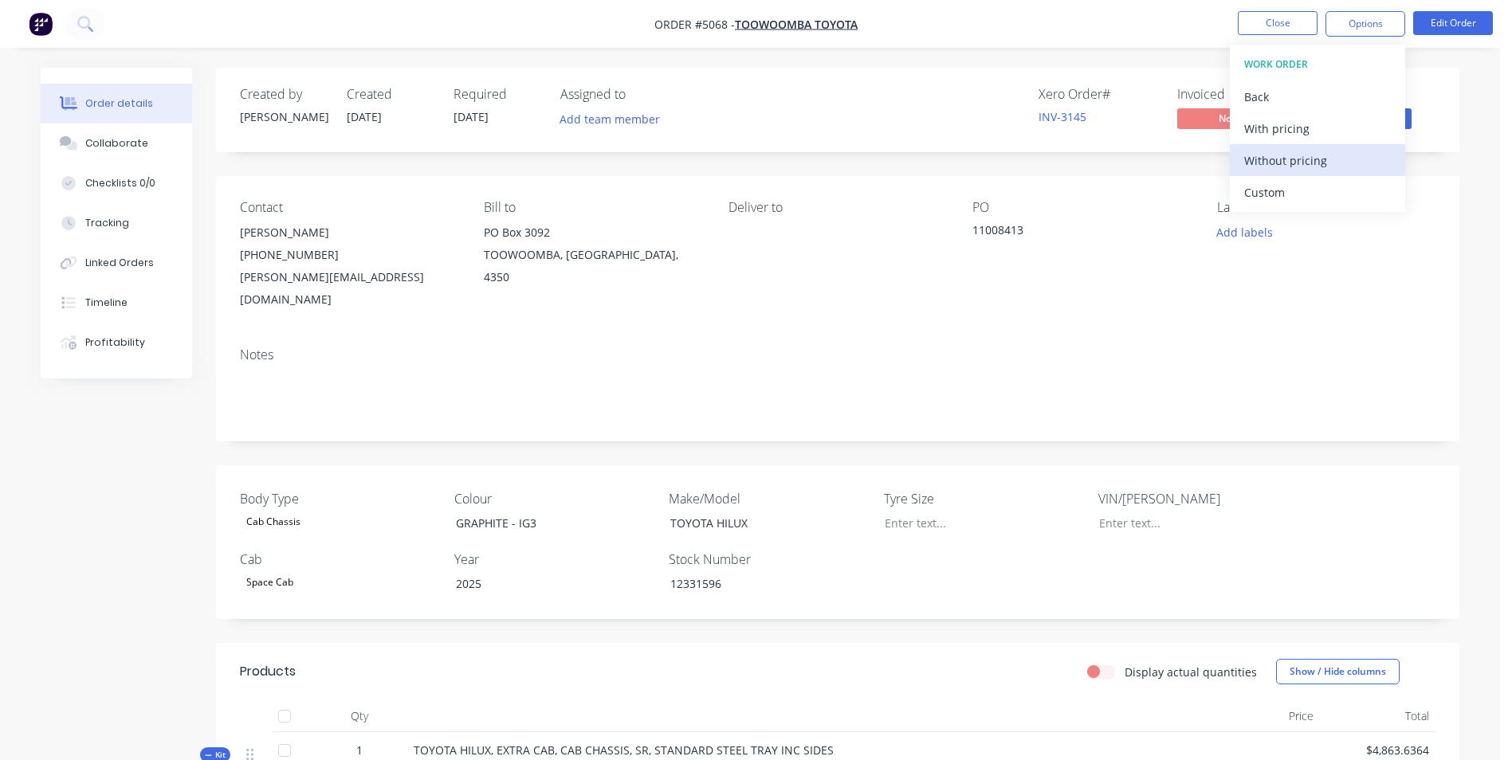
click at [1302, 164] on div "Without pricing" at bounding box center [1317, 160] width 147 height 23
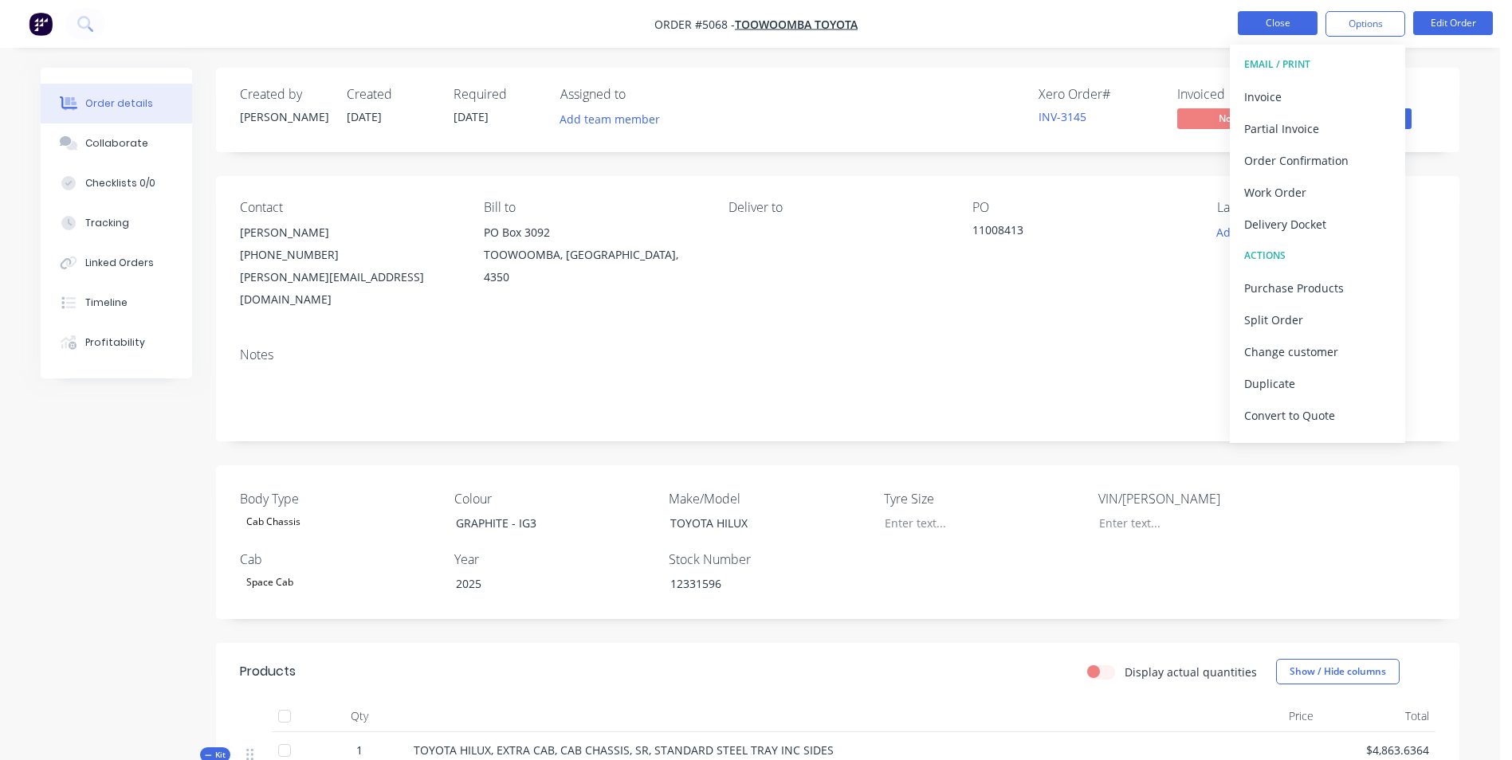
click at [1278, 15] on button "Close" at bounding box center [1278, 23] width 80 height 24
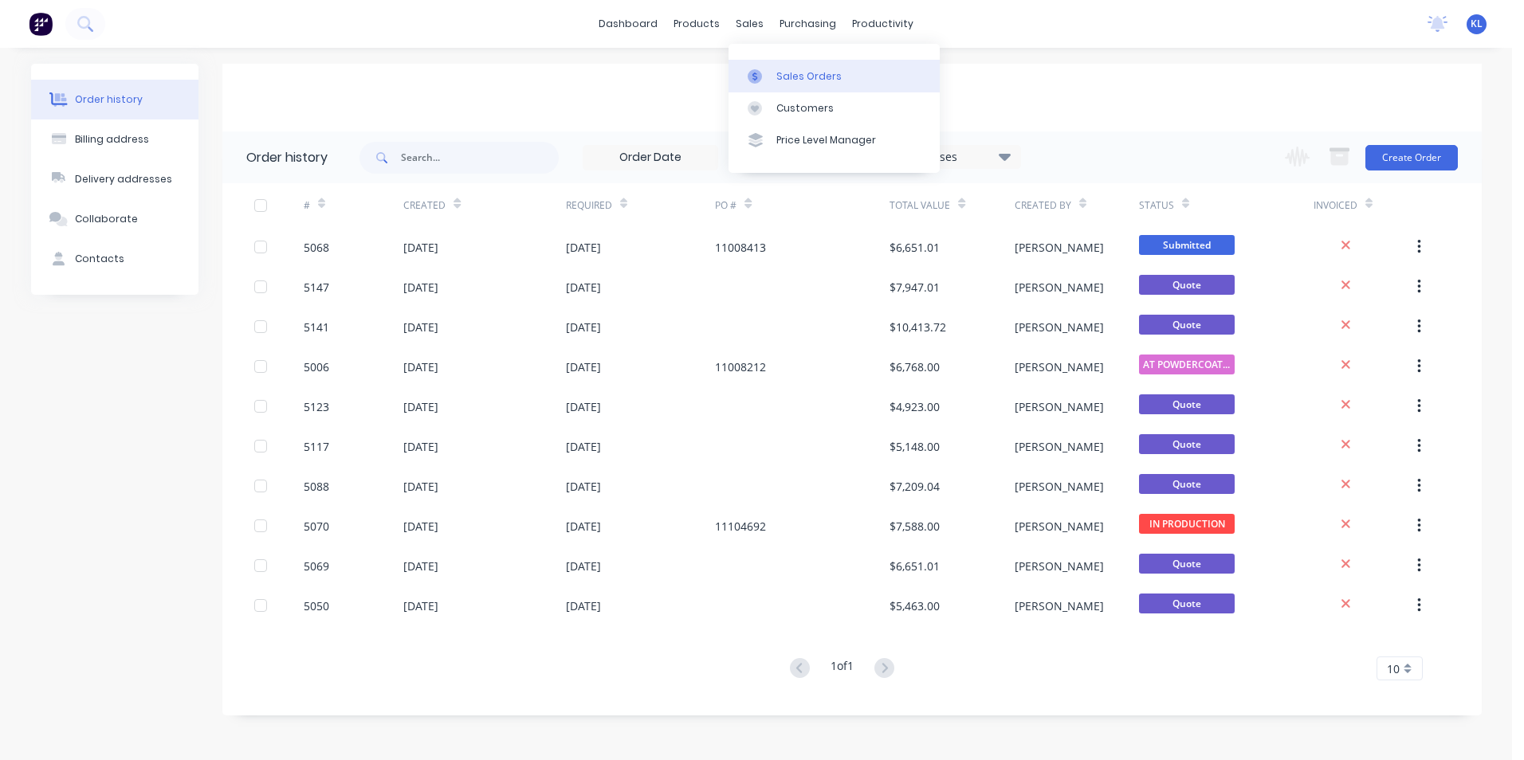
click at [799, 79] on div "Sales Orders" at bounding box center [808, 76] width 65 height 14
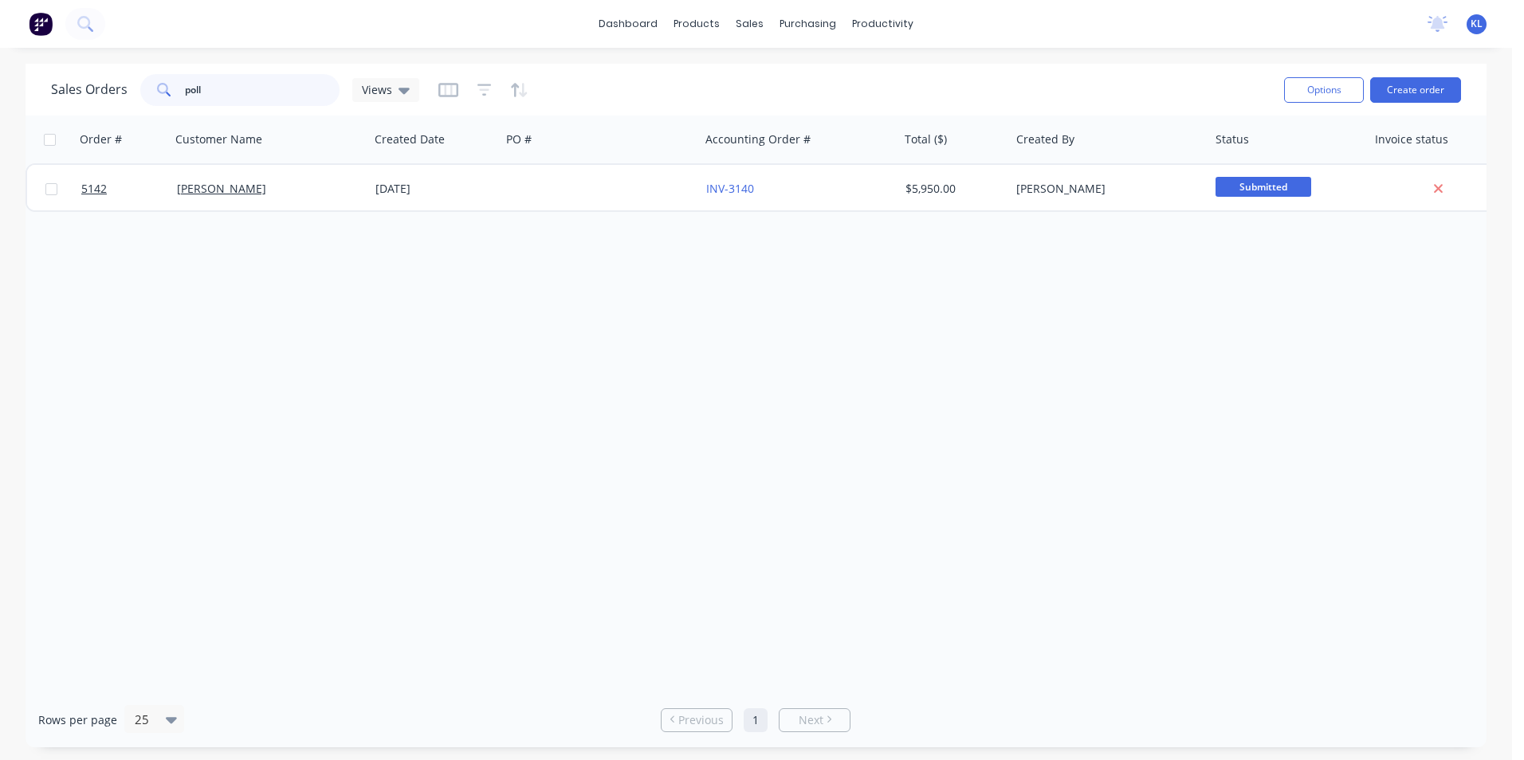
click at [273, 89] on input "poll" at bounding box center [262, 90] width 155 height 32
type input "p"
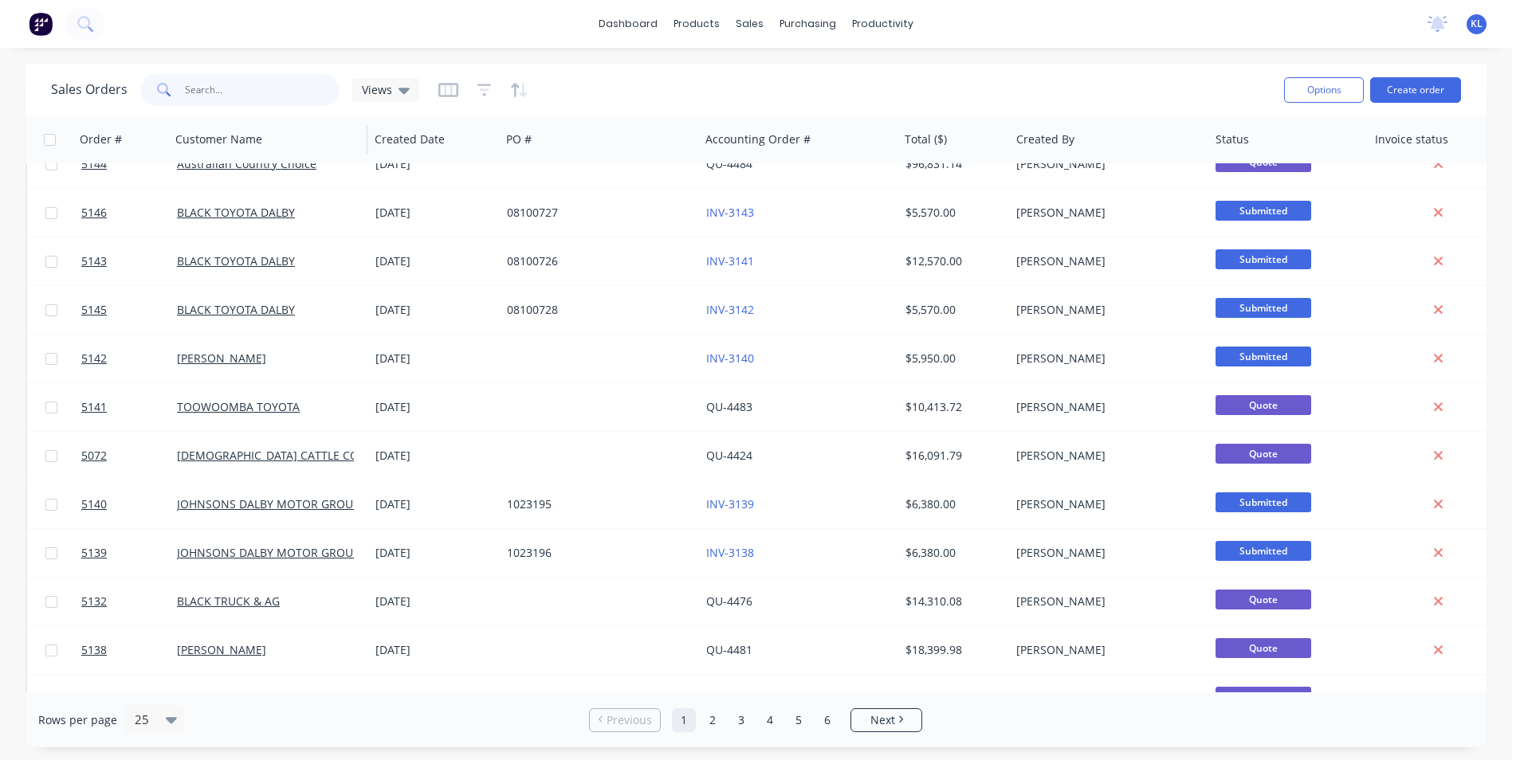
scroll to position [216, 0]
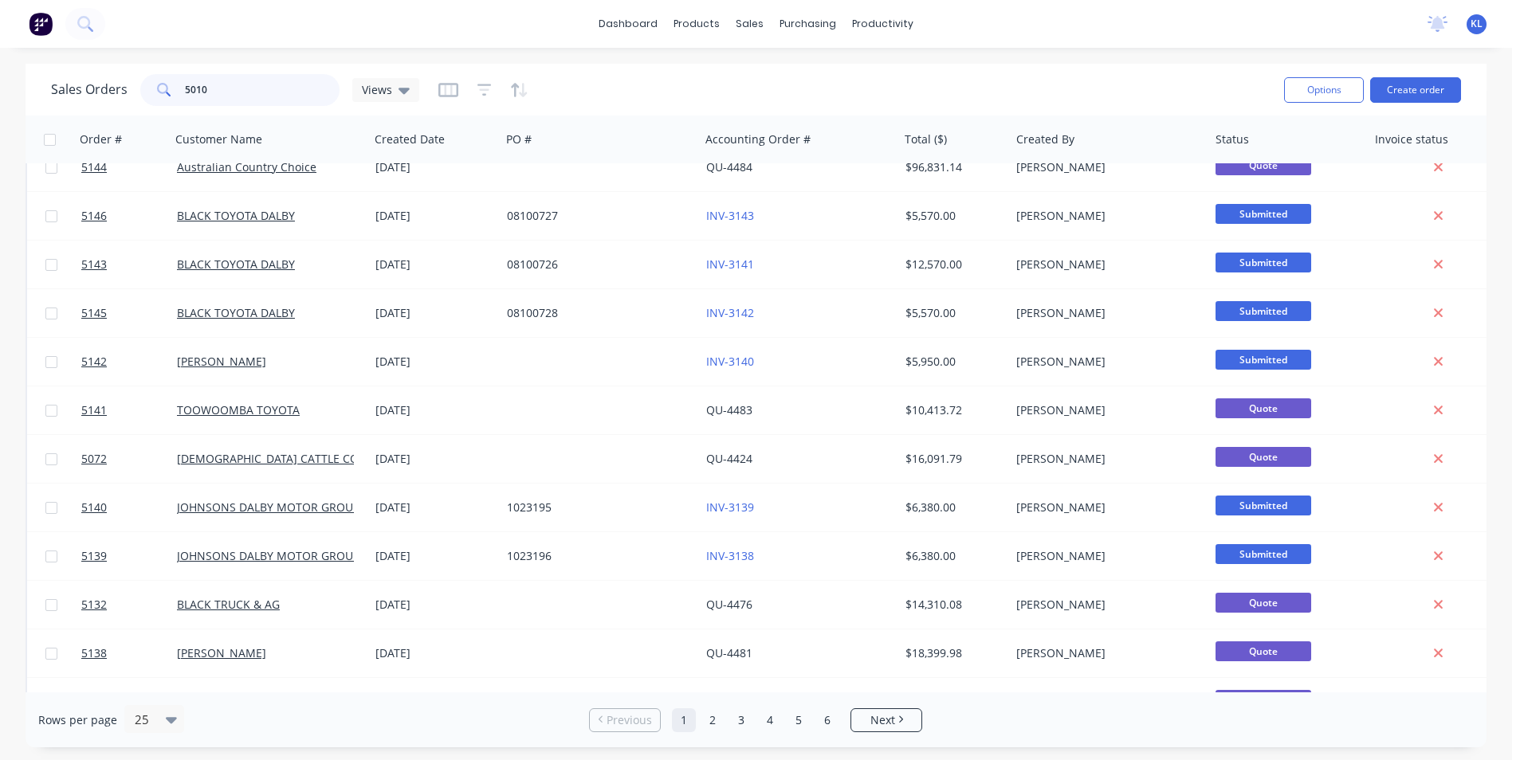
type input "5010"
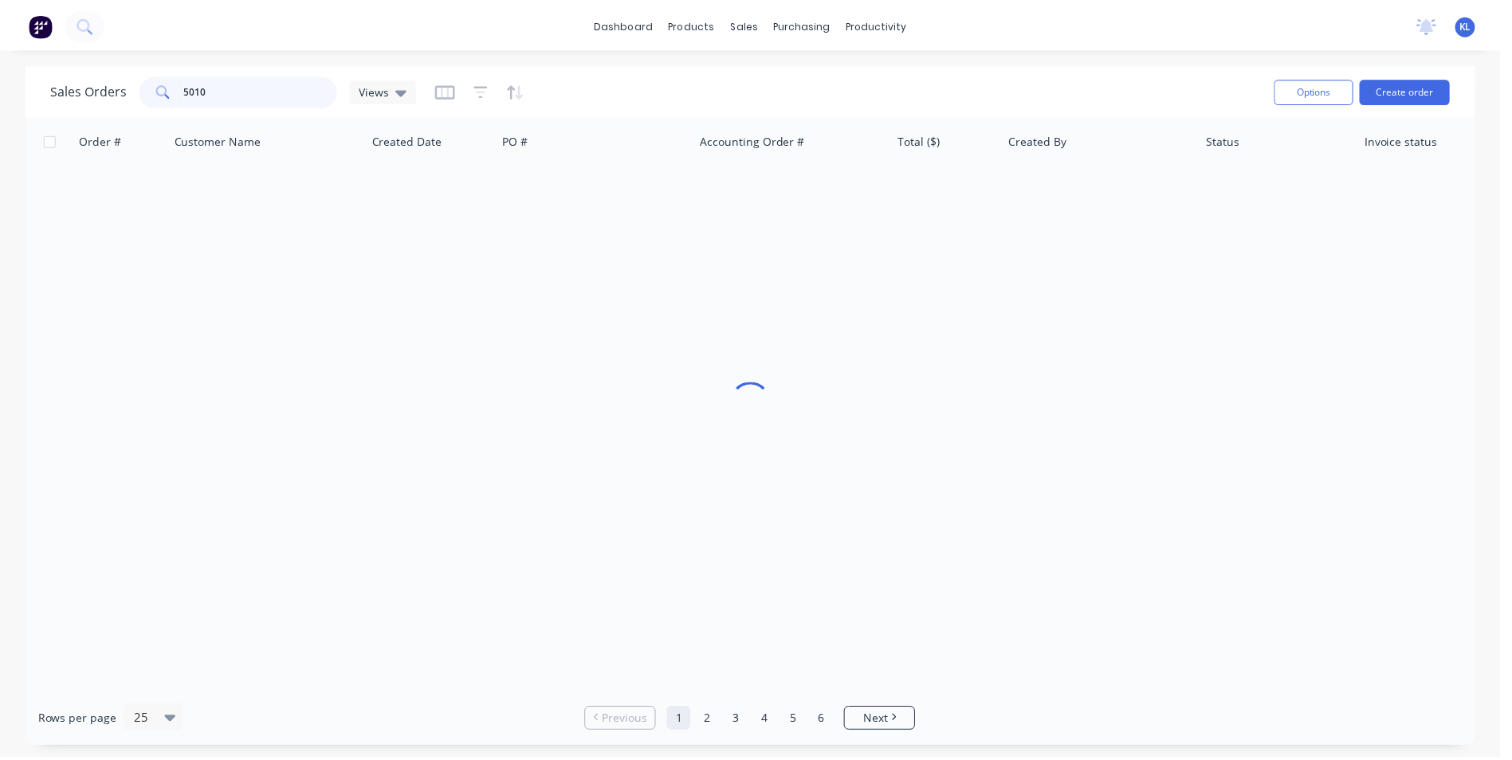
scroll to position [0, 0]
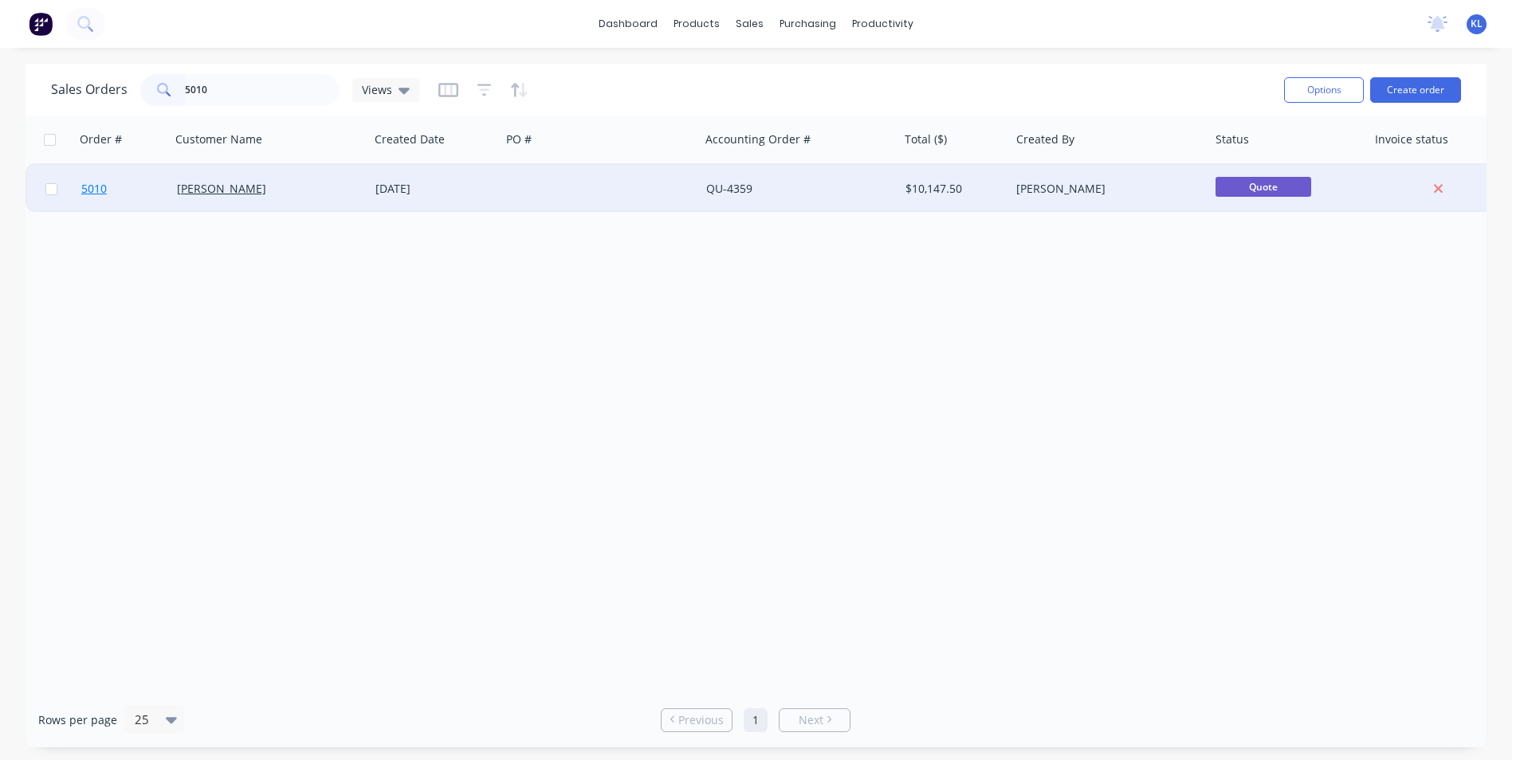
click at [96, 190] on span "5010" at bounding box center [94, 189] width 26 height 16
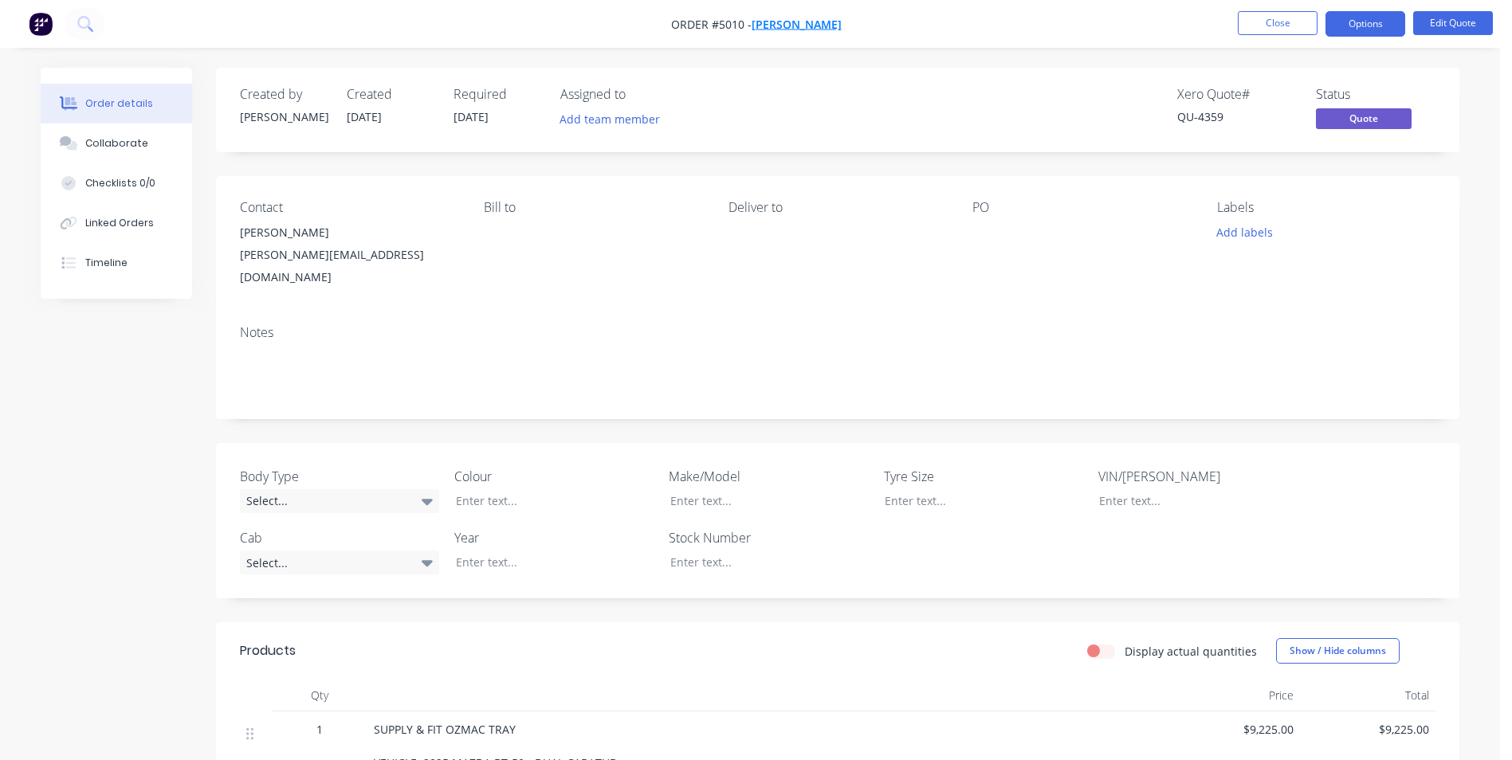
click at [815, 24] on span "[PERSON_NAME]" at bounding box center [797, 24] width 90 height 15
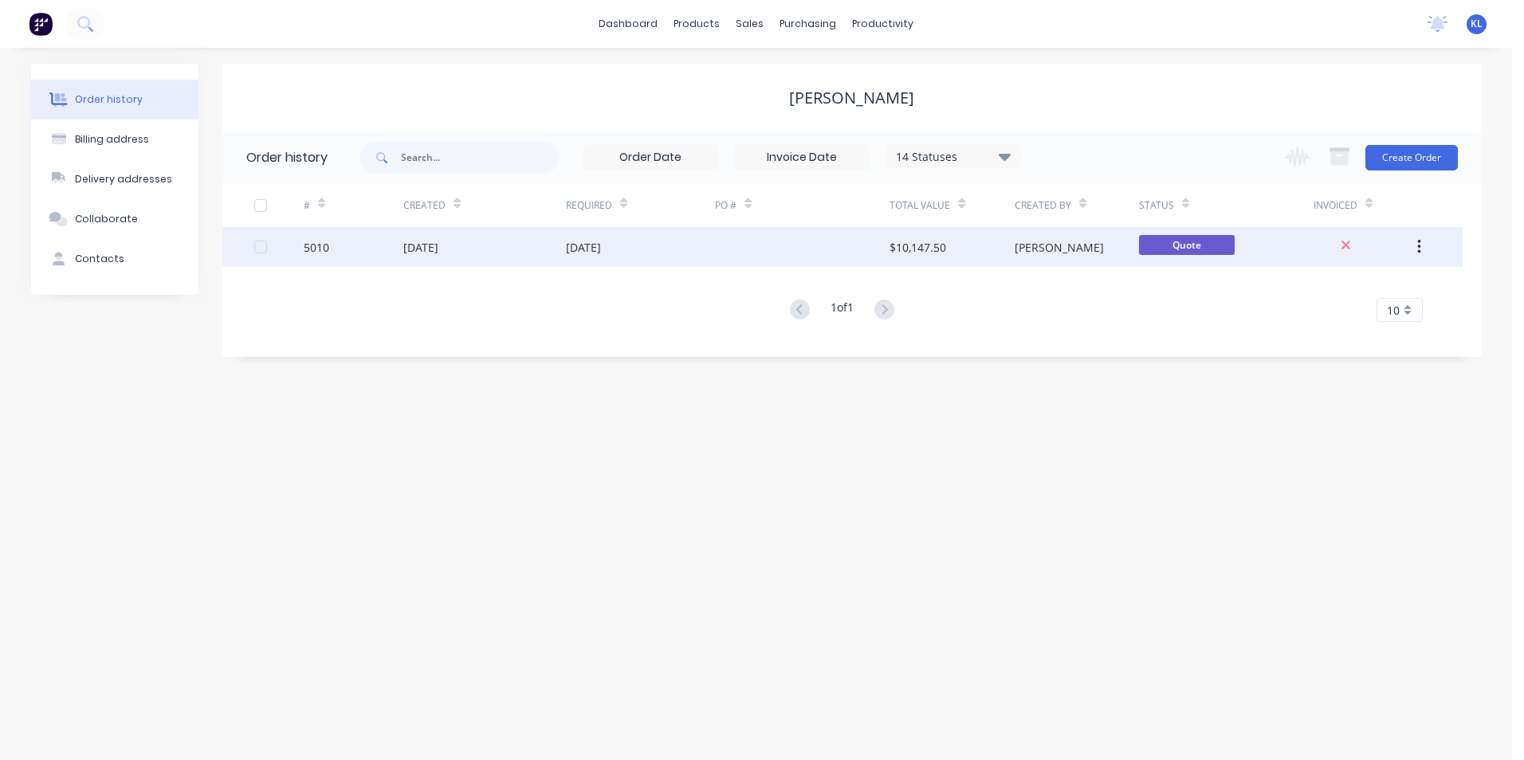
click at [327, 249] on div "5010" at bounding box center [317, 247] width 26 height 17
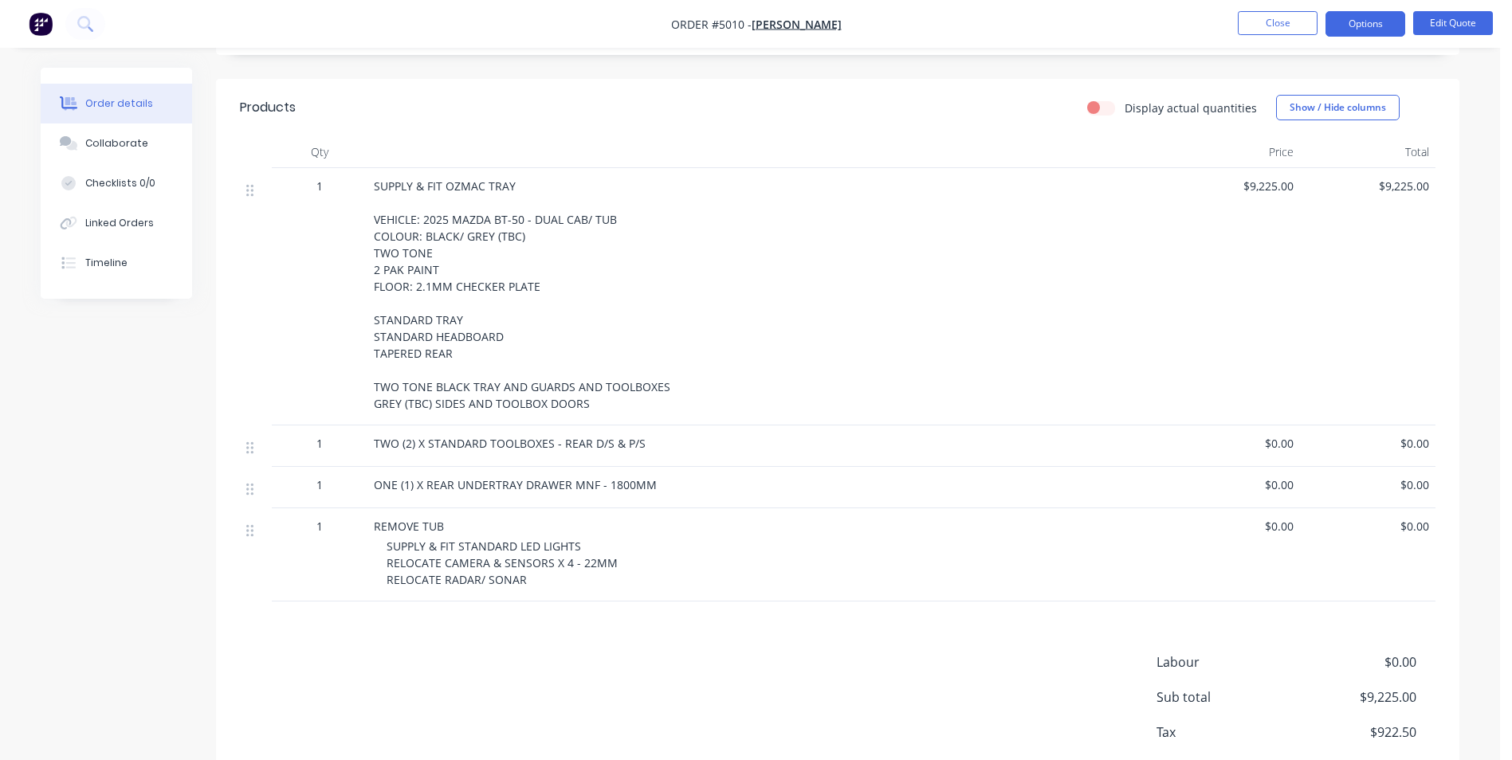
scroll to position [618, 0]
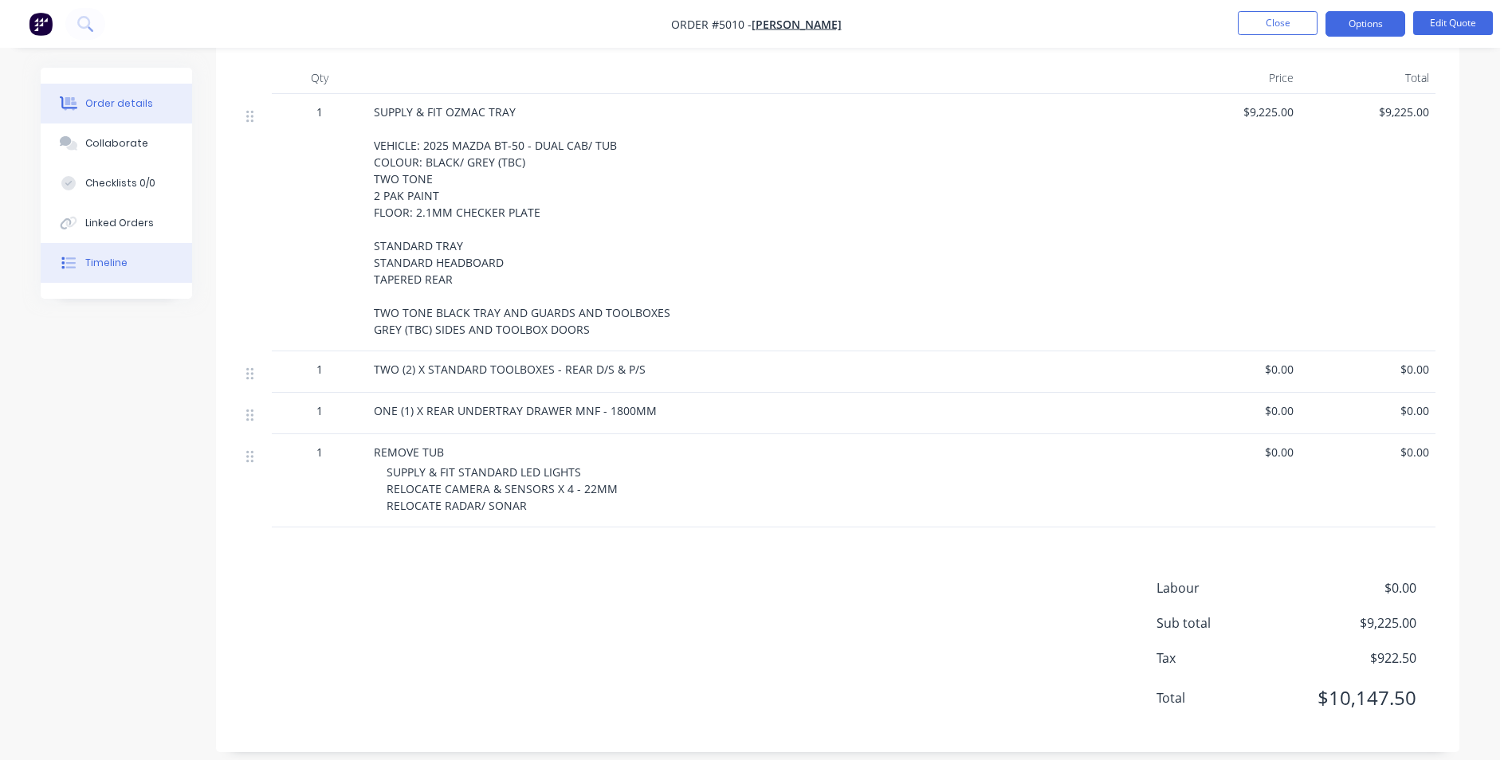
click at [105, 261] on div "Timeline" at bounding box center [106, 263] width 42 height 14
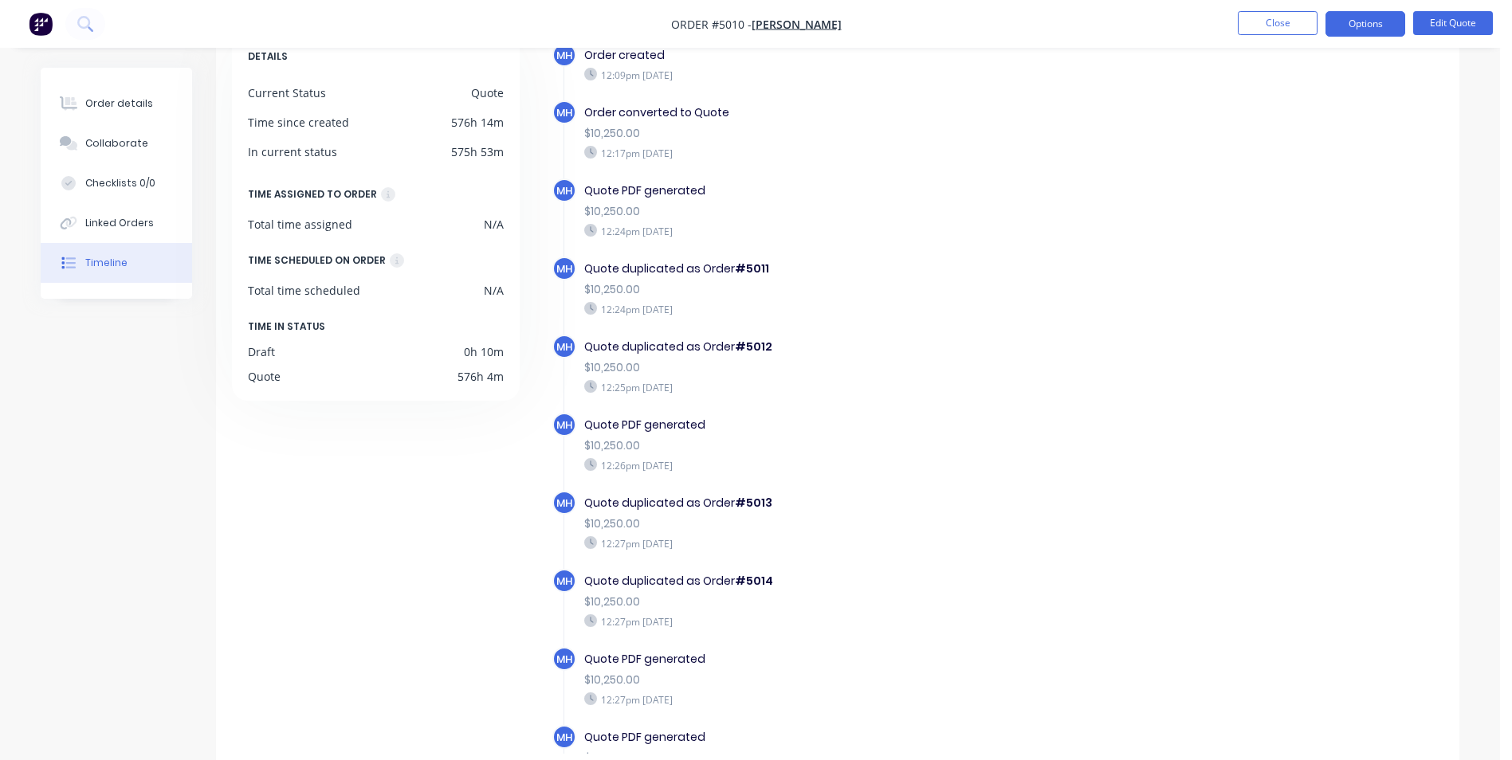
scroll to position [121, 0]
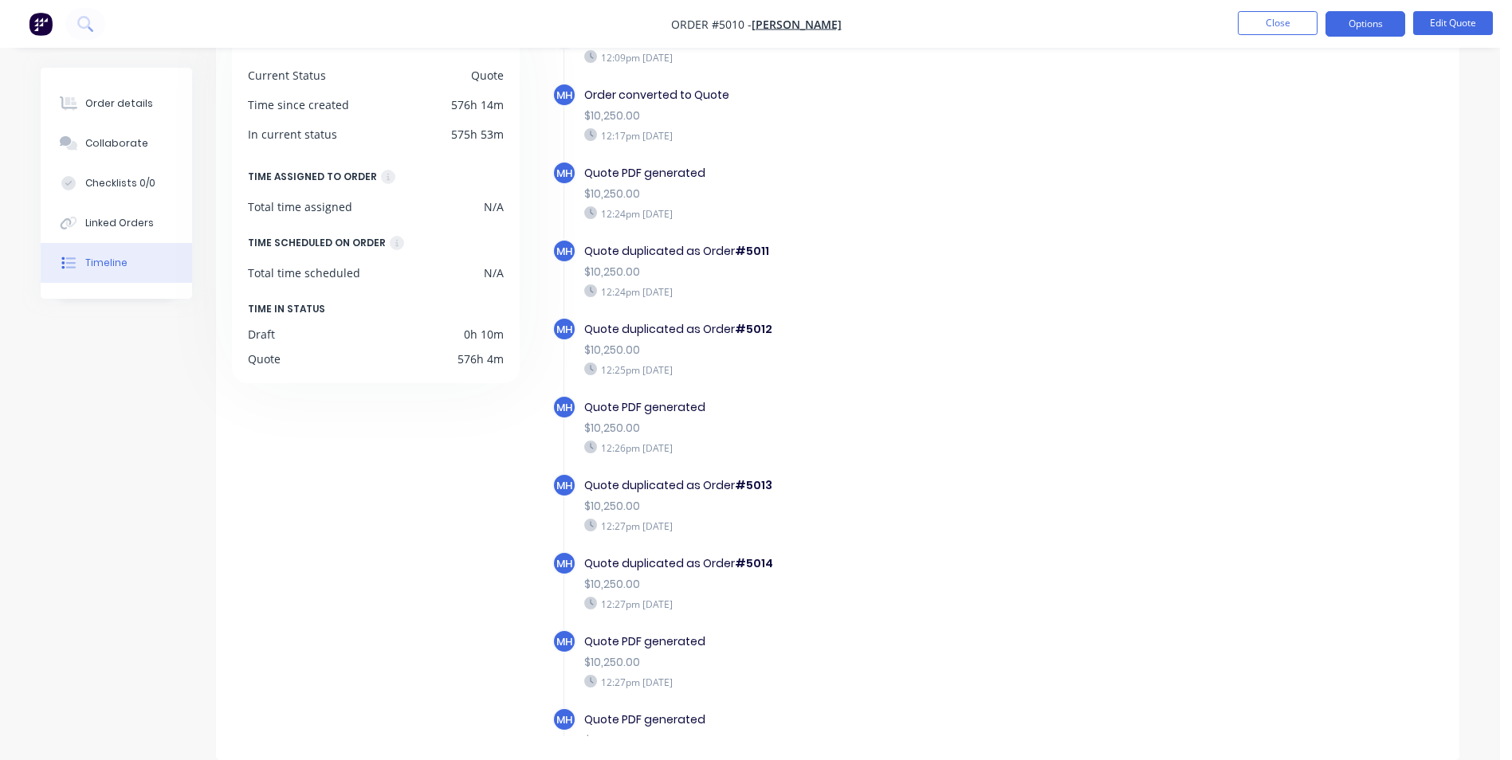
click at [748, 488] on b "#5013" at bounding box center [753, 485] width 37 height 16
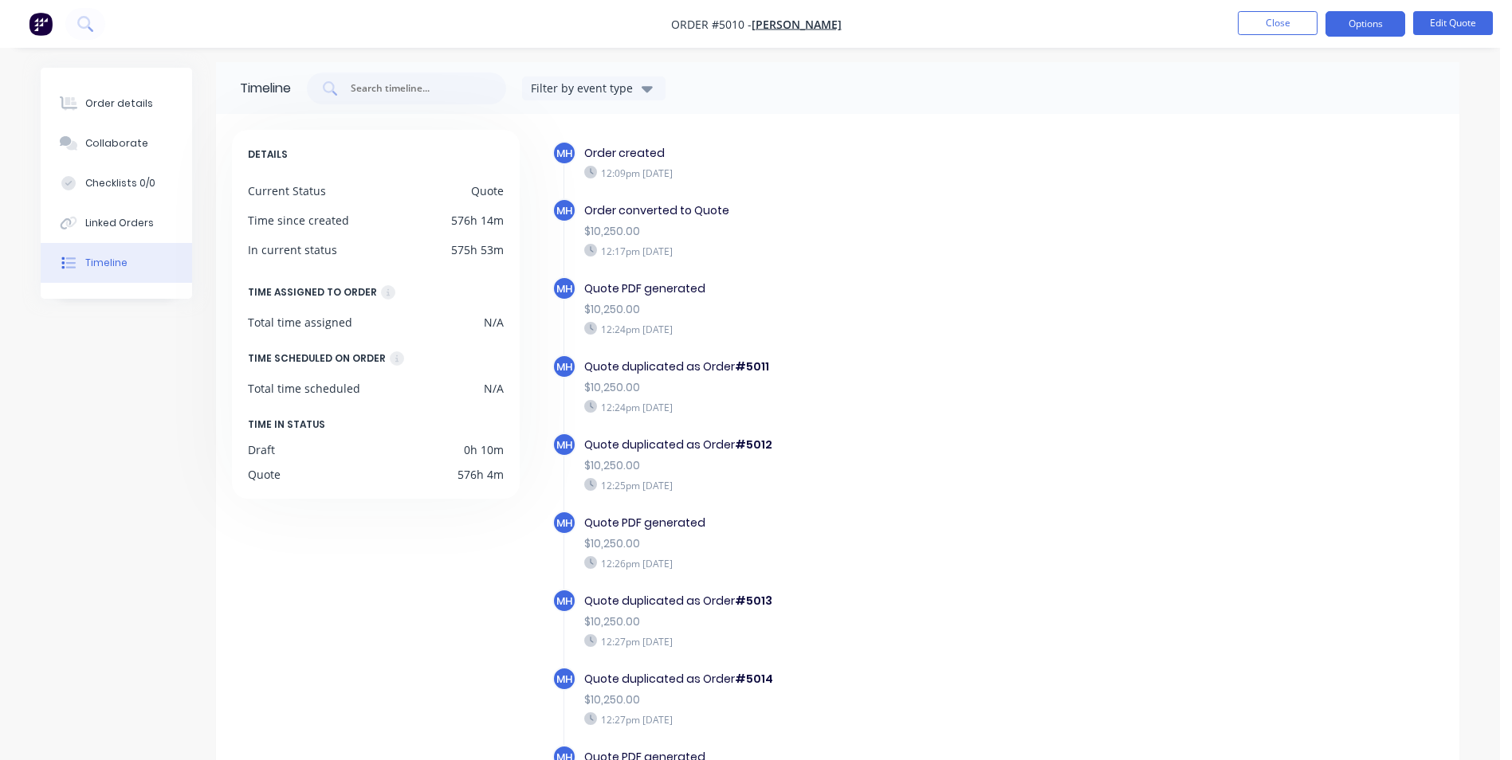
scroll to position [0, 0]
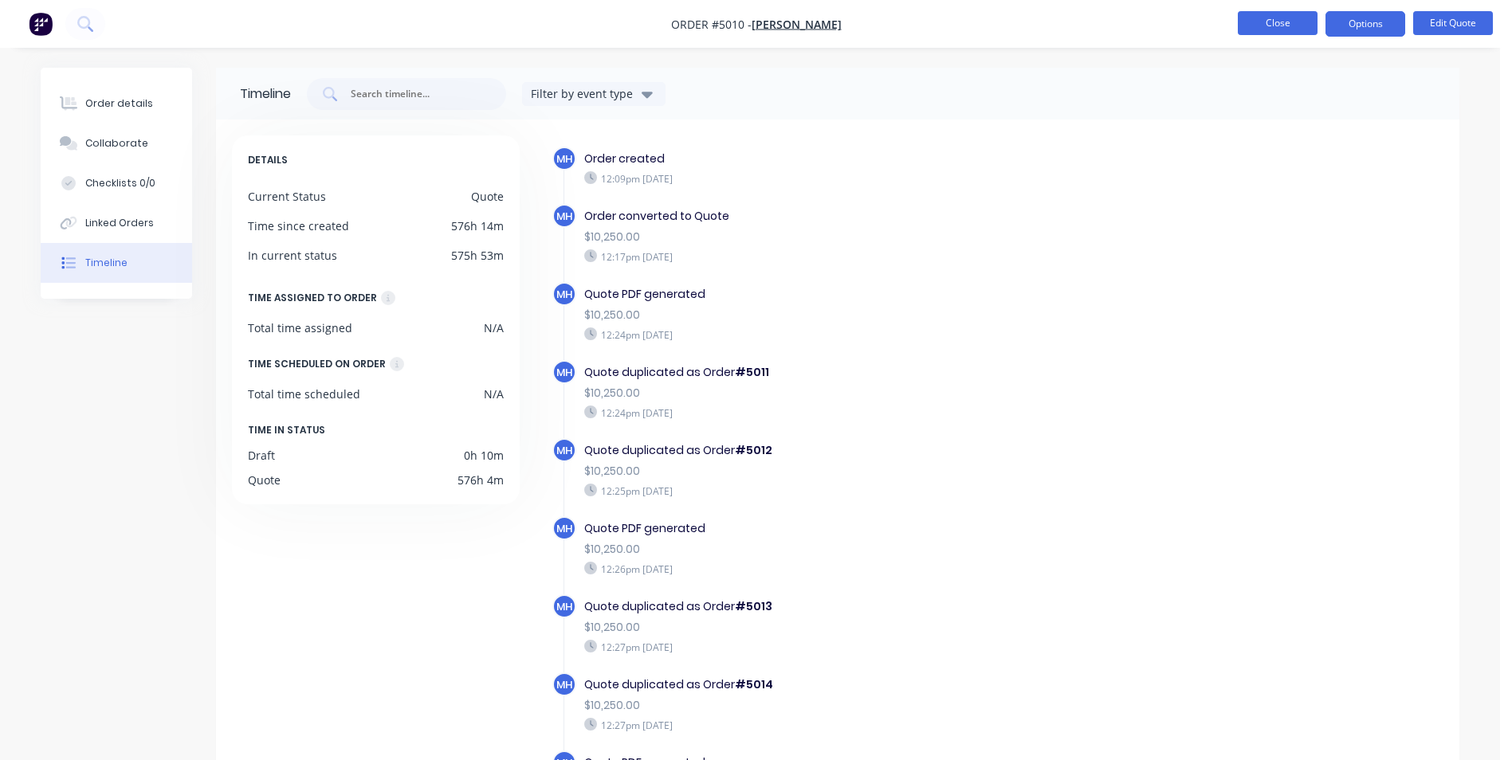
click at [1286, 30] on button "Close" at bounding box center [1278, 23] width 80 height 24
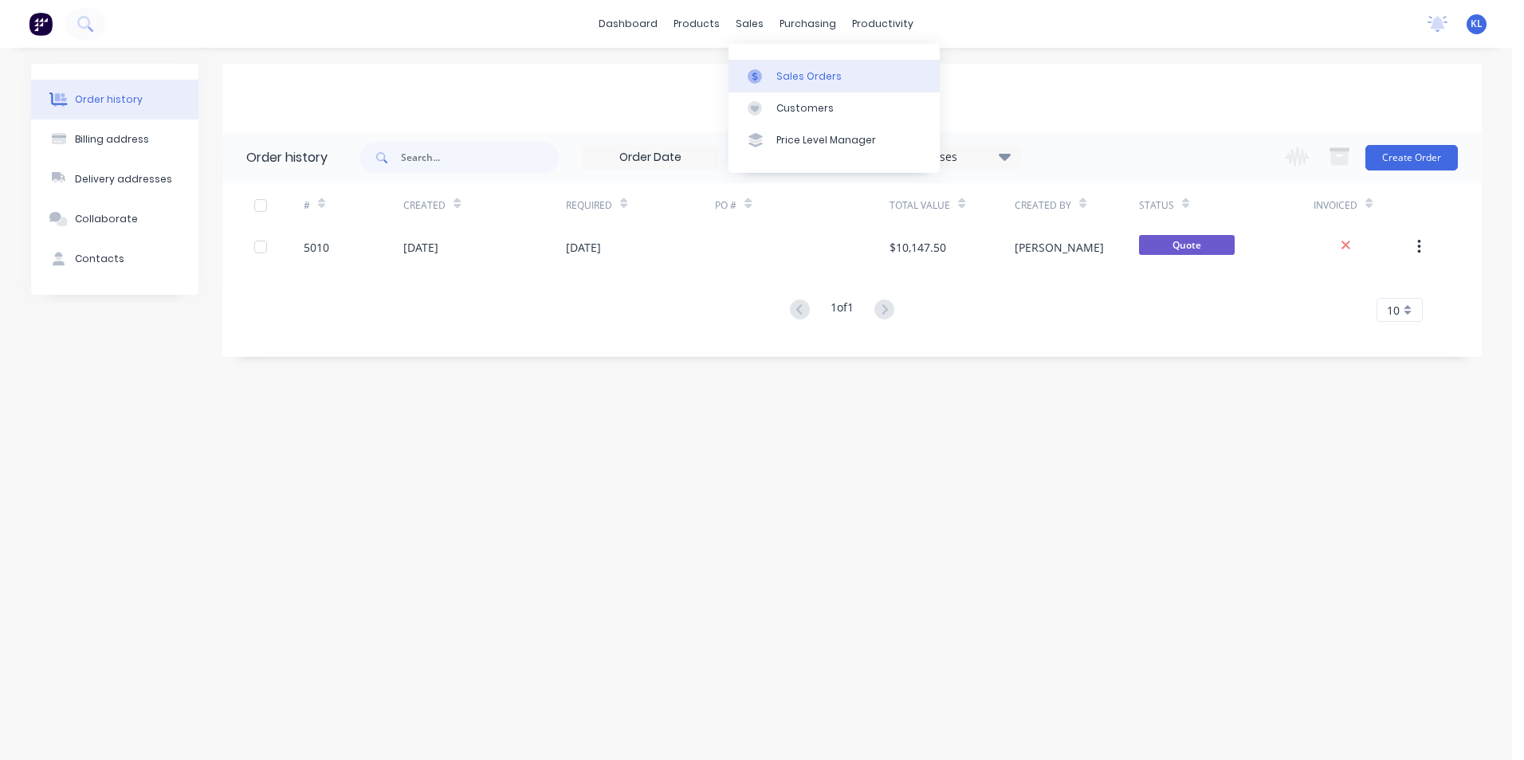
click at [783, 77] on div "Sales Orders" at bounding box center [808, 76] width 65 height 14
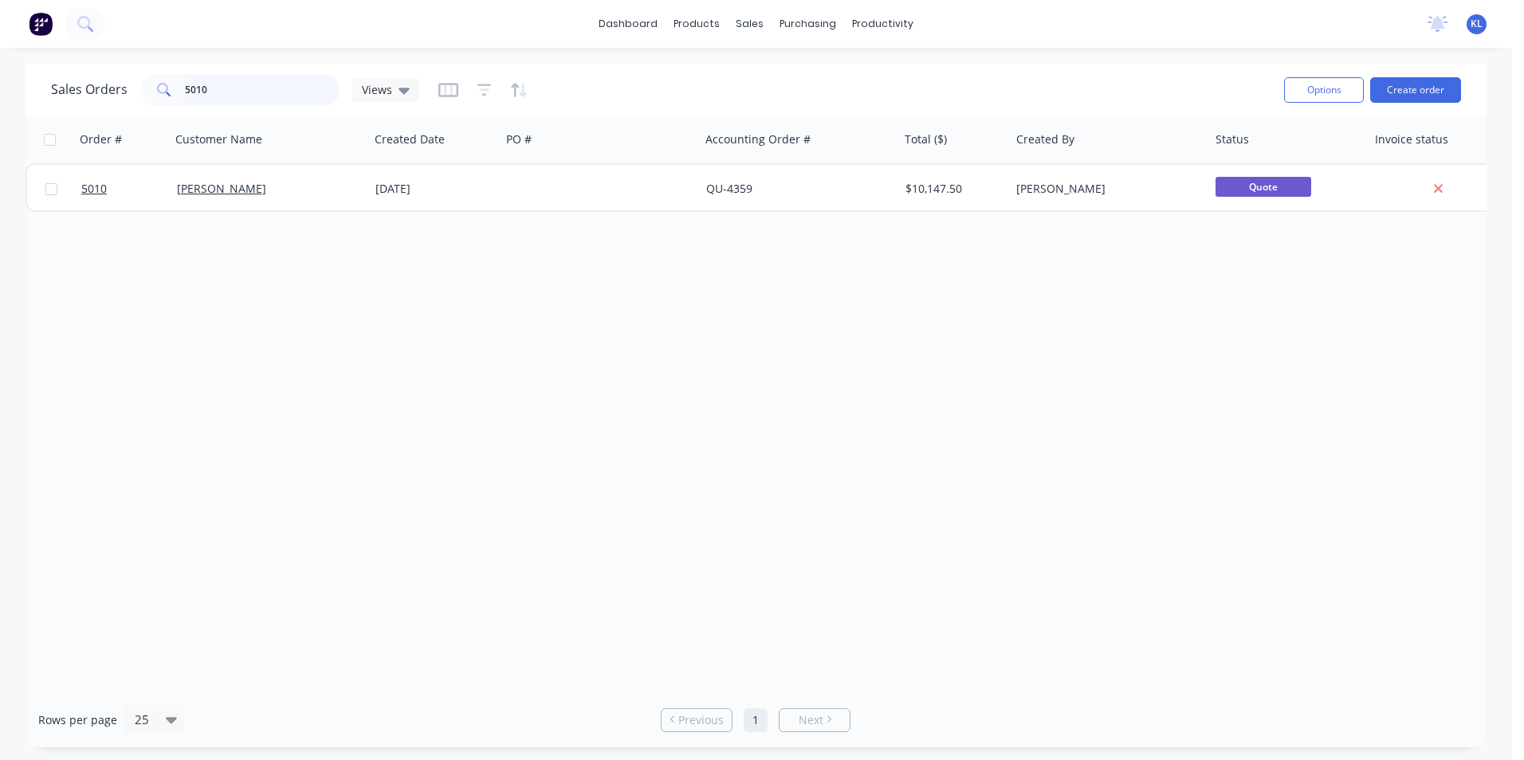
click at [222, 94] on input "5010" at bounding box center [262, 90] width 155 height 32
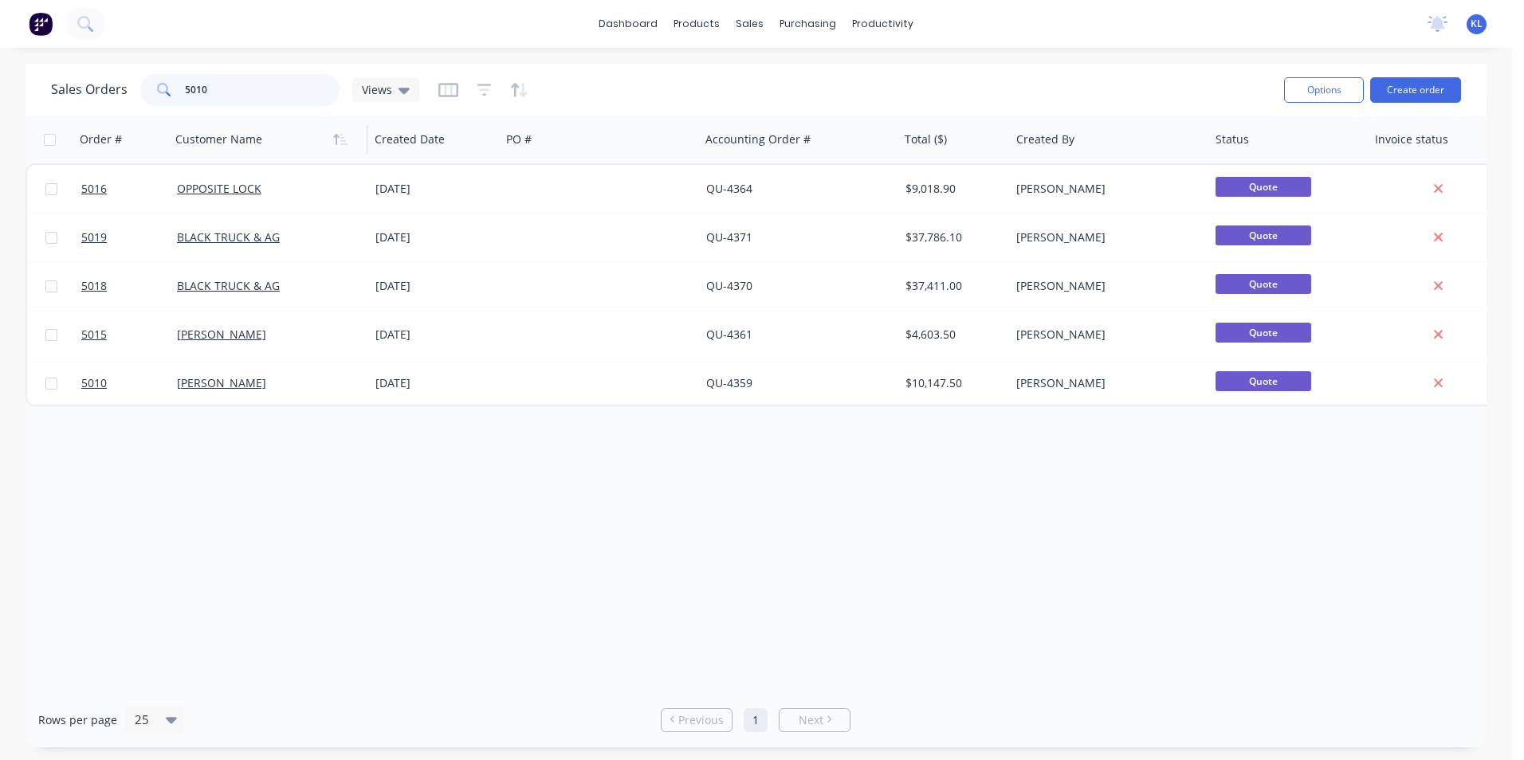
type input "5010"
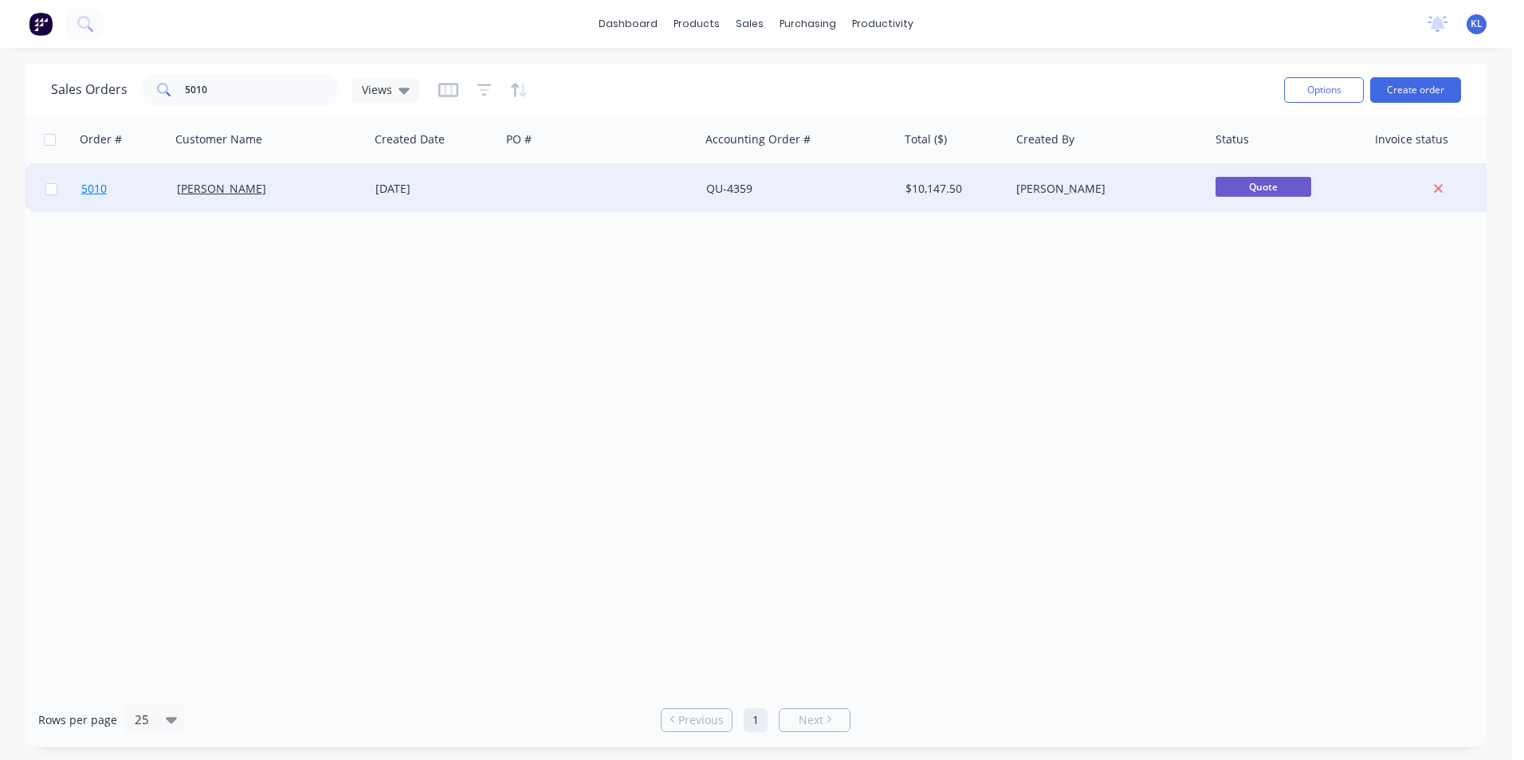
click at [94, 188] on span "5010" at bounding box center [94, 189] width 26 height 16
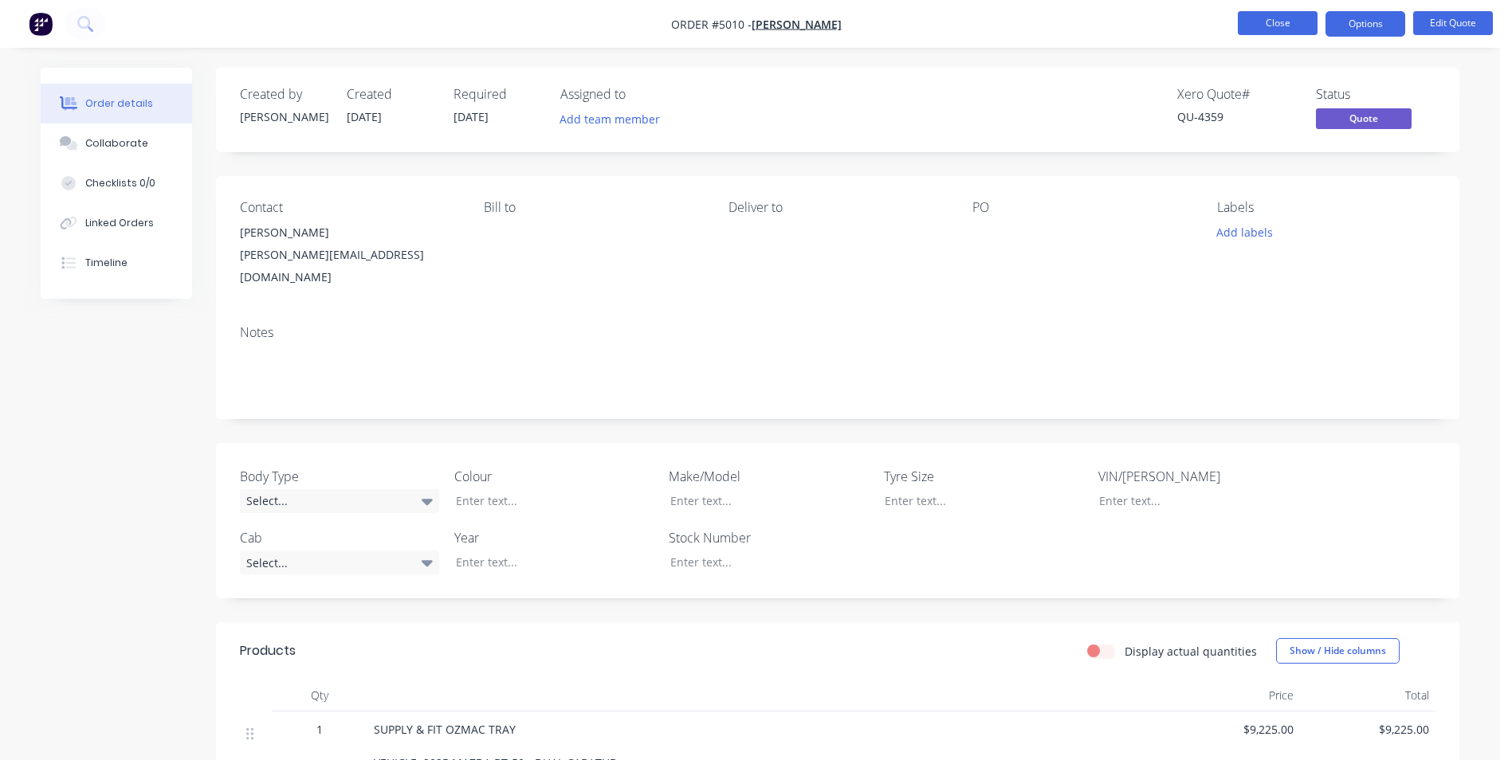
click at [1263, 23] on button "Close" at bounding box center [1278, 23] width 80 height 24
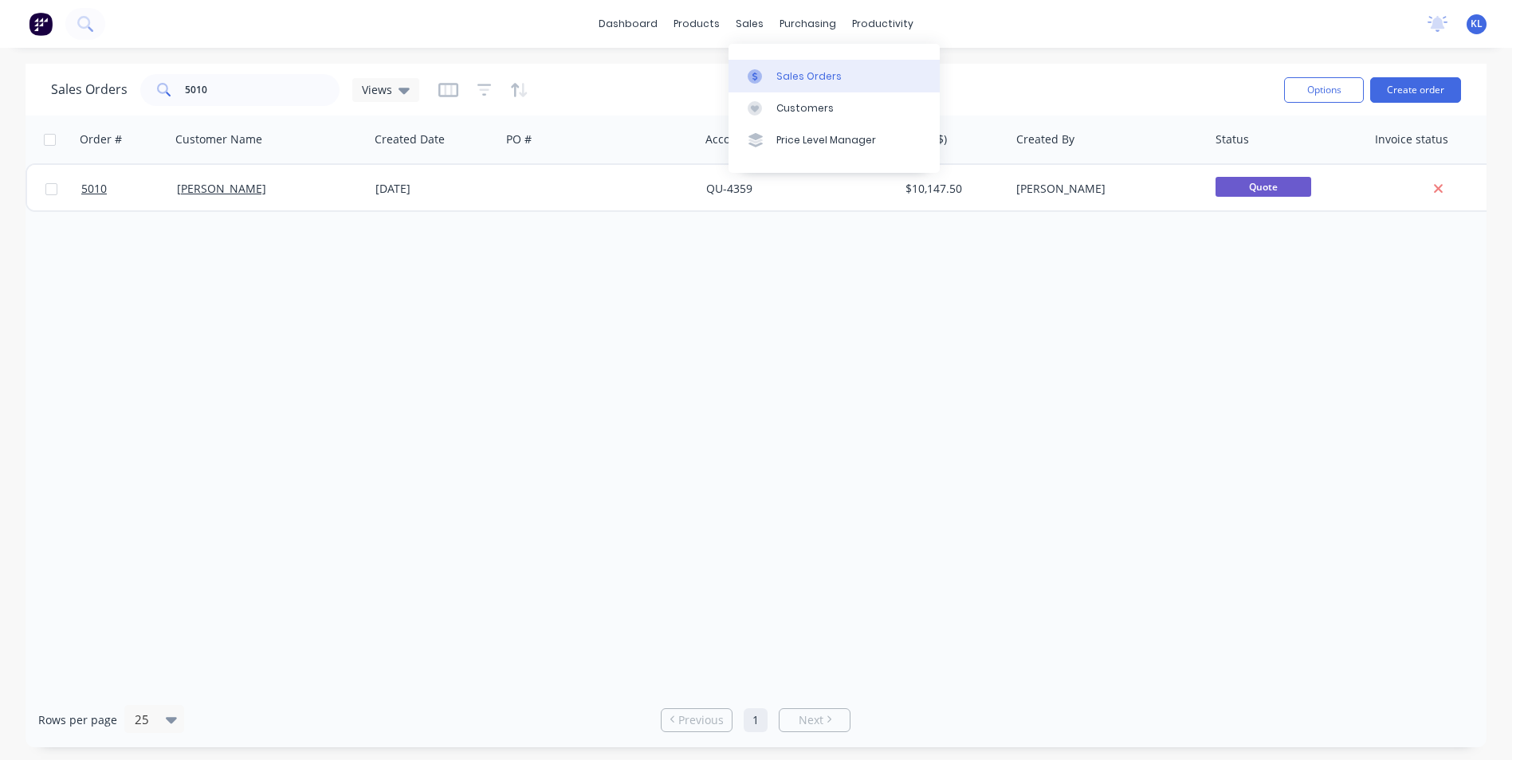
click at [783, 73] on div "Sales Orders" at bounding box center [808, 76] width 65 height 14
drag, startPoint x: 257, startPoint y: 97, endPoint x: 84, endPoint y: 108, distance: 173.3
click at [84, 108] on div "Sales Orders 5010 Views" at bounding box center [661, 89] width 1220 height 39
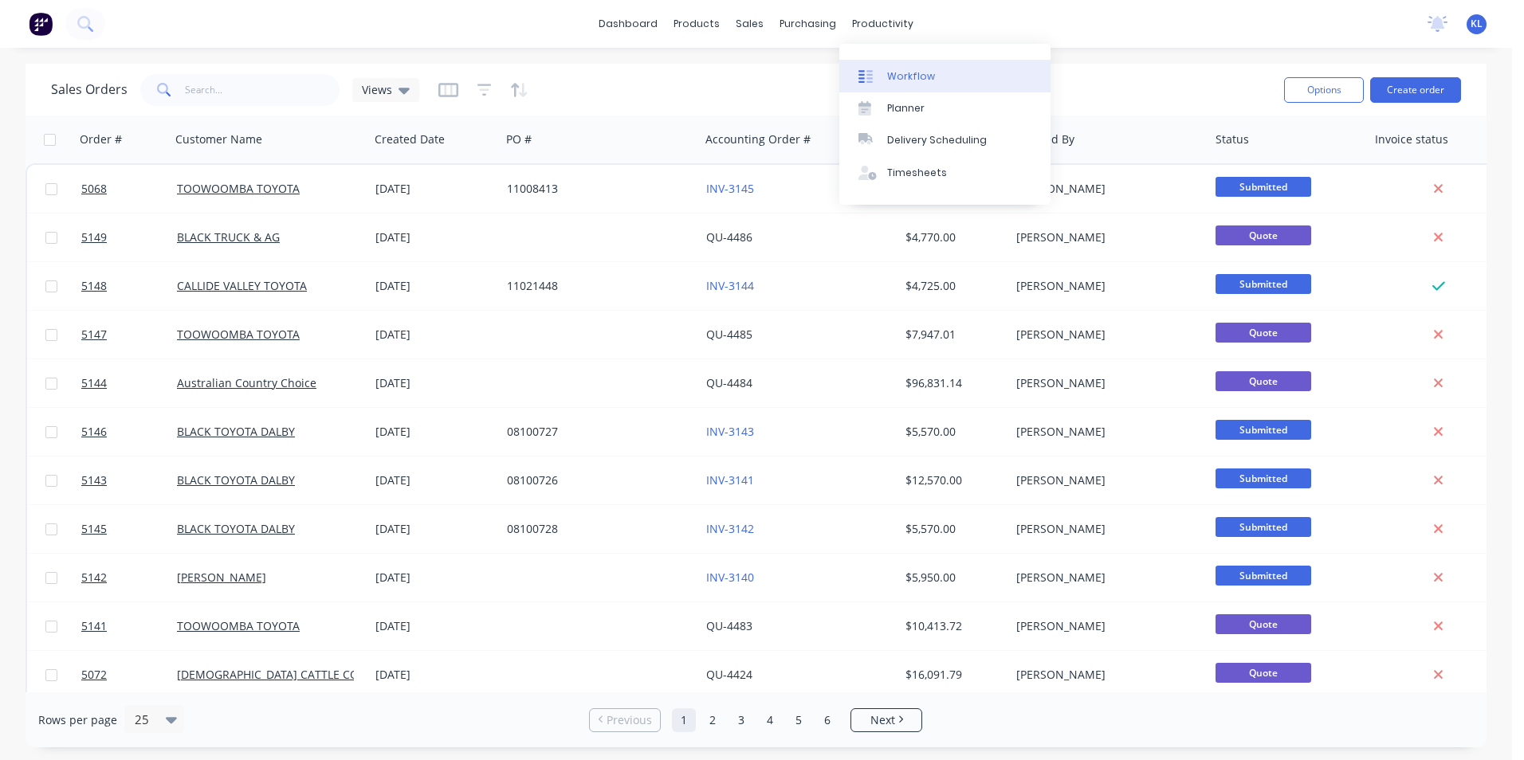
click at [910, 73] on div "Workflow" at bounding box center [911, 76] width 48 height 14
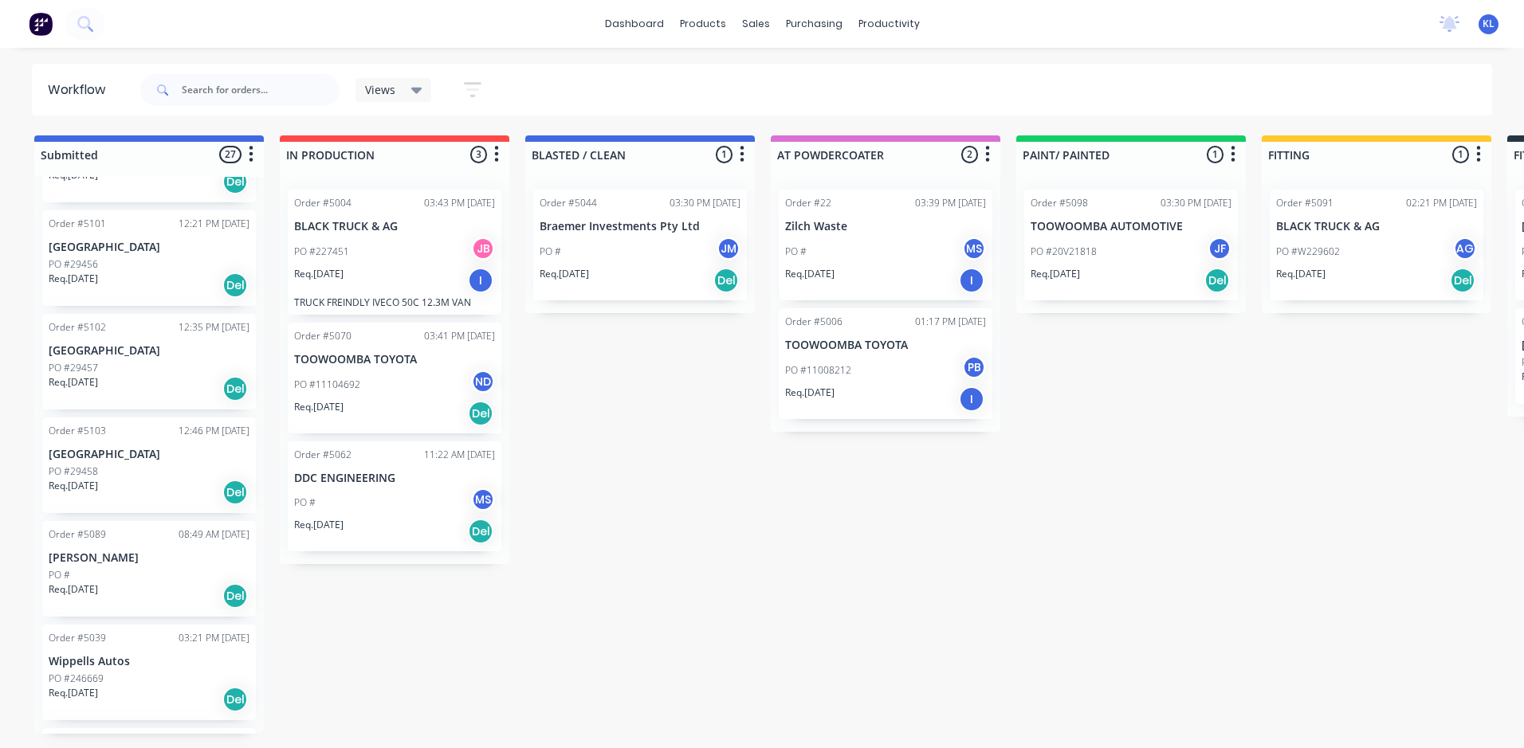
scroll to position [1275, 0]
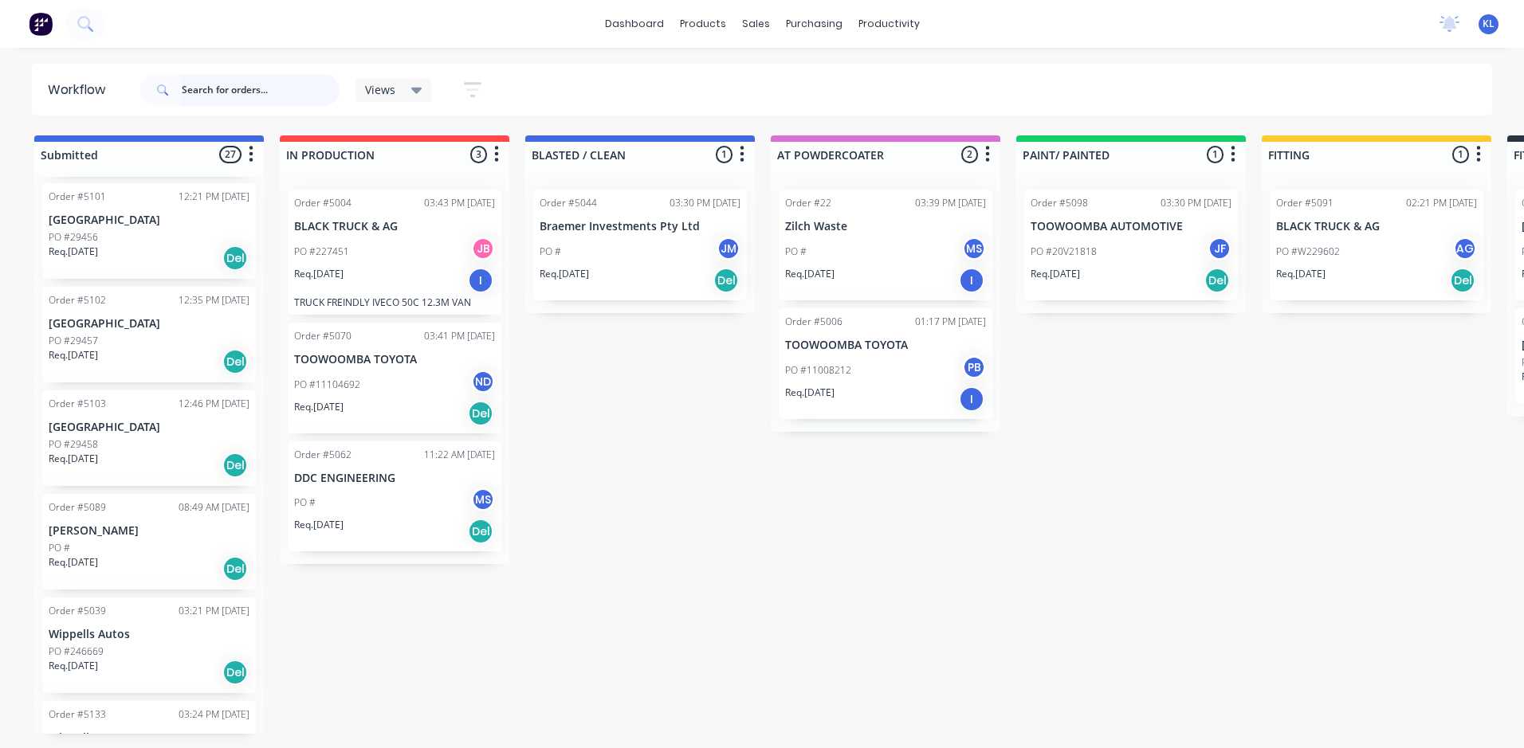
click at [241, 94] on input "text" at bounding box center [261, 90] width 158 height 32
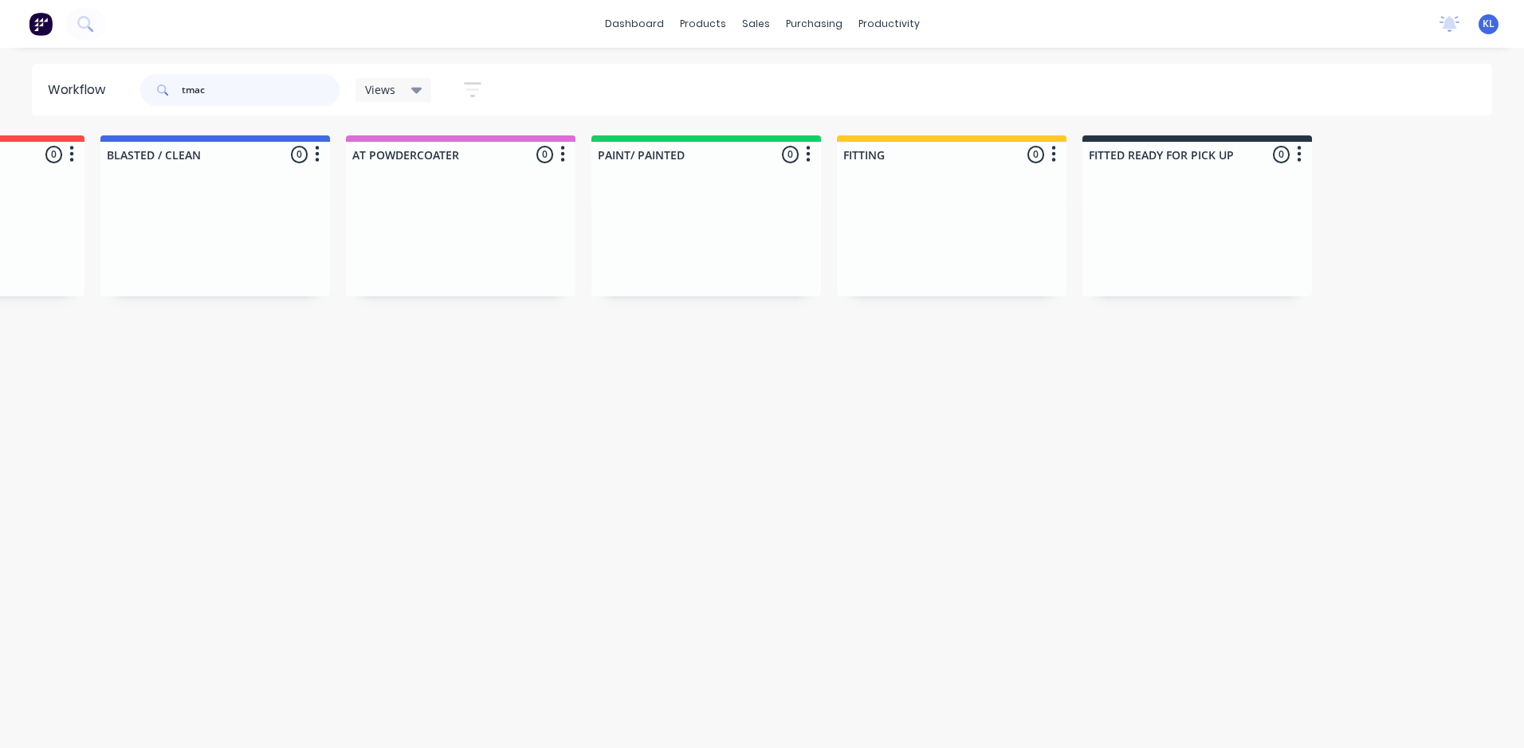
scroll to position [0, 0]
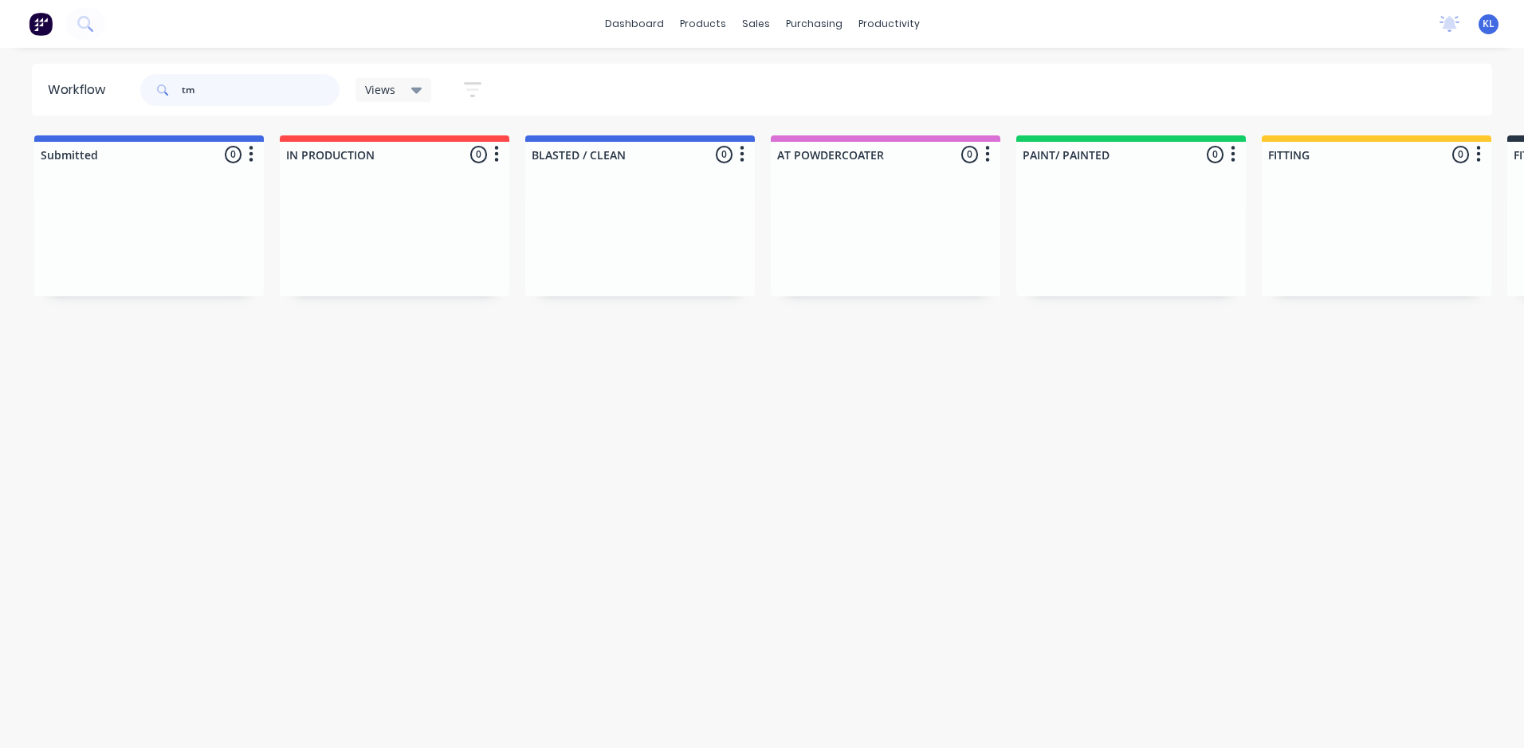
type input "t"
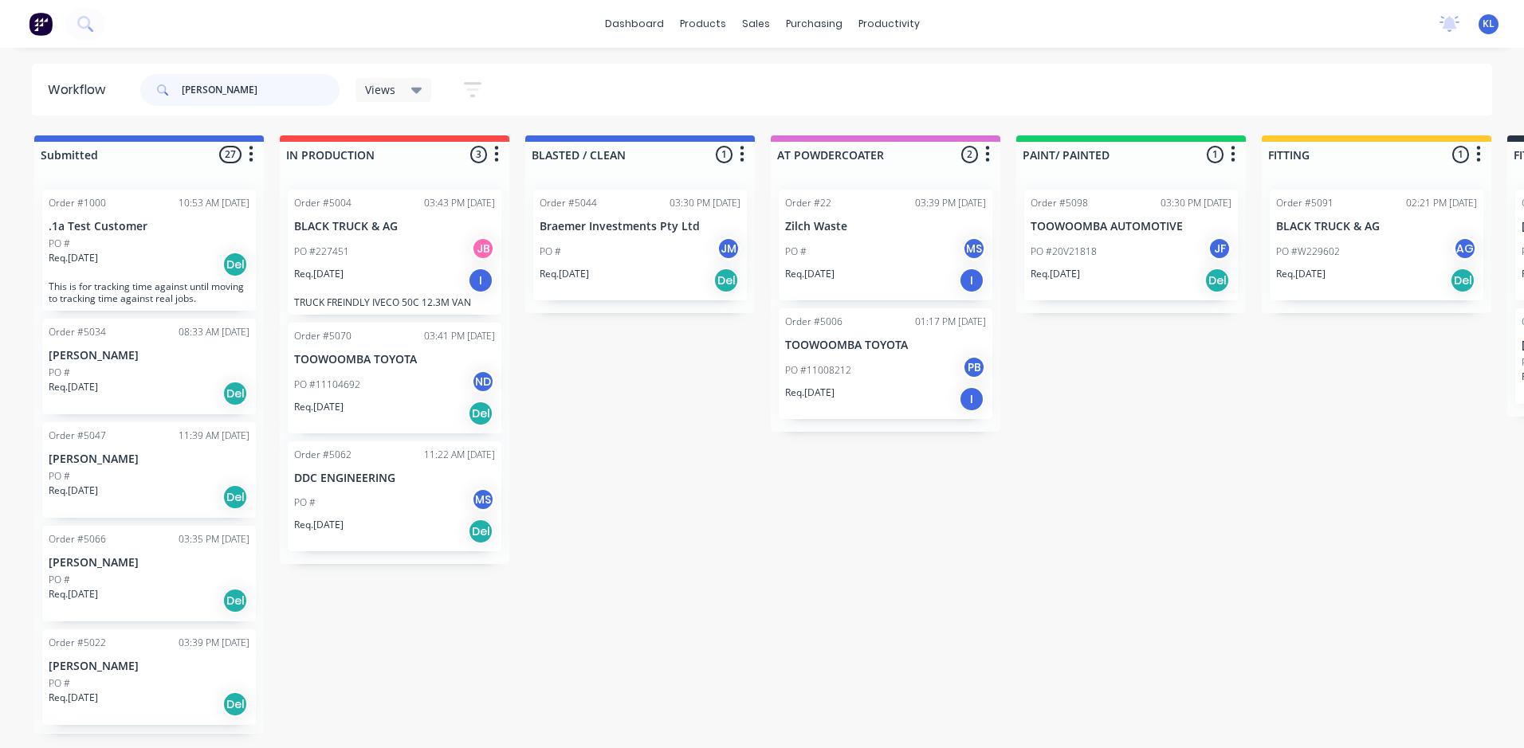
type input "[PERSON_NAME]"
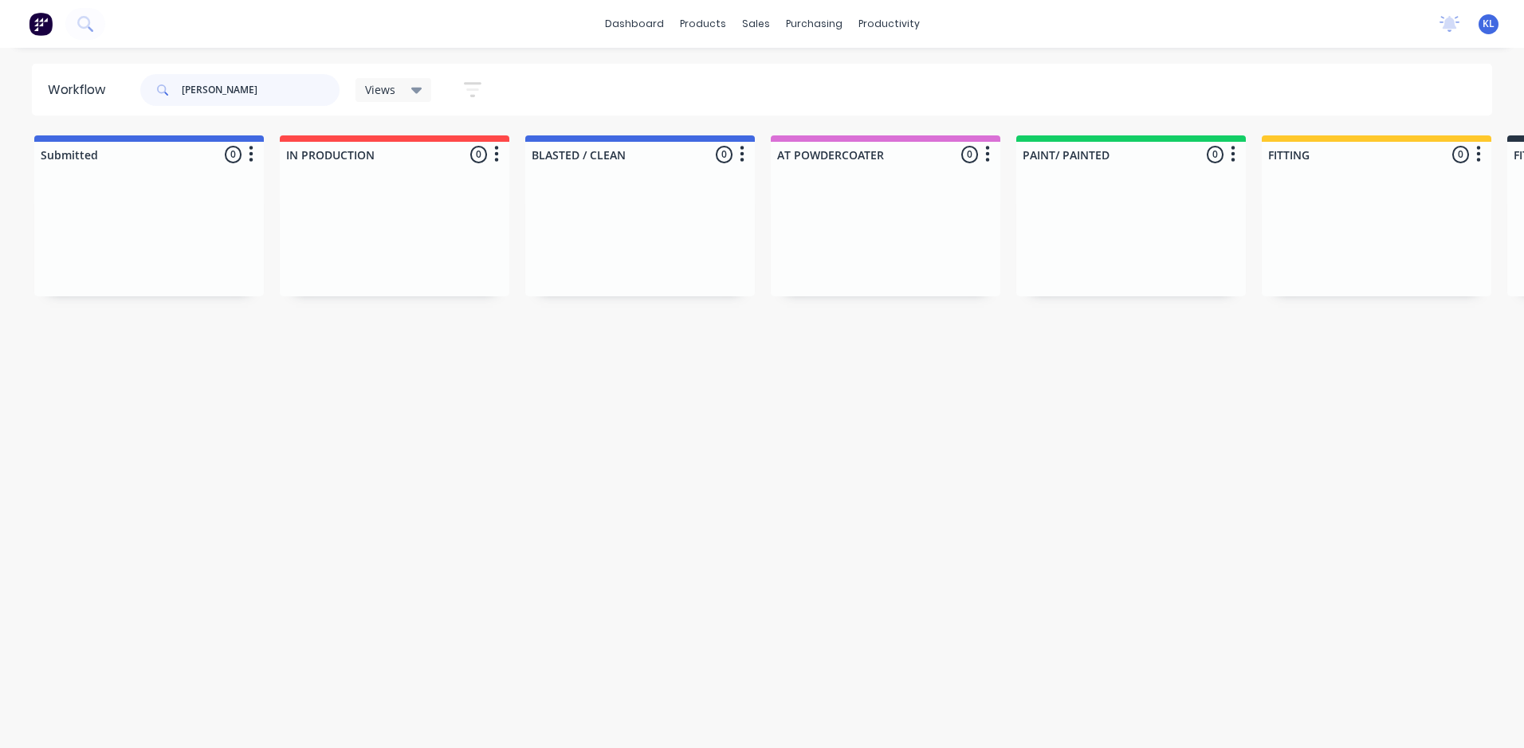
drag, startPoint x: 222, startPoint y: 94, endPoint x: 155, endPoint y: 77, distance: 69.2
click at [155, 77] on div "[PERSON_NAME]" at bounding box center [239, 90] width 199 height 32
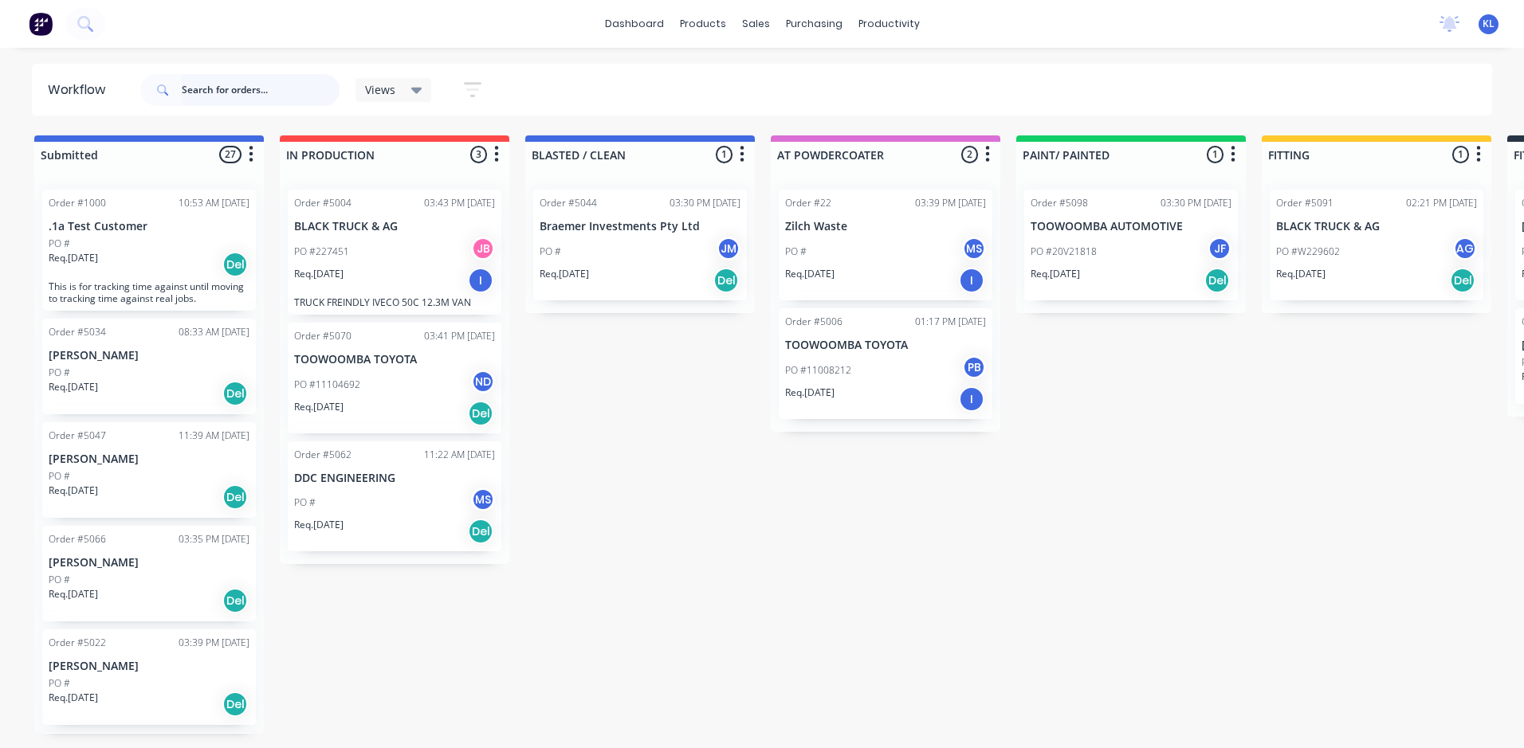
click at [208, 87] on input "text" at bounding box center [261, 90] width 158 height 32
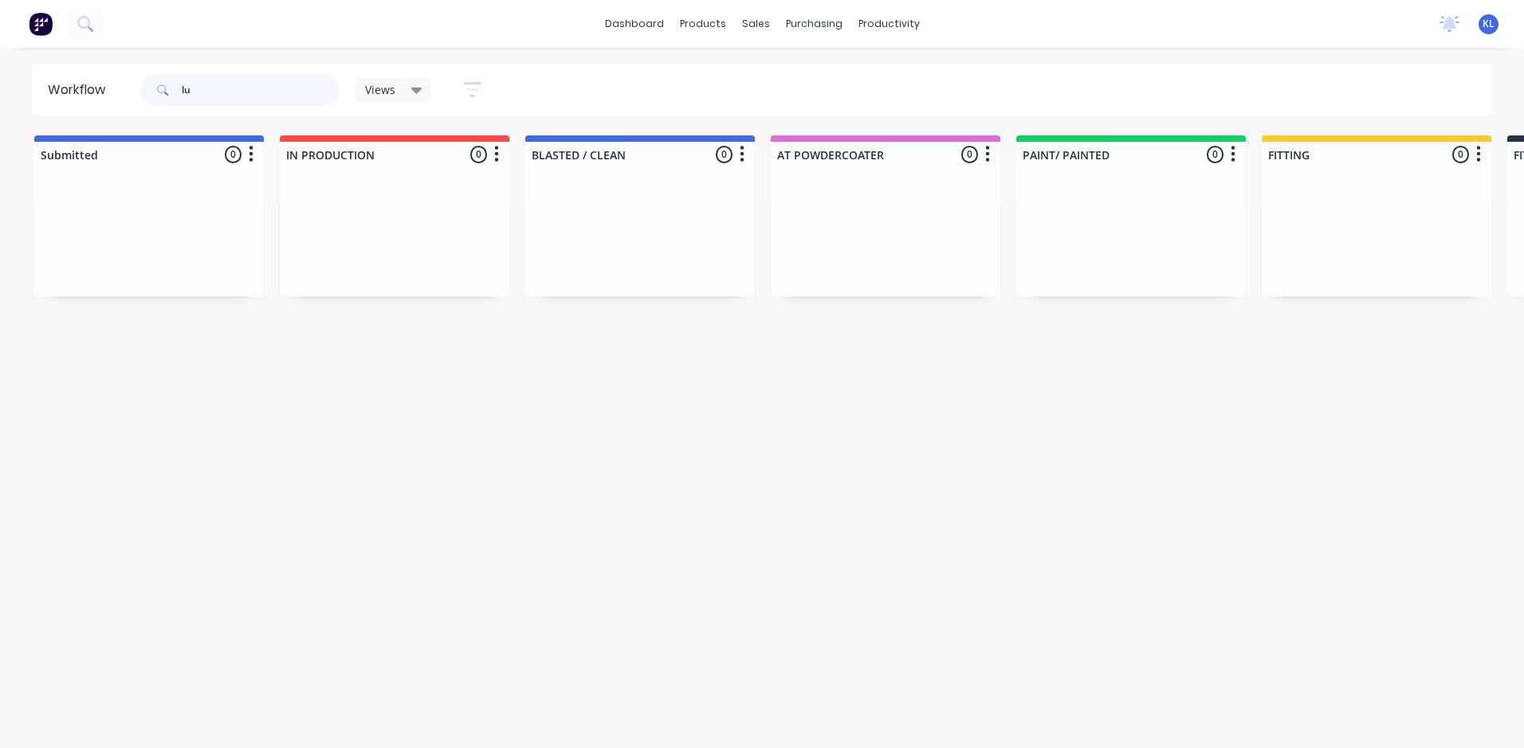
type input "l"
